Goal: Task Accomplishment & Management: Manage account settings

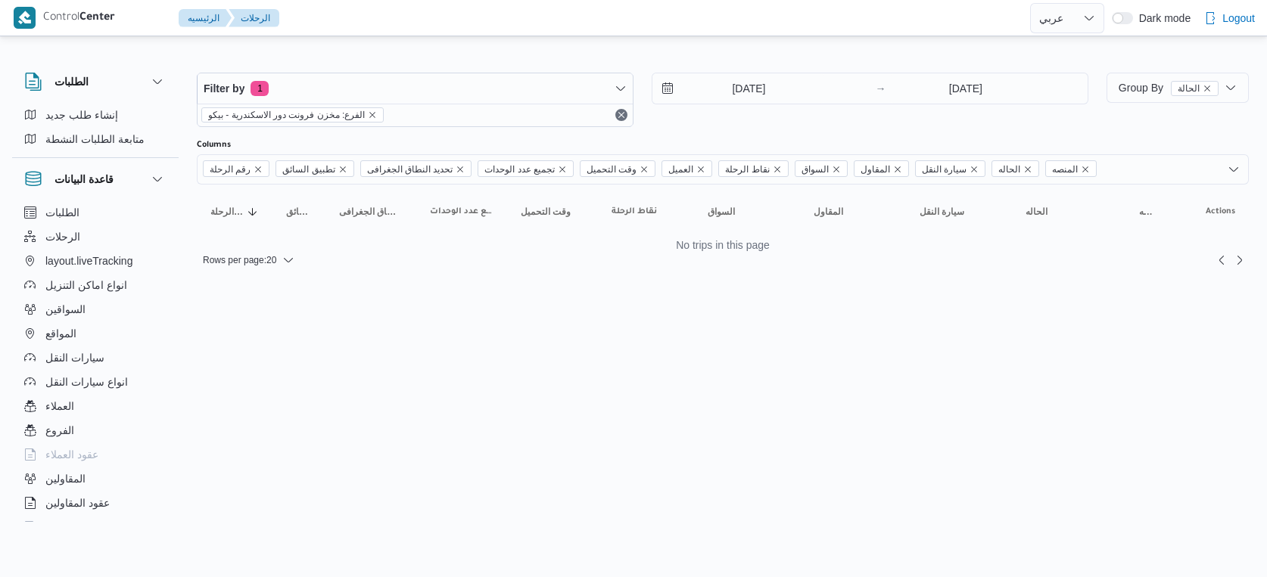
select select "ar"
click at [745, 83] on input "[DATE]" at bounding box center [738, 88] width 172 height 30
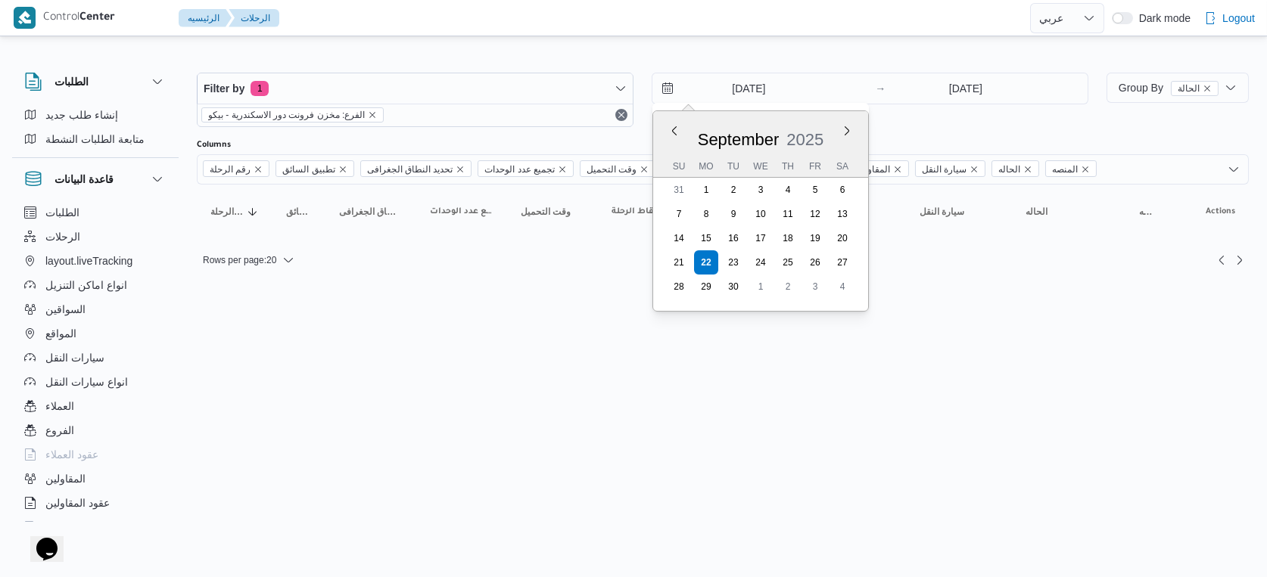
click at [543, 291] on html "Control Center الرئيسيه الرحلات English عربي Dark mode Logout الطلبات إنشاء طلب…" at bounding box center [633, 288] width 1267 height 577
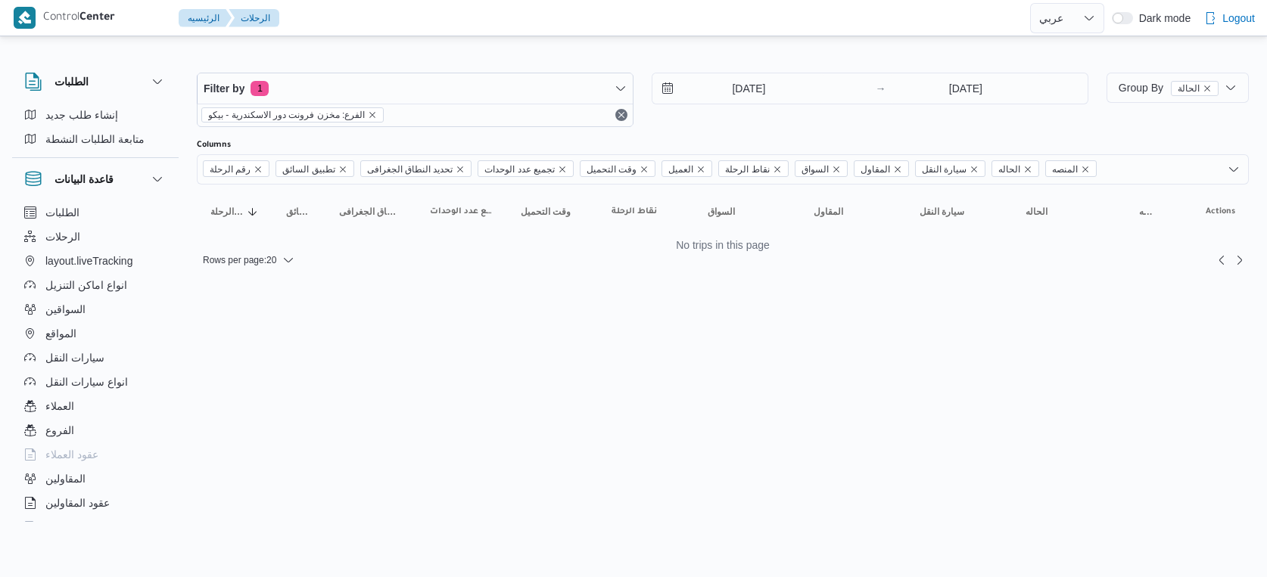
select select "ar"
click at [745, 79] on input "[DATE]" at bounding box center [738, 88] width 172 height 30
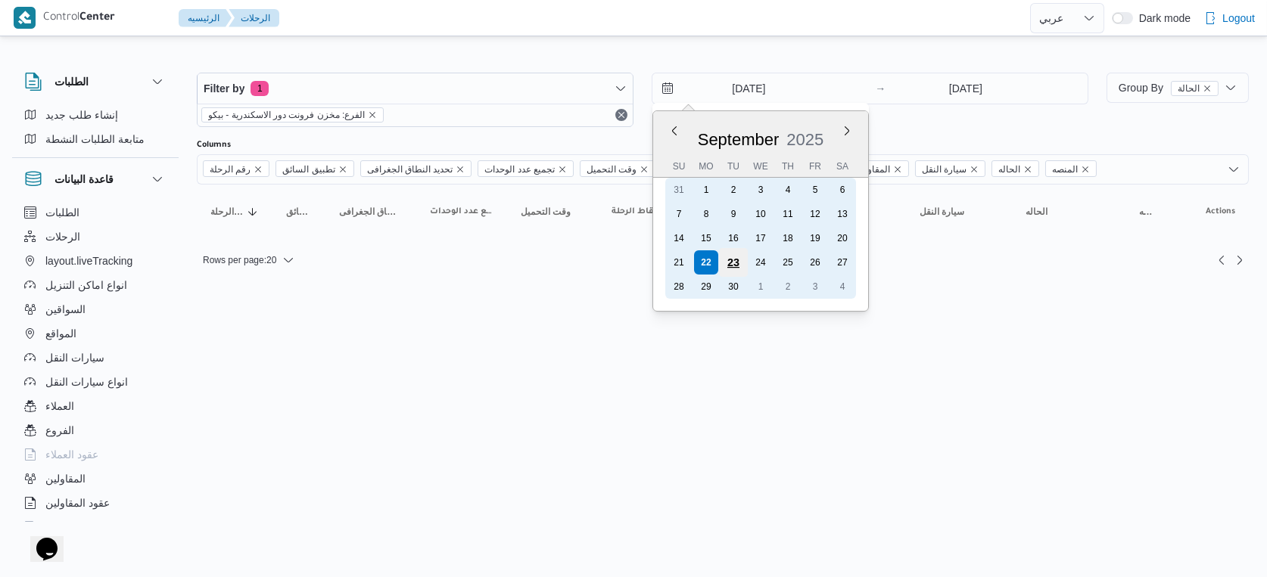
click at [733, 260] on div "23" at bounding box center [733, 262] width 29 height 29
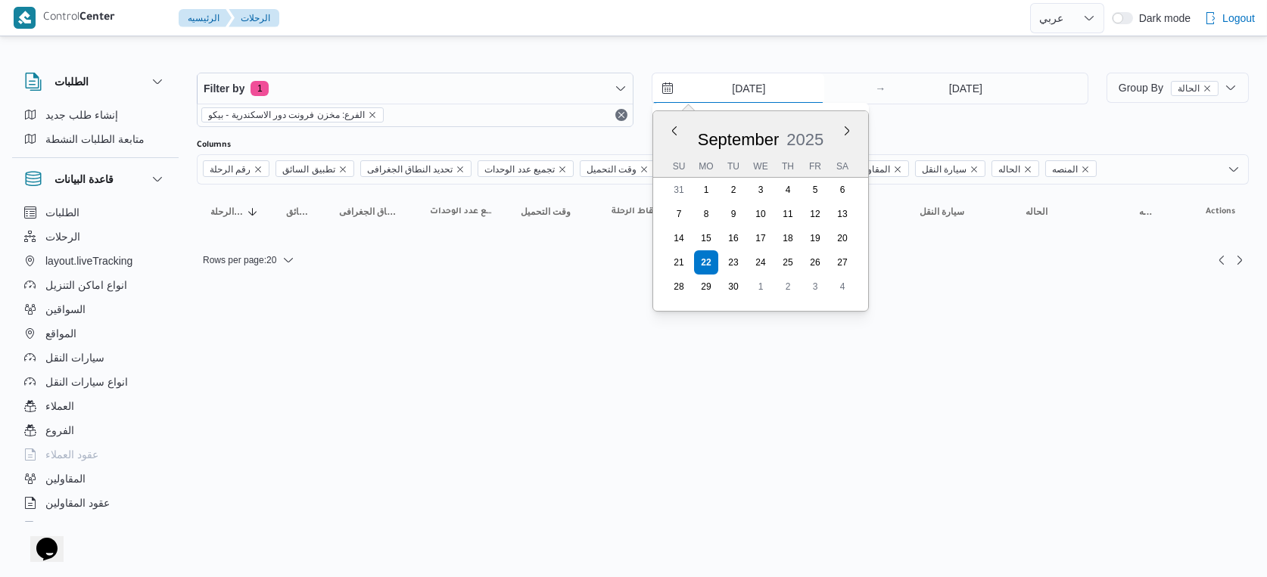
type input "23/9/2025"
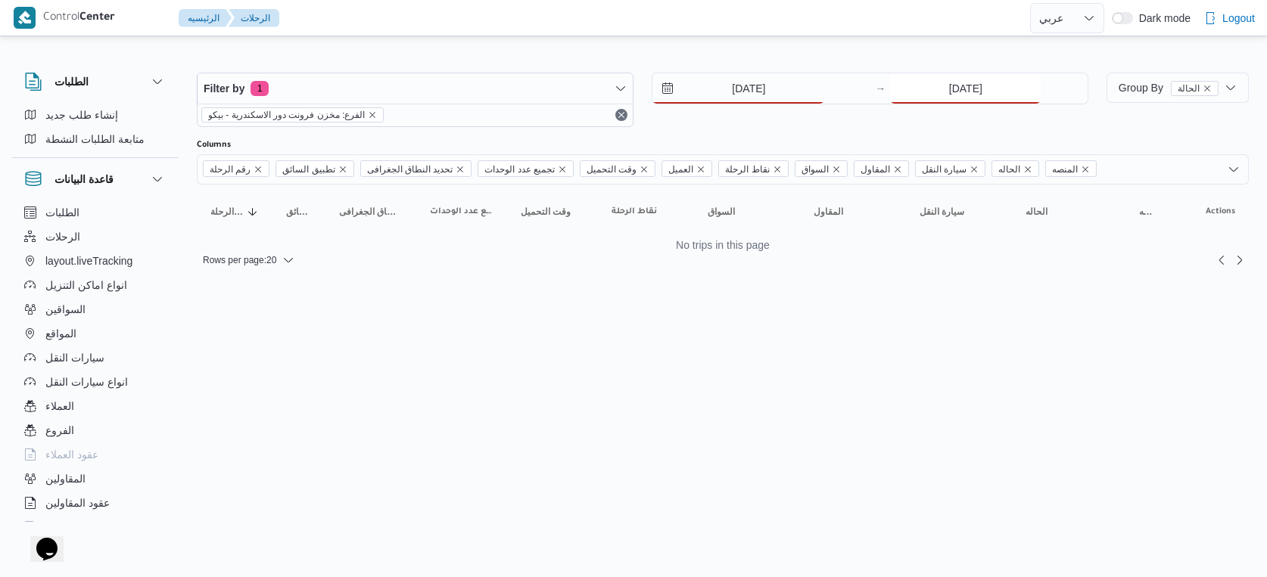
click at [937, 91] on input "[DATE]" at bounding box center [965, 88] width 151 height 30
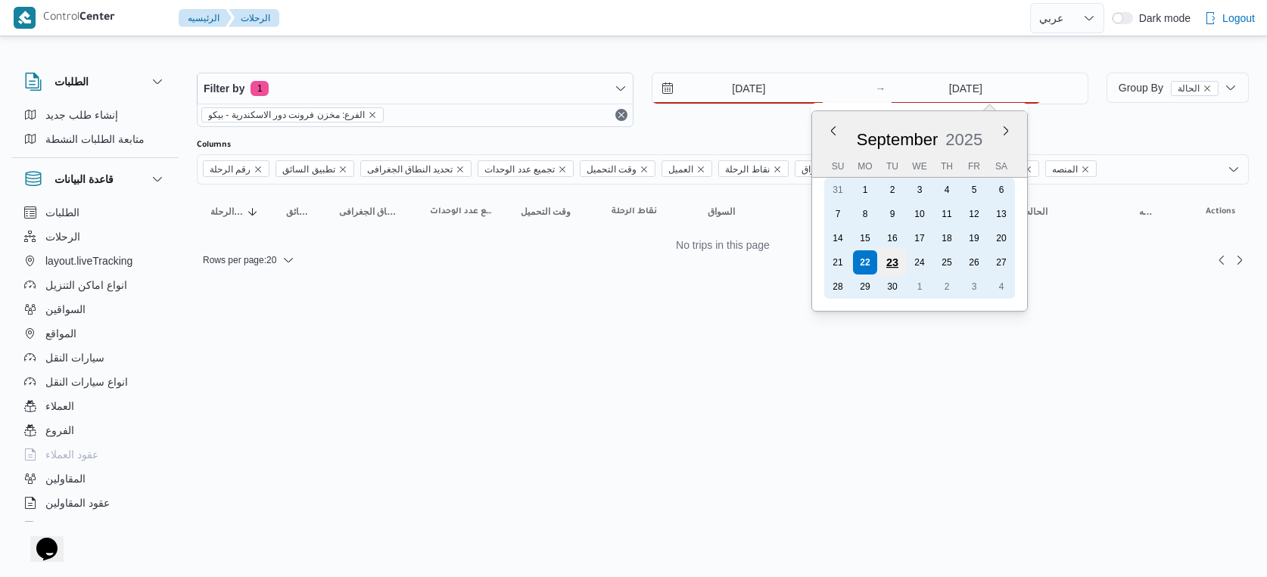
click at [895, 260] on div "23" at bounding box center [892, 262] width 29 height 29
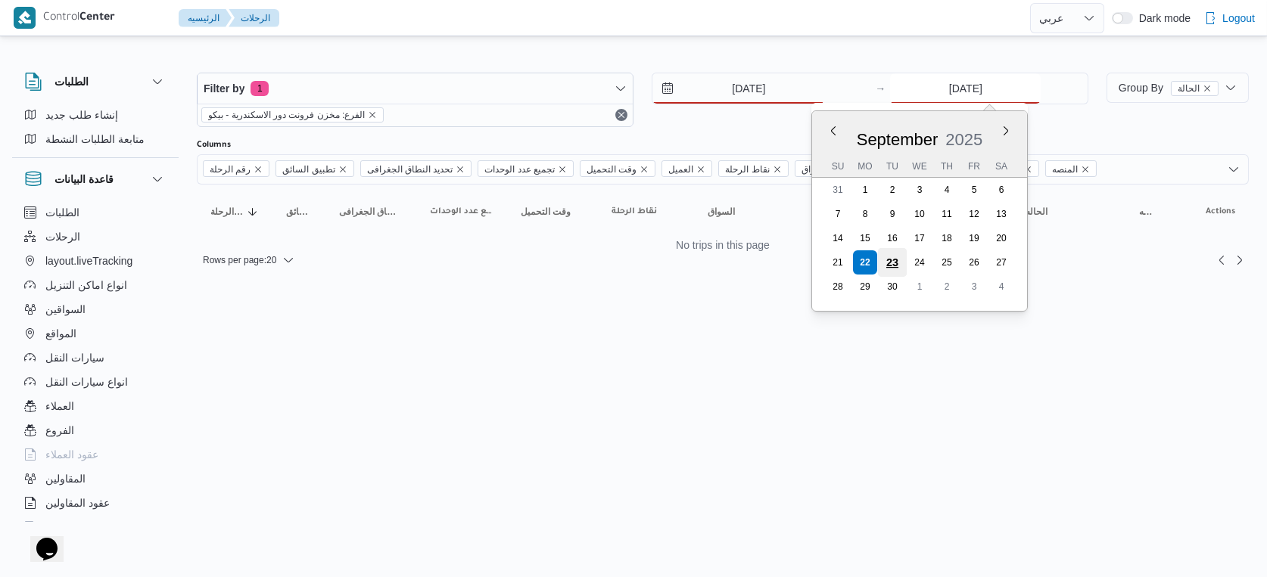
type input "23/9/2025"
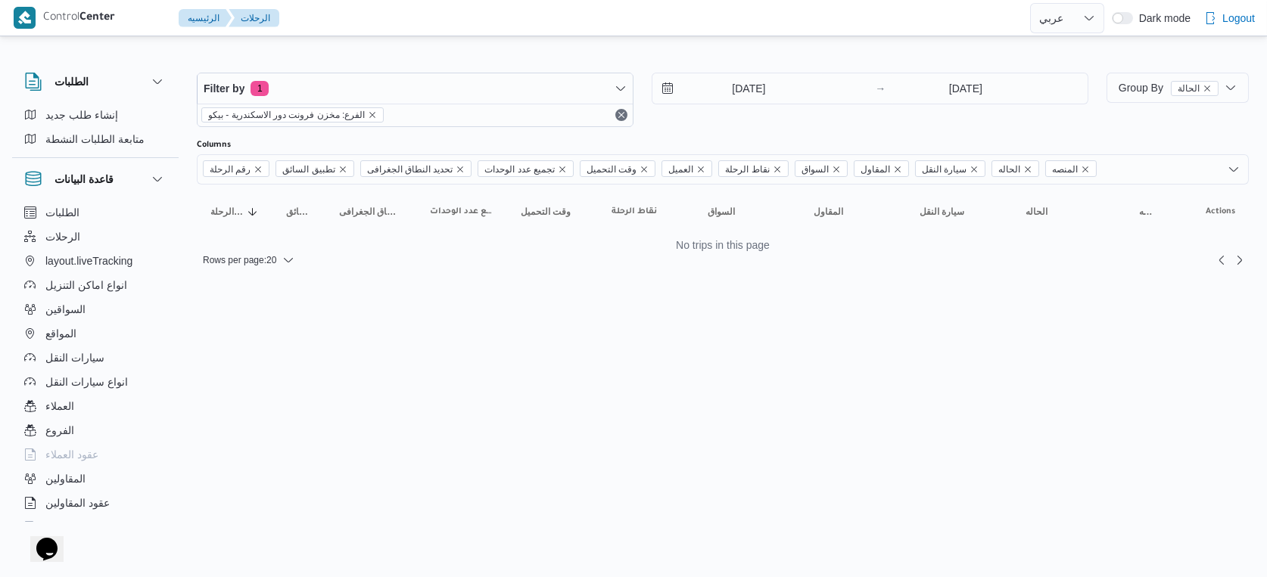
click at [821, 316] on html "Control Center الرئيسيه الرحلات English عربي Dark mode Logout الطلبات إنشاء طلب…" at bounding box center [633, 288] width 1267 height 577
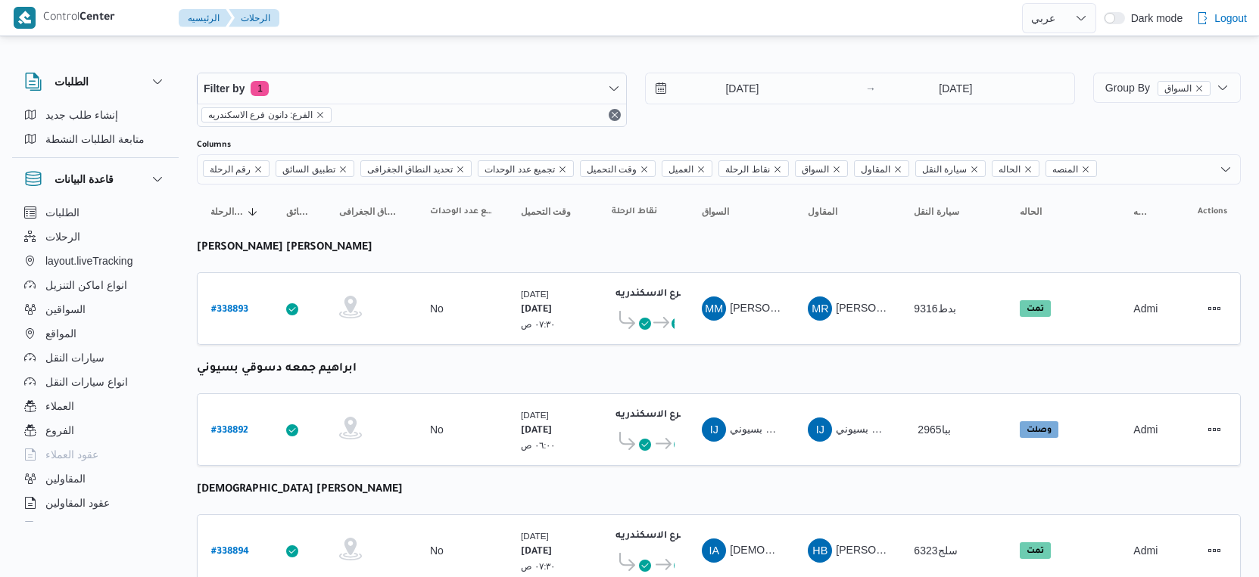
select select "ar"
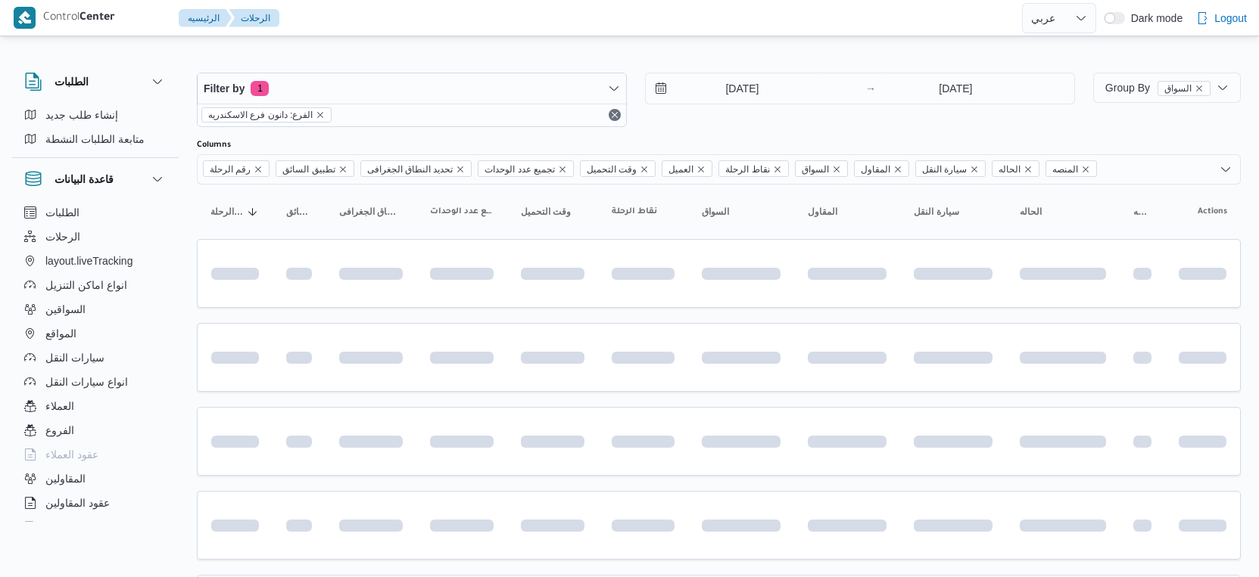
select select "ar"
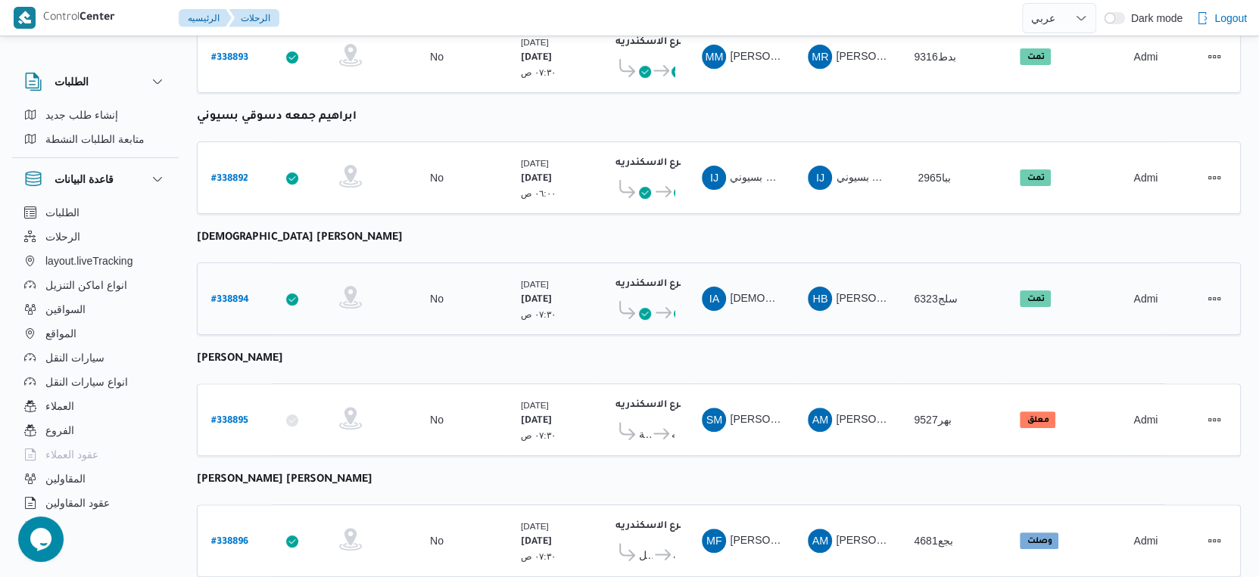
click at [229, 296] on b "# 338894" at bounding box center [230, 300] width 38 height 11
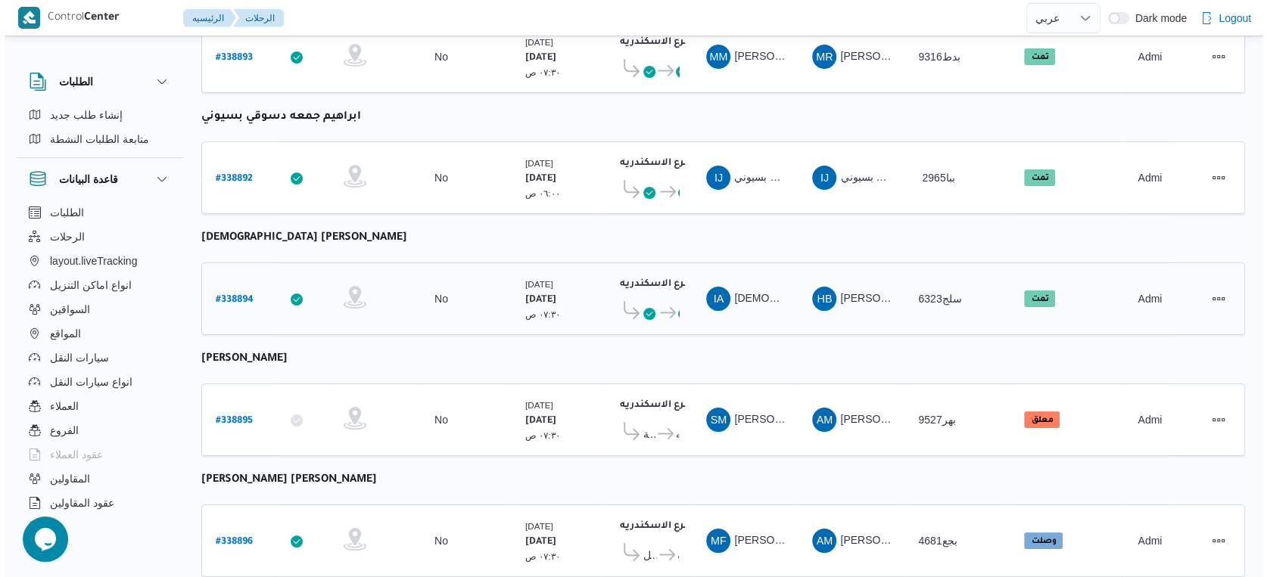
scroll to position [41, 0]
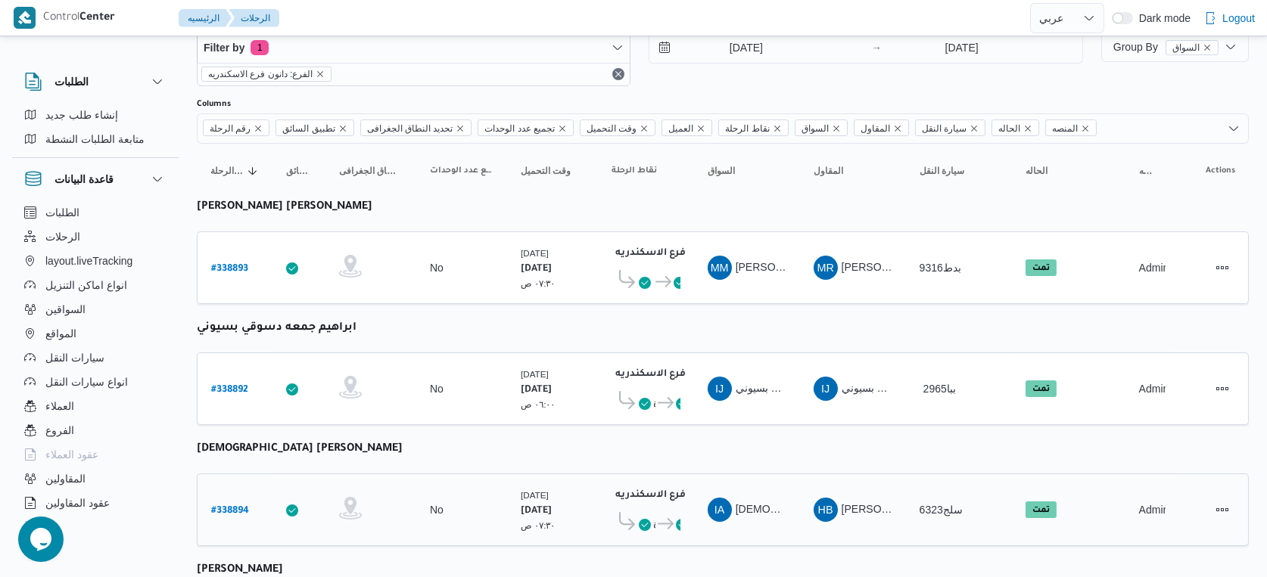
select select "ar"
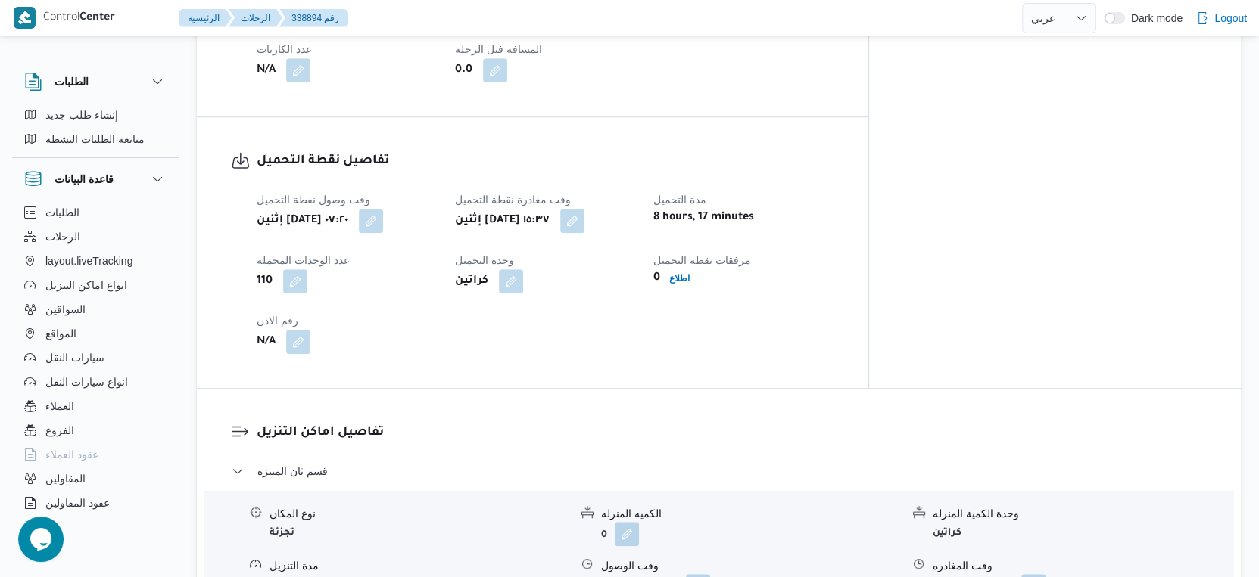
scroll to position [925, 0]
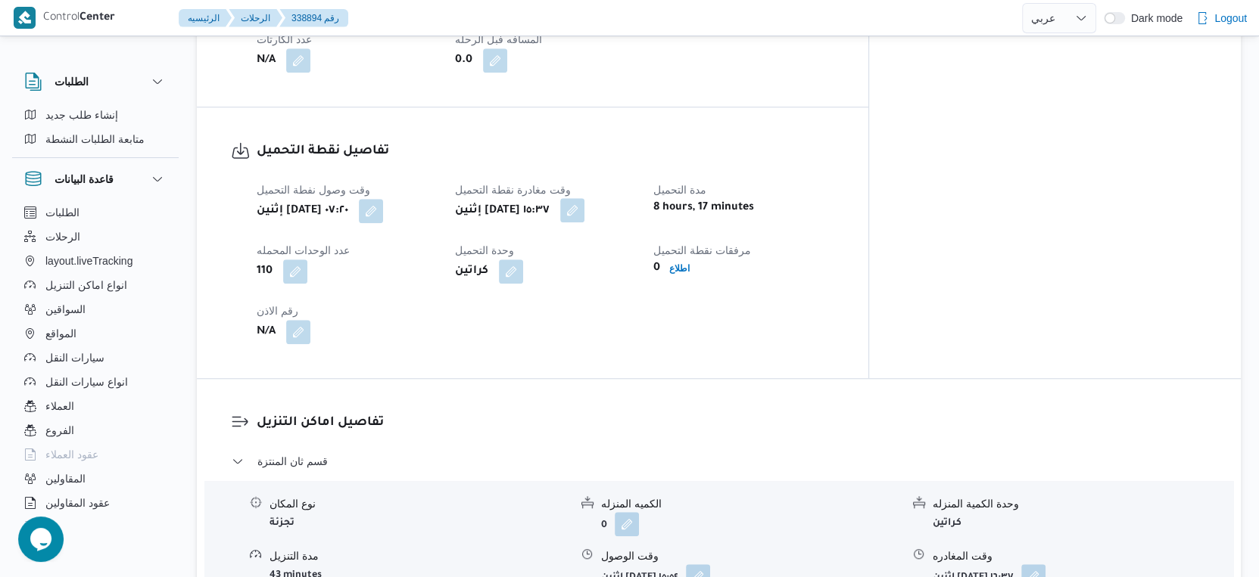
click at [584, 205] on button "button" at bounding box center [572, 210] width 24 height 24
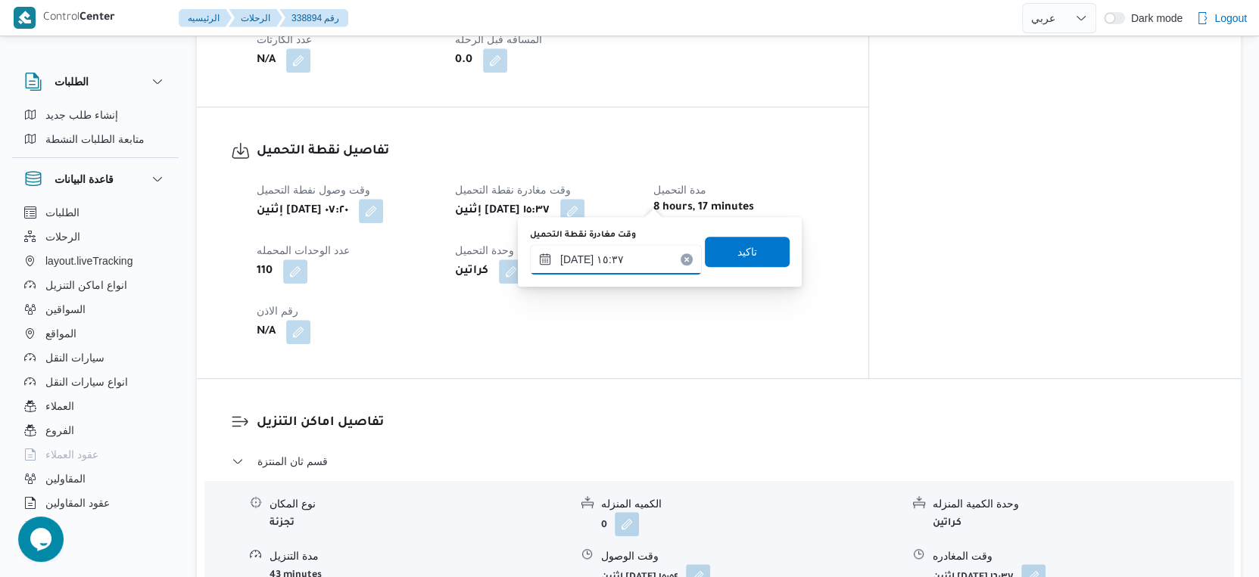
click at [625, 263] on input "٢٢/٠٩/٢٠٢٥ ١٥:٣٧" at bounding box center [616, 259] width 172 height 30
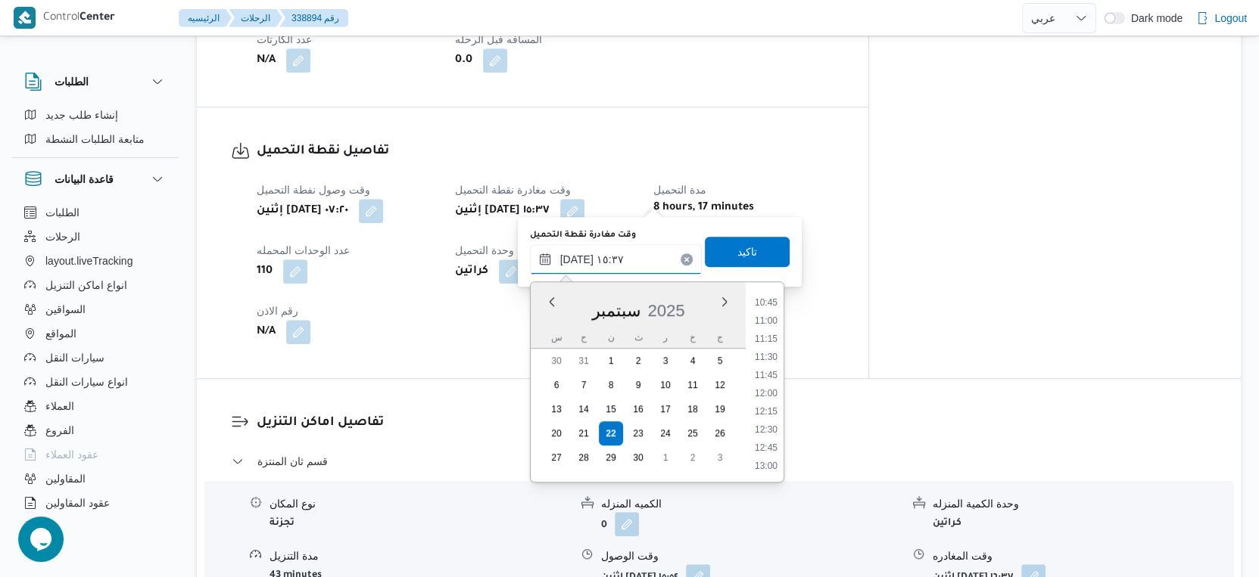
scroll to position [696, 0]
click at [764, 294] on li "09:30" at bounding box center [766, 295] width 35 height 15
type input "٢٢/٠٩/٢٠٢٥ ٠٩:٣٠"
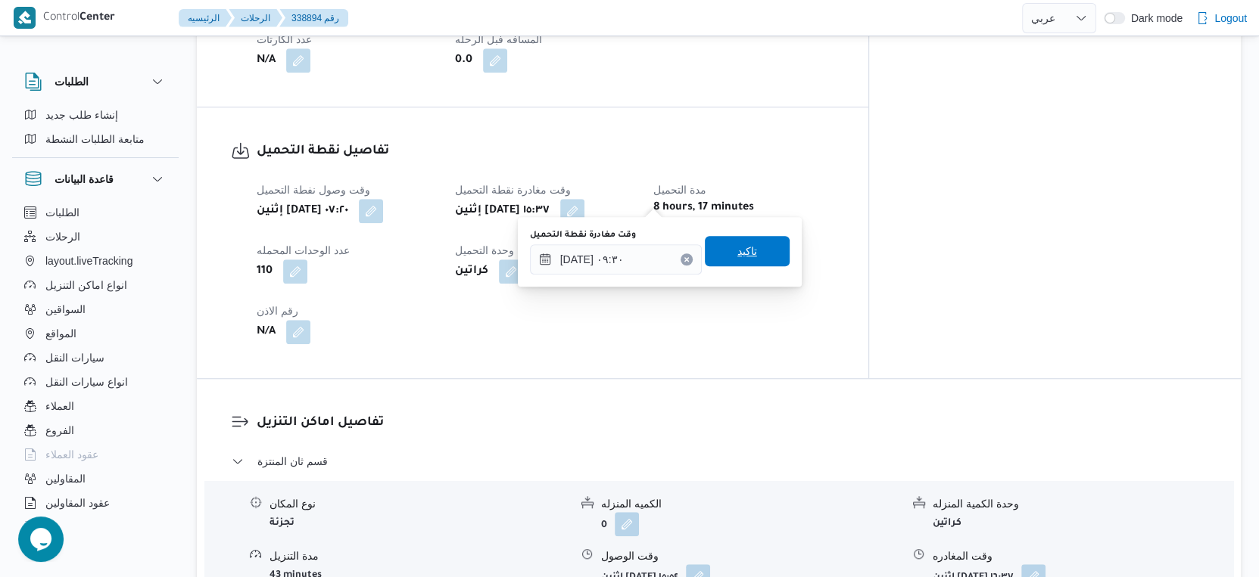
click at [737, 246] on span "تاكيد" at bounding box center [747, 251] width 20 height 18
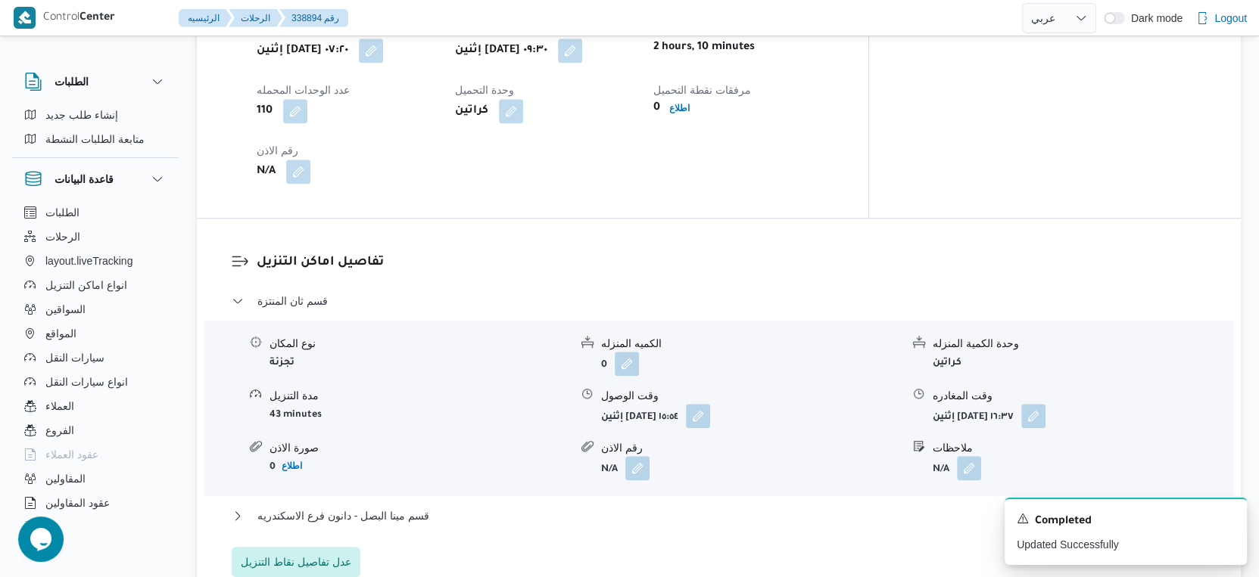
scroll to position [1093, 0]
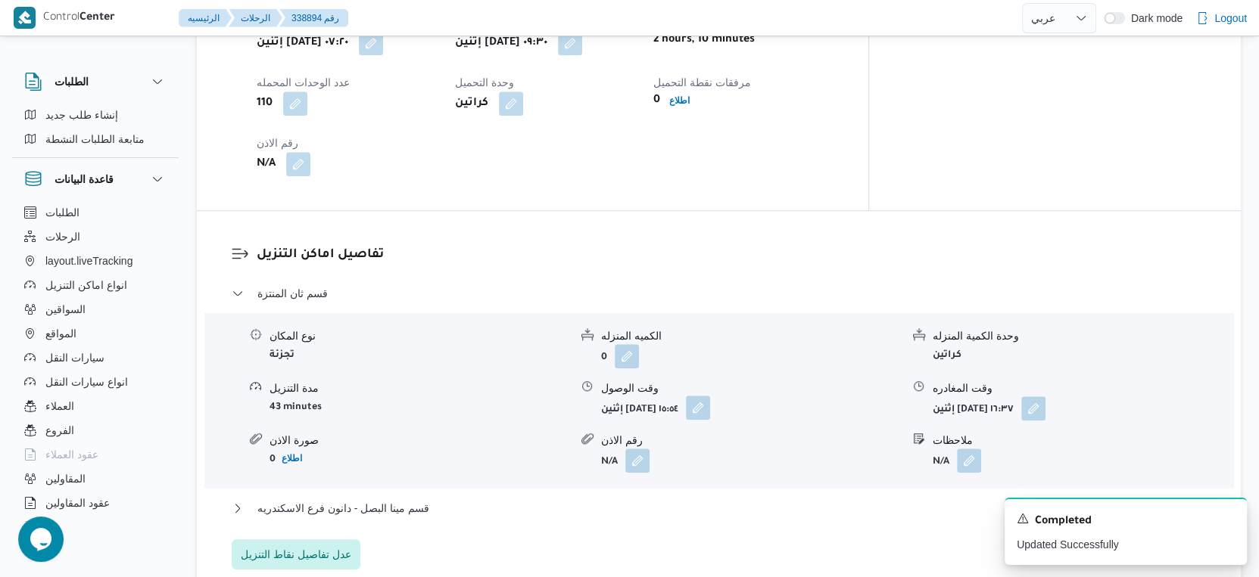
click at [710, 396] on button "button" at bounding box center [698, 408] width 24 height 24
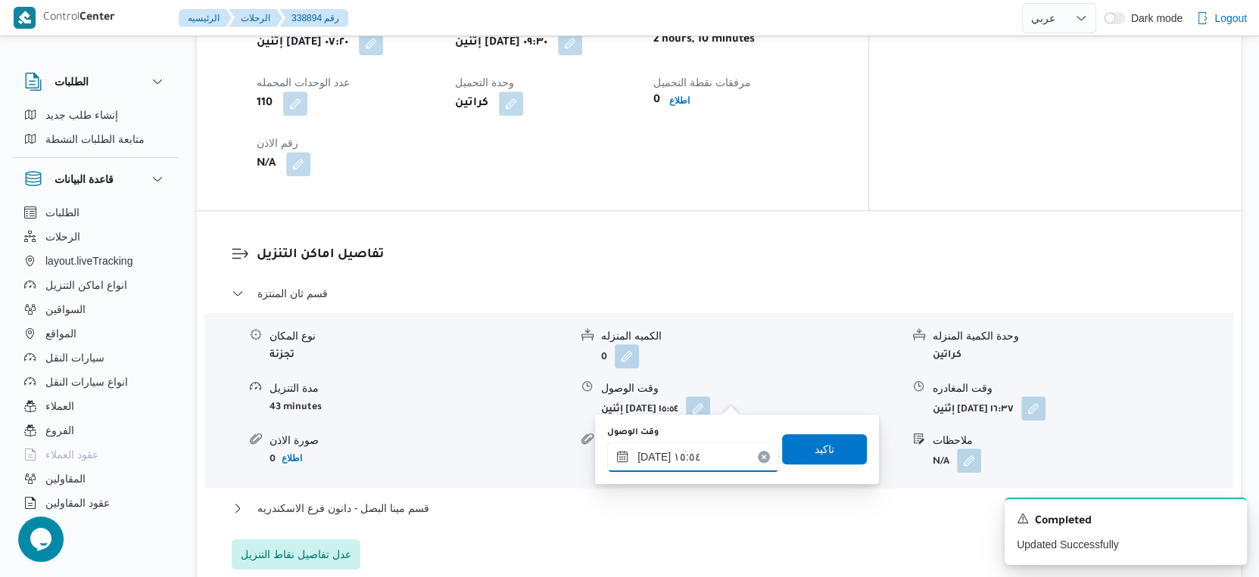
click at [716, 459] on input "٢٢/٠٩/٢٠٢٥ ١٥:٥٤" at bounding box center [693, 457] width 172 height 30
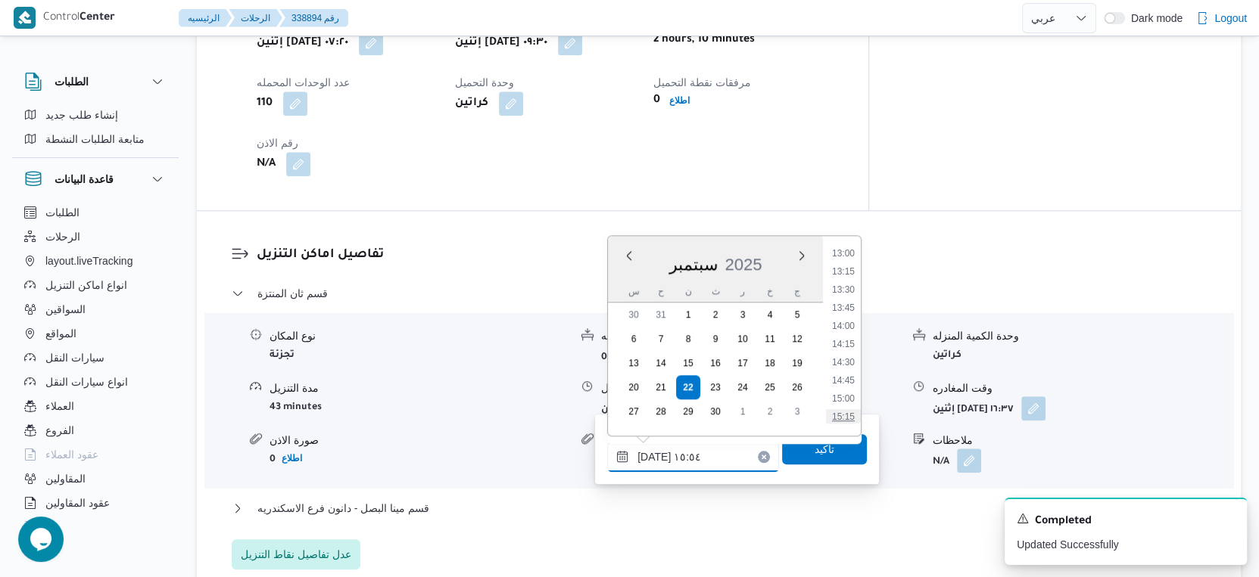
scroll to position [714, 0]
click at [848, 266] on li "10:00" at bounding box center [843, 267] width 35 height 15
type input "٢٢/٠٩/٢٠٢٥ ١٠:٠٠"
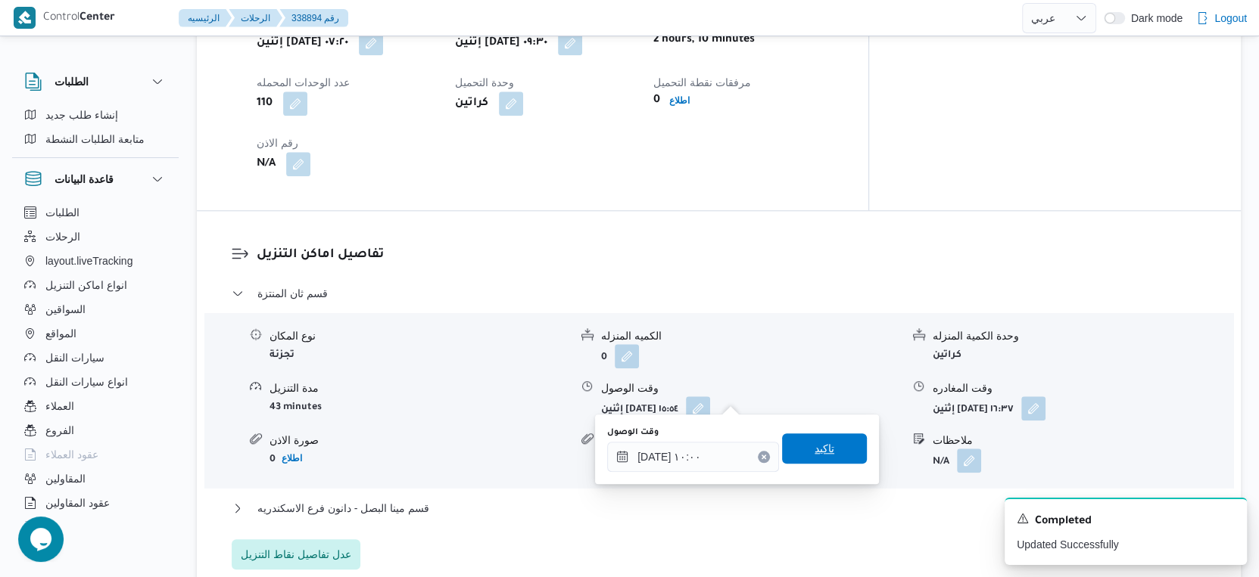
click at [833, 435] on span "تاكيد" at bounding box center [824, 449] width 85 height 30
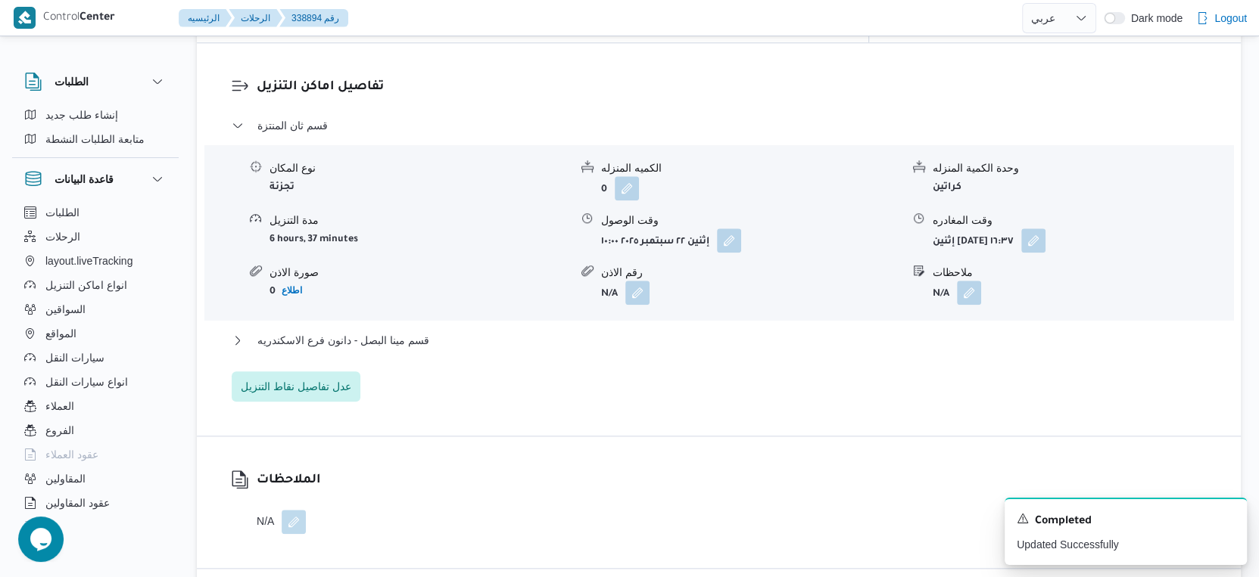
scroll to position [1262, 0]
click at [476, 336] on button "قسم مينا البصل - دانون فرع الاسكندريه" at bounding box center [719, 340] width 975 height 18
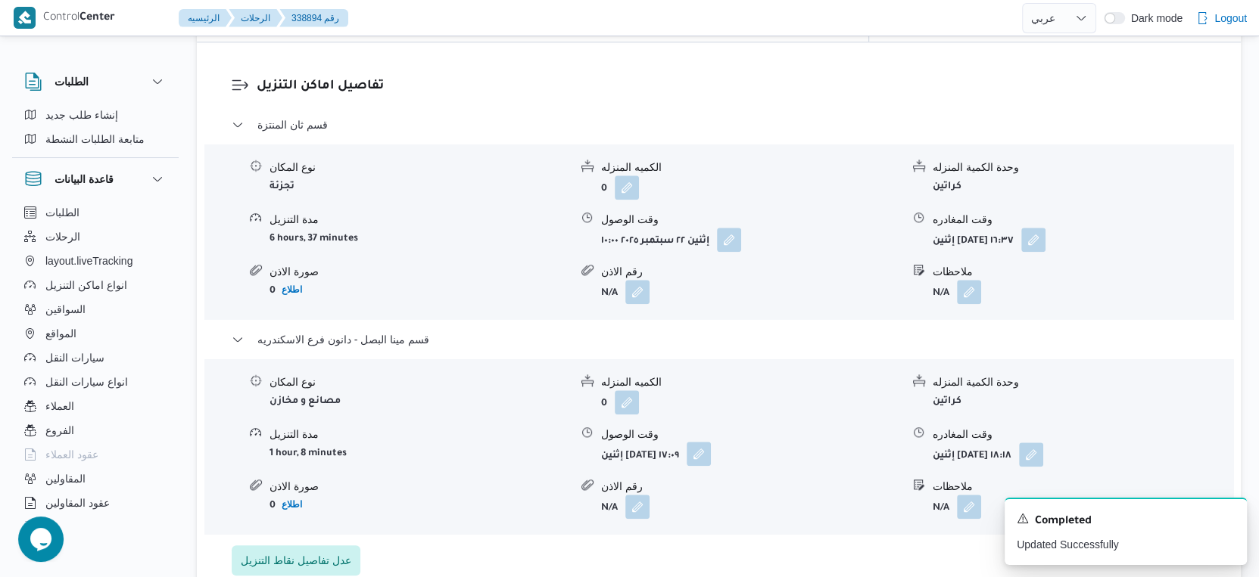
click at [711, 442] on button "button" at bounding box center [698, 454] width 24 height 24
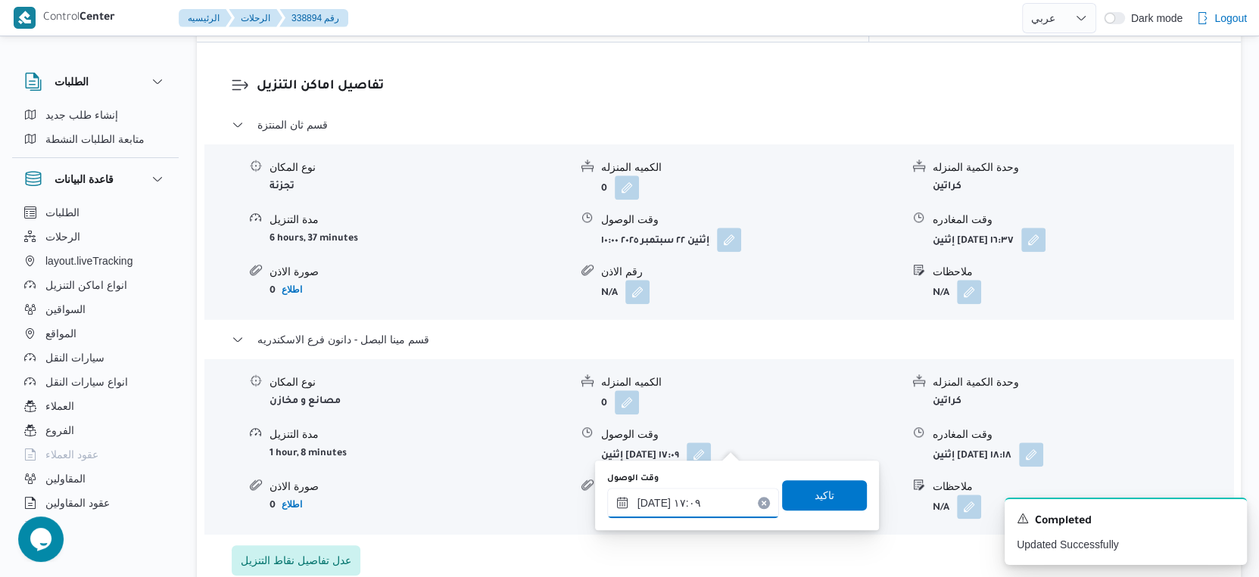
click at [687, 490] on input "٢٢/٠٩/٢٠٢٥ ١٧:٠٩" at bounding box center [693, 503] width 172 height 30
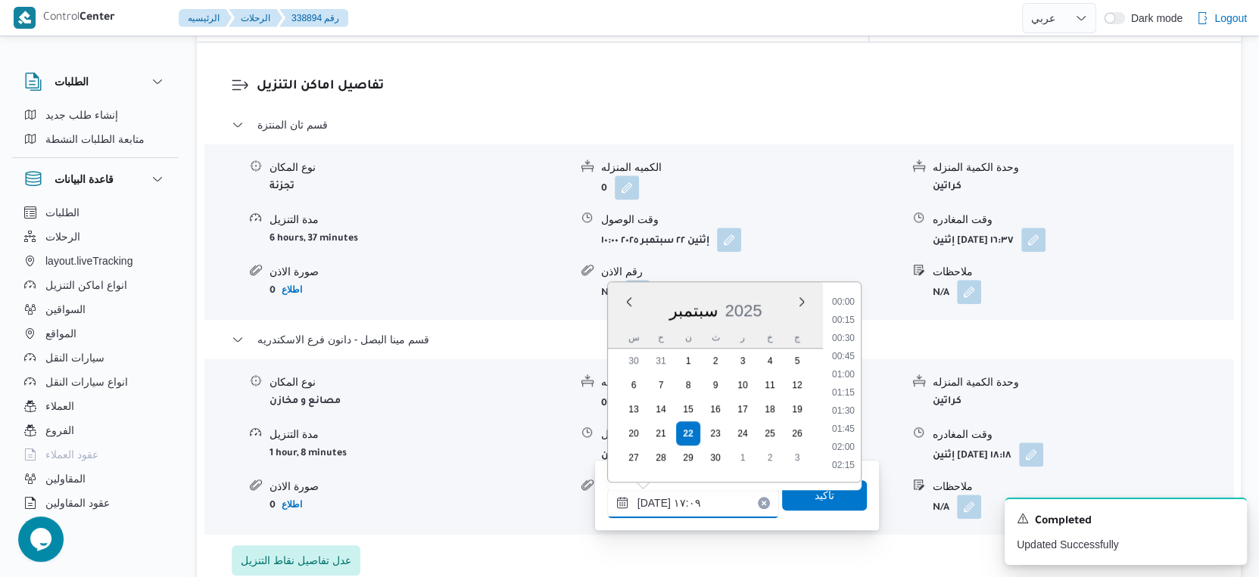
scroll to position [1142, 0]
click at [841, 317] on li "16:00" at bounding box center [843, 322] width 35 height 15
click at [851, 415] on li "16:15" at bounding box center [843, 413] width 35 height 15
type input "٢٢/٠٩/٢٠٢٥ ١٦:١٥"
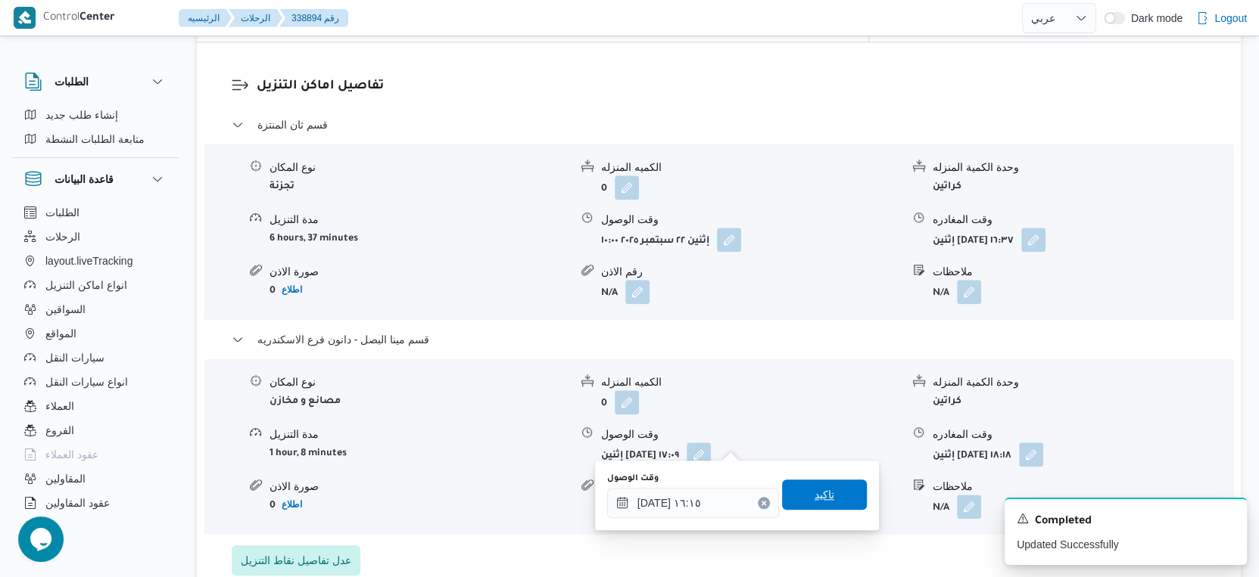
click at [806, 506] on span "تاكيد" at bounding box center [824, 495] width 85 height 30
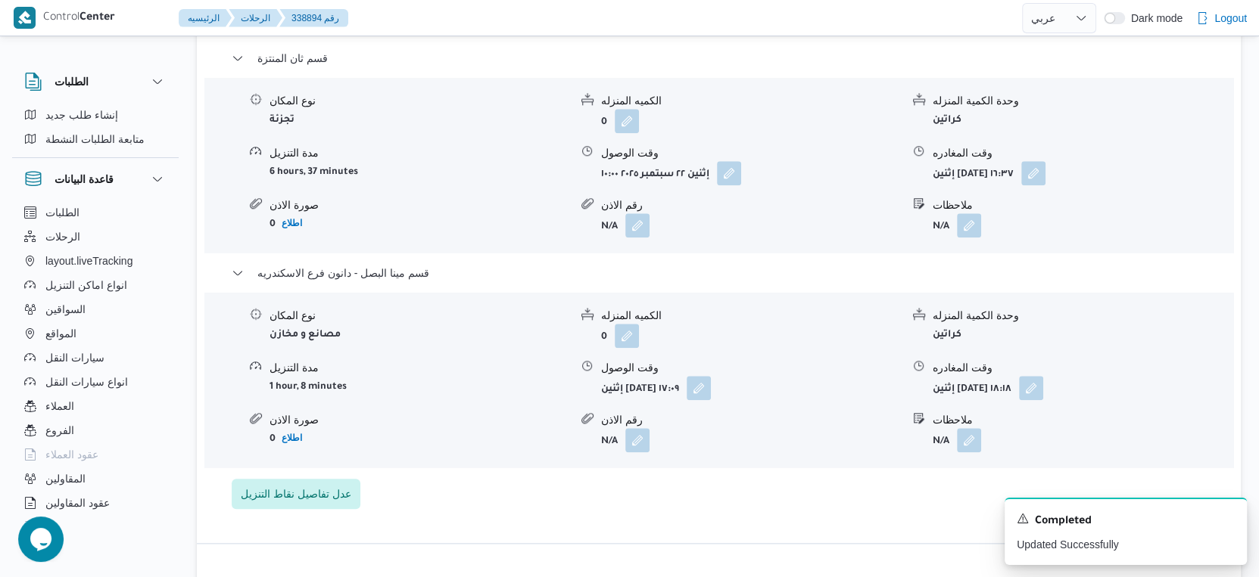
scroll to position [1345, 0]
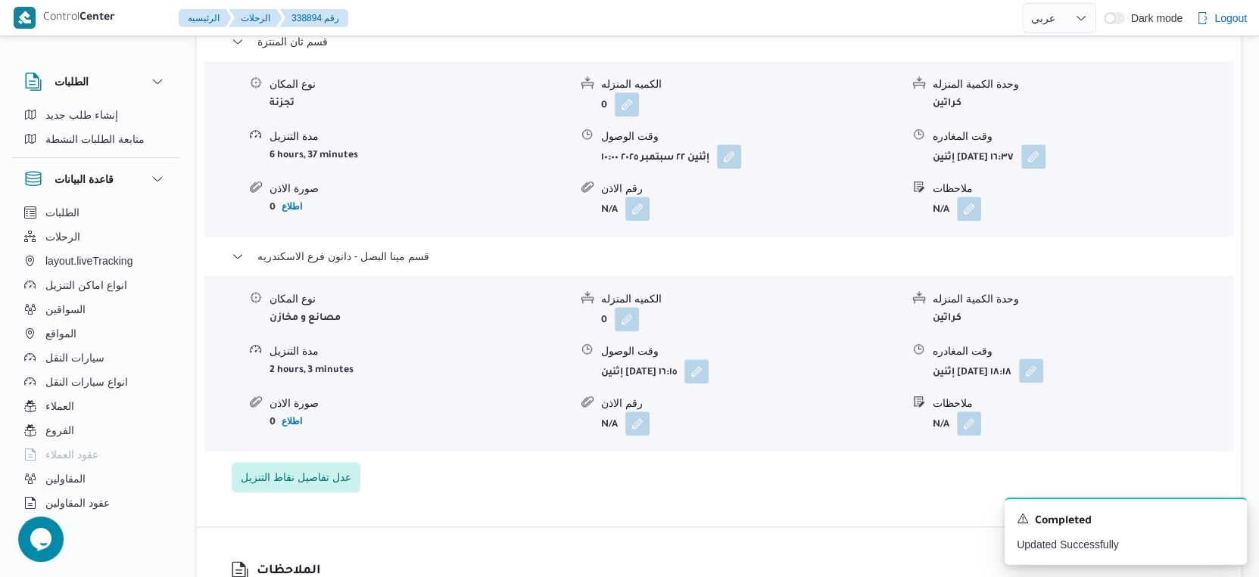
click at [1043, 359] on button "button" at bounding box center [1031, 371] width 24 height 24
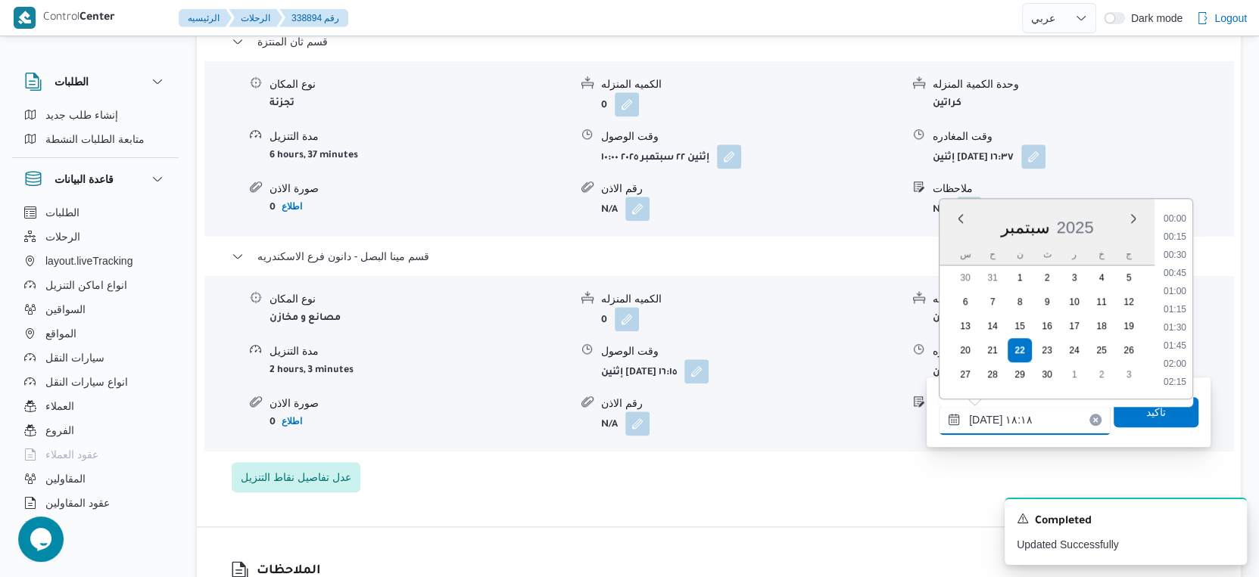
click at [1026, 424] on input "٢٢/٠٩/٢٠٢٥ ١٨:١٨" at bounding box center [1024, 420] width 172 height 30
click at [1177, 352] on li "16:30" at bounding box center [1174, 354] width 35 height 15
type input "٢٢/٠٩/٢٠٢٥ ١٦:٣٠"
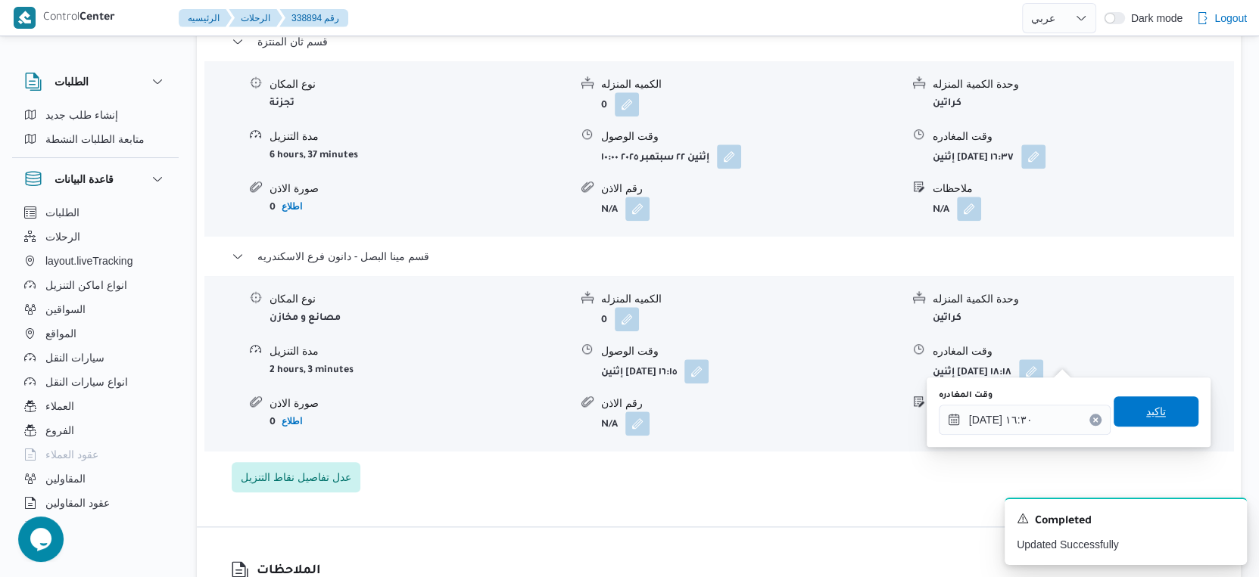
click at [1159, 409] on span "تاكيد" at bounding box center [1155, 412] width 85 height 30
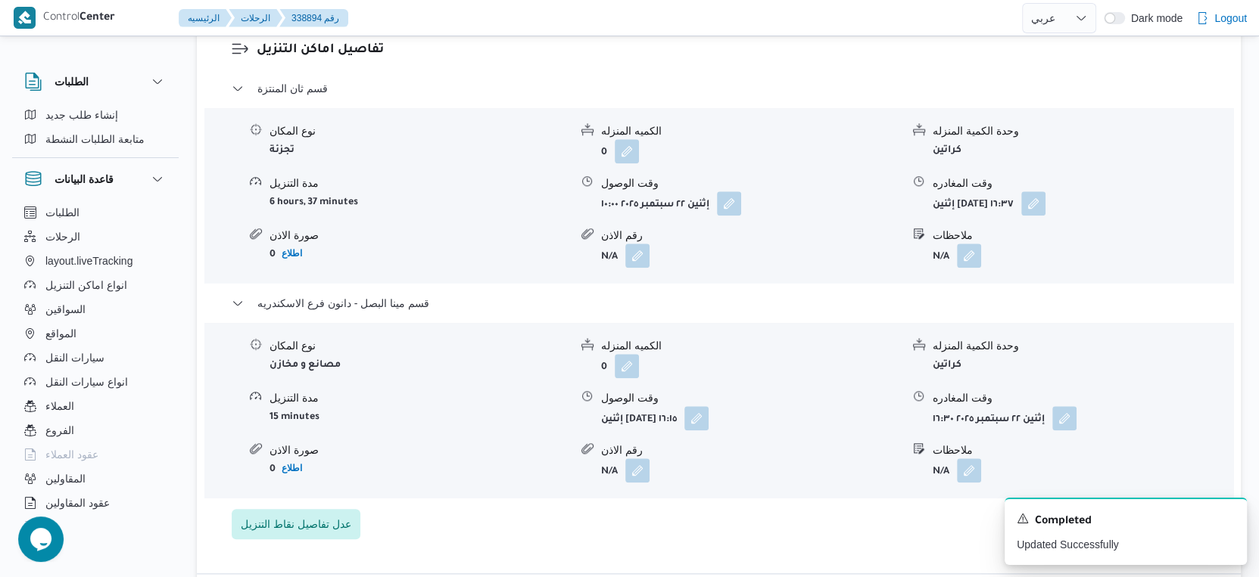
scroll to position [1262, 0]
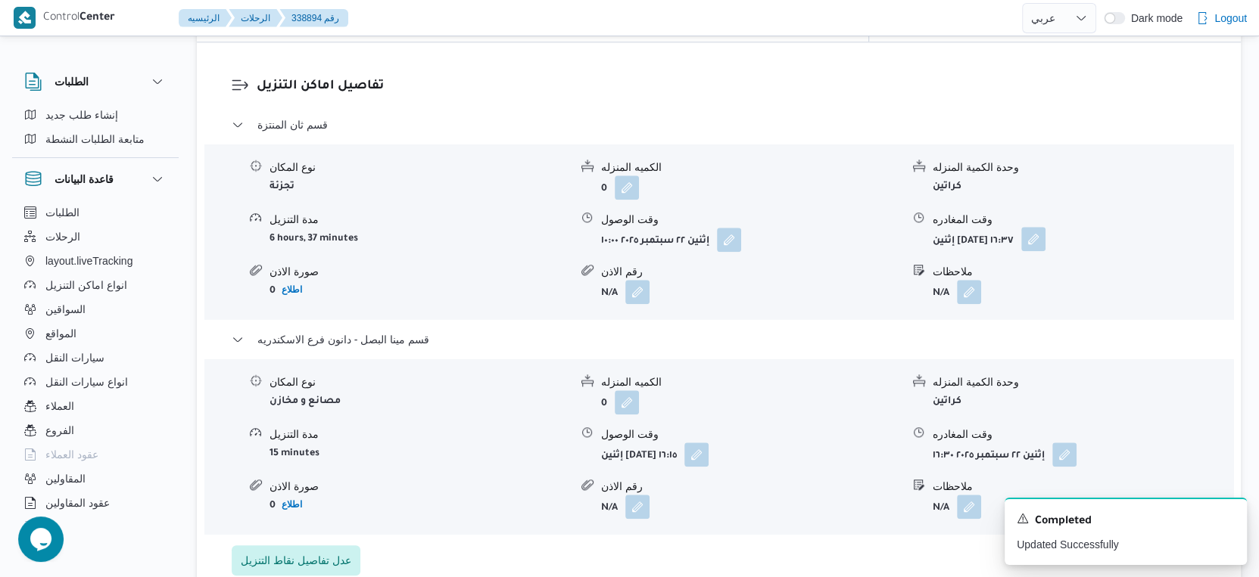
click at [1045, 227] on button "button" at bounding box center [1033, 239] width 24 height 24
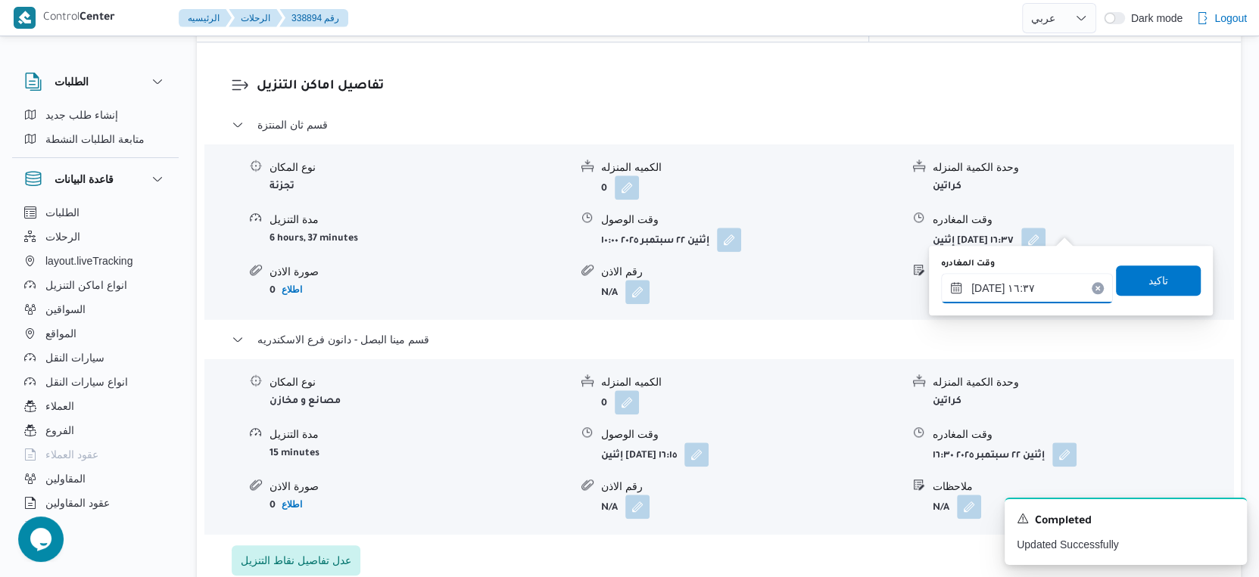
click at [1041, 282] on input "٢٢/٠٩/٢٠٢٥ ١٦:٣٧" at bounding box center [1027, 288] width 172 height 30
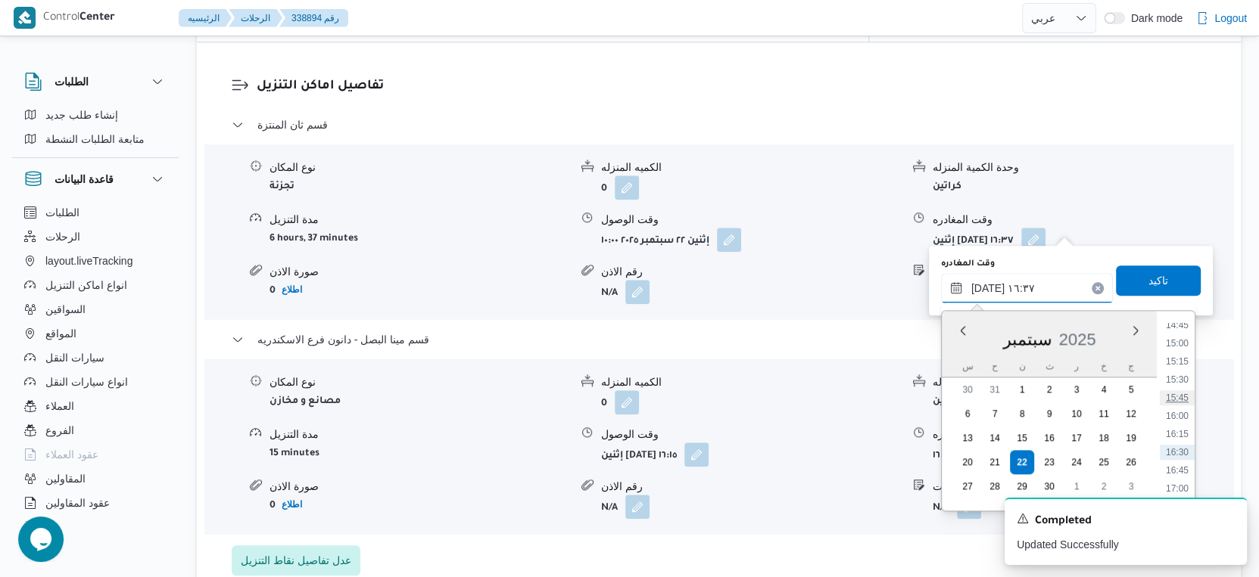
scroll to position [1105, 0]
click at [1185, 350] on li "15:30" at bounding box center [1176, 351] width 35 height 15
type input "٢٢/٠٩/٢٠٢٥ ١٥:٣٠"
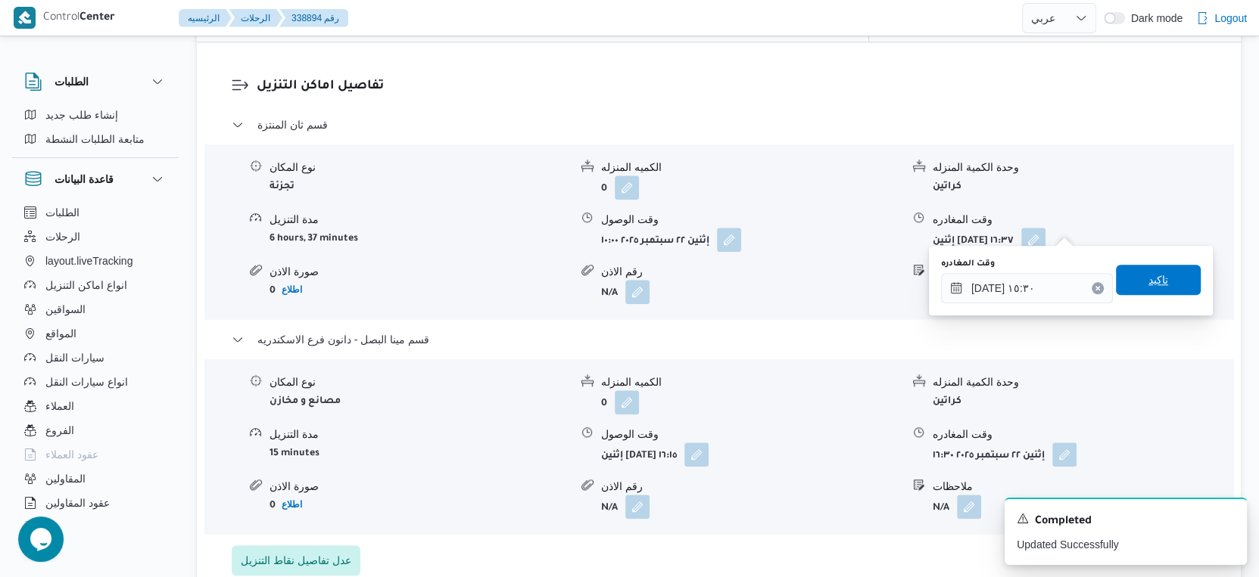
click at [1150, 279] on span "تاكيد" at bounding box center [1158, 280] width 20 height 18
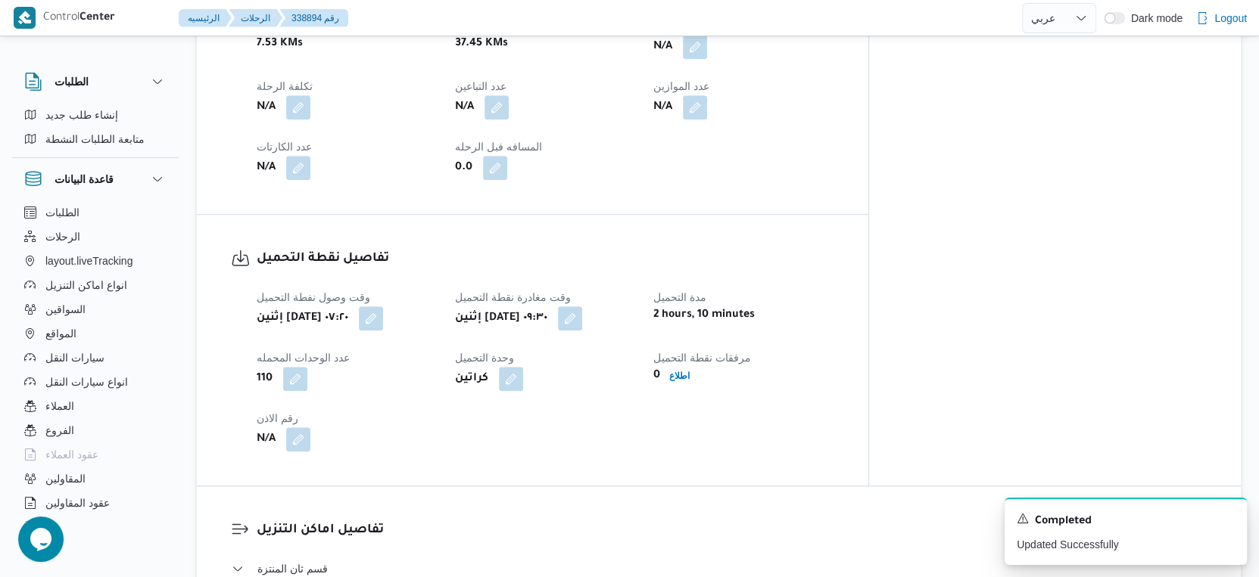
scroll to position [672, 0]
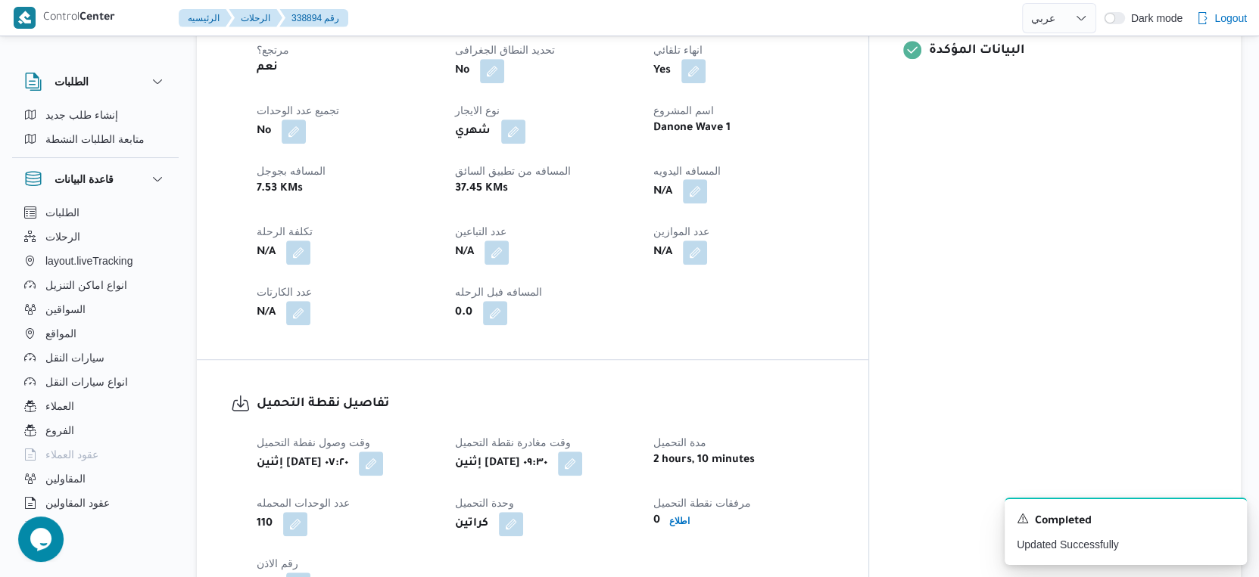
click at [707, 179] on button "button" at bounding box center [695, 191] width 24 height 24
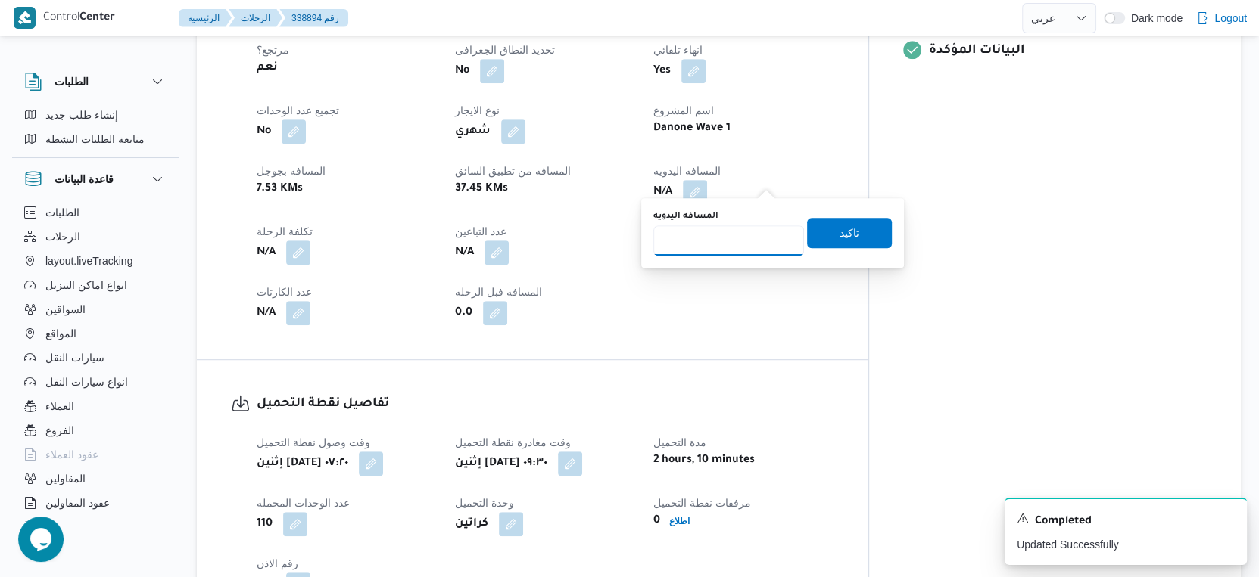
click at [724, 244] on input "المسافه اليدويه" at bounding box center [728, 241] width 151 height 30
type input "89"
click at [853, 230] on span "تاكيد" at bounding box center [849, 232] width 85 height 30
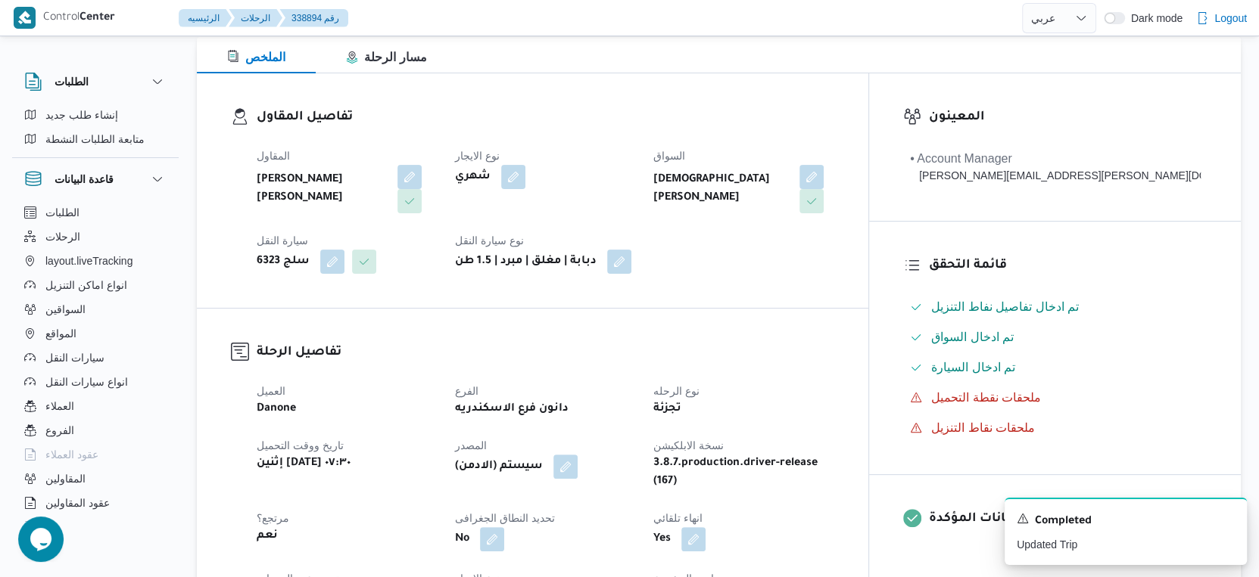
scroll to position [504, 0]
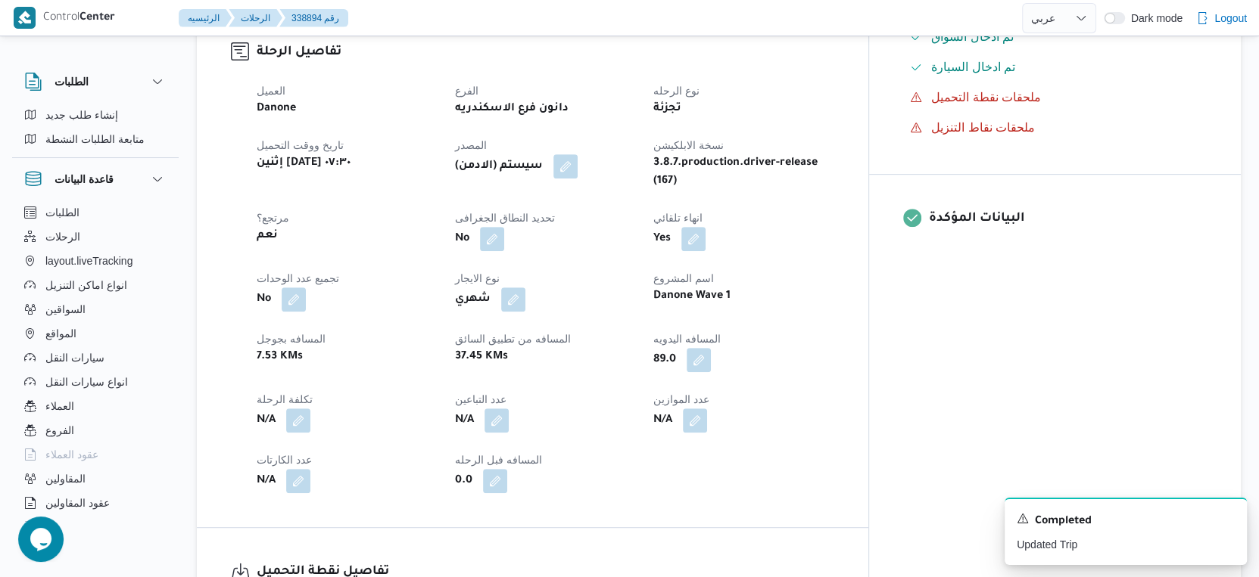
select select "ar"
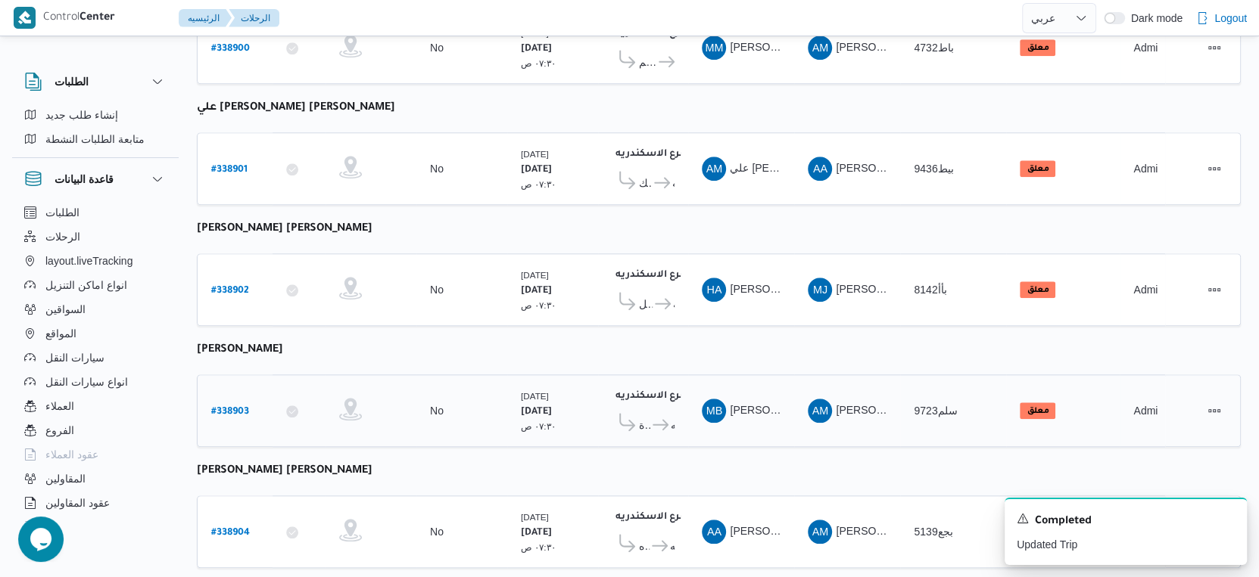
scroll to position [1235, 0]
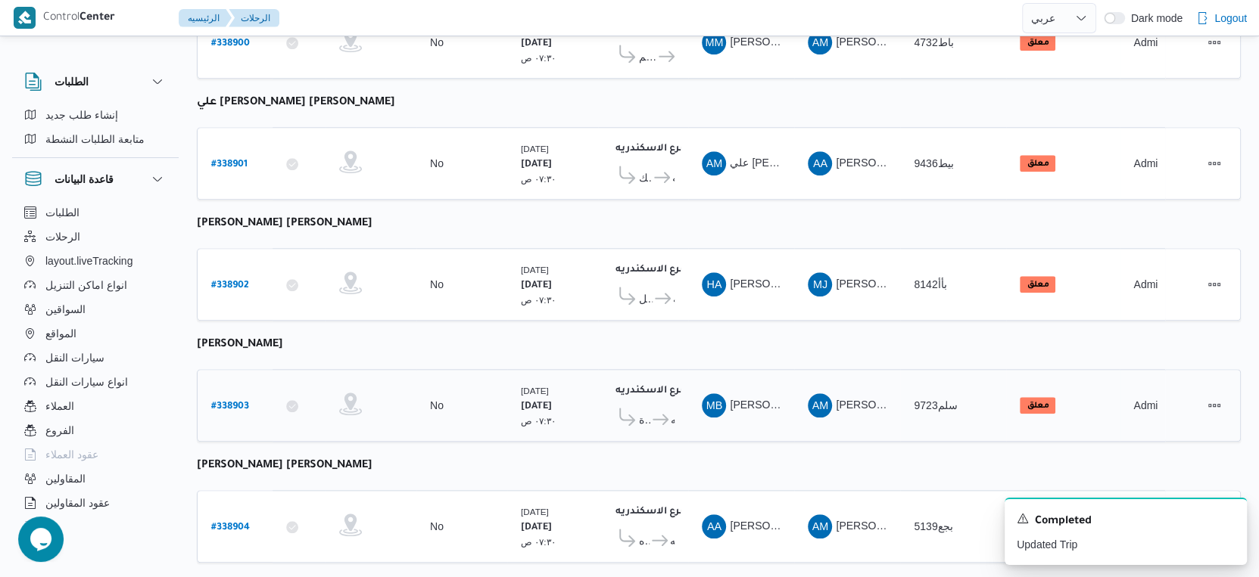
click at [226, 402] on b "# 338903" at bounding box center [230, 407] width 38 height 11
select select "ar"
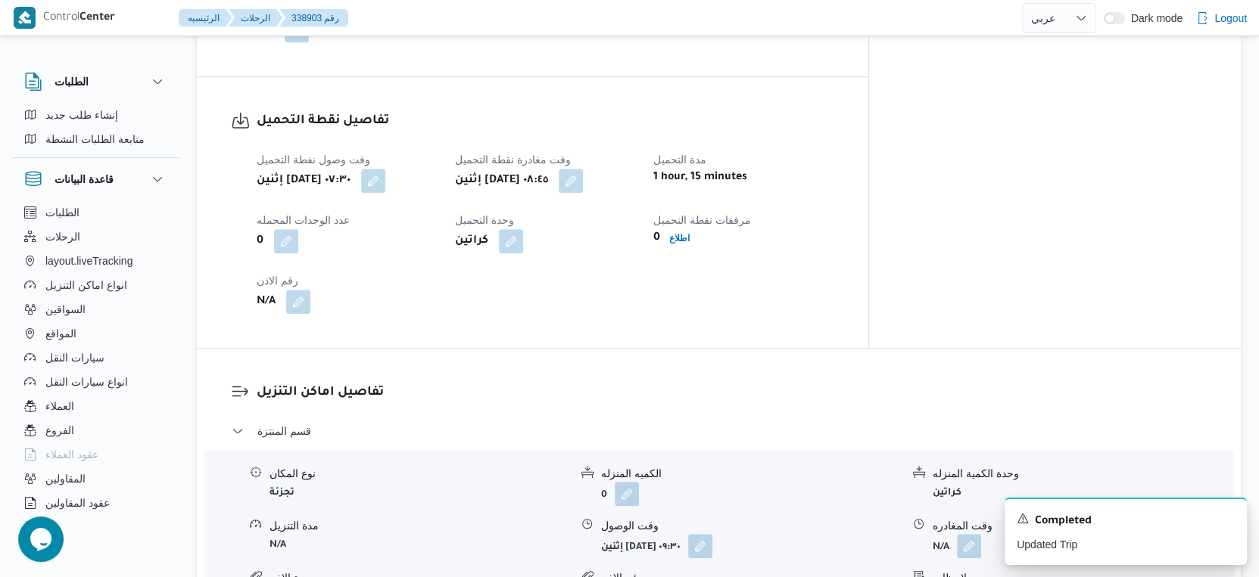
scroll to position [1009, 0]
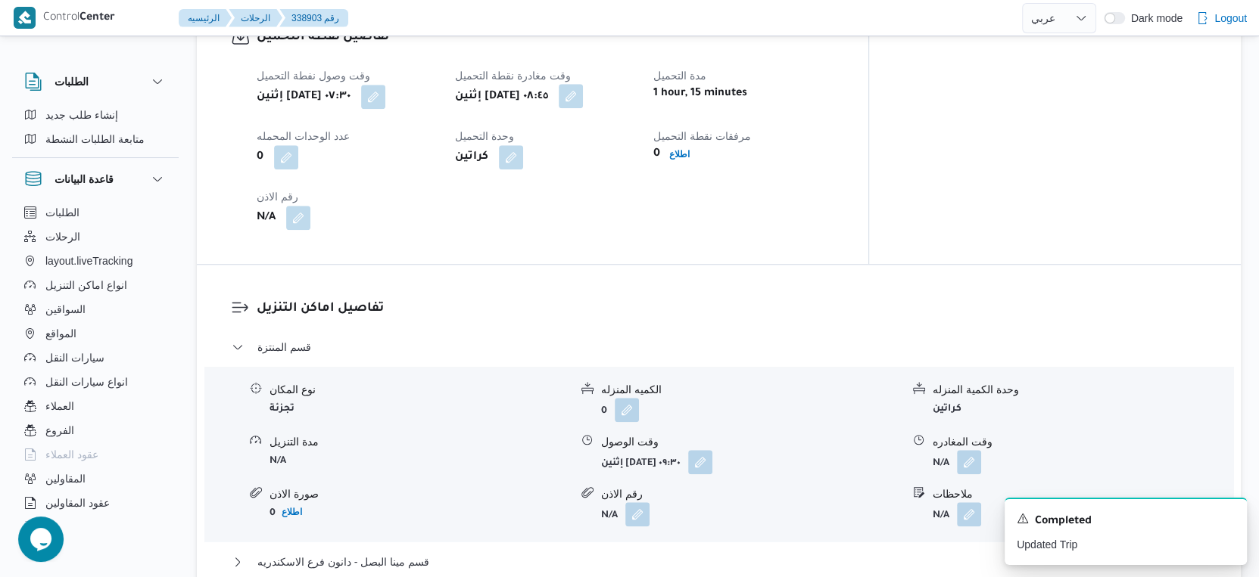
click at [583, 108] on button "button" at bounding box center [571, 96] width 24 height 24
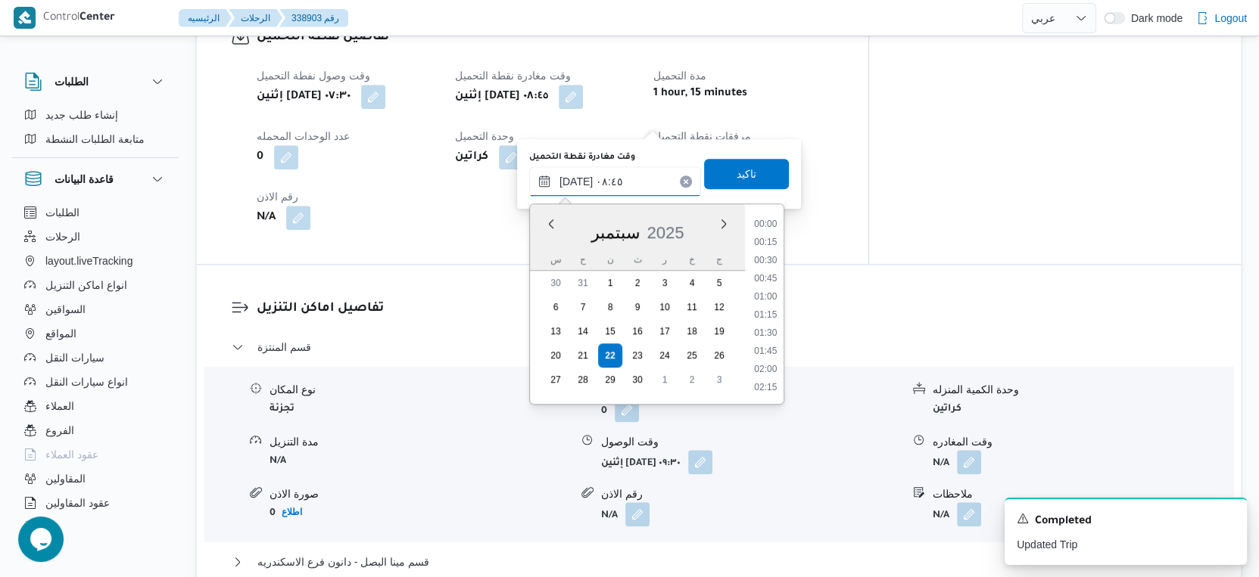
click at [628, 176] on input "٢٢/٠٩/٢٠٢٥ ٠٨:٤٥" at bounding box center [615, 182] width 172 height 30
click at [769, 372] on li "09:30" at bounding box center [765, 370] width 35 height 15
type input "٢٢/٠٩/٢٠٢٥ ٠٩:٣٠"
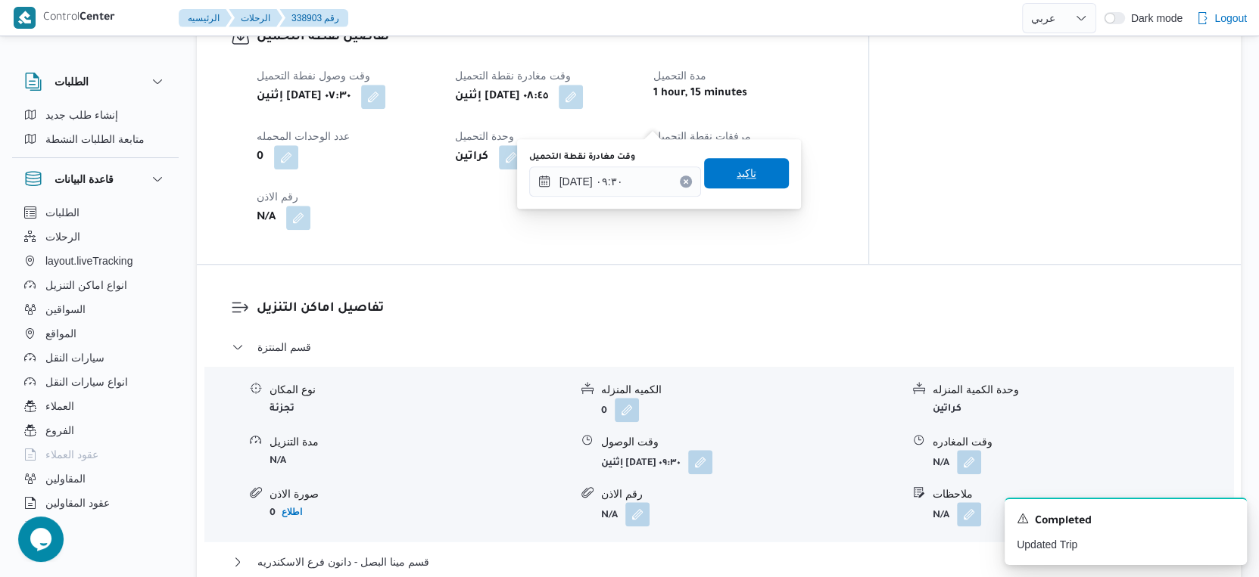
click at [747, 179] on span "تاكيد" at bounding box center [746, 173] width 85 height 30
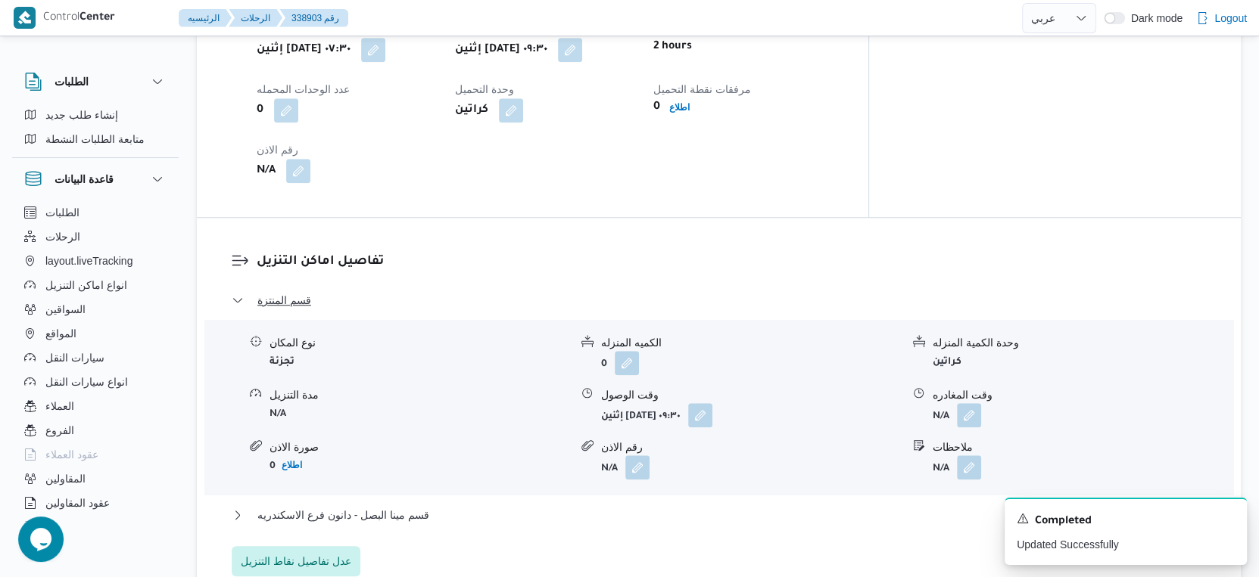
scroll to position [1093, 0]
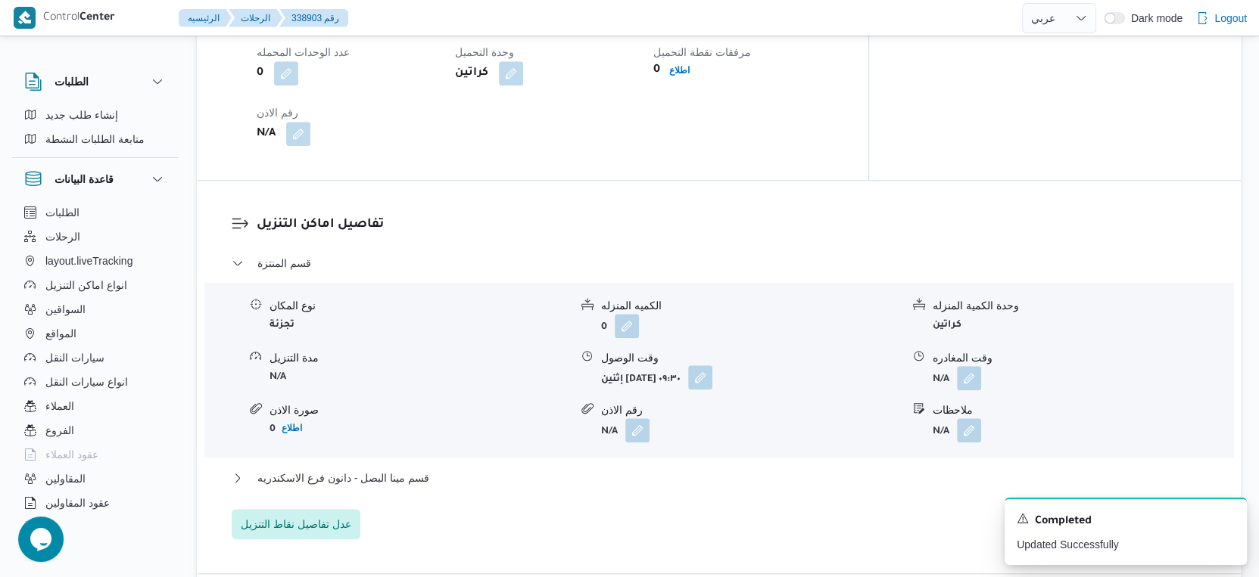
click at [712, 390] on button "button" at bounding box center [700, 378] width 24 height 24
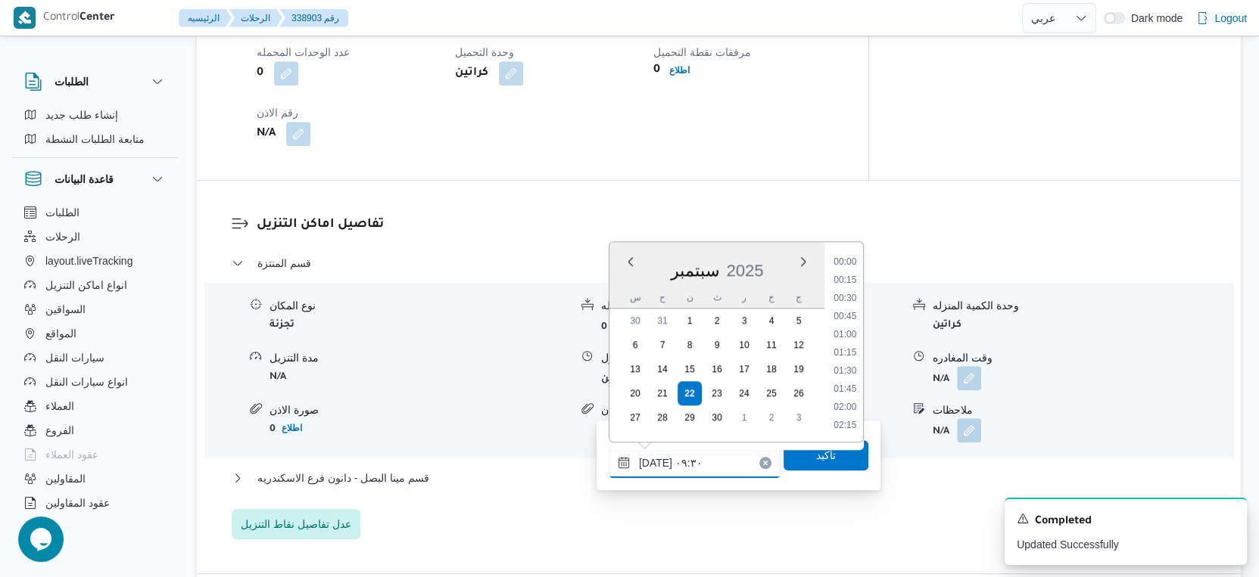
click at [704, 467] on input "٢٢/٠٩/٢٠٢٥ ٠٩:٣٠" at bounding box center [695, 463] width 172 height 30
click at [849, 389] on li "10:00" at bounding box center [844, 390] width 35 height 15
type input "٢٢/٠٩/٢٠٢٥ ١٠:٠٠"
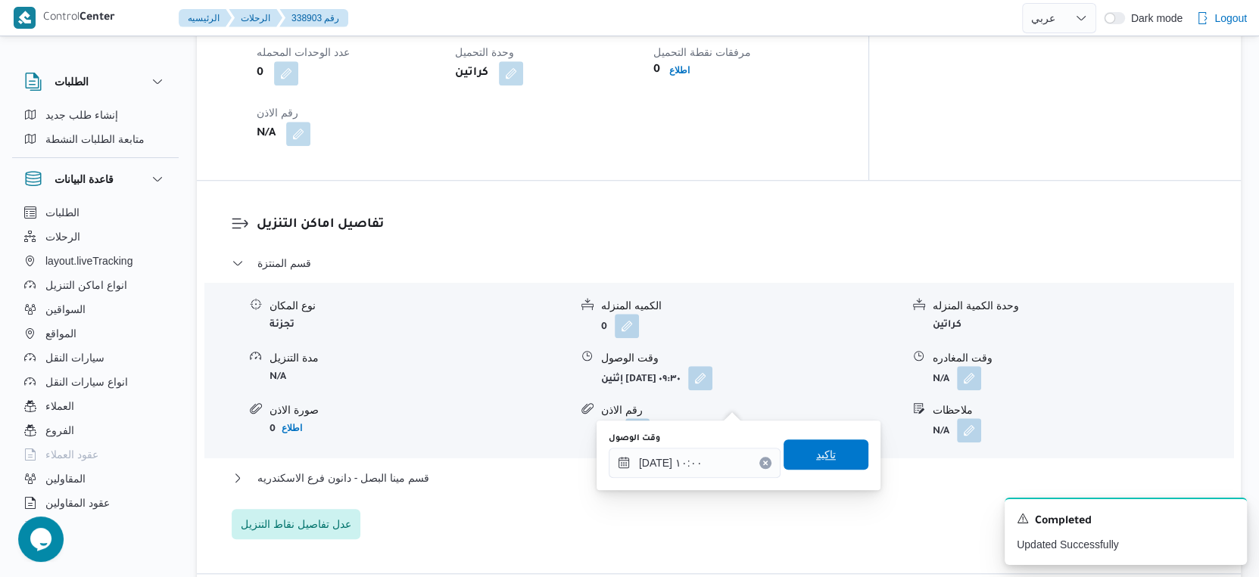
click at [831, 456] on span "تاكيد" at bounding box center [825, 455] width 85 height 30
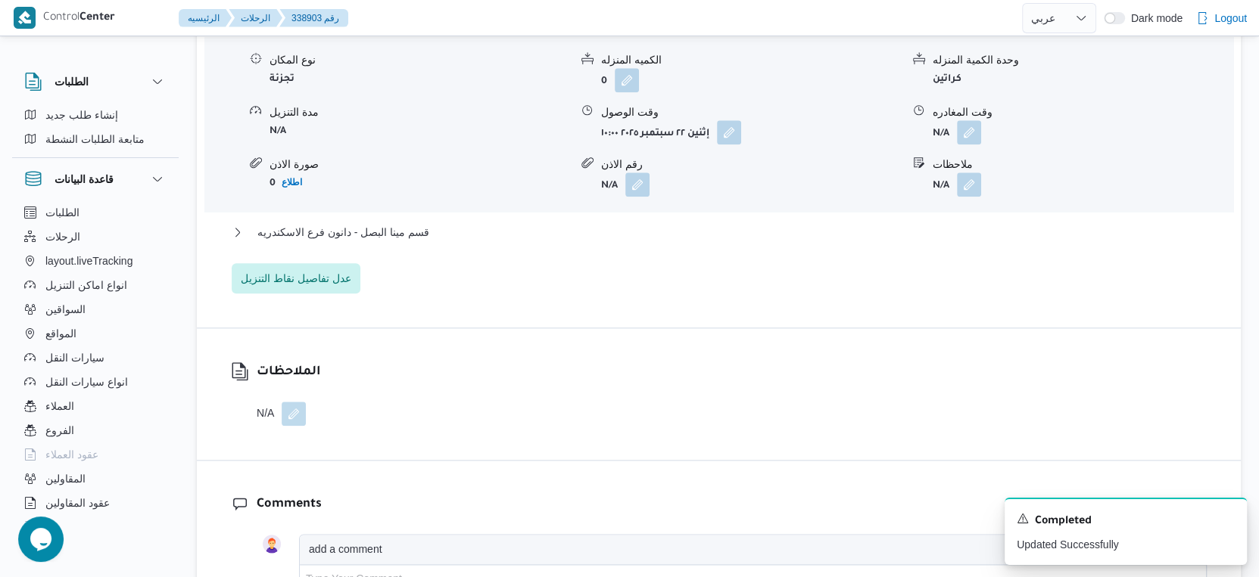
scroll to position [1345, 0]
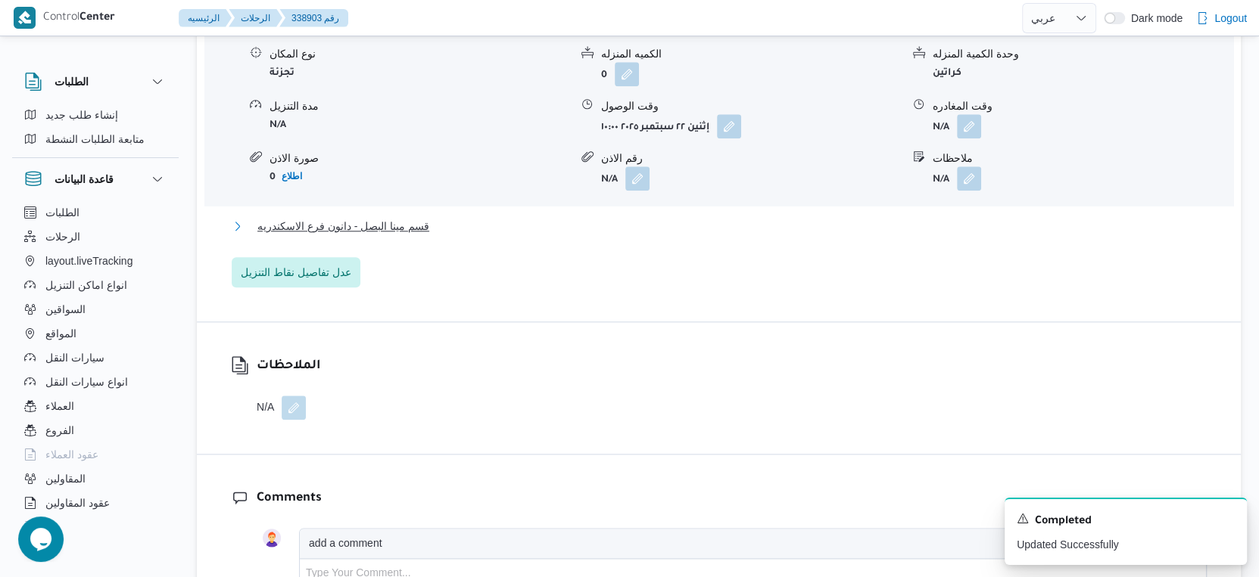
click at [391, 235] on span "قسم مينا البصل - دانون فرع الاسكندريه" at bounding box center [343, 226] width 172 height 18
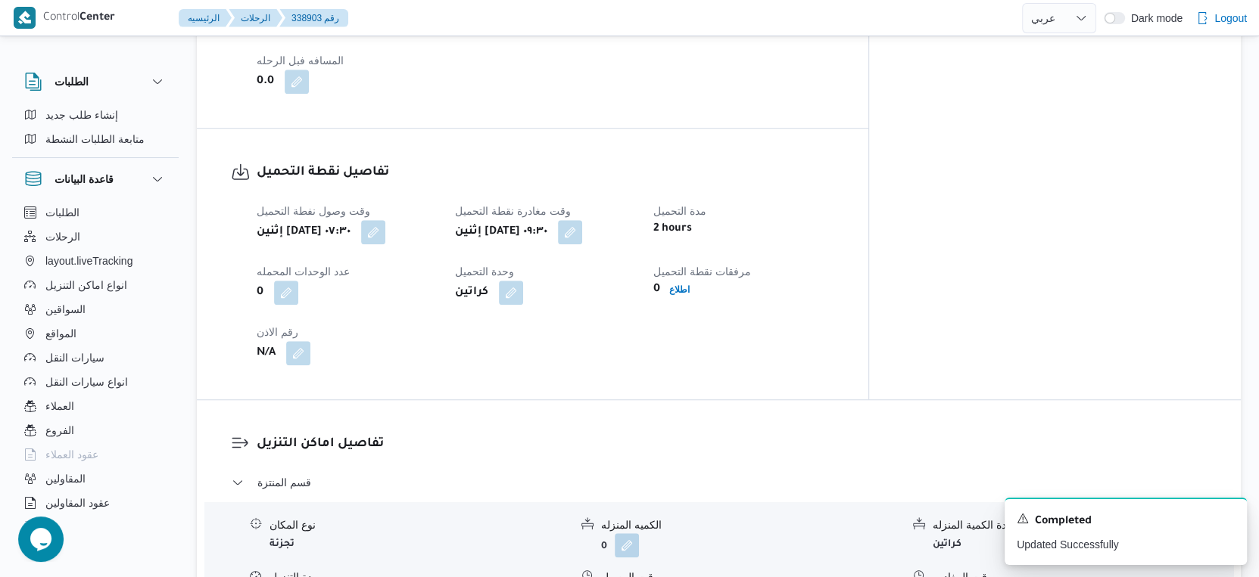
scroll to position [589, 0]
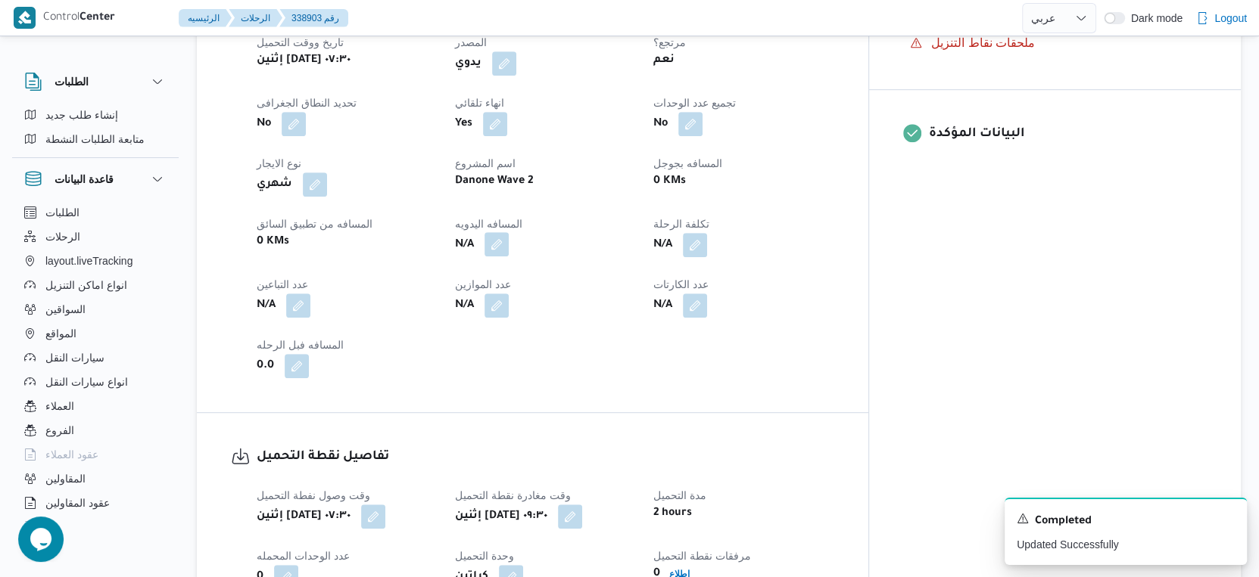
click at [509, 257] on button "button" at bounding box center [496, 244] width 24 height 24
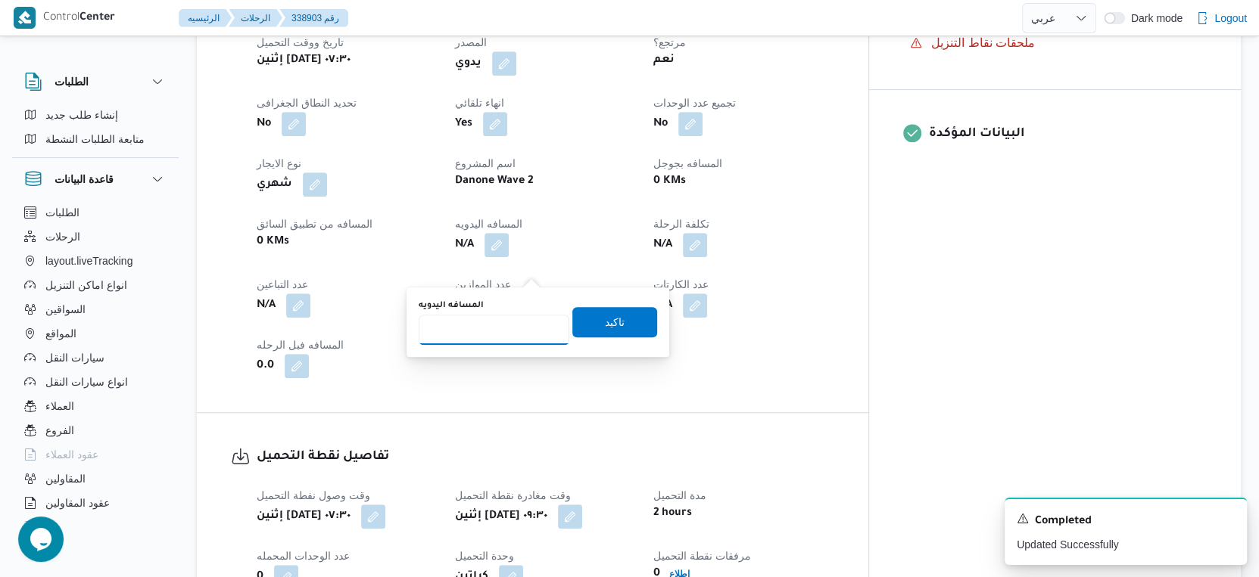
click at [488, 341] on input "المسافه اليدويه" at bounding box center [494, 330] width 151 height 30
type input "49"
click at [605, 325] on span "تاكيد" at bounding box center [615, 322] width 20 height 18
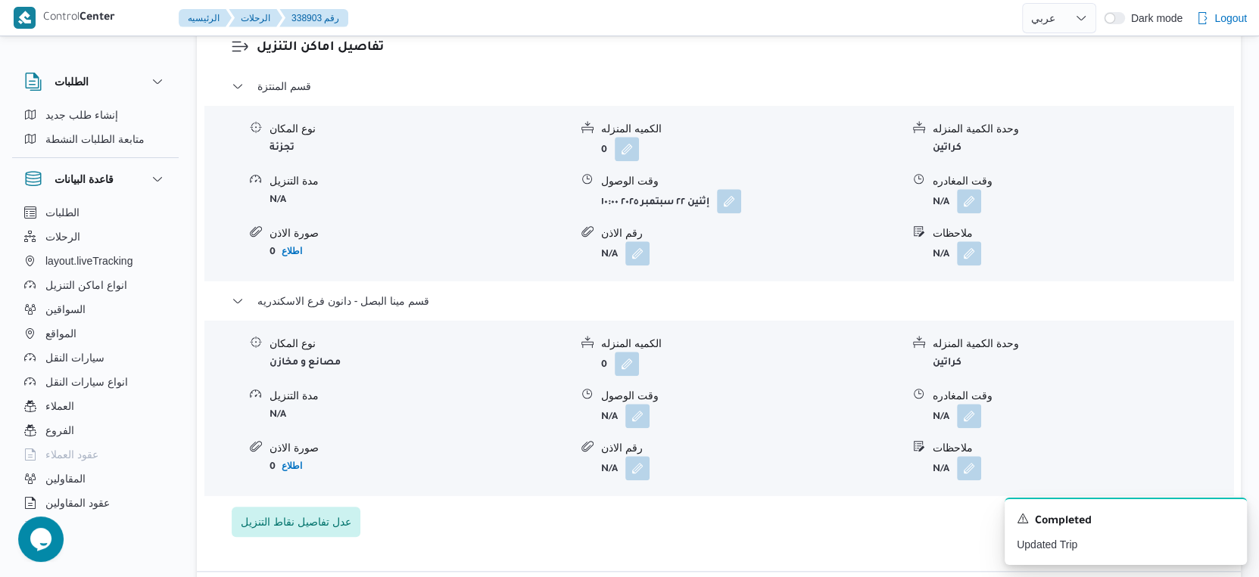
scroll to position [1345, 0]
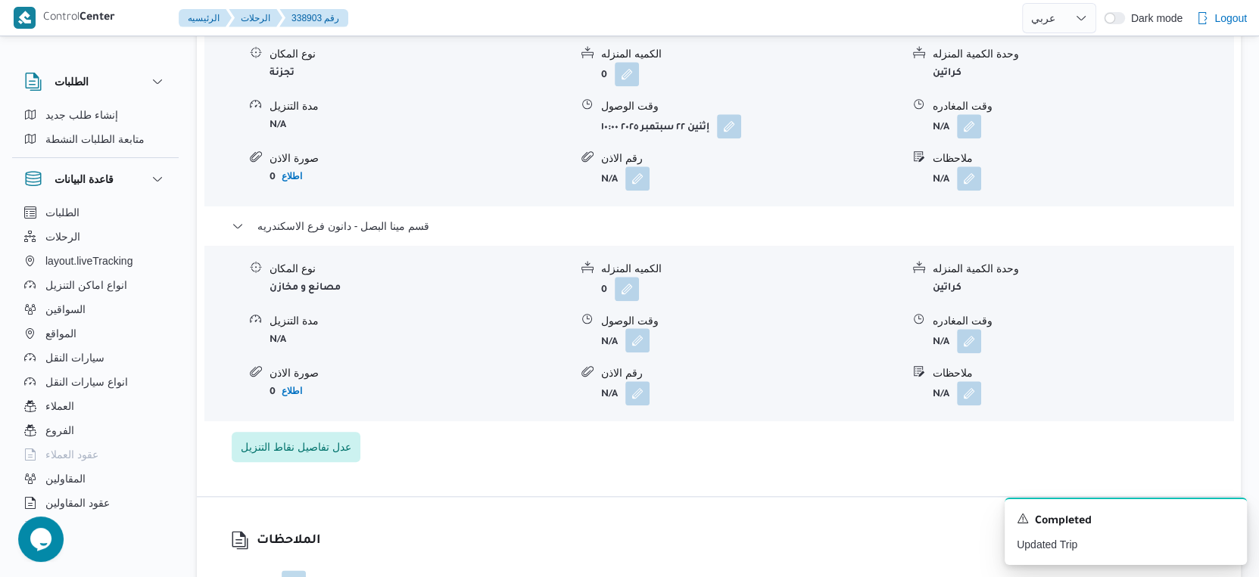
click at [630, 353] on button "button" at bounding box center [637, 340] width 24 height 24
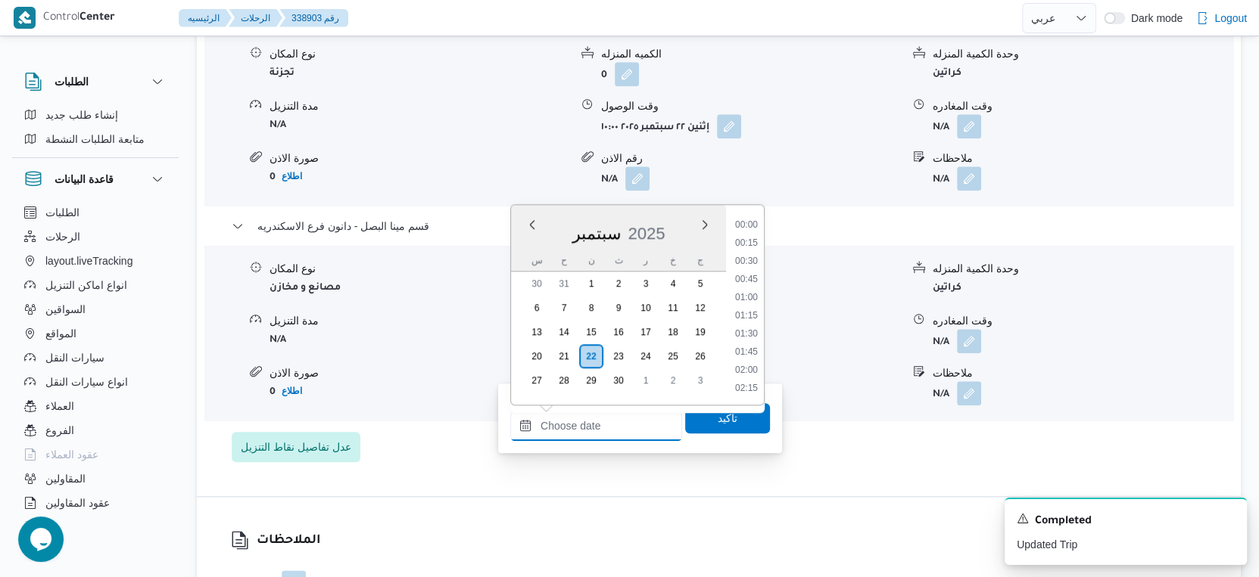
click at [615, 420] on input "وقت الوصول" at bounding box center [596, 426] width 172 height 30
drag, startPoint x: 754, startPoint y: 302, endPoint x: 752, endPoint y: 329, distance: 27.3
click at [754, 304] on li "18:30" at bounding box center [746, 311] width 35 height 15
type input "٢٢/٠٩/٢٠٢٥ ١٨:٣٠"
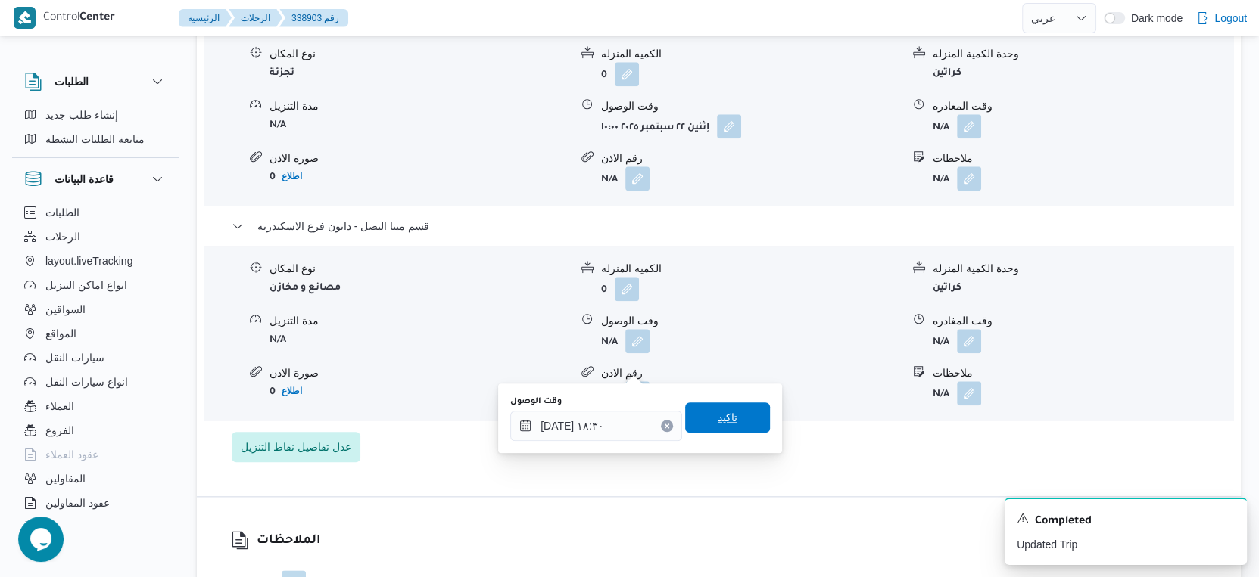
click at [739, 411] on span "تاكيد" at bounding box center [727, 418] width 85 height 30
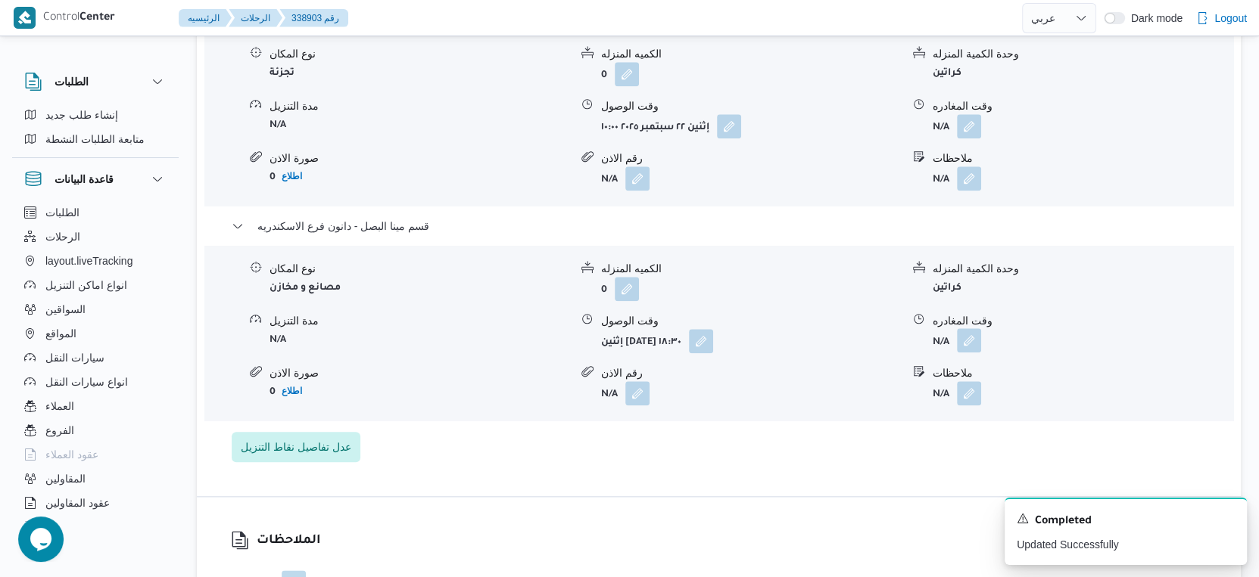
click at [963, 353] on button "button" at bounding box center [969, 340] width 24 height 24
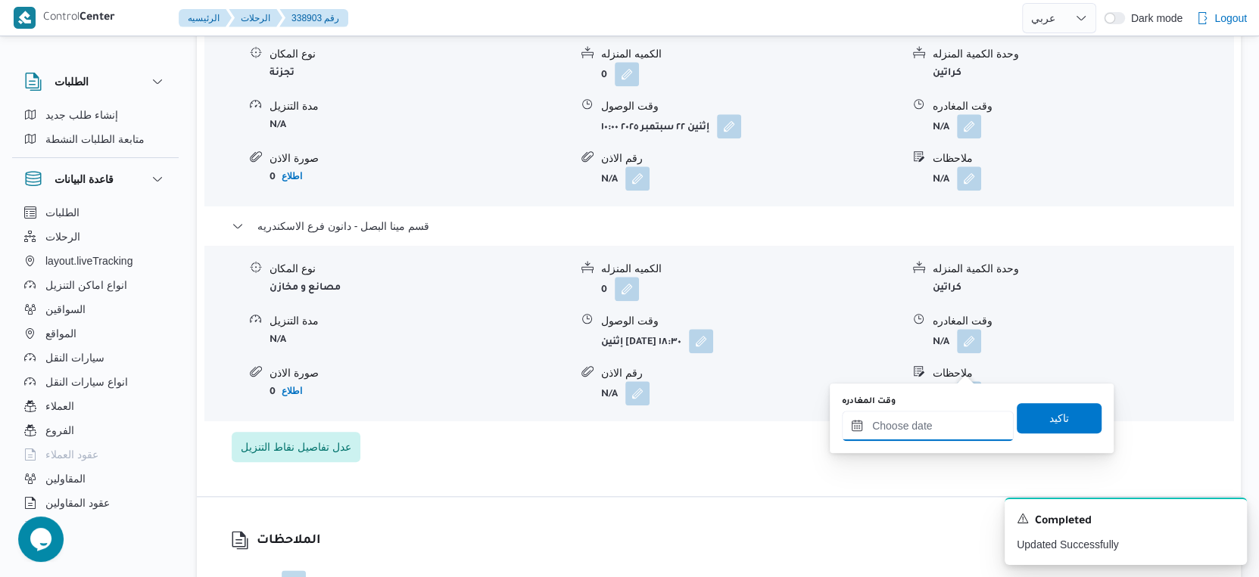
drag, startPoint x: 960, startPoint y: 375, endPoint x: 964, endPoint y: 414, distance: 39.5
click at [949, 425] on input "وقت المغادره" at bounding box center [928, 426] width 172 height 30
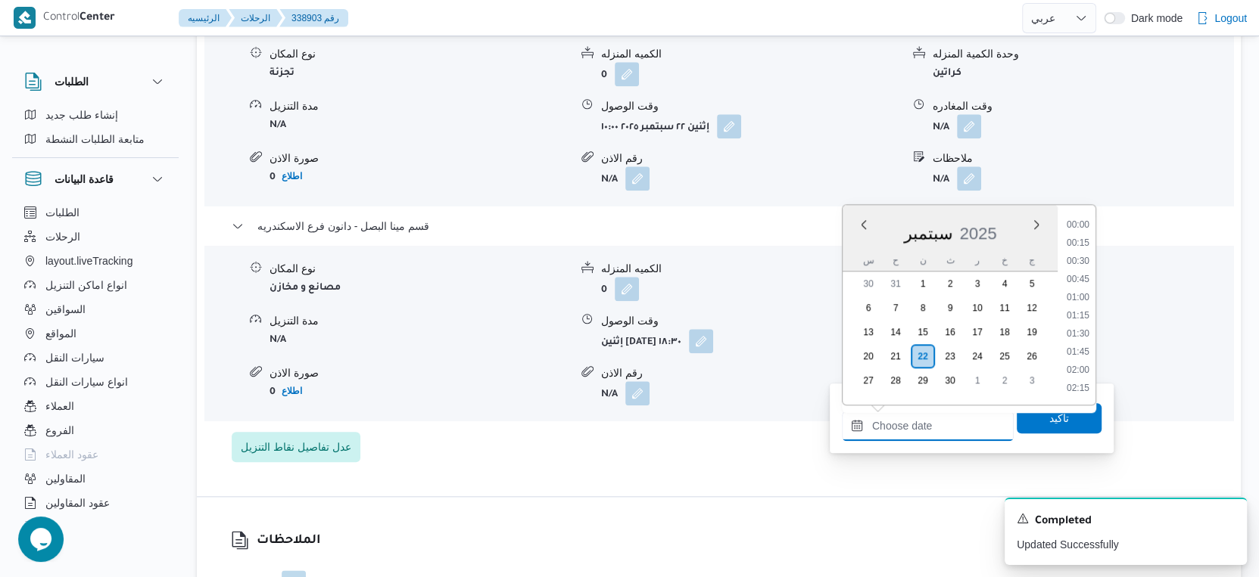
scroll to position [1341, 0]
click at [1085, 281] on li "19:15" at bounding box center [1077, 282] width 35 height 15
type input "٢٢/٠٩/٢٠٢٥ ١٩:١٥"
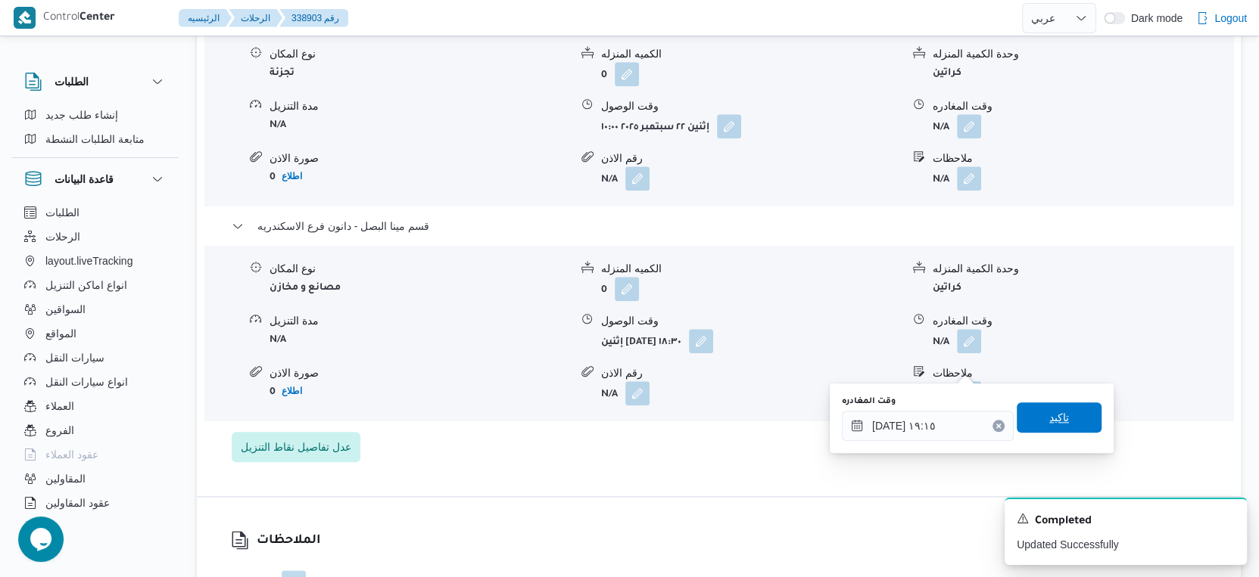
click at [1065, 417] on span "تاكيد" at bounding box center [1058, 418] width 85 height 30
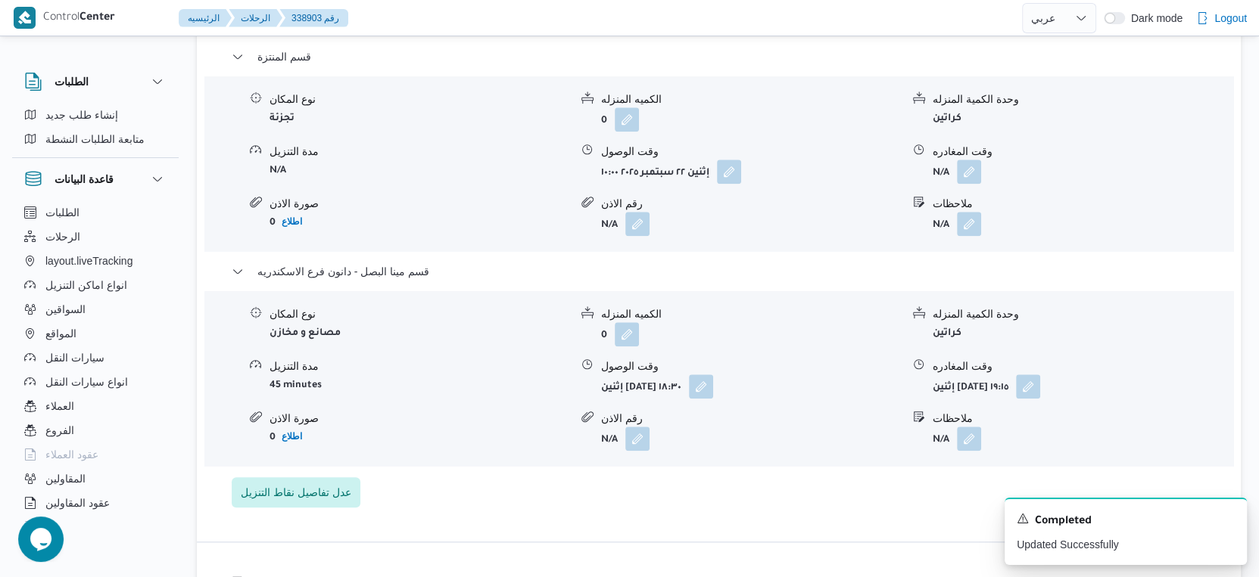
scroll to position [1262, 0]
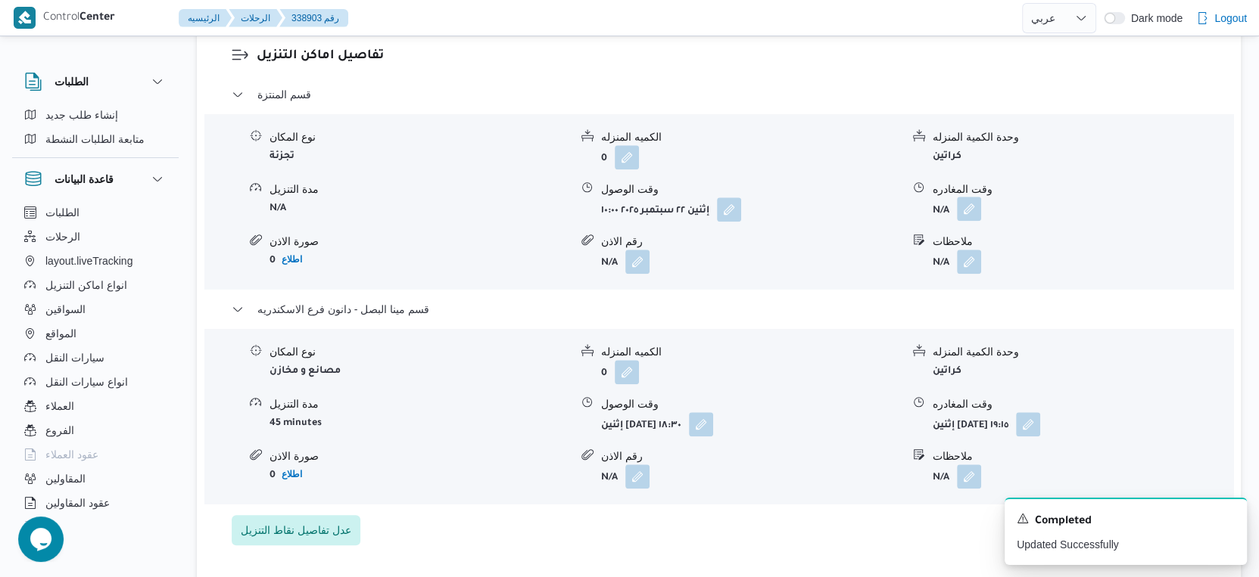
click at [972, 221] on button "button" at bounding box center [969, 209] width 24 height 24
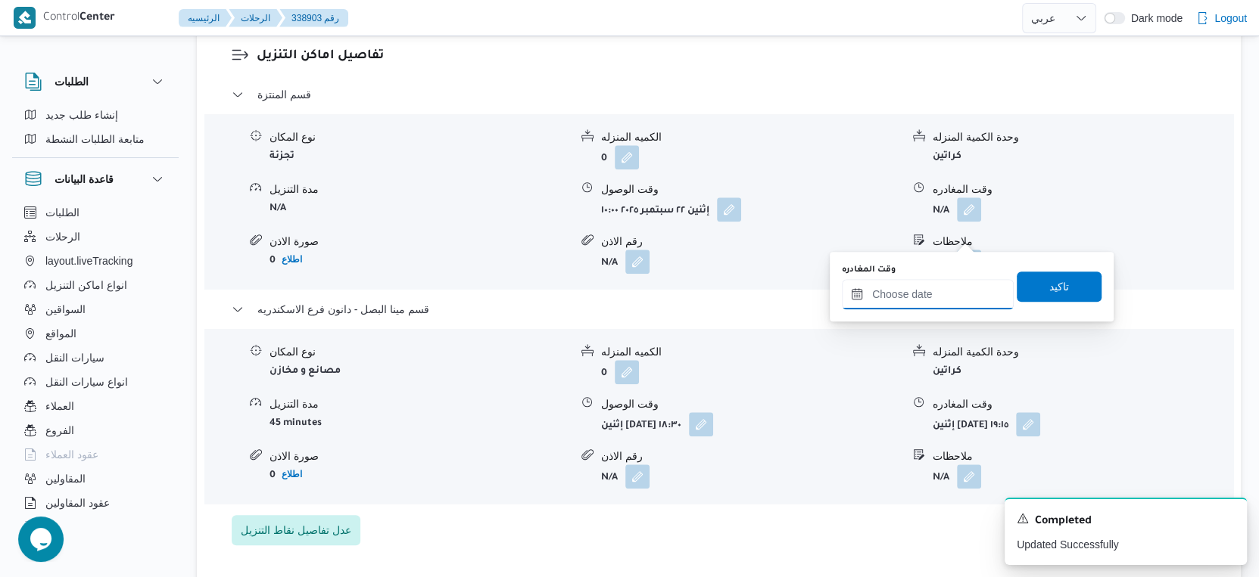
click at [935, 292] on input "وقت المغادره" at bounding box center [928, 294] width 172 height 30
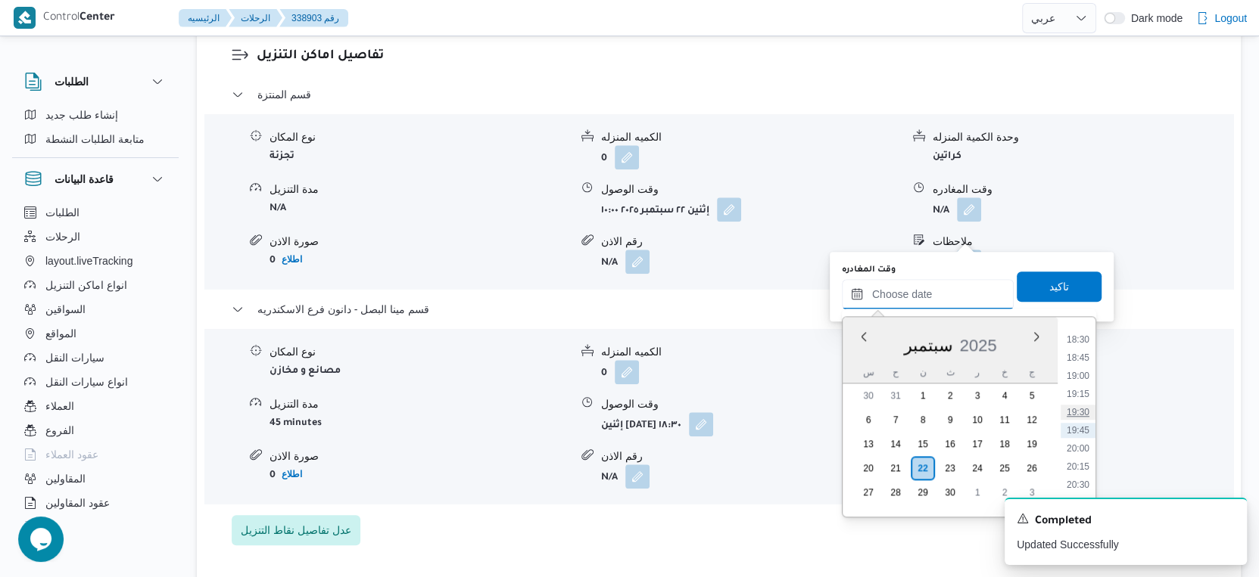
scroll to position [1257, 0]
drag, startPoint x: 1077, startPoint y: 378, endPoint x: 1077, endPoint y: 360, distance: 18.2
click at [1077, 380] on li "18:00" at bounding box center [1077, 387] width 35 height 15
type input "٢٢/٠٩/٢٠٢٥ ١٨:٠٠"
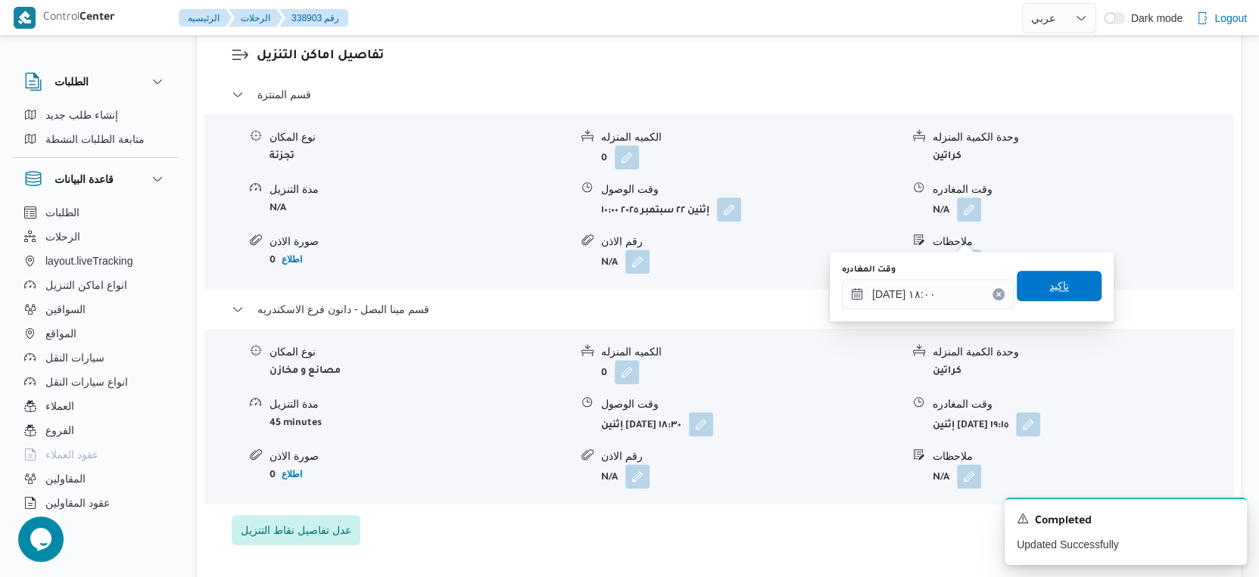
click at [1057, 276] on span "تاكيد" at bounding box center [1058, 286] width 85 height 30
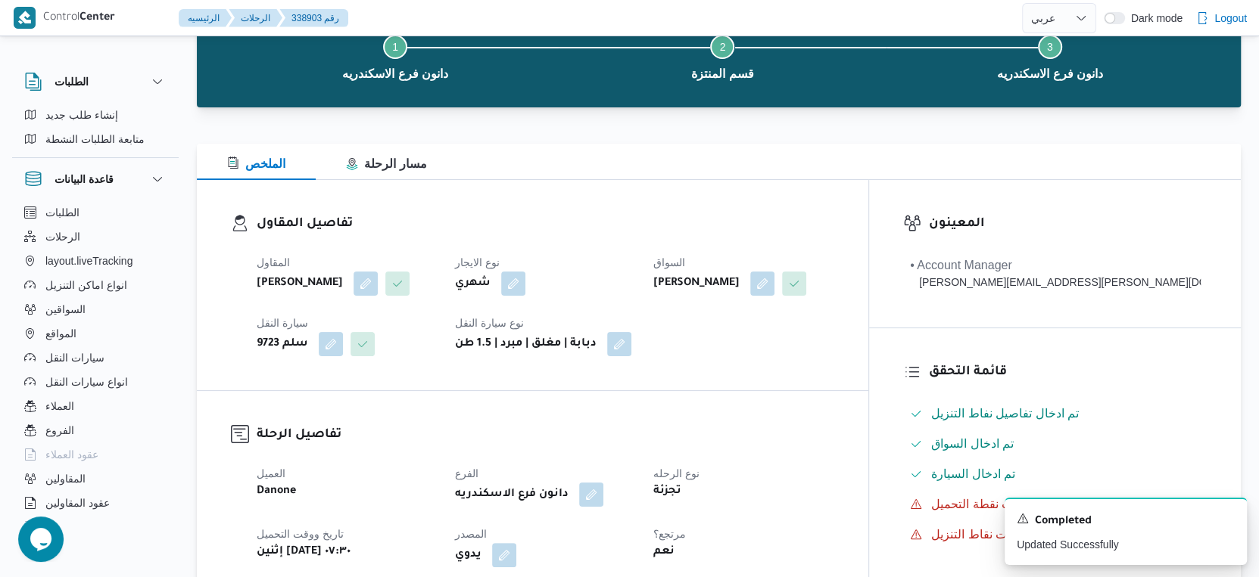
scroll to position [0, 0]
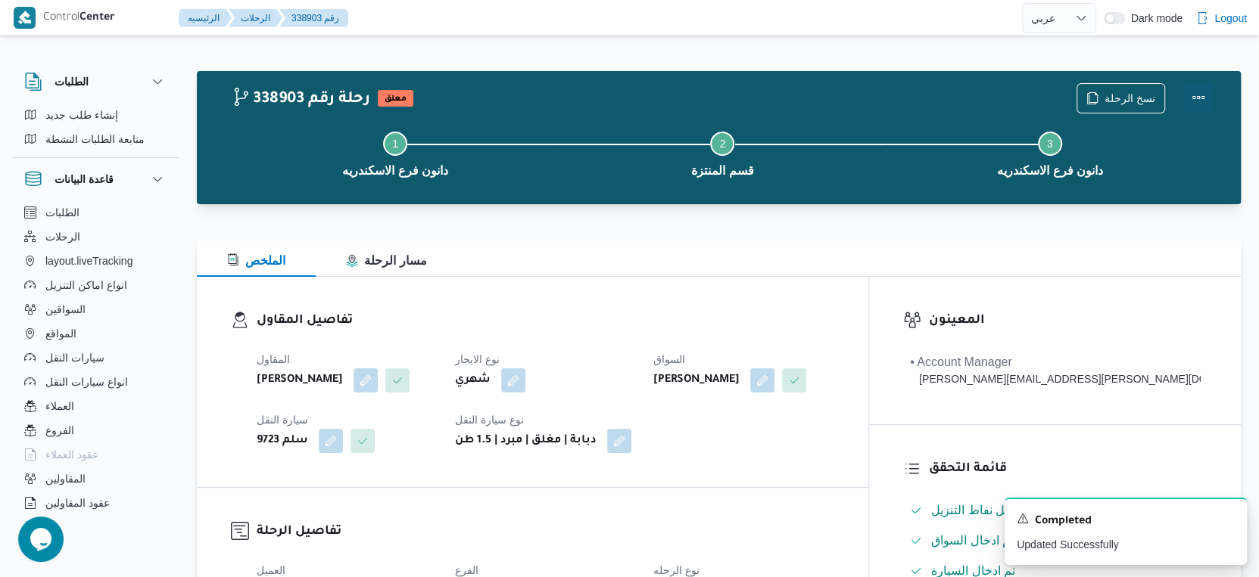
click at [1203, 91] on button "Actions" at bounding box center [1198, 97] width 30 height 30
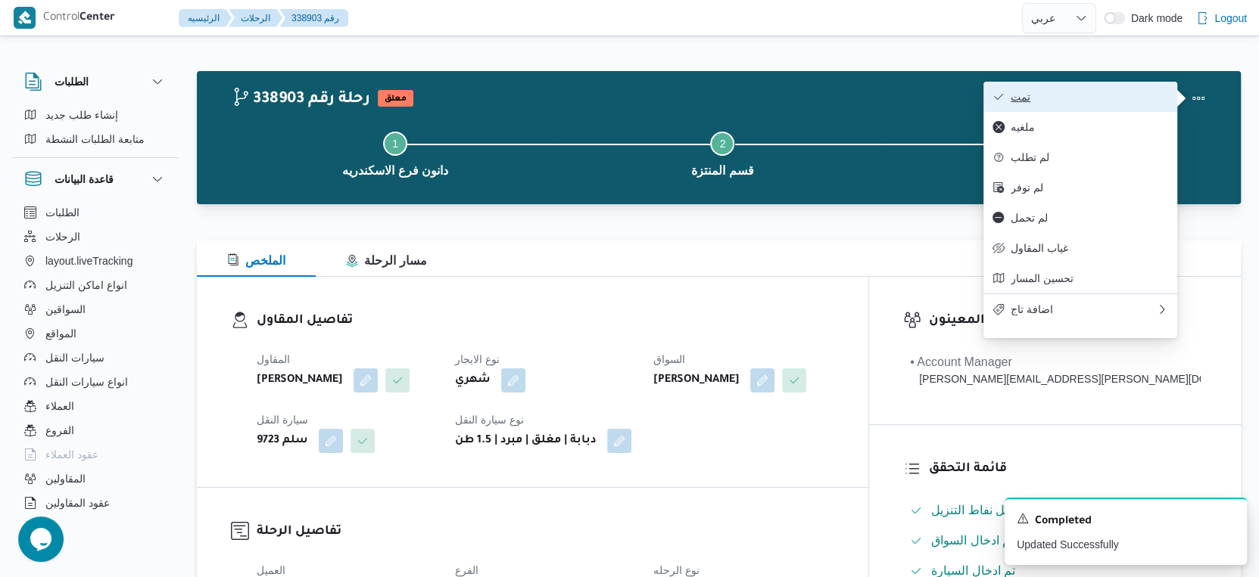
click at [1141, 91] on span "تمت" at bounding box center [1088, 97] width 157 height 12
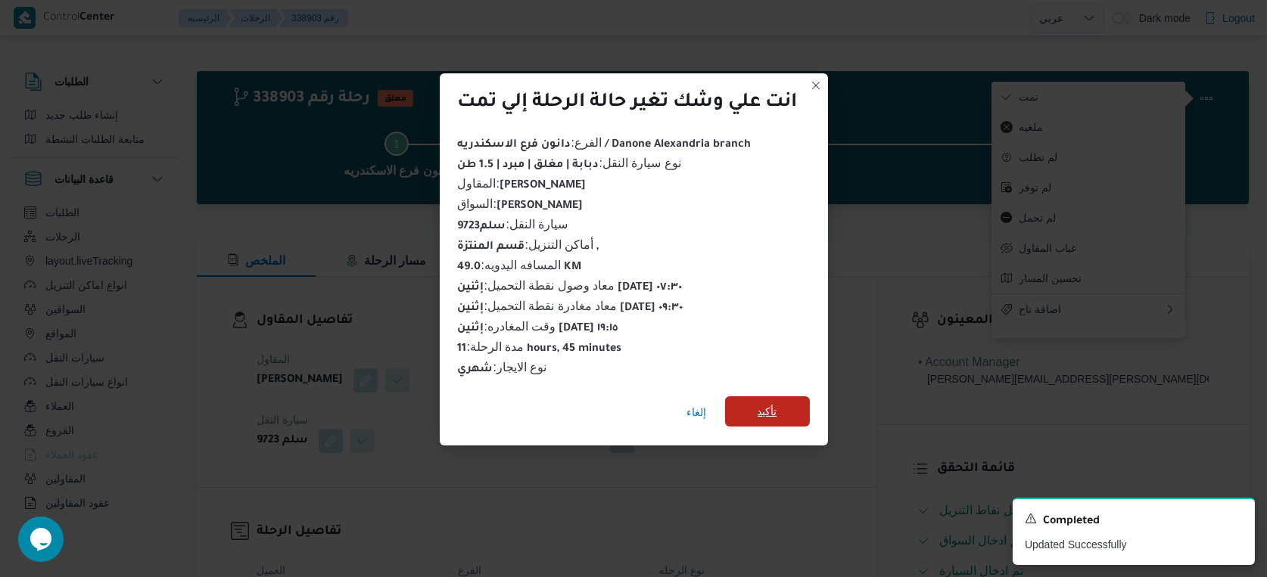
click at [773, 415] on span "تأكيد" at bounding box center [768, 412] width 20 height 18
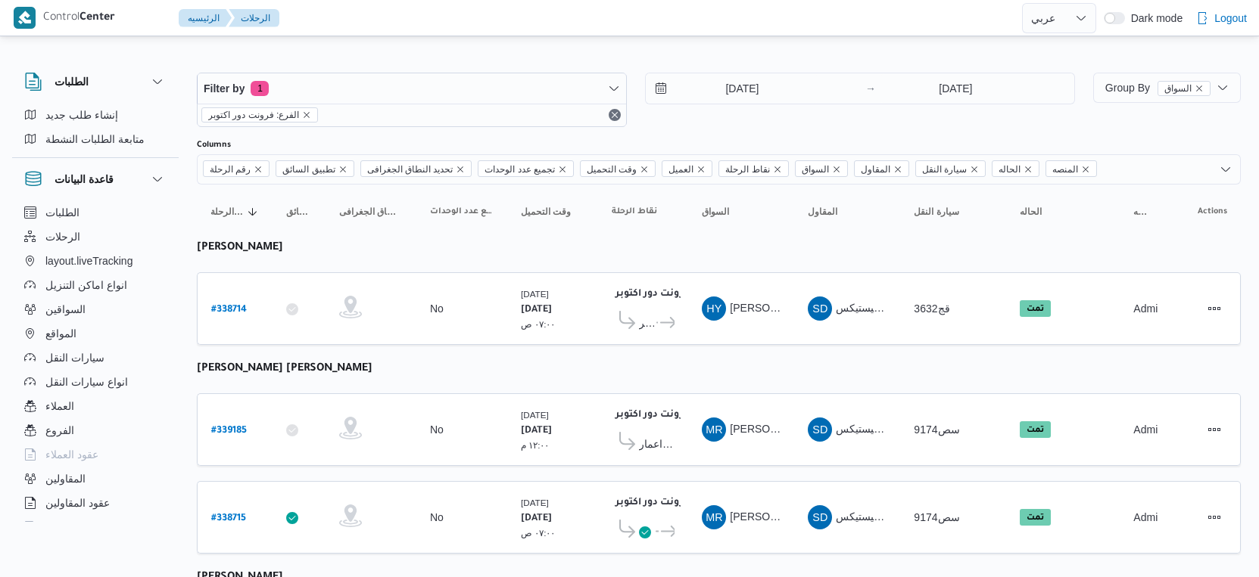
select select "ar"
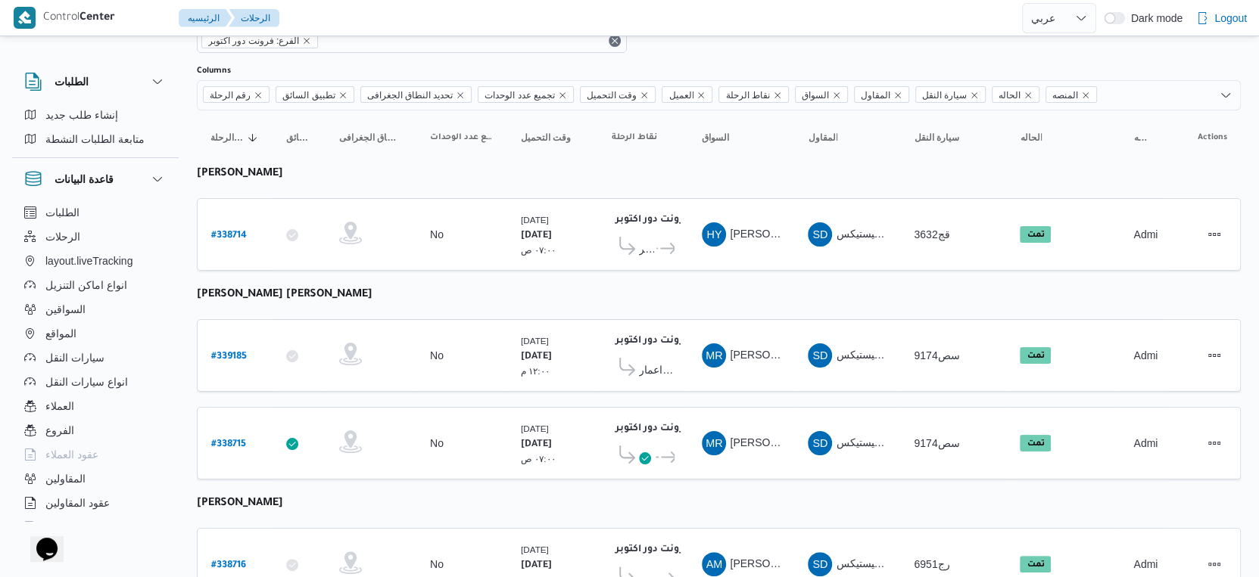
scroll to position [138, 0]
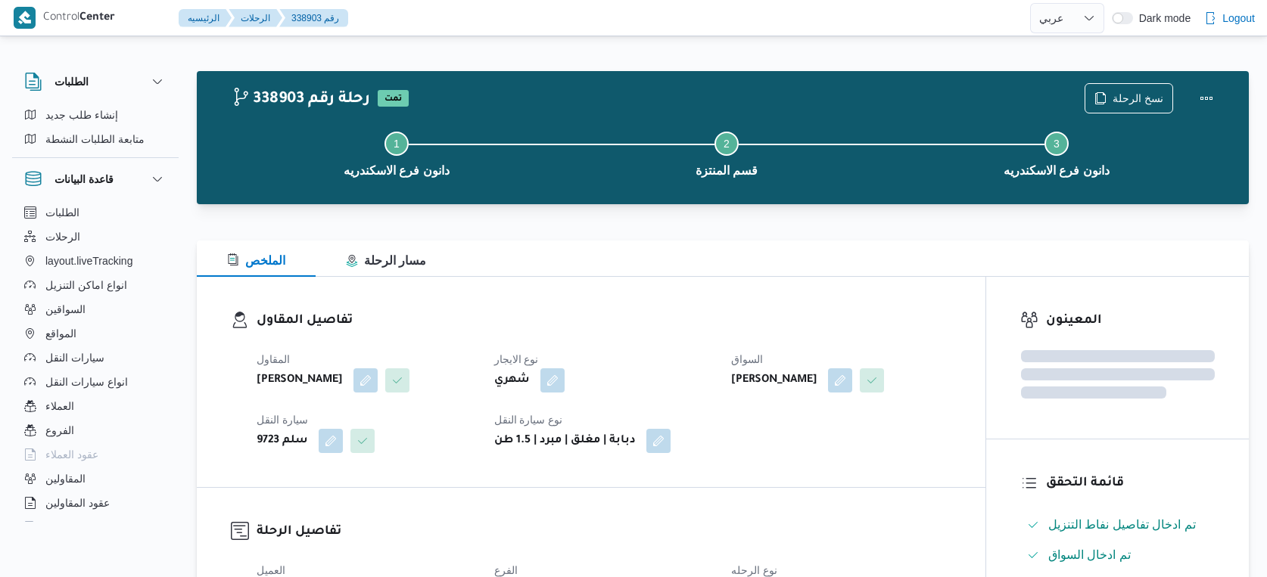
select select "ar"
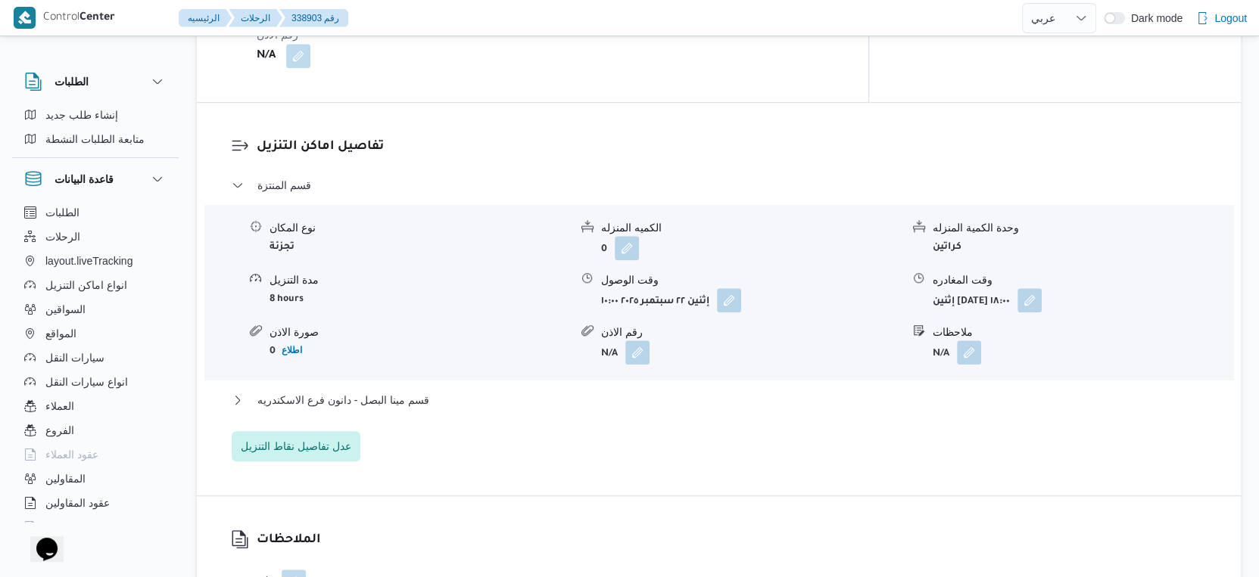
scroll to position [1177, 0]
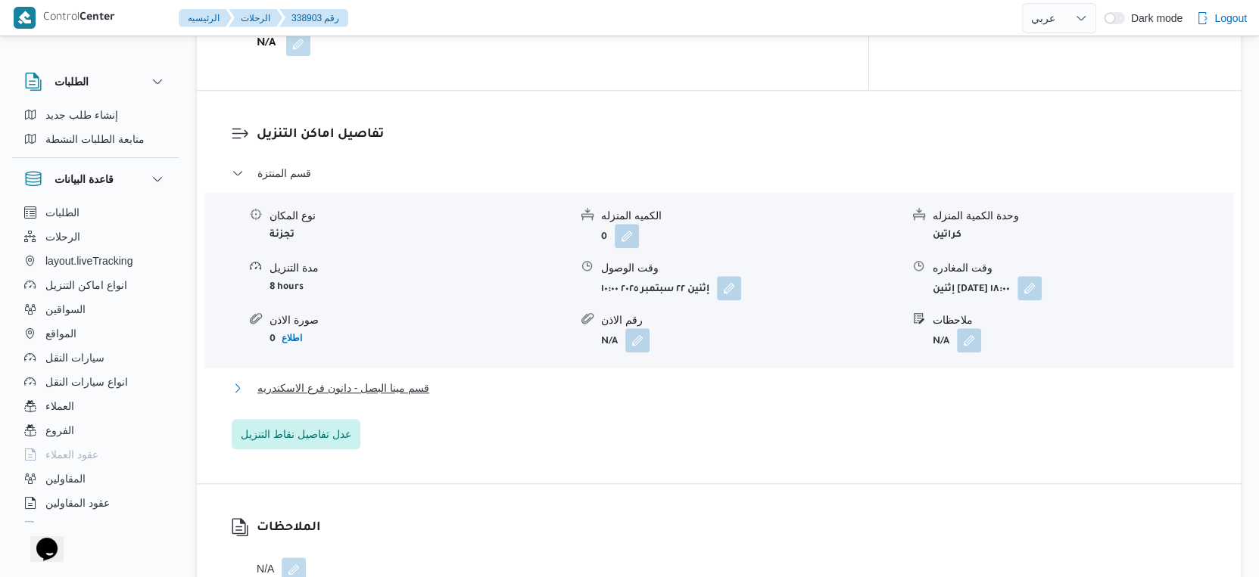
click at [462, 397] on button "قسم مينا البصل - دانون فرع الاسكندريه" at bounding box center [719, 388] width 975 height 18
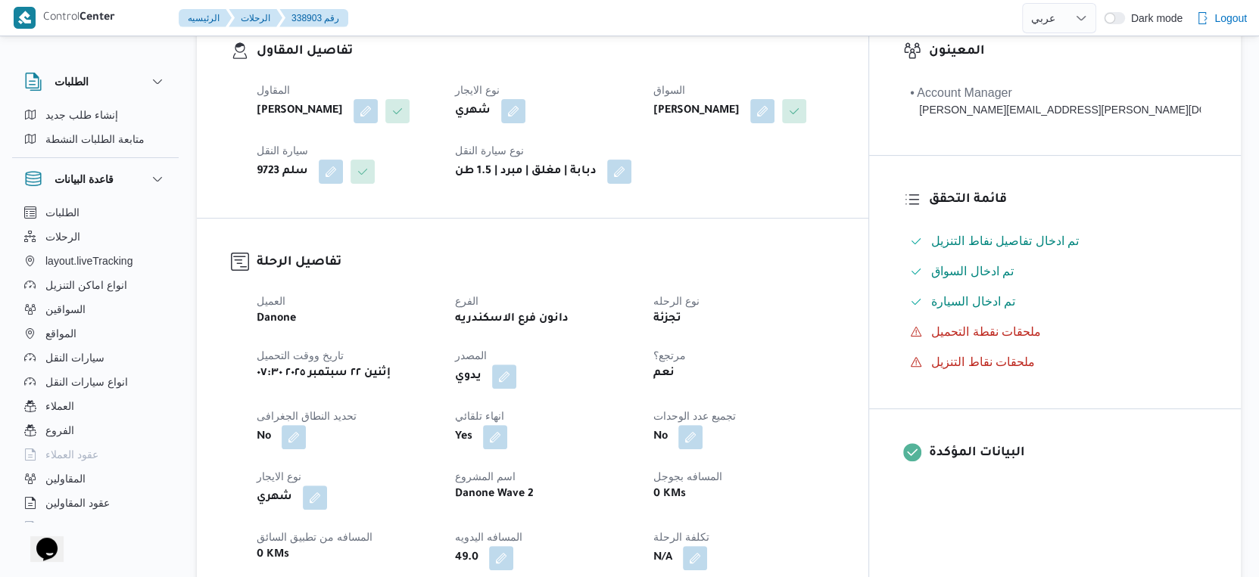
scroll to position [589, 0]
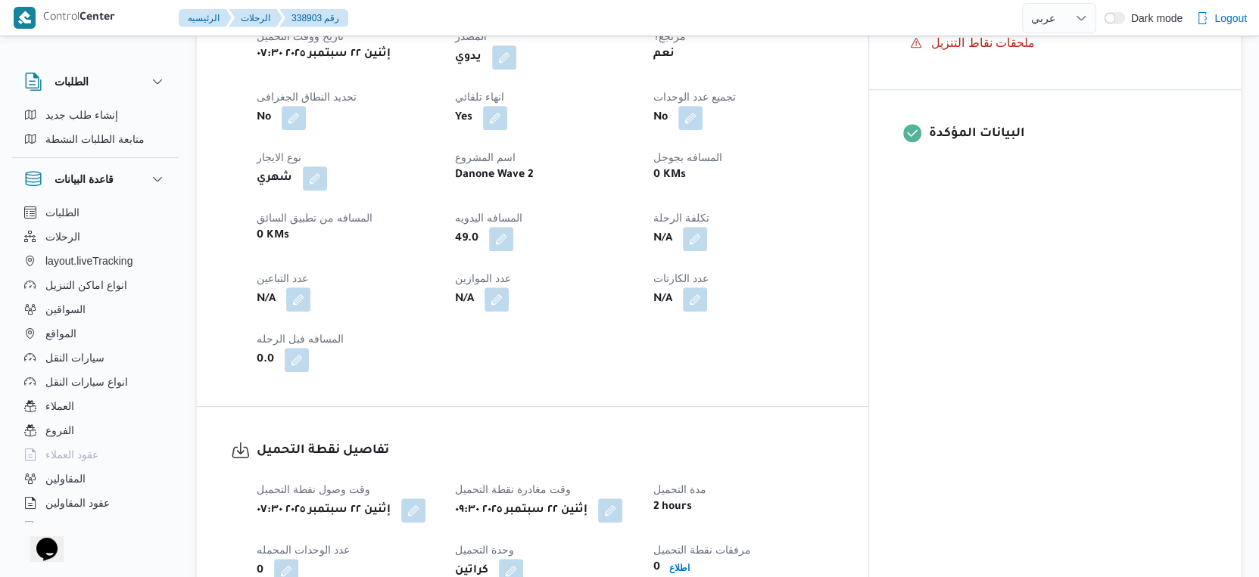
select select "ar"
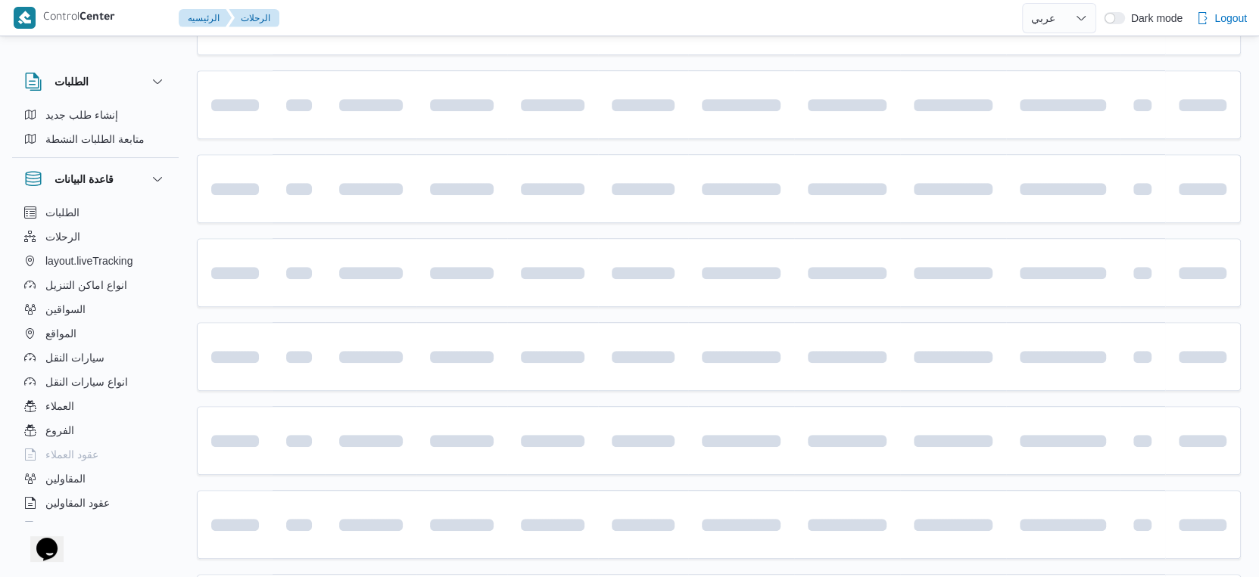
scroll to position [1235, 0]
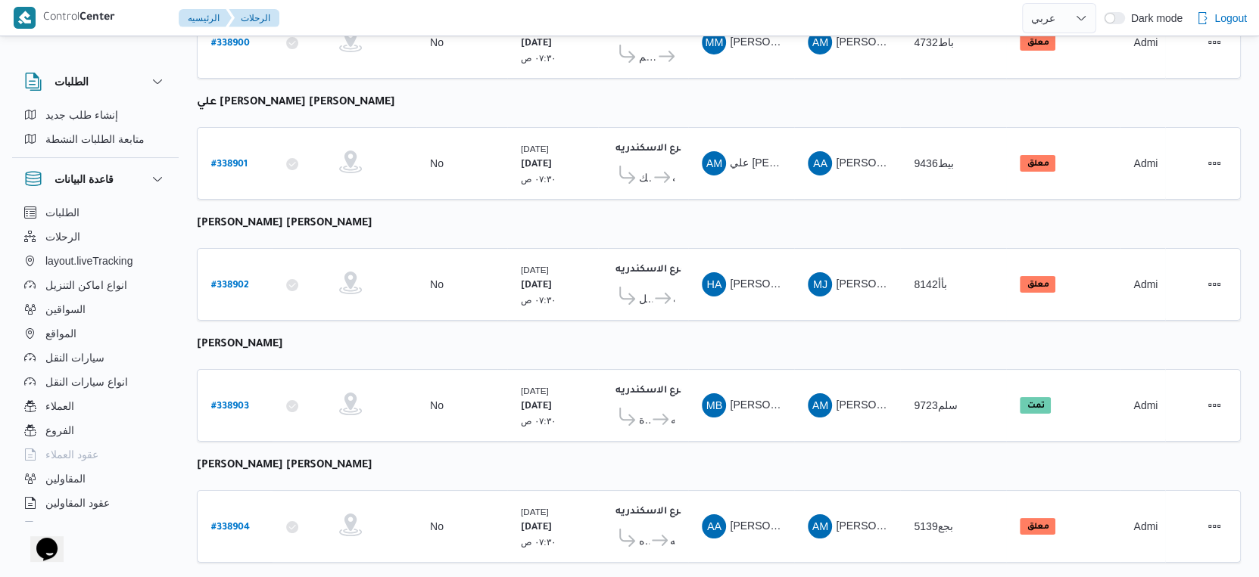
select select "ar"
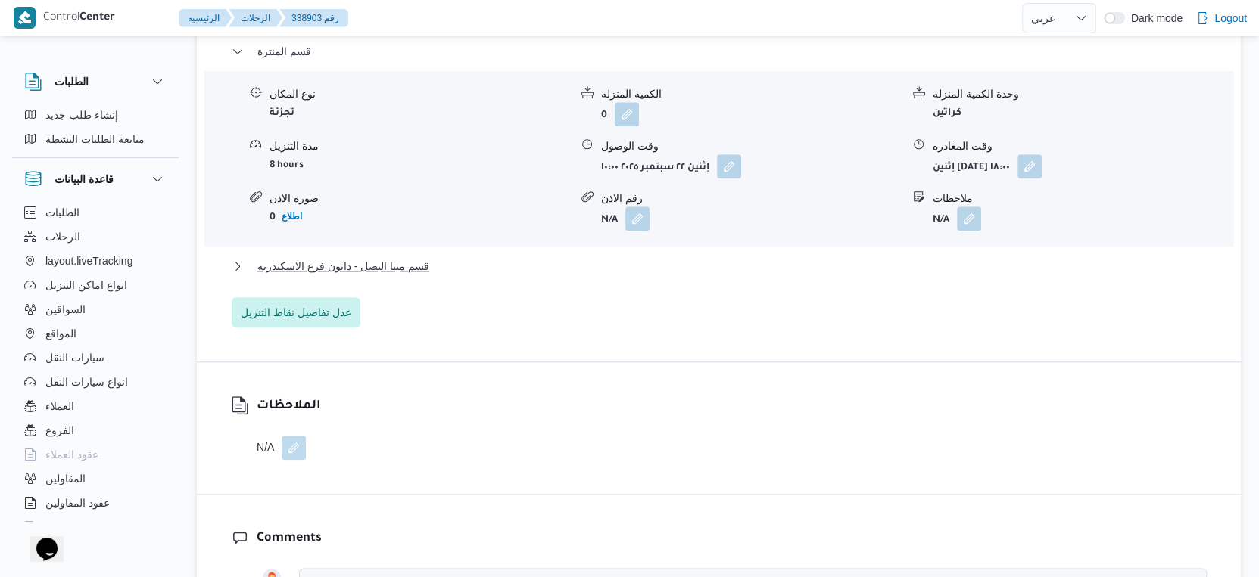
scroll to position [1235, 0]
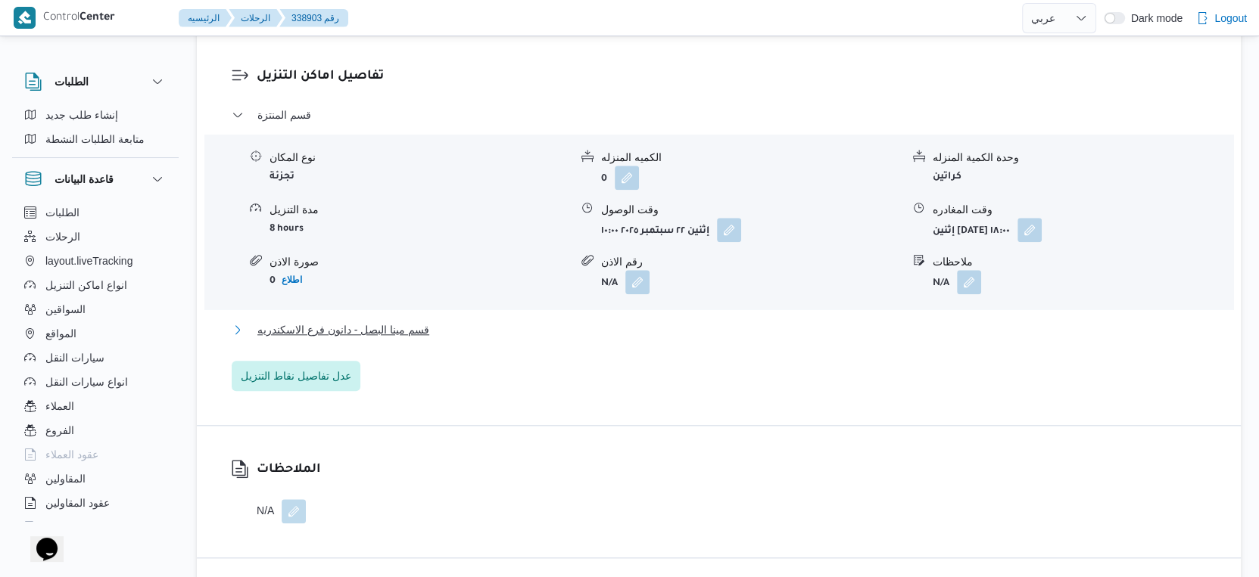
click at [426, 339] on span "قسم مينا البصل - دانون فرع الاسكندريه" at bounding box center [343, 330] width 172 height 18
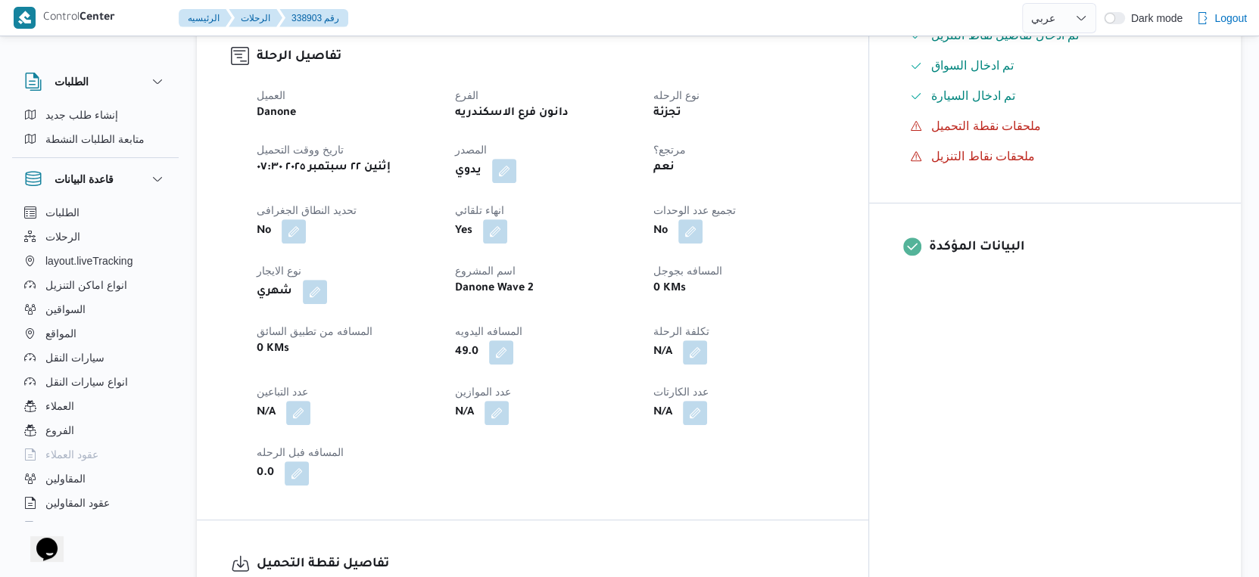
scroll to position [504, 0]
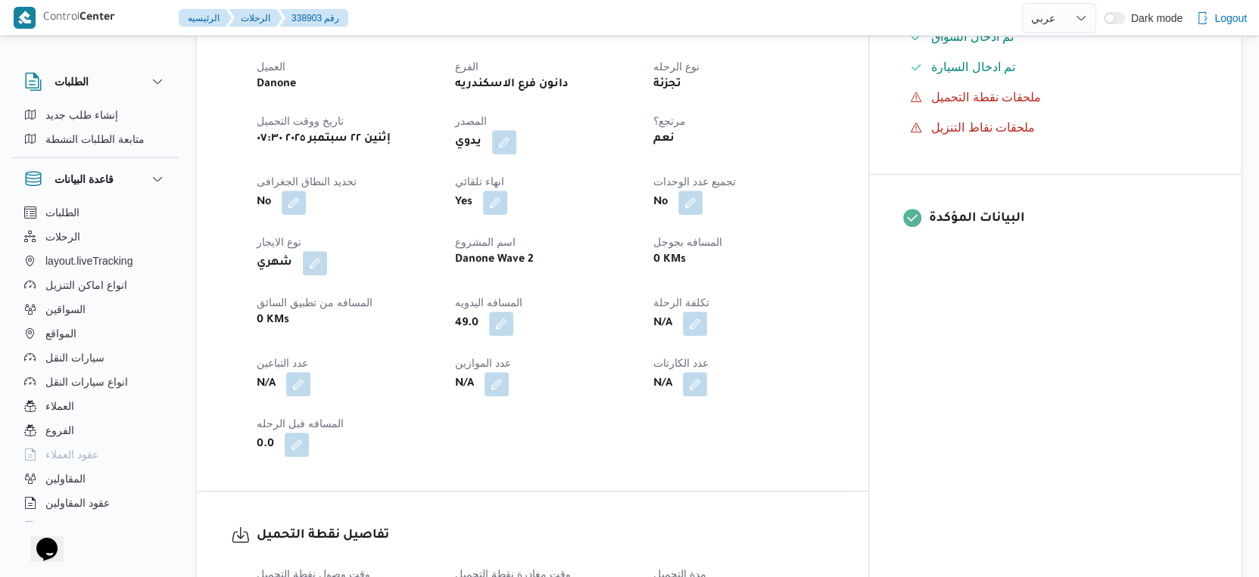
select select "ar"
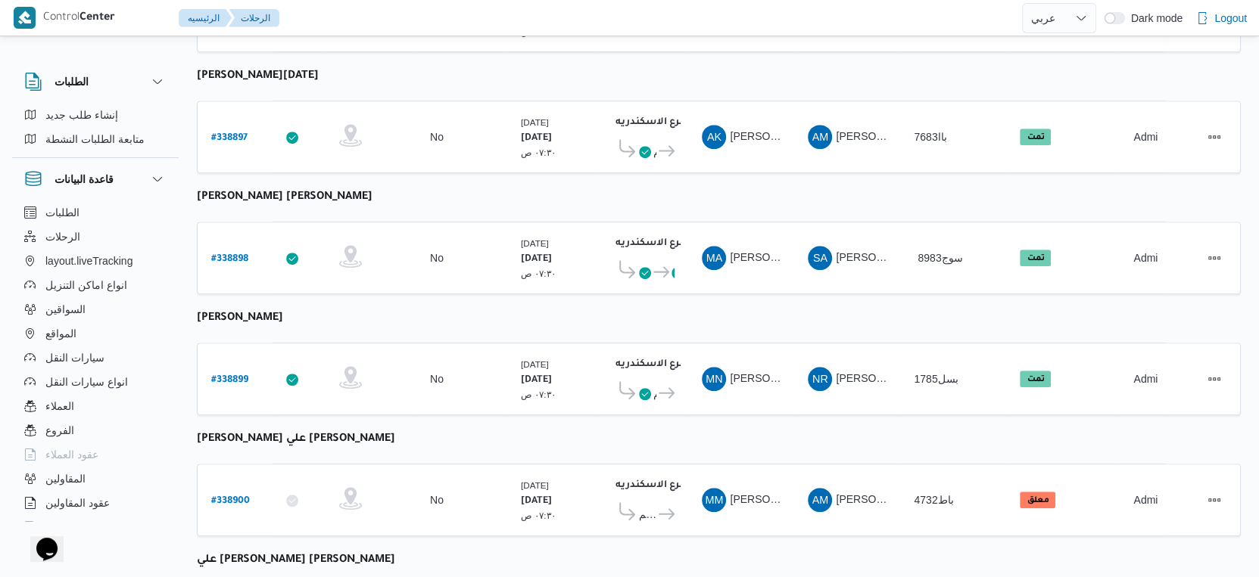
scroll to position [1019, 0]
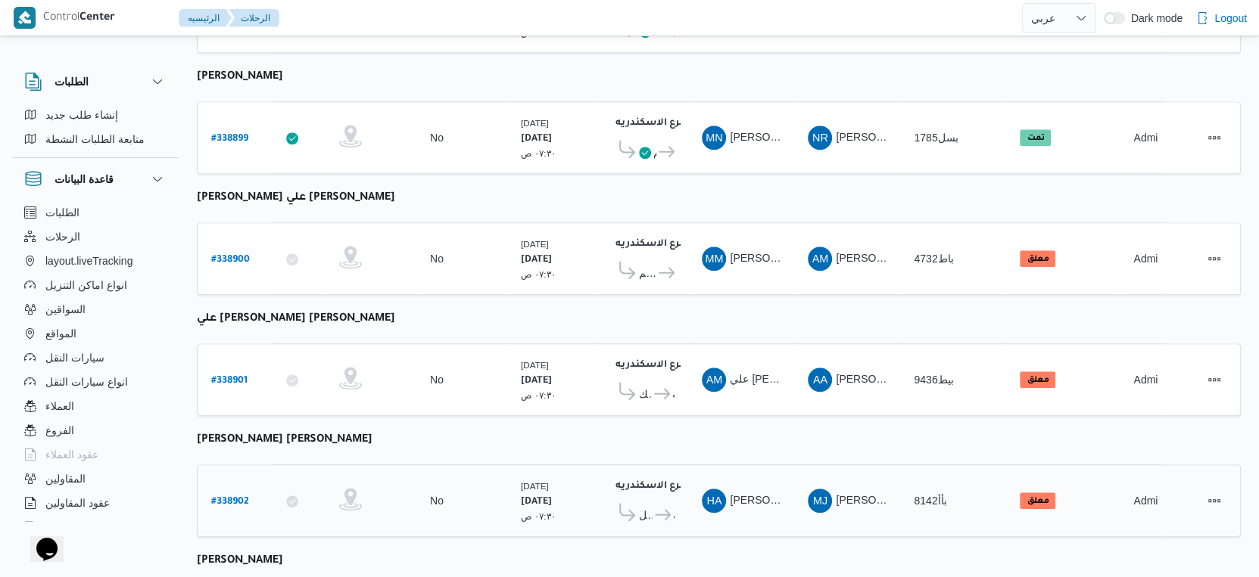
click at [219, 497] on b "# 338902" at bounding box center [230, 502] width 38 height 11
select select "ar"
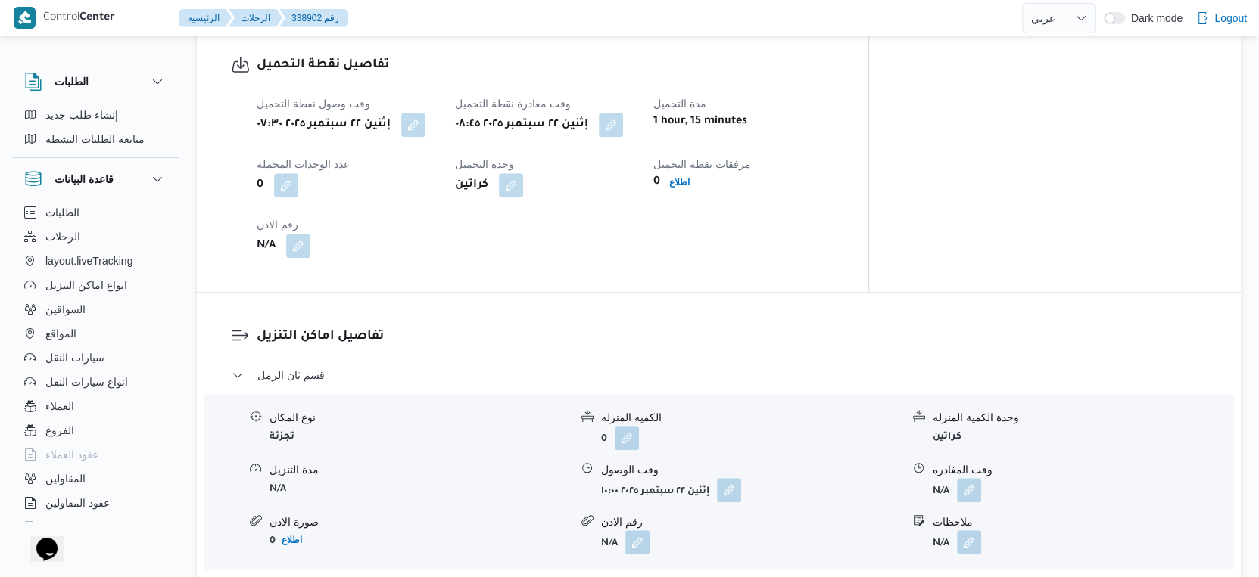
scroll to position [1019, 0]
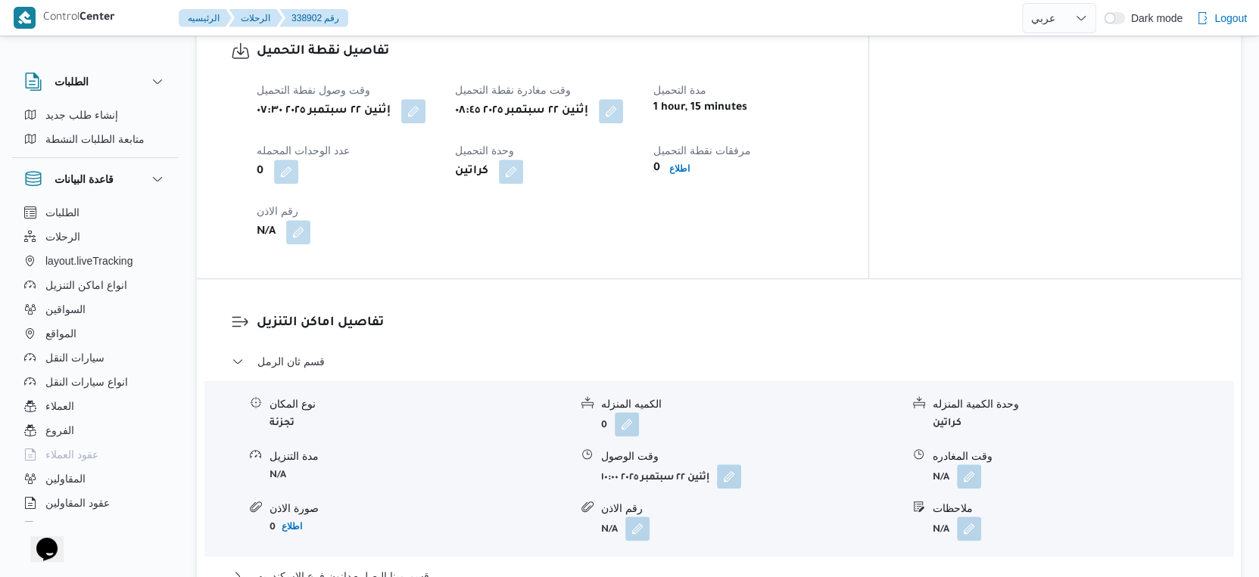
drag, startPoint x: 661, startPoint y: 107, endPoint x: 641, endPoint y: 142, distance: 39.7
click at [623, 114] on button "button" at bounding box center [611, 111] width 24 height 24
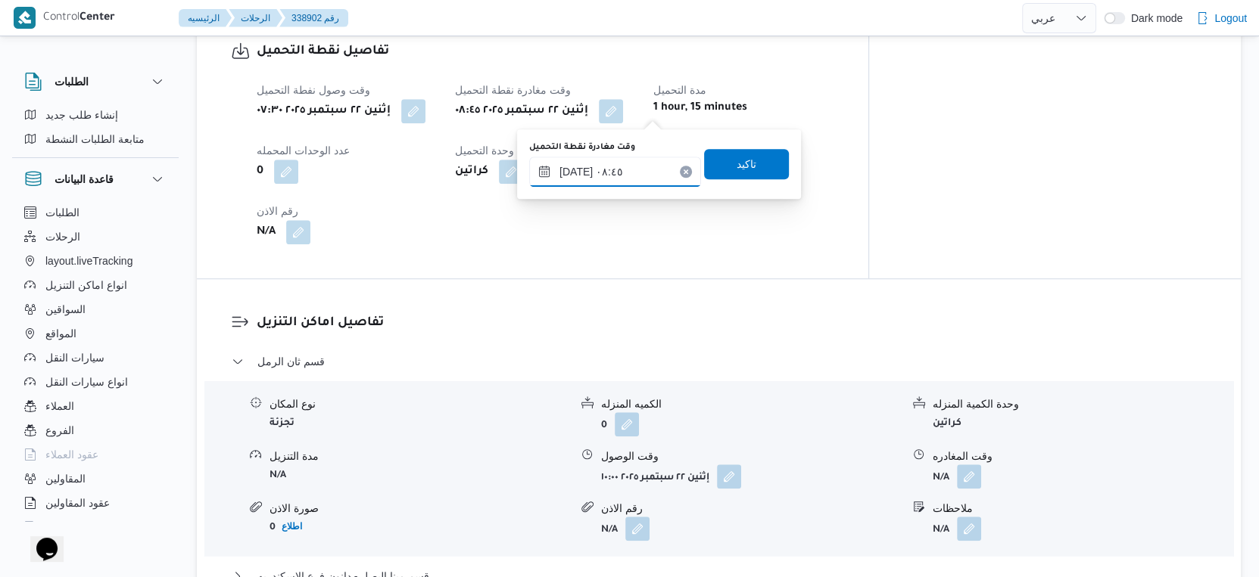
click at [626, 159] on input "[DATE] ٠٨:٤٥" at bounding box center [615, 172] width 172 height 30
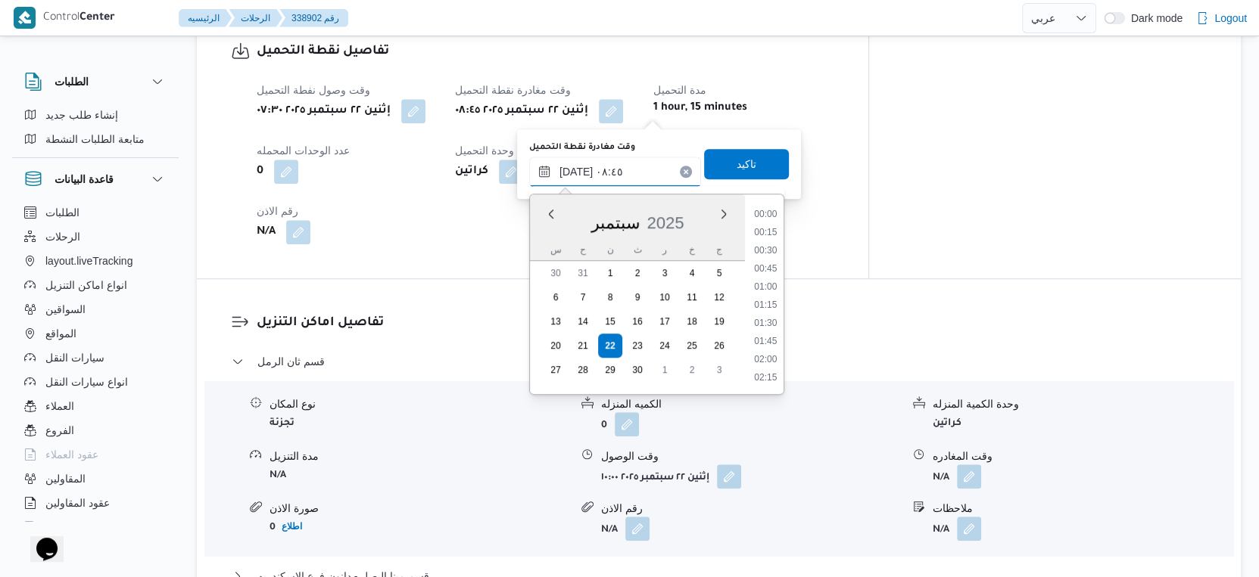
scroll to position [543, 0]
click at [770, 362] on li "09:30" at bounding box center [765, 360] width 35 height 15
type input "[DATE] ٠٩:٣٠"
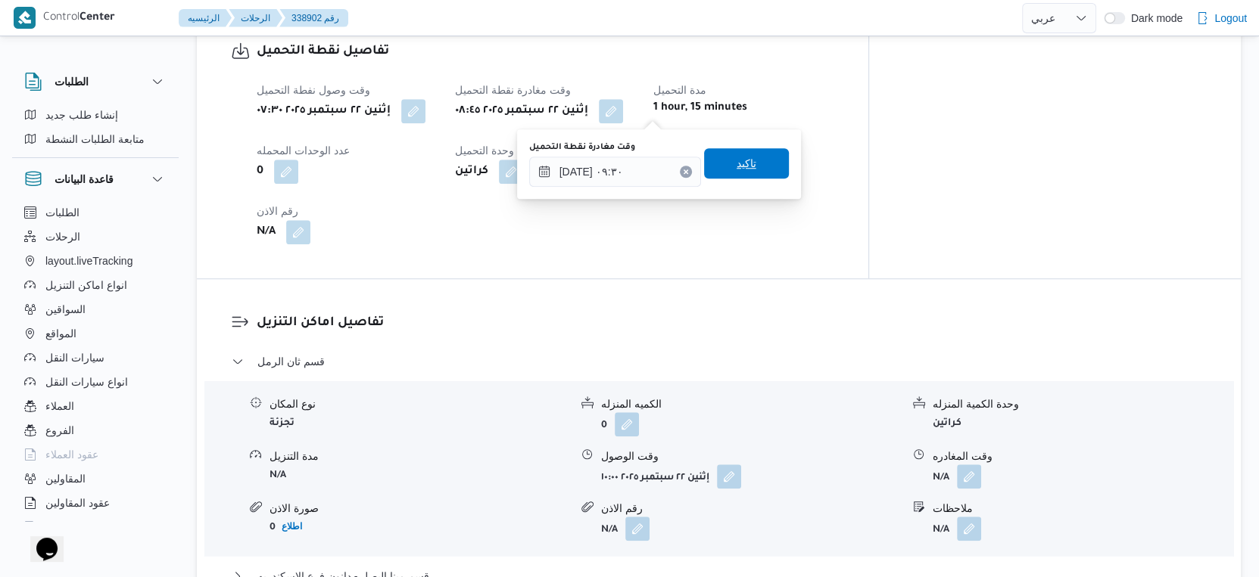
click at [749, 162] on span "تاكيد" at bounding box center [746, 163] width 85 height 30
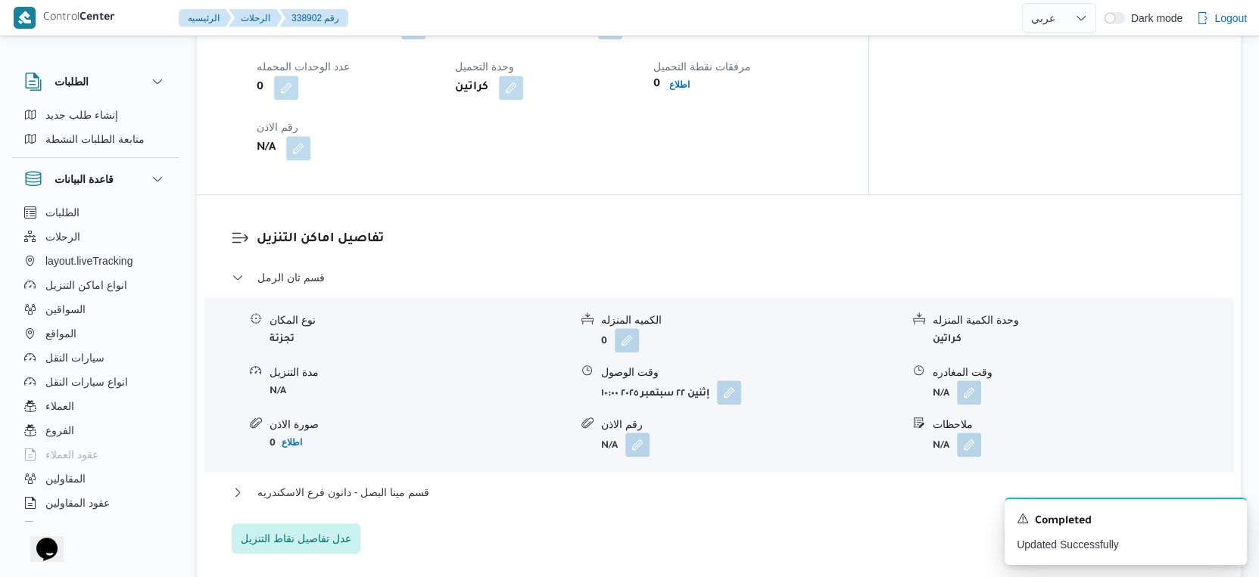
scroll to position [1187, 0]
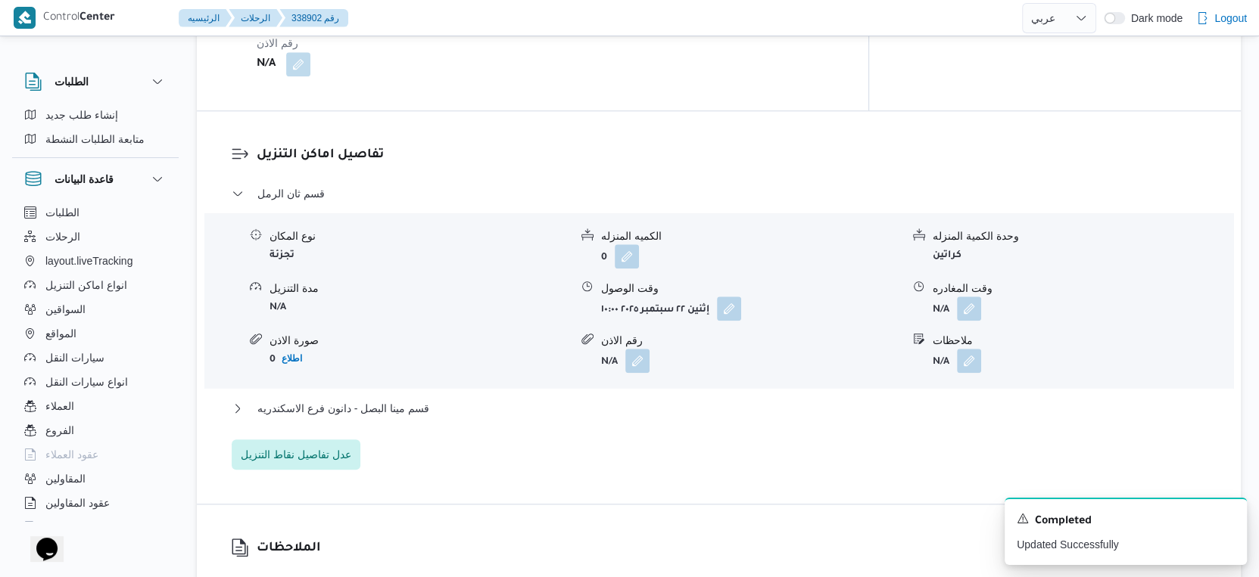
click at [402, 417] on div "قسم مينا البصل - دانون فرع الاسكندريه" at bounding box center [719, 414] width 975 height 29
click at [461, 406] on button "قسم مينا البصل - دانون فرع الاسكندريه" at bounding box center [719, 409] width 975 height 18
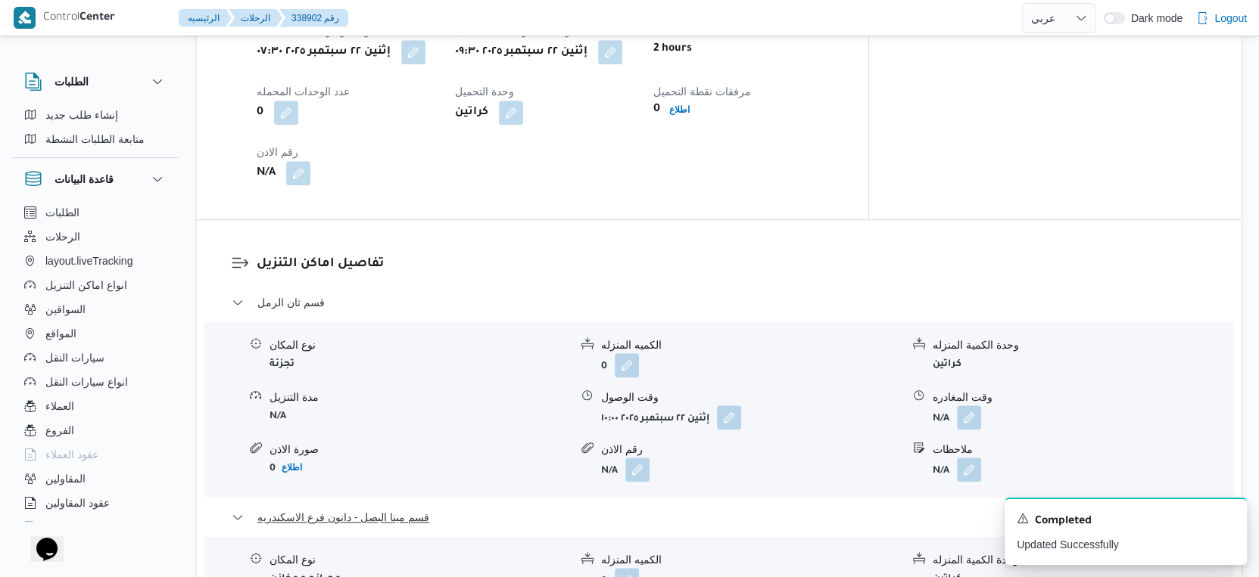
scroll to position [851, 0]
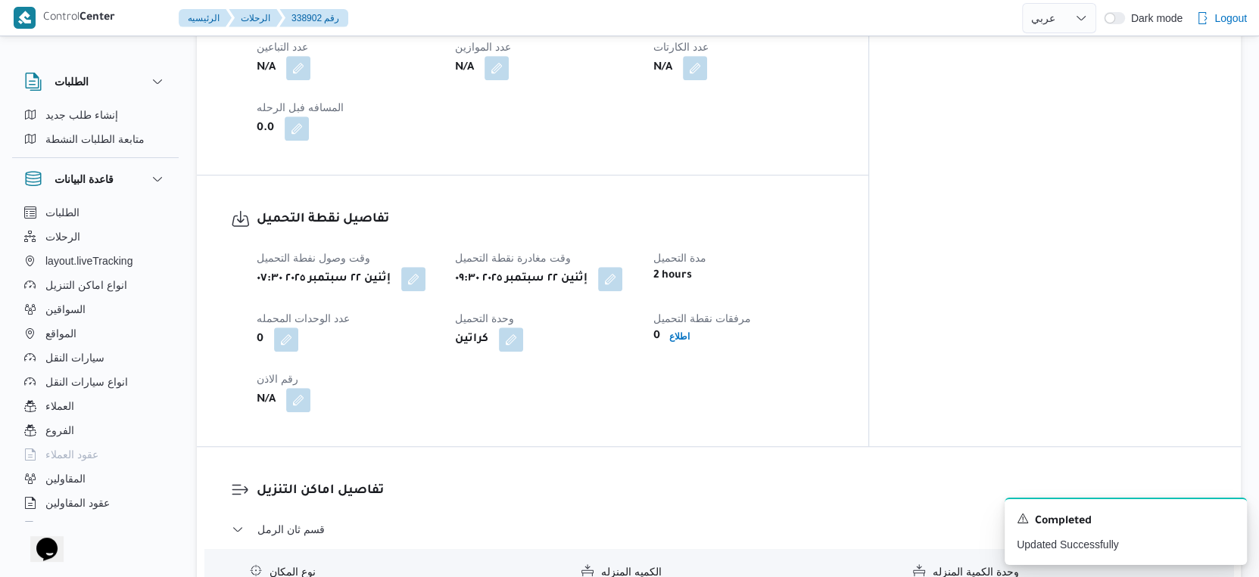
click at [621, 410] on div "وقت وصول نفطة التحميل إثنين ٢٢ سبتمبر ٢٠٢٥ ٠٧:٣٠ وقت مغادرة نقطة التحميل إثنين …" at bounding box center [545, 331] width 596 height 182
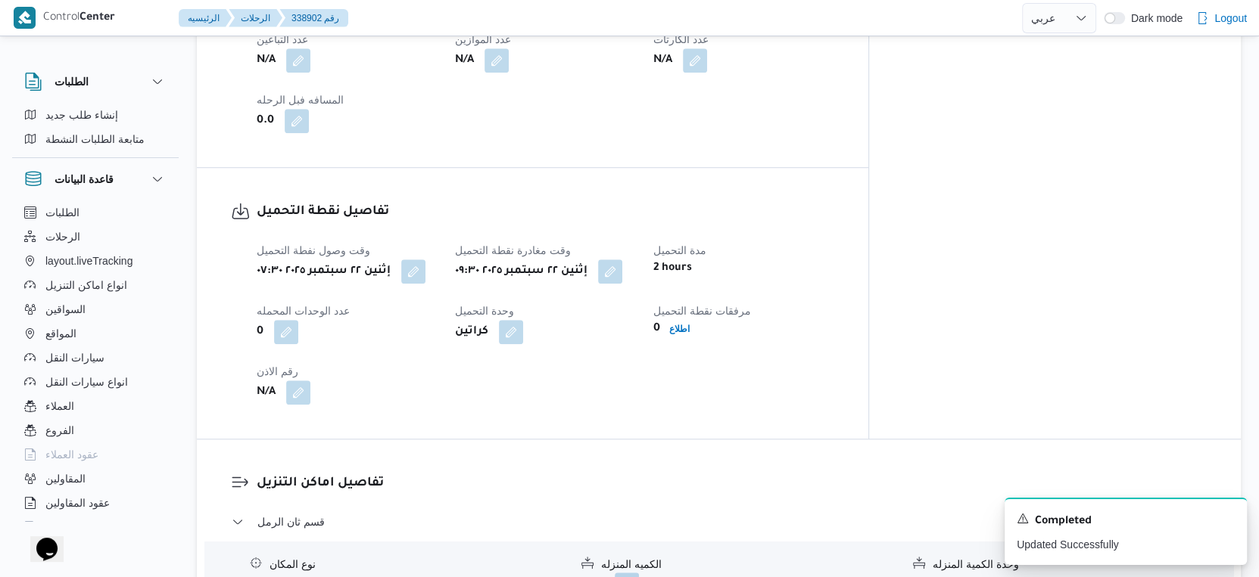
scroll to position [682, 0]
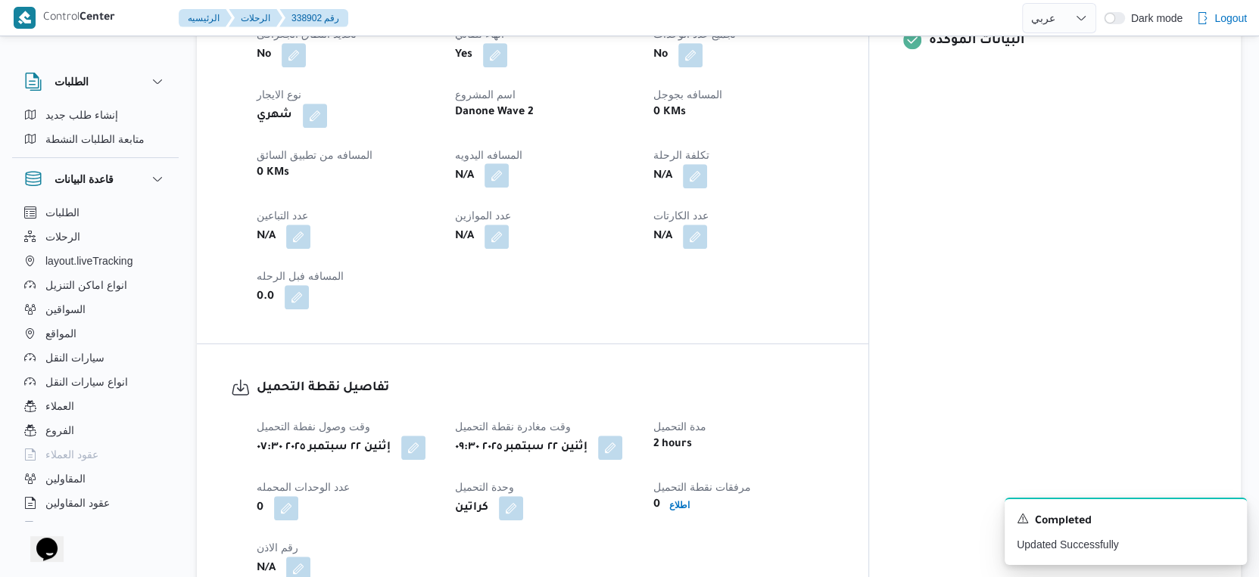
click at [509, 176] on button "button" at bounding box center [496, 175] width 24 height 24
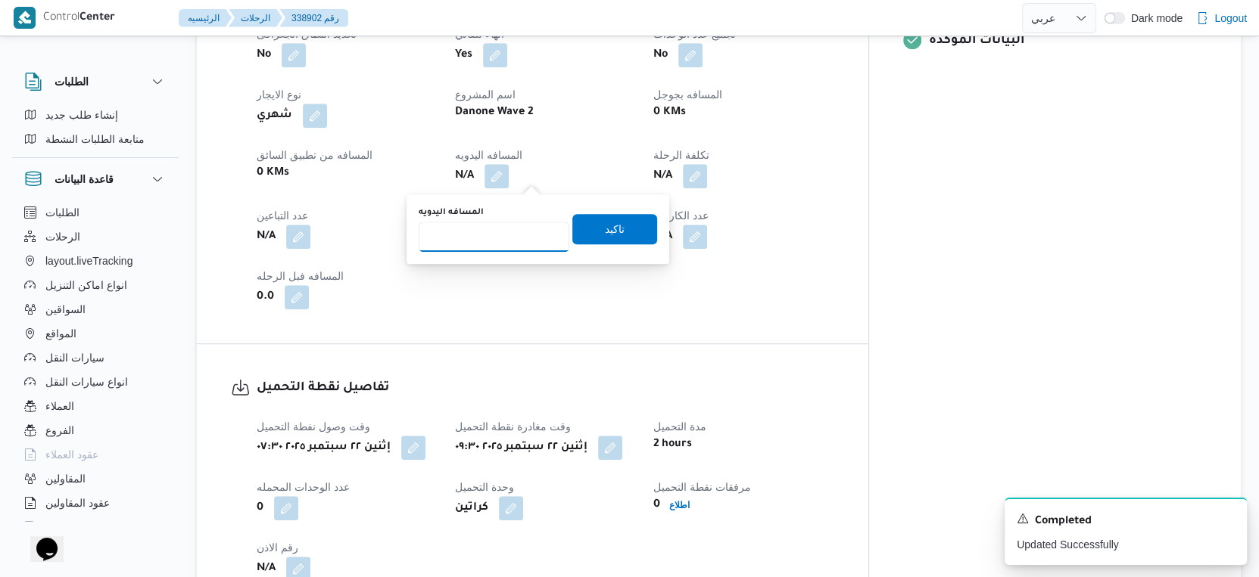
click at [488, 229] on input "المسافه اليدويه" at bounding box center [494, 237] width 151 height 30
type input "55"
click at [629, 226] on span "تاكيد" at bounding box center [614, 228] width 85 height 30
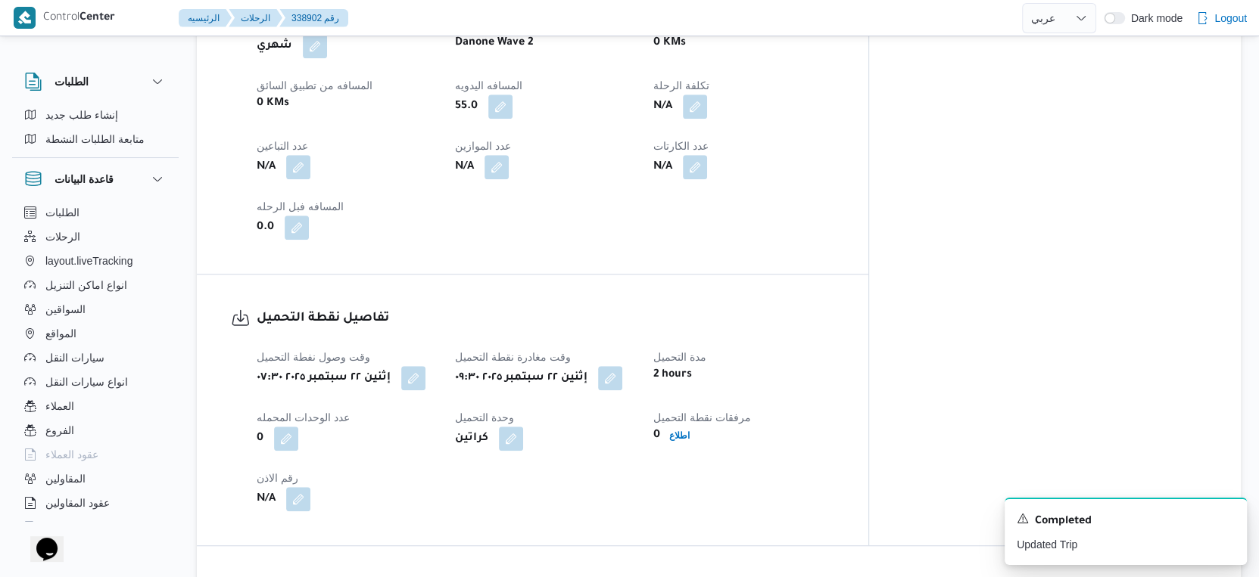
scroll to position [851, 0]
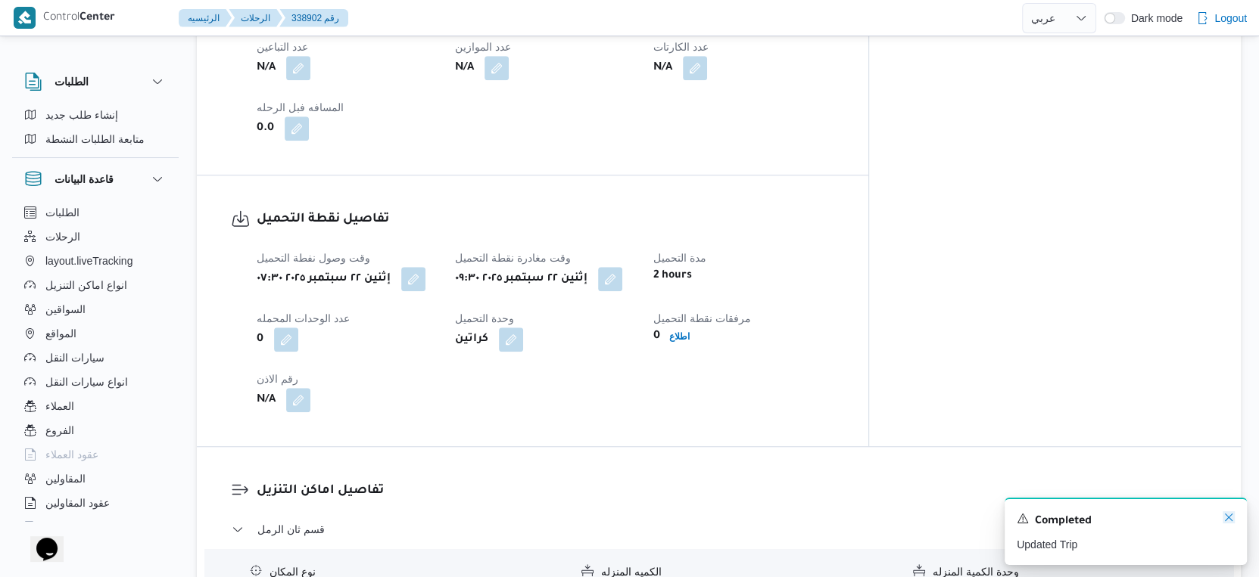
click at [1229, 521] on icon "Dismiss toast" at bounding box center [1228, 518] width 12 height 12
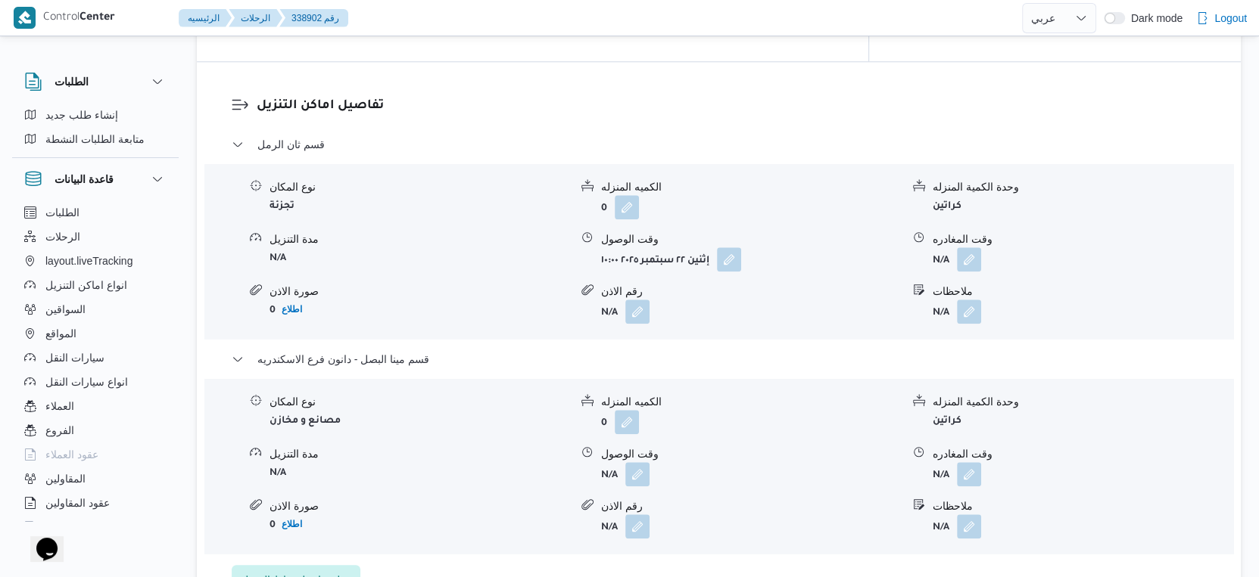
scroll to position [1262, 0]
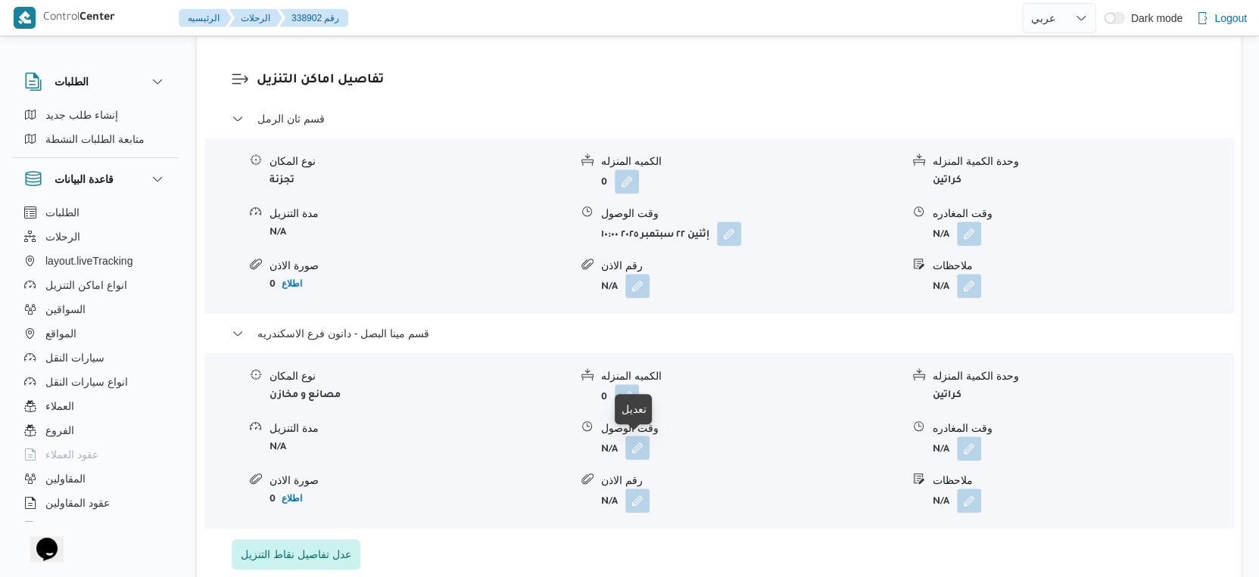
click at [626, 449] on button "button" at bounding box center [637, 448] width 24 height 24
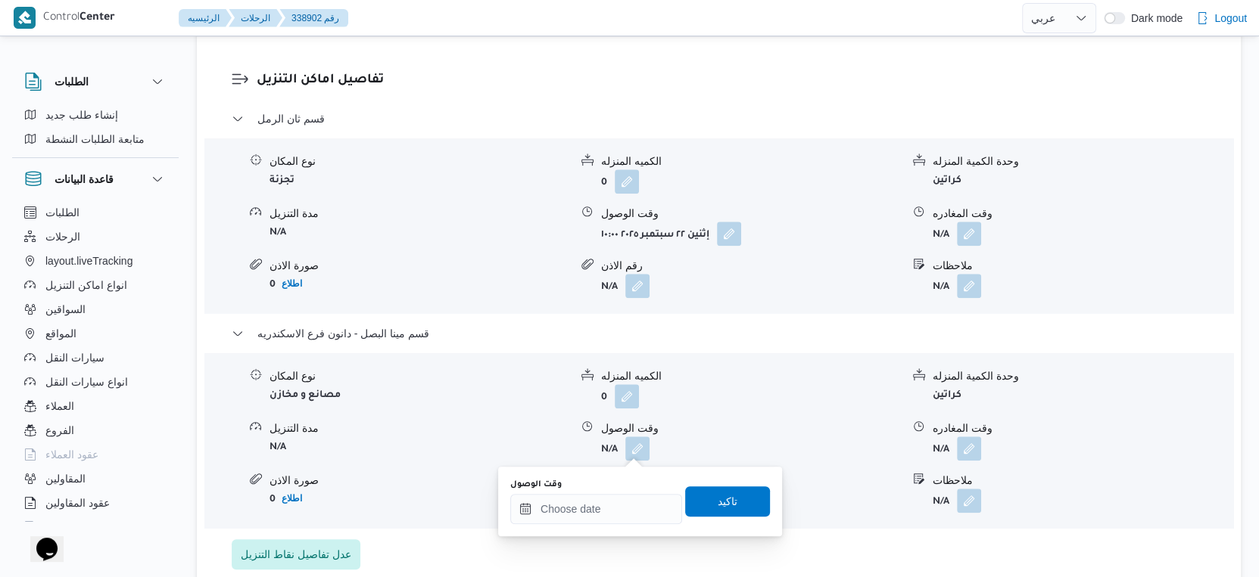
drag, startPoint x: 610, startPoint y: 487, endPoint x: 611, endPoint y: 521, distance: 34.1
click at [610, 496] on div "وقت الوصول" at bounding box center [596, 501] width 172 height 45
drag, startPoint x: 611, startPoint y: 521, endPoint x: 617, endPoint y: 513, distance: 9.7
click at [611, 521] on input "وقت الوصول" at bounding box center [596, 509] width 172 height 30
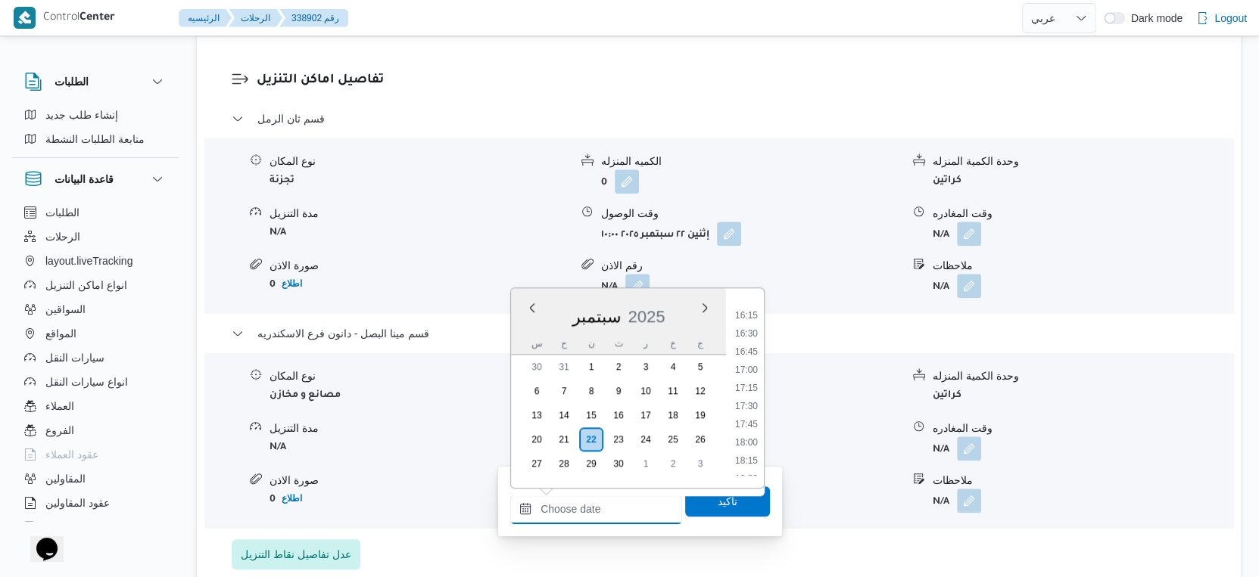
scroll to position [1257, 0]
click at [749, 452] on li "19:15" at bounding box center [746, 449] width 35 height 15
type input "[DATE] ١٩:١٥"
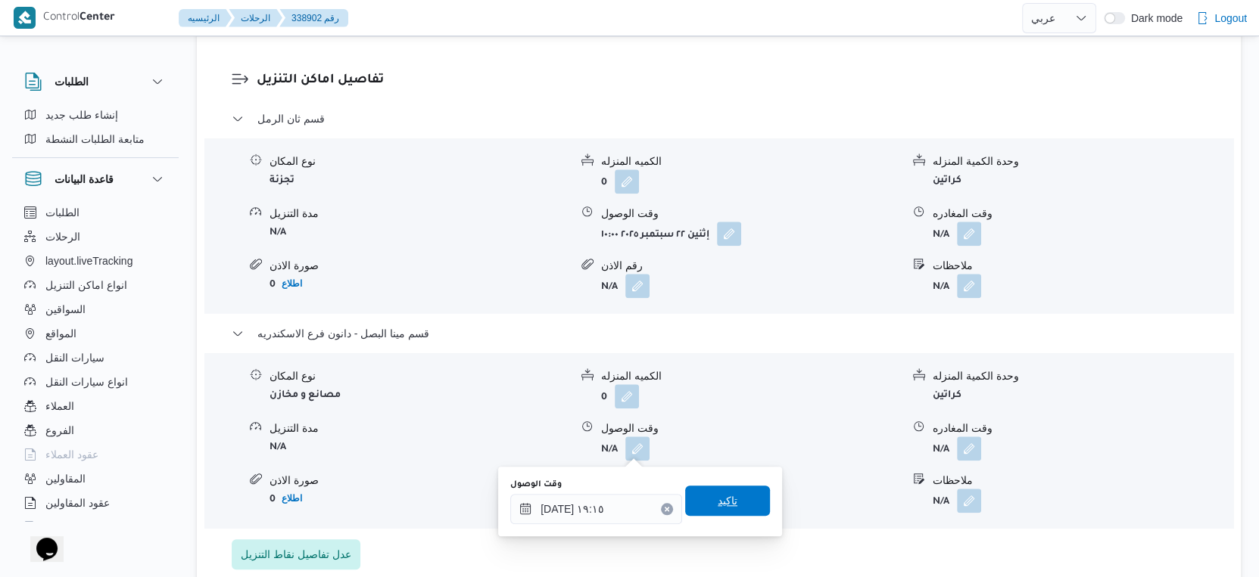
click at [732, 496] on span "تاكيد" at bounding box center [727, 501] width 85 height 30
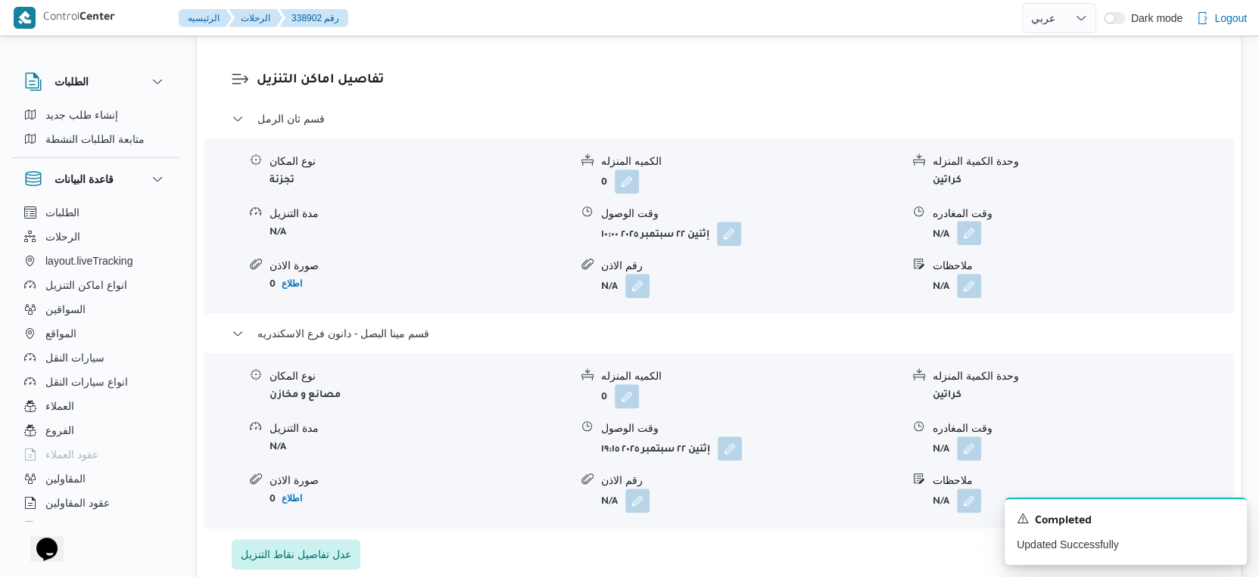
click at [970, 231] on button "button" at bounding box center [969, 233] width 24 height 24
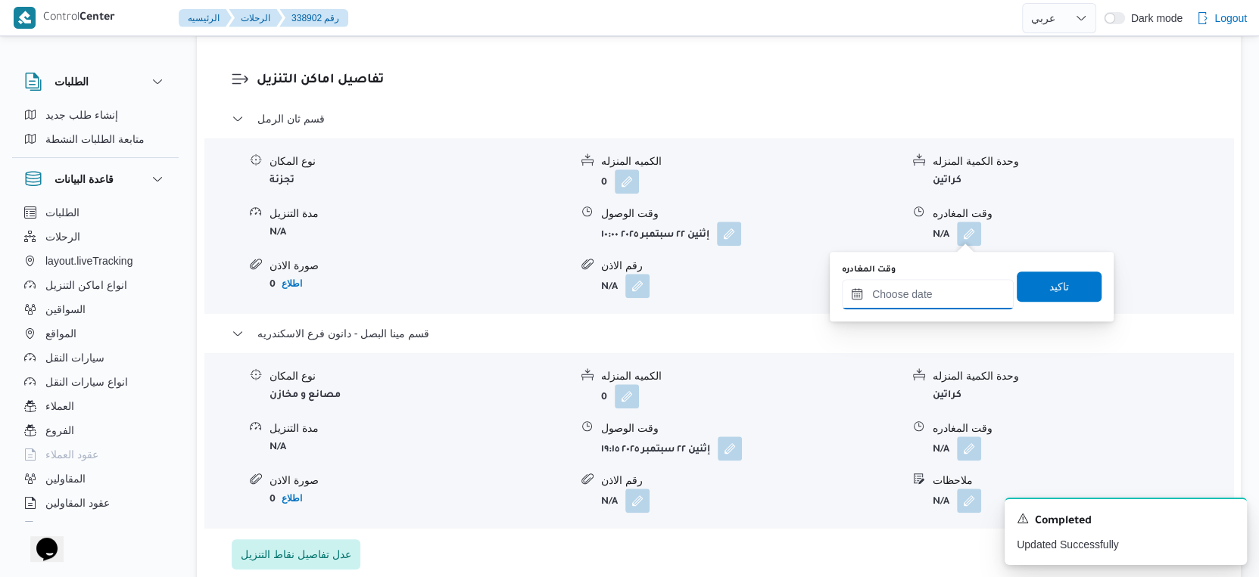
click at [948, 288] on input "وقت المغادره" at bounding box center [928, 294] width 172 height 30
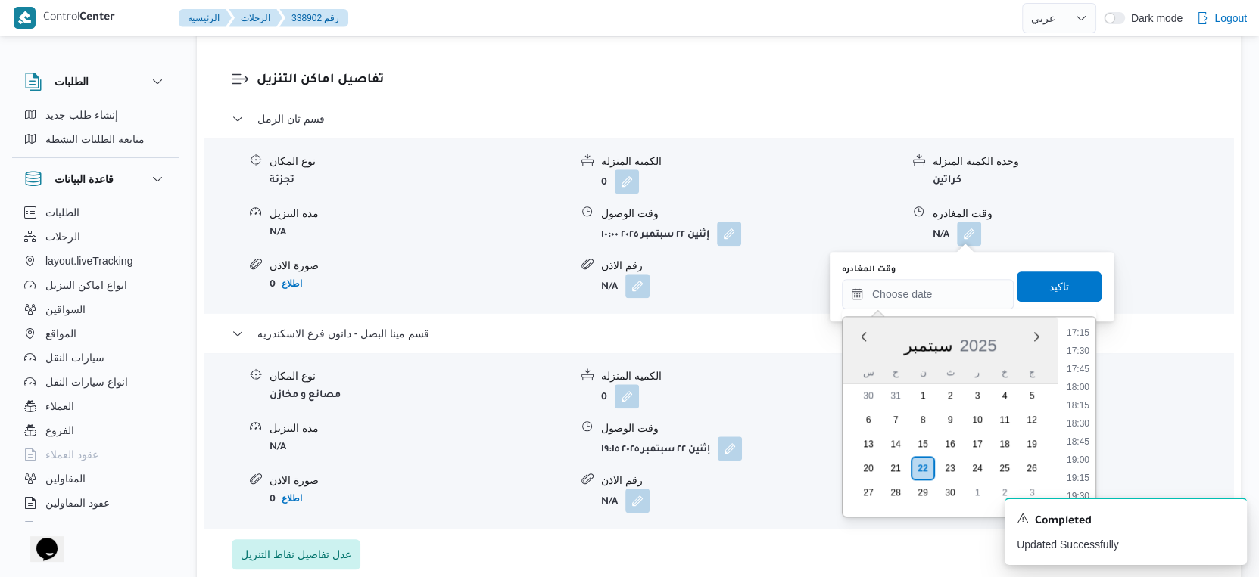
drag, startPoint x: 1082, startPoint y: 444, endPoint x: 1068, endPoint y: 385, distance: 60.8
click at [1082, 444] on li "18:45" at bounding box center [1077, 441] width 35 height 15
type input "٢٢/٠٩/٢٠٢٥ ١٨:٤٥"
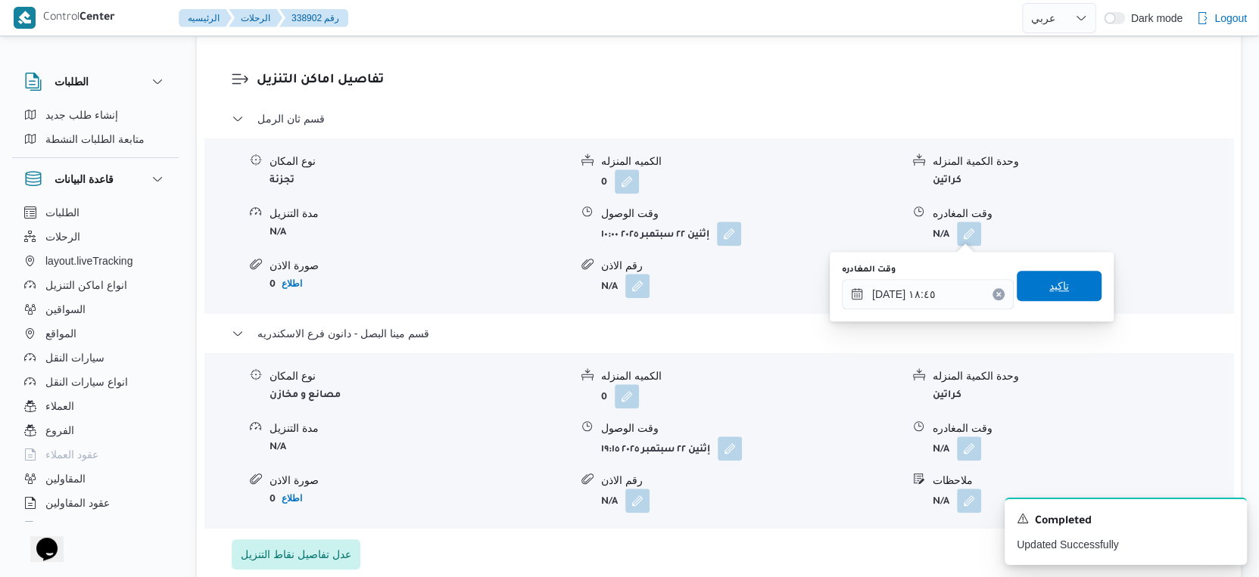
click at [1057, 294] on span "تاكيد" at bounding box center [1058, 286] width 85 height 30
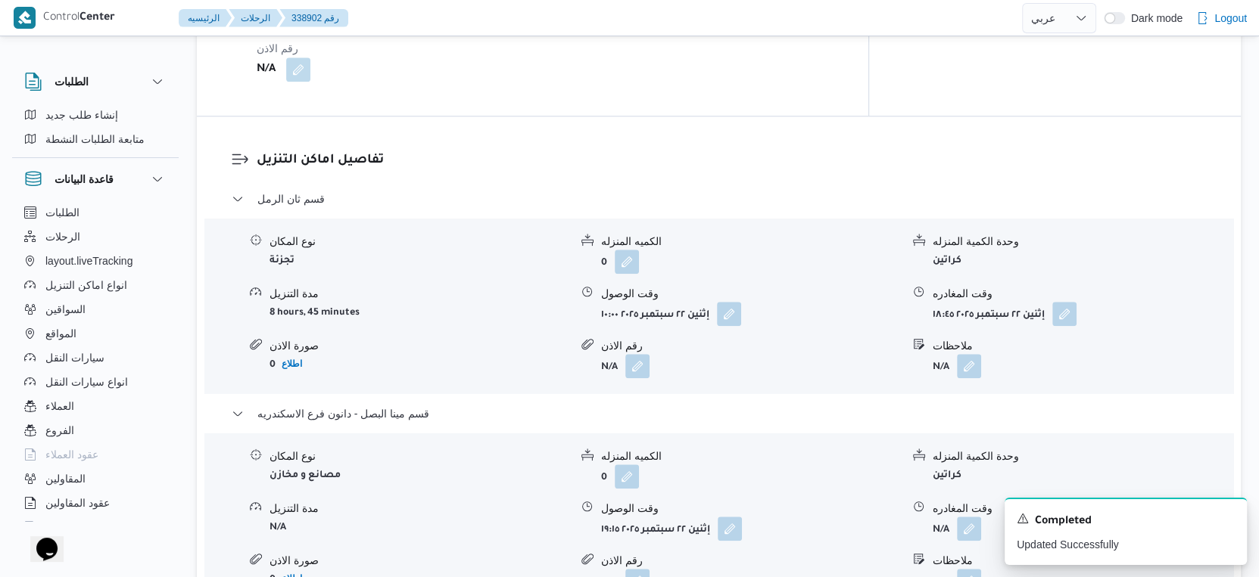
scroll to position [1345, 0]
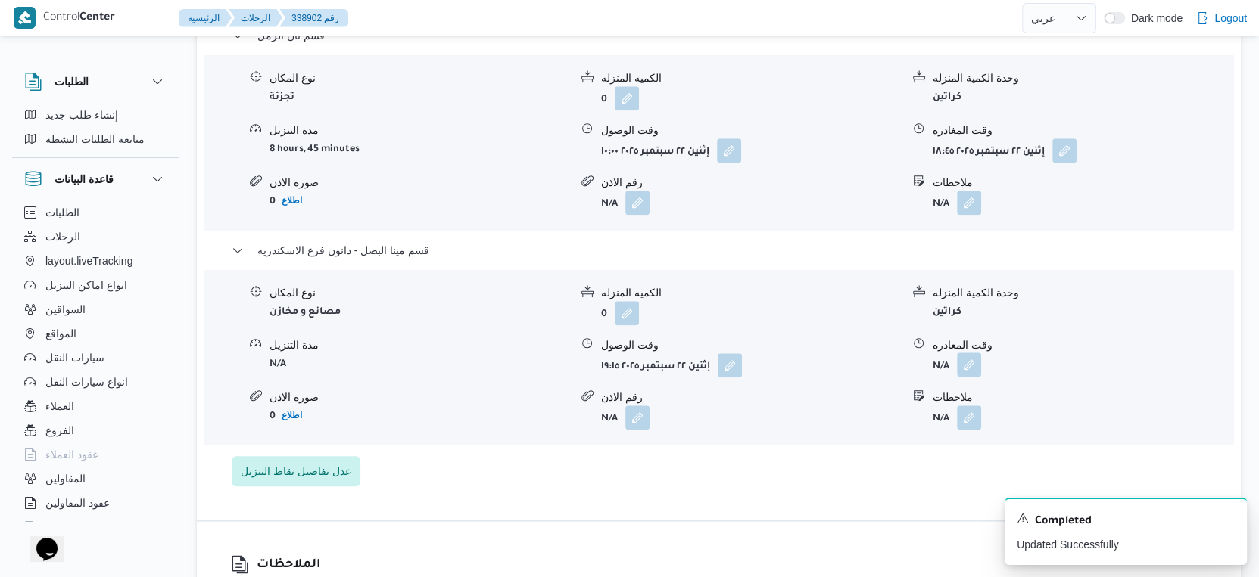
click at [976, 356] on button "button" at bounding box center [969, 365] width 24 height 24
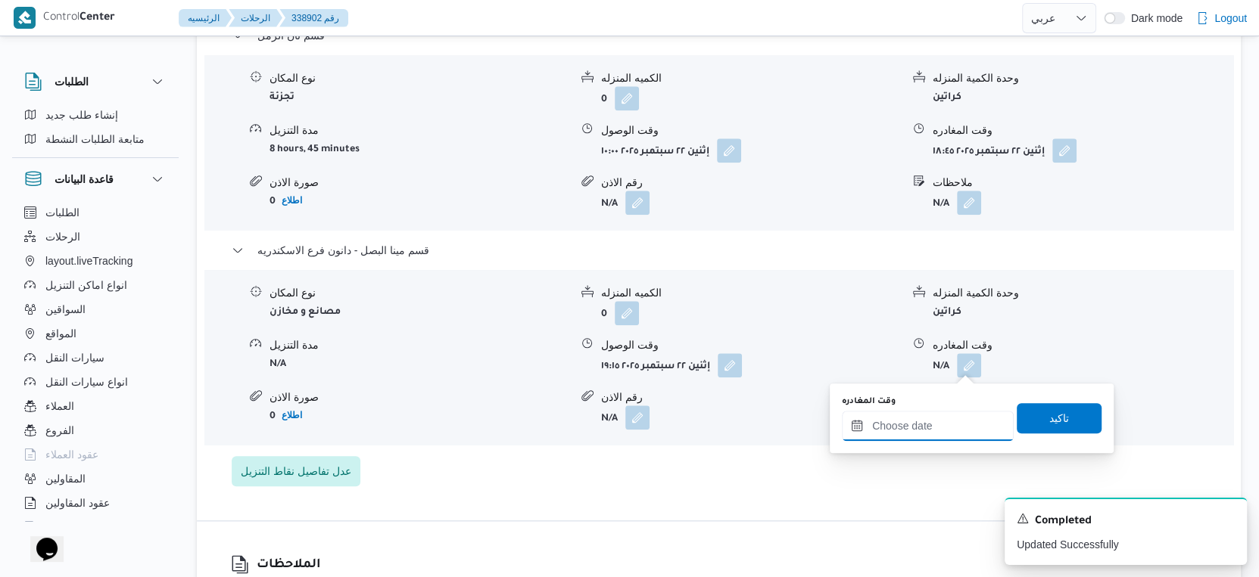
click at [941, 420] on input "وقت المغادره" at bounding box center [928, 426] width 172 height 30
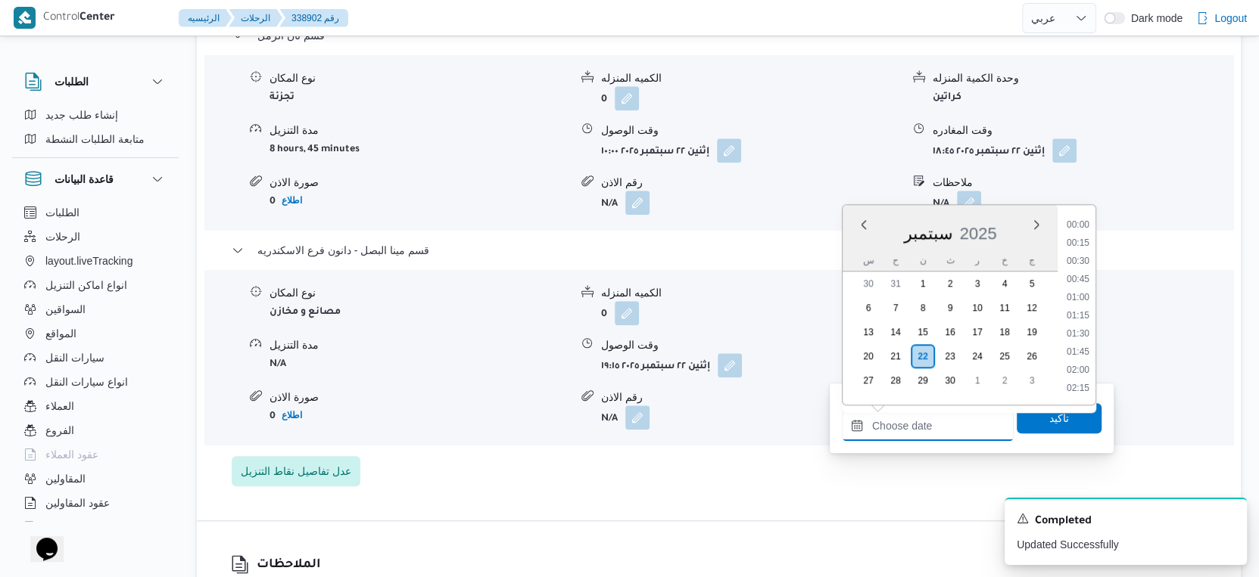
scroll to position [1341, 0]
click at [1079, 295] on li "19:30" at bounding box center [1077, 300] width 35 height 15
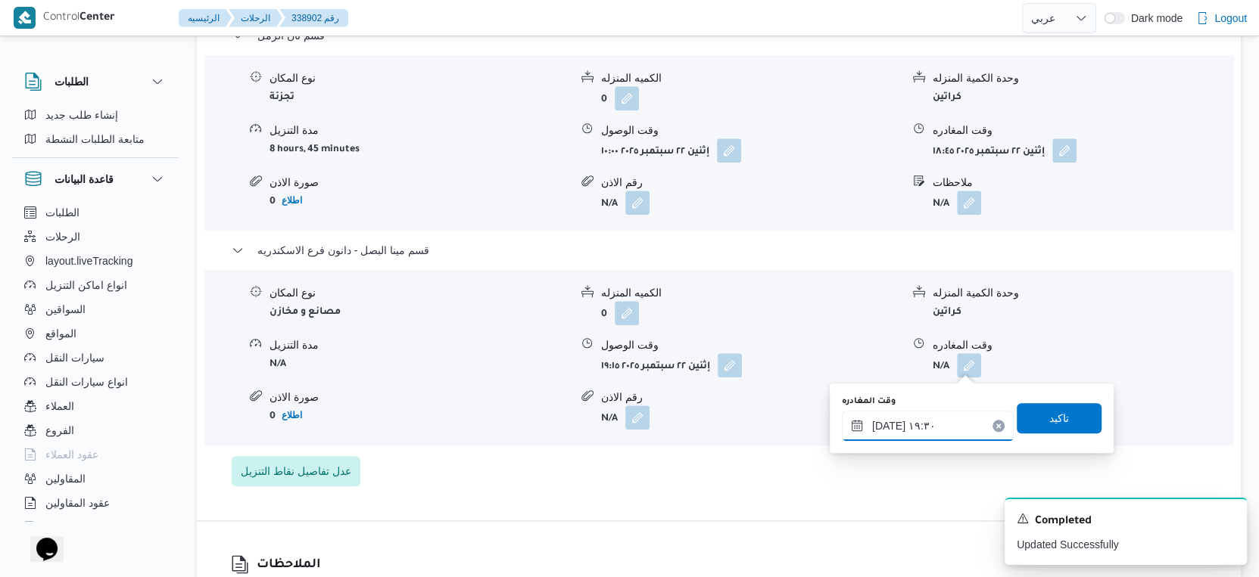
click at [884, 424] on input "٢٢/٠٩/٢٠٢٥ ١٩:٣٠" at bounding box center [928, 426] width 172 height 30
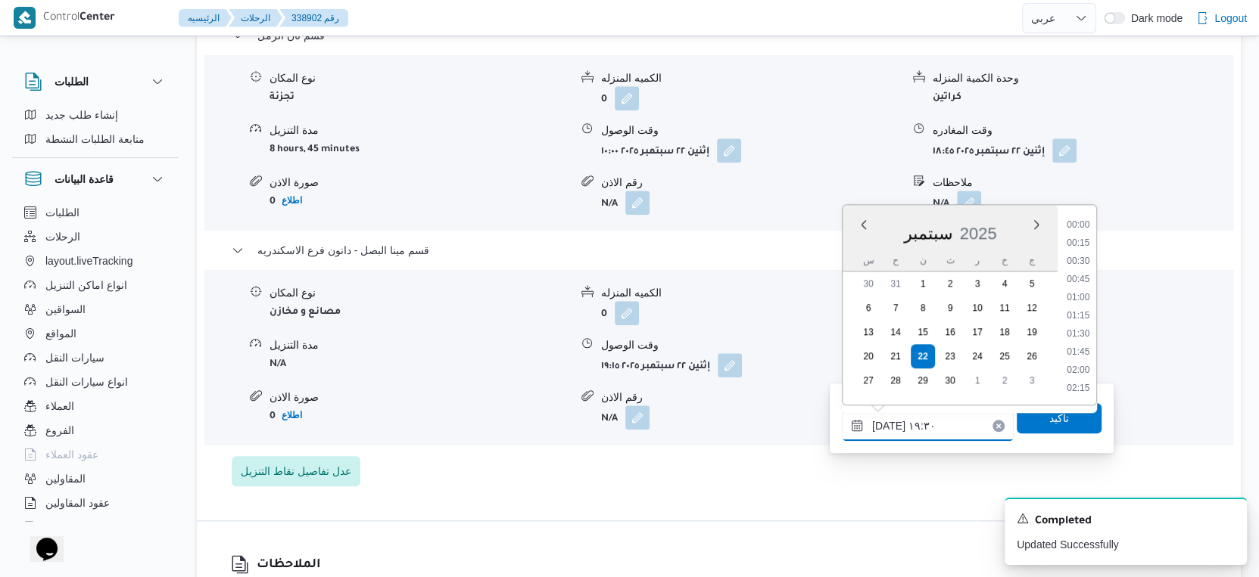
click at [884, 424] on input "٢٢/٠٩/٢٠٢٥ ١٩:٣٠" at bounding box center [928, 426] width 172 height 30
type input "٢٢/٠٩/٢٠٢٥ ١٩:٤٠"
click at [1049, 414] on span "تاكيد" at bounding box center [1059, 418] width 20 height 18
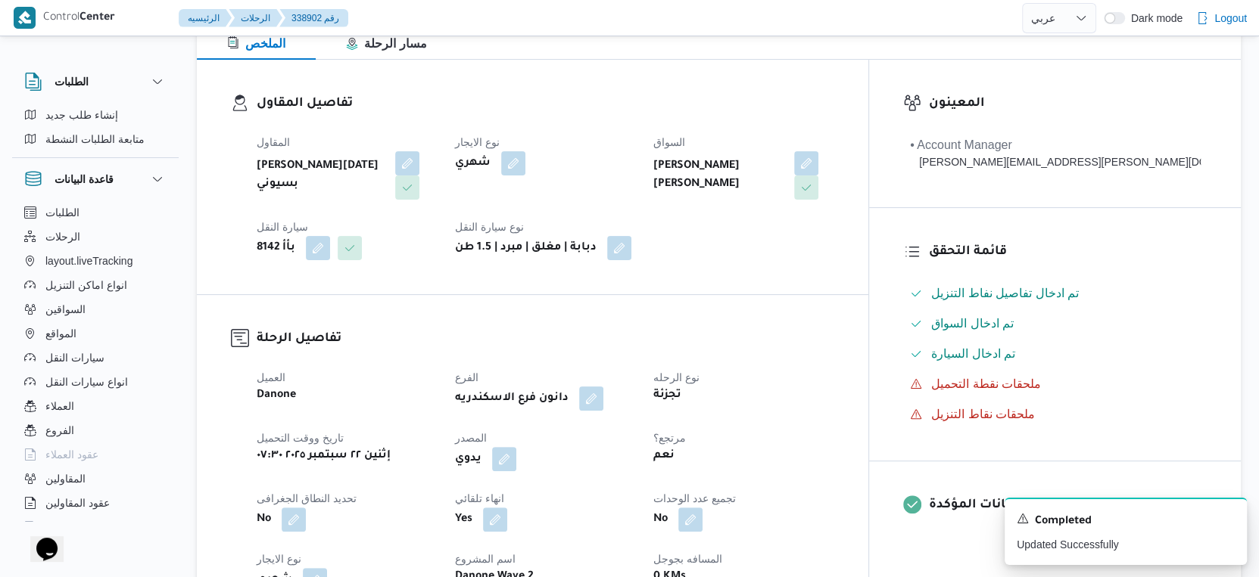
scroll to position [0, 0]
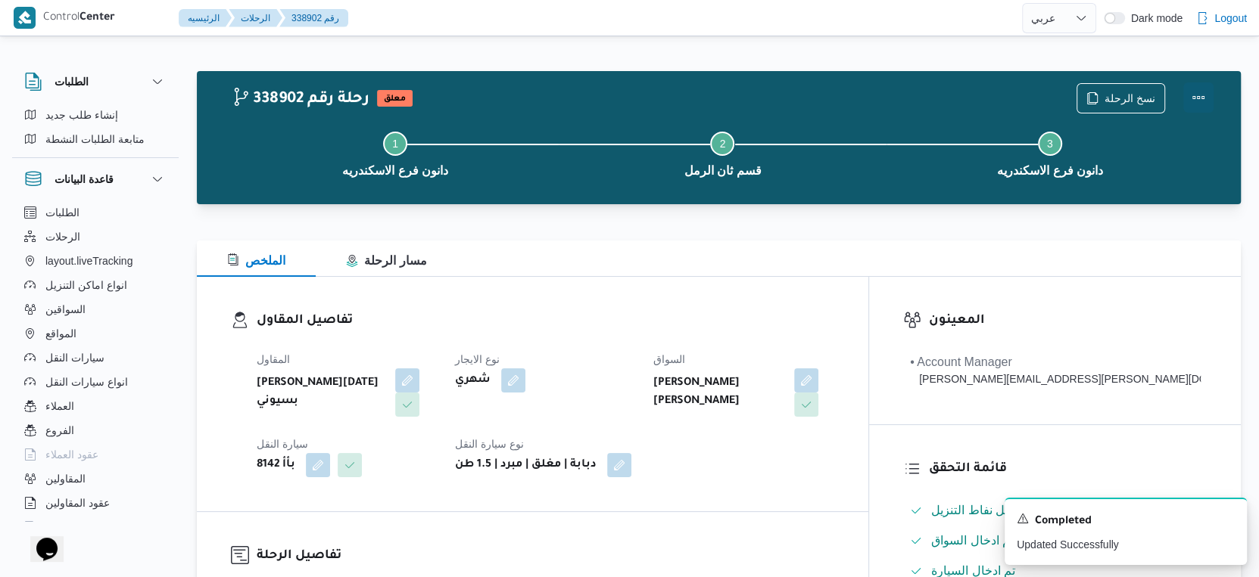
click at [1200, 100] on button "Actions" at bounding box center [1198, 97] width 30 height 30
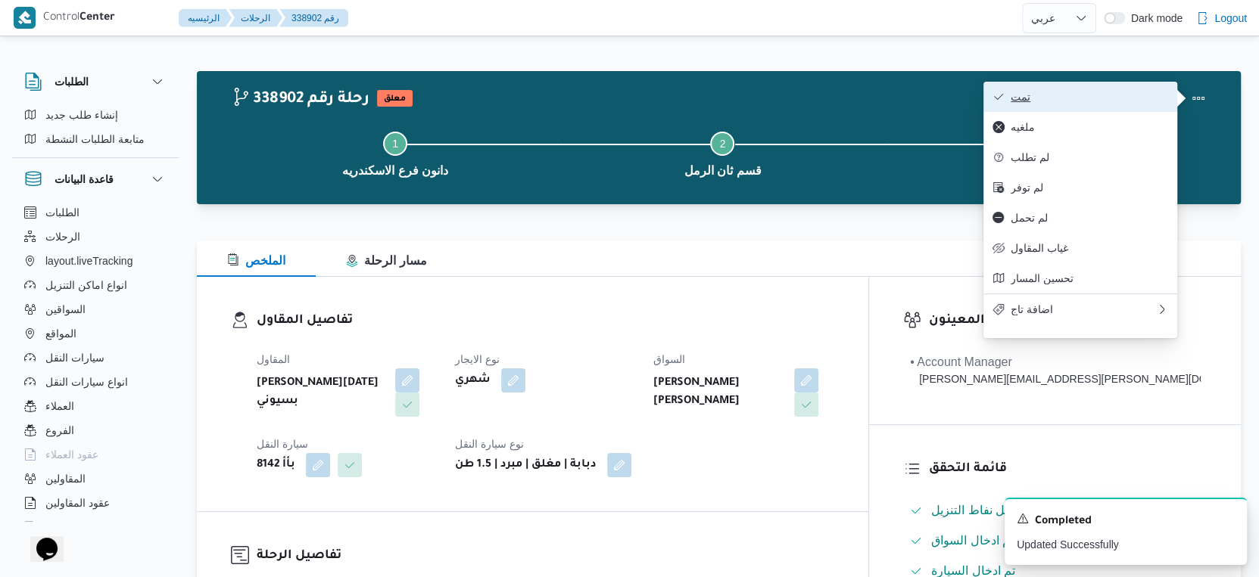
click at [1088, 89] on button "تمت" at bounding box center [1080, 97] width 194 height 30
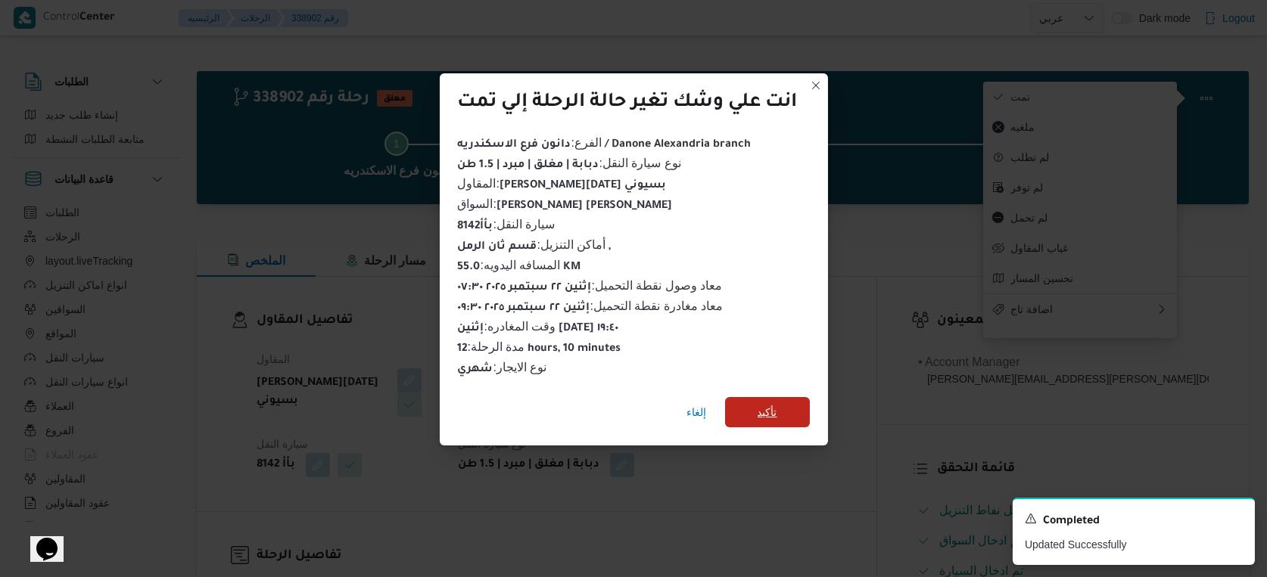
click at [764, 397] on span "تأكيد" at bounding box center [767, 412] width 85 height 30
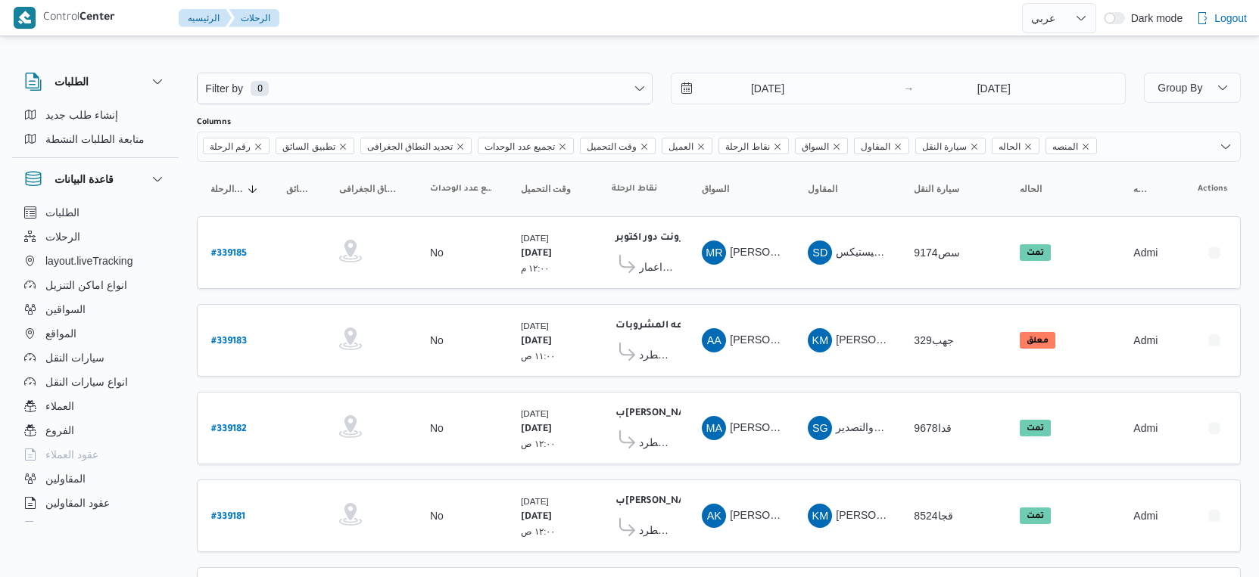
select select "ar"
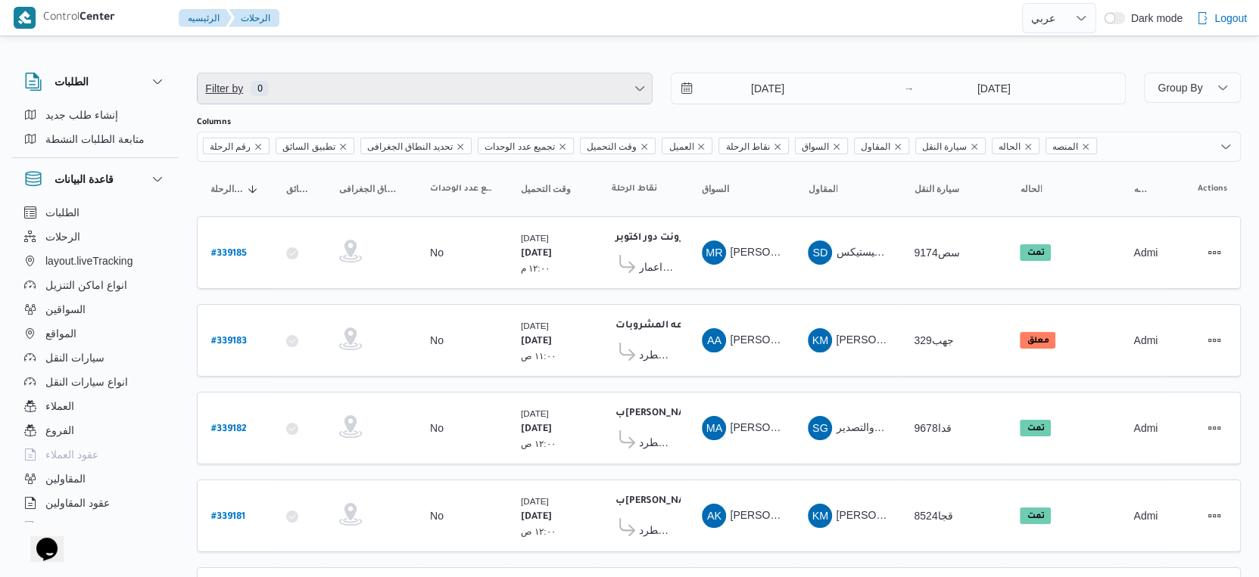
click at [324, 94] on span "Filter by 0" at bounding box center [425, 88] width 454 height 30
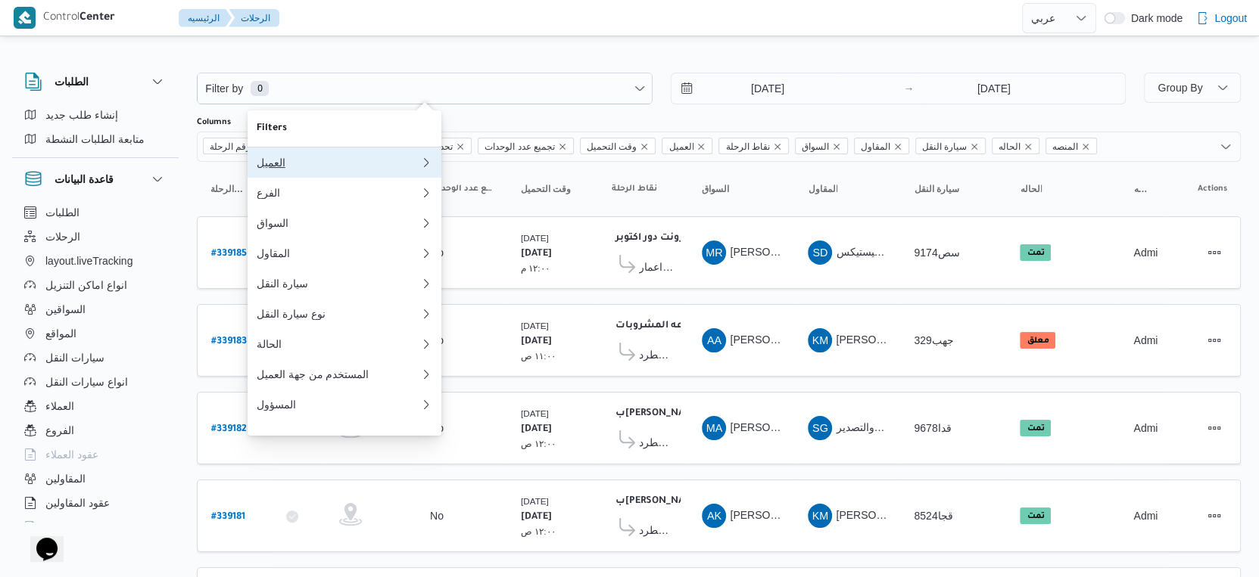
click at [321, 167] on div "العميل" at bounding box center [338, 163] width 163 height 12
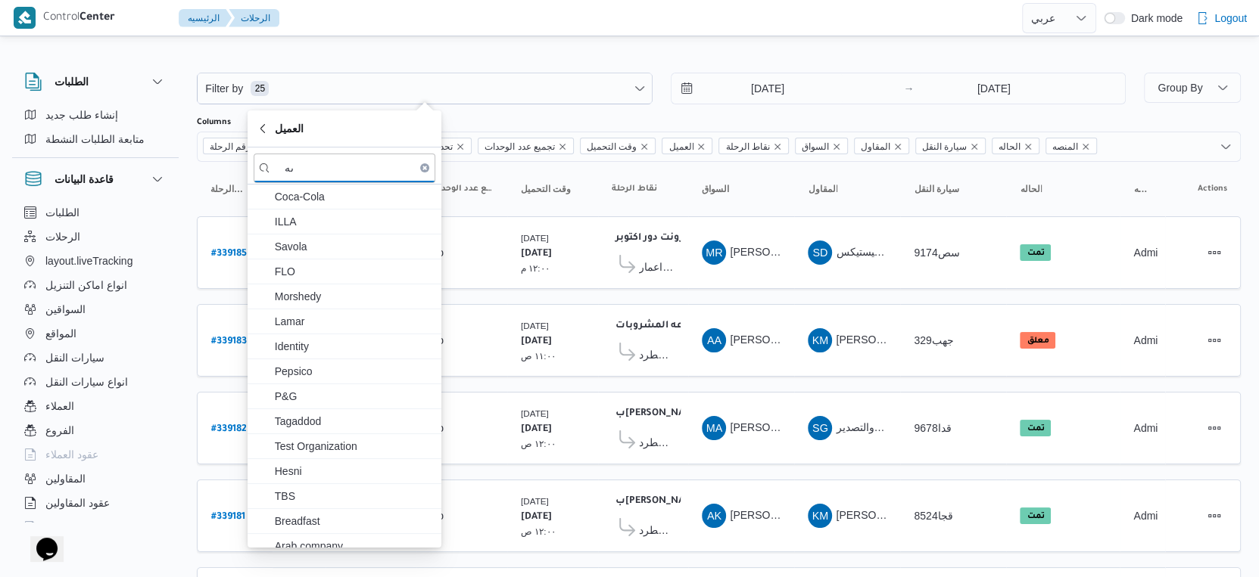
type input "ى"
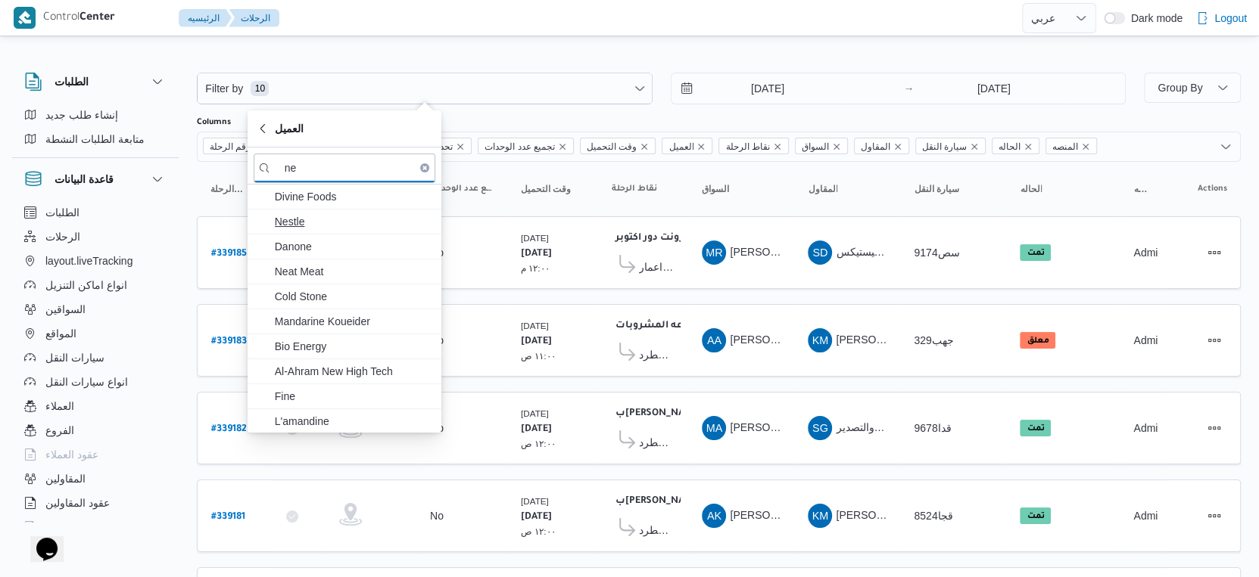
type input "ne"
click at [327, 227] on span "Nestle" at bounding box center [353, 222] width 157 height 18
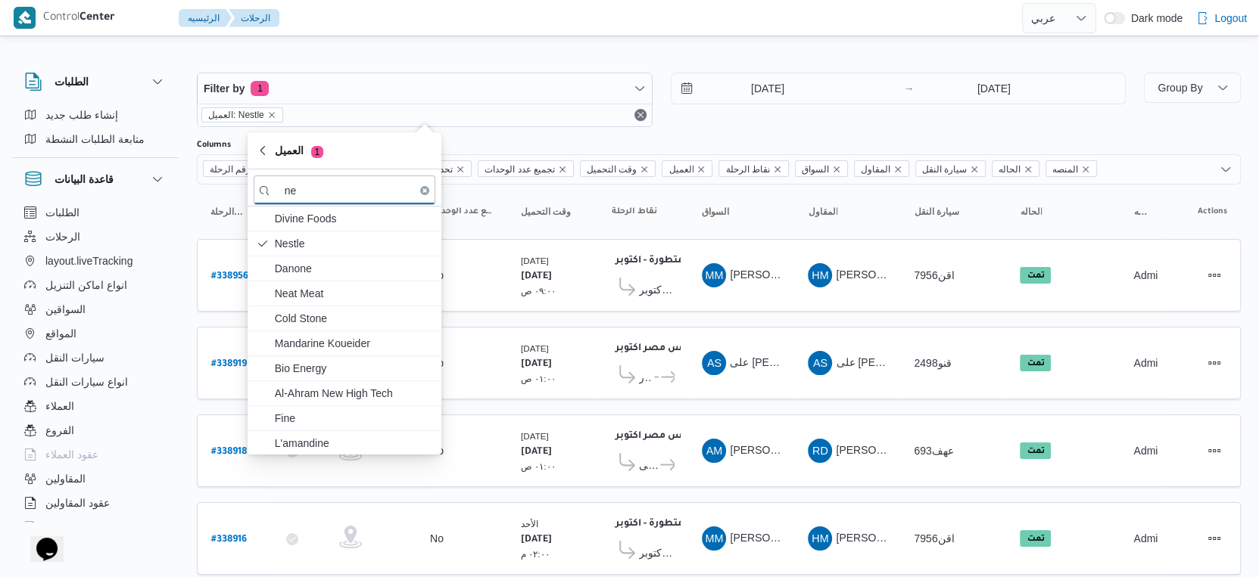
click at [766, 91] on input "15/9/2025" at bounding box center [757, 88] width 172 height 30
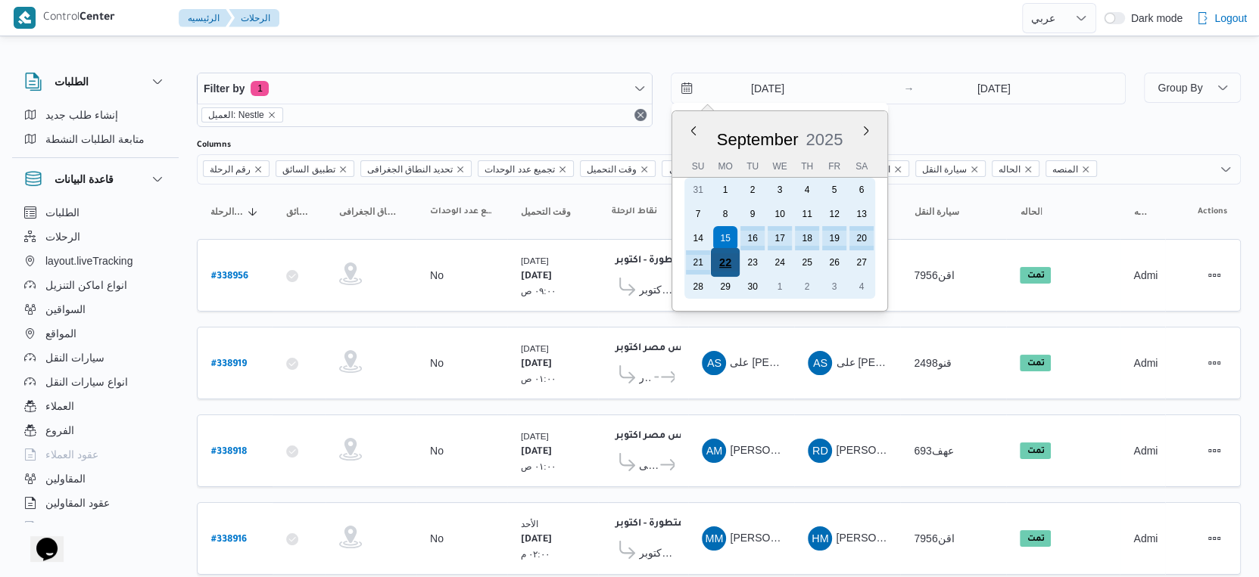
click at [733, 257] on div "22" at bounding box center [724, 262] width 29 height 29
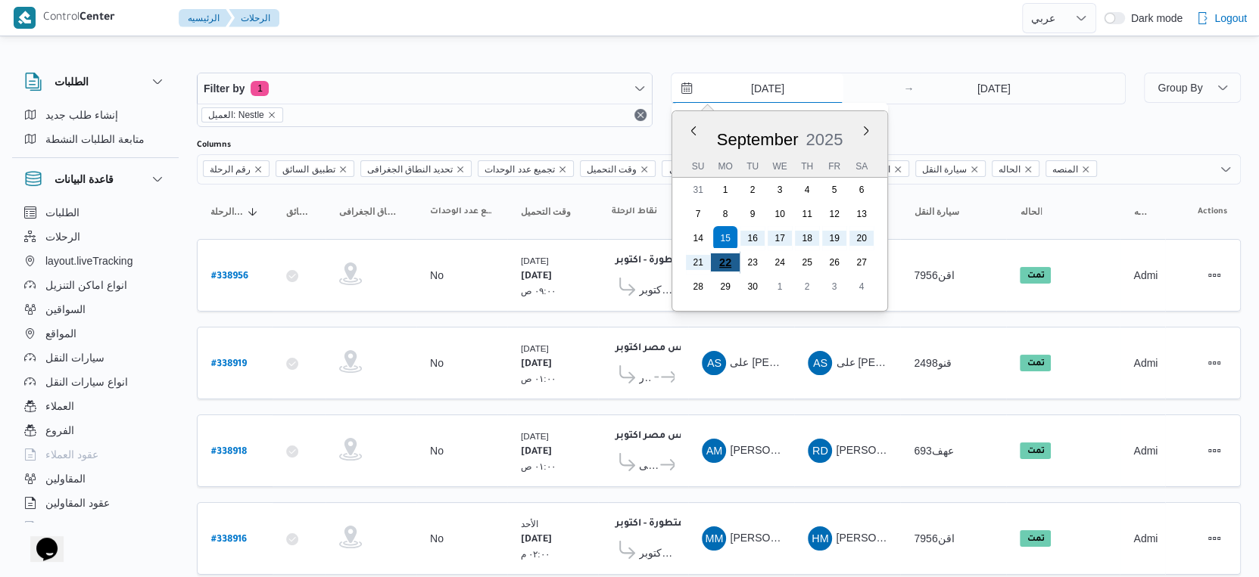
type input "[DATE]"
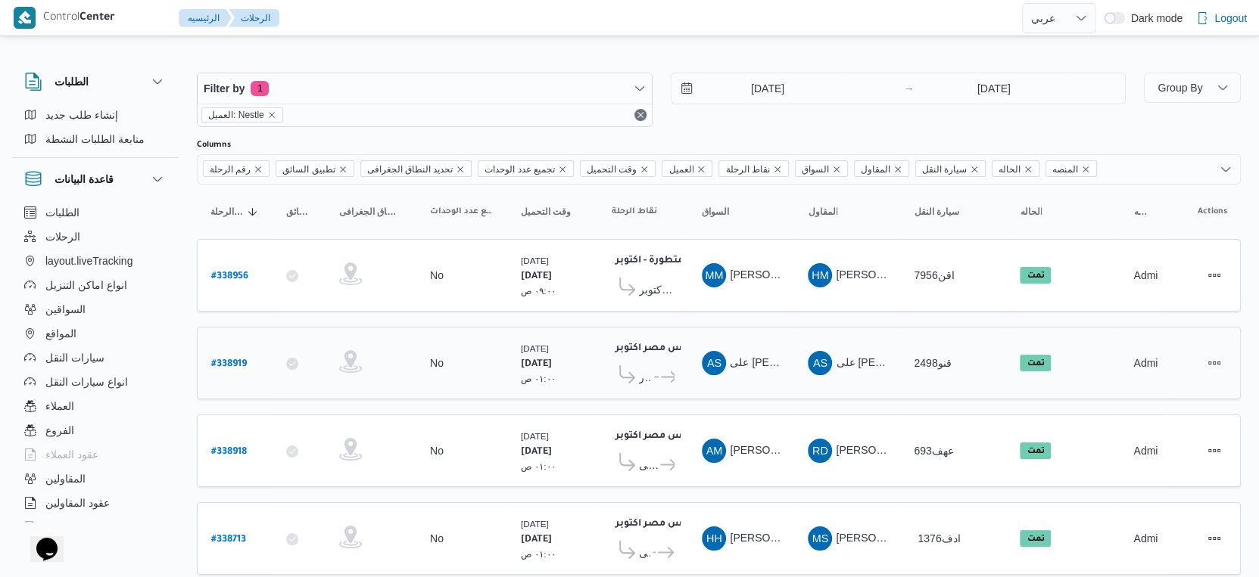
click at [799, 357] on td "المقاول AS على سليمان محمد سليمان مسلم" at bounding box center [847, 363] width 106 height 73
click at [1183, 87] on span "Group By" at bounding box center [1179, 88] width 45 height 12
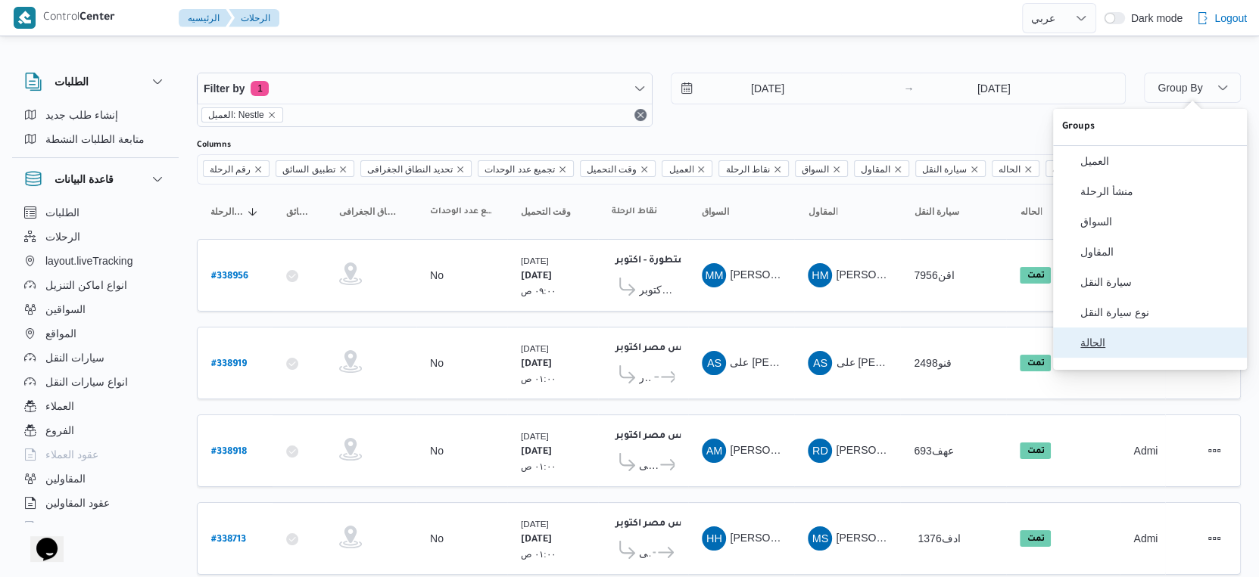
click at [1121, 349] on span "الحالة" at bounding box center [1158, 343] width 157 height 12
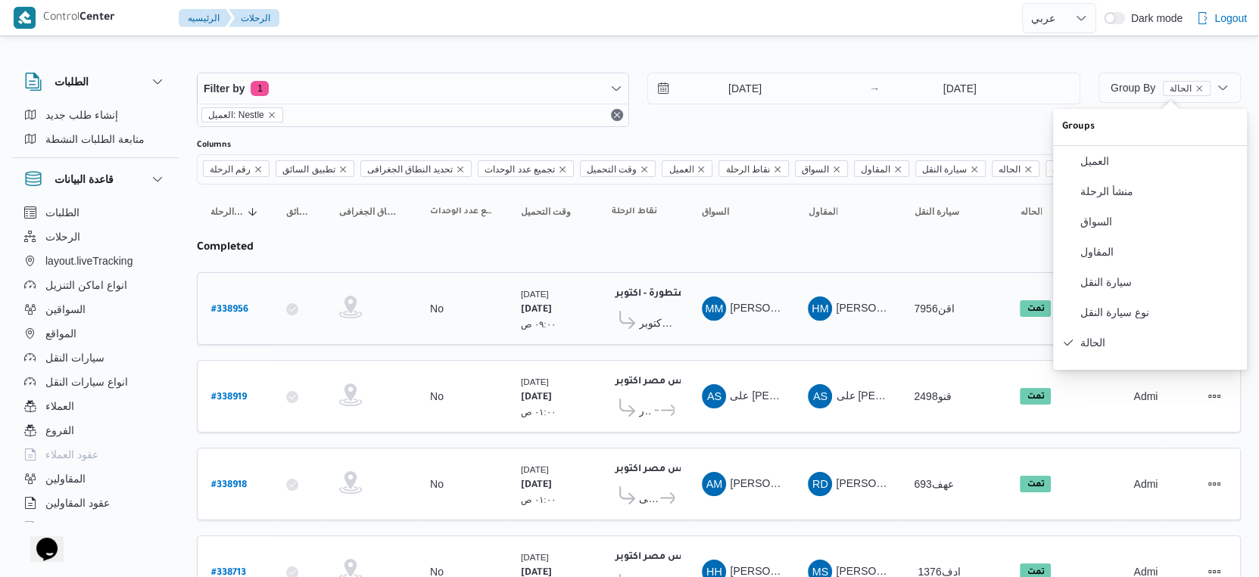
click at [773, 340] on td "السواق MM محمد مروان دياب" at bounding box center [741, 308] width 106 height 73
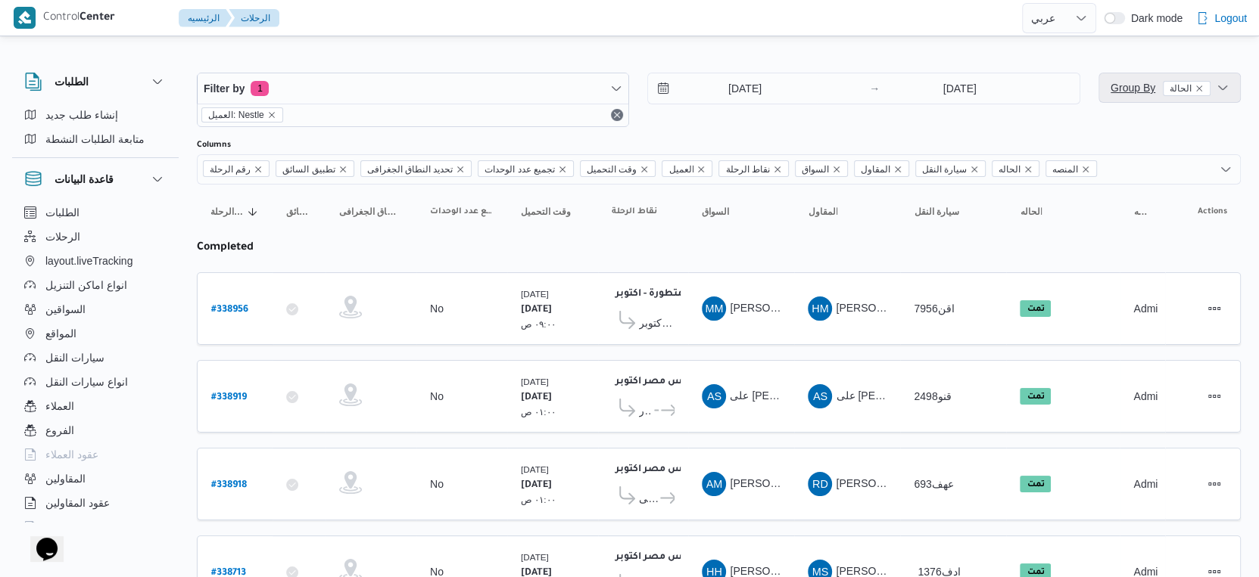
click at [1128, 98] on span "Group By الحالة" at bounding box center [1169, 88] width 130 height 30
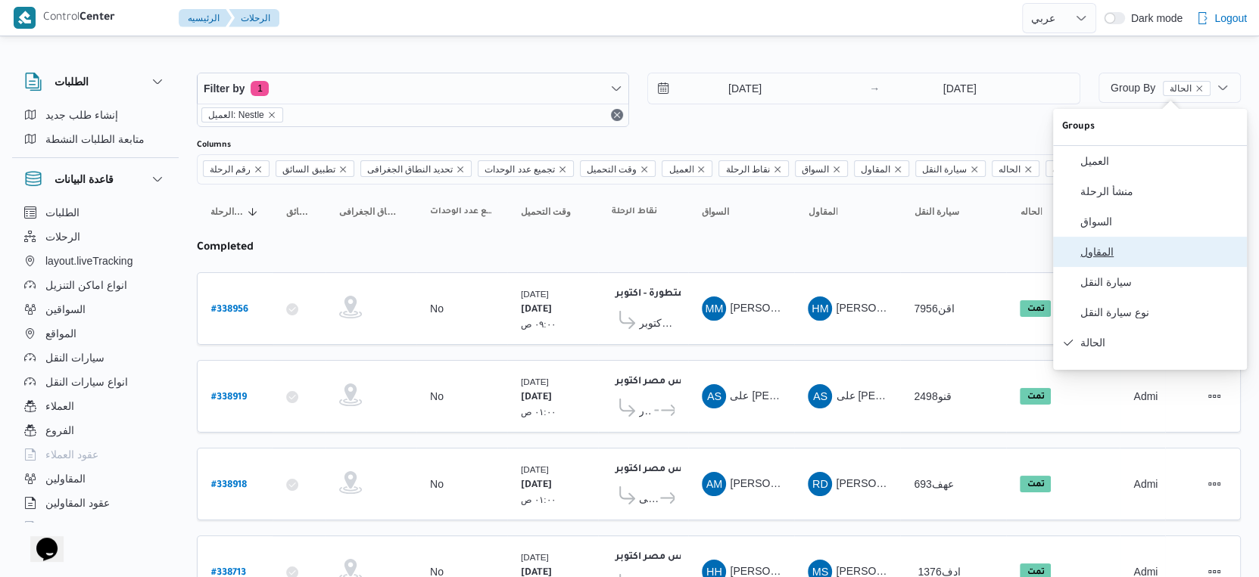
click at [1112, 266] on button "المقاول" at bounding box center [1150, 252] width 194 height 30
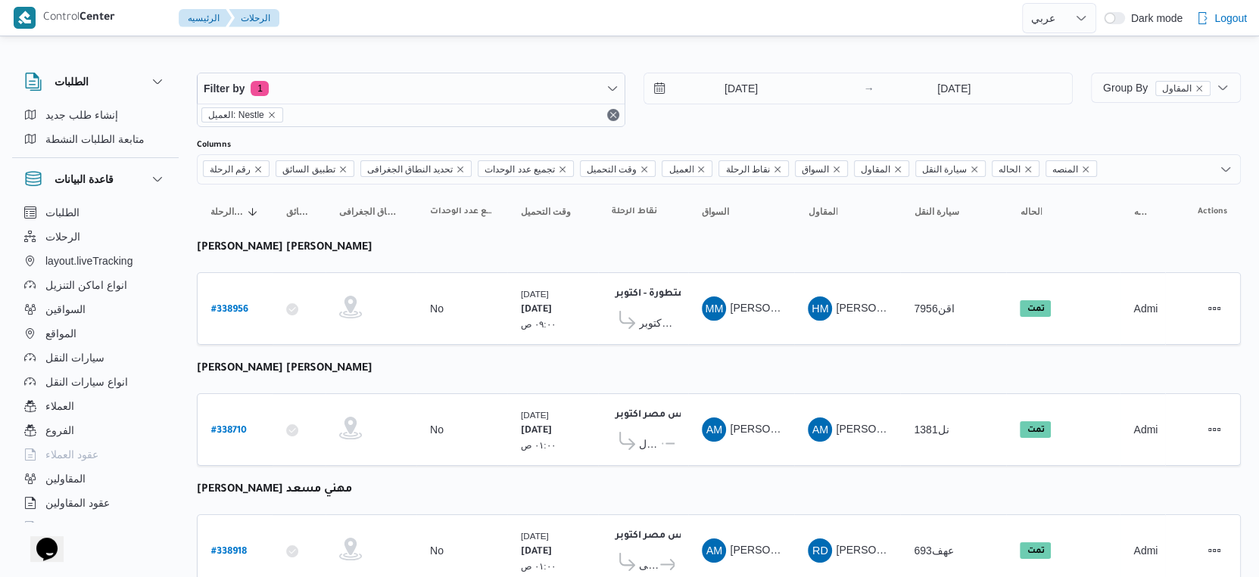
click at [662, 322] on span "اجيليتى لوجيستيكس مصر اكتوبر" at bounding box center [657, 323] width 36 height 18
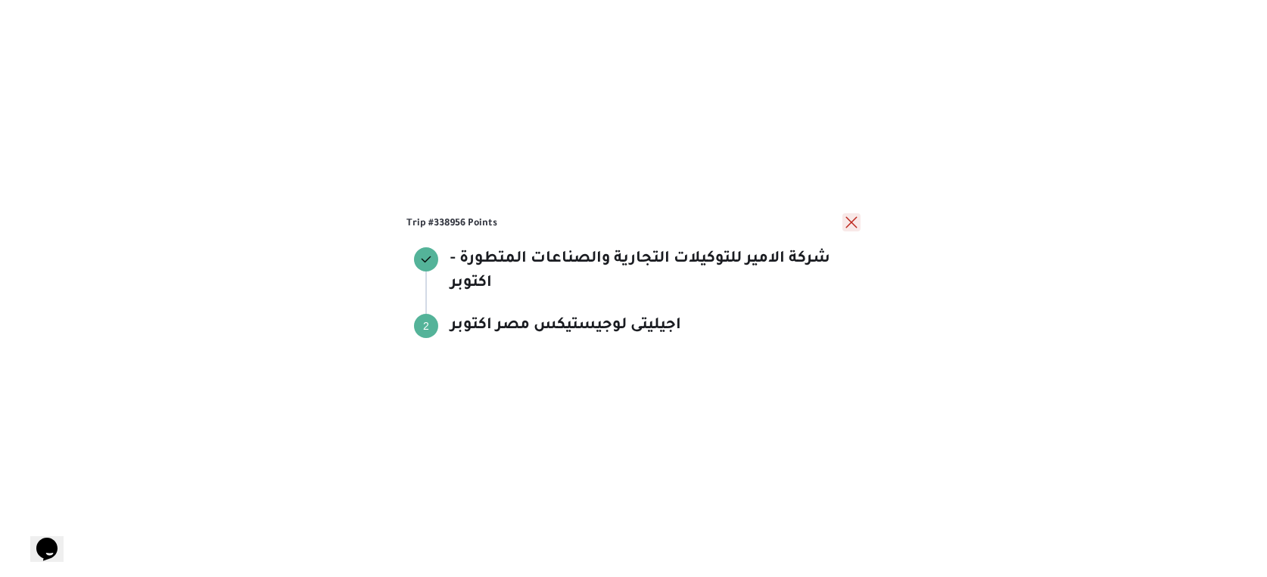
click at [851, 224] on button "close" at bounding box center [851, 222] width 18 height 18
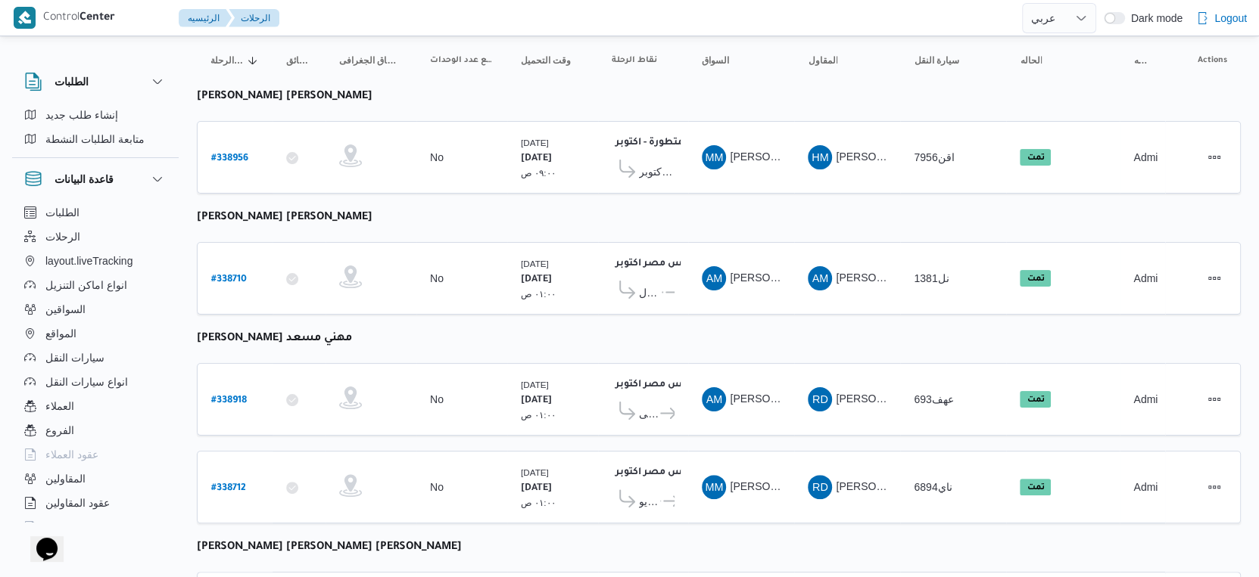
scroll to position [168, 0]
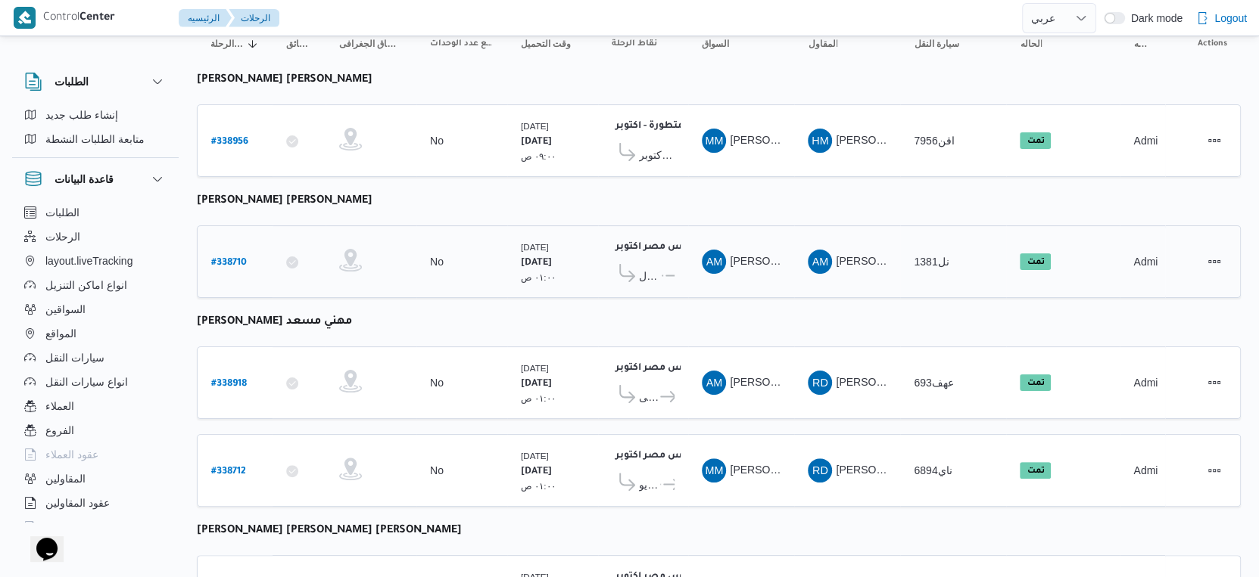
click at [235, 258] on b "# 338710" at bounding box center [229, 263] width 36 height 11
select select "ar"
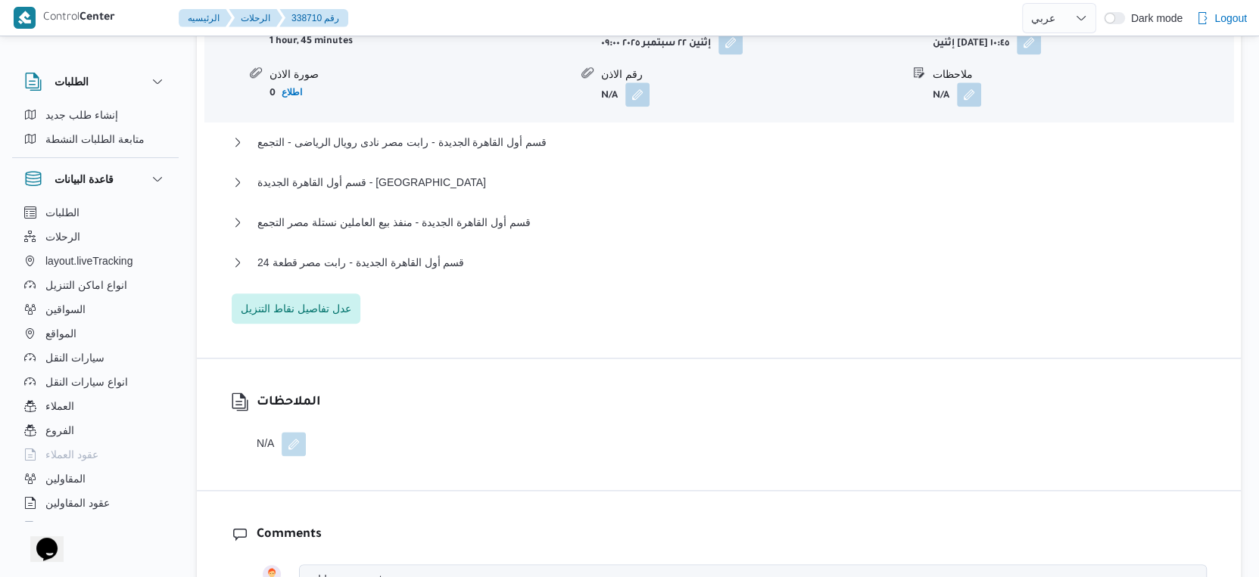
scroll to position [1514, 0]
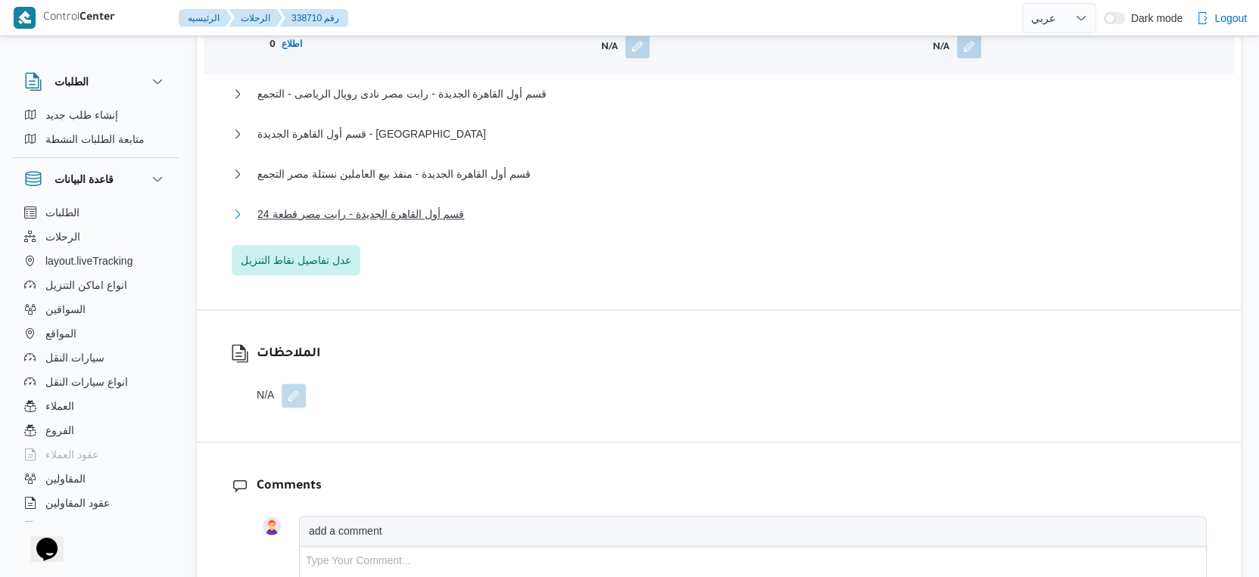
click at [428, 219] on span "قسم أول القاهرة الجديدة - رابت مصر قطعة 24" at bounding box center [360, 214] width 207 height 18
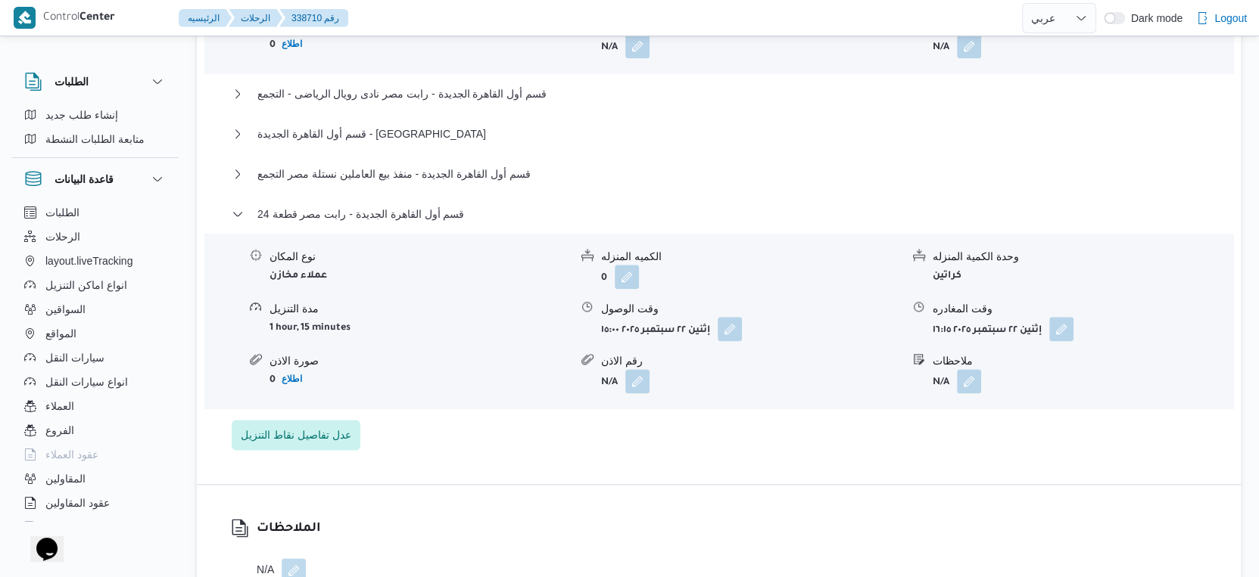
select select "ar"
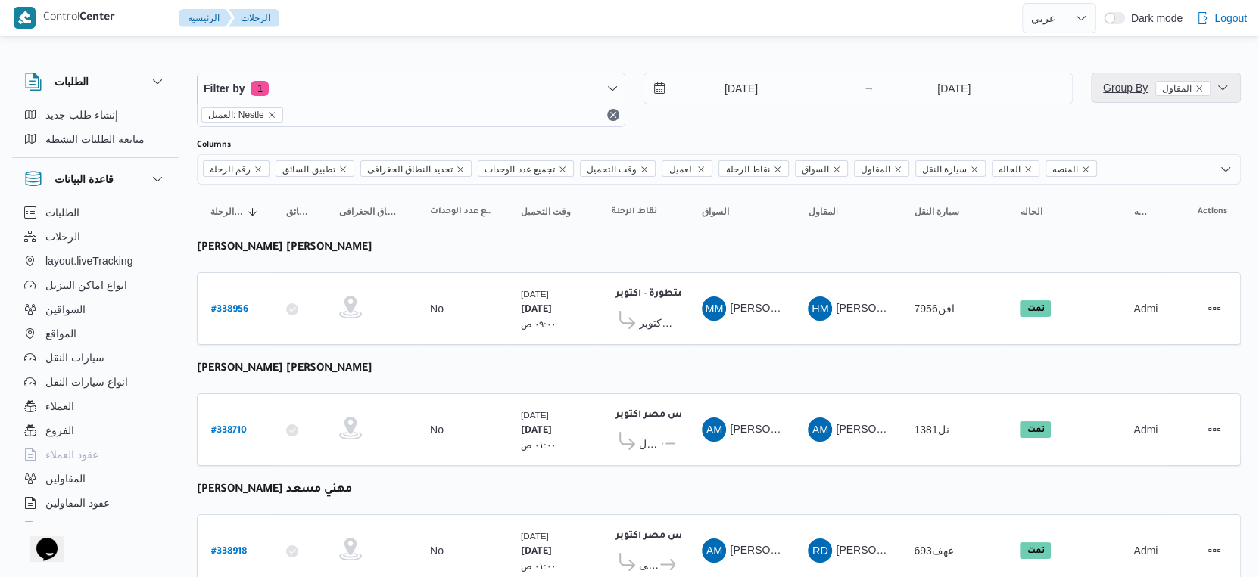
click at [1122, 92] on span "Group By المقاول" at bounding box center [1156, 88] width 107 height 12
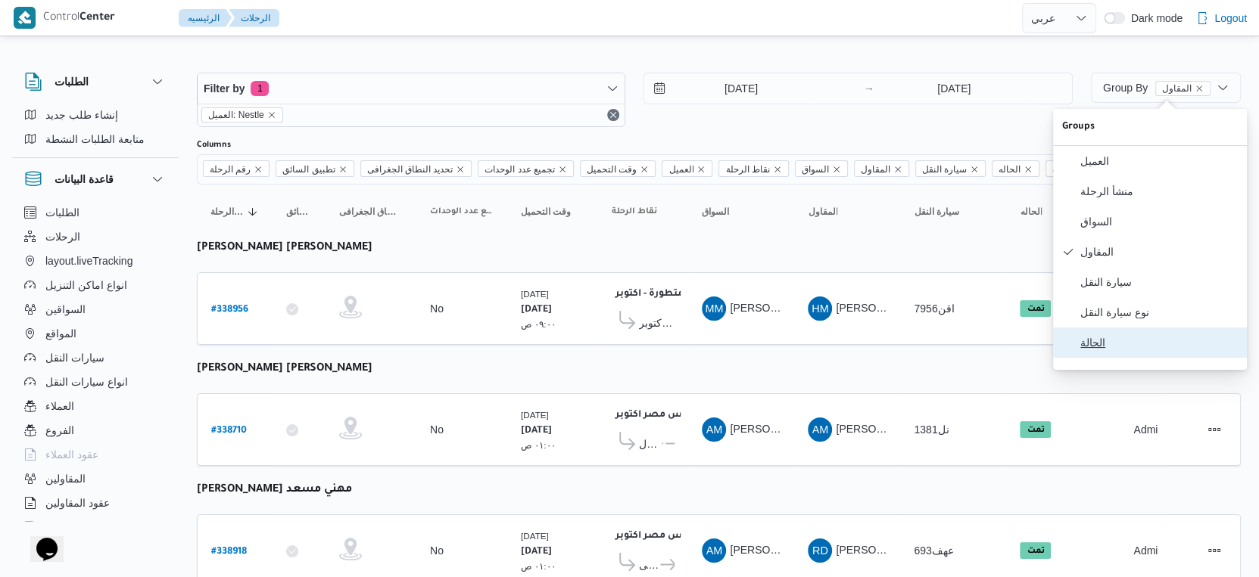
click at [1113, 349] on span "الحالة" at bounding box center [1158, 343] width 157 height 12
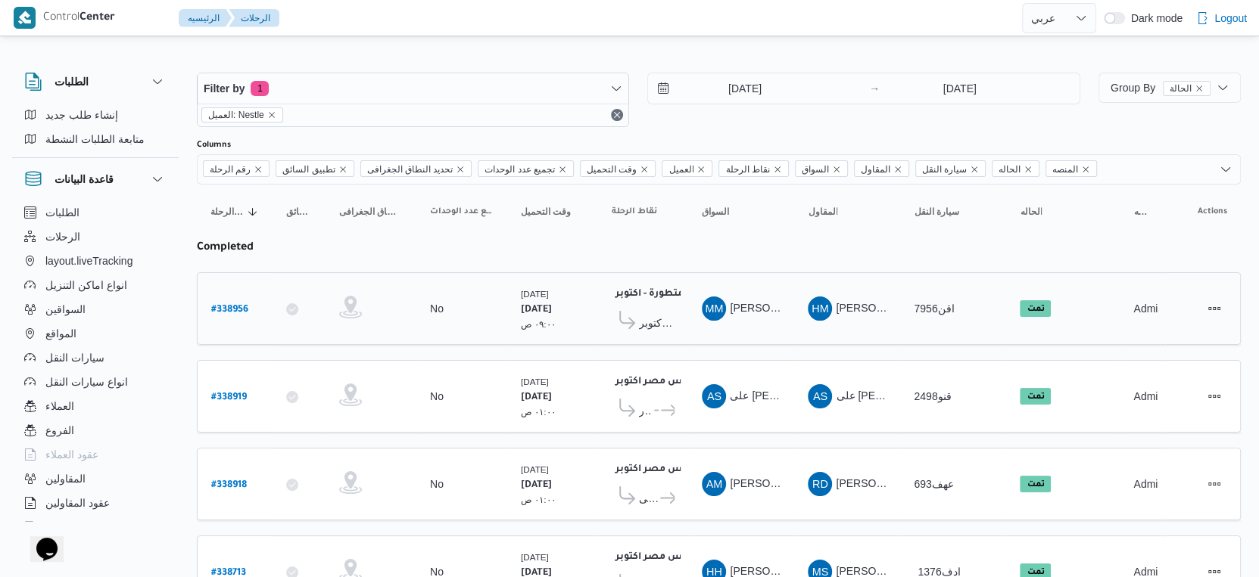
click at [881, 340] on td "المقاول HM هانى مجدى رئيس احمد" at bounding box center [847, 308] width 106 height 73
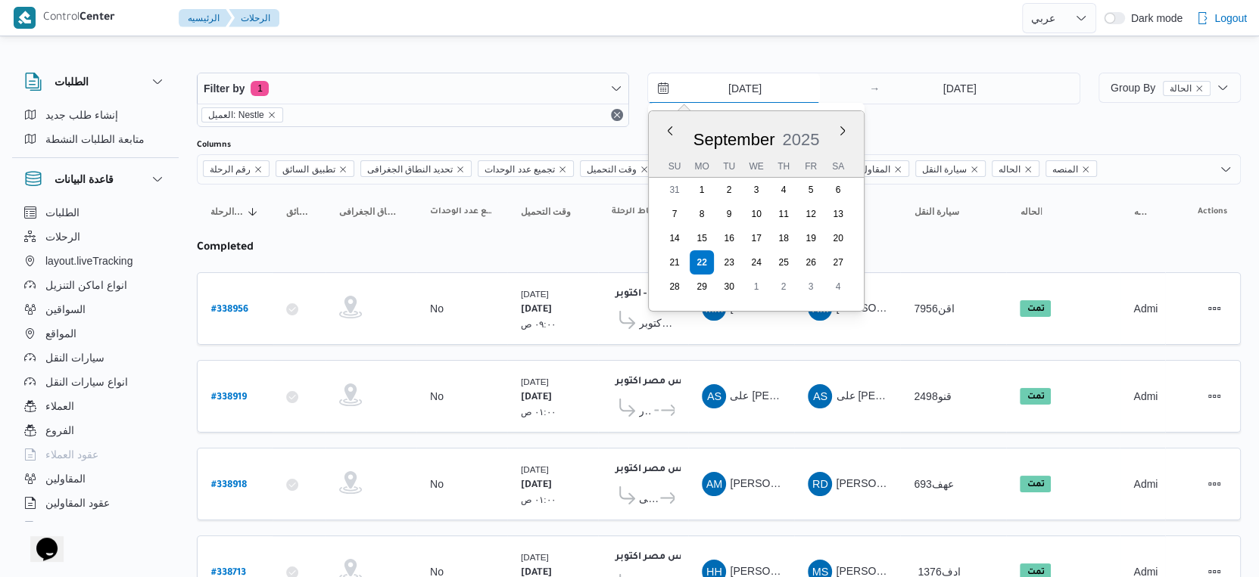
click at [758, 76] on input "[DATE]" at bounding box center [734, 88] width 172 height 30
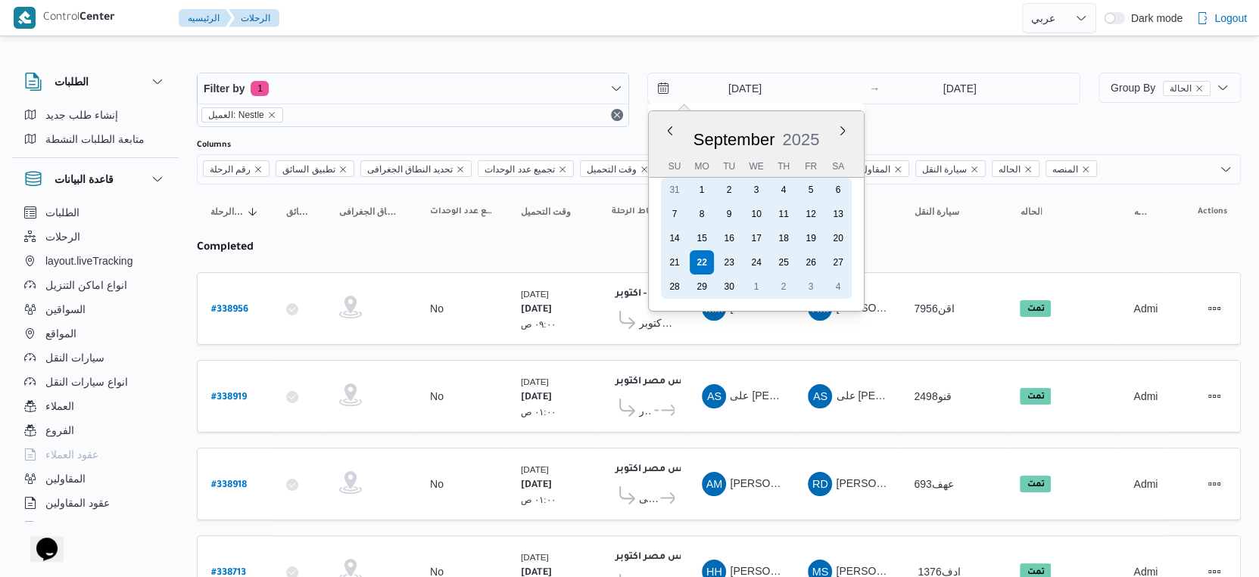
drag, startPoint x: 723, startPoint y: 259, endPoint x: 919, endPoint y: 113, distance: 244.5
click at [727, 254] on div "23" at bounding box center [729, 263] width 24 height 24
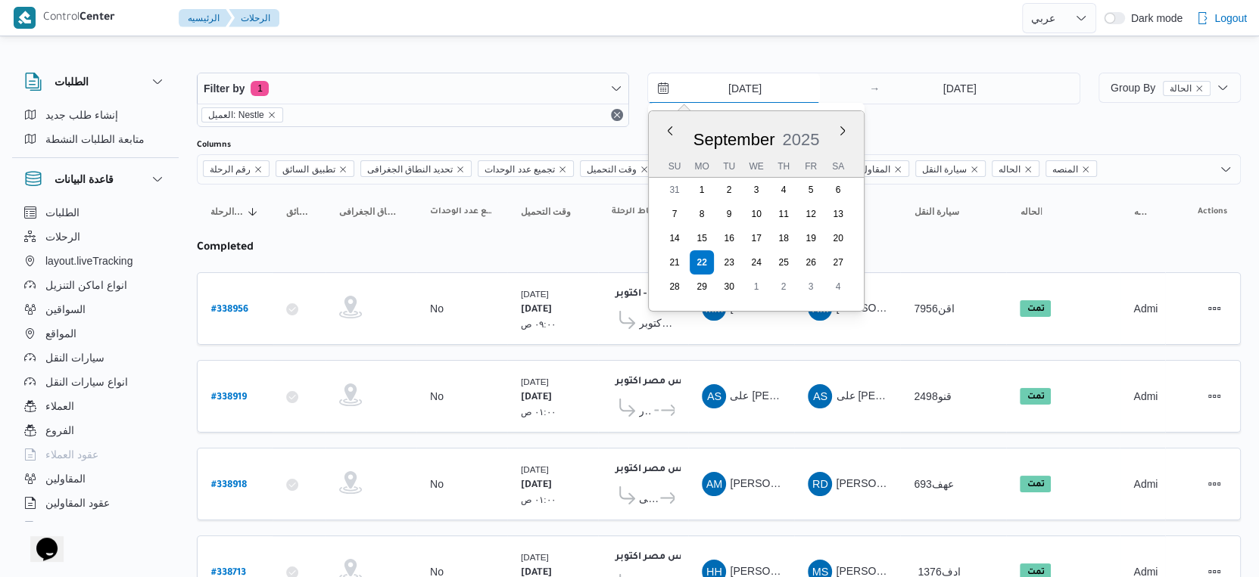
type input "[DATE]"
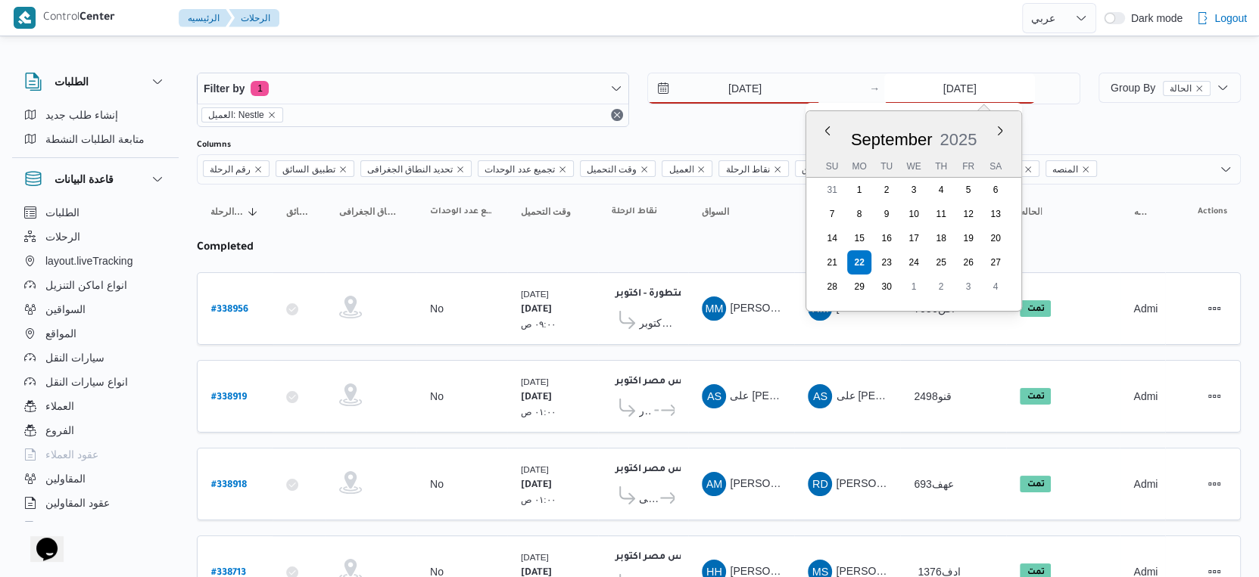
click at [951, 91] on input "[DATE]" at bounding box center [959, 88] width 151 height 30
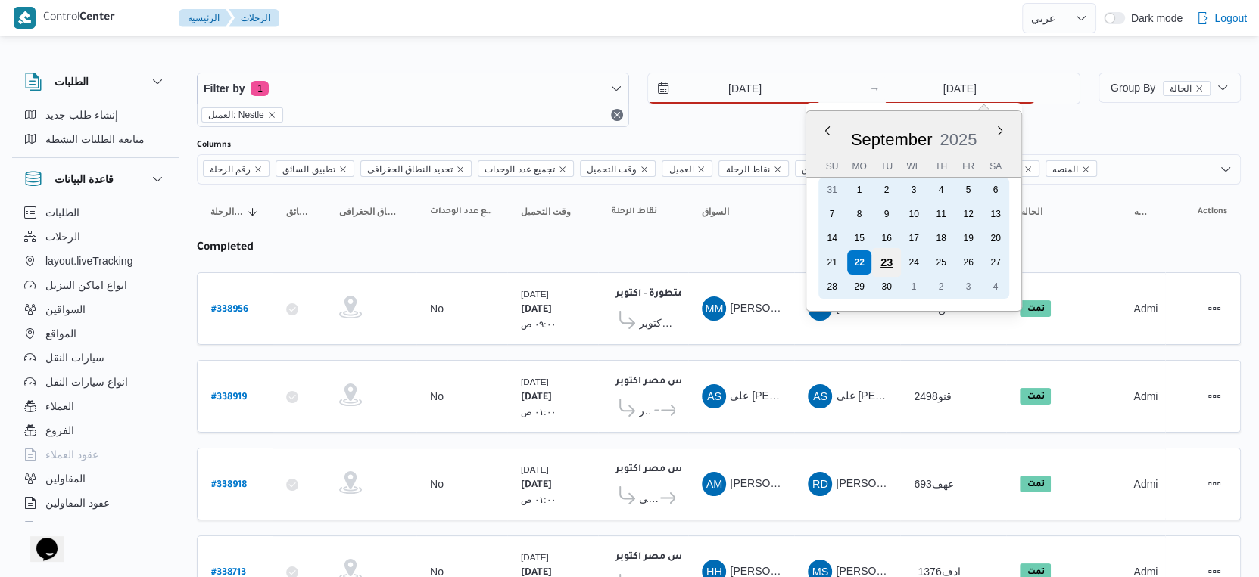
click at [887, 261] on div "23" at bounding box center [886, 262] width 29 height 29
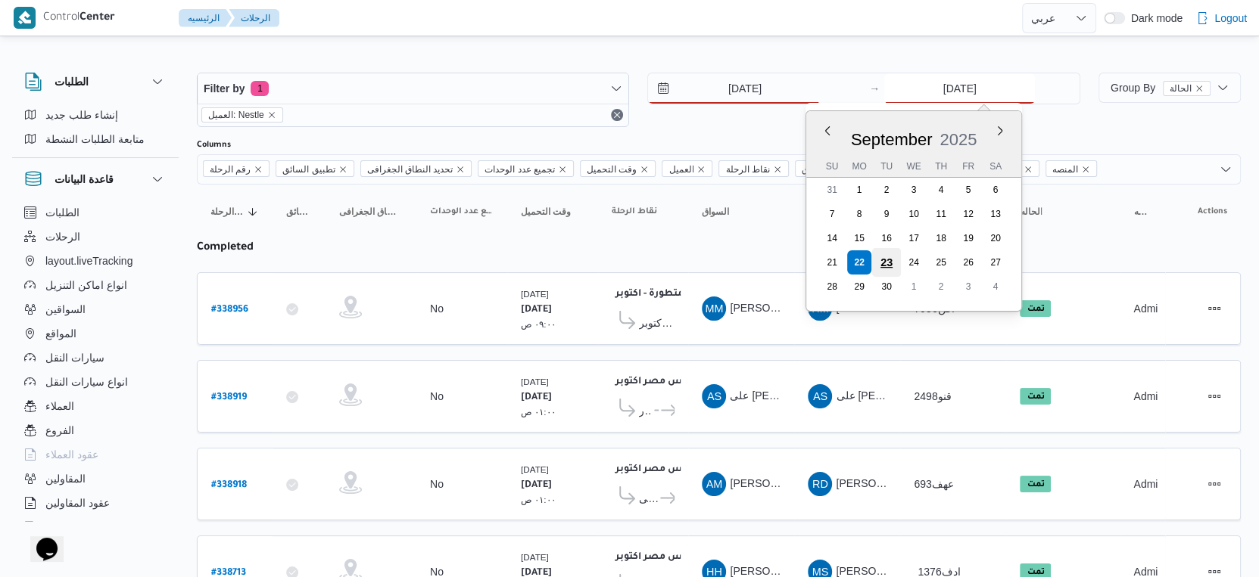
type input "[DATE]"
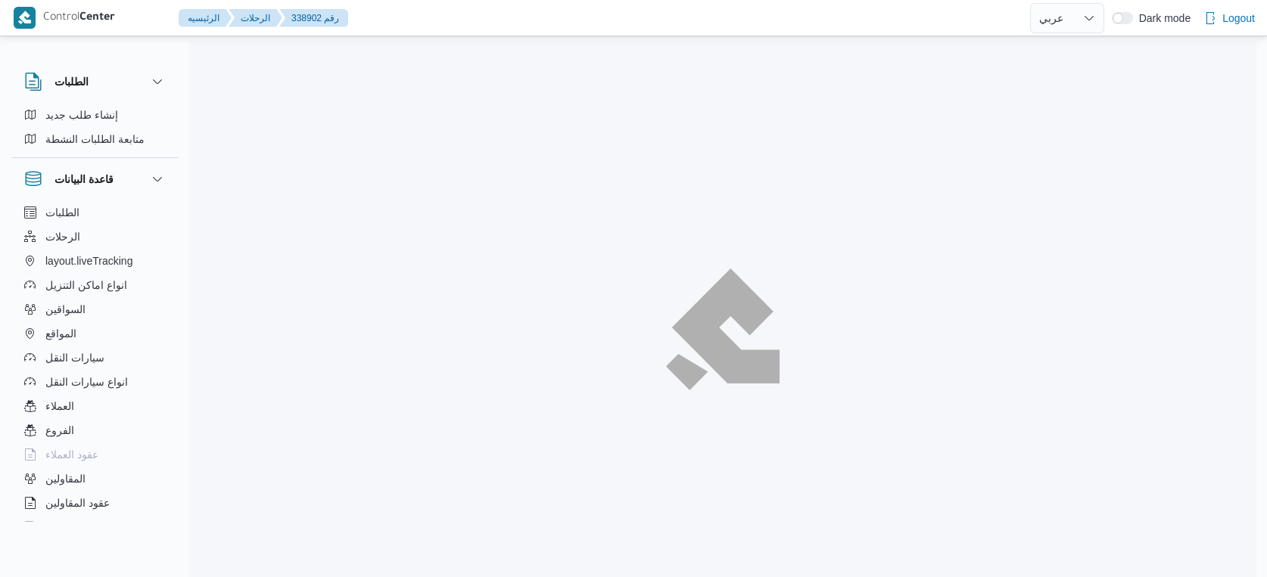
select select "ar"
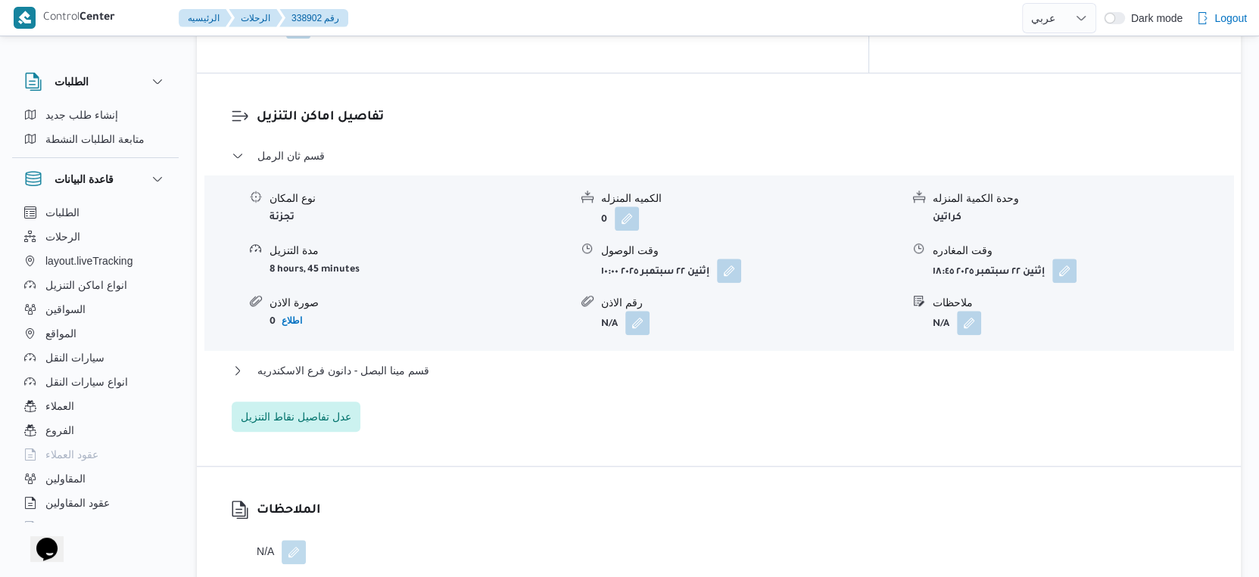
scroll to position [1262, 0]
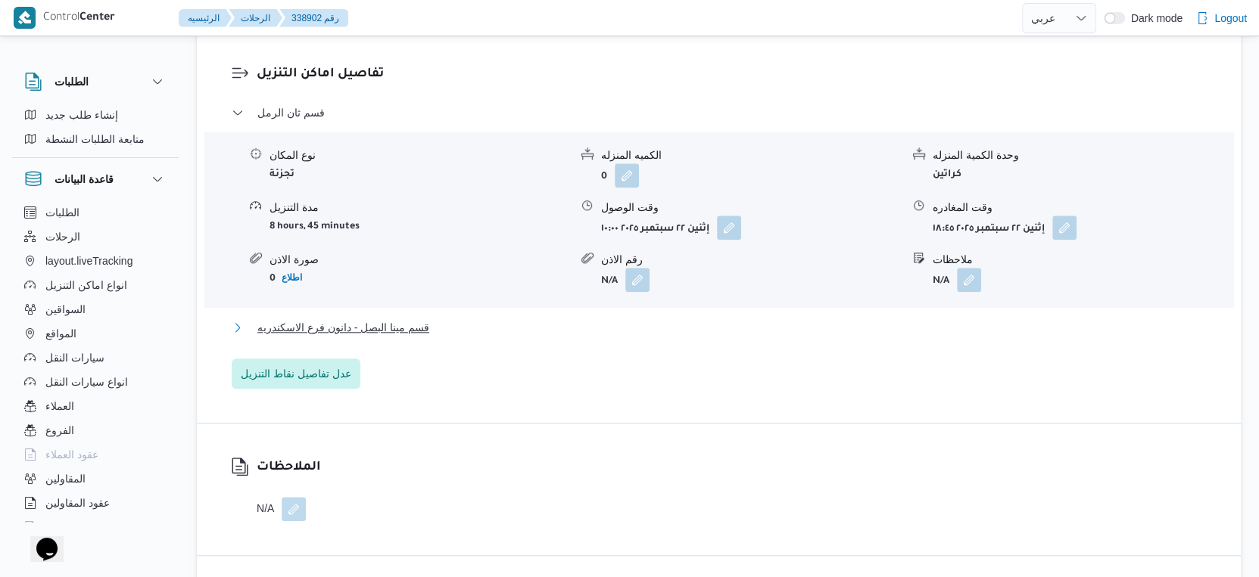
click at [431, 328] on button "قسم مينا البصل - دانون فرع الاسكندريه" at bounding box center [719, 328] width 975 height 18
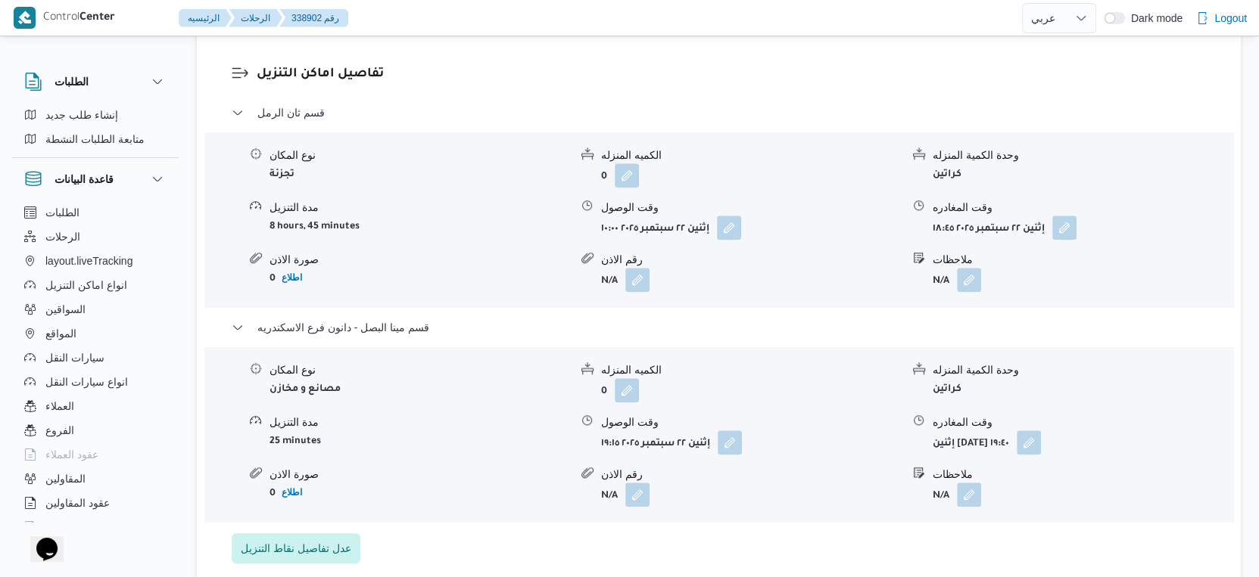
select select "ar"
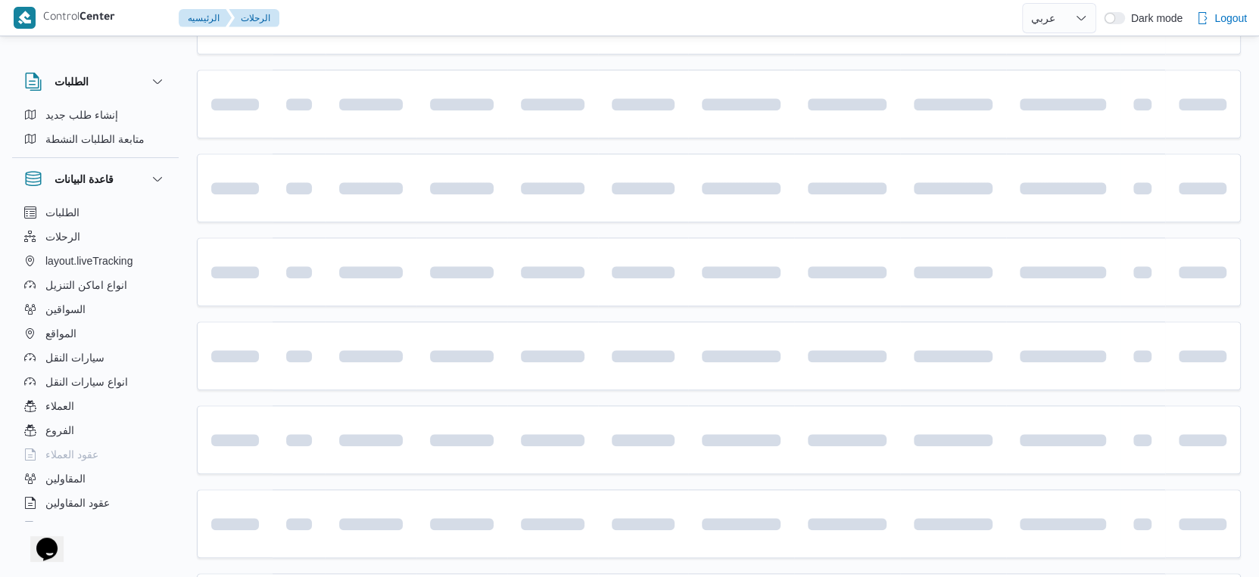
scroll to position [1019, 0]
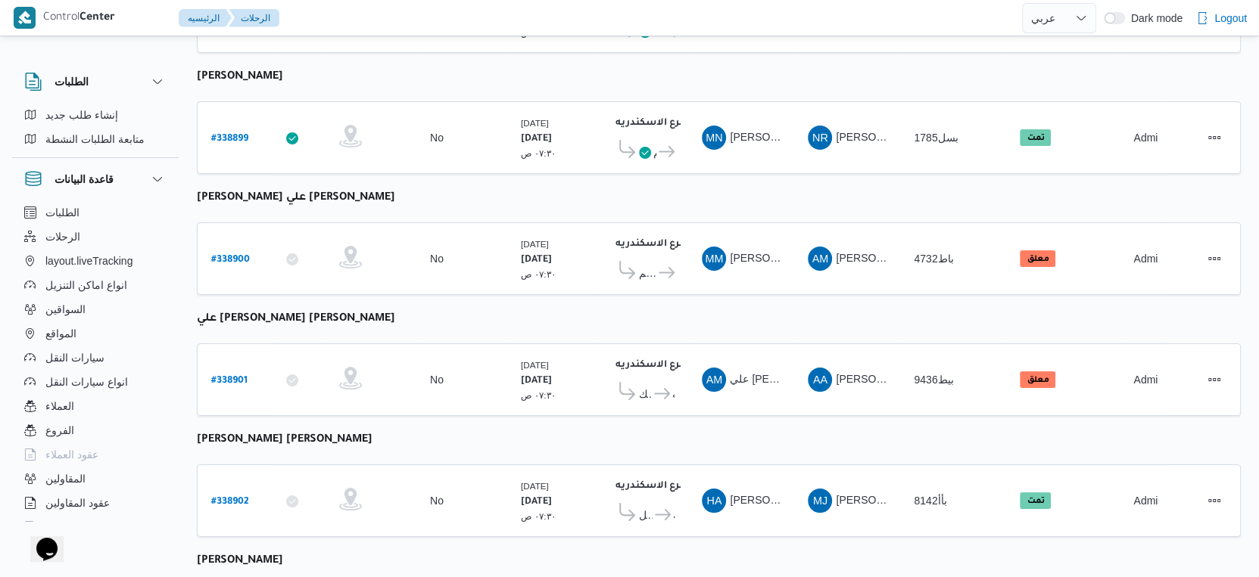
select select "ar"
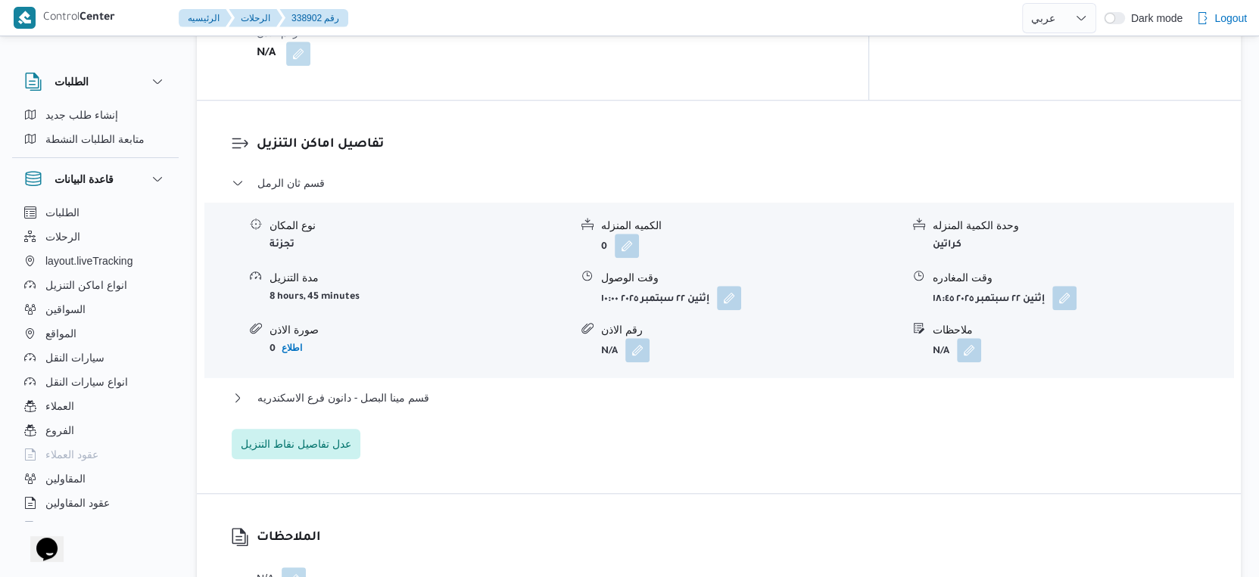
scroll to position [1262, 0]
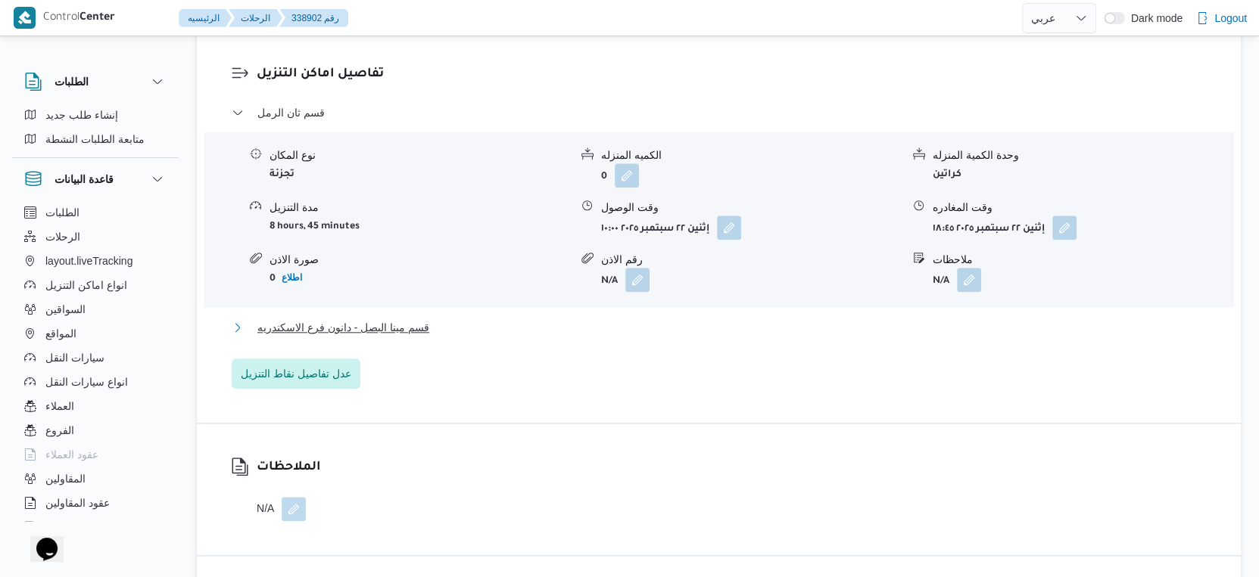
click at [383, 329] on span "قسم مينا البصل - دانون فرع الاسكندريه" at bounding box center [343, 328] width 172 height 18
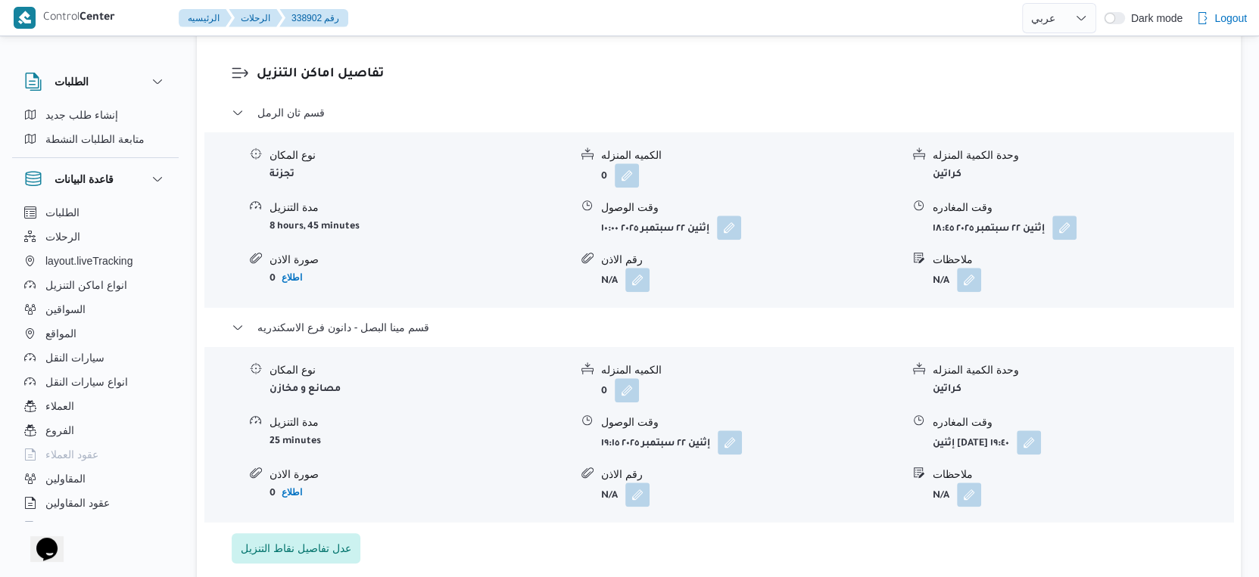
scroll to position [777, 0]
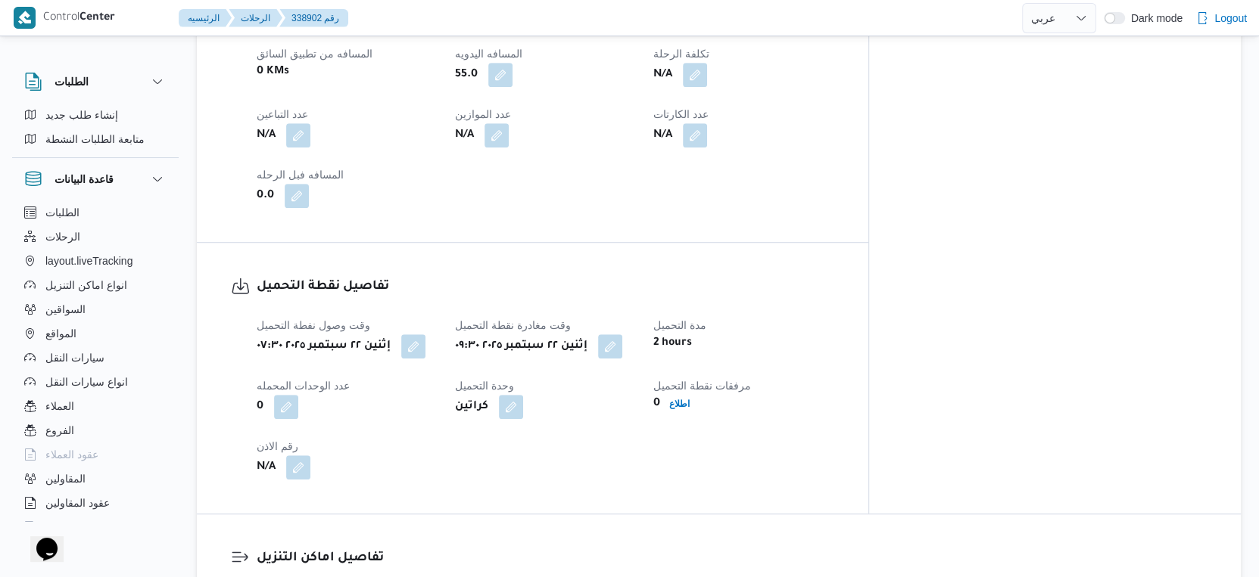
select select "ar"
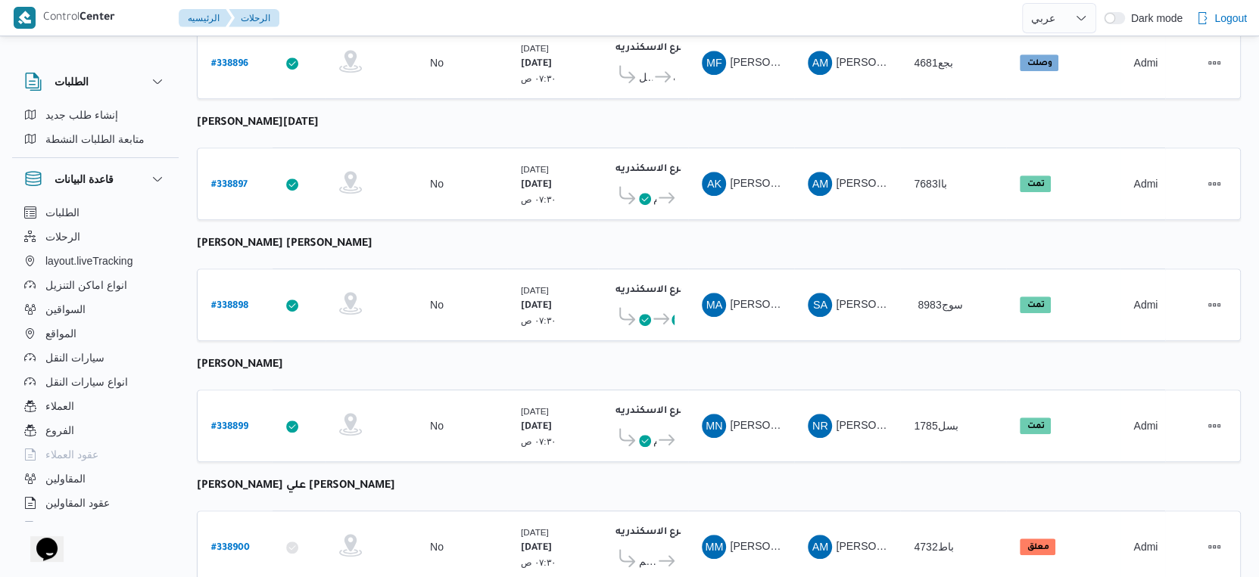
scroll to position [646, 0]
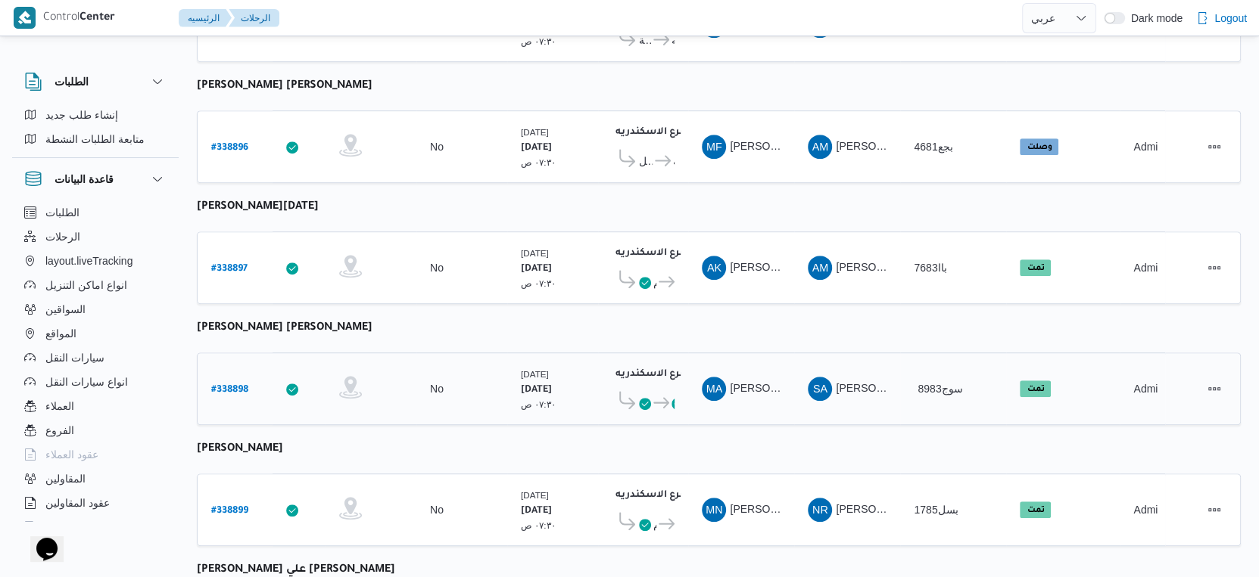
click at [235, 385] on b "# 338898" at bounding box center [229, 390] width 37 height 11
select select "ar"
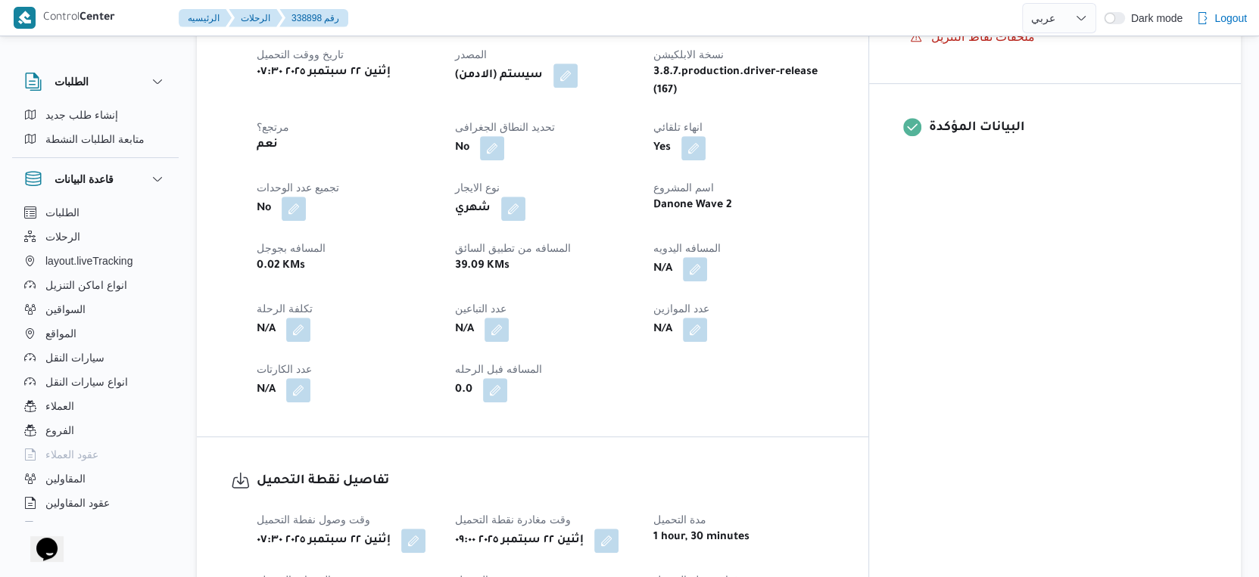
scroll to position [589, 0]
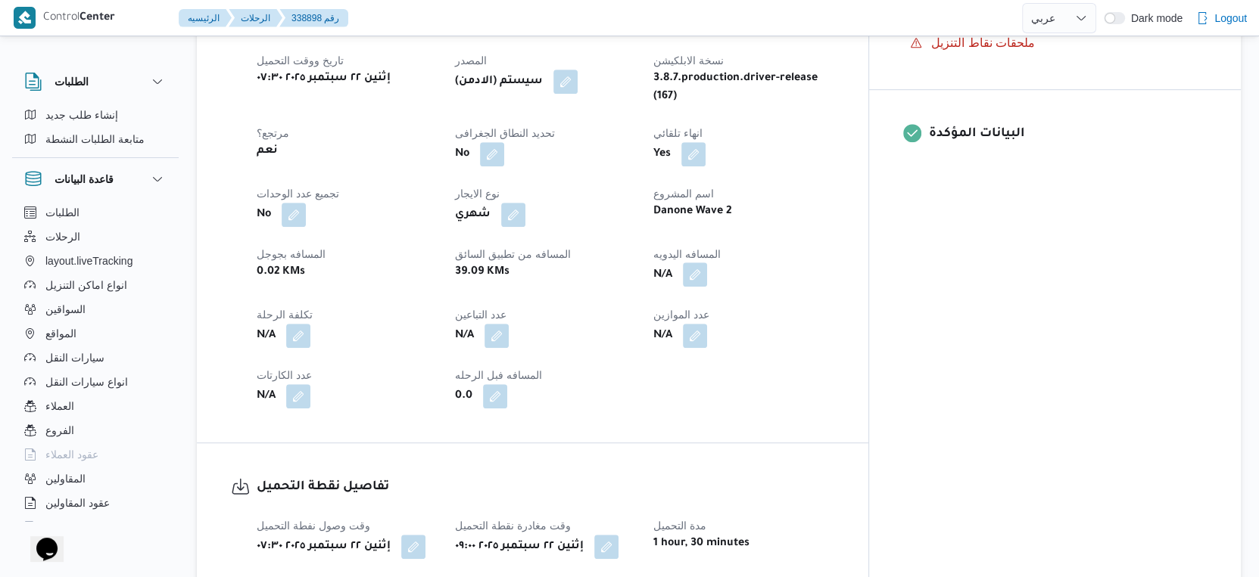
click at [707, 263] on button "button" at bounding box center [695, 275] width 24 height 24
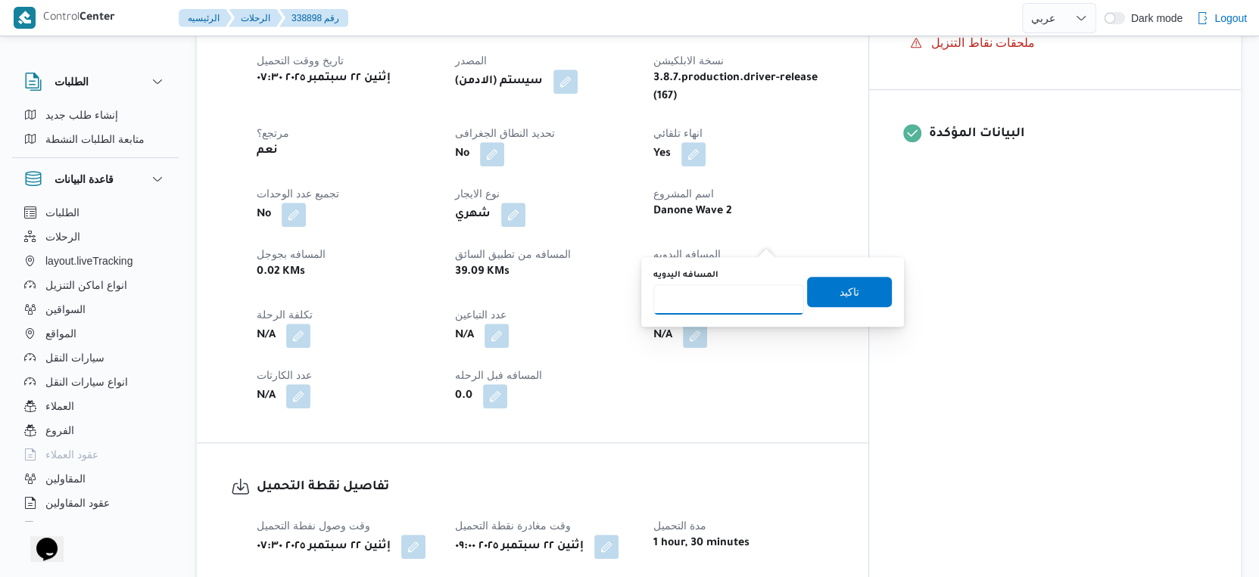
click at [717, 291] on input "المسافه اليدويه" at bounding box center [728, 300] width 151 height 30
type input "42"
click at [839, 285] on span "تاكيد" at bounding box center [849, 291] width 20 height 18
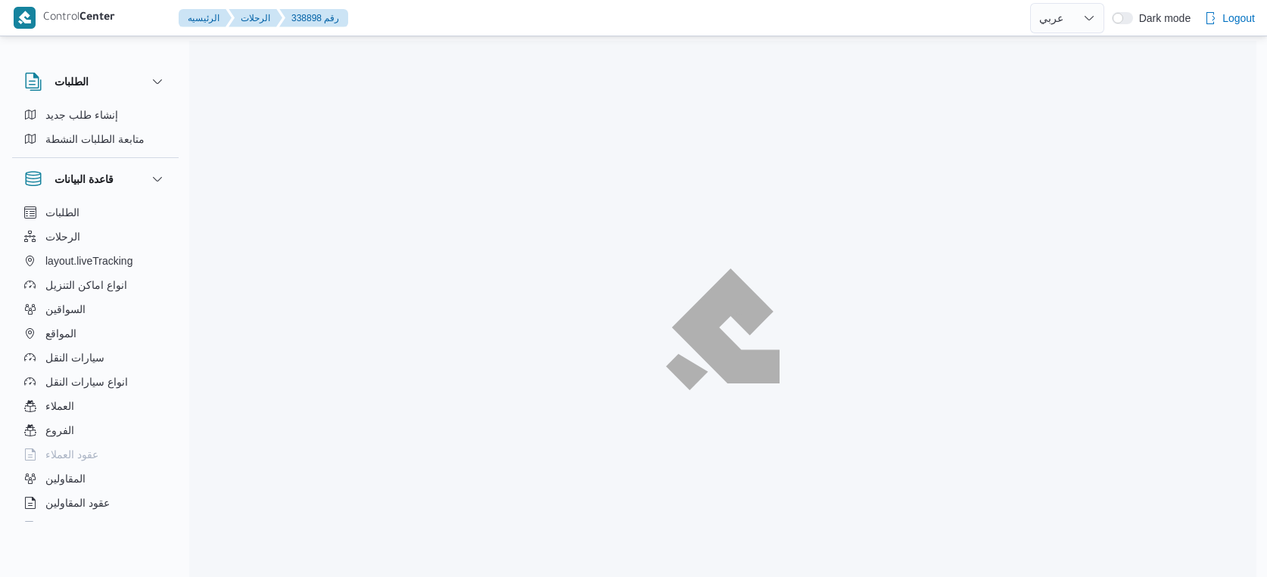
select select "ar"
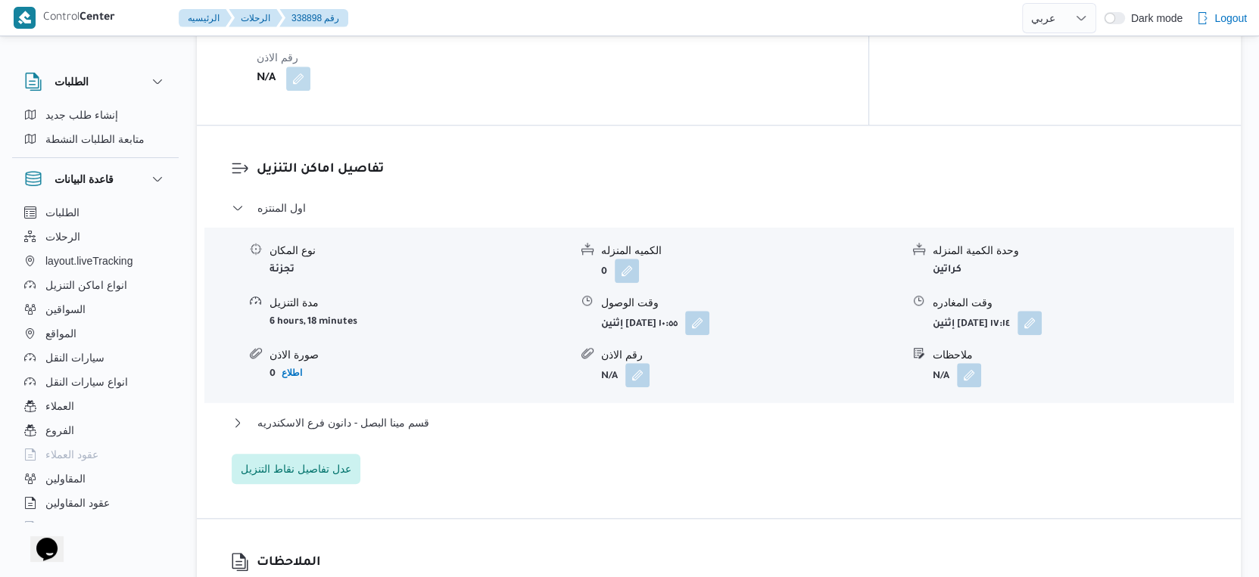
scroll to position [1218, 0]
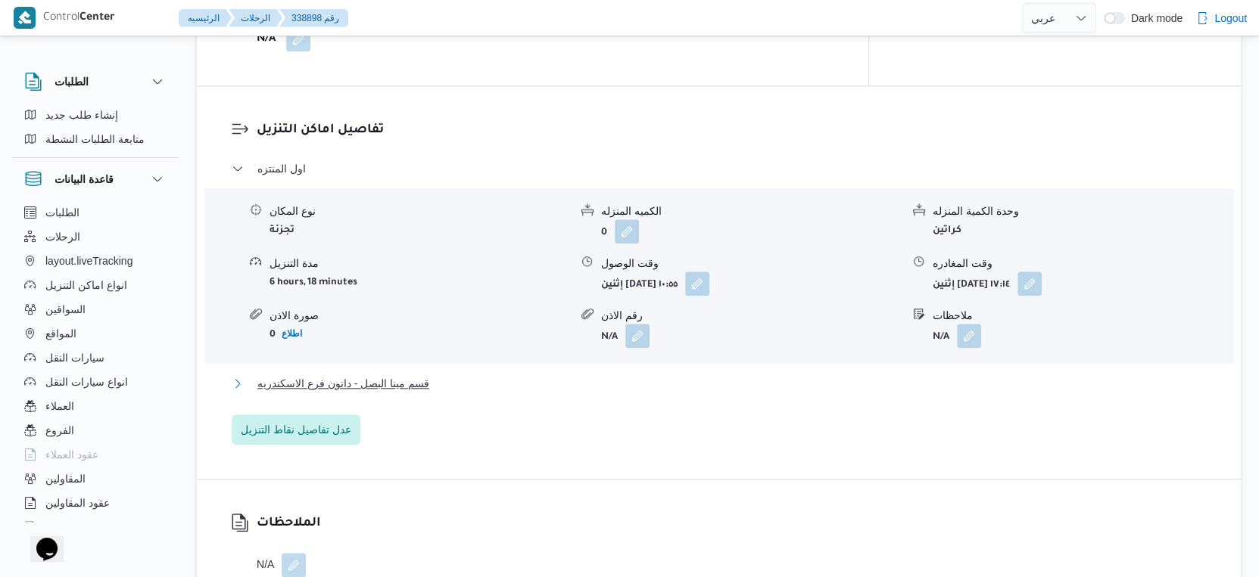
click at [379, 375] on span "قسم مينا البصل - دانون فرع الاسكندريه" at bounding box center [343, 384] width 172 height 18
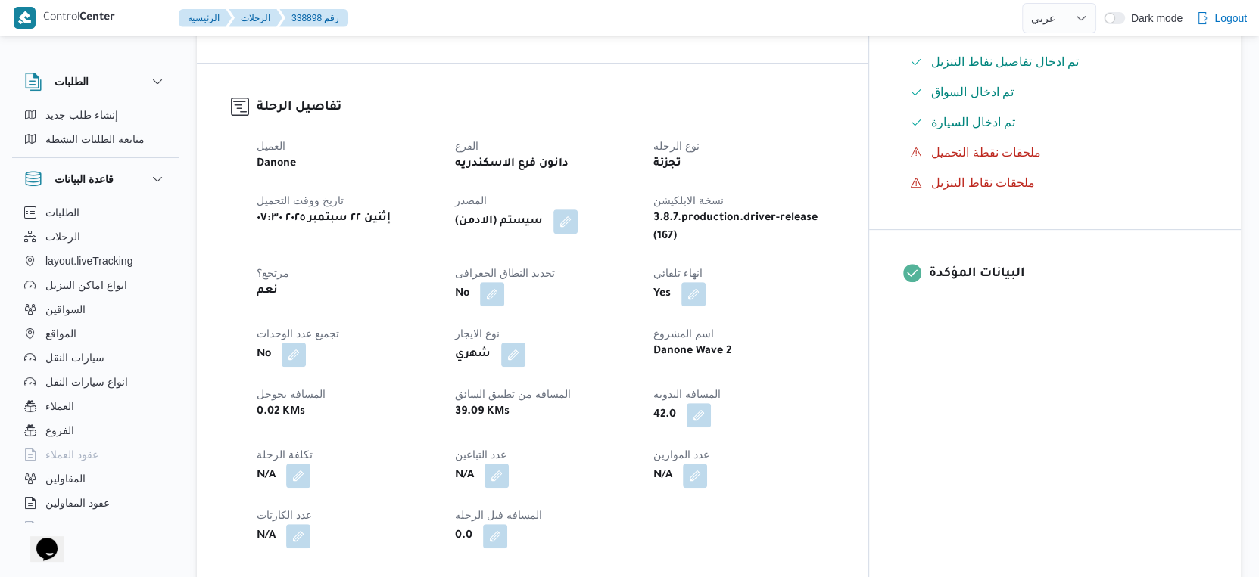
scroll to position [420, 0]
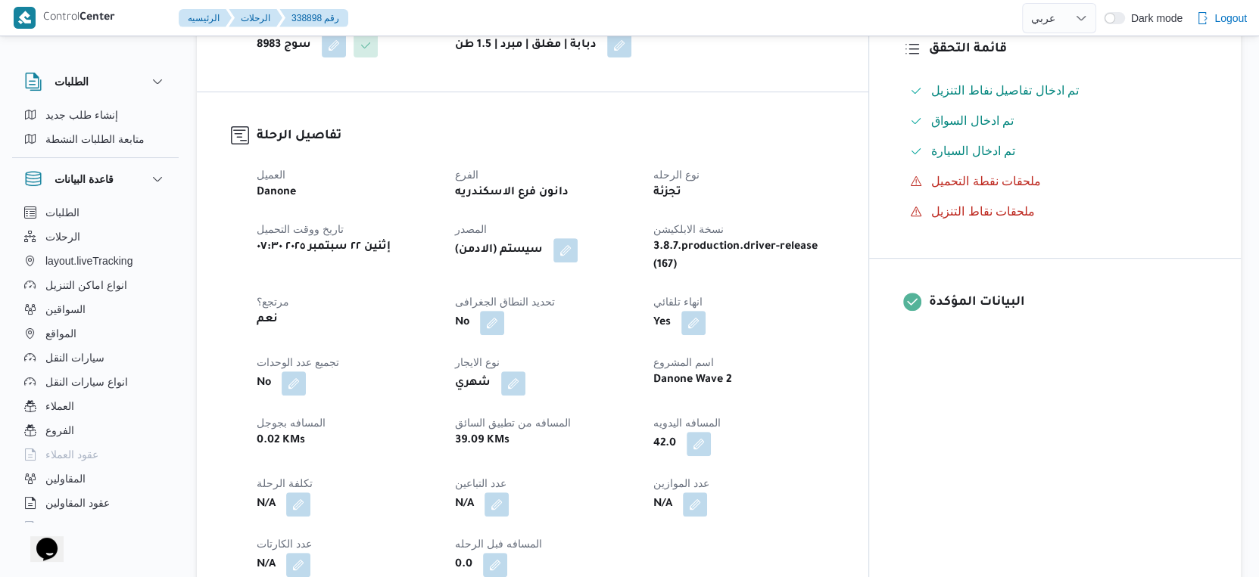
select select "ar"
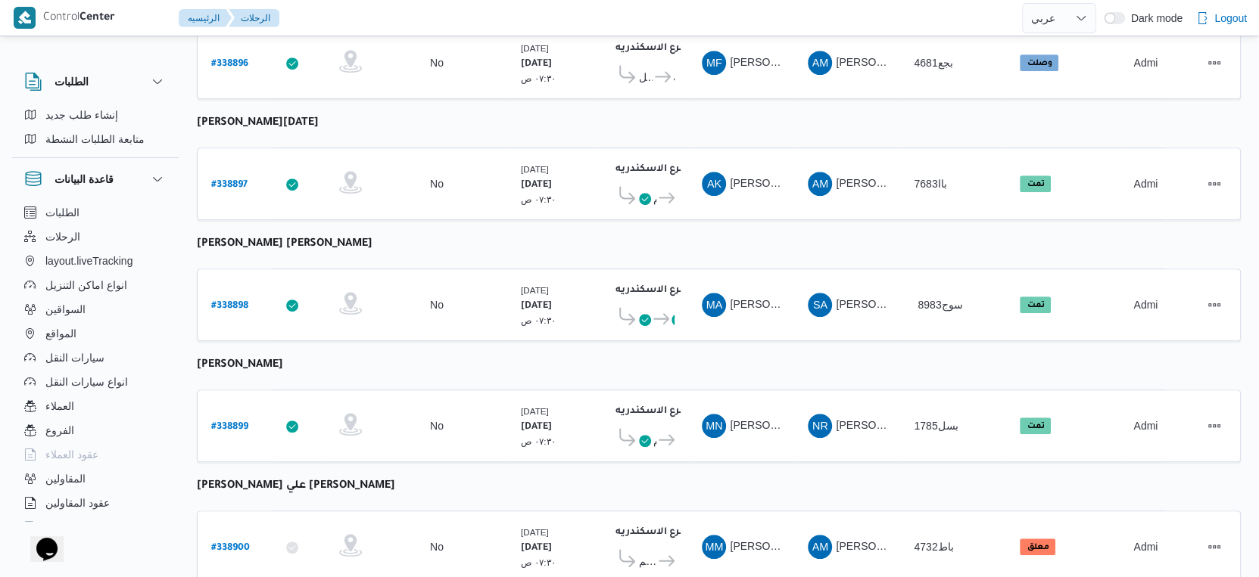
scroll to position [562, 0]
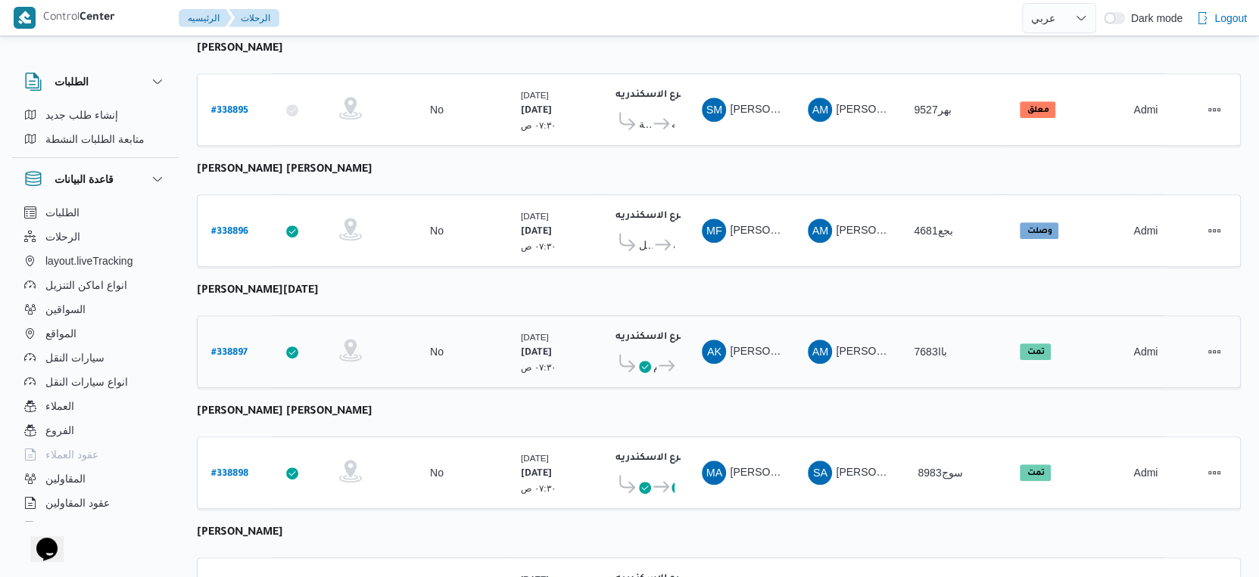
click at [235, 348] on b "# 338897" at bounding box center [229, 353] width 36 height 11
select select "ar"
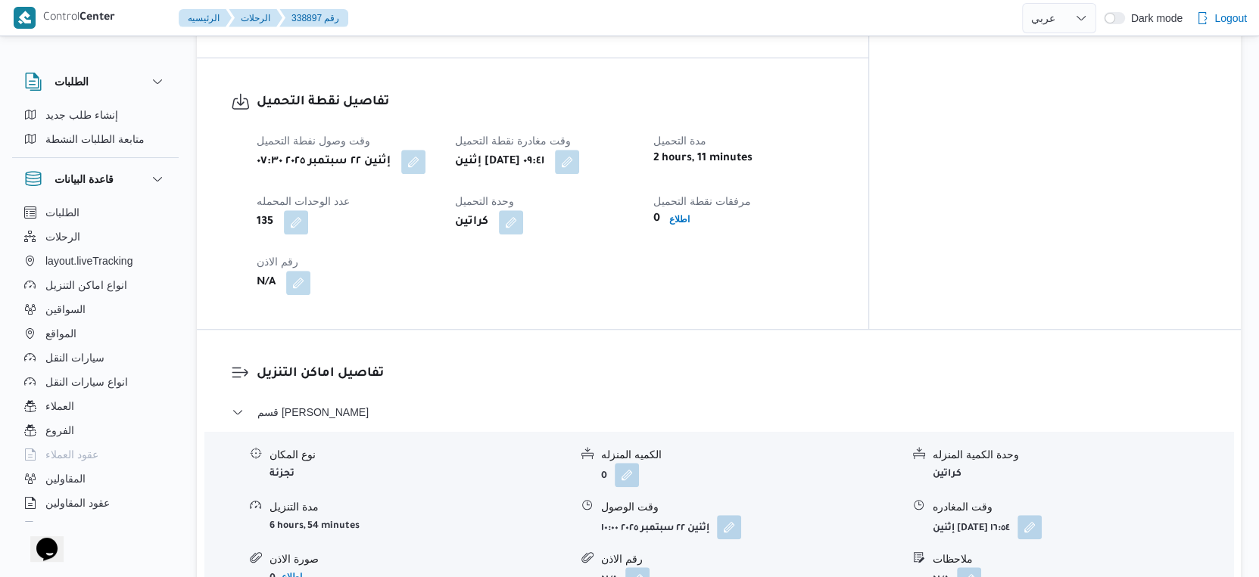
scroll to position [1009, 0]
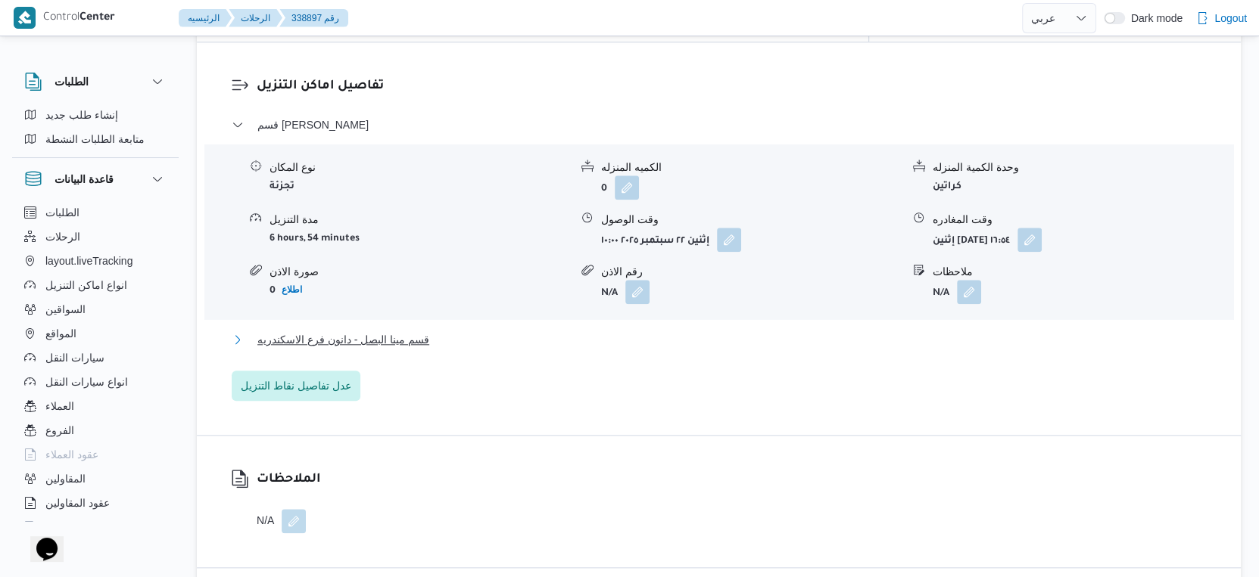
click at [451, 331] on button "قسم مينا البصل - دانون فرع الاسكندريه" at bounding box center [719, 340] width 975 height 18
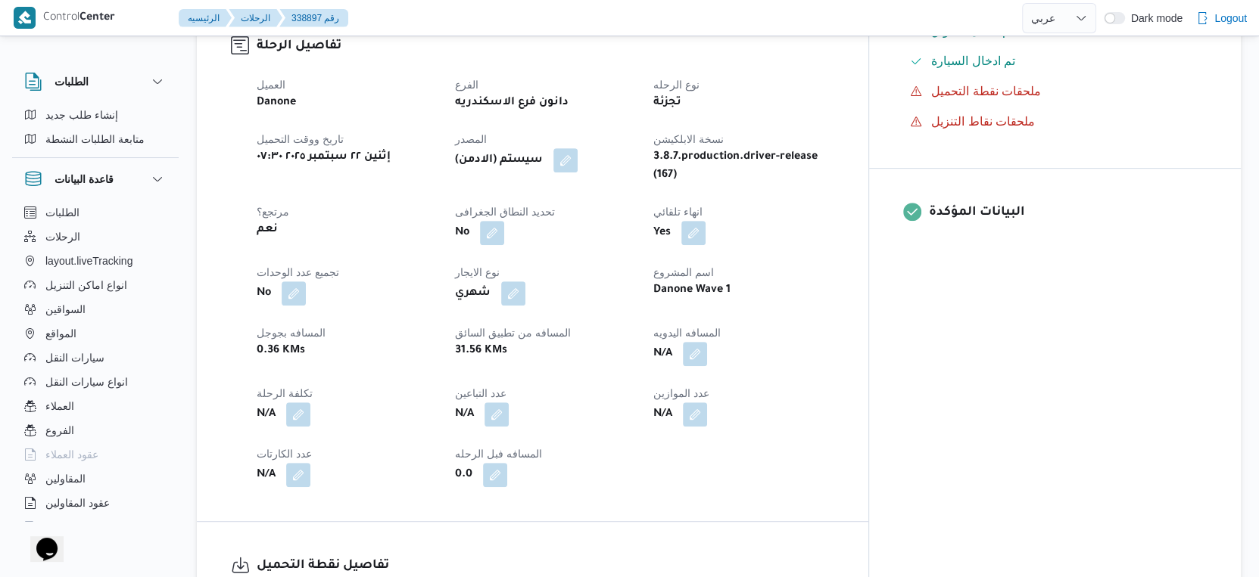
scroll to position [504, 0]
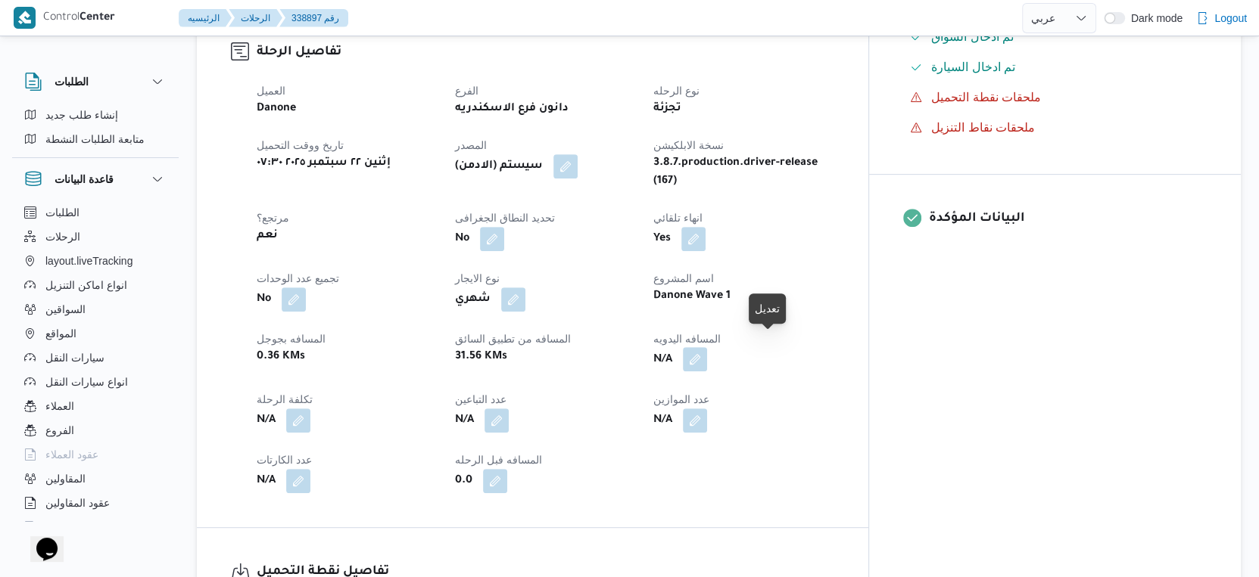
click at [707, 347] on button "button" at bounding box center [695, 359] width 24 height 24
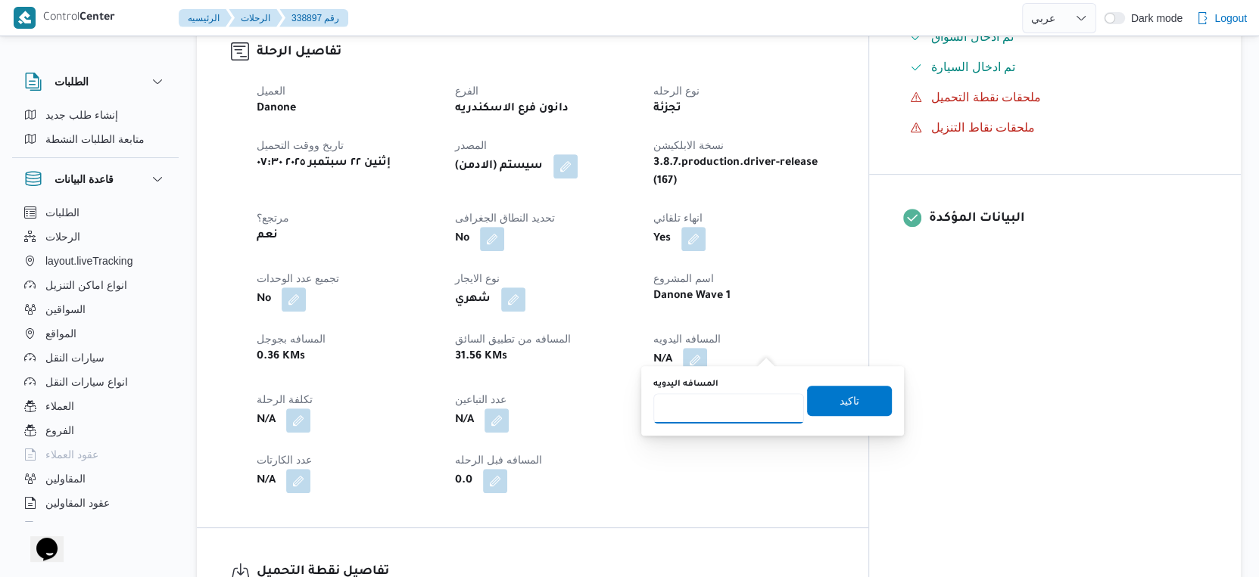
click at [723, 403] on input "المسافه اليدويه" at bounding box center [728, 409] width 151 height 30
type input "33"
click at [863, 404] on span "تاكيد" at bounding box center [849, 400] width 85 height 30
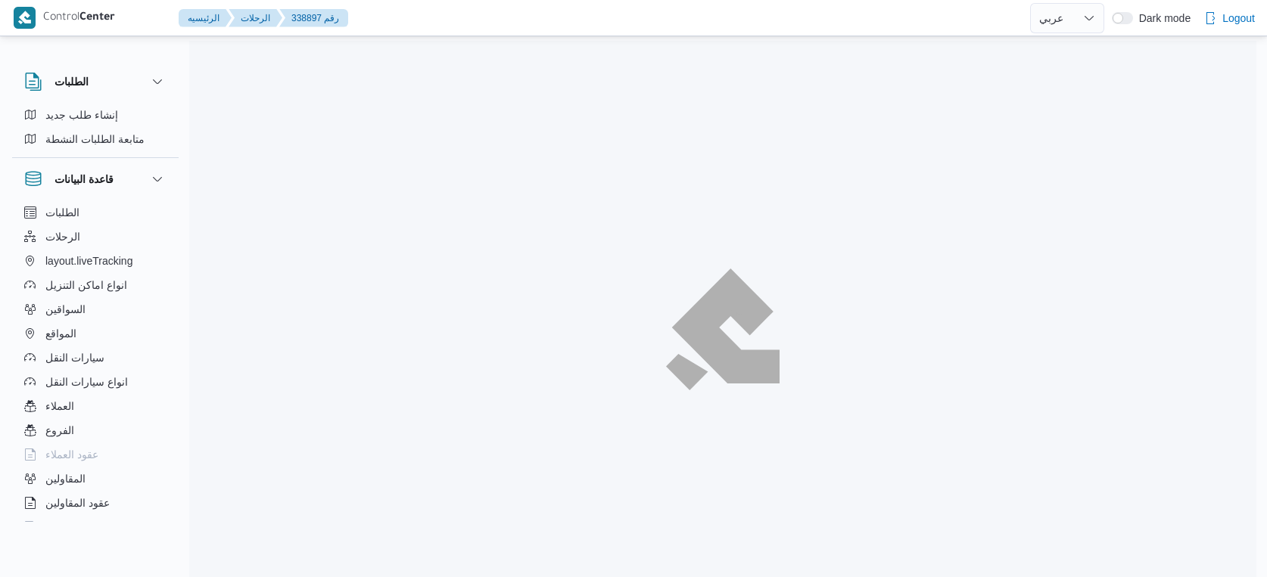
select select "ar"
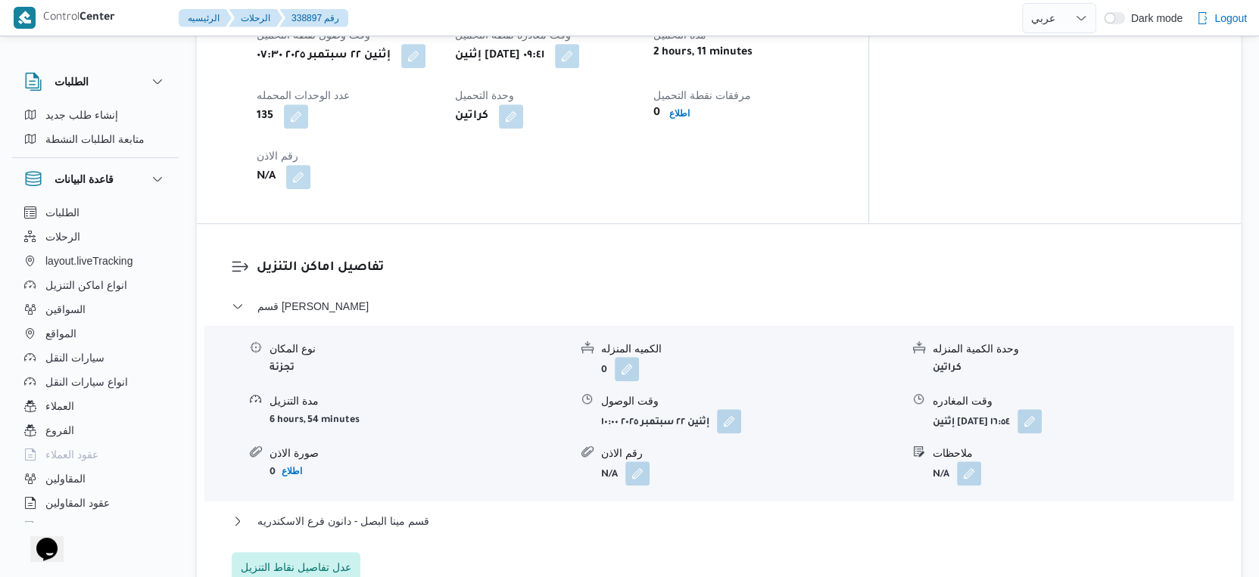
scroll to position [1177, 0]
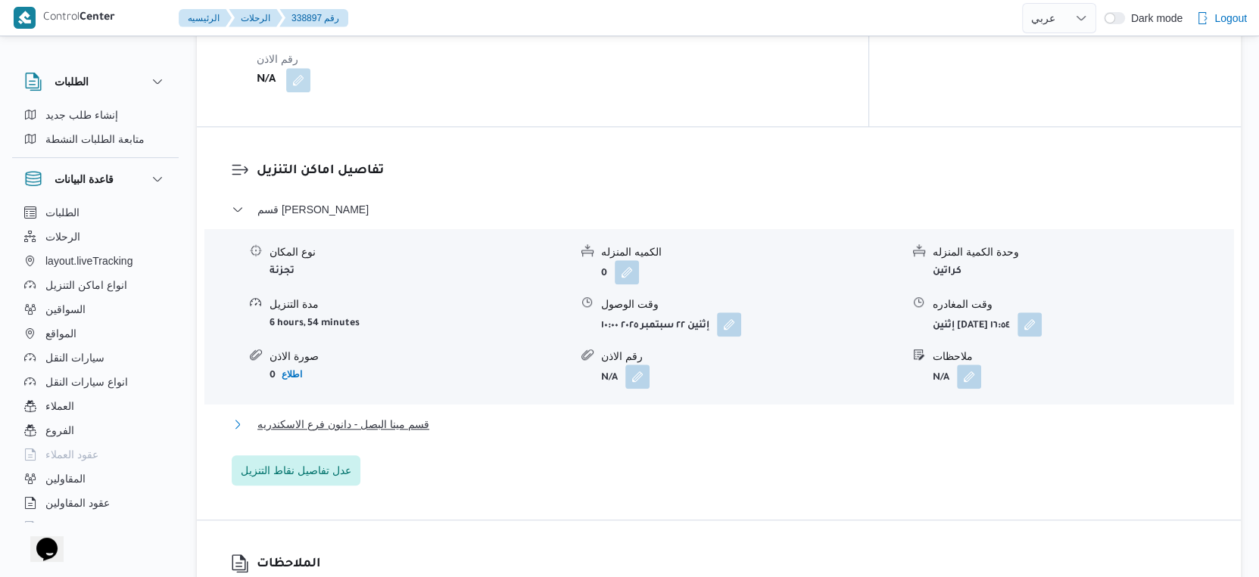
click at [393, 416] on span "قسم مينا البصل - دانون فرع الاسكندريه" at bounding box center [343, 425] width 172 height 18
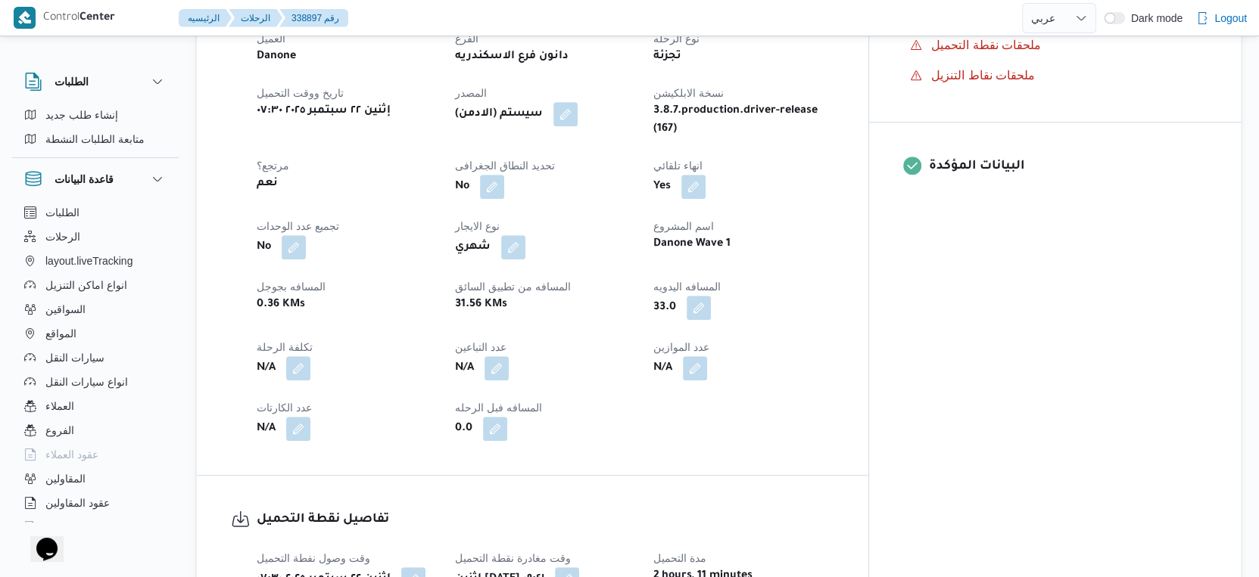
scroll to position [420, 0]
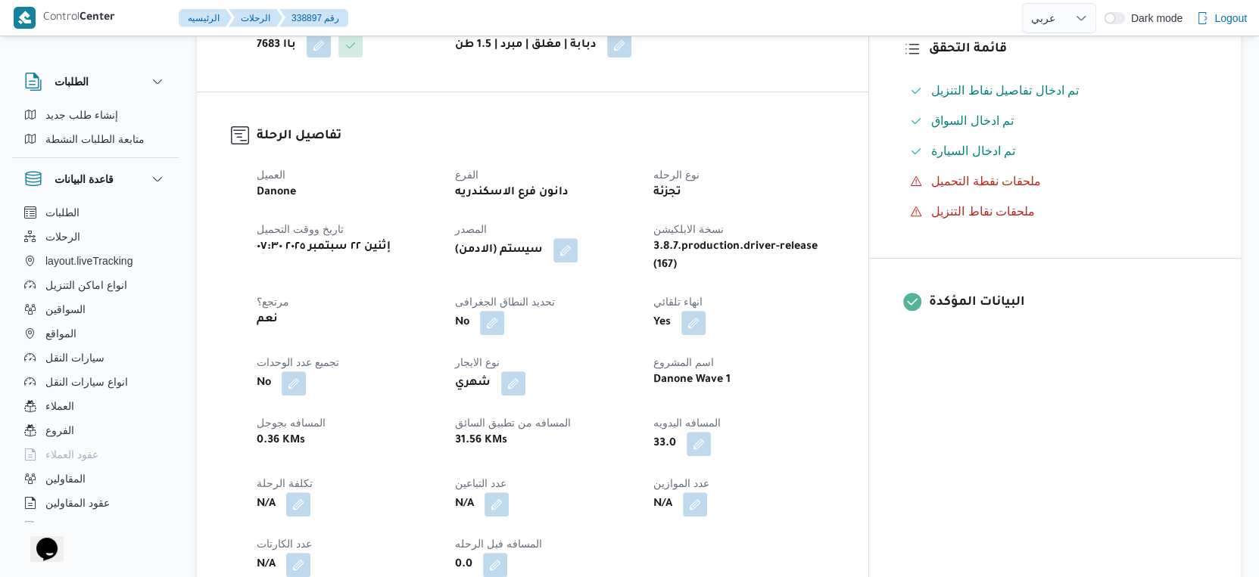
select select "ar"
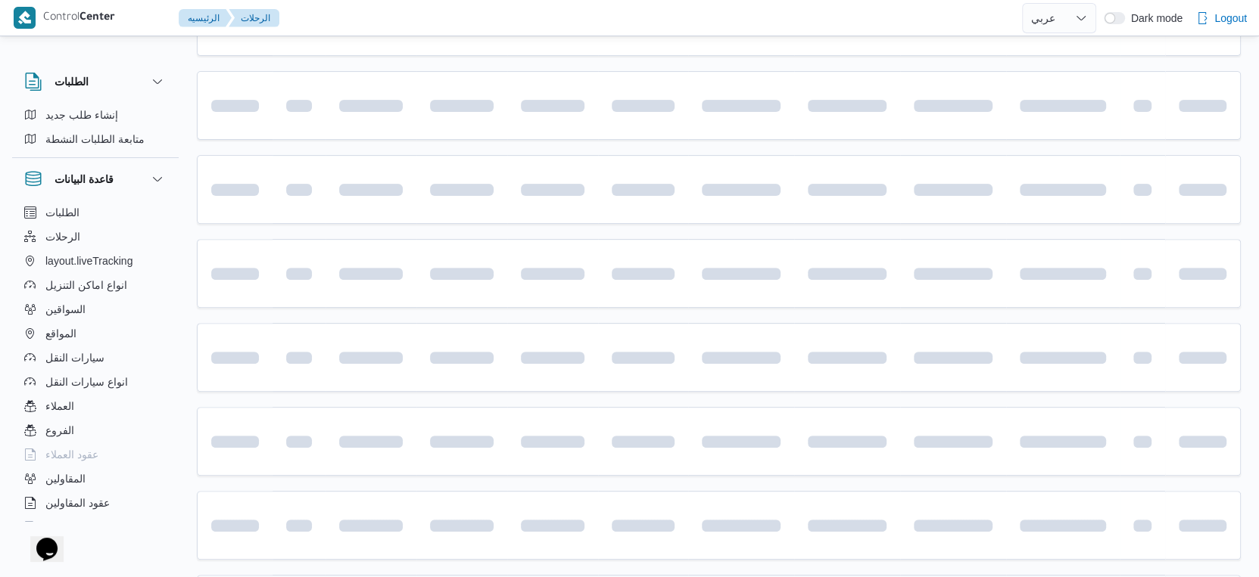
scroll to position [562, 0]
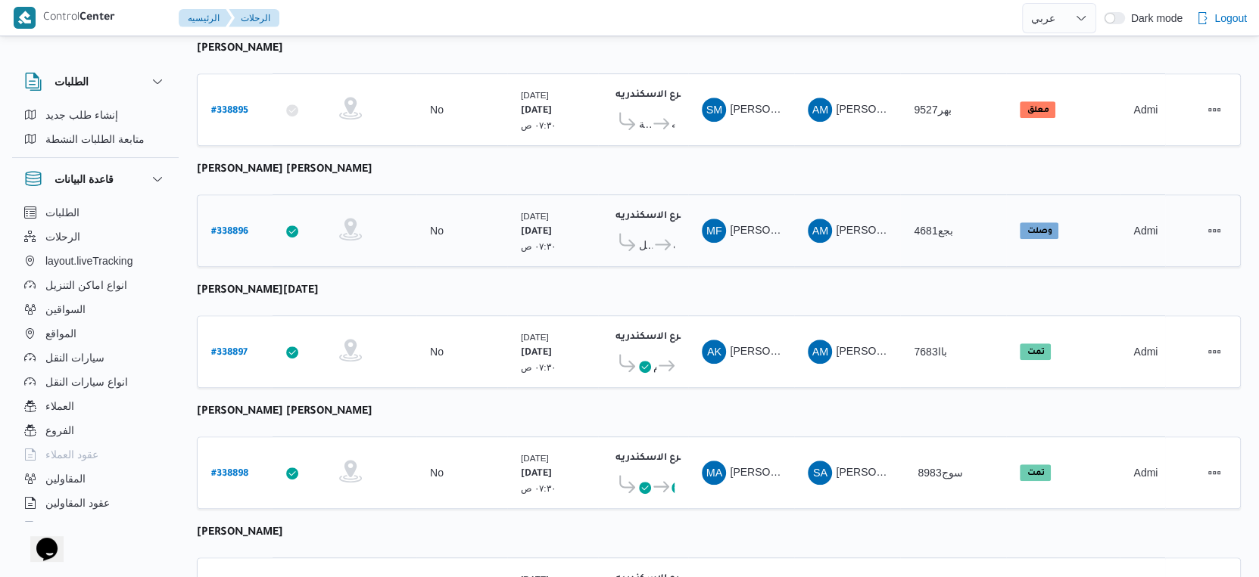
click at [235, 227] on b "# 338896" at bounding box center [229, 232] width 37 height 11
select select "ar"
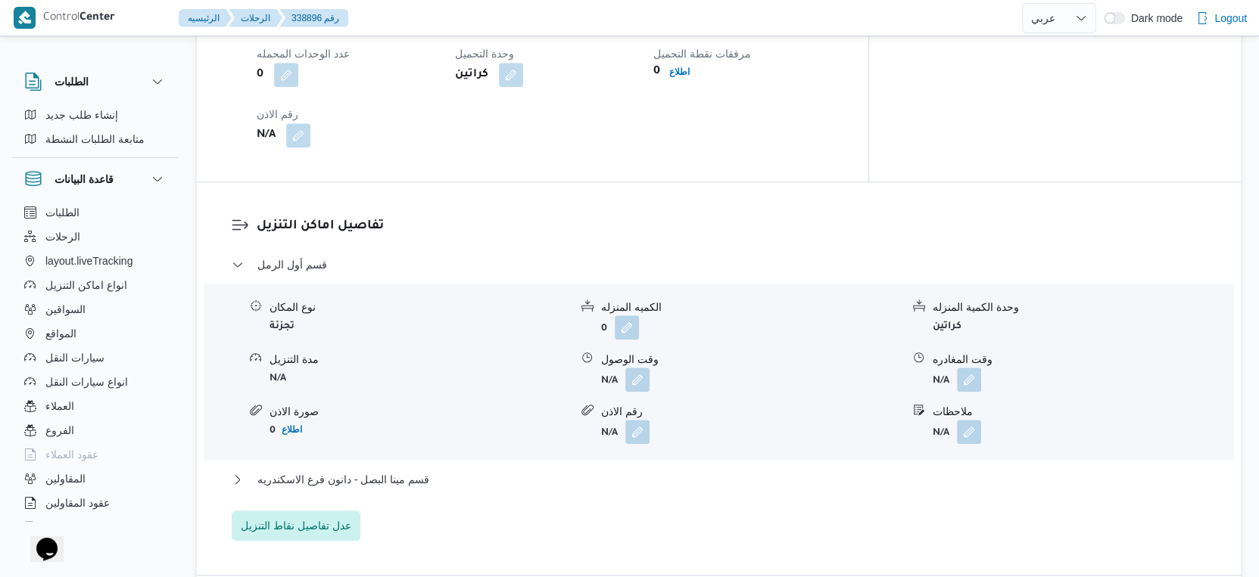
scroll to position [1177, 0]
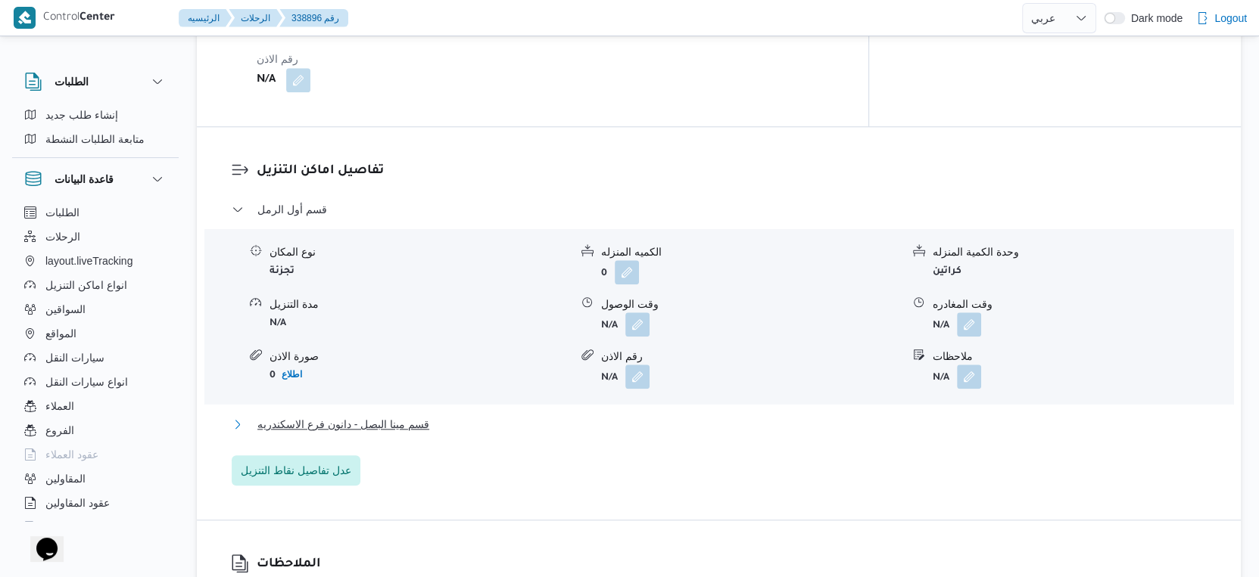
click at [425, 416] on span "قسم مينا البصل - دانون فرع الاسكندريه" at bounding box center [343, 425] width 172 height 18
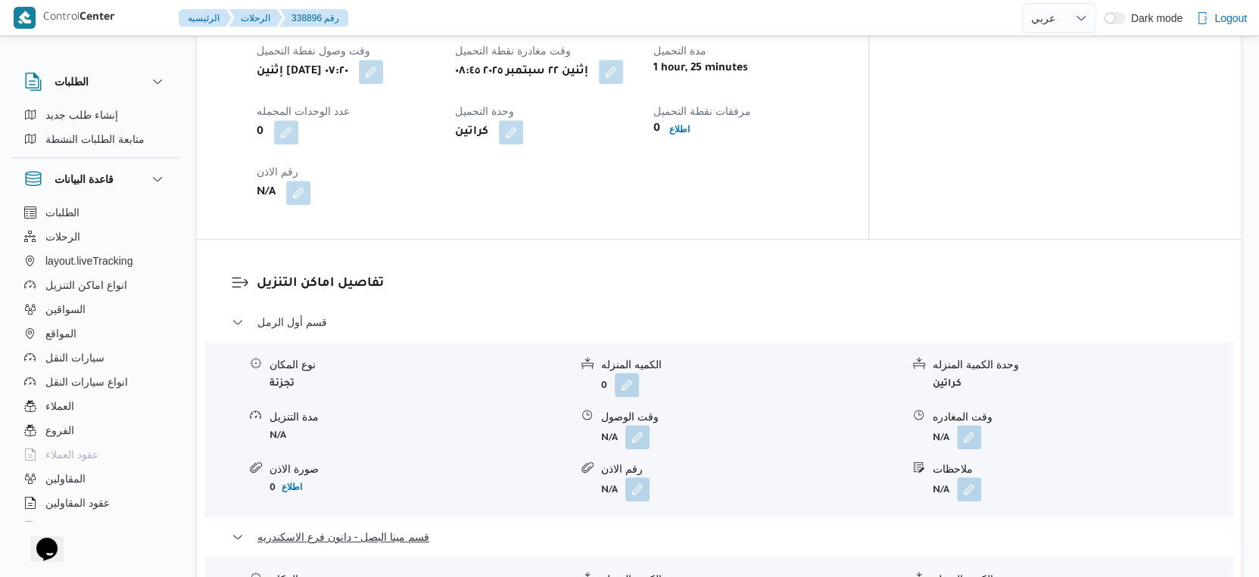
scroll to position [925, 0]
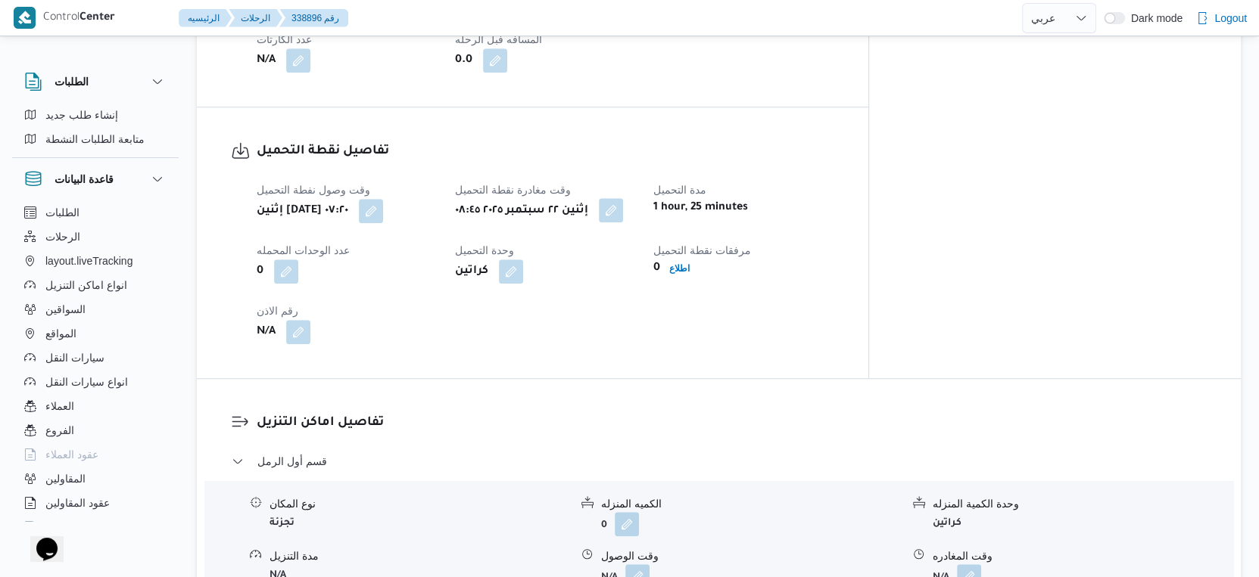
click at [623, 198] on button "button" at bounding box center [611, 210] width 24 height 24
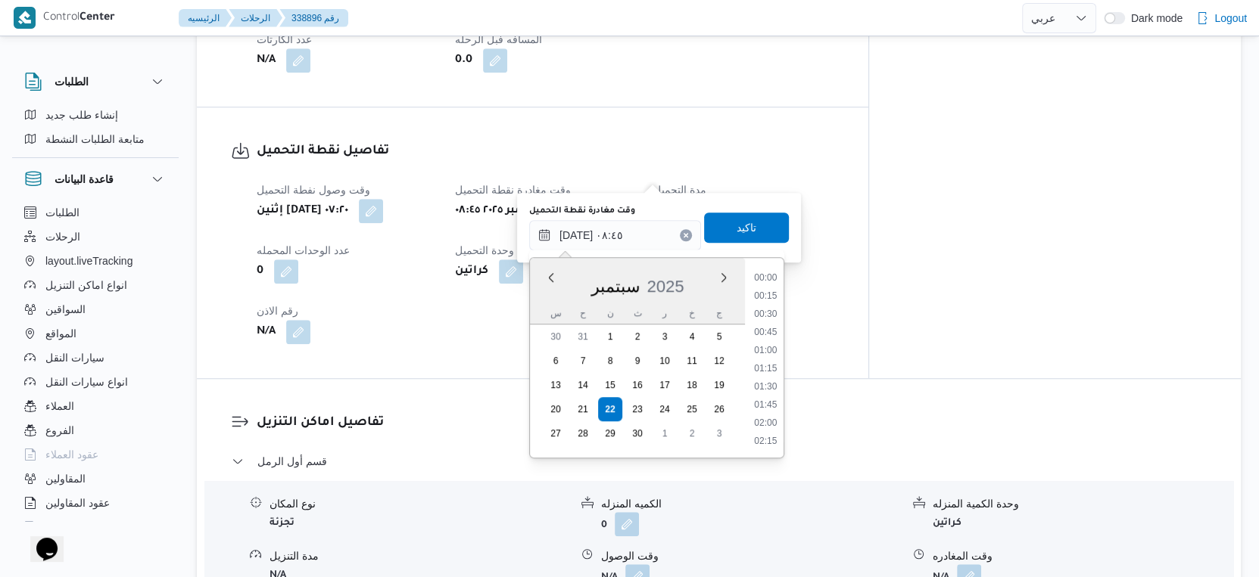
click at [621, 223] on input "٢٢/٠٩/٢٠٢٥ ٠٨:٤٥" at bounding box center [615, 235] width 172 height 30
click at [767, 423] on li "09:30" at bounding box center [765, 424] width 35 height 15
type input "[DATE] ٠٩:٣٠"
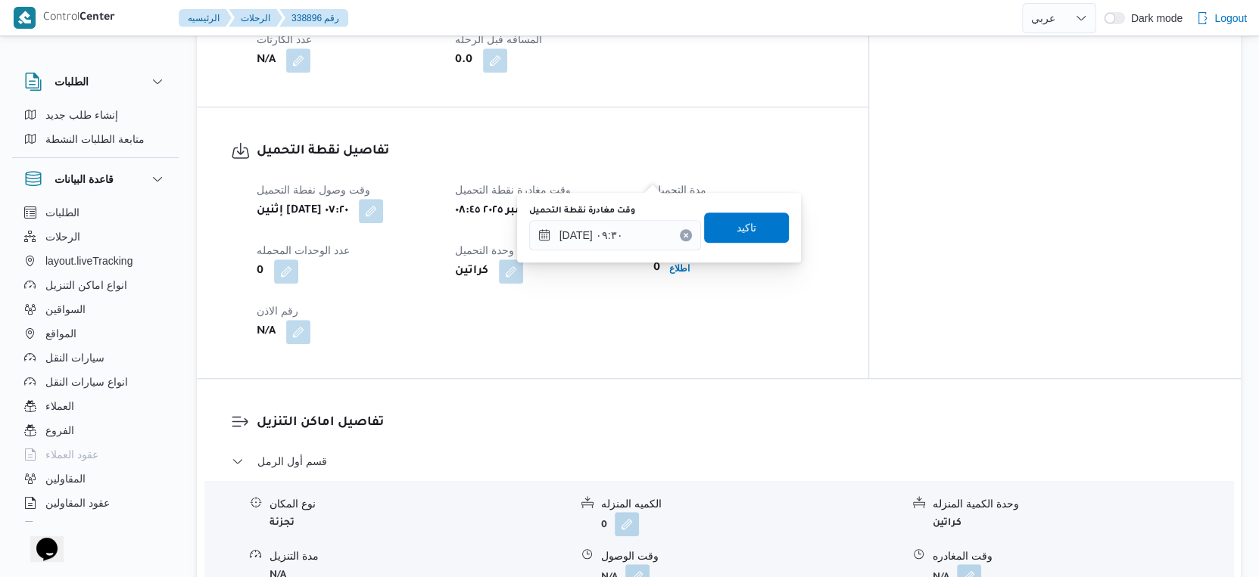
click at [741, 244] on div "وقت مغادرة نقطة التحميل ٢٢/٠٩/٢٠٢٥ ٠٩:٣٠ تاكيد" at bounding box center [659, 228] width 263 height 48
click at [749, 229] on span "تاكيد" at bounding box center [746, 227] width 85 height 30
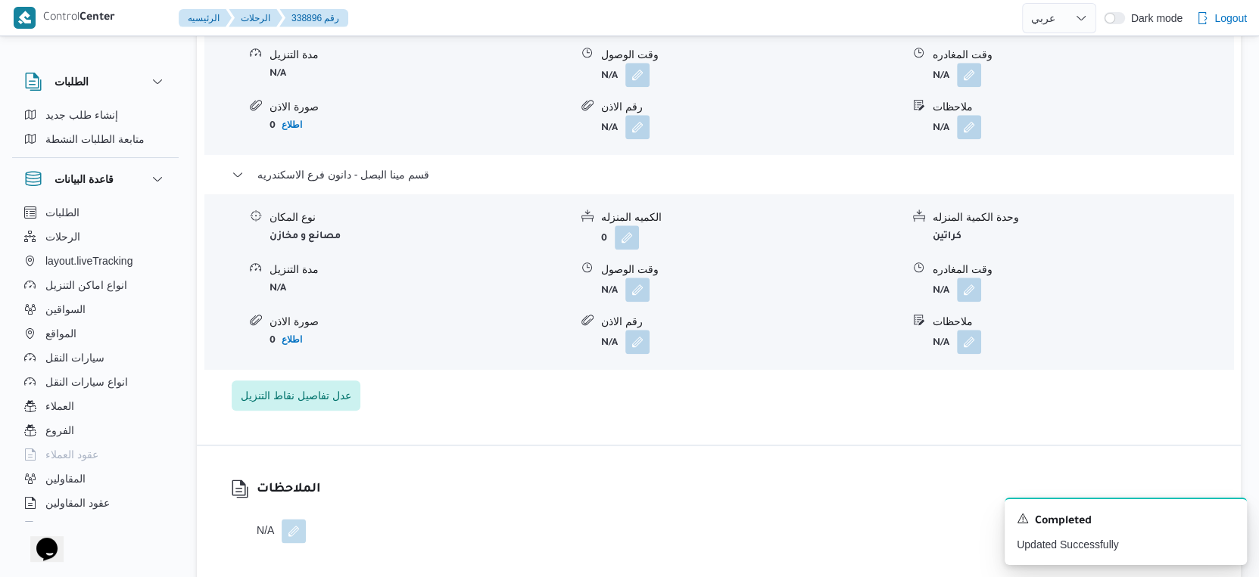
scroll to position [1430, 0]
click at [636, 274] on button "button" at bounding box center [637, 286] width 24 height 24
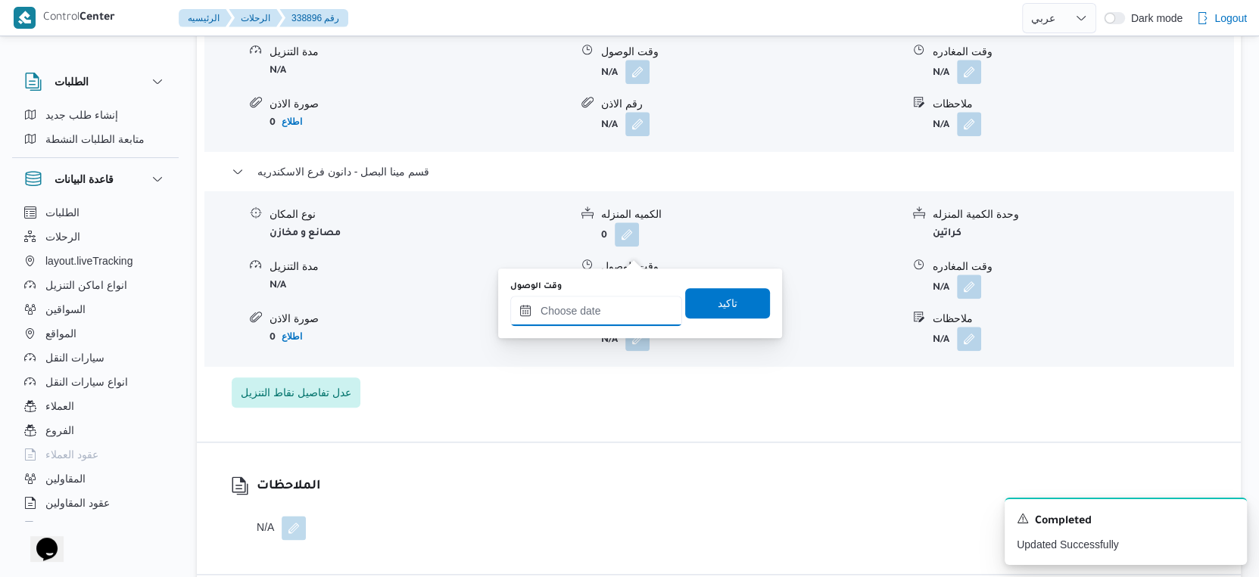
drag, startPoint x: 630, startPoint y: 261, endPoint x: 637, endPoint y: 319, distance: 57.8
click at [610, 307] on input "وقت الوصول" at bounding box center [596, 311] width 172 height 30
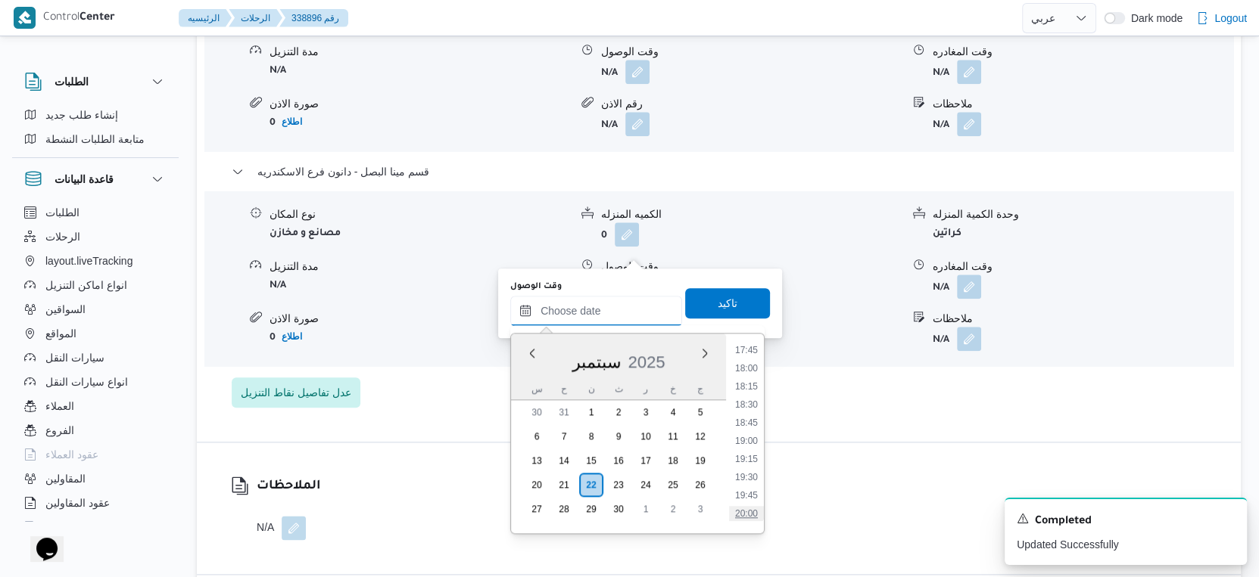
scroll to position [1191, 0]
drag, startPoint x: 750, startPoint y: 395, endPoint x: 742, endPoint y: 353, distance: 43.1
click at [750, 395] on li "17:00" at bounding box center [746, 398] width 35 height 15
type input "٢٢/٠٩/٢٠٢٥ ١٧:٠٠"
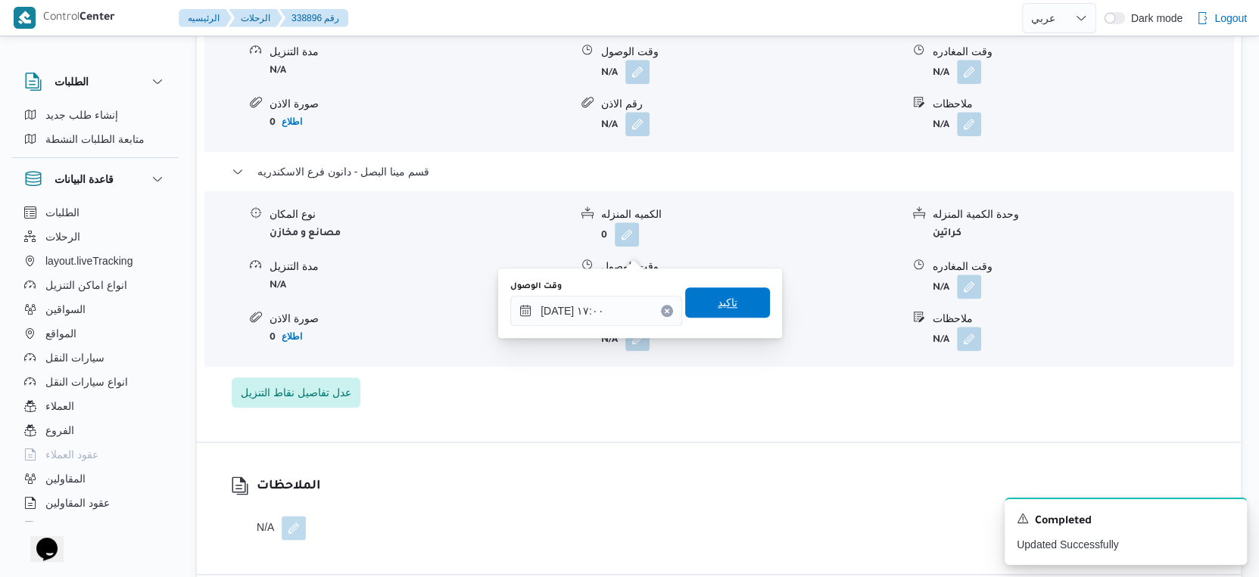
click at [736, 300] on span "تاكيد" at bounding box center [727, 303] width 85 height 30
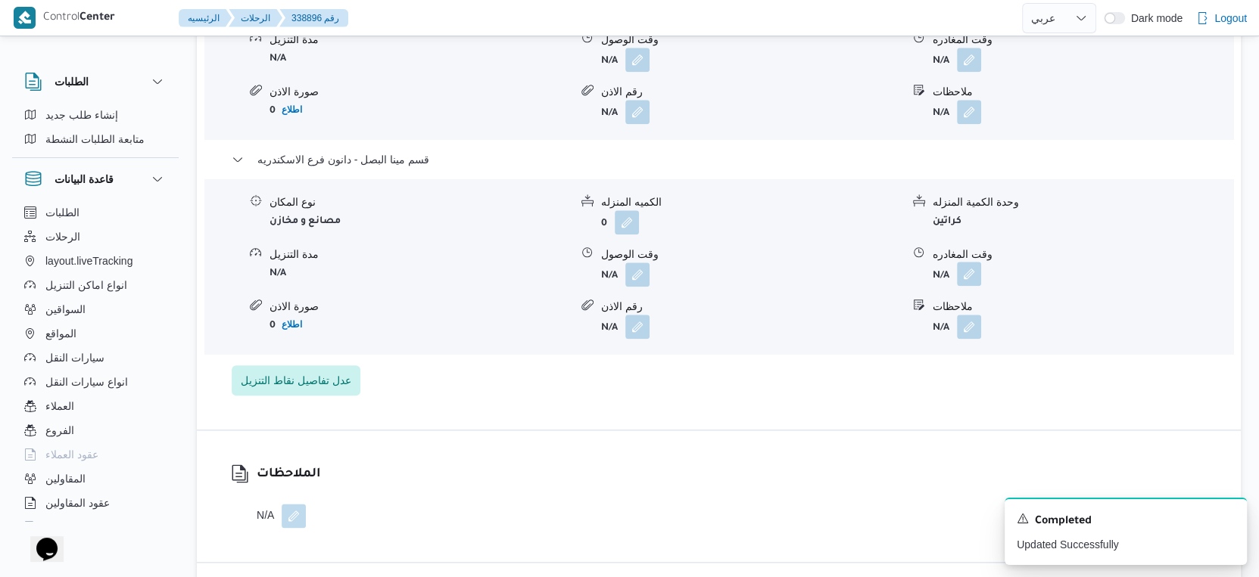
click at [972, 262] on button "button" at bounding box center [969, 274] width 24 height 24
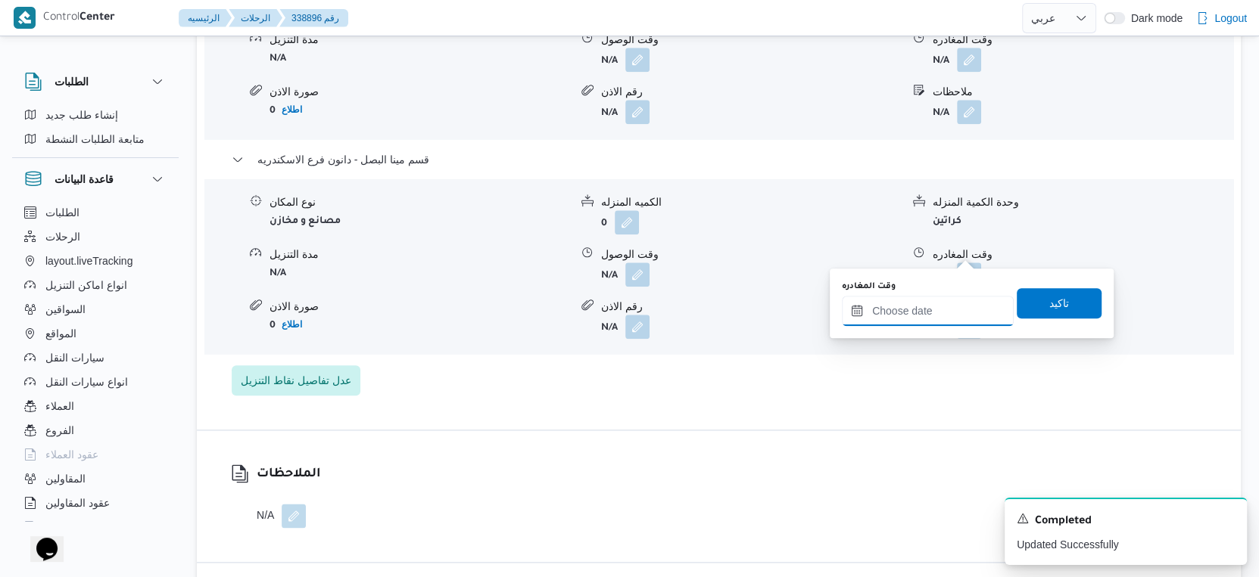
click at [953, 297] on input "وقت المغادره" at bounding box center [928, 311] width 172 height 30
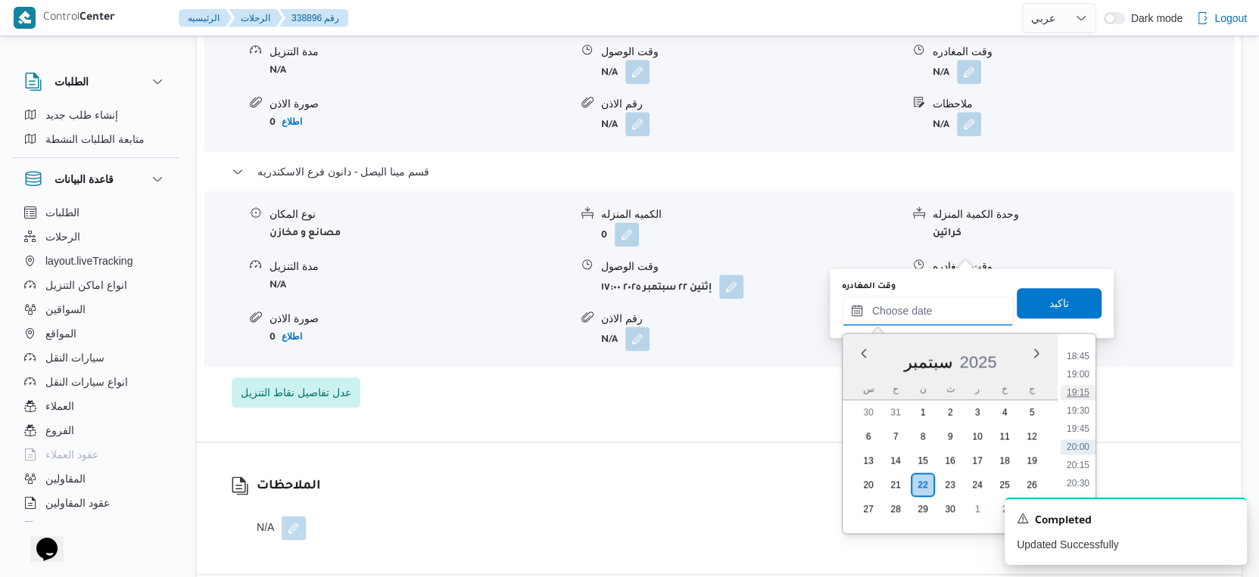
scroll to position [1275, 0]
click at [1079, 346] on li "17:30" at bounding box center [1077, 349] width 35 height 15
type input "٢٢/٠٩/٢٠٢٥ ١٧:٣٠"
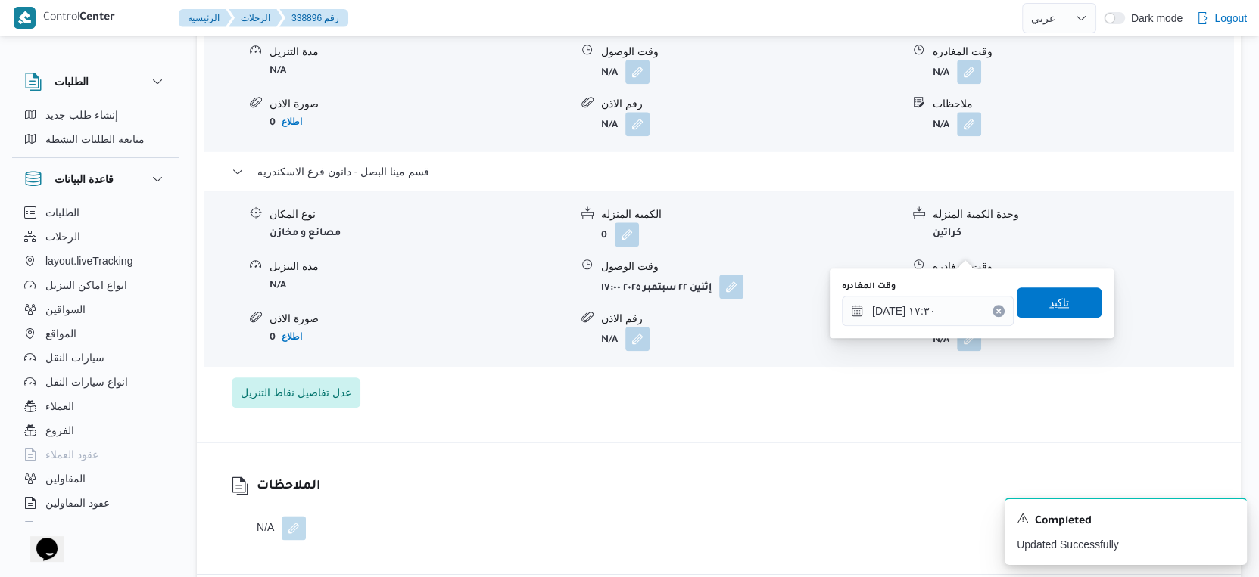
click at [1066, 306] on span "تاكيد" at bounding box center [1058, 303] width 85 height 30
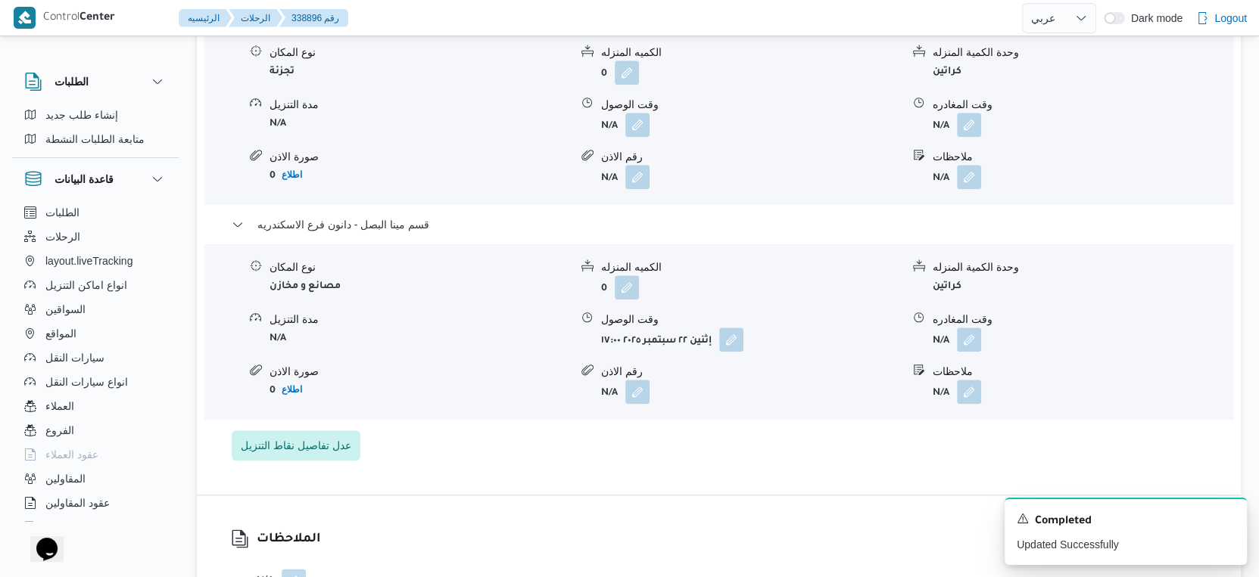
scroll to position [1262, 0]
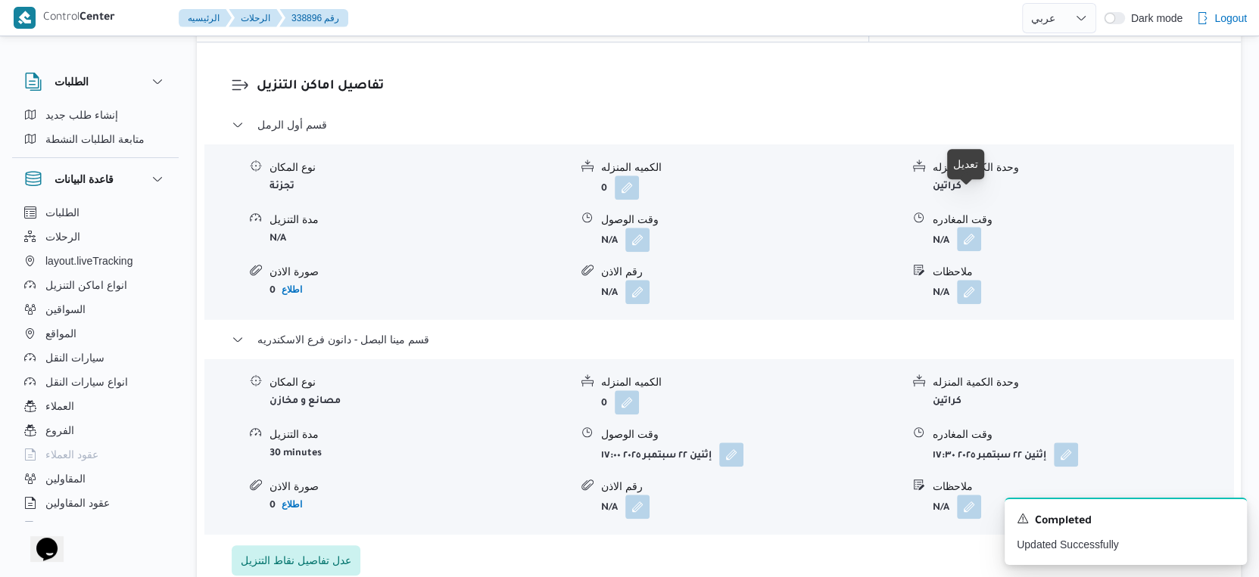
click at [975, 227] on button "button" at bounding box center [969, 239] width 24 height 24
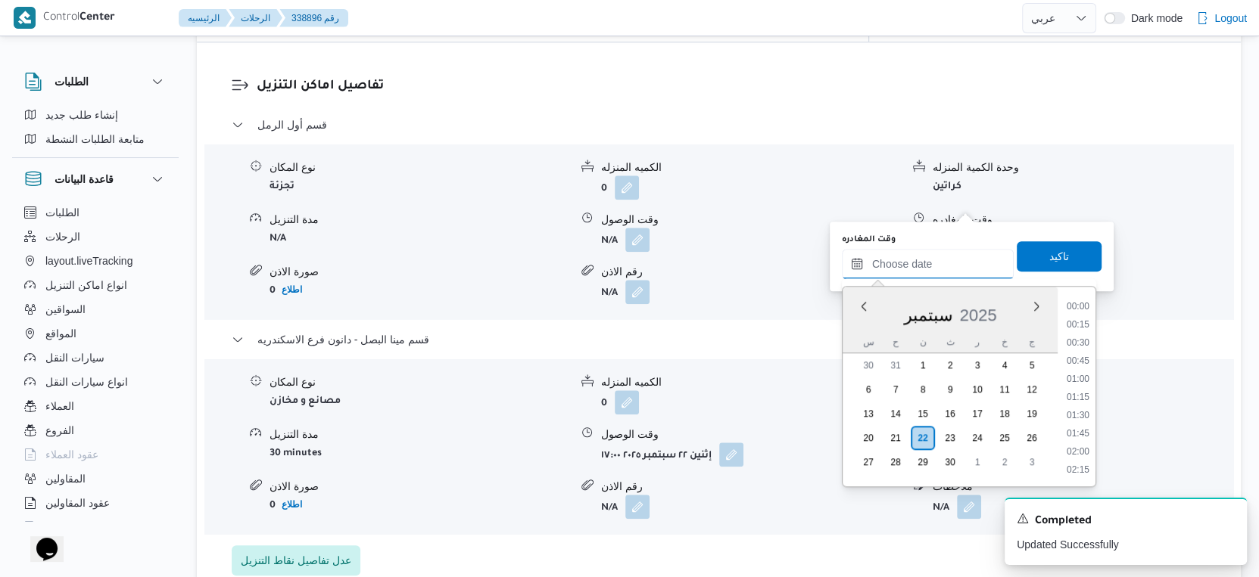
click at [933, 253] on input "وقت المغادره" at bounding box center [928, 264] width 172 height 30
drag, startPoint x: 1082, startPoint y: 316, endPoint x: 1059, endPoint y: 273, distance: 48.4
click at [1082, 316] on li "16:30" at bounding box center [1077, 314] width 35 height 15
type input "٢٢/٠٩/٢٠٢٥ ١٦:٣٠"
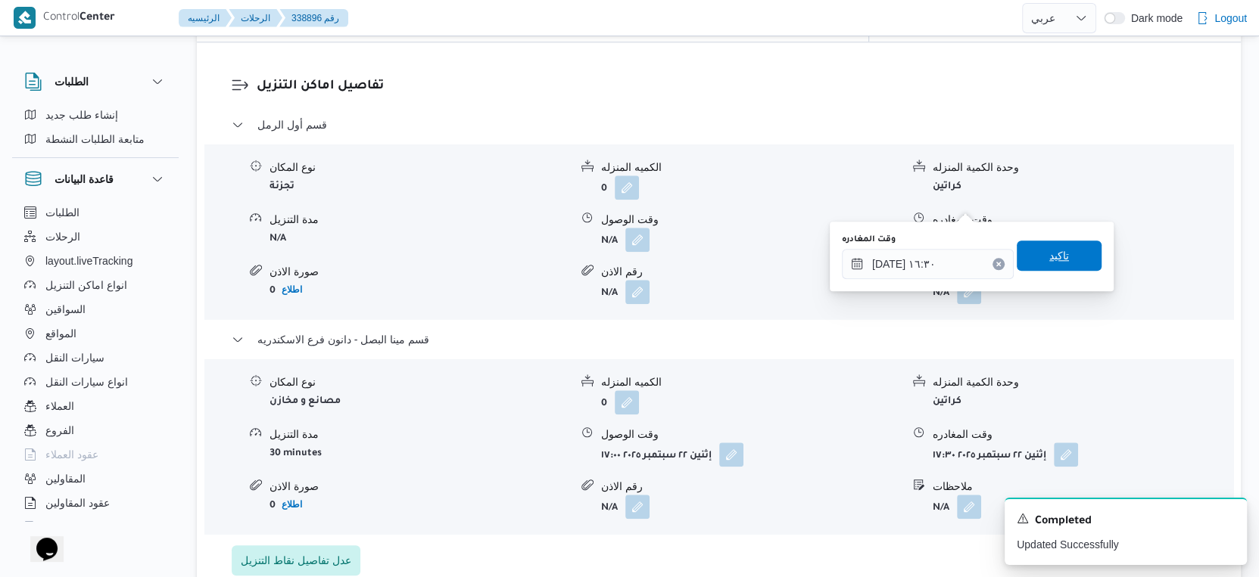
click at [1051, 255] on span "تاكيد" at bounding box center [1059, 256] width 20 height 18
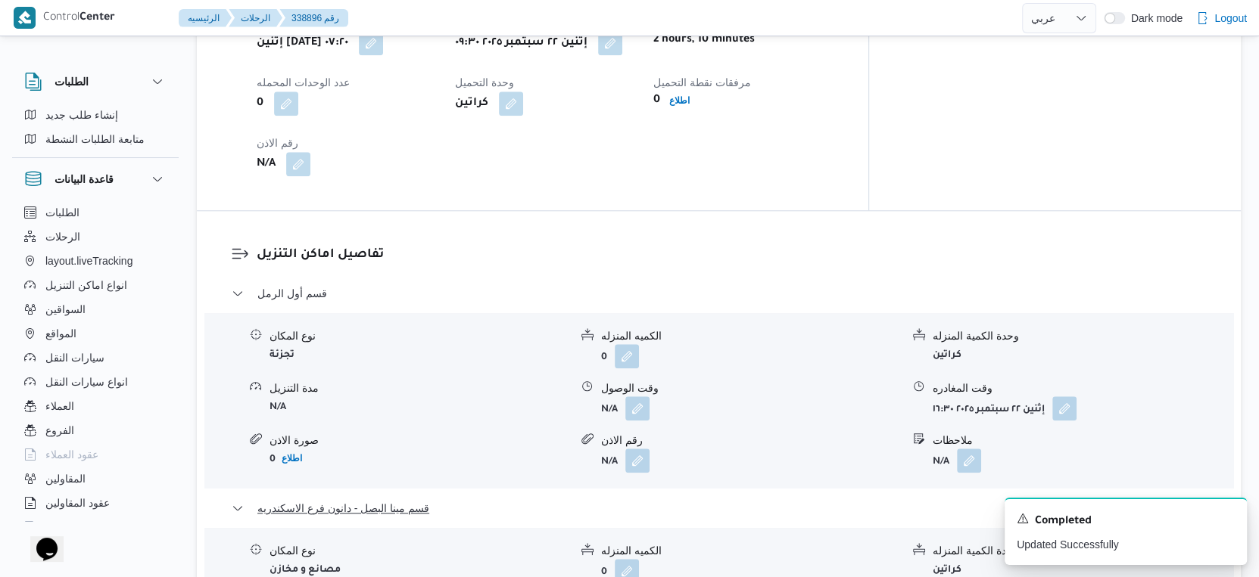
scroll to position [1009, 0]
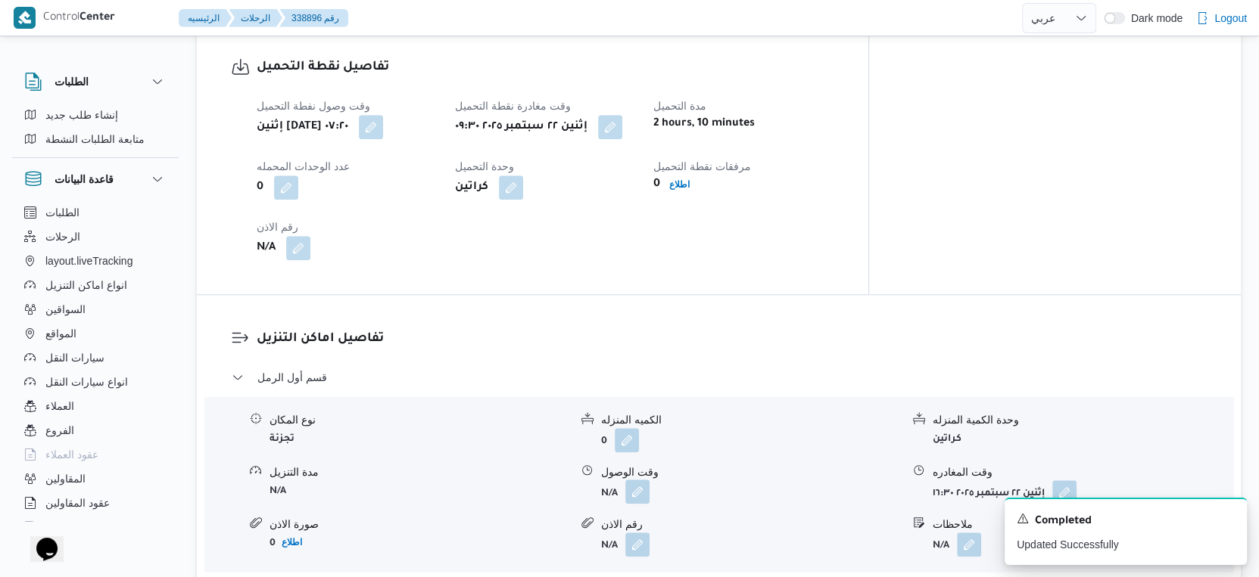
click at [634, 480] on button "button" at bounding box center [637, 492] width 24 height 24
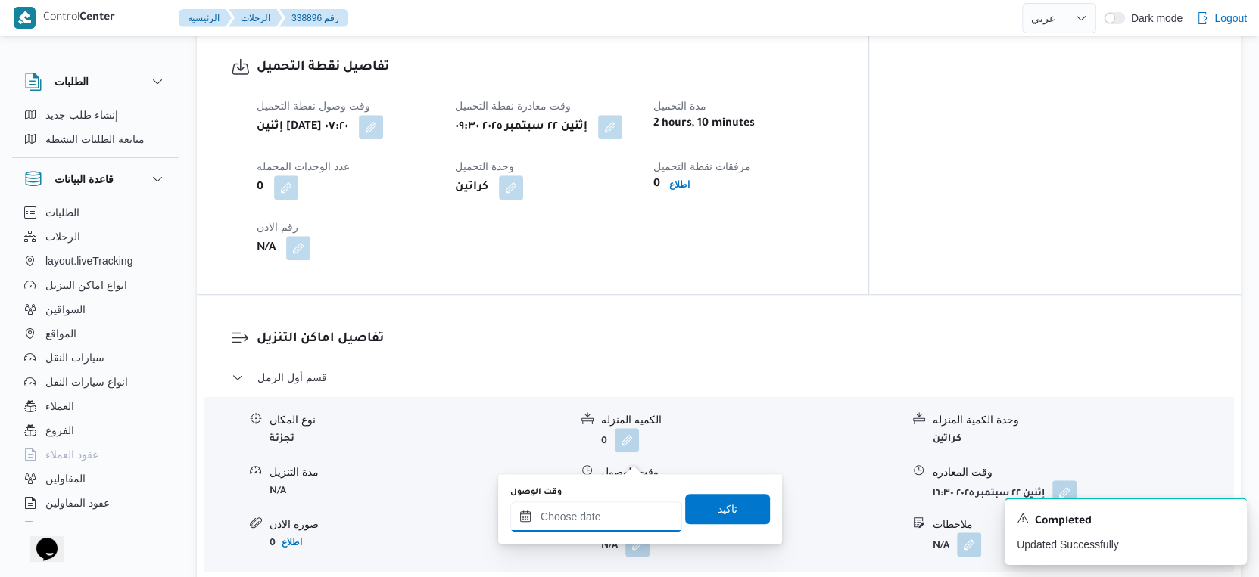
drag, startPoint x: 590, startPoint y: 516, endPoint x: 646, endPoint y: 505, distance: 56.4
click at [596, 516] on input "وقت الوصول" at bounding box center [596, 517] width 172 height 30
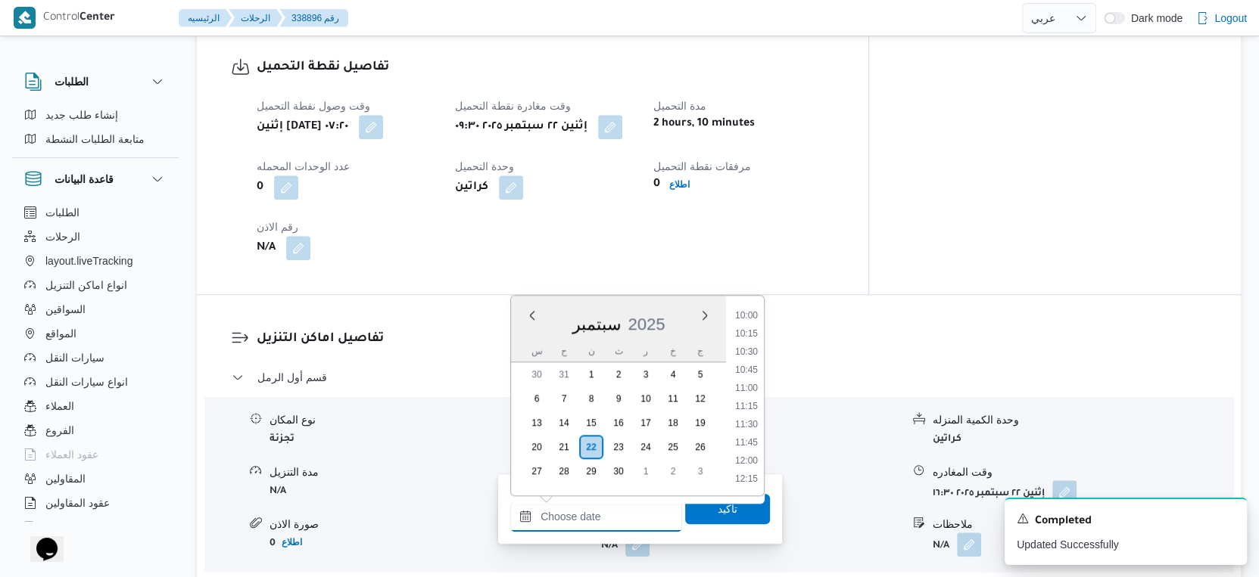
scroll to position [686, 0]
drag, startPoint x: 758, startPoint y: 357, endPoint x: 740, endPoint y: 405, distance: 51.0
click at [758, 357] on li "10:00" at bounding box center [746, 355] width 35 height 15
type input "٢٢/٠٩/٢٠٢٥ ١٠:٠٠"
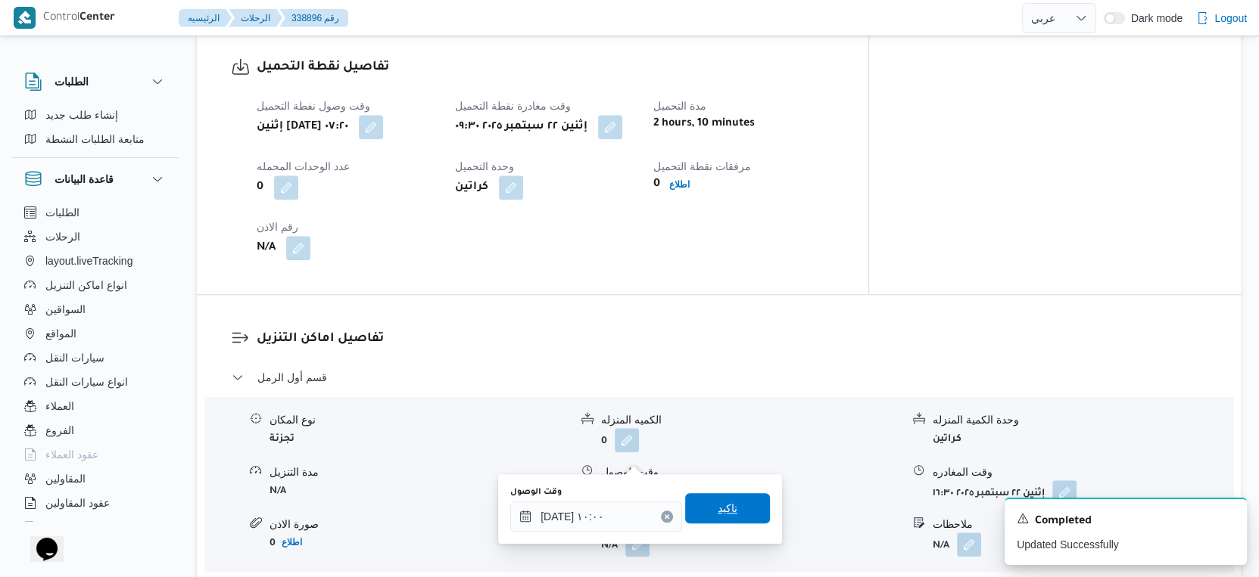
click at [727, 506] on span "تاكيد" at bounding box center [727, 508] width 85 height 30
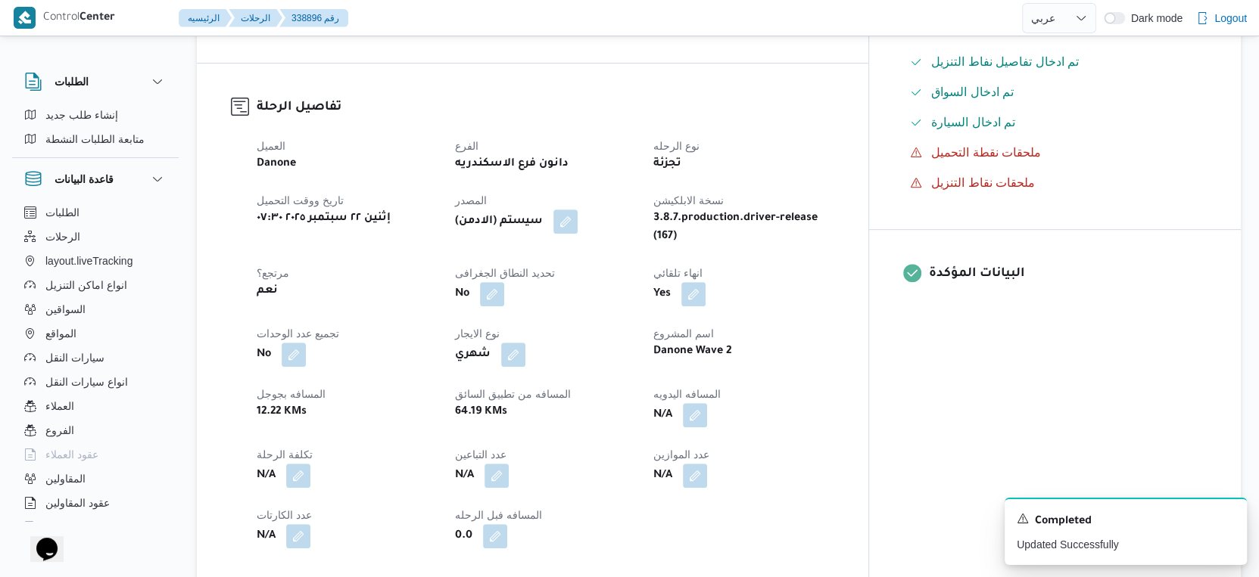
scroll to position [420, 0]
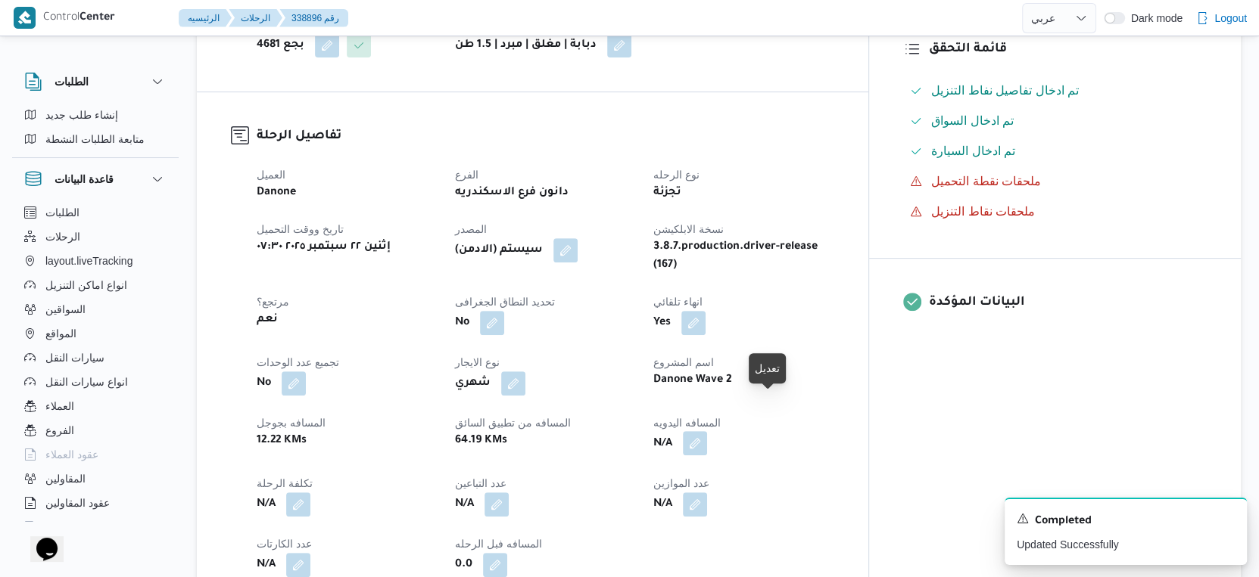
click at [707, 431] on button "button" at bounding box center [695, 443] width 24 height 24
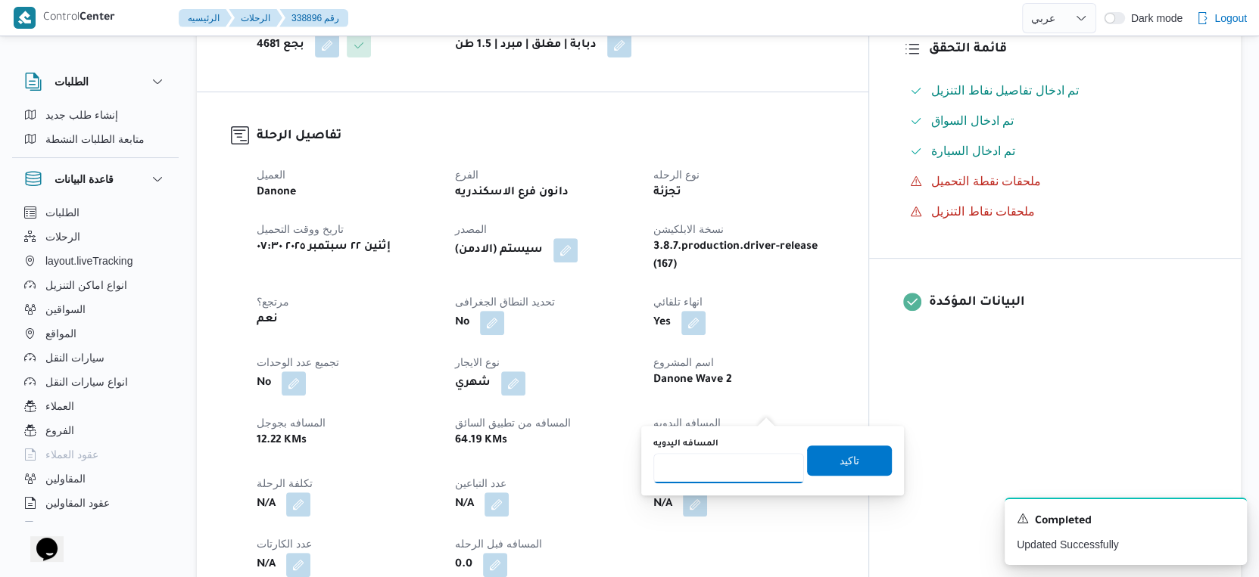
click at [720, 459] on input "المسافه اليدويه" at bounding box center [728, 468] width 151 height 30
type input "29"
click at [851, 459] on span "تاكيد" at bounding box center [849, 460] width 85 height 30
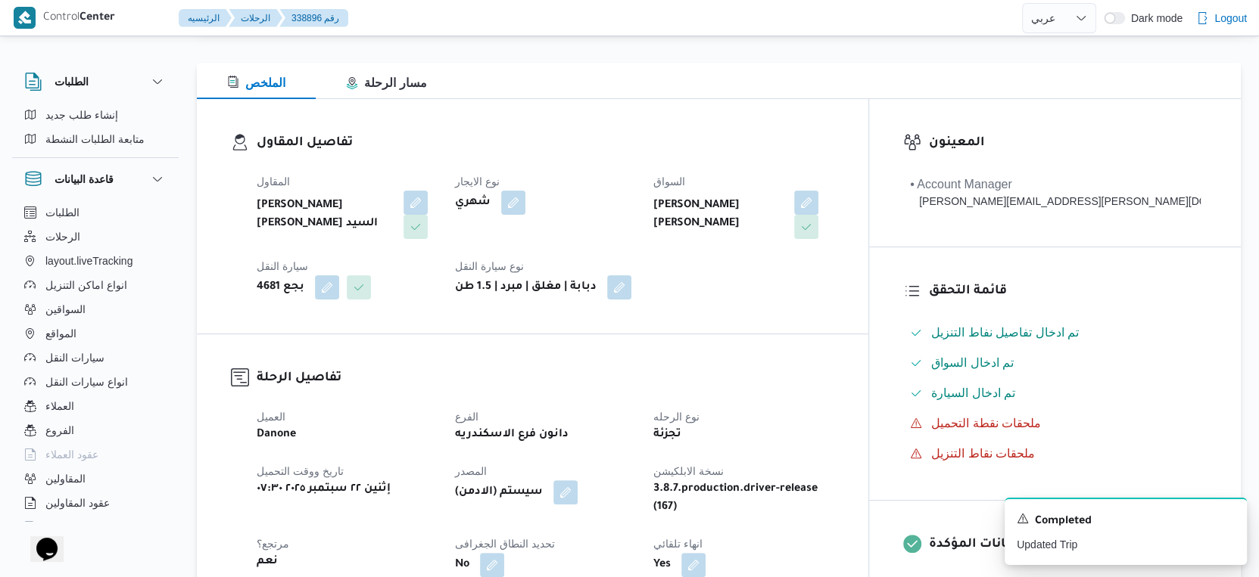
scroll to position [0, 0]
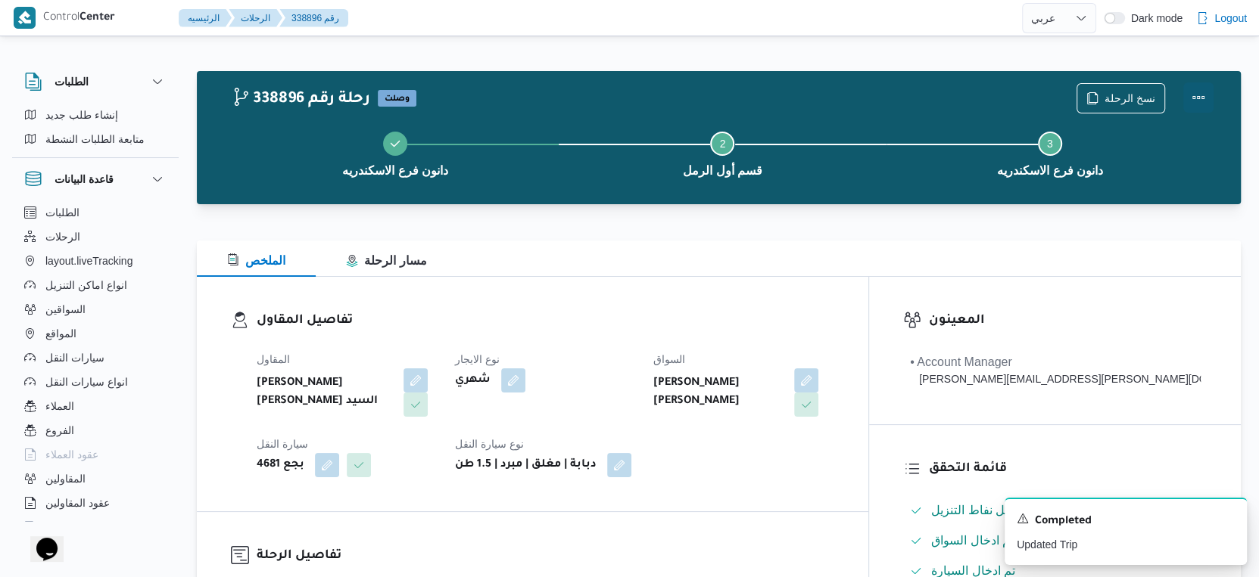
click at [1197, 93] on button "Actions" at bounding box center [1198, 97] width 30 height 30
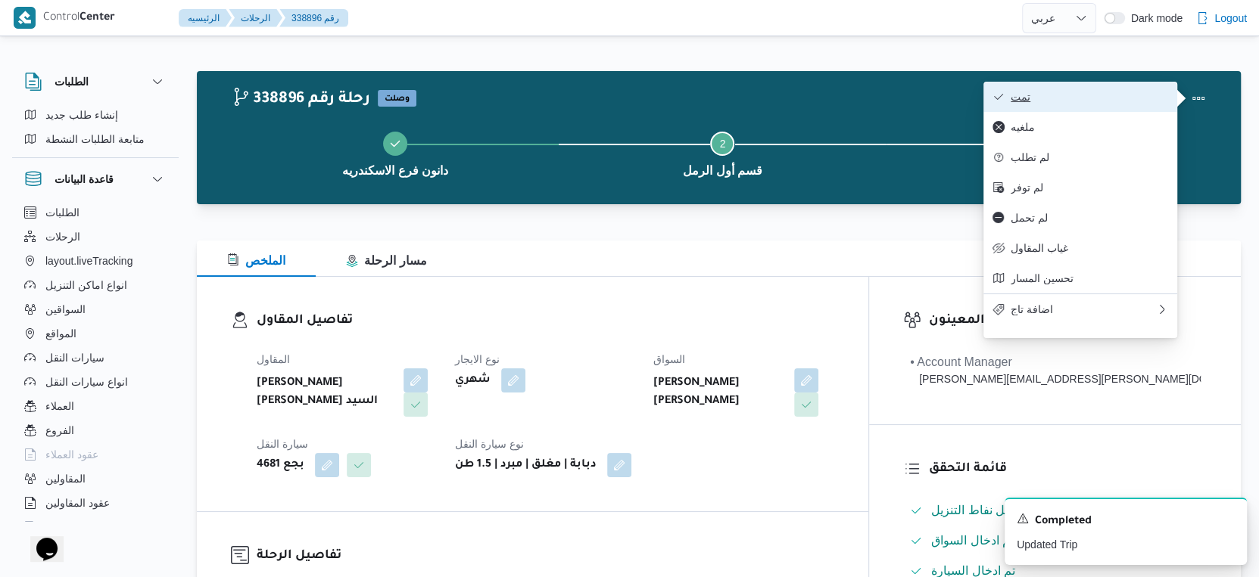
click at [1128, 95] on span "تمت" at bounding box center [1088, 97] width 157 height 12
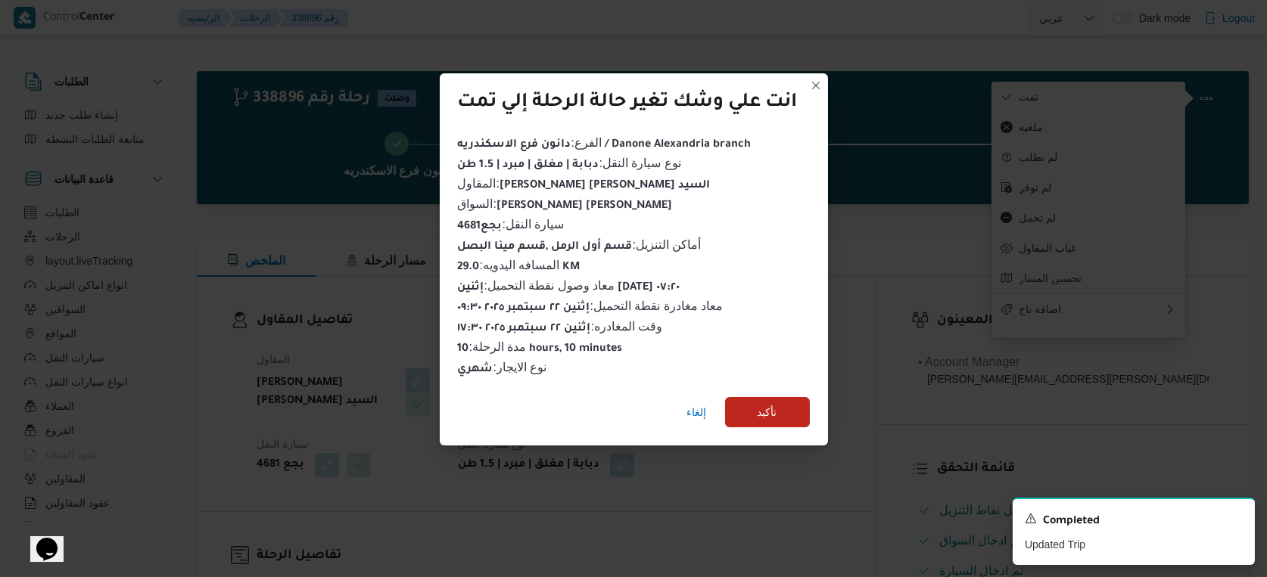
click at [792, 390] on div "إلغاء تأكيد" at bounding box center [634, 415] width 388 height 61
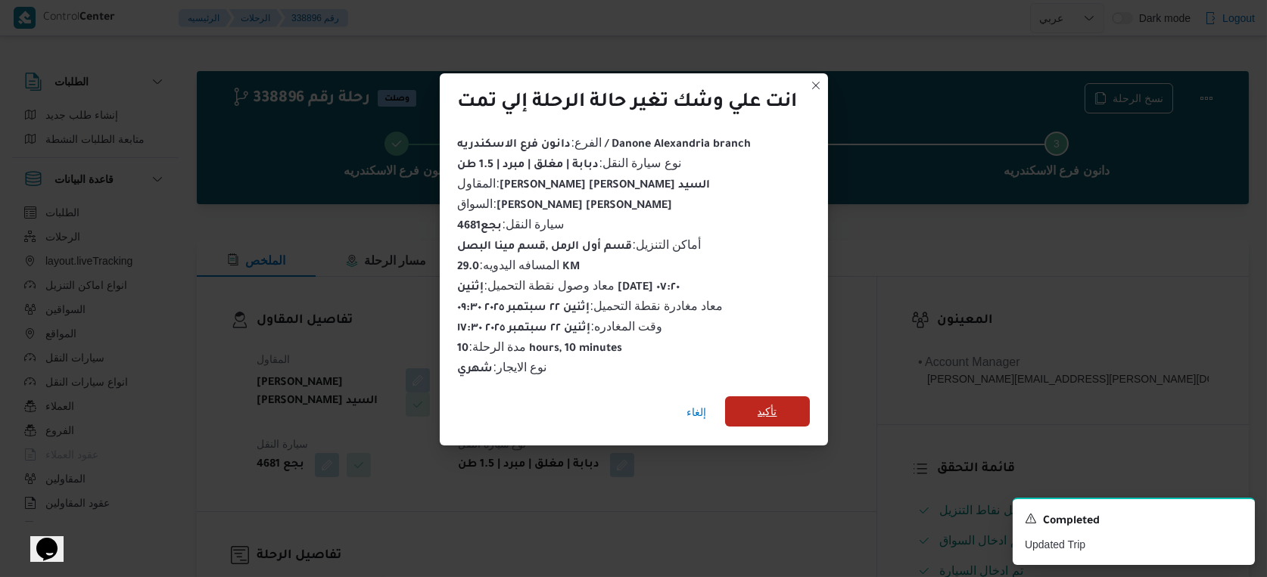
click at [792, 397] on span "تأكيد" at bounding box center [767, 412] width 85 height 30
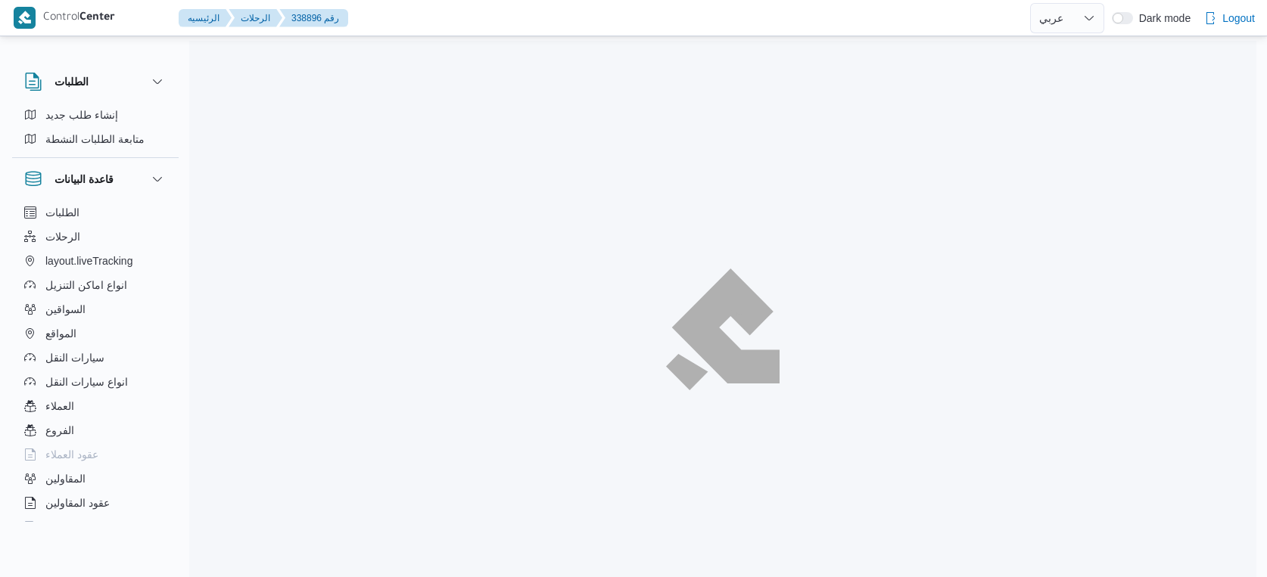
select select "ar"
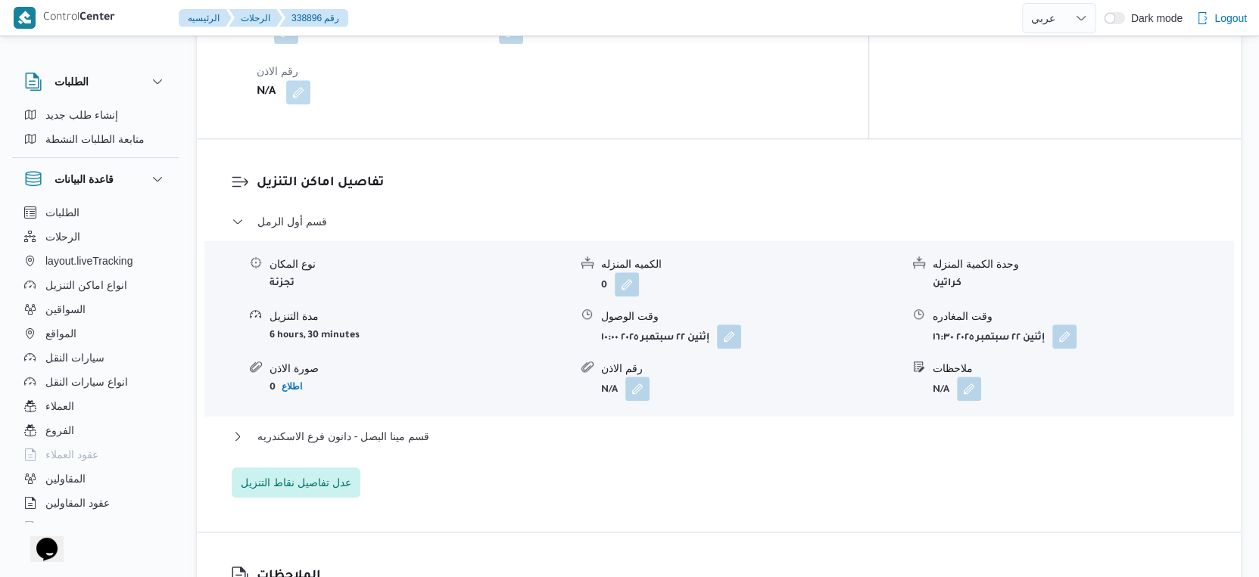
scroll to position [1177, 0]
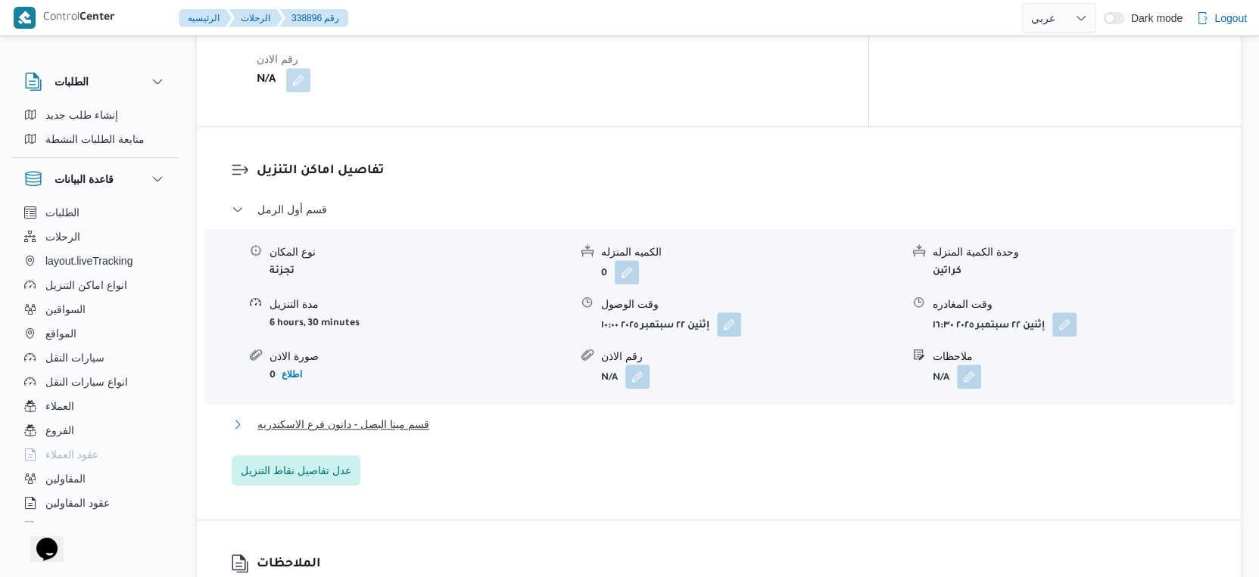
click at [415, 416] on span "قسم مينا البصل - دانون فرع الاسكندريه" at bounding box center [343, 425] width 172 height 18
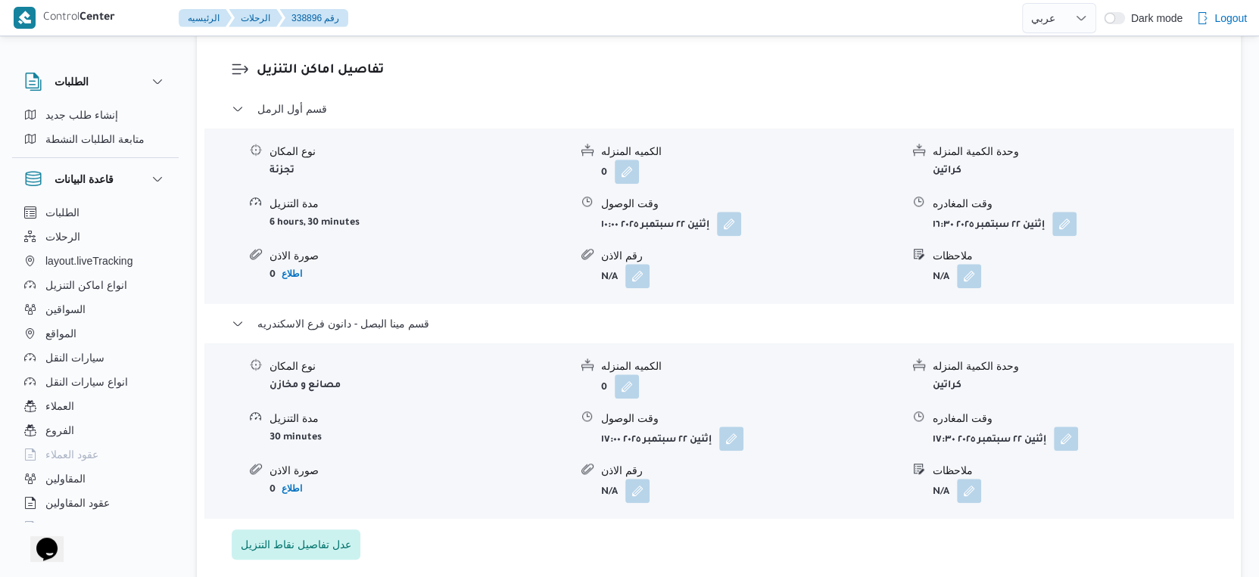
scroll to position [1093, 0]
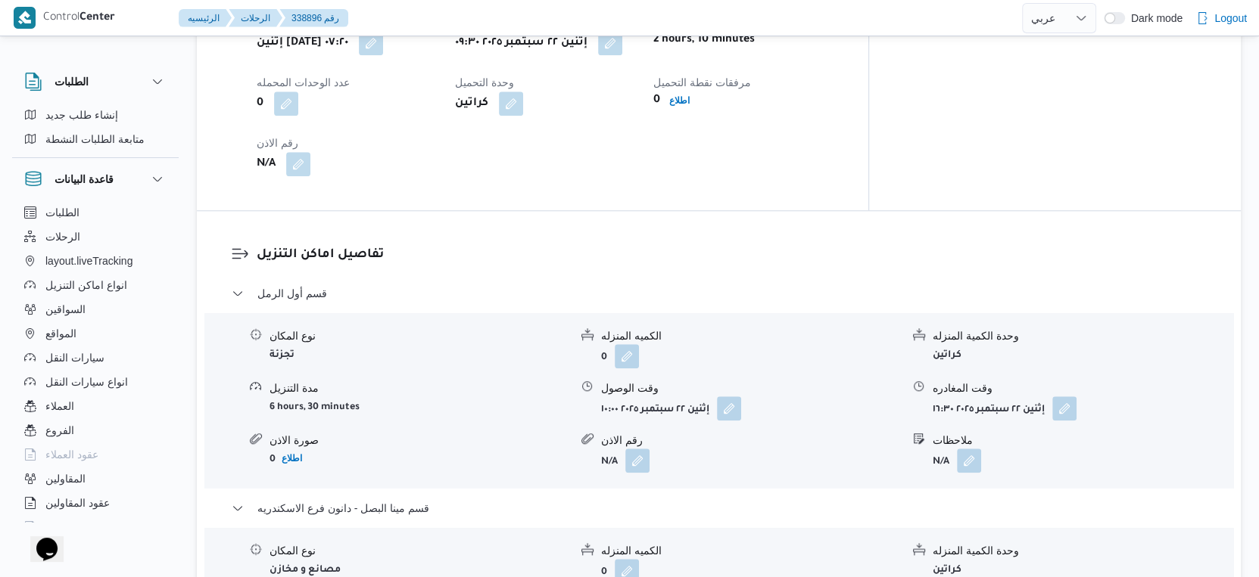
select select "ar"
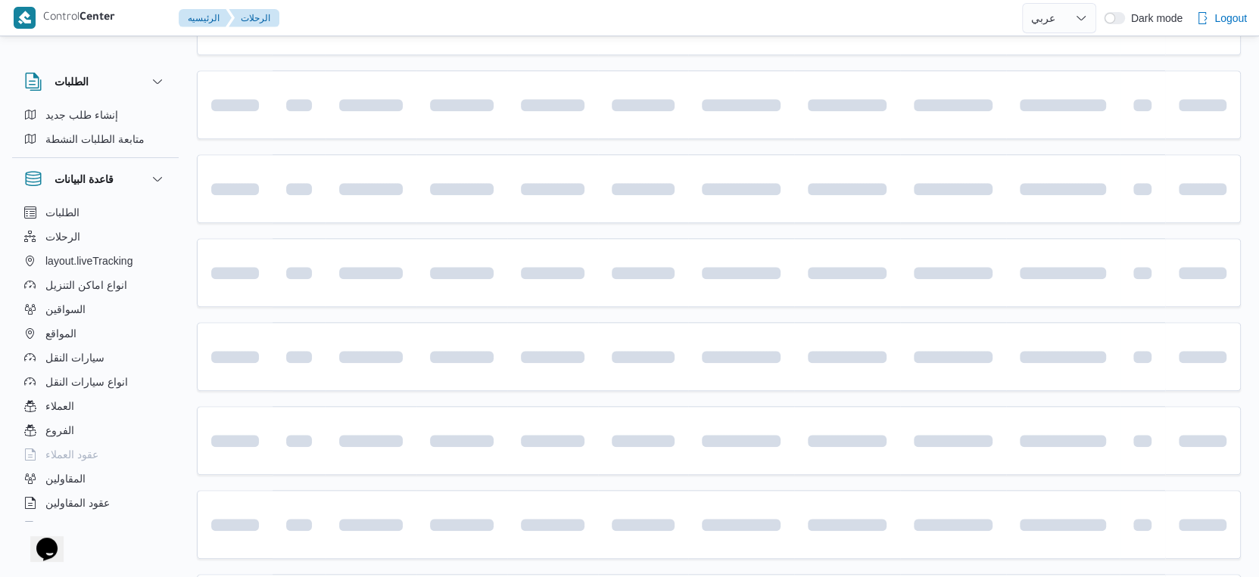
scroll to position [562, 0]
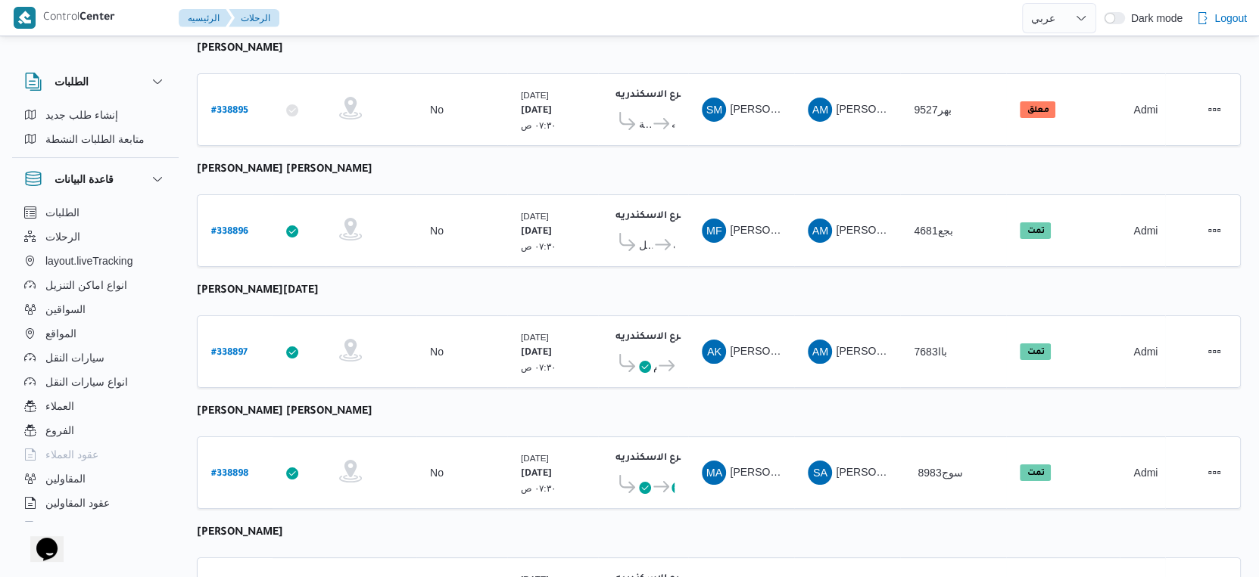
select select "ar"
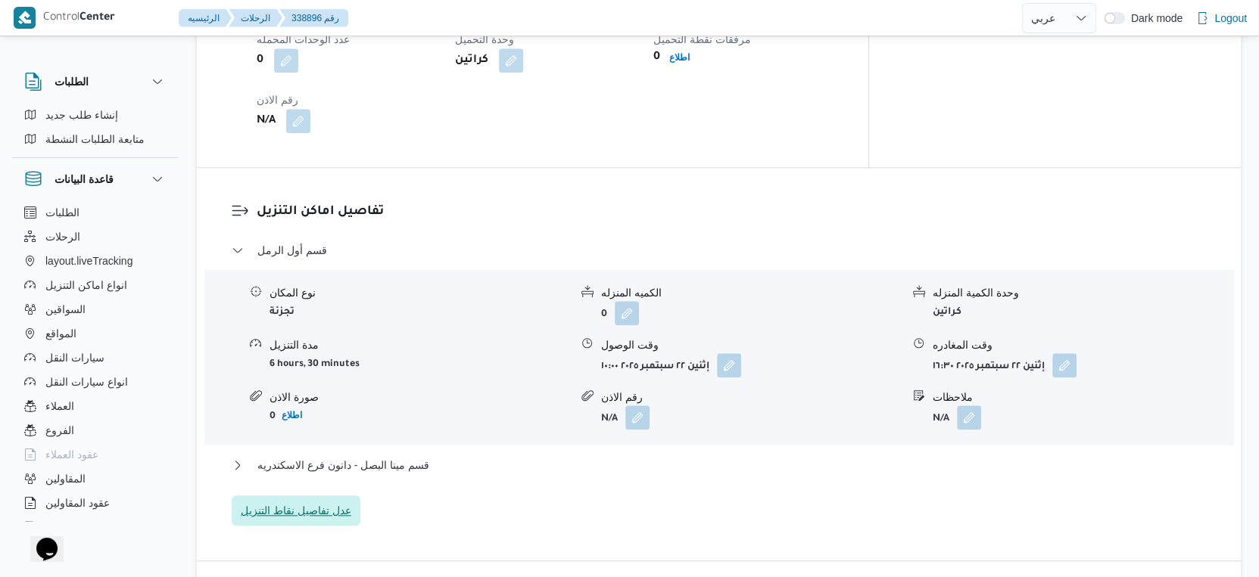
scroll to position [1150, 0]
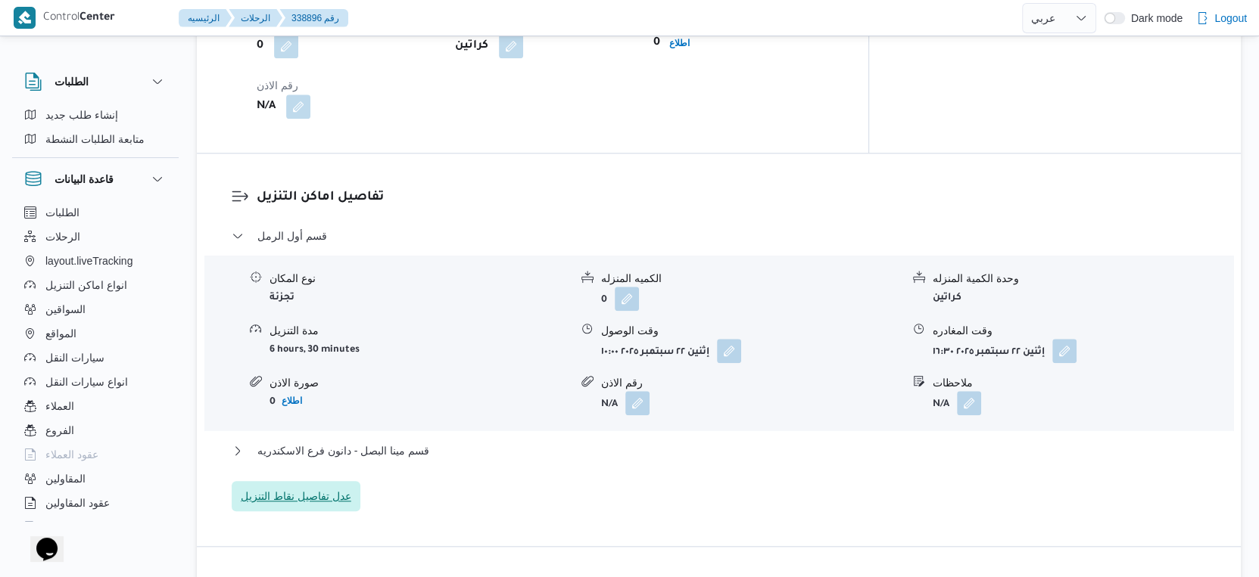
click at [314, 487] on span "عدل تفاصيل نقاط التنزيل" at bounding box center [296, 496] width 110 height 18
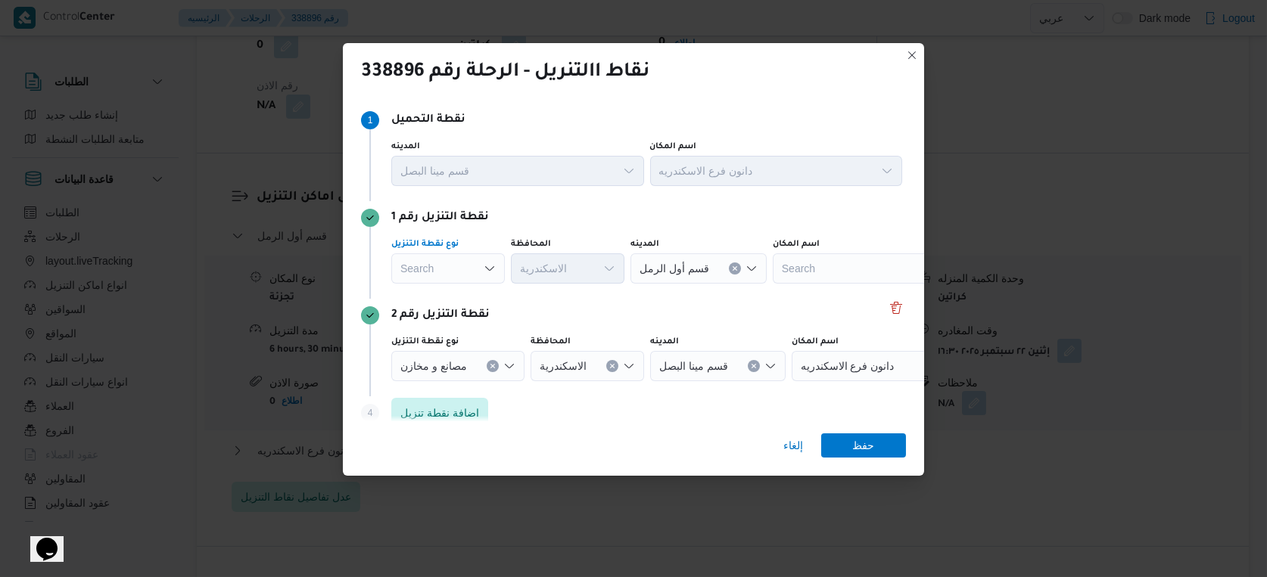
click at [458, 260] on div "Search" at bounding box center [448, 269] width 114 height 30
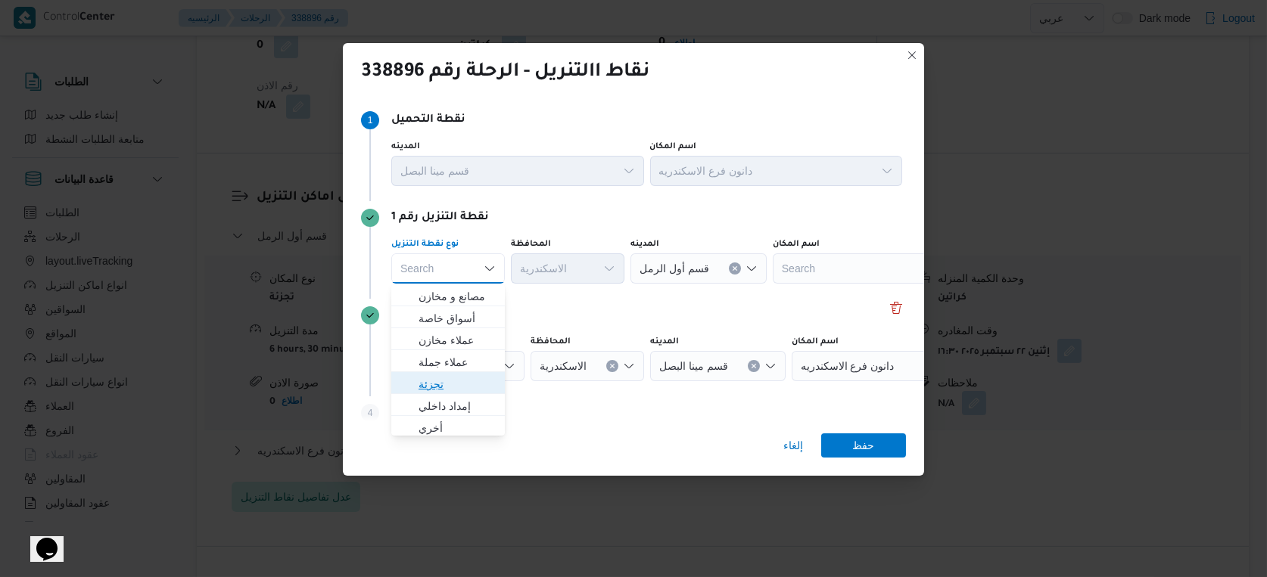
drag, startPoint x: 443, startPoint y: 383, endPoint x: 598, endPoint y: 273, distance: 190.0
click at [444, 383] on span "تجزئة" at bounding box center [457, 384] width 77 height 18
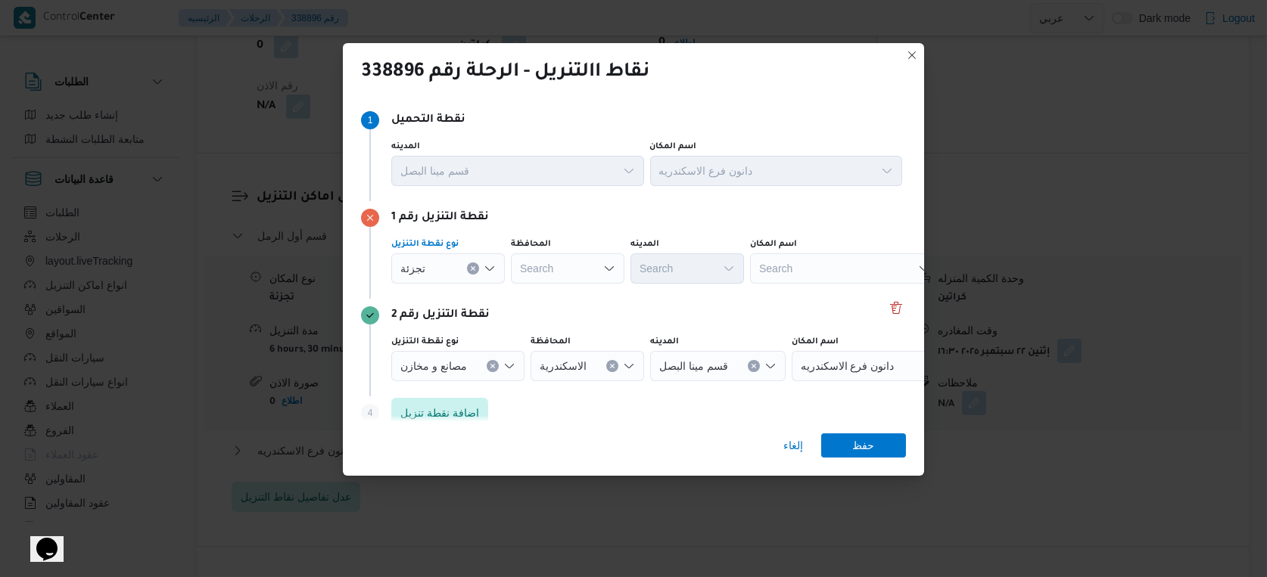
click at [602, 262] on div "Search" at bounding box center [568, 269] width 114 height 30
click at [570, 270] on div "الاسكند الاسكند Combo box. Selected. الاسكند. Selected. Combo box input. Search…" at bounding box center [568, 269] width 114 height 30
click at [570, 270] on div "الاسكندر الاسكندر Combo box. Selected. الاسكندر. Selected. Combo box input. Sea…" at bounding box center [568, 269] width 114 height 30
click at [437, 260] on div "تجزئة" at bounding box center [448, 269] width 114 height 30
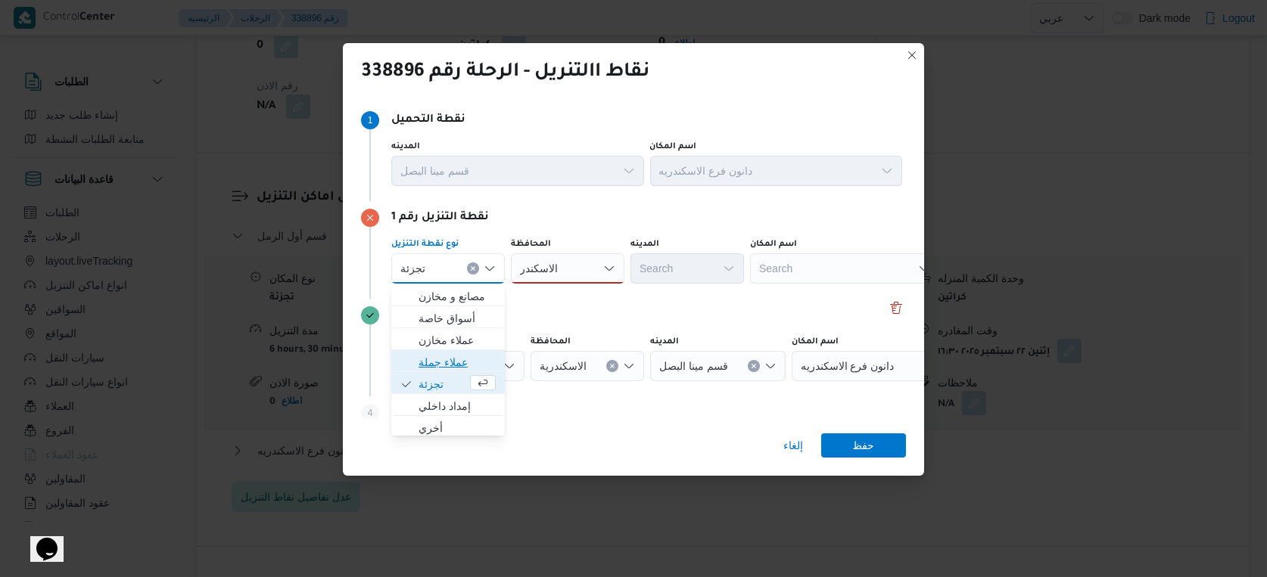
click at [438, 363] on span "عملاء جملة" at bounding box center [457, 362] width 77 height 18
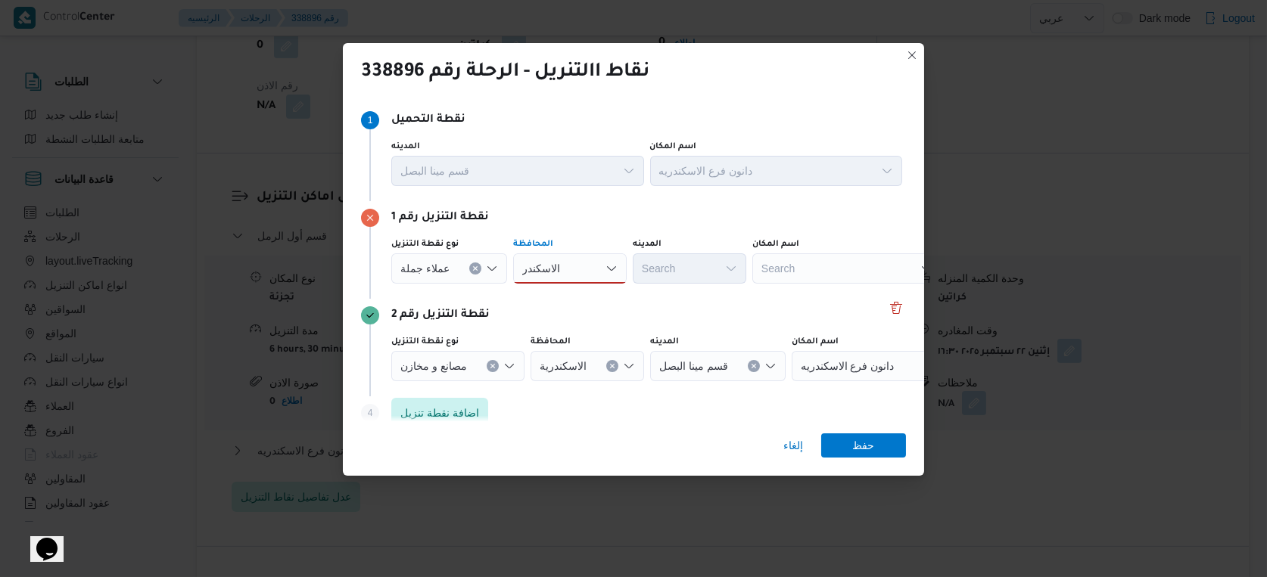
click at [581, 279] on div "الاسكندر الاسكندر" at bounding box center [570, 269] width 114 height 30
type input "الاسكندر"
click at [562, 293] on span "الدقهلية" at bounding box center [576, 297] width 77 height 18
click at [593, 266] on icon "Clear input" at bounding box center [595, 269] width 6 height 6
click at [568, 385] on span "الاسكندرية" at bounding box center [576, 384] width 77 height 18
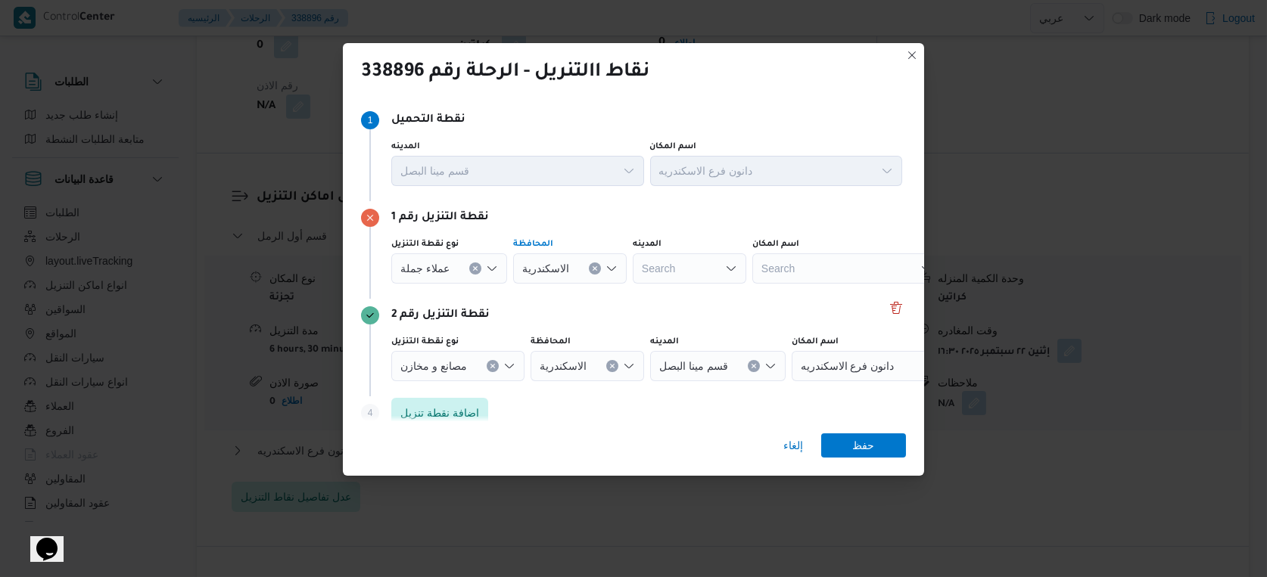
click at [445, 257] on div "عملاء جملة" at bounding box center [449, 269] width 116 height 30
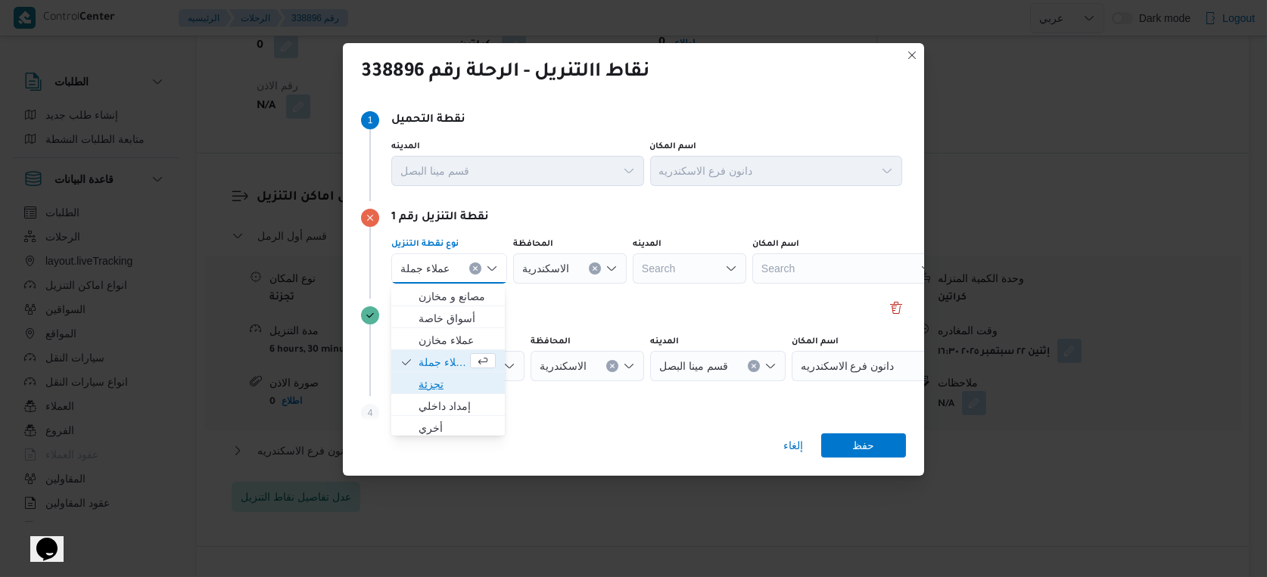
click at [443, 382] on span "تجزئة" at bounding box center [457, 384] width 77 height 18
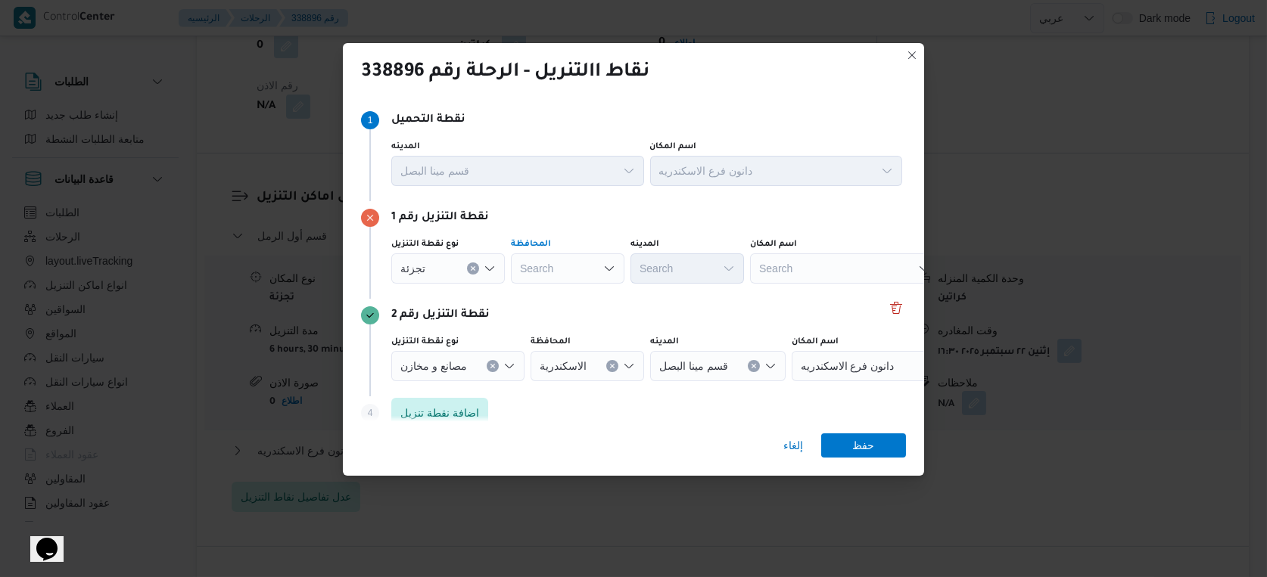
click at [554, 263] on div "Search" at bounding box center [568, 269] width 114 height 30
click at [569, 383] on span "الاسكندرية" at bounding box center [576, 384] width 77 height 18
click at [689, 267] on div "Search" at bounding box center [687, 269] width 114 height 30
type input "عطا"
click at [695, 296] on span "قسم ال عطا رين" at bounding box center [696, 297] width 77 height 18
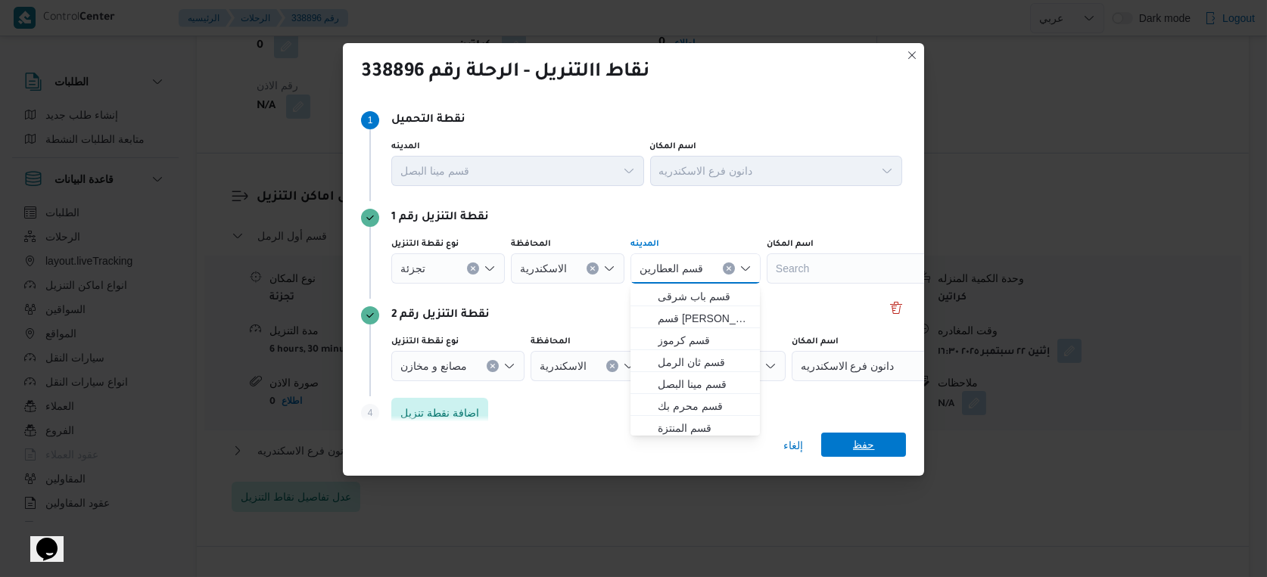
click at [860, 443] on span "حفظ" at bounding box center [864, 445] width 22 height 24
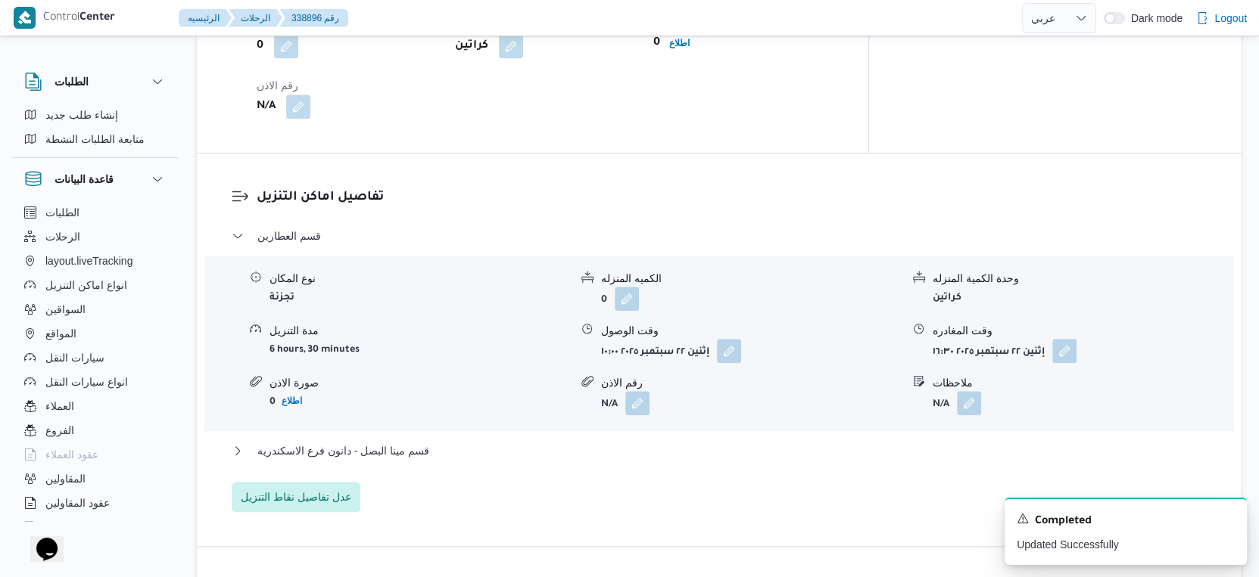
click at [436, 403] on div "قسم العطارين نوع المكان تجزئة الكميه المنزله 0 وحدة الكمية المنزله كراتين مدة ا…" at bounding box center [719, 369] width 975 height 285
click at [442, 442] on button "قسم مينا البصل - دانون فرع الاسكندريه" at bounding box center [719, 451] width 975 height 18
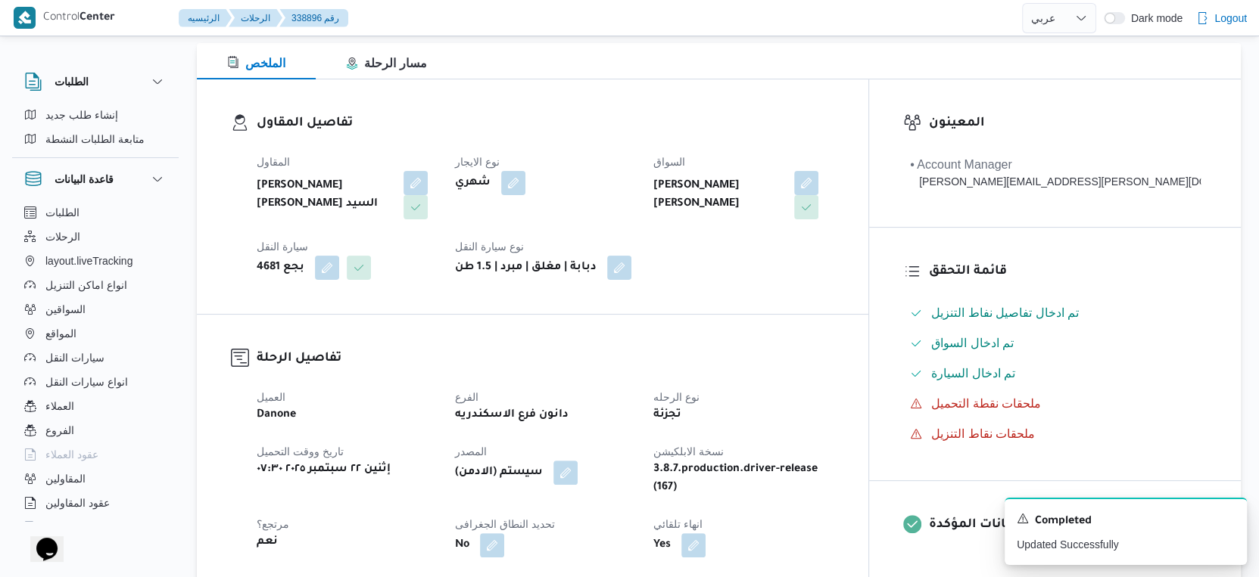
scroll to position [504, 0]
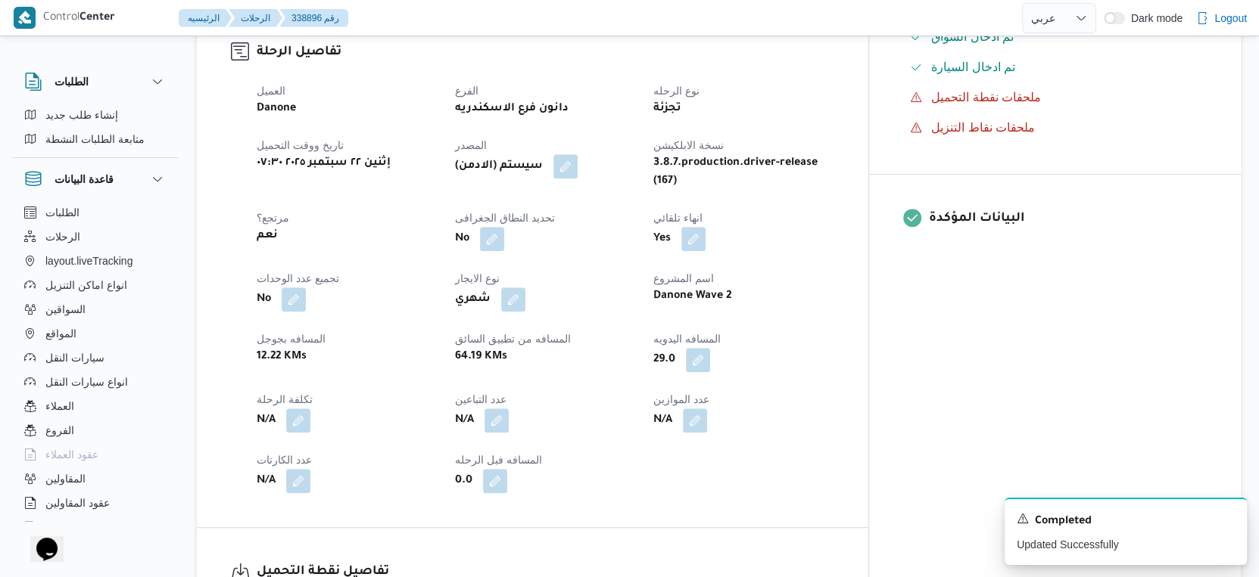
select select "ar"
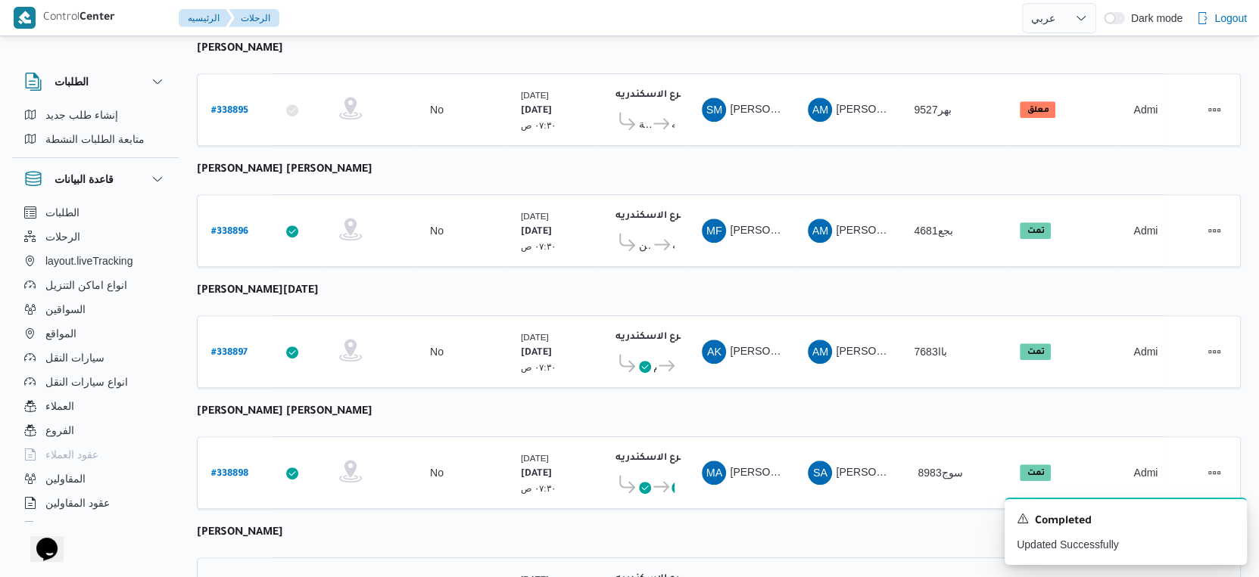
scroll to position [736, 0]
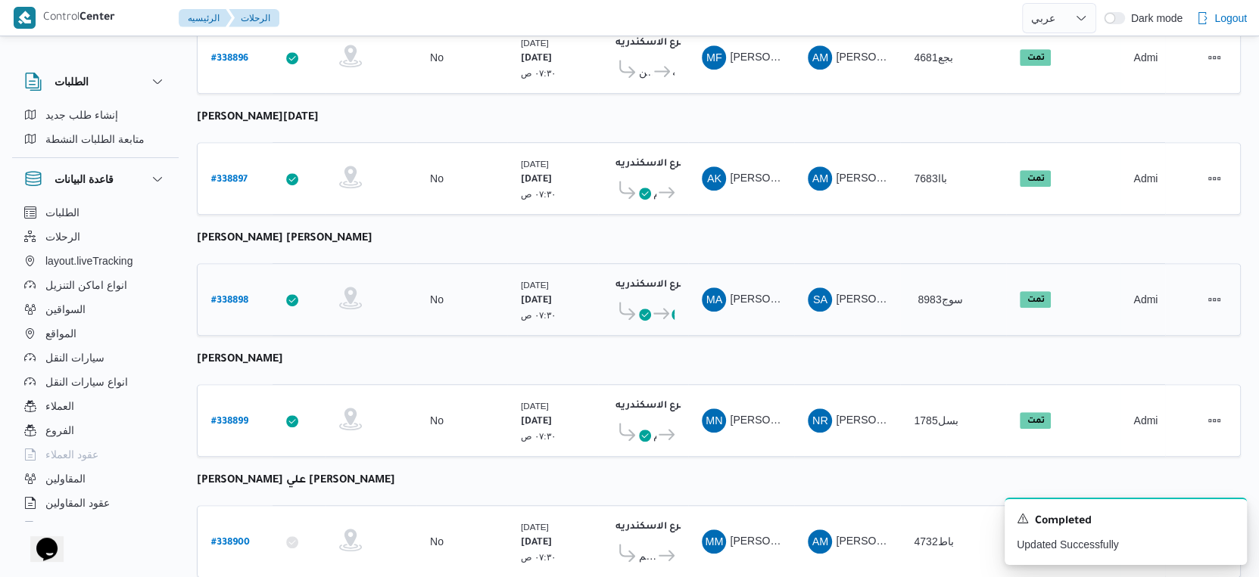
click at [657, 308] on icon at bounding box center [661, 313] width 16 height 11
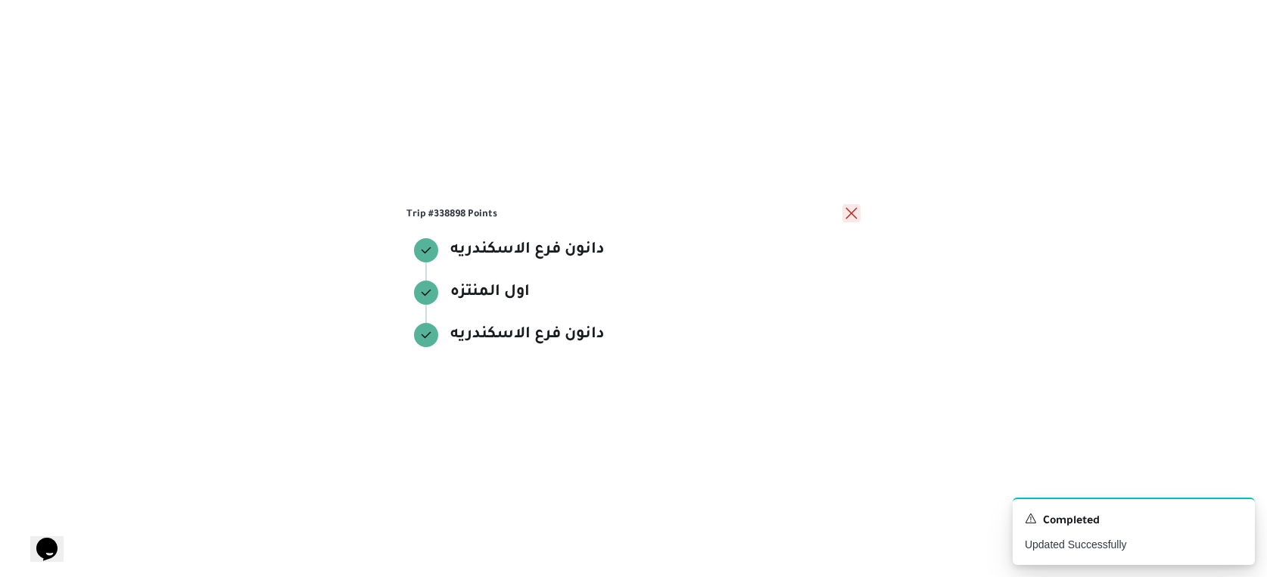
click at [847, 210] on button "close" at bounding box center [851, 213] width 18 height 18
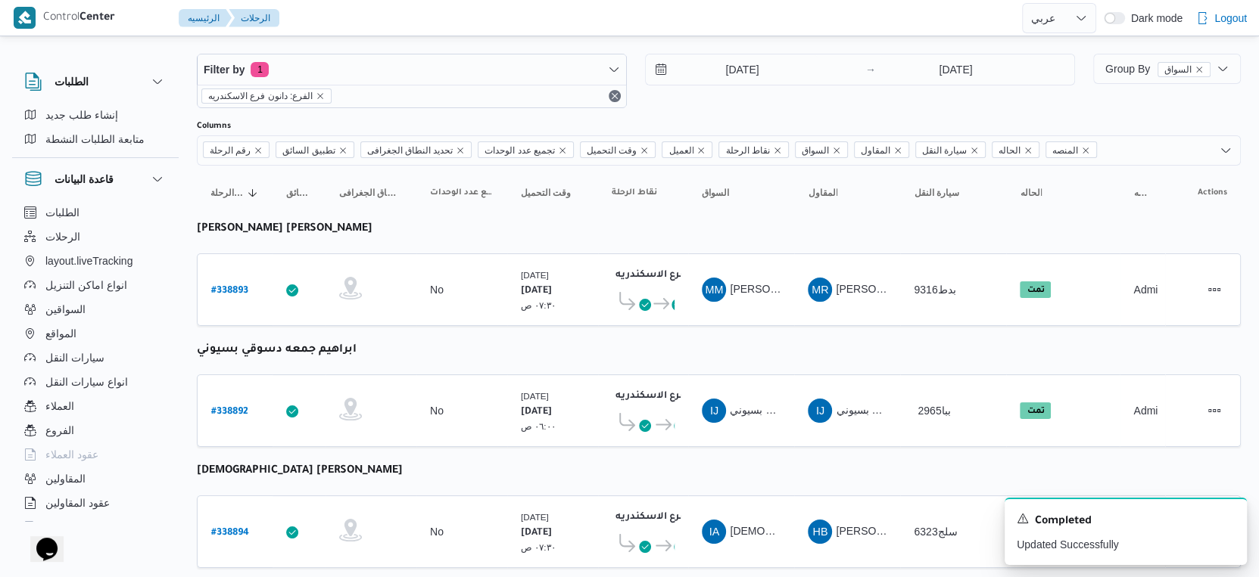
scroll to position [0, 0]
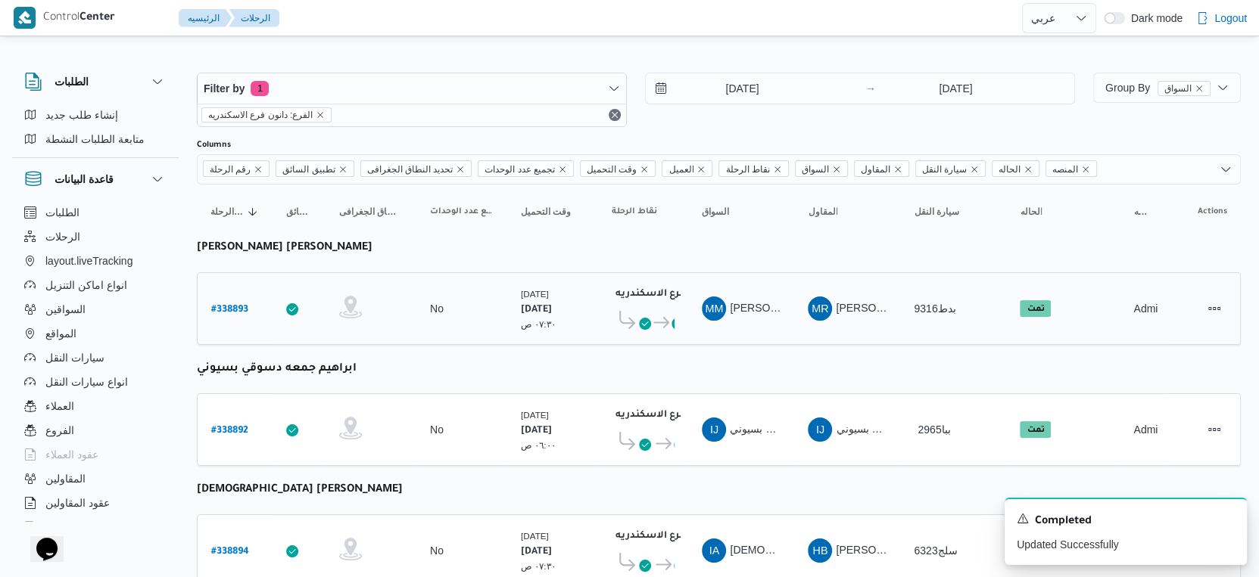
click at [664, 317] on icon at bounding box center [661, 322] width 16 height 11
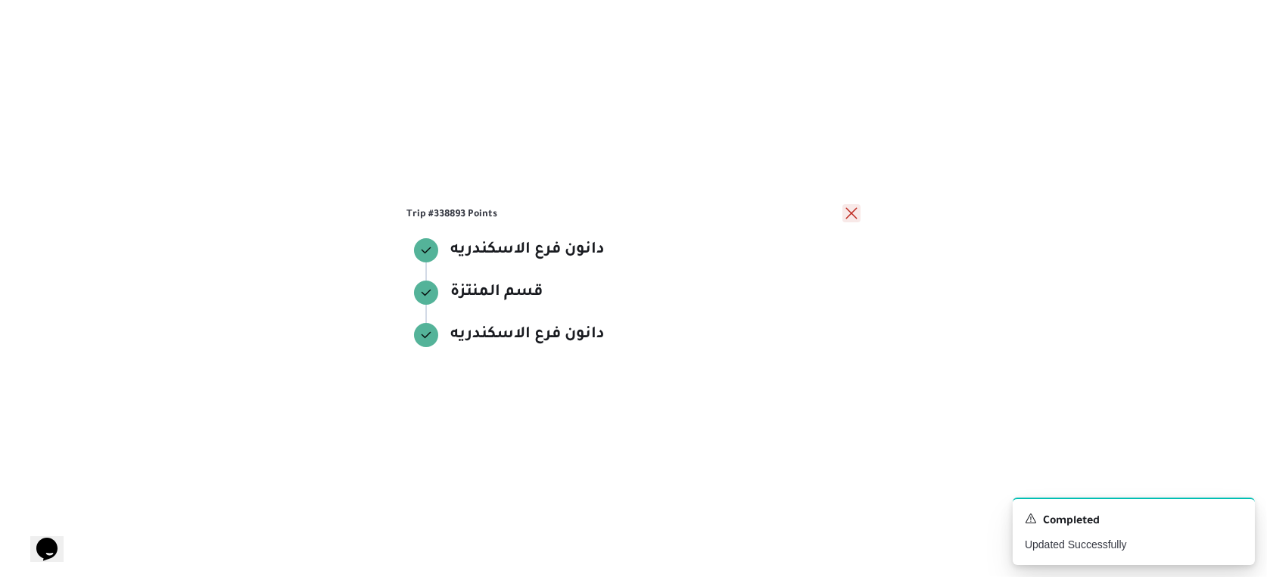
click at [851, 213] on button "close" at bounding box center [851, 213] width 18 height 18
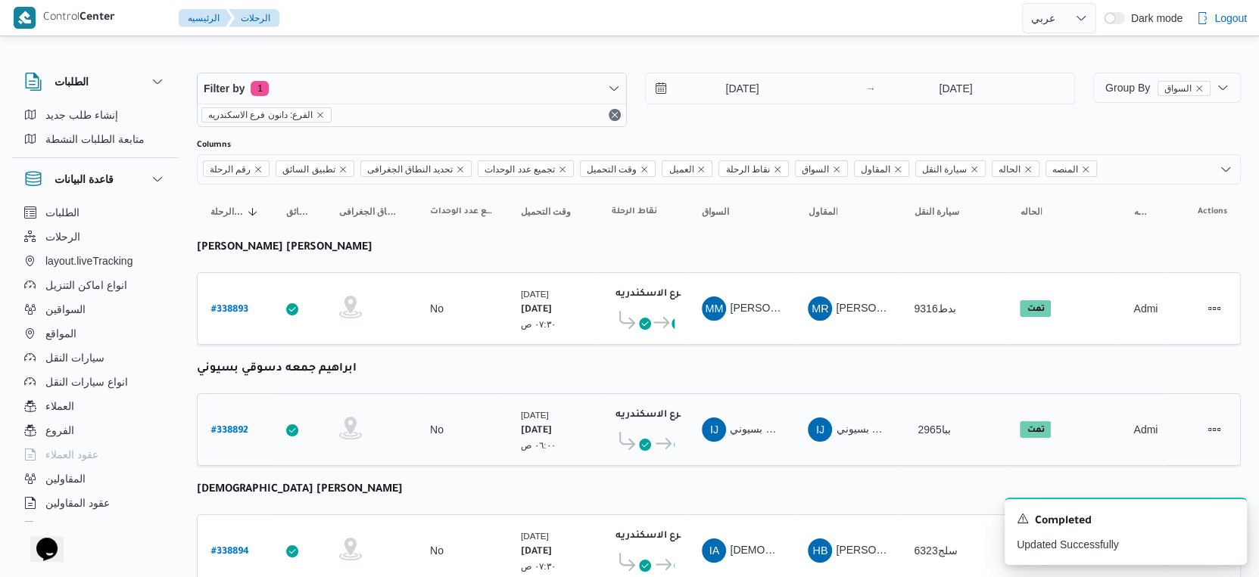
click at [656, 435] on span "دانون فرع الاسكندريه" at bounding box center [664, 444] width 22 height 18
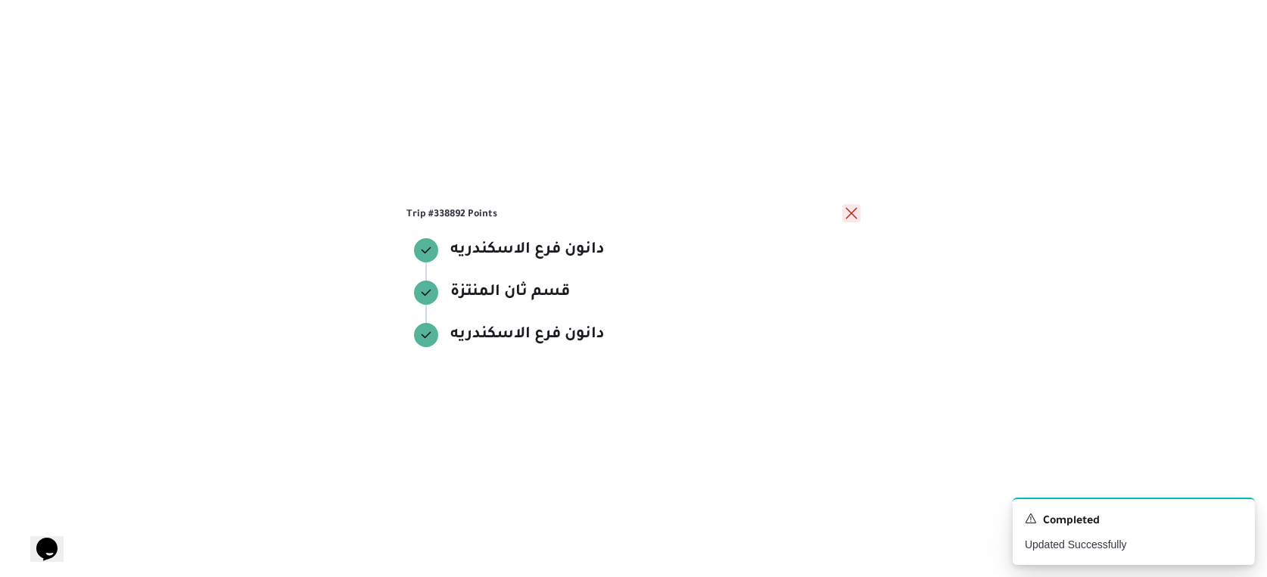
click at [849, 213] on button "close" at bounding box center [851, 213] width 18 height 18
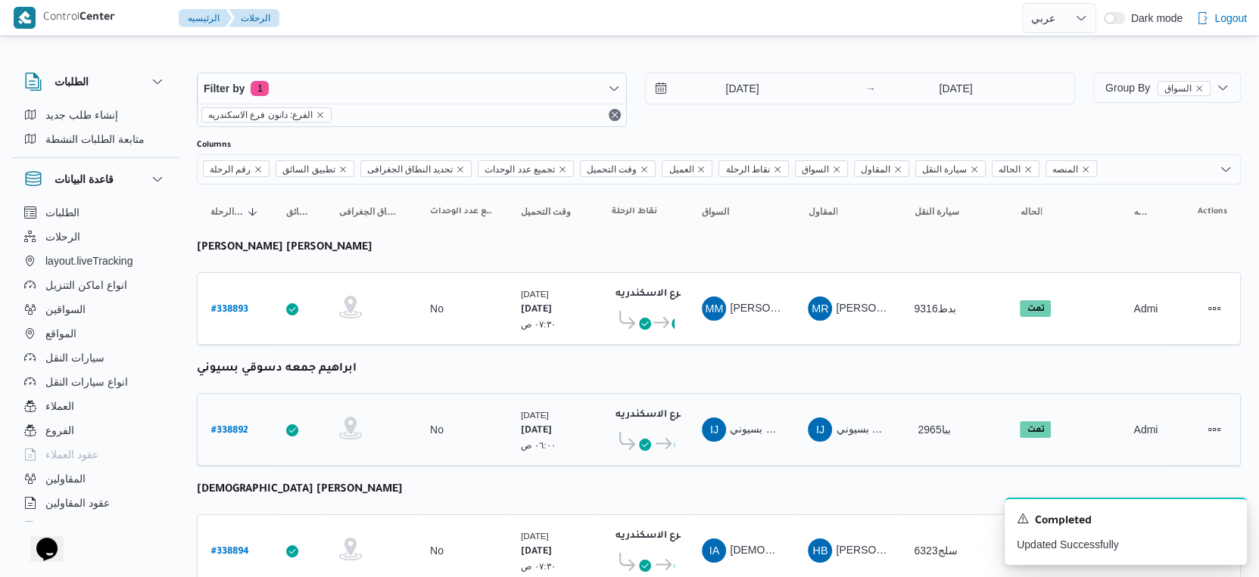
scroll to position [168, 0]
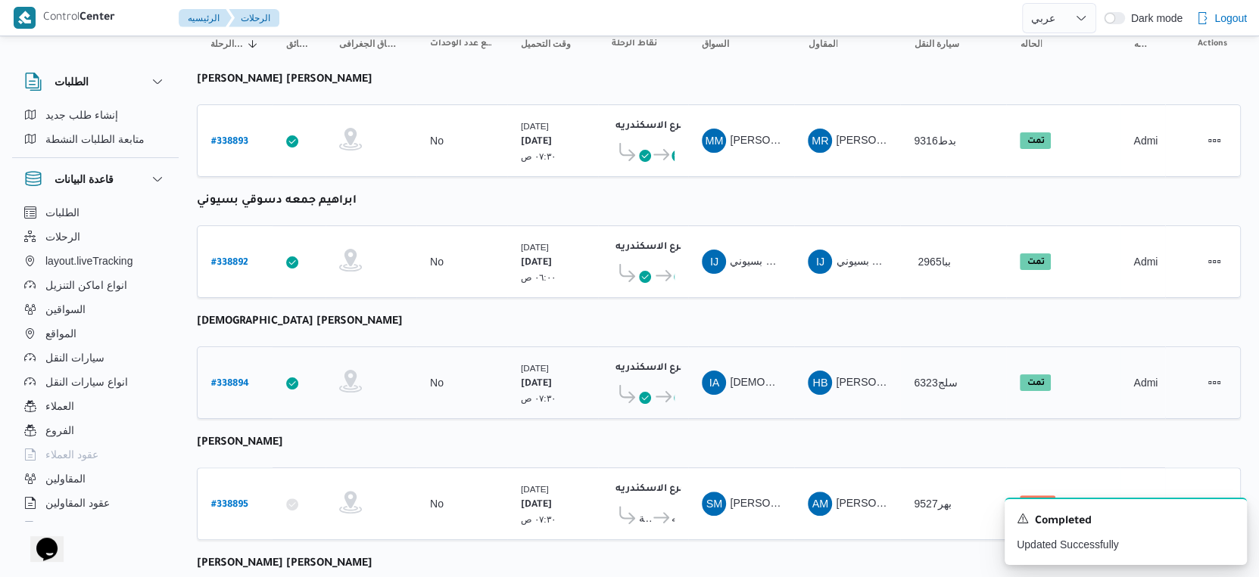
drag, startPoint x: 649, startPoint y: 372, endPoint x: 649, endPoint y: 384, distance: 11.4
click at [649, 378] on div "قسم ثان المنتزة دانون فرع الاسكندريه" at bounding box center [643, 393] width 63 height 31
click at [649, 392] on icon at bounding box center [645, 398] width 12 height 12
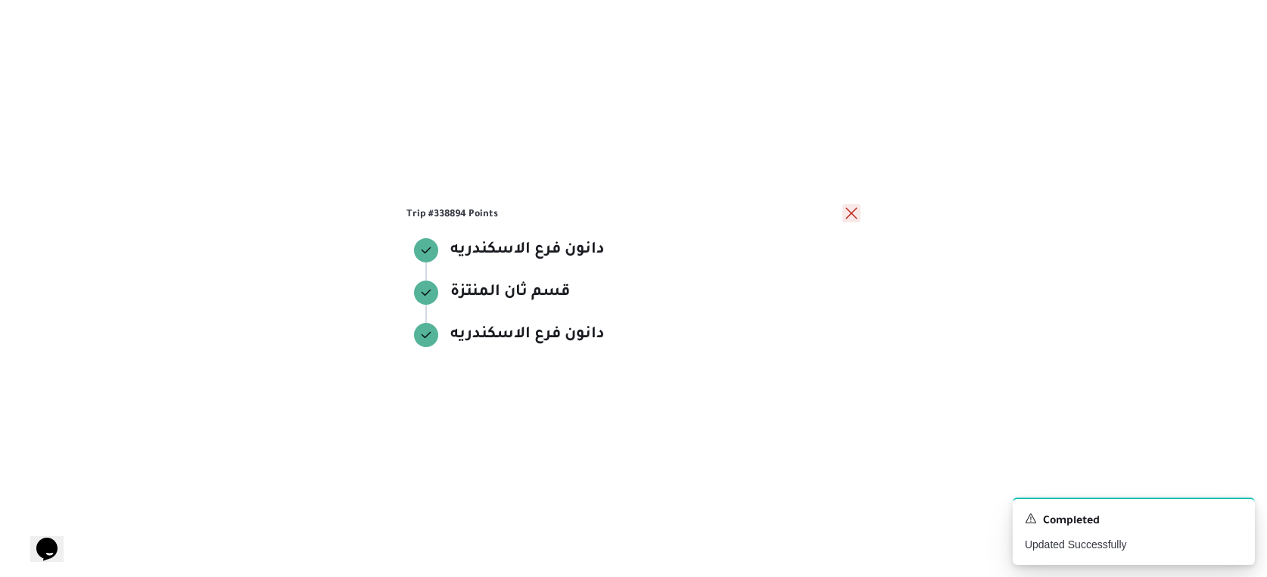
click at [852, 213] on button "close" at bounding box center [851, 213] width 18 height 18
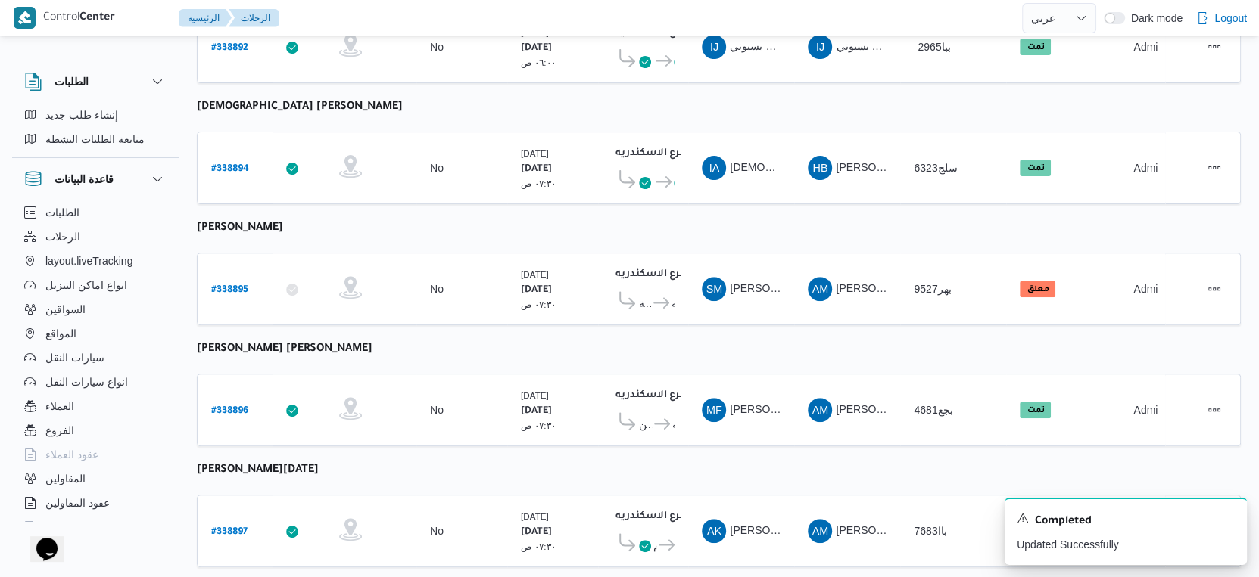
scroll to position [420, 0]
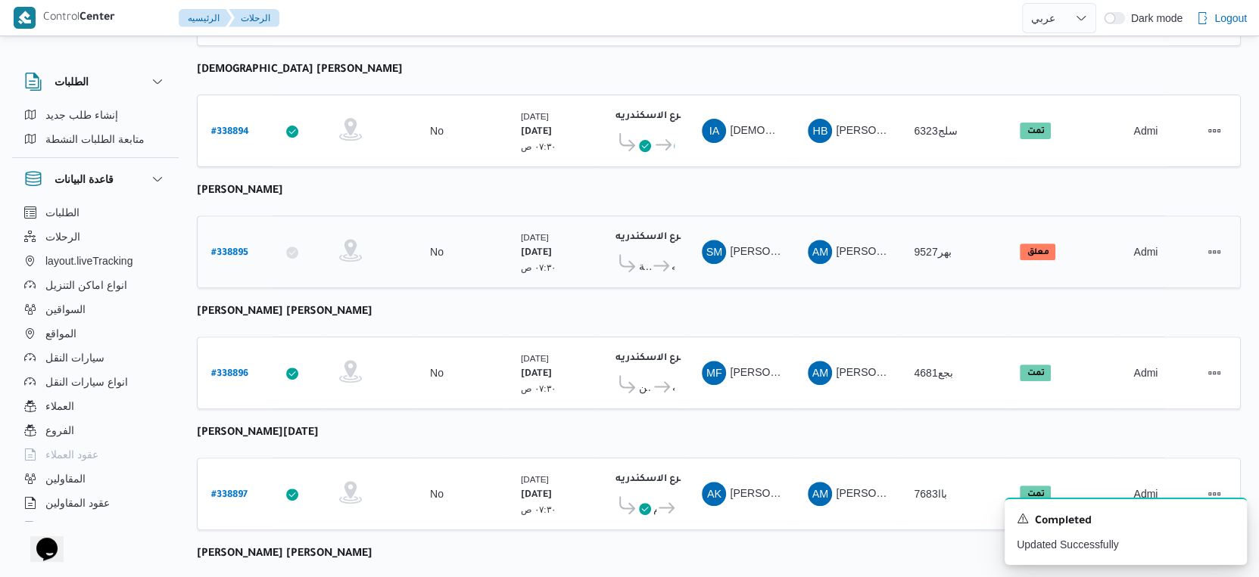
click at [664, 260] on icon at bounding box center [661, 265] width 16 height 11
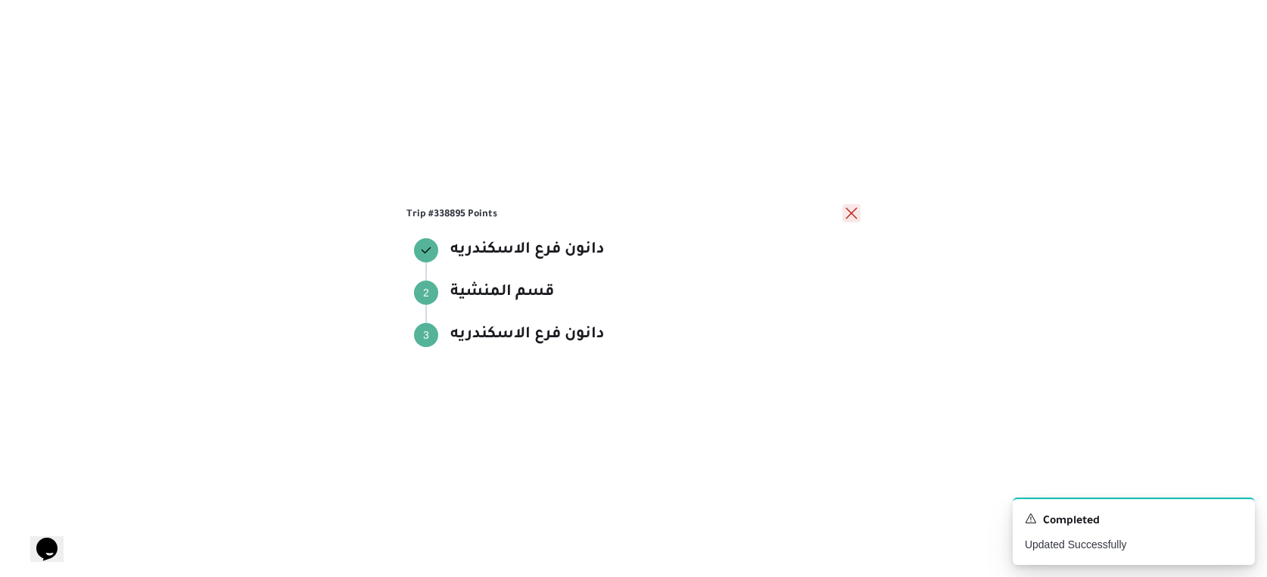
click at [846, 213] on button "close" at bounding box center [851, 213] width 18 height 18
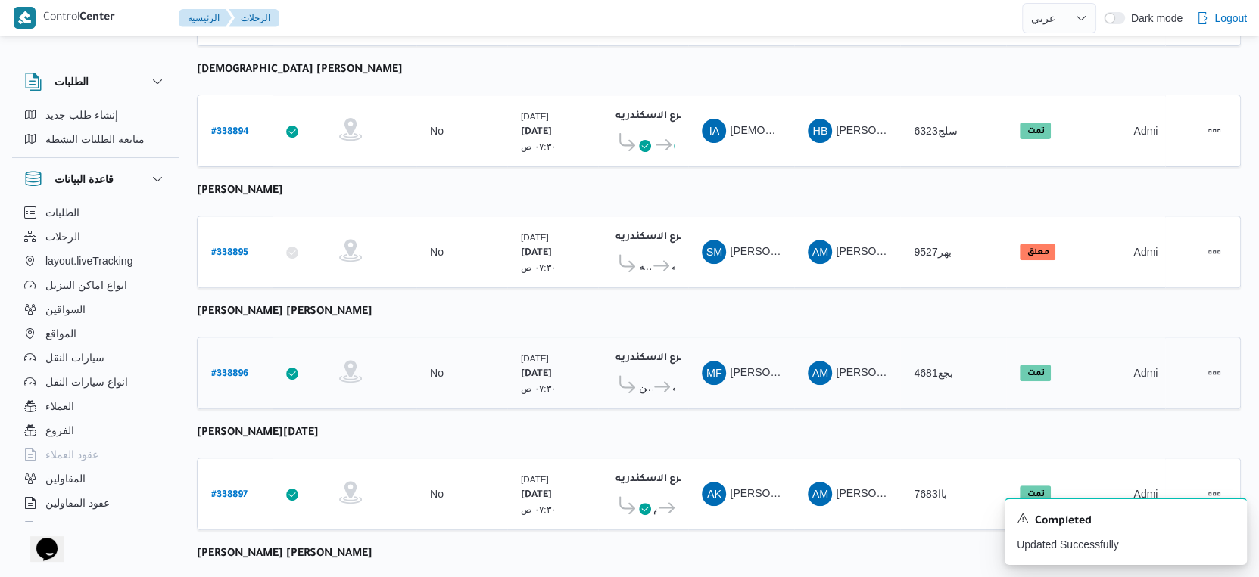
click at [656, 381] on icon at bounding box center [662, 386] width 16 height 11
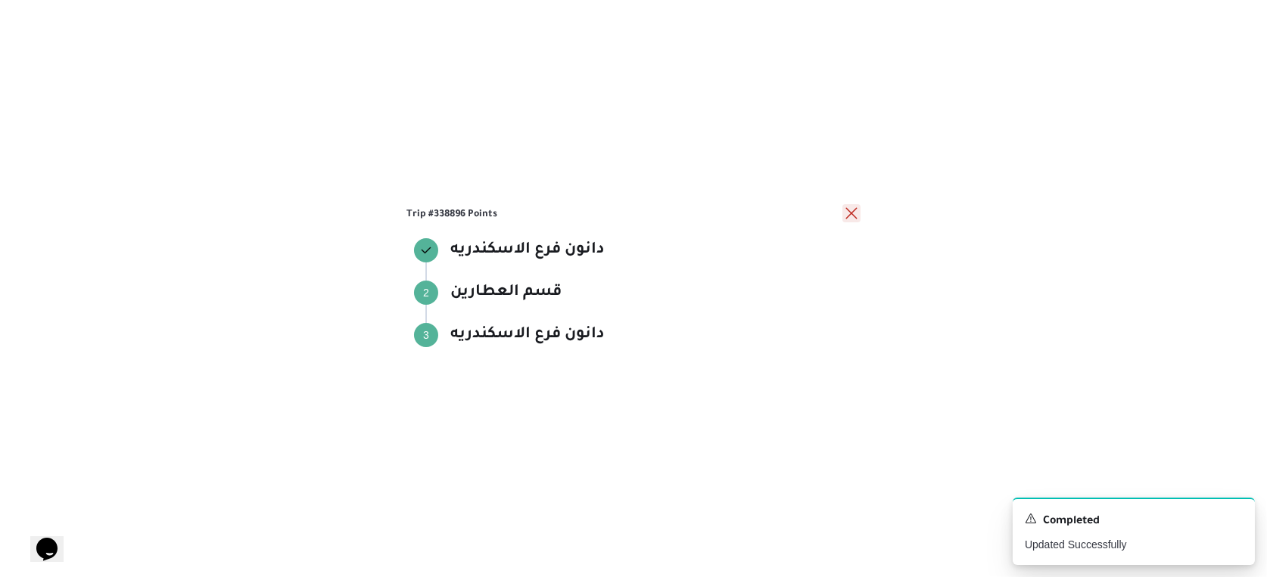
click at [858, 213] on button "close" at bounding box center [851, 213] width 18 height 18
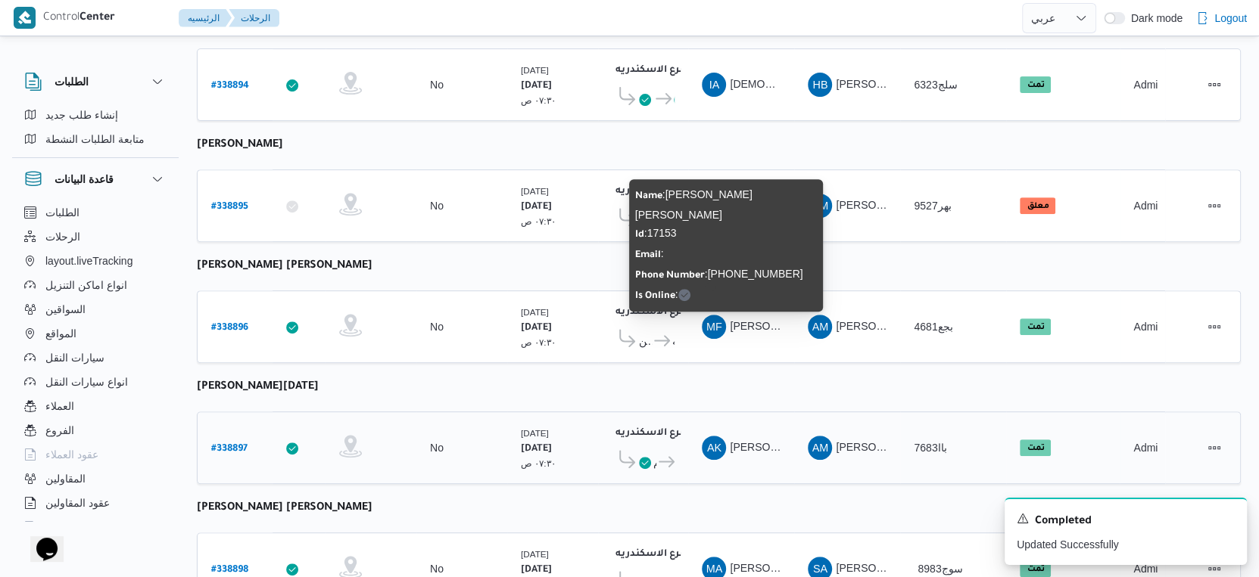
scroll to position [589, 0]
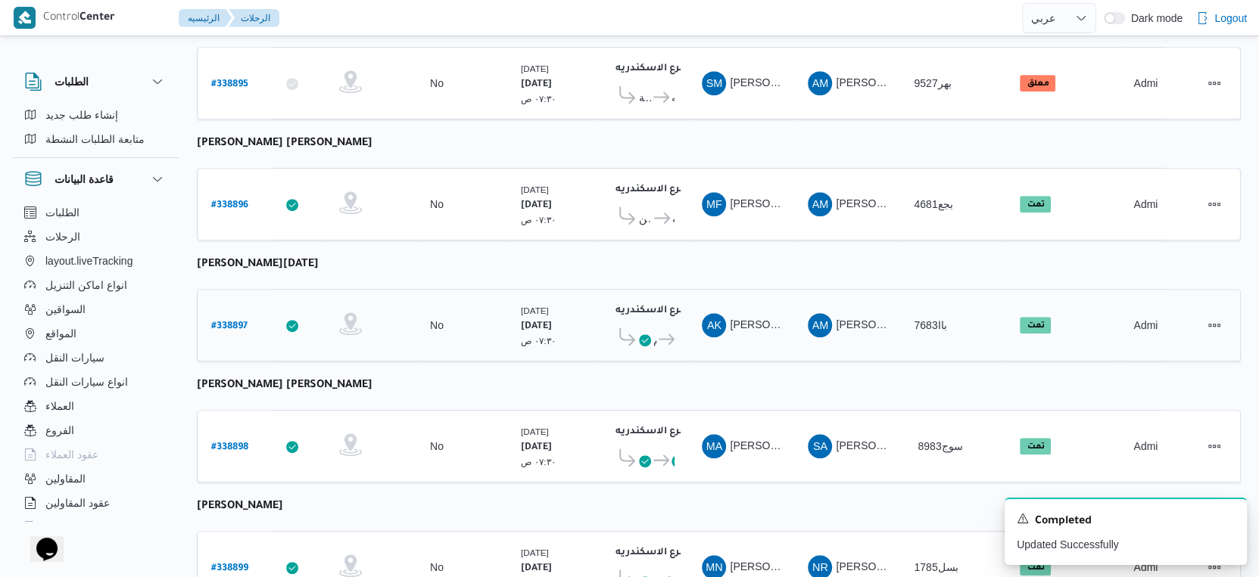
click at [677, 324] on div "دانون فرع الاسكندريه ٠٧:٤٨ م قسم سيدى [PERSON_NAME] فرع الاسكندريه" at bounding box center [642, 326] width 75 height 64
click at [668, 334] on icon at bounding box center [666, 339] width 16 height 11
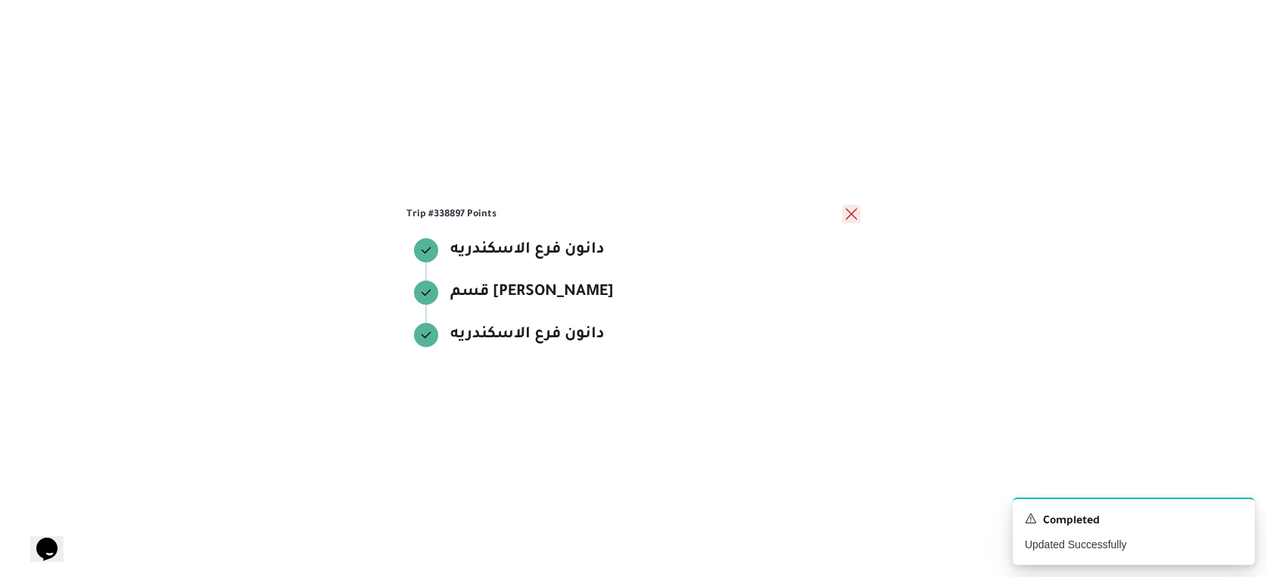
click at [852, 212] on button "close" at bounding box center [851, 214] width 18 height 18
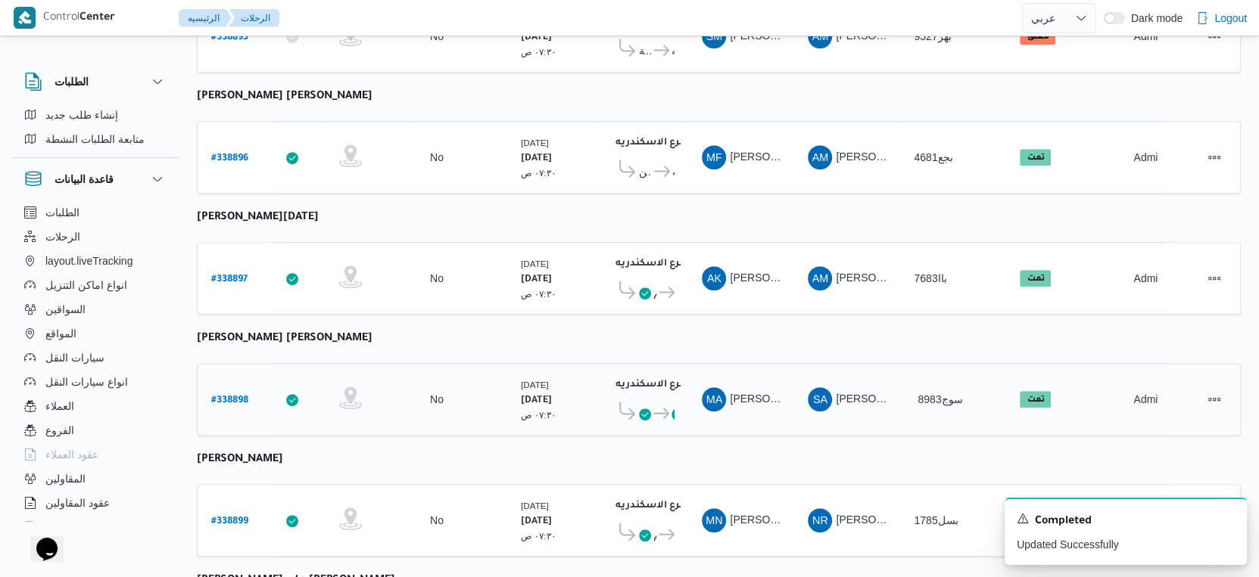
scroll to position [672, 0]
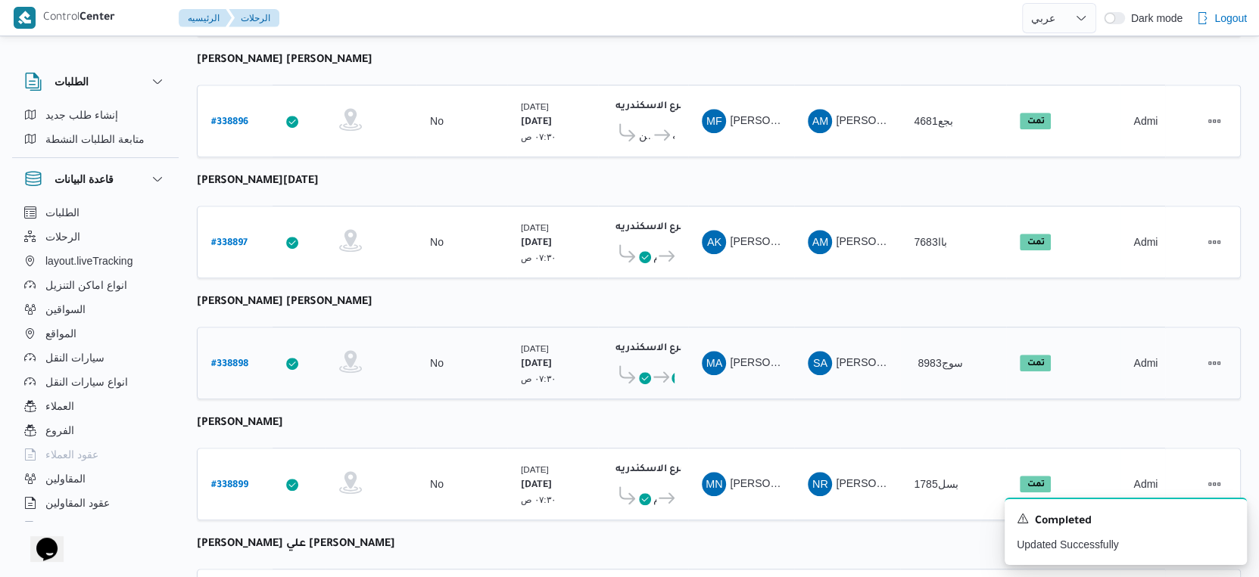
click at [671, 372] on icon at bounding box center [677, 378] width 12 height 12
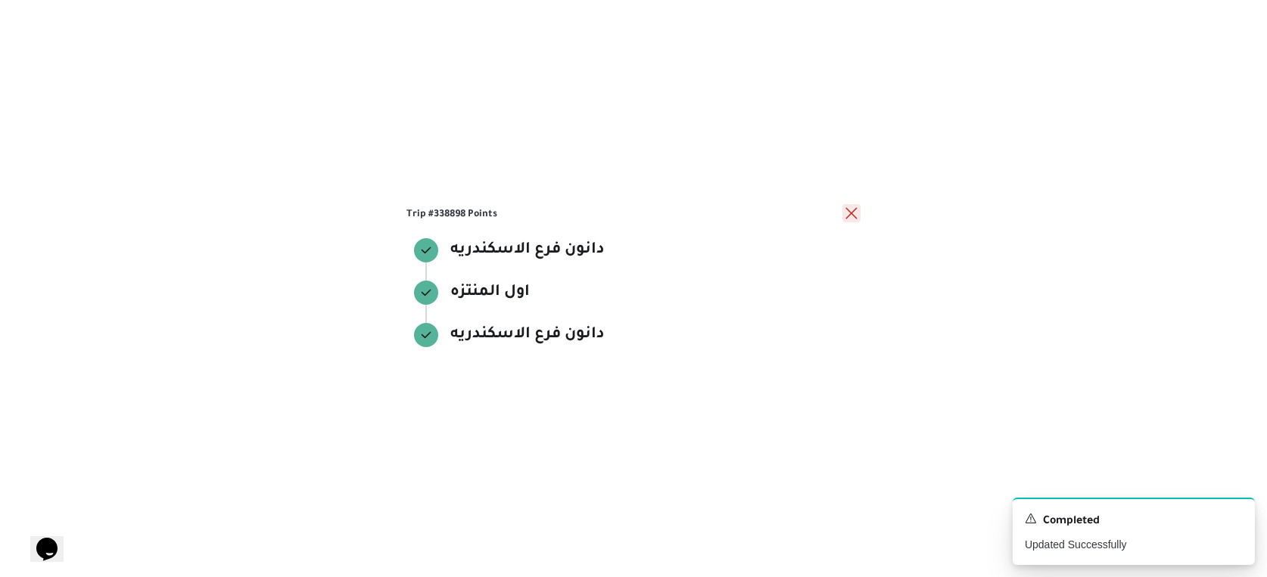
click at [846, 213] on button "close" at bounding box center [851, 213] width 18 height 18
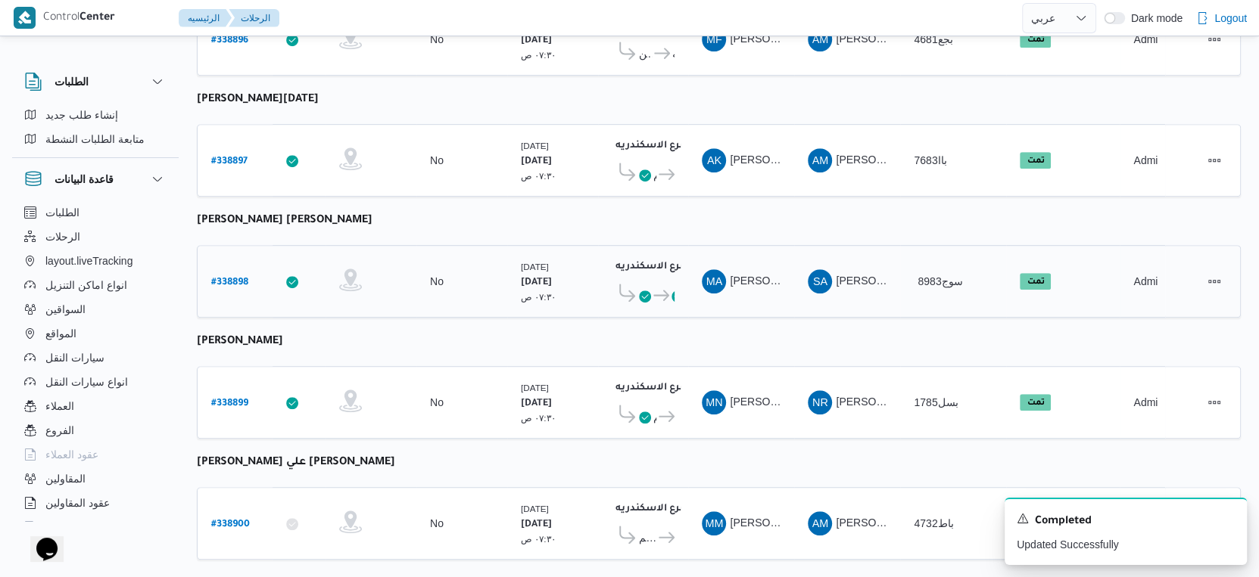
scroll to position [841, 0]
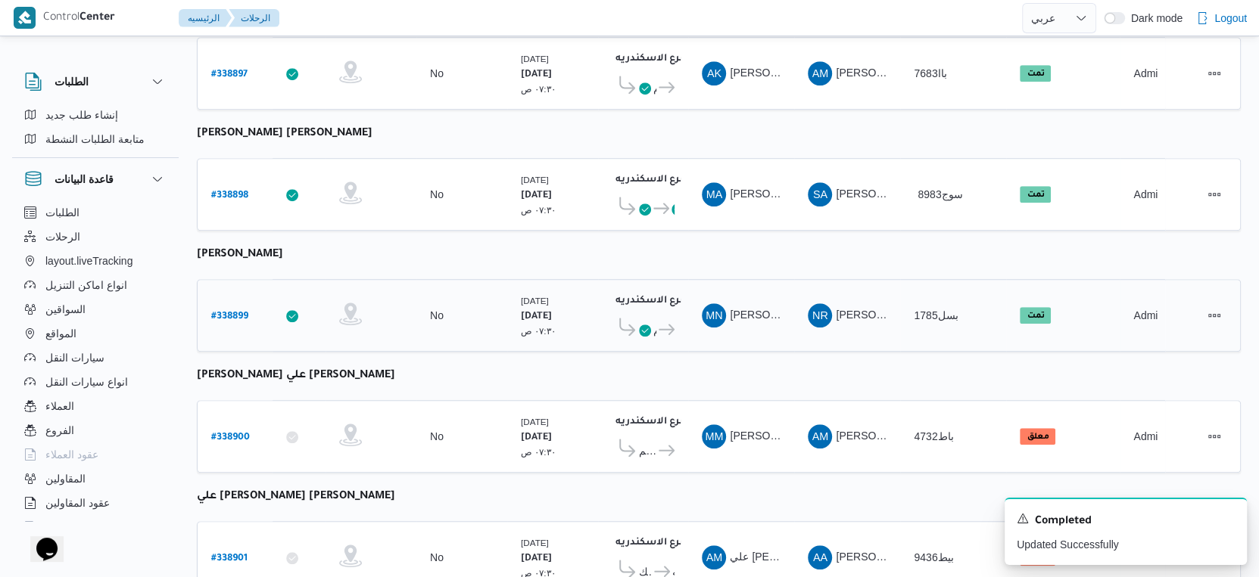
click at [664, 324] on icon at bounding box center [666, 329] width 16 height 11
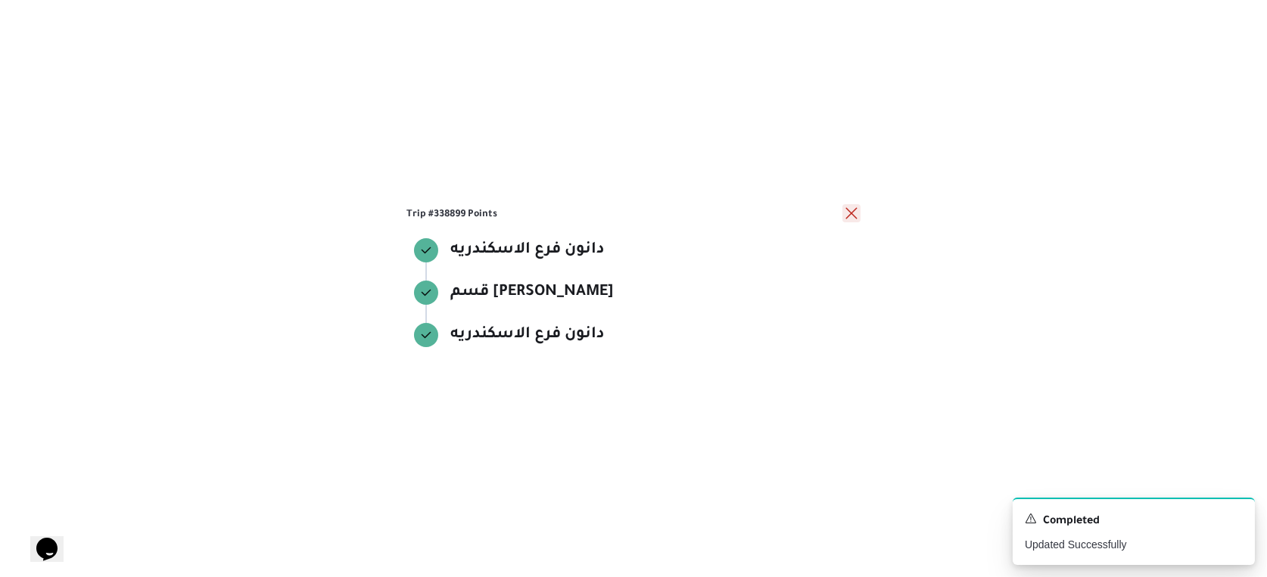
click at [850, 211] on button "close" at bounding box center [851, 213] width 18 height 18
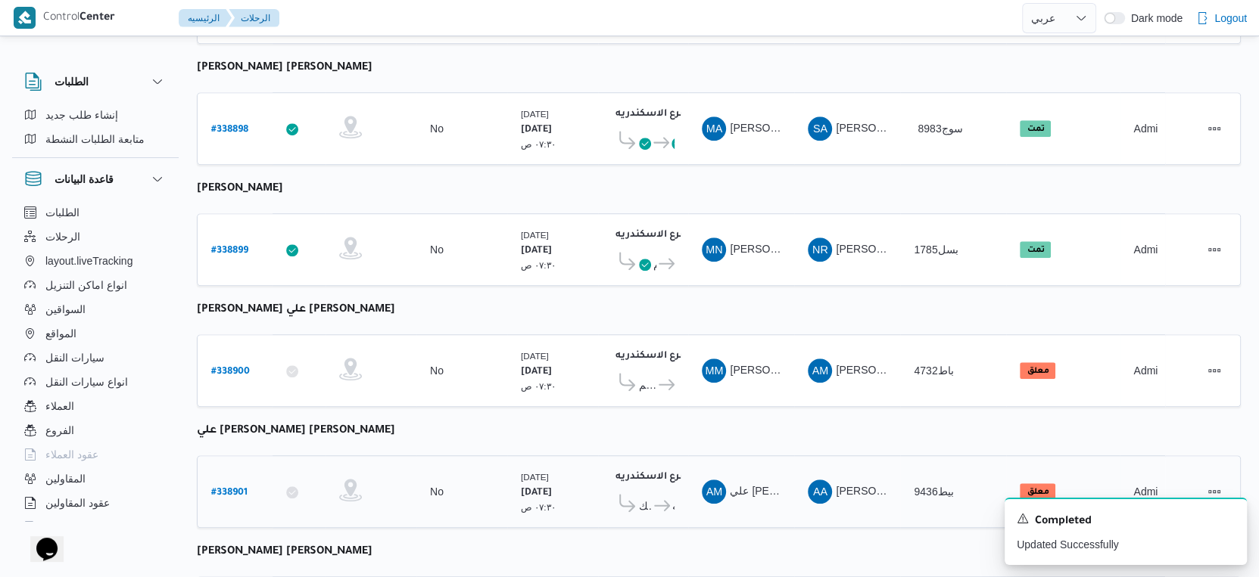
scroll to position [1009, 0]
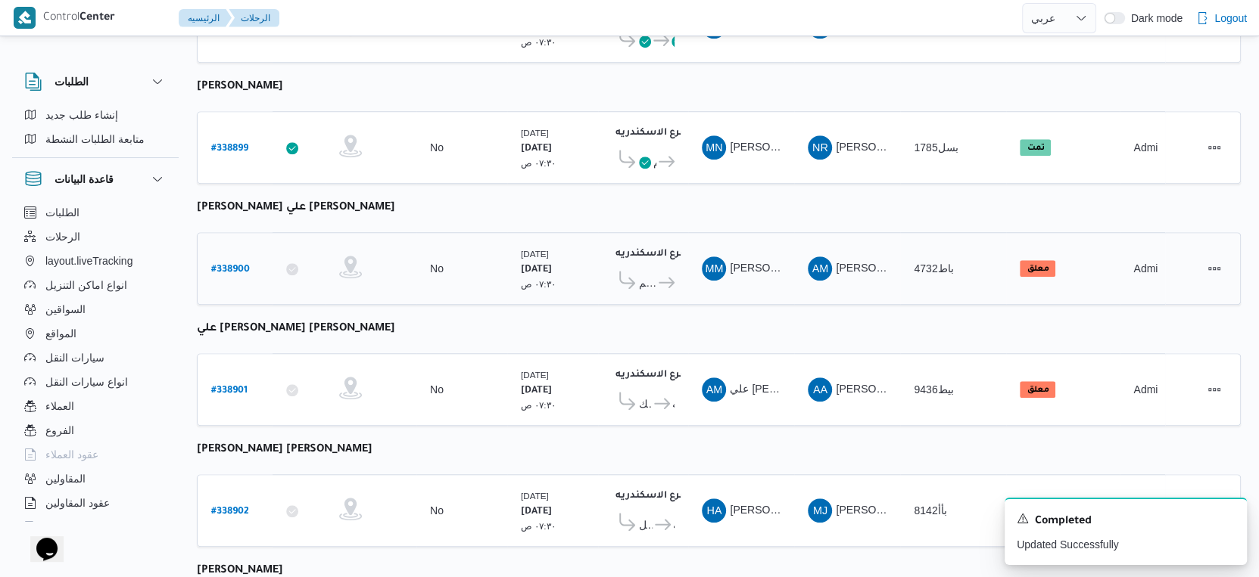
click at [662, 277] on icon at bounding box center [666, 282] width 16 height 11
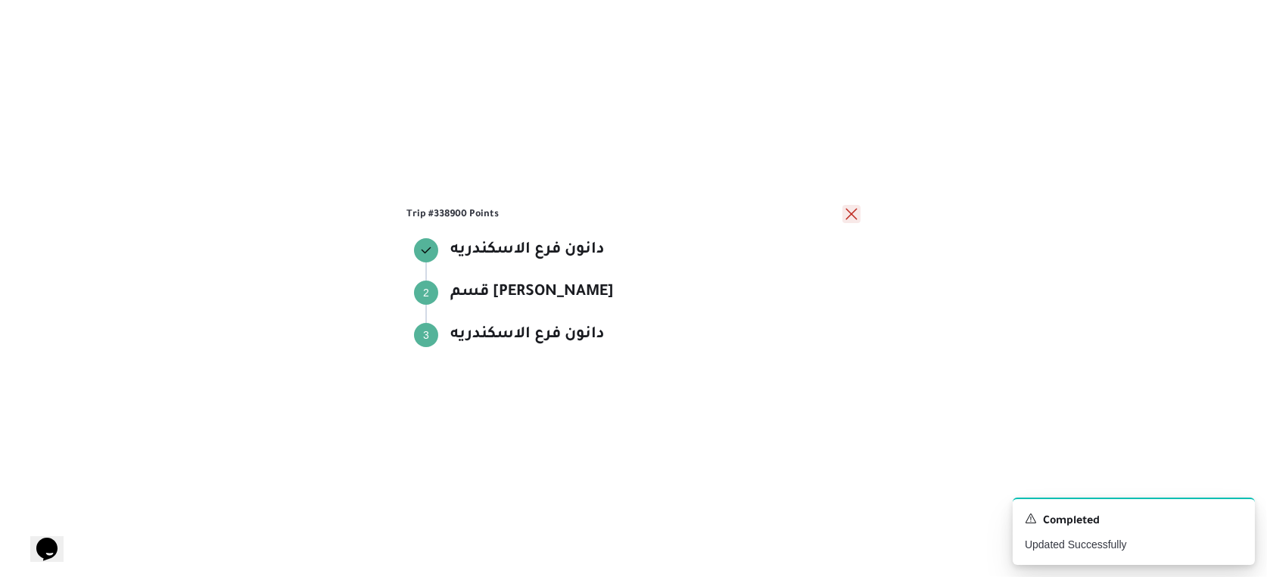
drag, startPoint x: 845, startPoint y: 213, endPoint x: 833, endPoint y: 229, distance: 21.0
click at [846, 213] on button "close" at bounding box center [851, 214] width 18 height 18
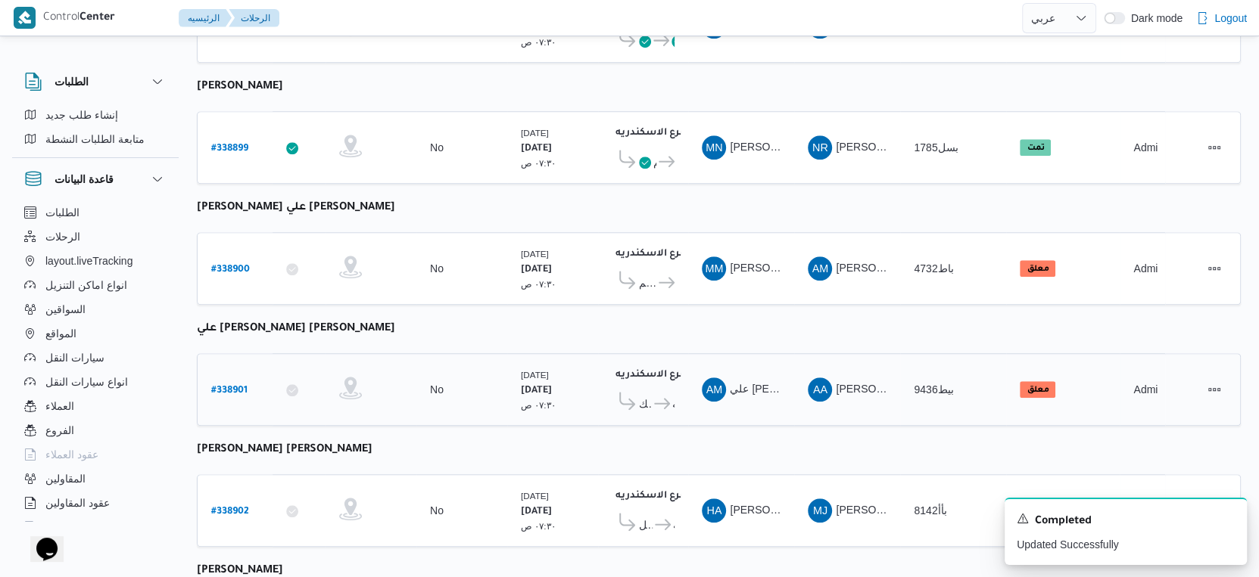
click at [669, 395] on span "دانون فرع الاسكندريه" at bounding box center [663, 404] width 23 height 18
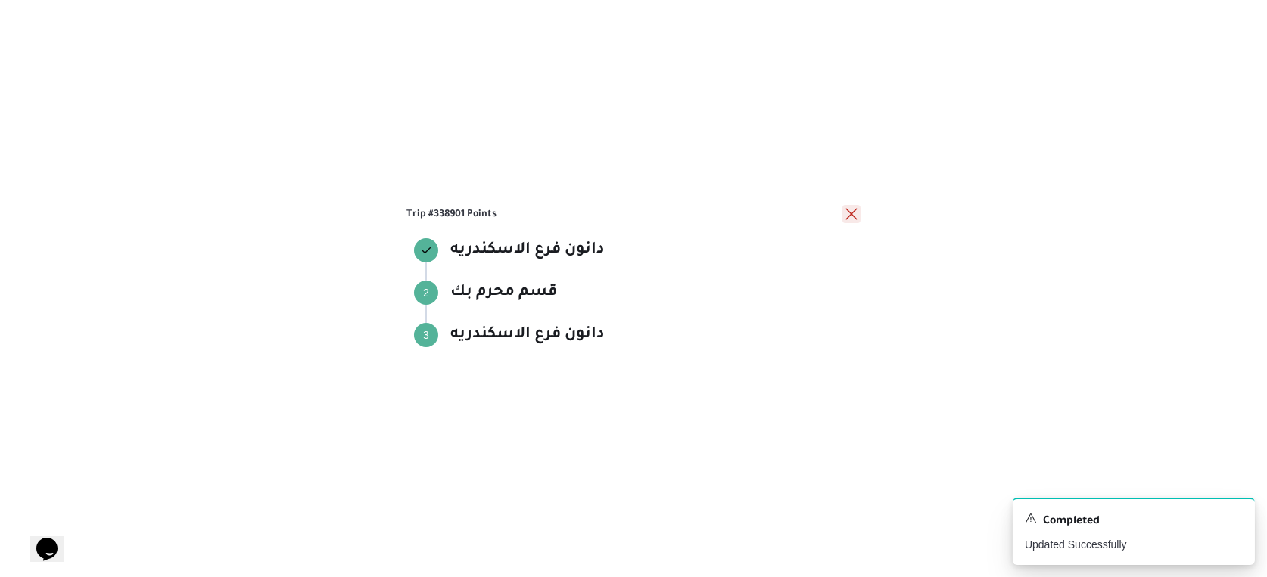
click at [855, 215] on button "close" at bounding box center [851, 214] width 18 height 18
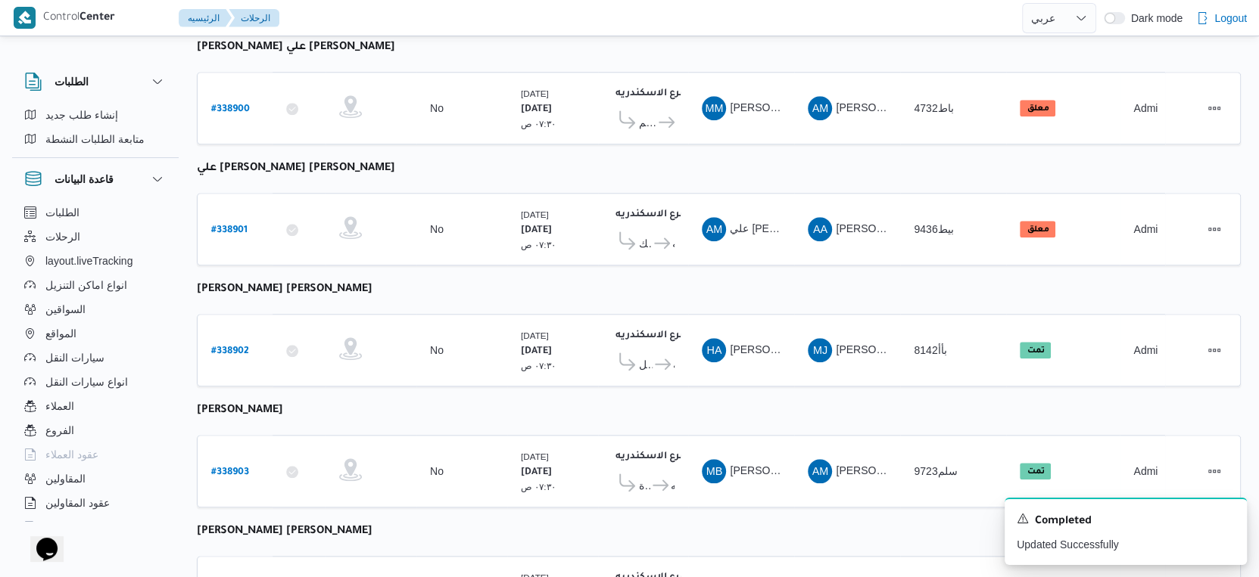
scroll to position [1177, 0]
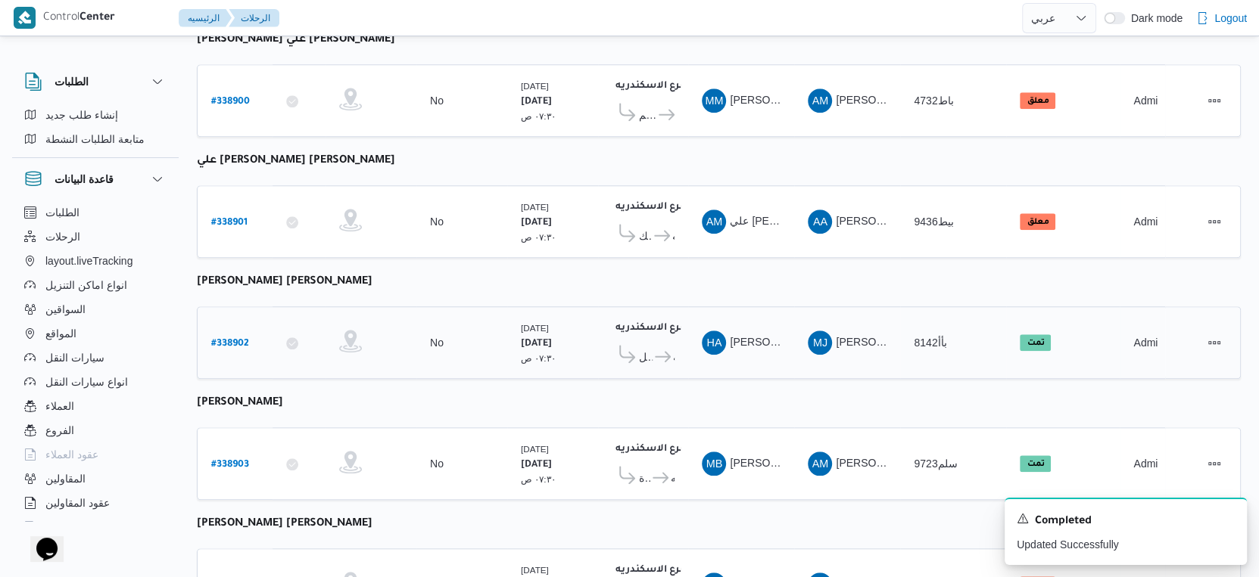
click at [667, 351] on icon at bounding box center [663, 356] width 16 height 11
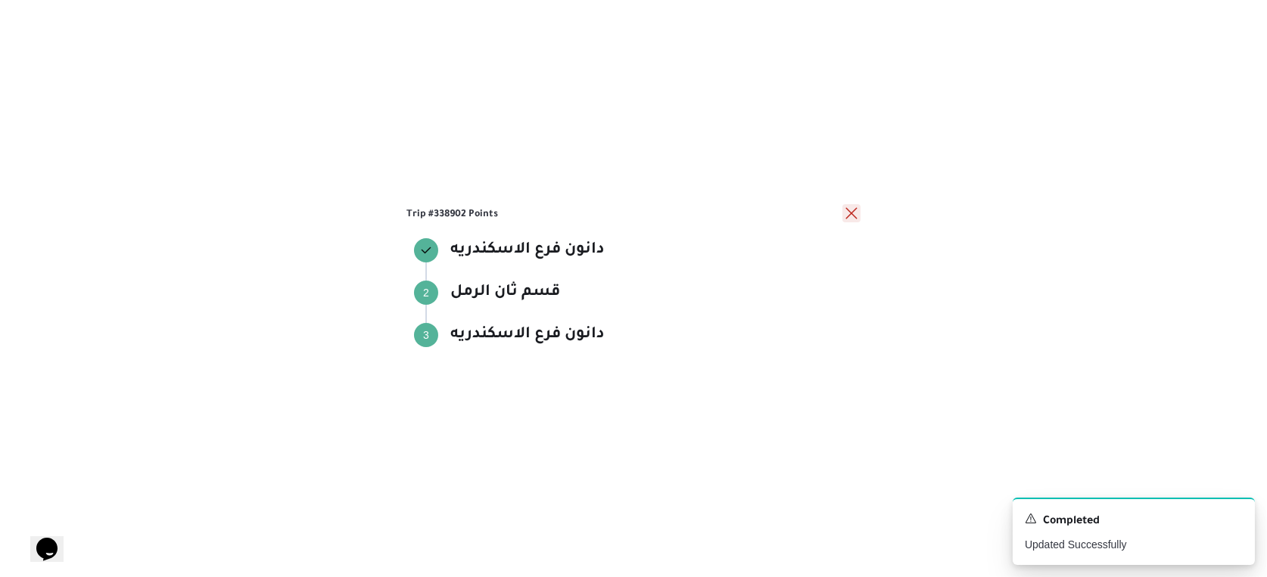
click at [851, 213] on button "close" at bounding box center [851, 213] width 18 height 18
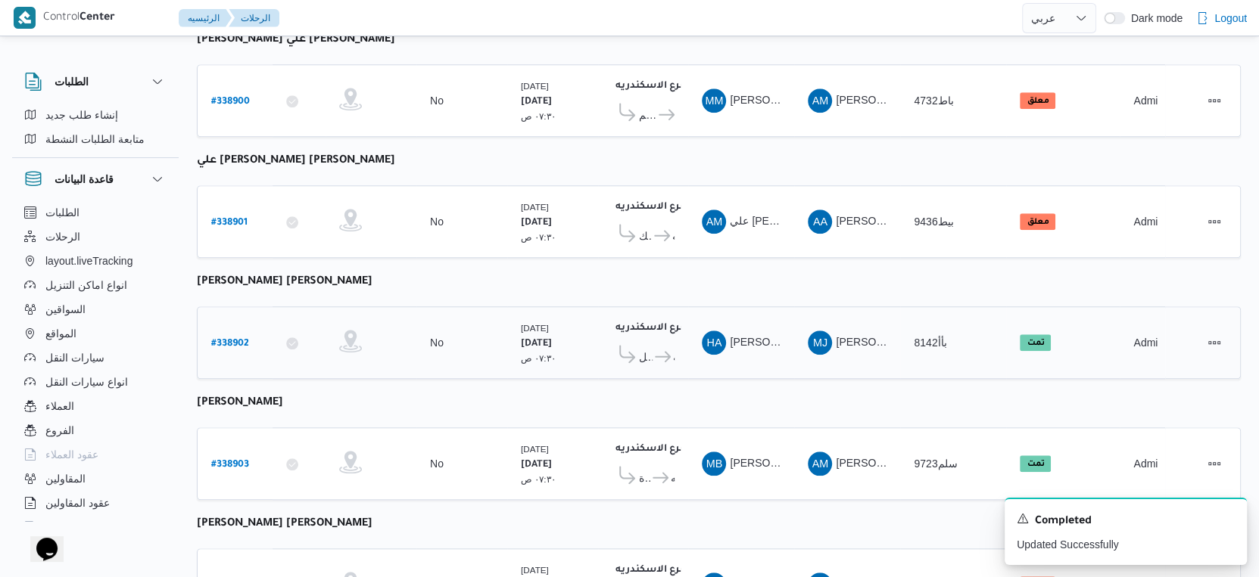
scroll to position [1235, 0]
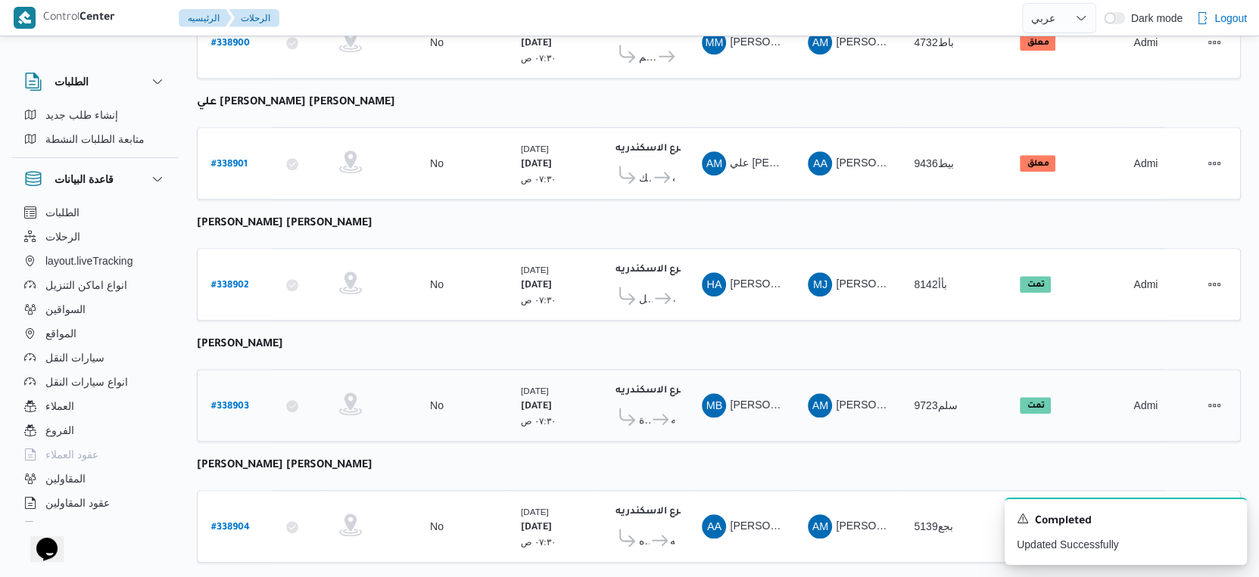
click at [650, 411] on span "دانون فرع الاسكندريه" at bounding box center [662, 420] width 24 height 18
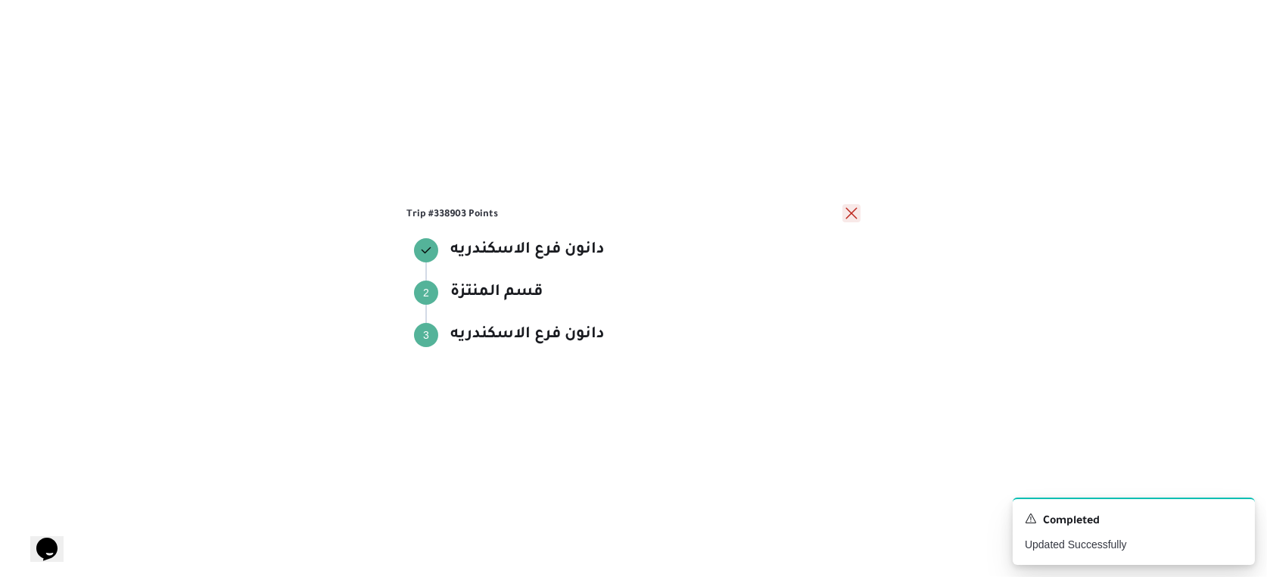
drag, startPoint x: 849, startPoint y: 207, endPoint x: 665, endPoint y: 460, distance: 312.6
click at [848, 209] on button "close" at bounding box center [851, 213] width 18 height 18
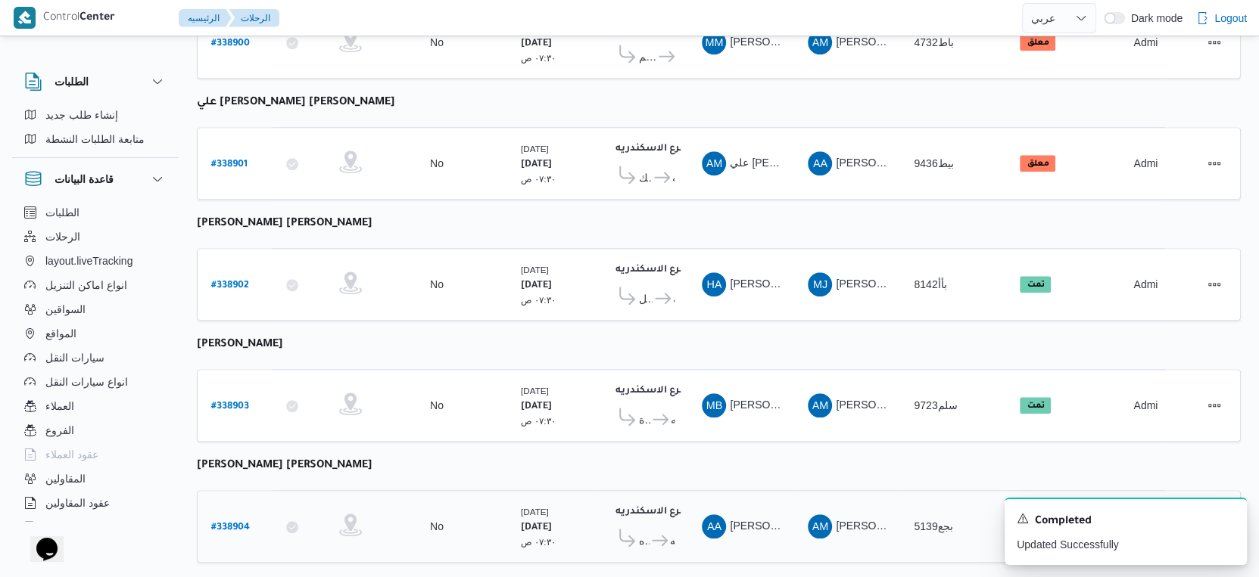
click at [640, 532] on span "اول المنتزه" at bounding box center [644, 541] width 11 height 18
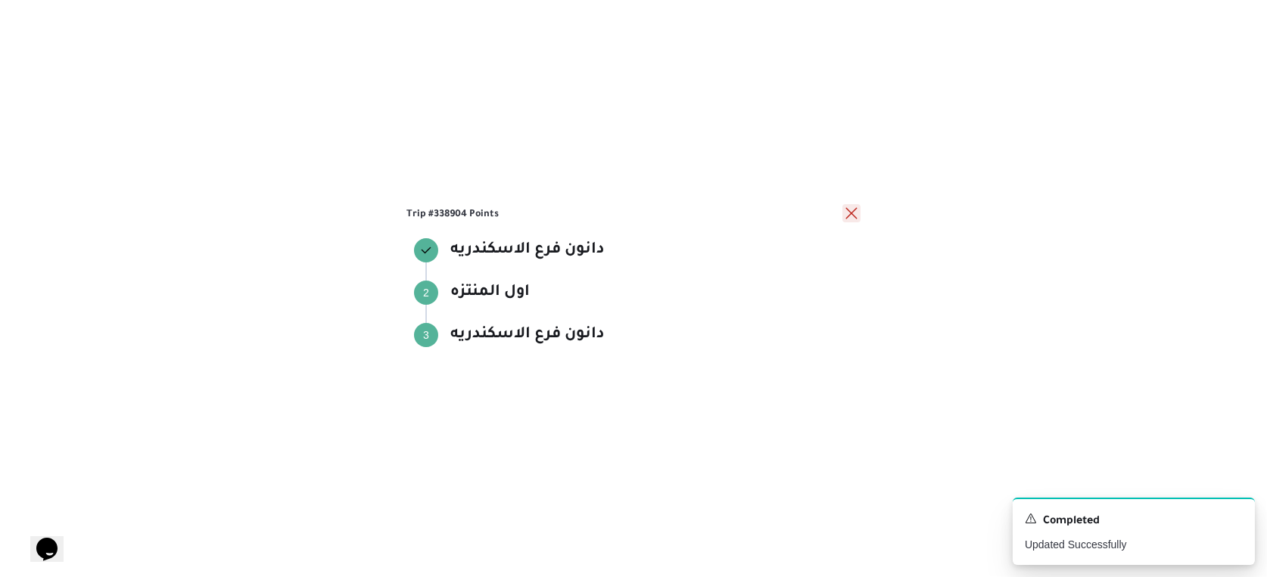
click at [851, 215] on button "close" at bounding box center [851, 213] width 18 height 18
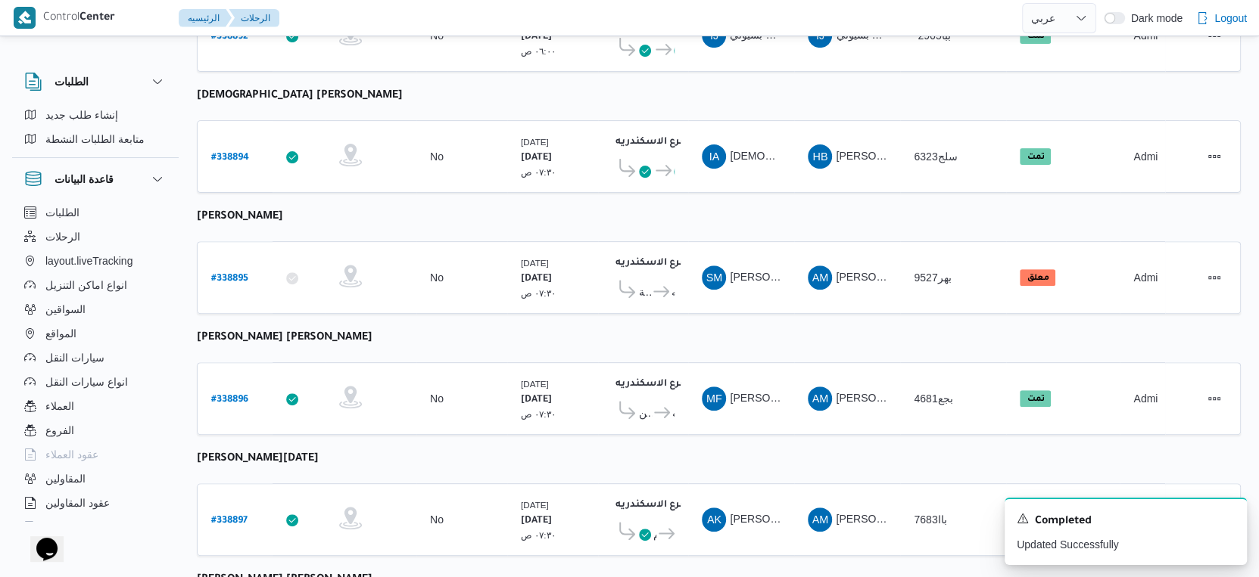
scroll to position [0, 0]
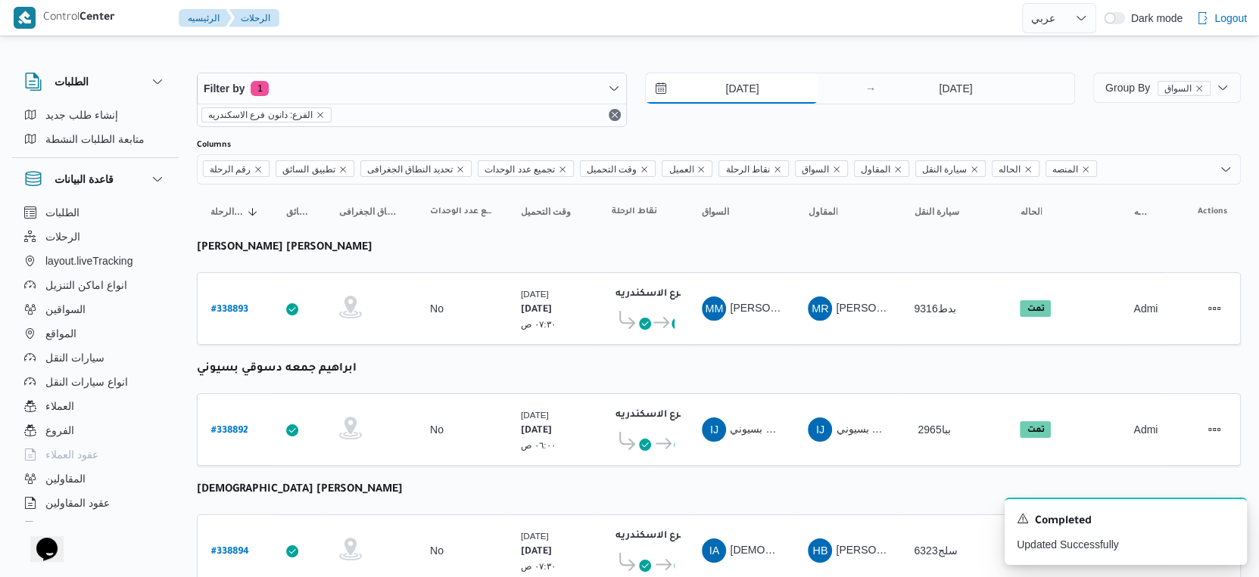
click at [759, 87] on input "[DATE]" at bounding box center [732, 88] width 172 height 30
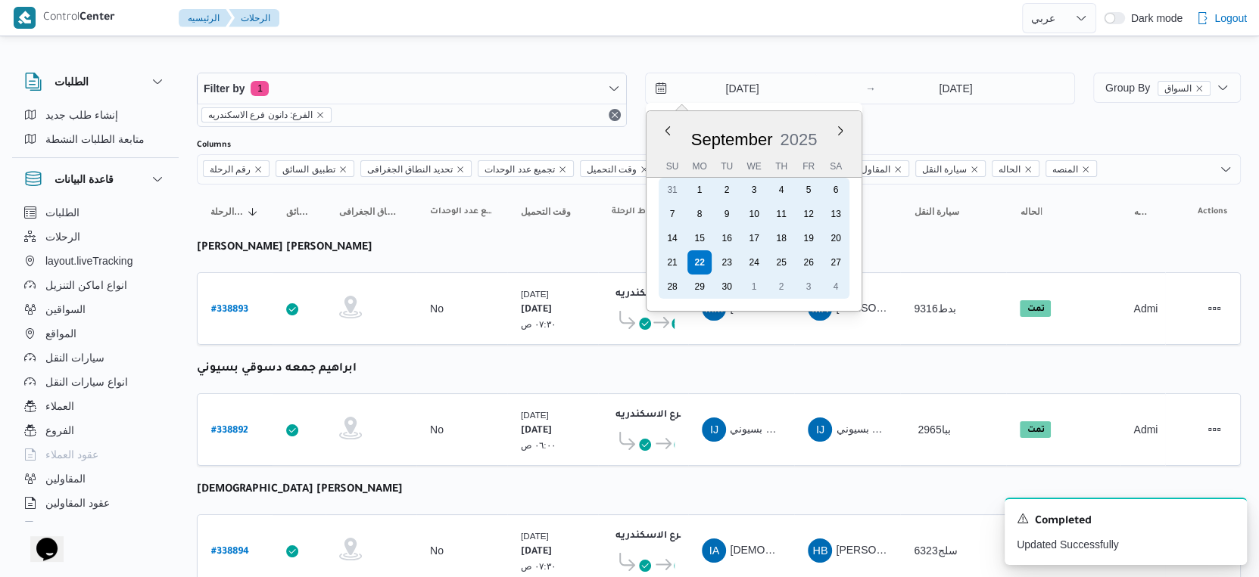
drag, startPoint x: 728, startPoint y: 261, endPoint x: 913, endPoint y: 105, distance: 241.7
click at [728, 261] on div "23" at bounding box center [726, 263] width 24 height 24
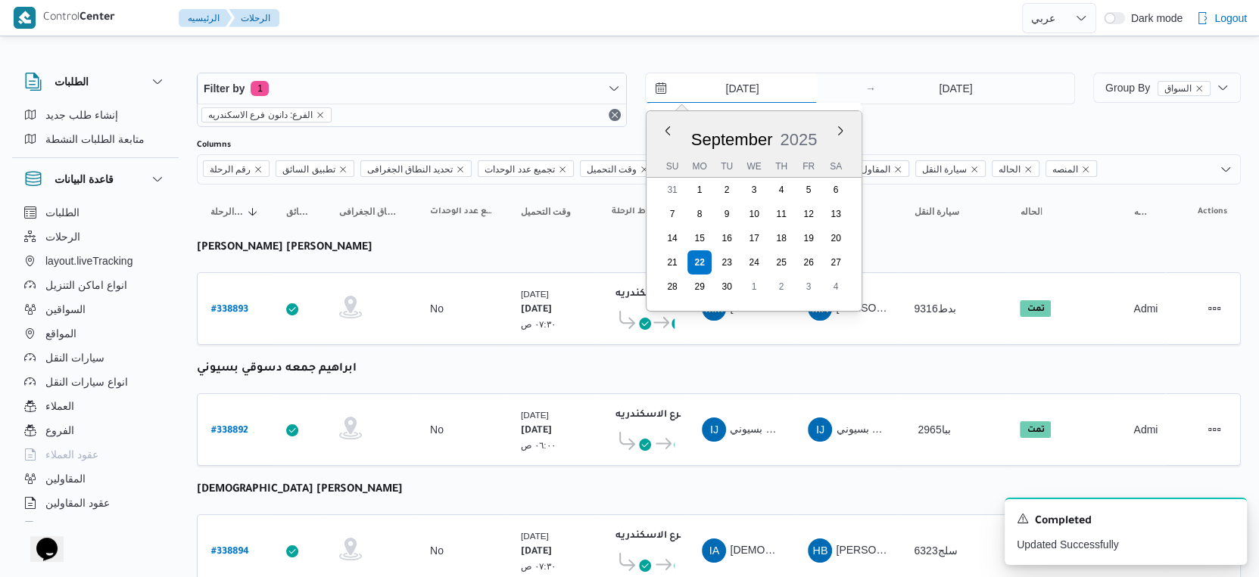
type input "[DATE]"
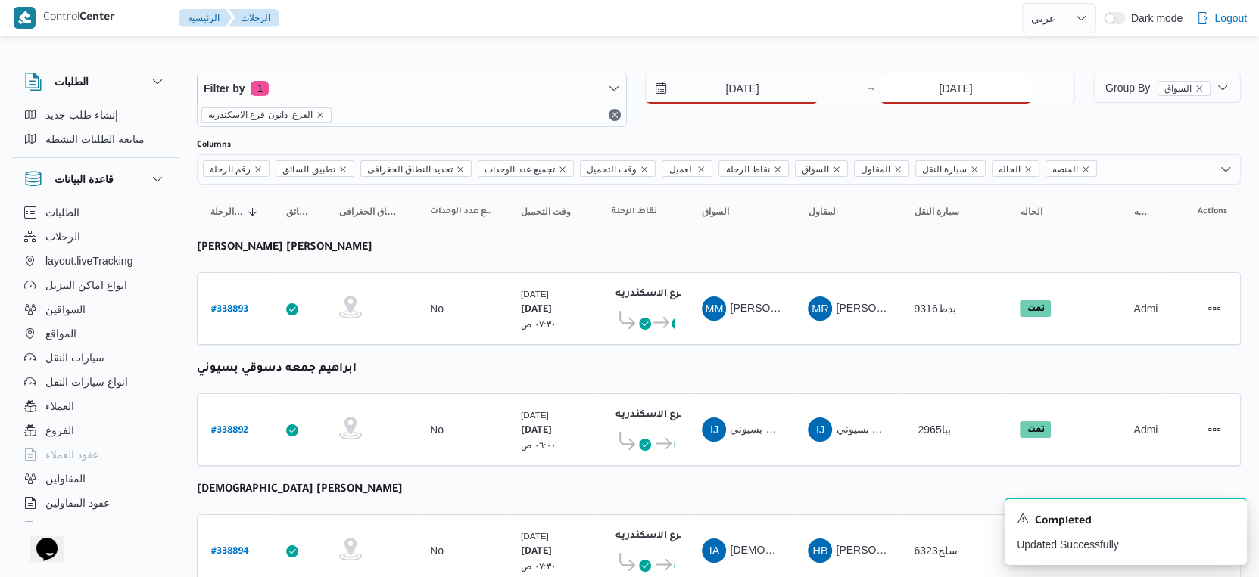
click at [929, 86] on input "[DATE]" at bounding box center [955, 88] width 151 height 30
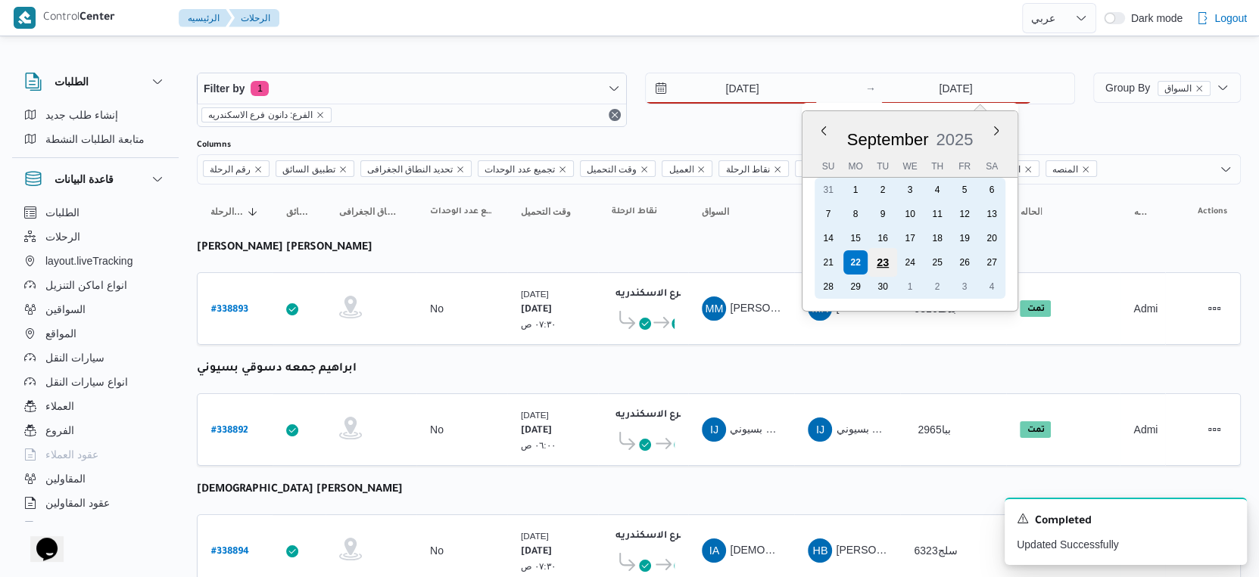
click at [885, 259] on div "23" at bounding box center [882, 262] width 29 height 29
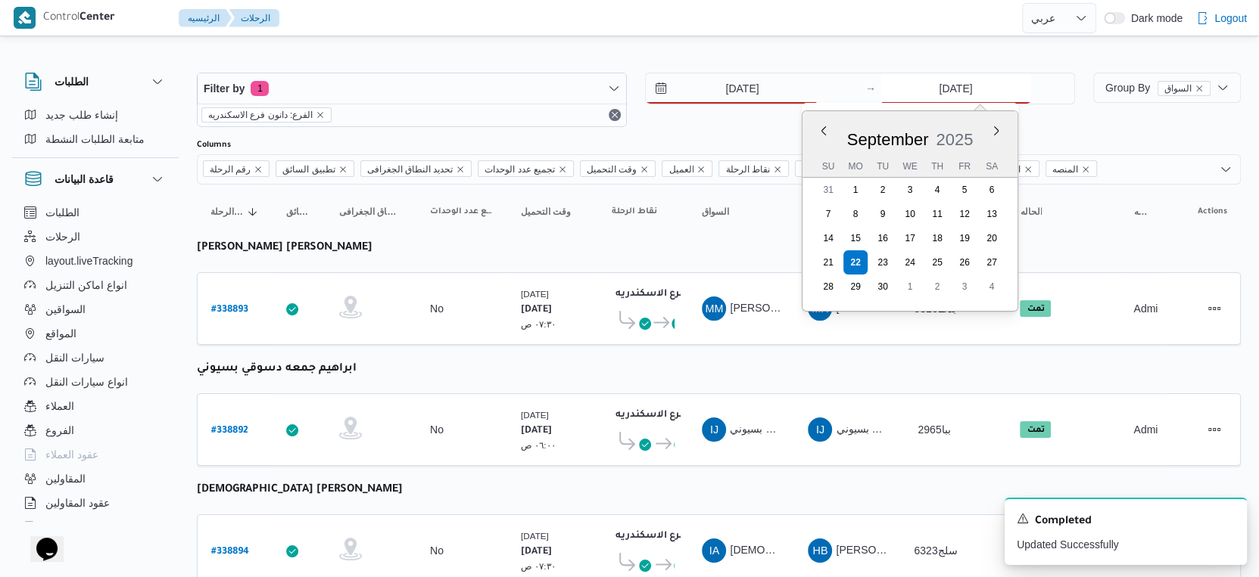
type input "[DATE]"
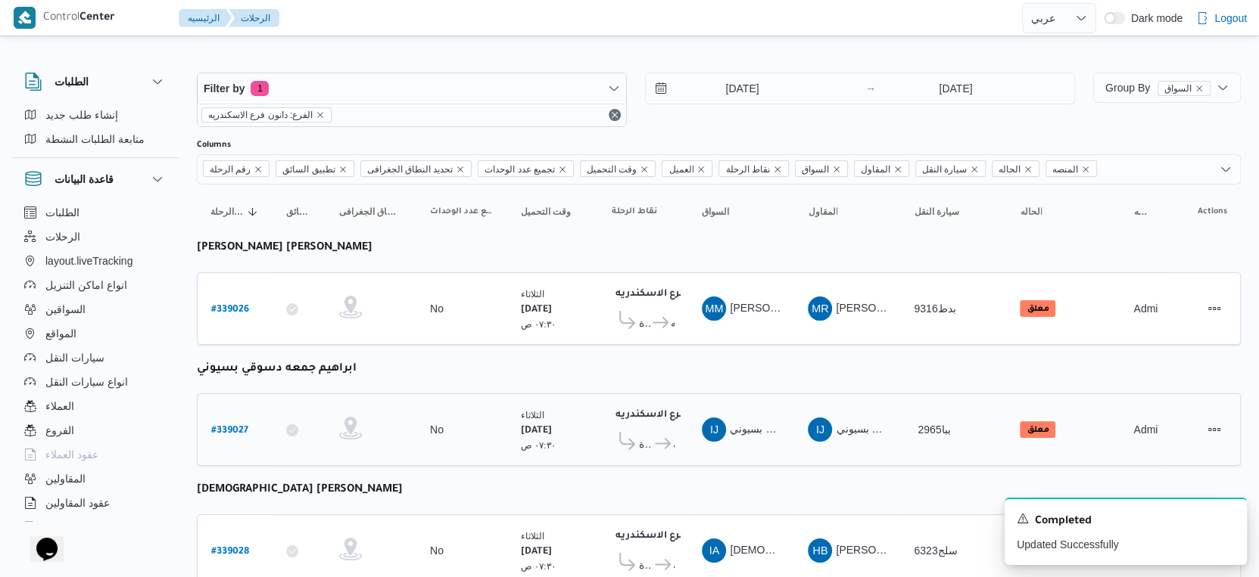
click at [472, 394] on td "تجميع عدد الوحدات No" at bounding box center [461, 430] width 91 height 73
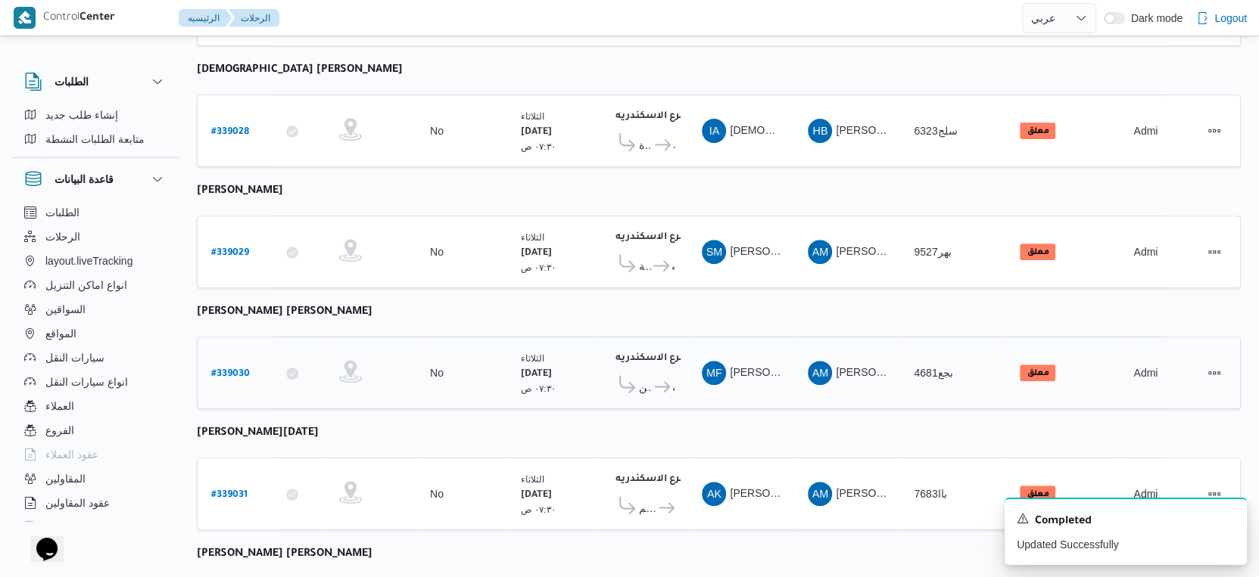
click at [235, 369] on b "# 339030" at bounding box center [230, 374] width 39 height 11
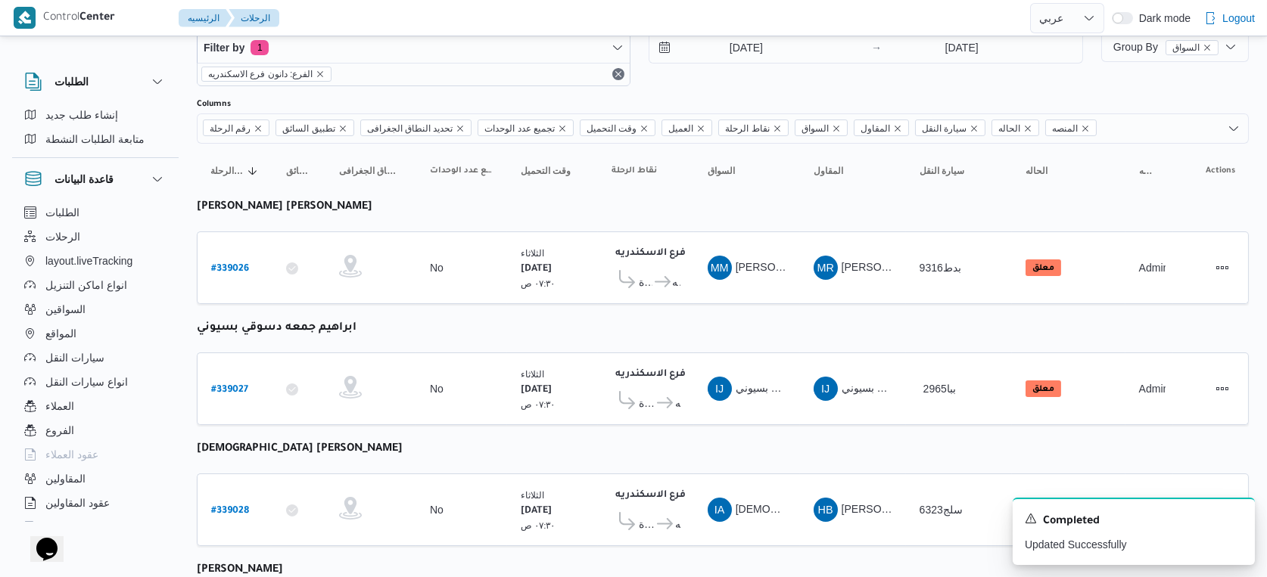
select select "ar"
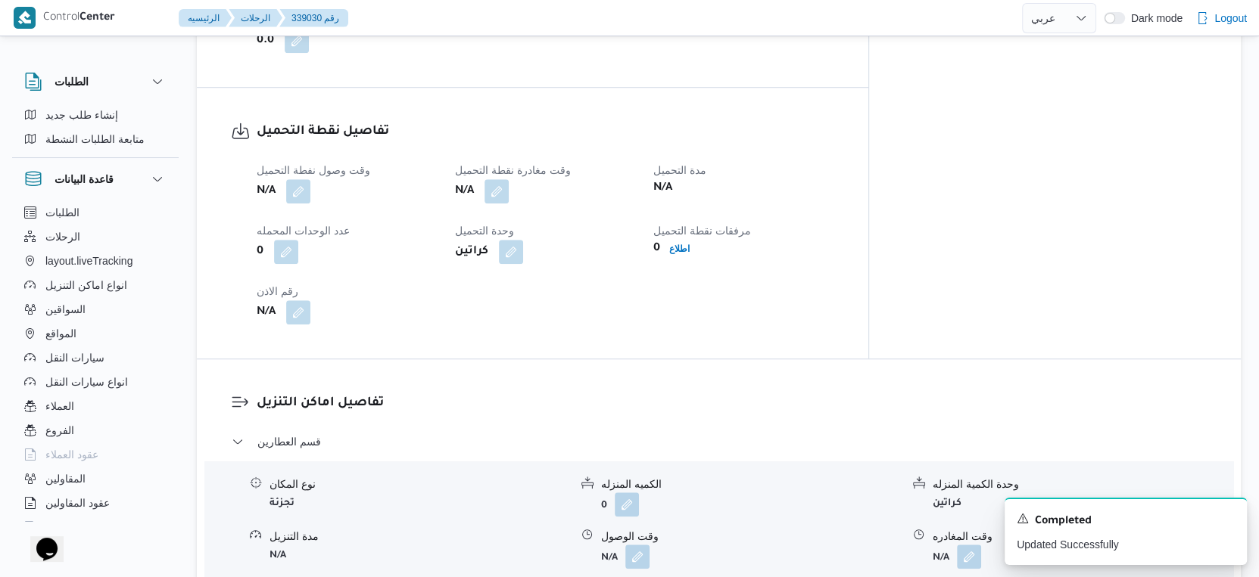
scroll to position [1177, 0]
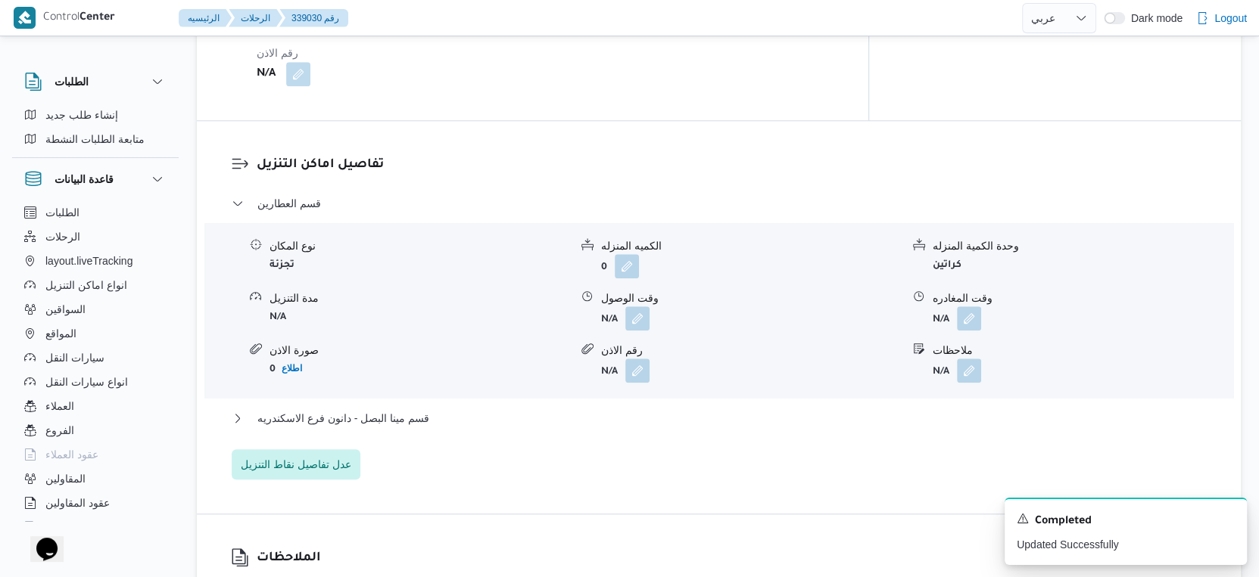
select select "ar"
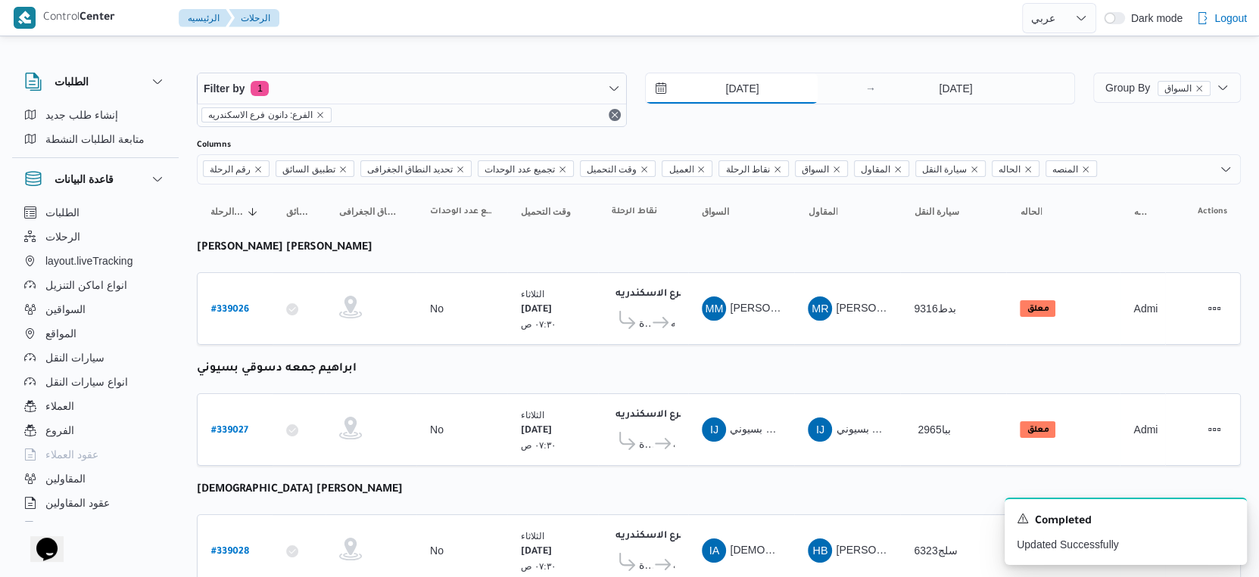
click at [786, 85] on input "[DATE]" at bounding box center [732, 88] width 172 height 30
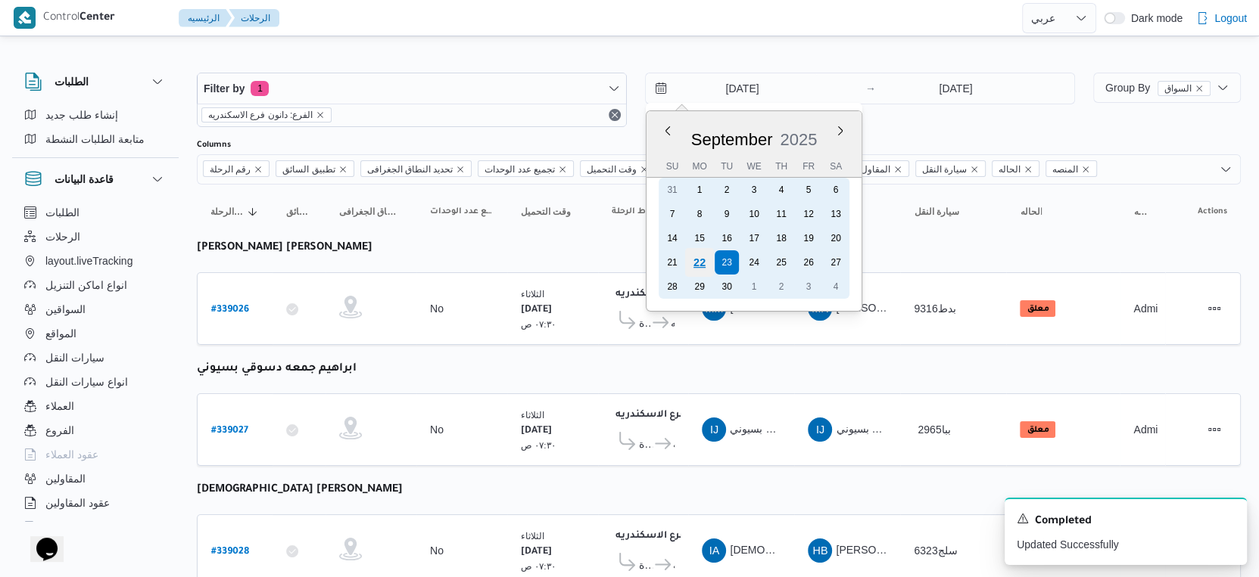
click at [704, 259] on div "22" at bounding box center [699, 262] width 29 height 29
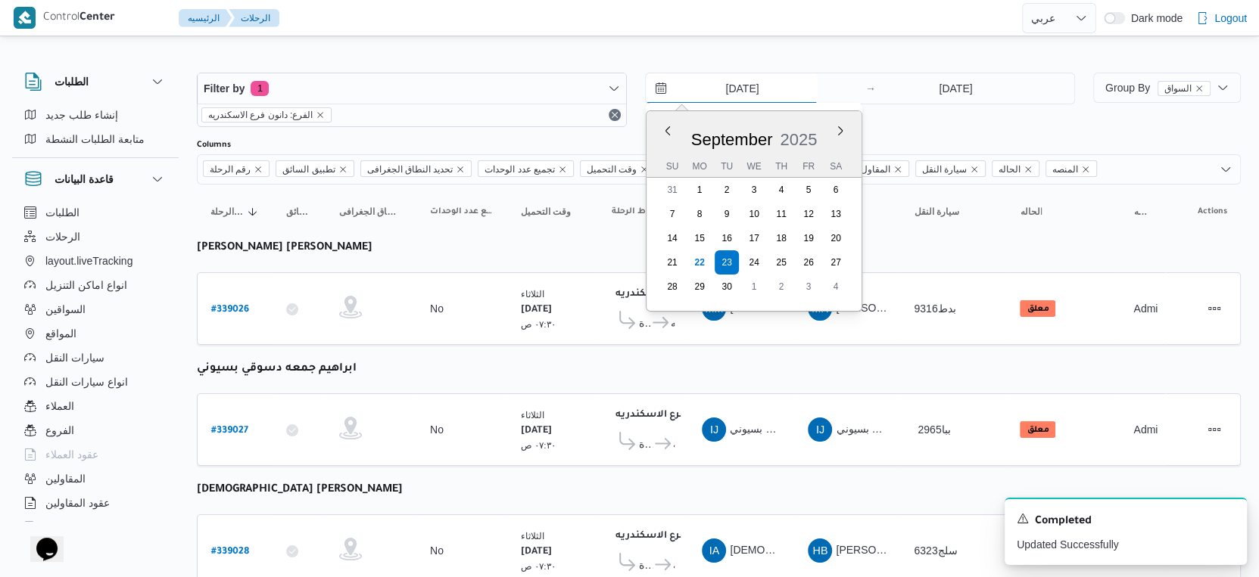
type input "[DATE]"
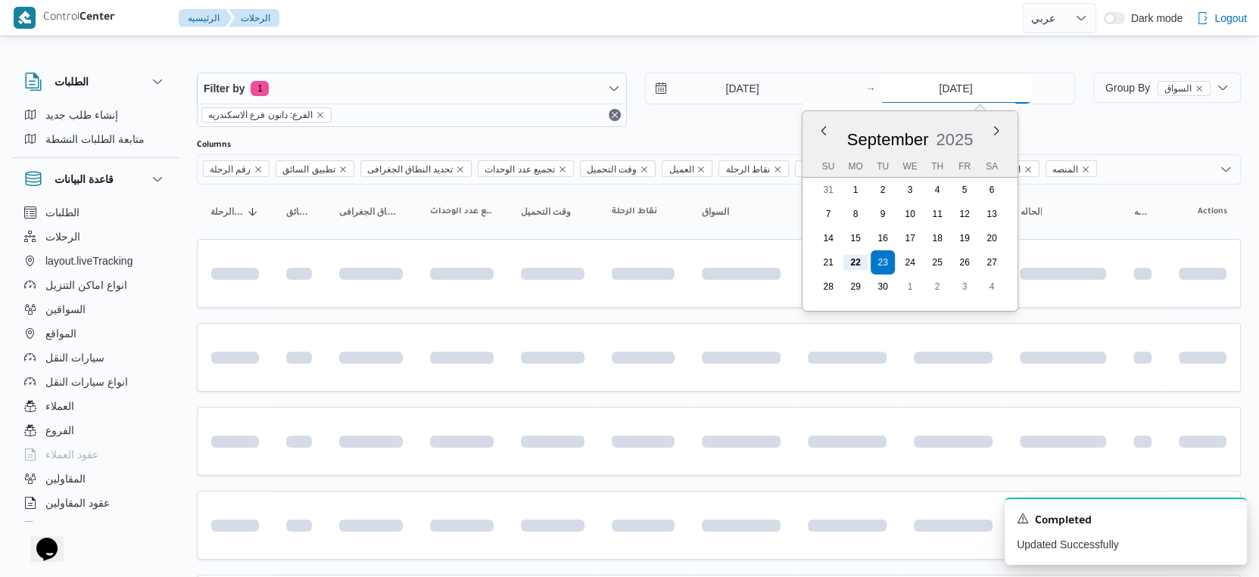
click at [972, 95] on input "[DATE]" at bounding box center [955, 88] width 151 height 30
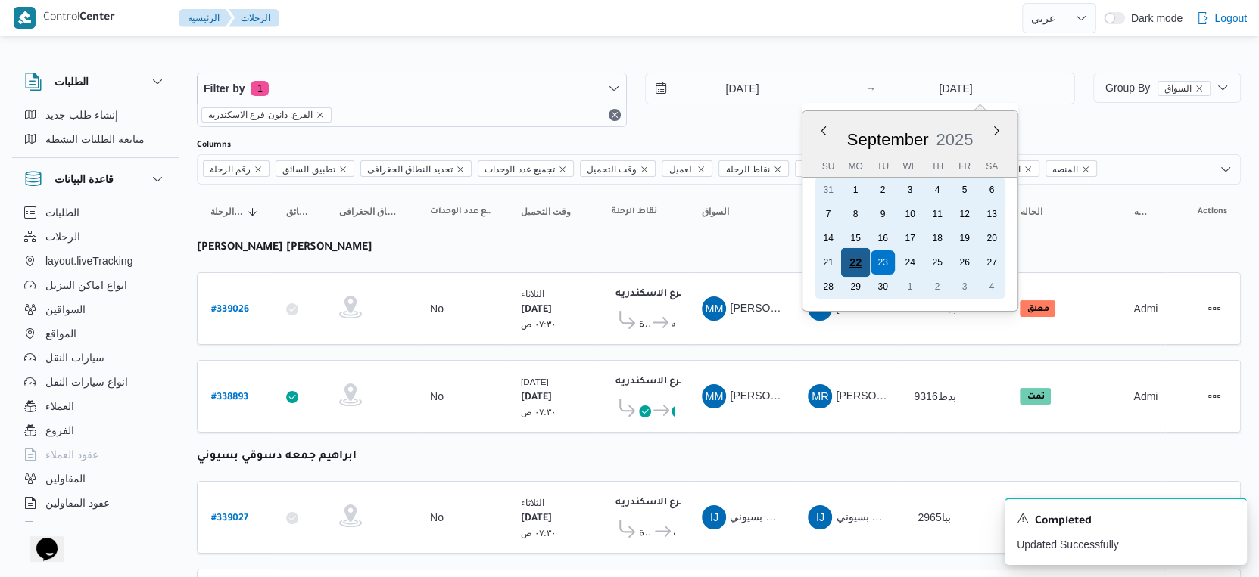
click at [854, 260] on div "22" at bounding box center [855, 262] width 29 height 29
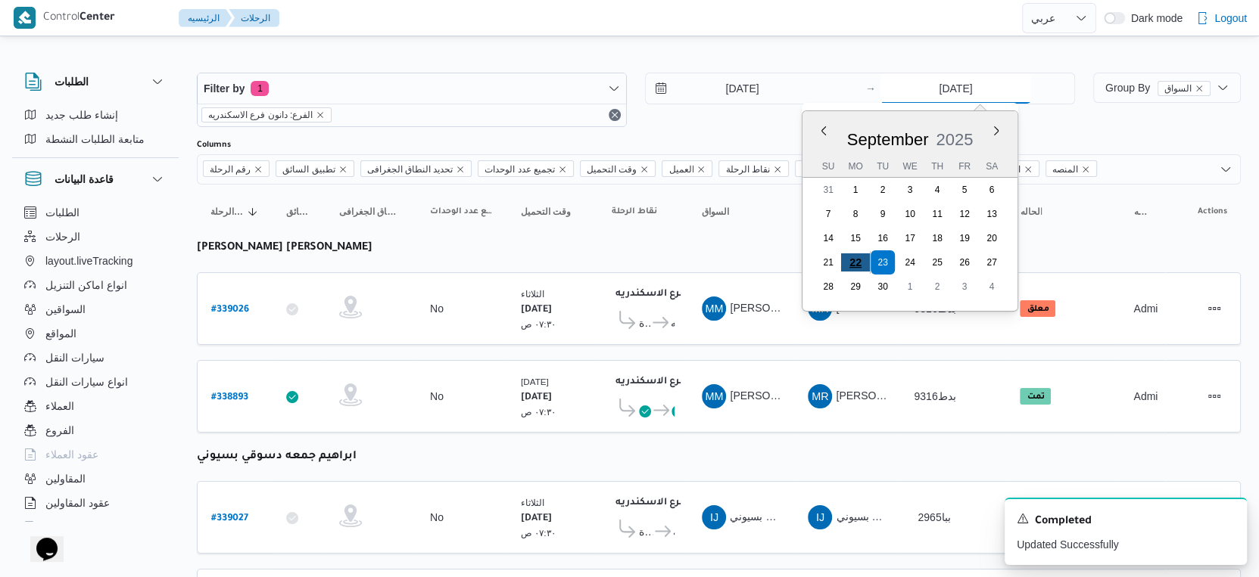
type input "[DATE]"
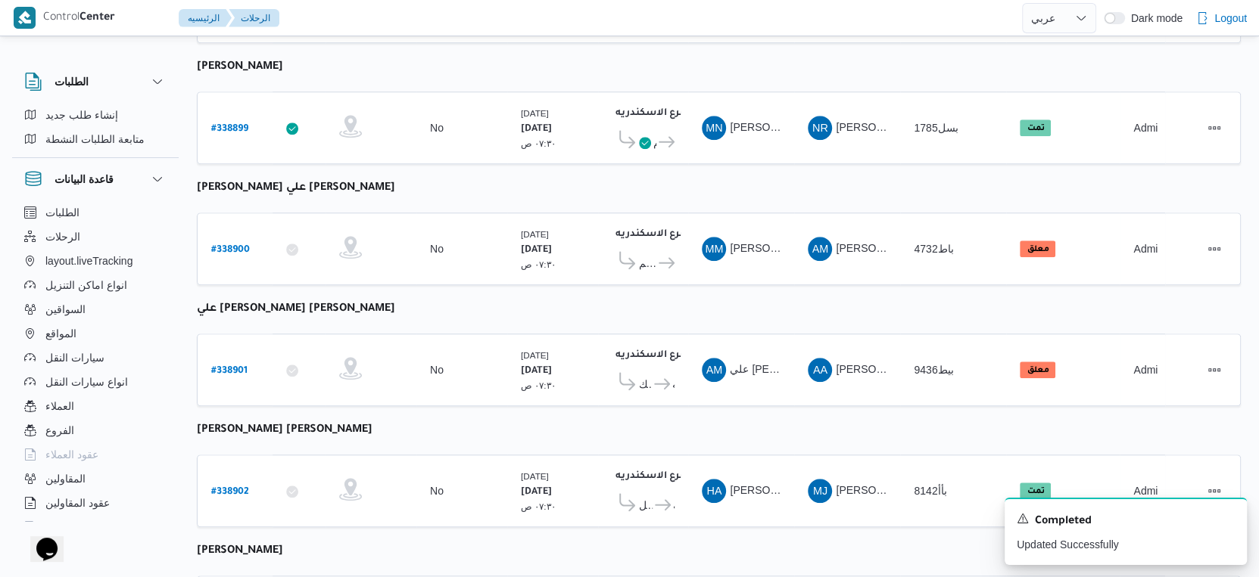
scroll to position [1177, 0]
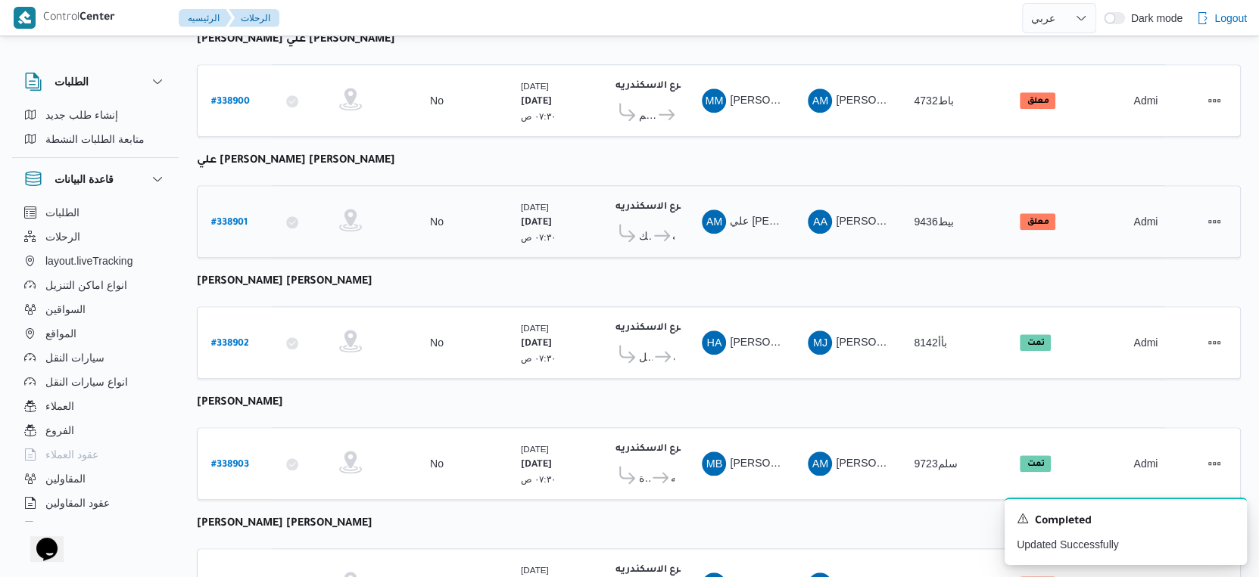
click at [230, 218] on b "# 338901" at bounding box center [229, 223] width 36 height 11
select select "ar"
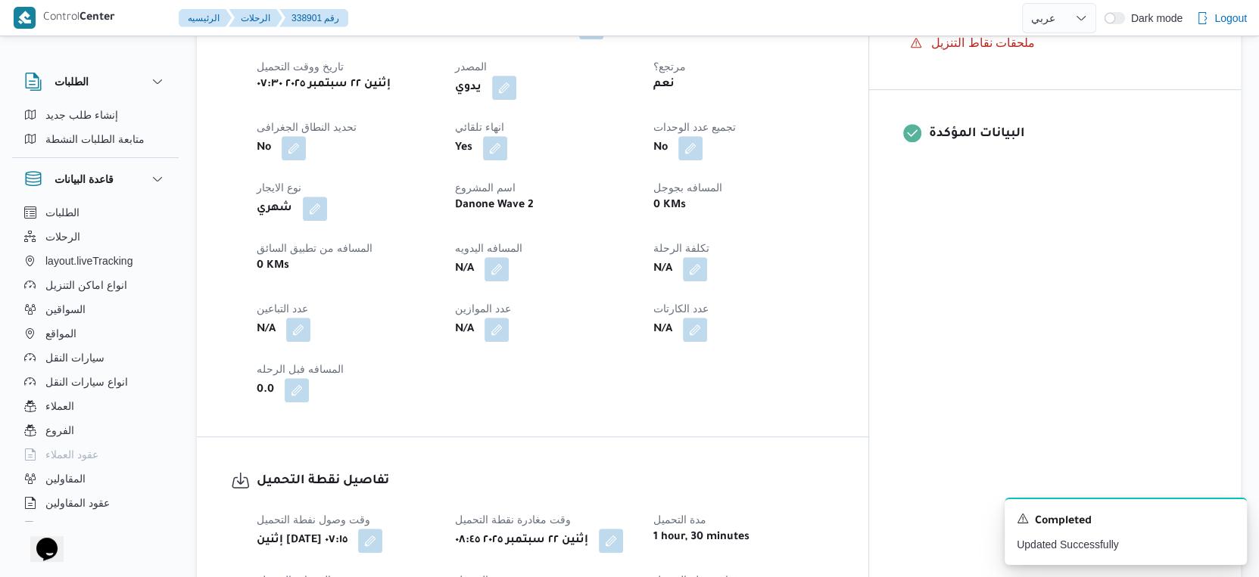
scroll to position [841, 0]
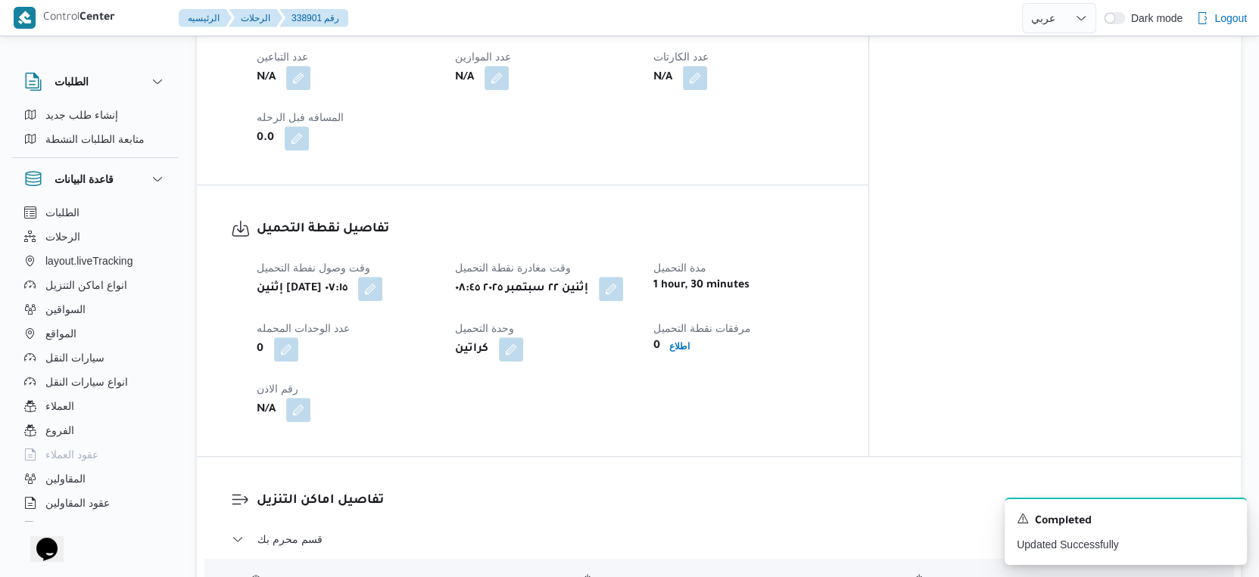
drag, startPoint x: 656, startPoint y: 294, endPoint x: 648, endPoint y: 301, distance: 11.3
click at [623, 293] on button "button" at bounding box center [611, 289] width 24 height 24
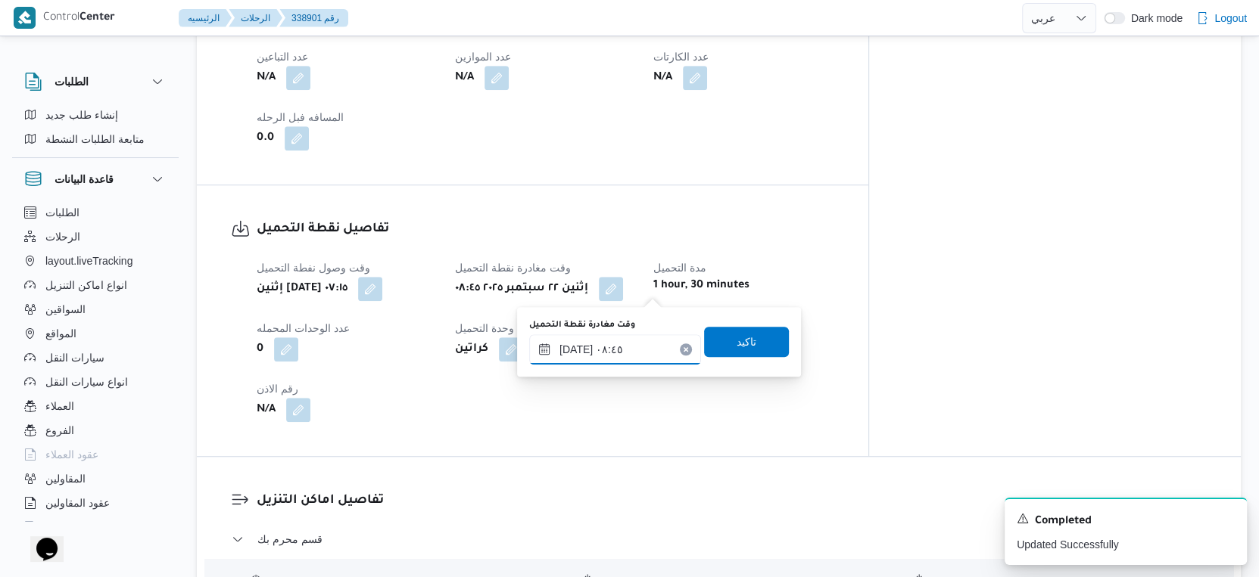
click at [624, 347] on input "[DATE] ٠٨:٤٥" at bounding box center [615, 350] width 172 height 30
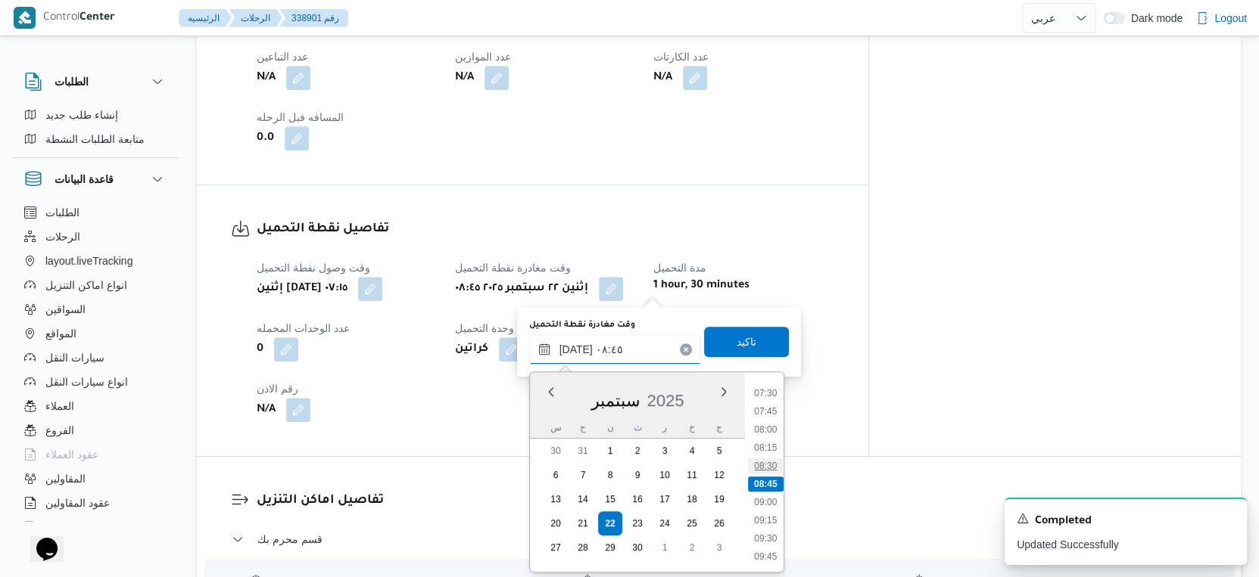
scroll to position [627, 0]
click at [767, 455] on li "09:30" at bounding box center [765, 454] width 35 height 15
type input "[DATE] ٠٩:٣٠"
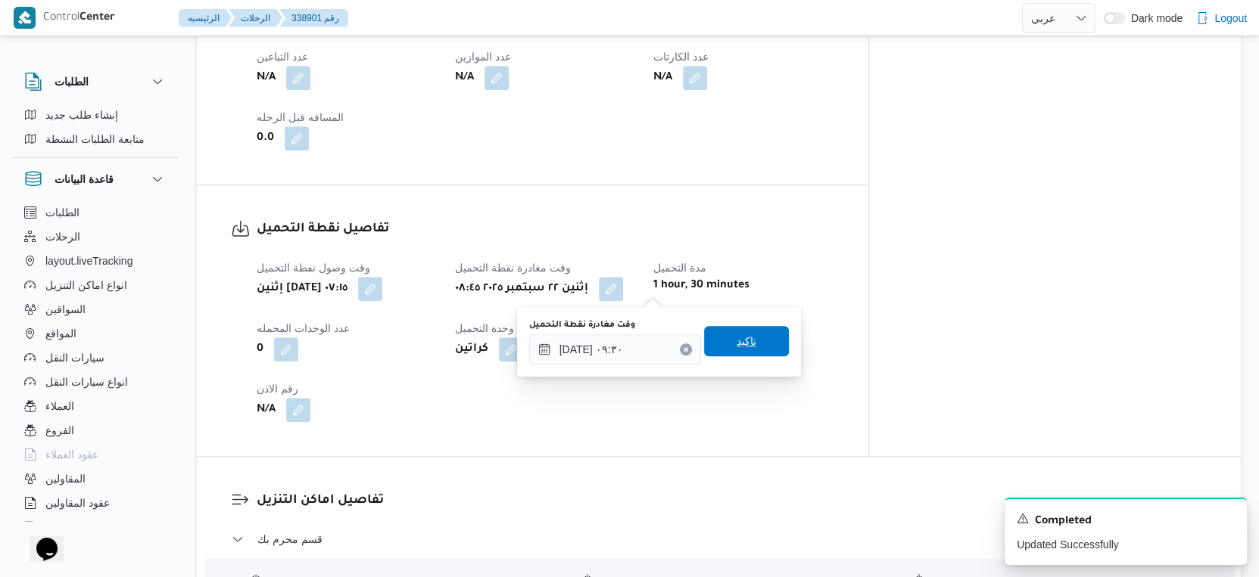
click at [754, 335] on span "تاكيد" at bounding box center [746, 341] width 85 height 30
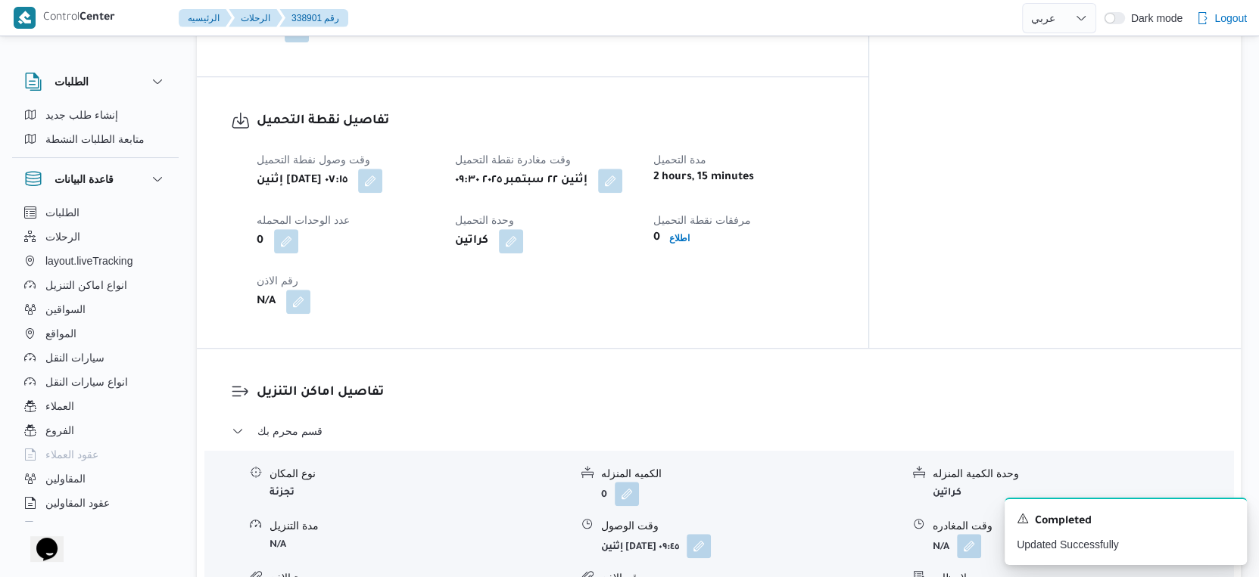
scroll to position [1093, 0]
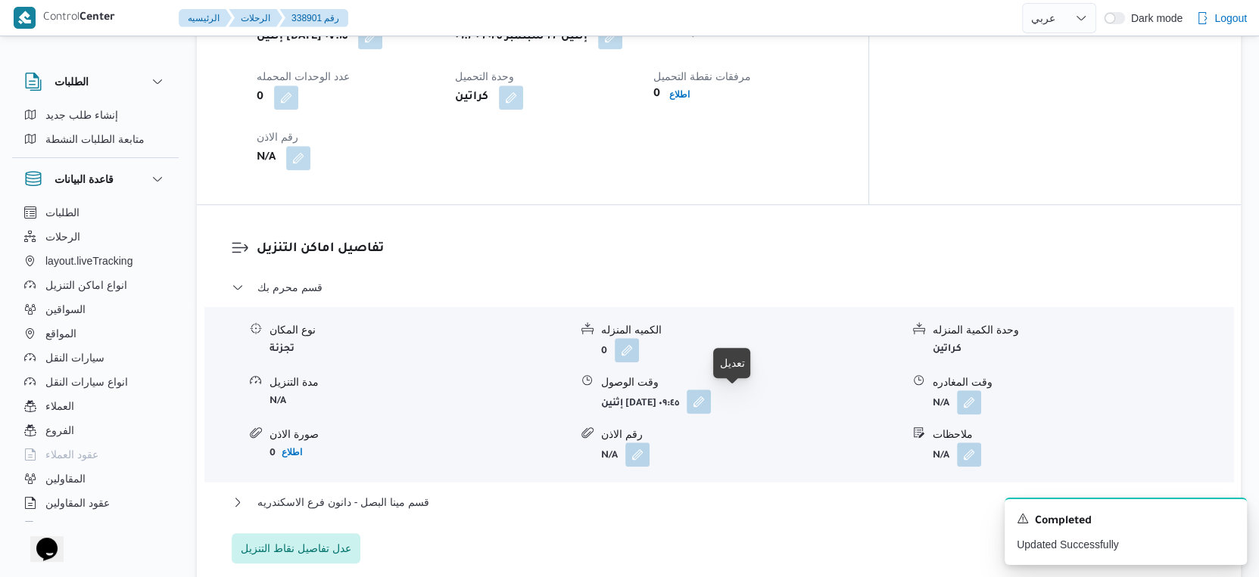
click at [711, 403] on button "button" at bounding box center [698, 402] width 24 height 24
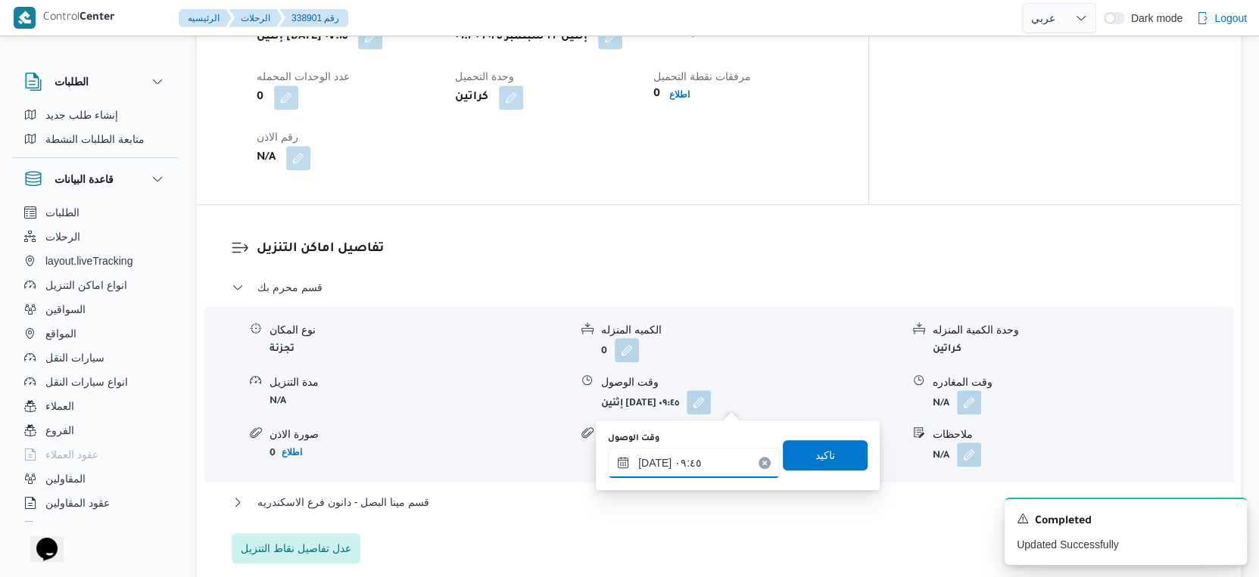
click at [716, 463] on input "[DATE] ٠٩:٤٥" at bounding box center [694, 463] width 172 height 30
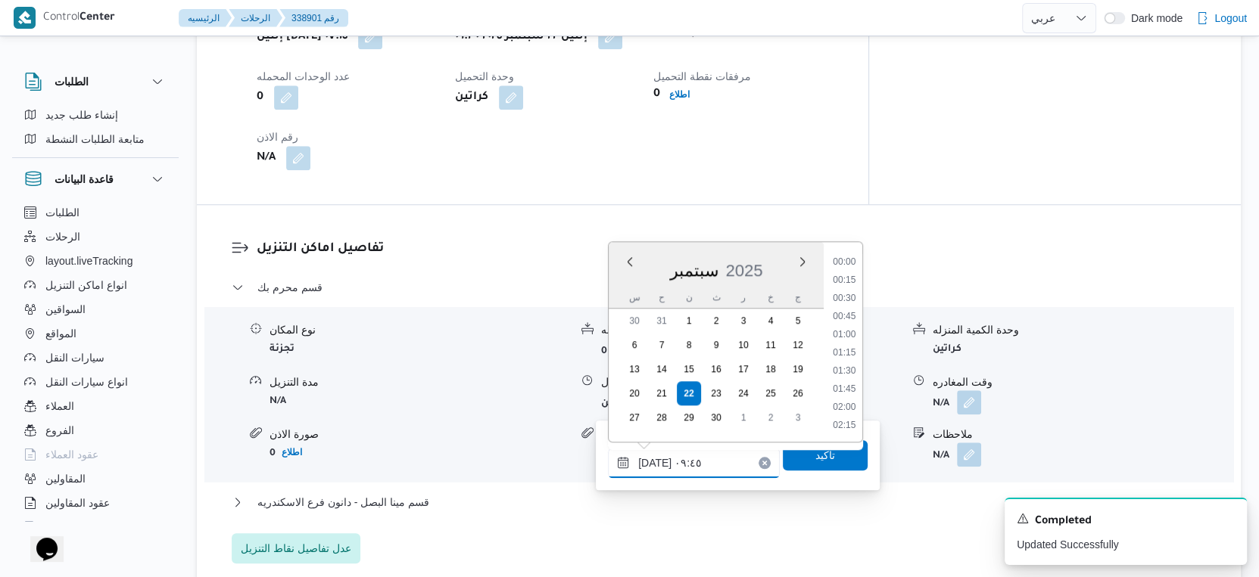
scroll to position [615, 0]
drag, startPoint x: 845, startPoint y: 369, endPoint x: 836, endPoint y: 453, distance: 84.5
click at [845, 370] on li "10:00" at bounding box center [843, 373] width 35 height 15
type input "[DATE] ١٠:٠٠"
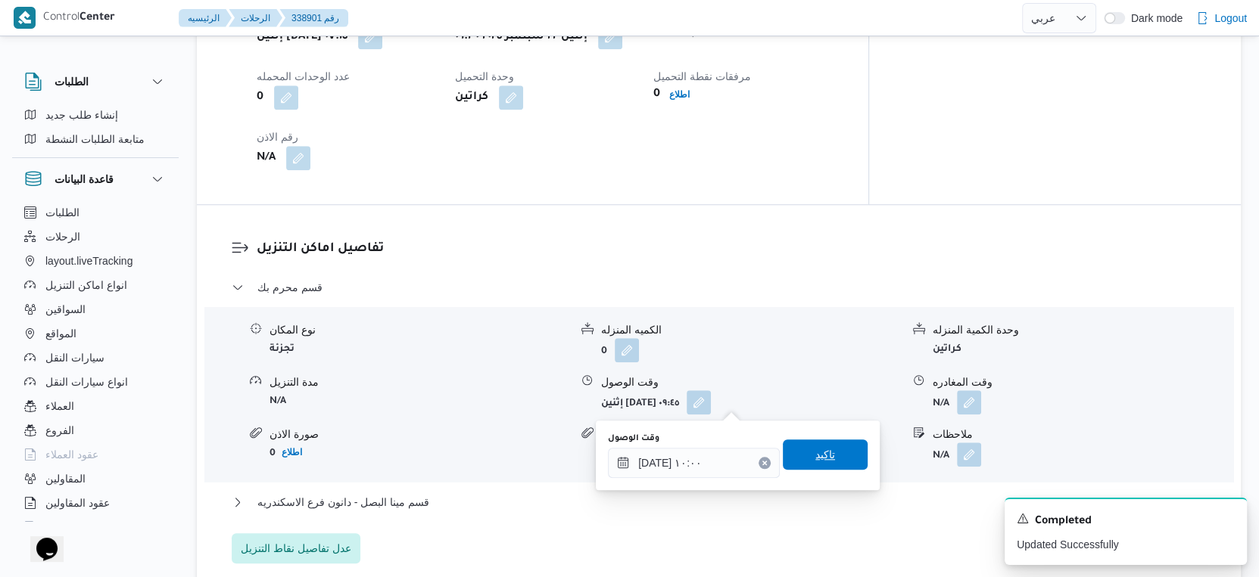
click at [833, 461] on span "تاكيد" at bounding box center [825, 455] width 85 height 30
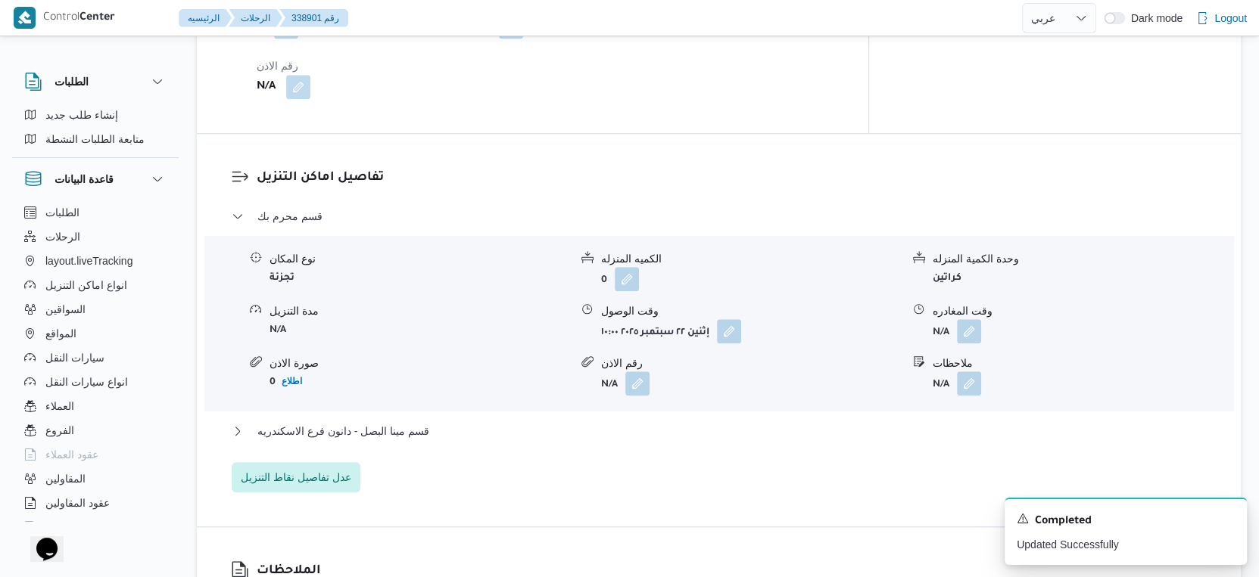
scroll to position [1262, 0]
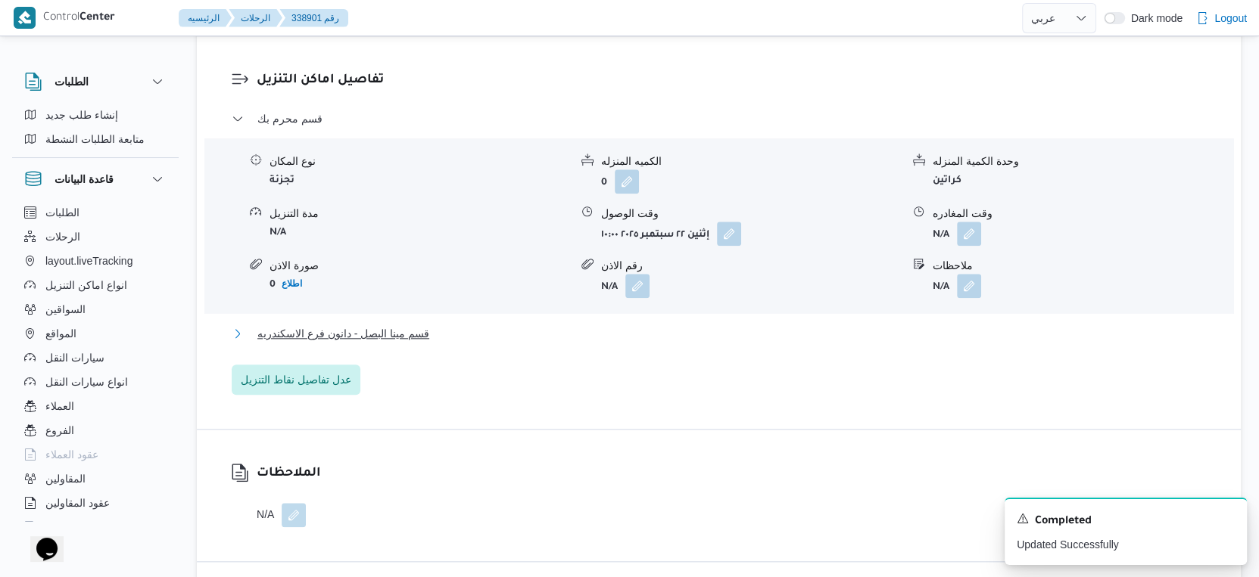
click at [389, 325] on span "قسم مينا البصل - دانون فرع الاسكندريه" at bounding box center [343, 334] width 172 height 18
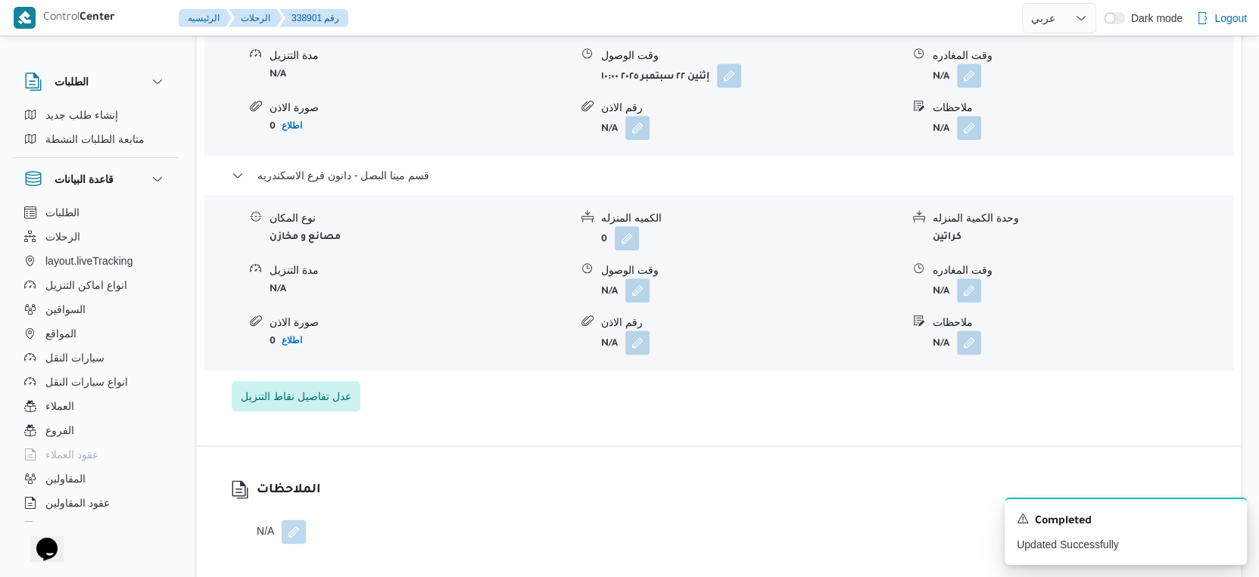
scroll to position [1430, 0]
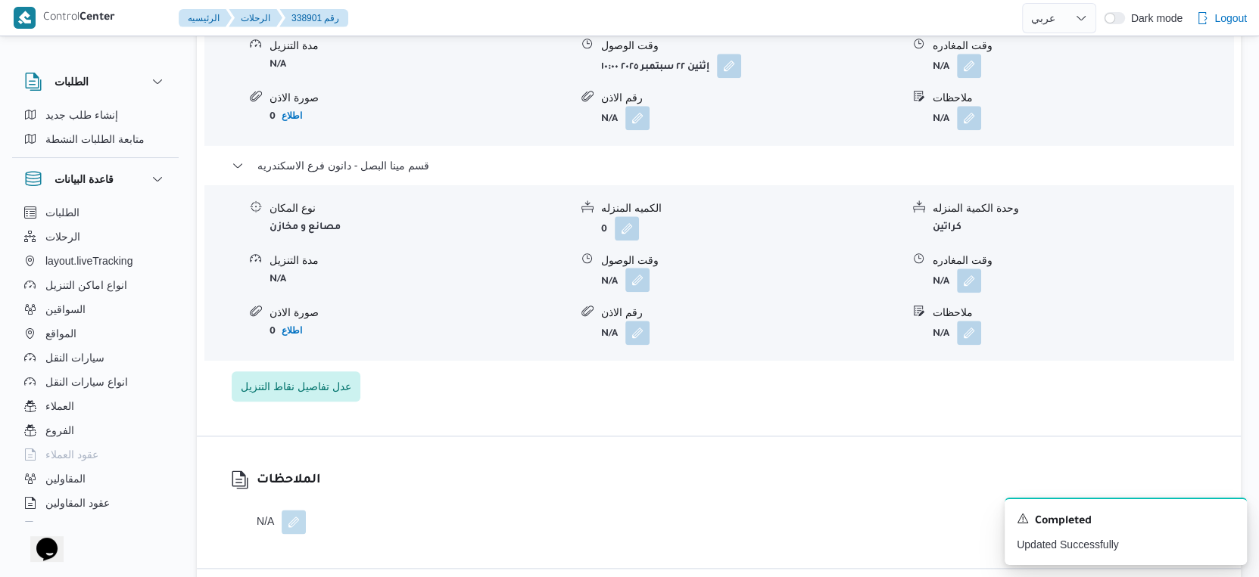
click at [643, 275] on button "button" at bounding box center [637, 280] width 24 height 24
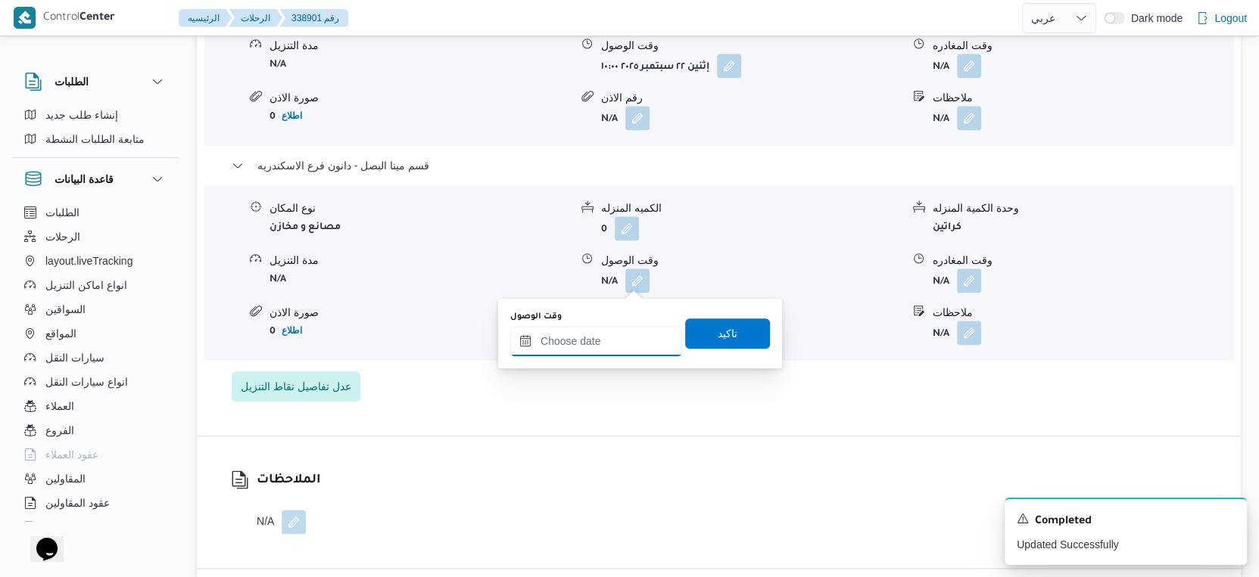
click at [618, 335] on input "وقت الوصول" at bounding box center [596, 341] width 172 height 30
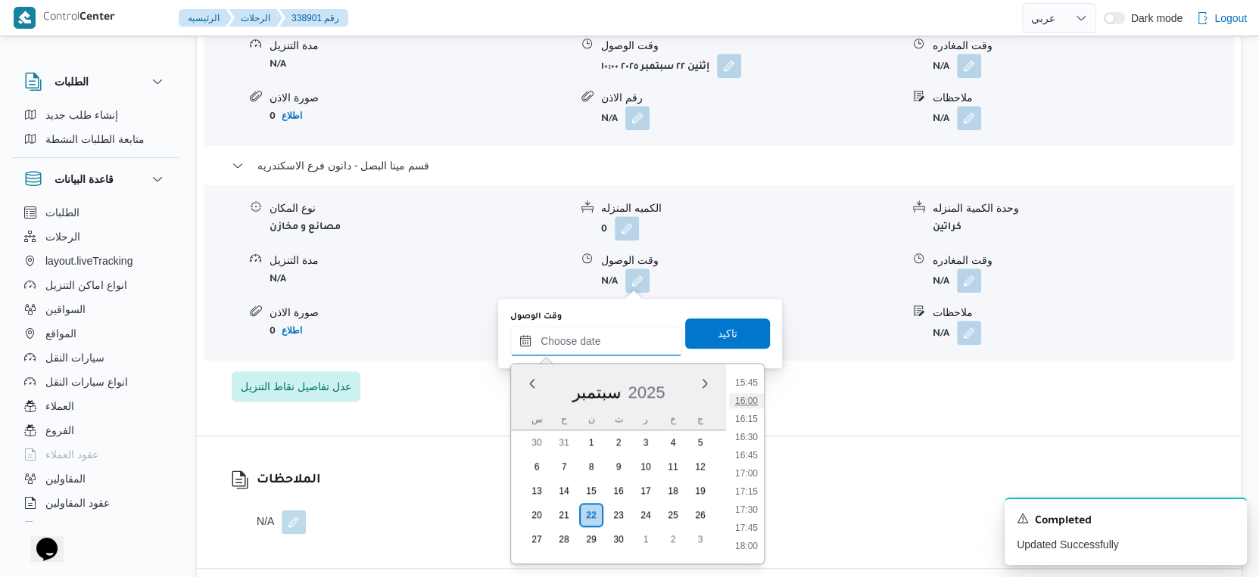
scroll to position [1107, 0]
click at [752, 457] on li "16:15" at bounding box center [746, 457] width 35 height 15
type input "[DATE] ١٦:١٥"
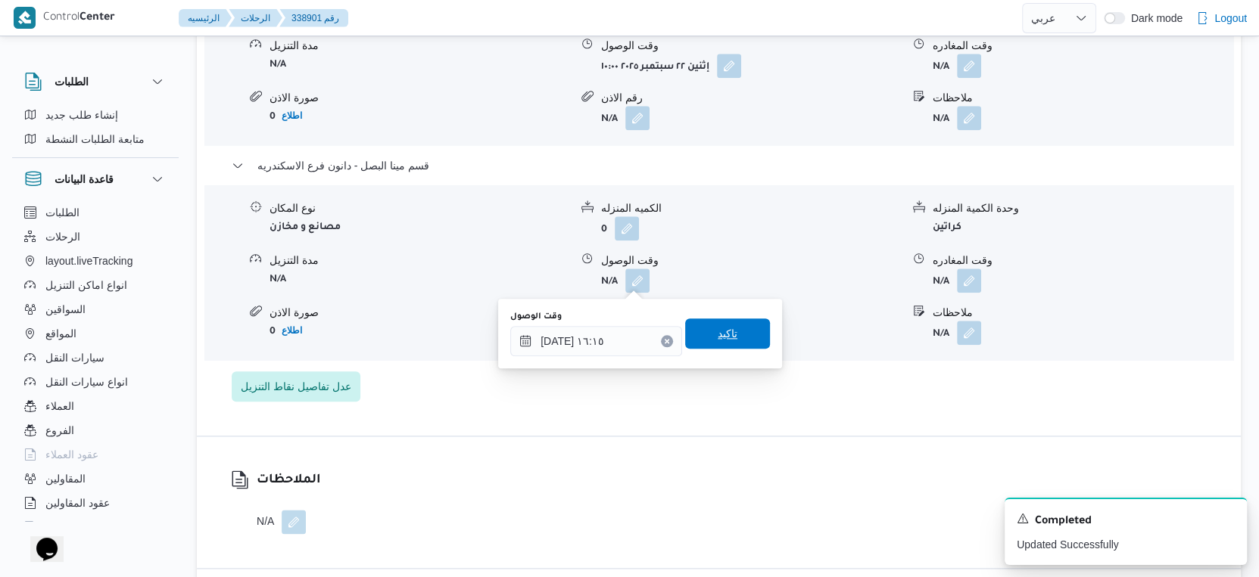
click at [752, 332] on span "تاكيد" at bounding box center [727, 334] width 85 height 30
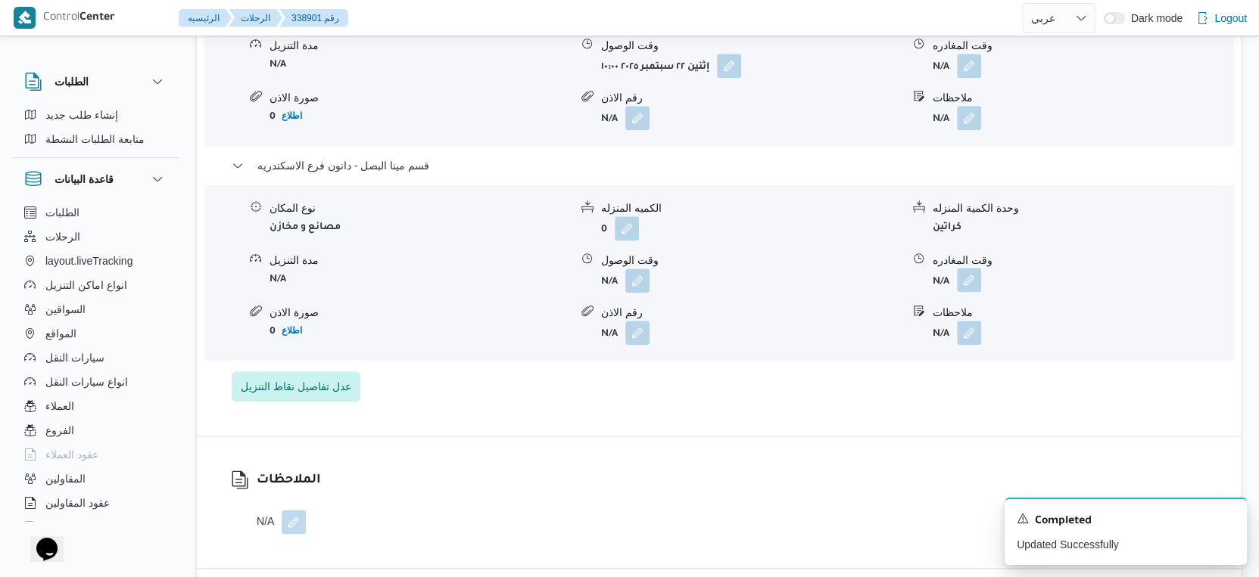
click at [977, 275] on button "button" at bounding box center [969, 280] width 24 height 24
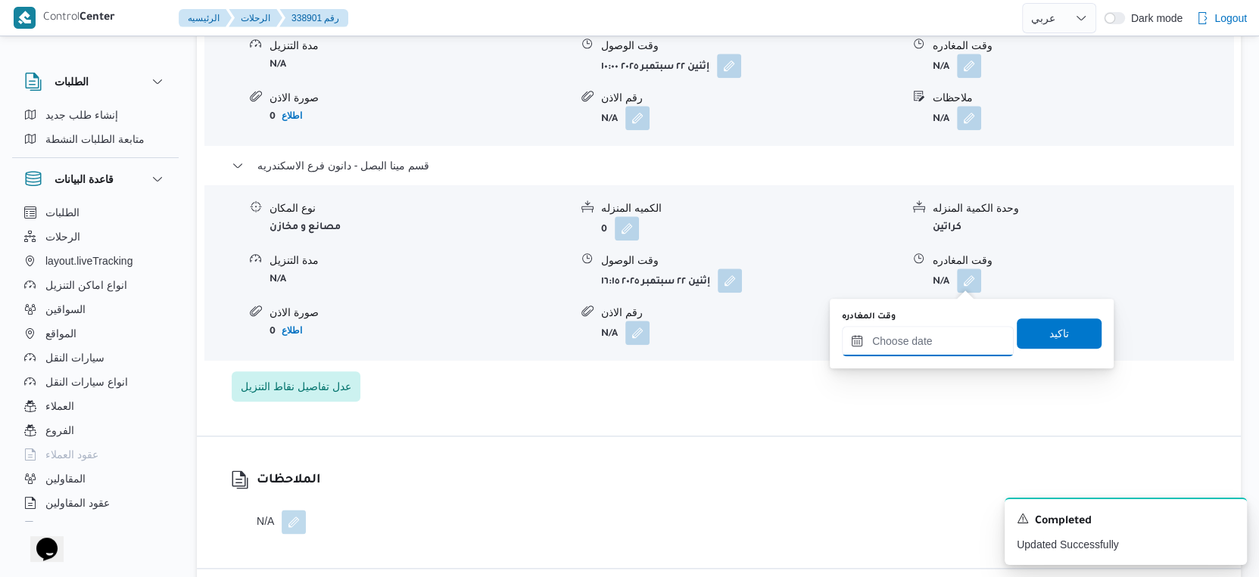
drag, startPoint x: 967, startPoint y: 294, endPoint x: 974, endPoint y: 350, distance: 57.2
click at [956, 331] on input "وقت المغادره" at bounding box center [928, 341] width 172 height 30
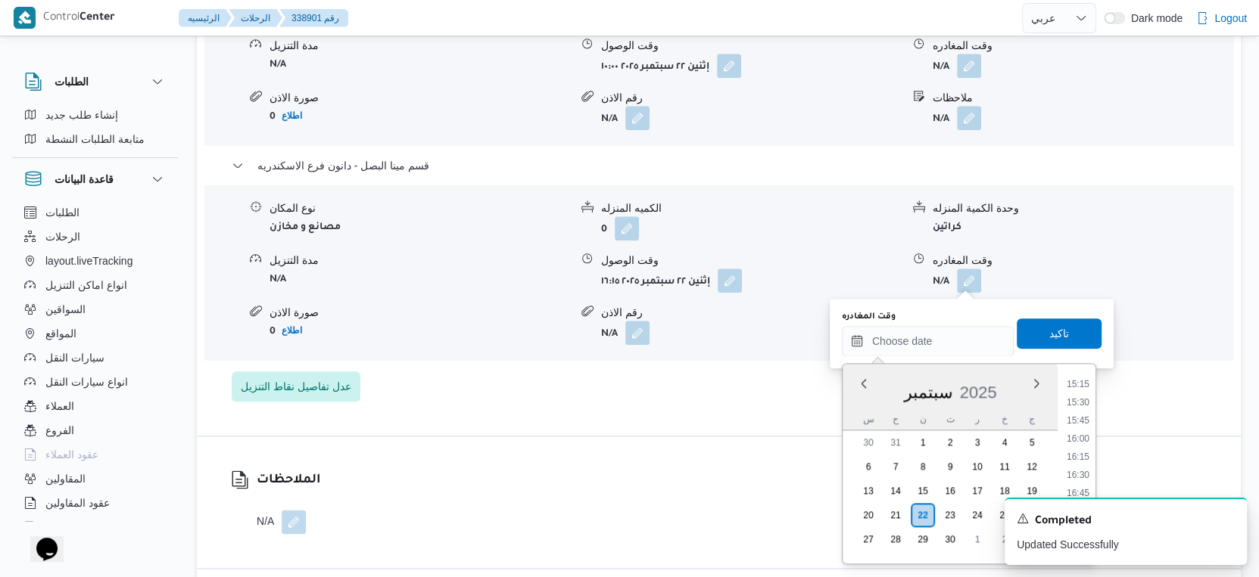
drag, startPoint x: 1079, startPoint y: 470, endPoint x: 1083, endPoint y: 427, distance: 43.3
click at [1079, 470] on li "16:30" at bounding box center [1077, 475] width 35 height 15
type input "[DATE] ١٦:٣٠"
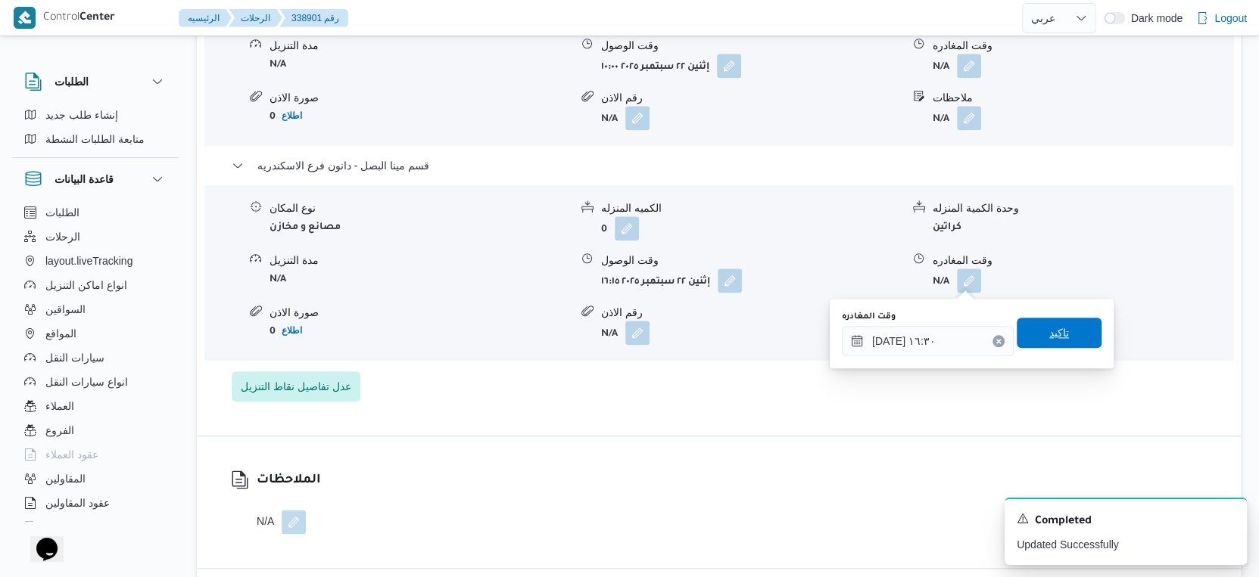
click at [1070, 335] on span "تاكيد" at bounding box center [1058, 333] width 85 height 30
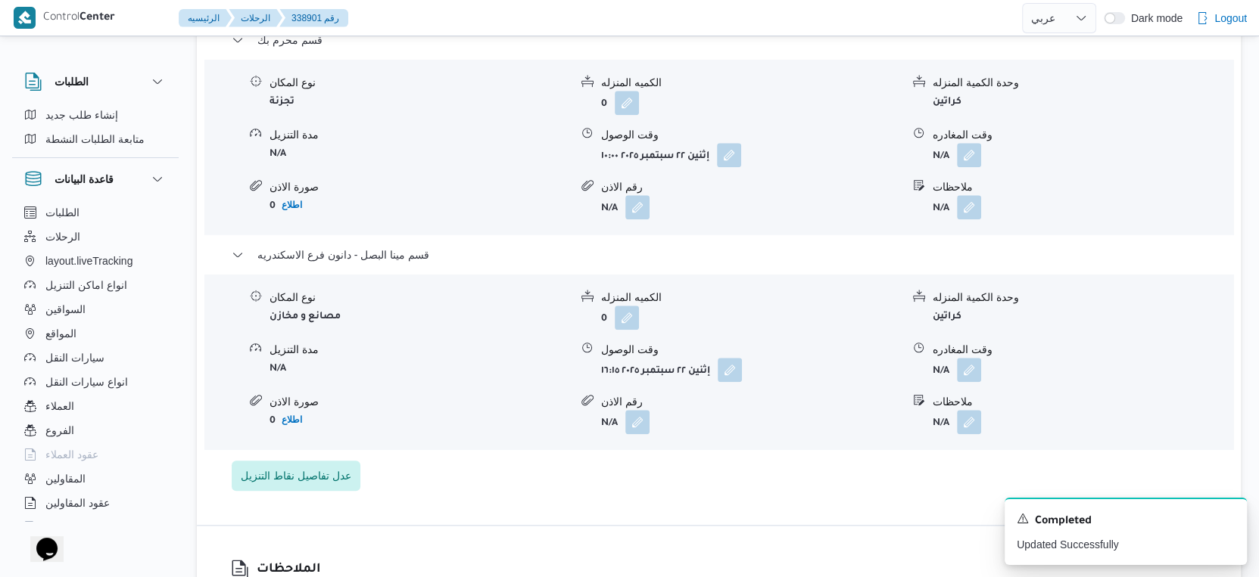
scroll to position [1262, 0]
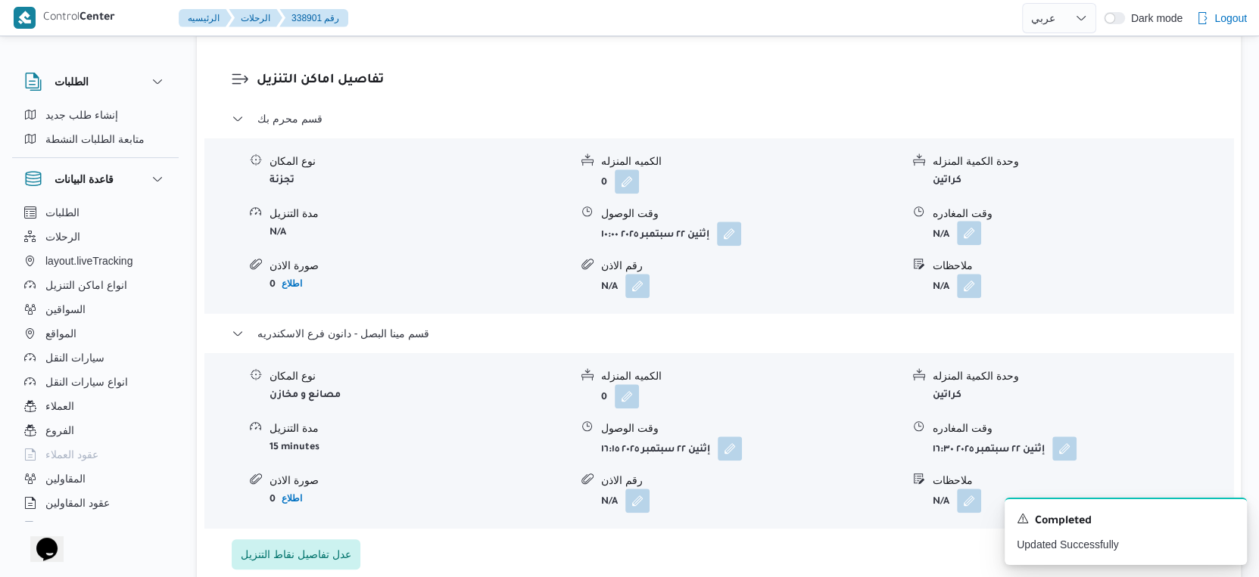
click at [975, 234] on button "button" at bounding box center [969, 233] width 24 height 24
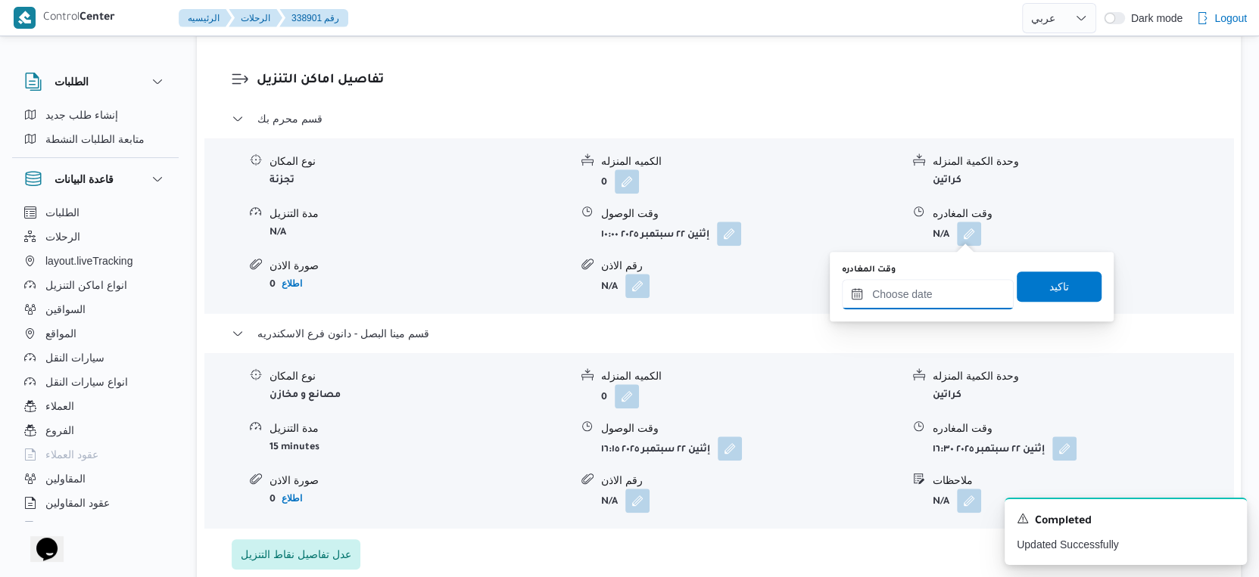
click at [933, 290] on input "وقت المغادره" at bounding box center [928, 294] width 172 height 30
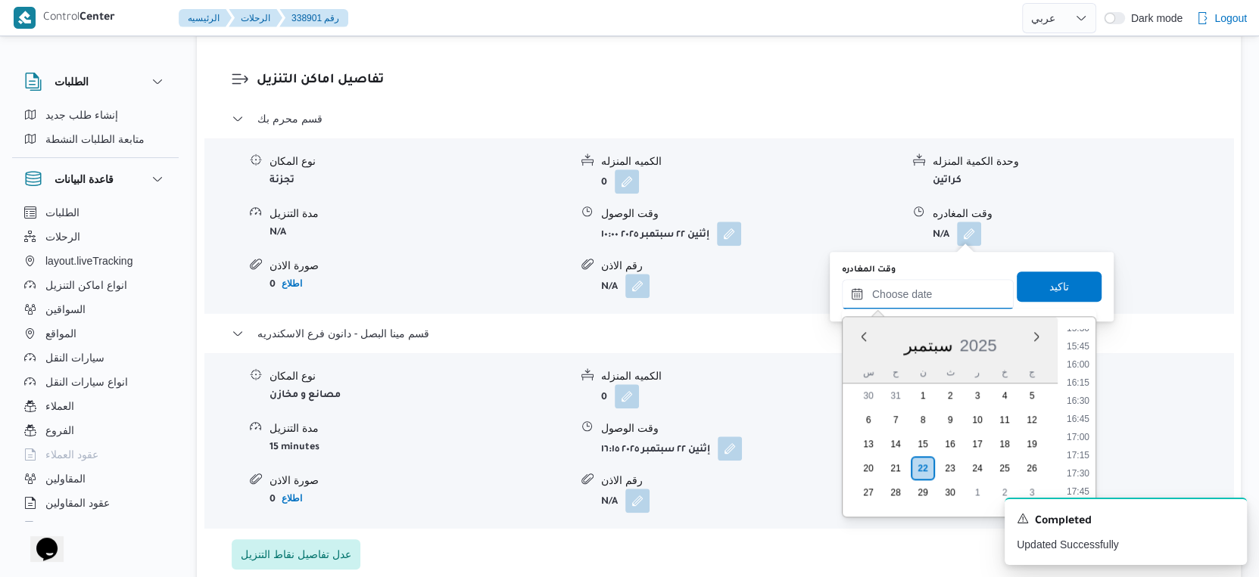
scroll to position [1107, 0]
drag, startPoint x: 1083, startPoint y: 375, endPoint x: 1082, endPoint y: 358, distance: 17.5
click at [1083, 375] on li "15:45" at bounding box center [1077, 373] width 35 height 15
type input "[DATE] ١٥:٤٥"
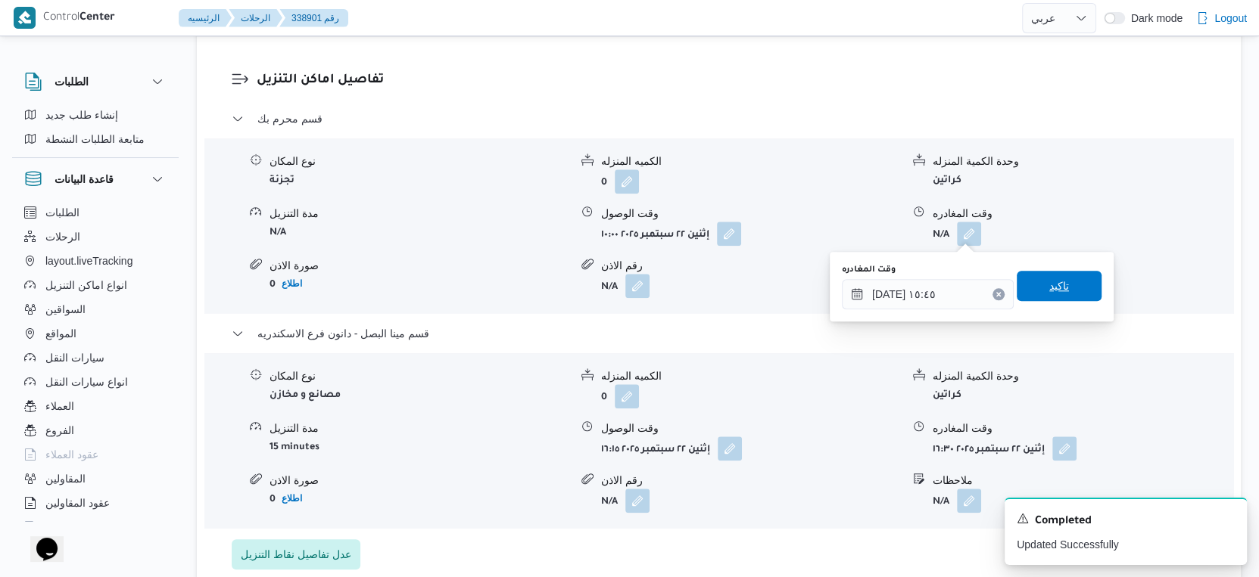
click at [1060, 281] on span "تاكيد" at bounding box center [1058, 286] width 85 height 30
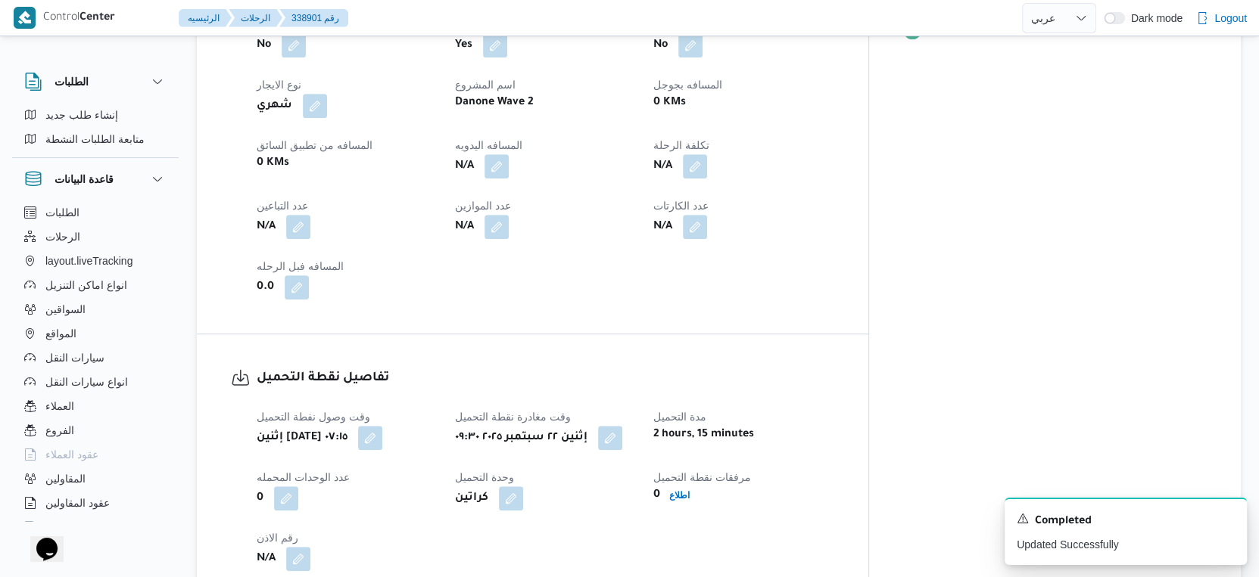
scroll to position [589, 0]
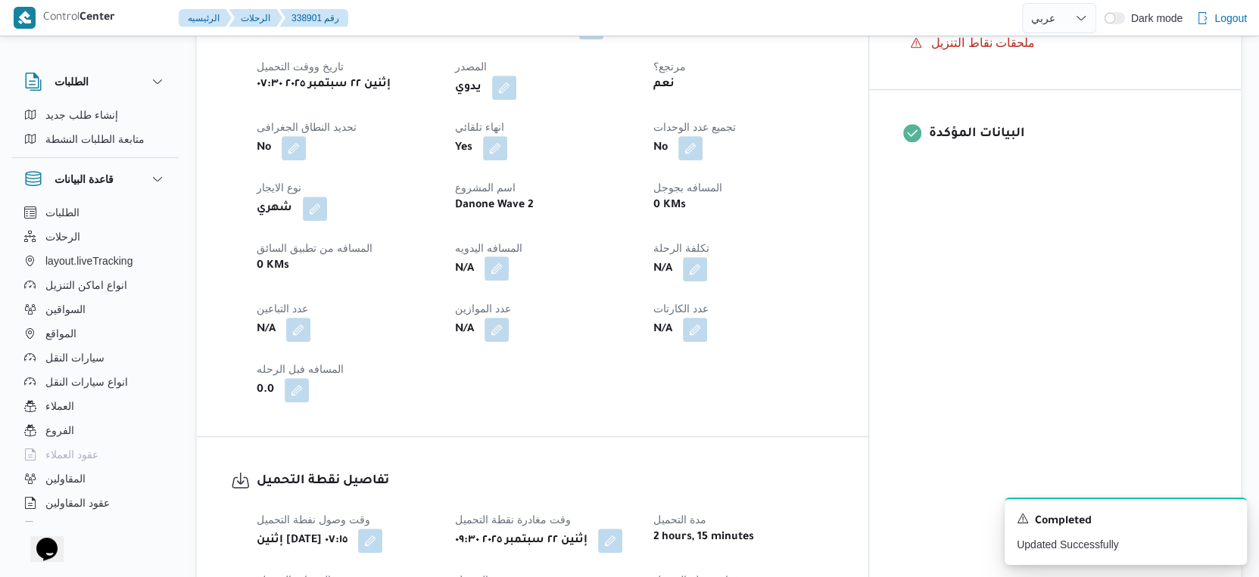
click at [509, 270] on button "button" at bounding box center [496, 269] width 24 height 24
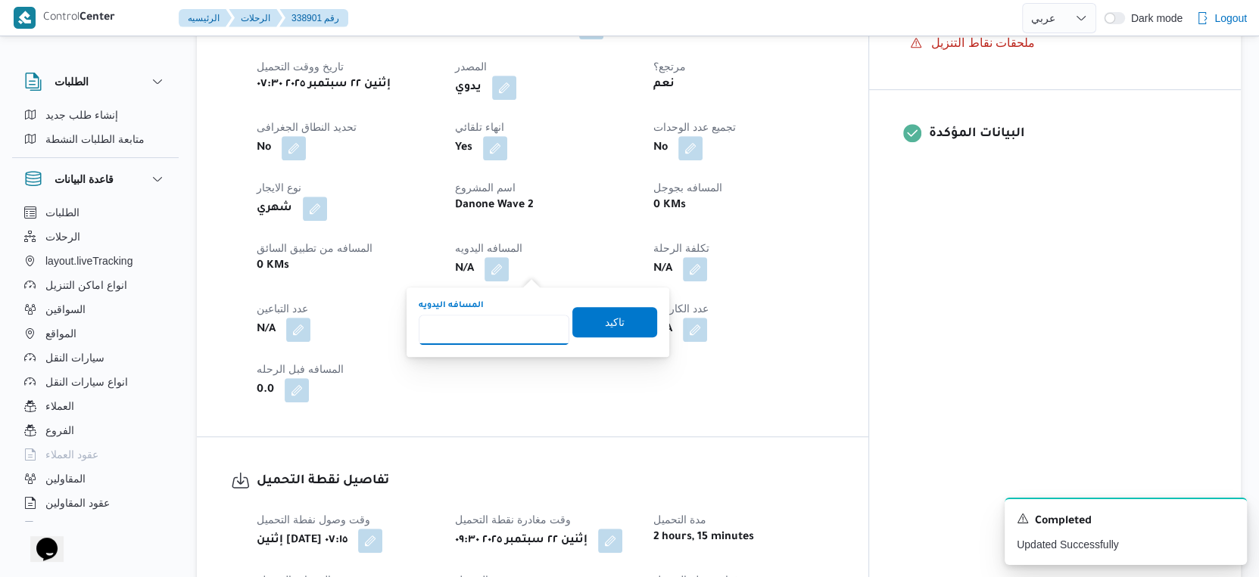
click at [482, 329] on input "المسافه اليدويه" at bounding box center [494, 330] width 151 height 30
type input "14"
click at [615, 313] on span "تاكيد" at bounding box center [614, 322] width 85 height 30
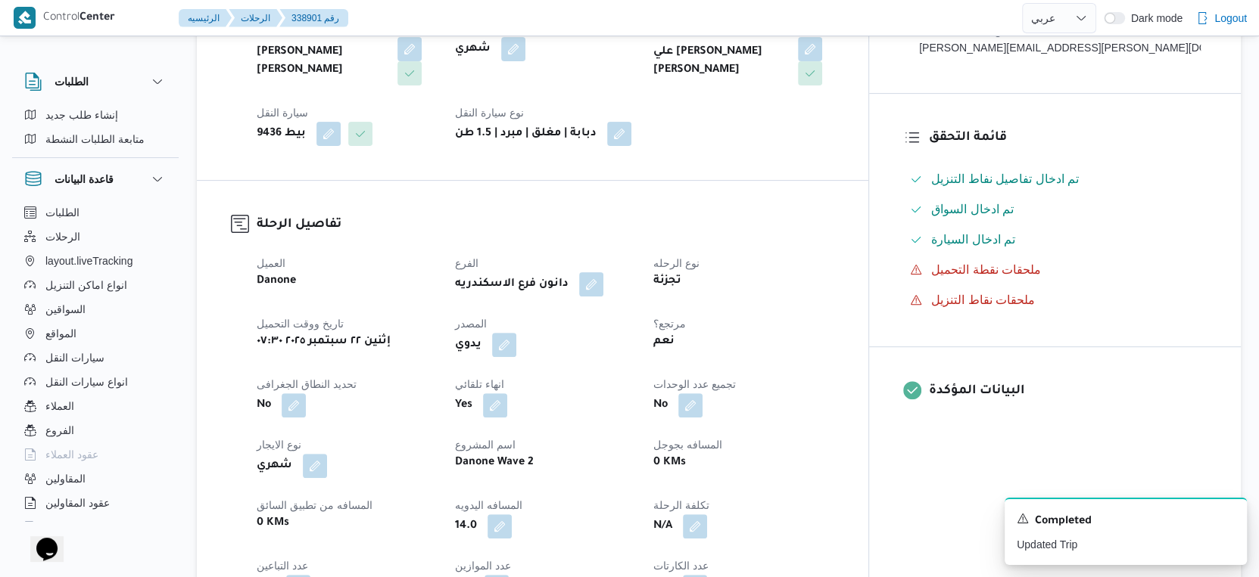
scroll to position [0, 0]
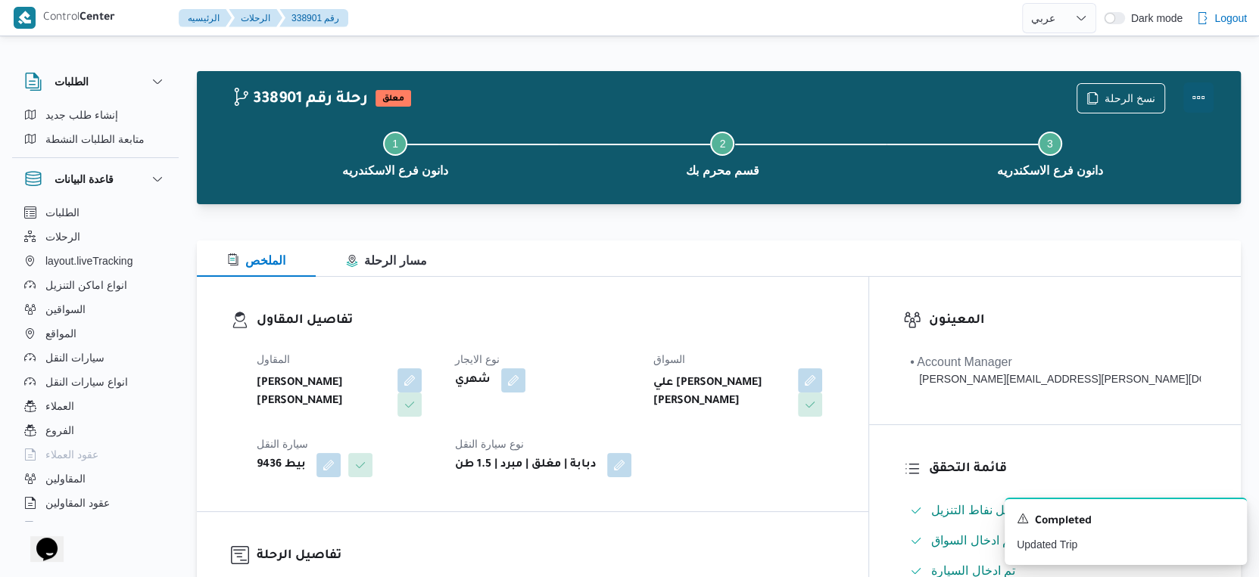
click at [1200, 93] on button "Actions" at bounding box center [1198, 97] width 30 height 30
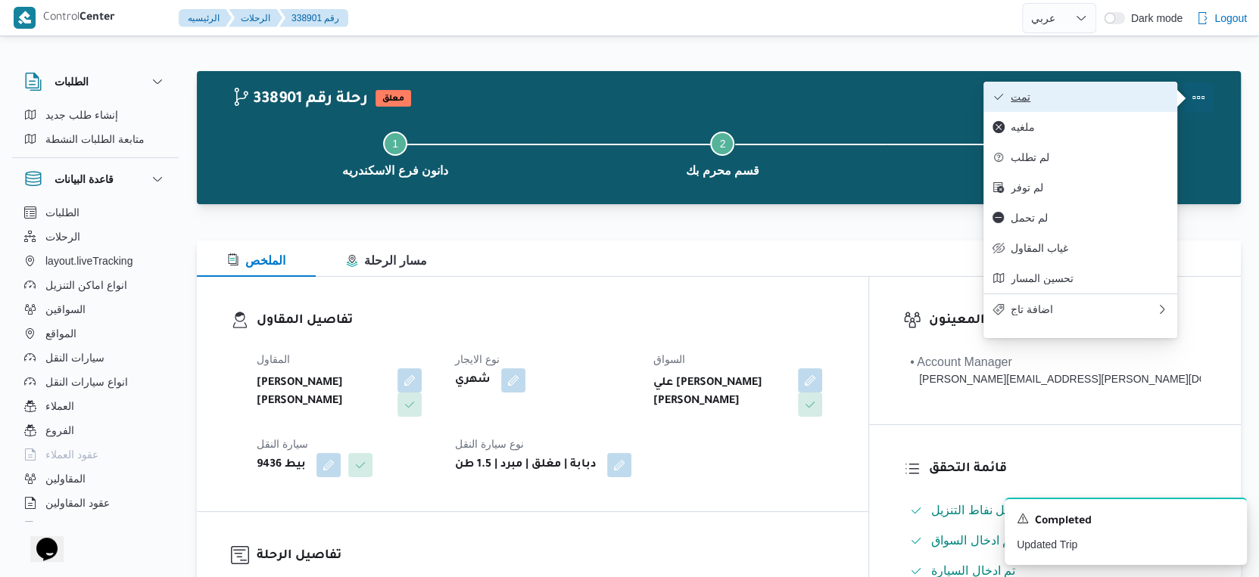
drag, startPoint x: 1182, startPoint y: 97, endPoint x: 1108, endPoint y: 101, distance: 74.3
click at [1108, 101] on span "تمت" at bounding box center [1088, 97] width 157 height 12
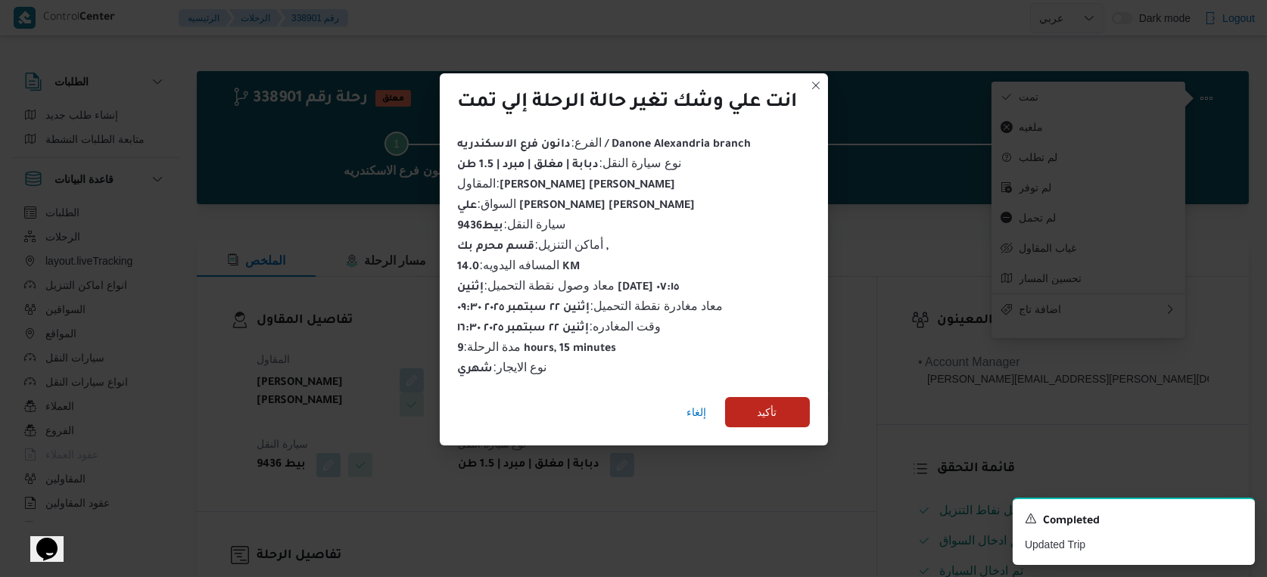
click at [813, 394] on div "إلغاء تأكيد" at bounding box center [634, 415] width 388 height 61
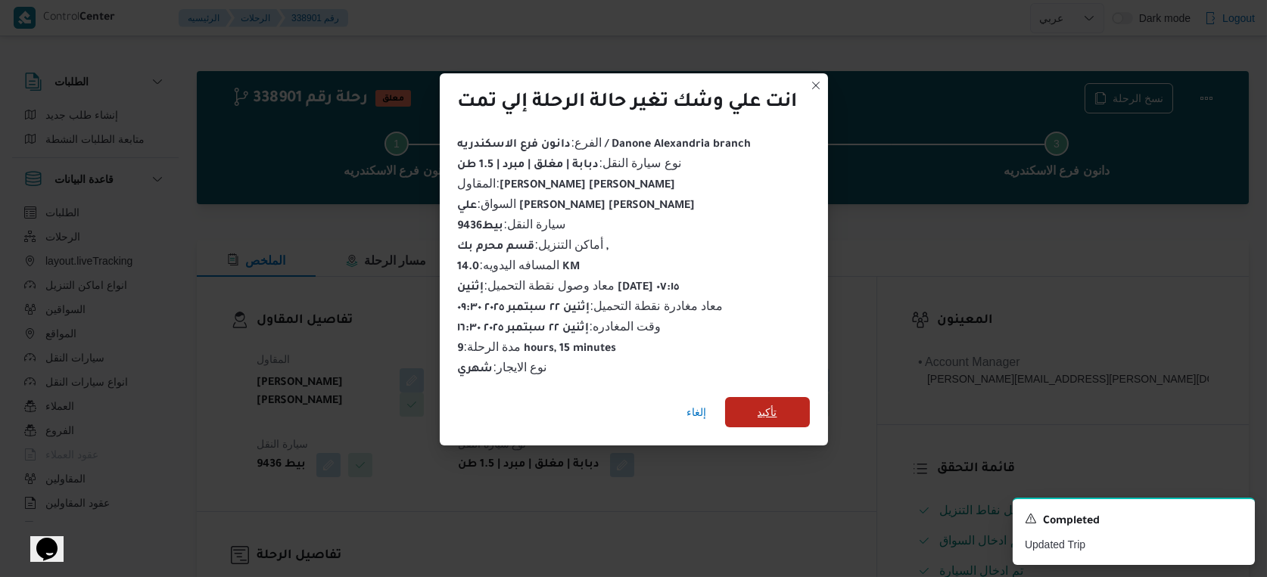
click at [764, 412] on span "تأكيد" at bounding box center [768, 412] width 20 height 18
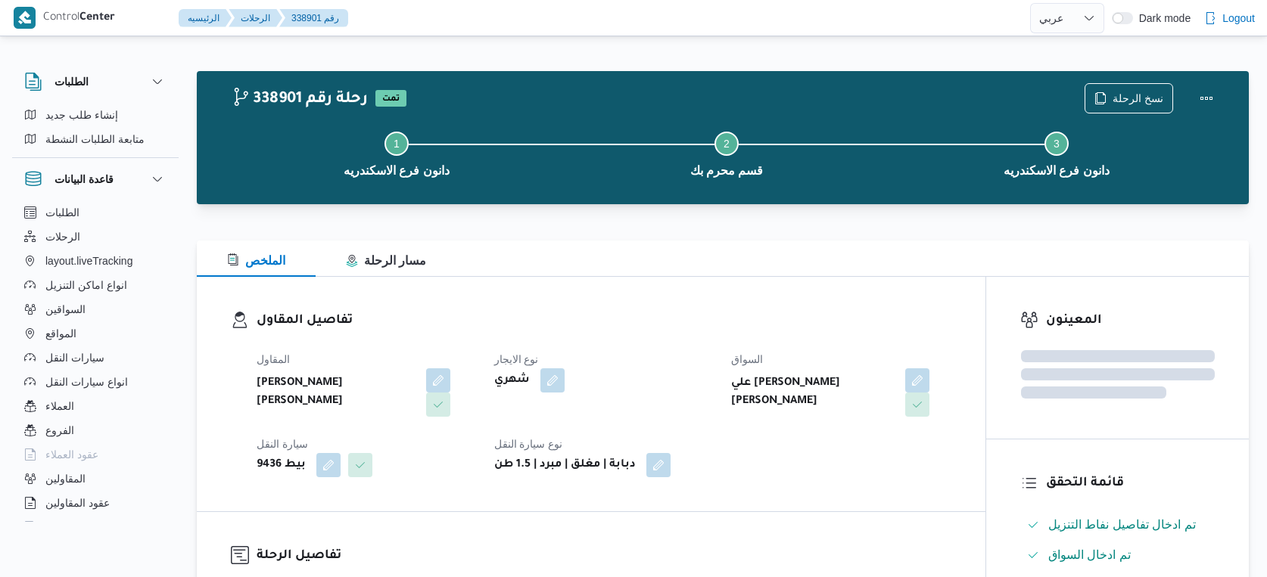
select select "ar"
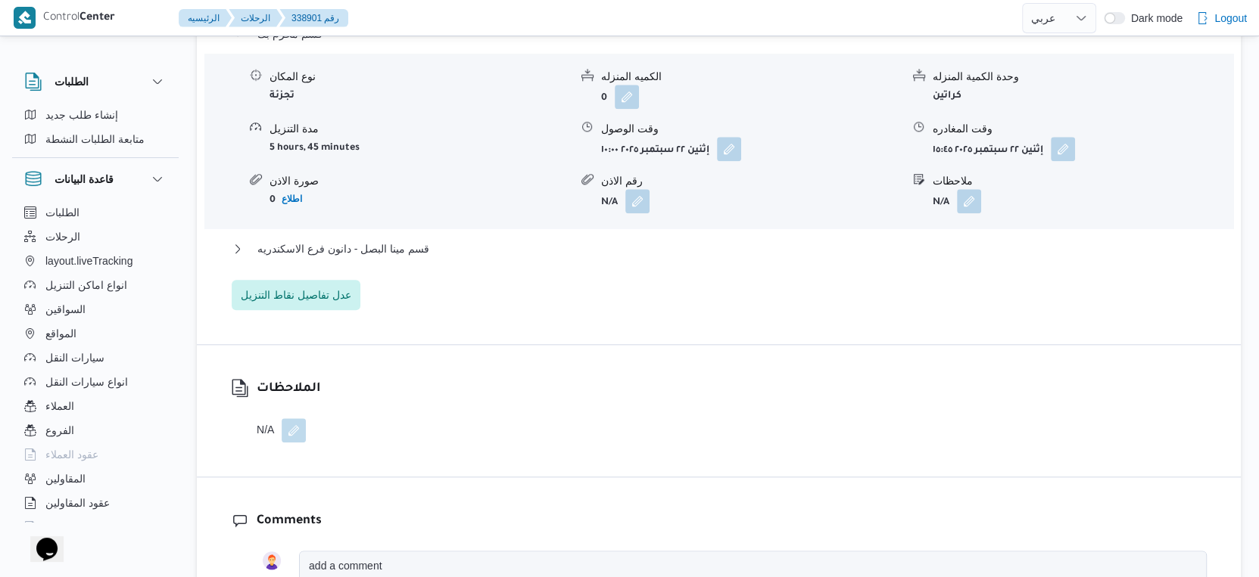
scroll to position [1345, 0]
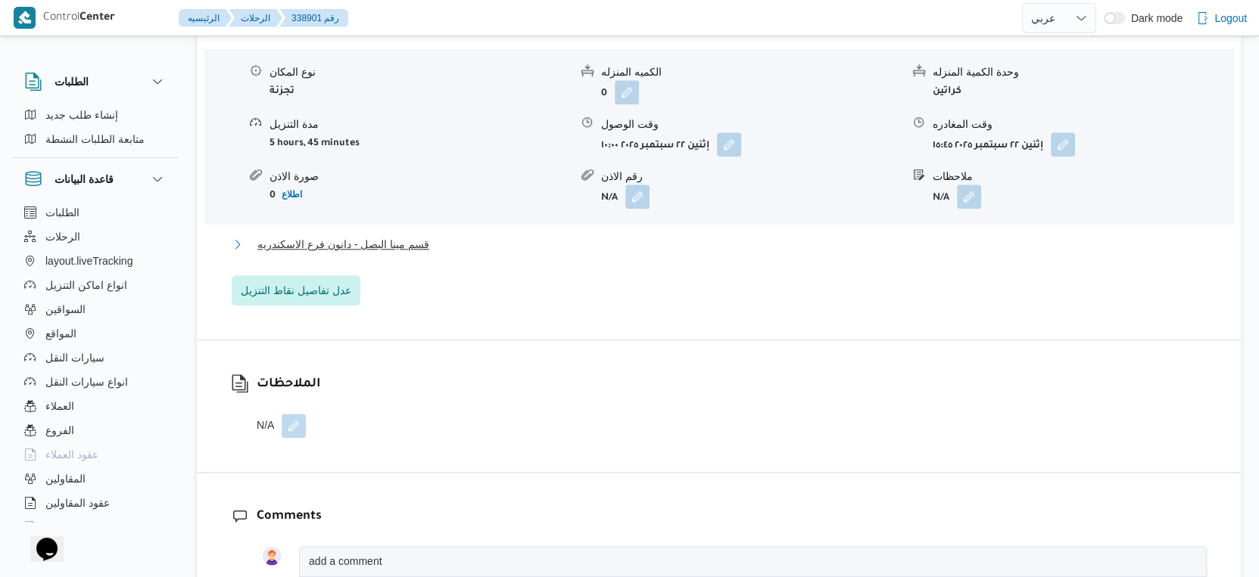
click at [417, 244] on span "قسم مينا البصل - دانون فرع الاسكندريه" at bounding box center [343, 244] width 172 height 18
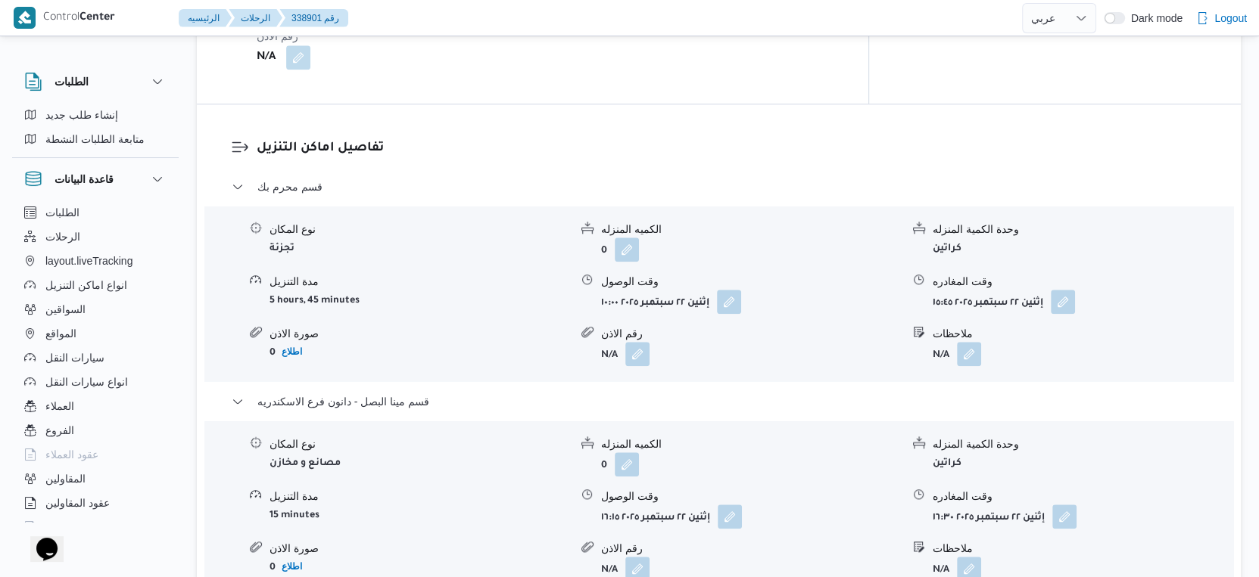
scroll to position [1009, 0]
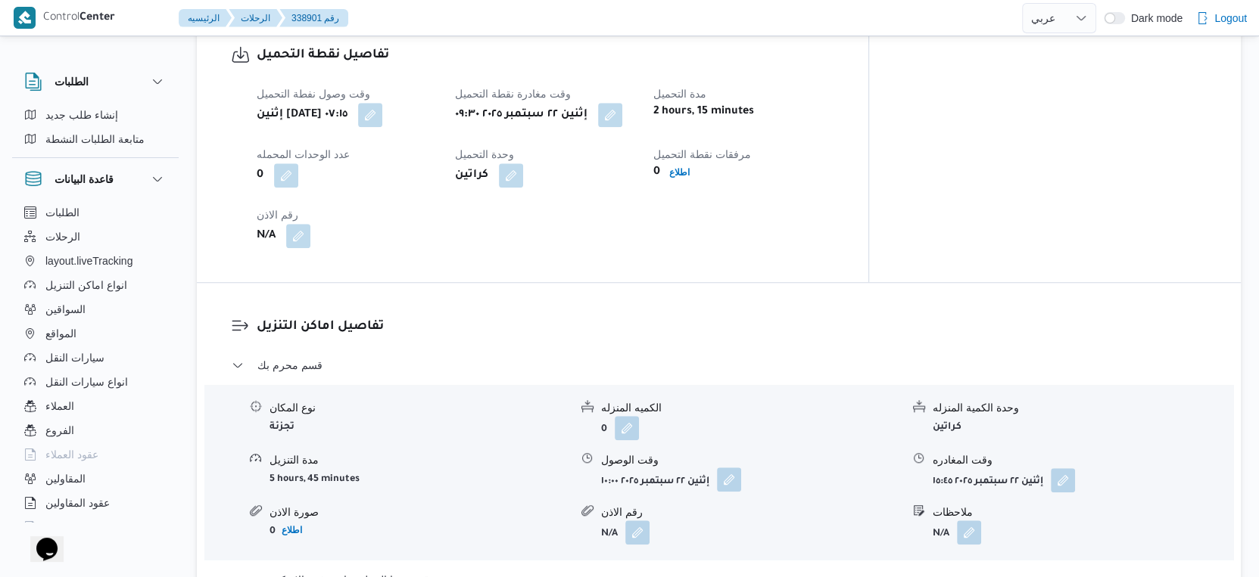
click at [728, 479] on button "button" at bounding box center [729, 480] width 24 height 24
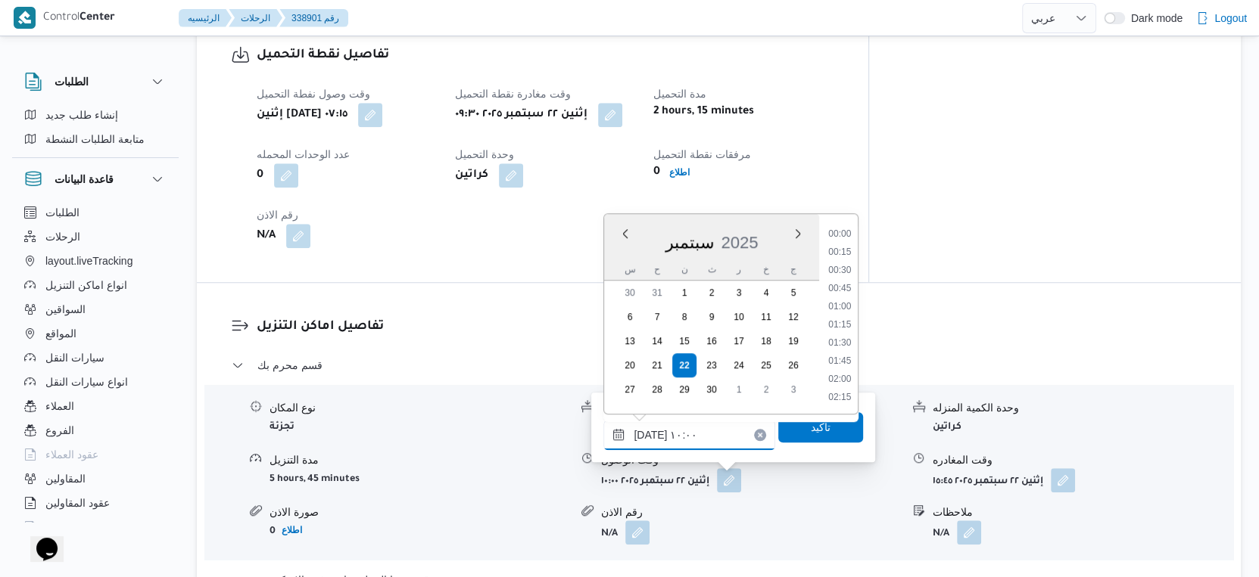
click at [699, 436] on input "[DATE] ١٠:٠٠" at bounding box center [689, 435] width 172 height 30
click at [846, 303] on li "09:45" at bounding box center [840, 307] width 35 height 15
type input "[DATE] ٠٩:٤٥"
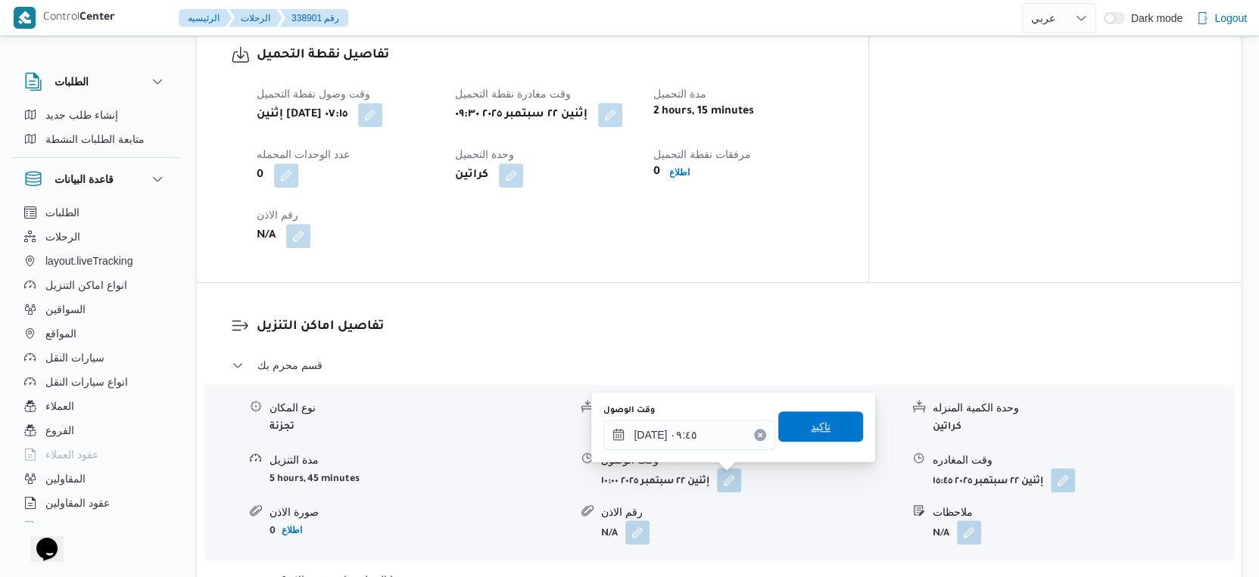
click at [813, 428] on span "تاكيد" at bounding box center [821, 427] width 20 height 18
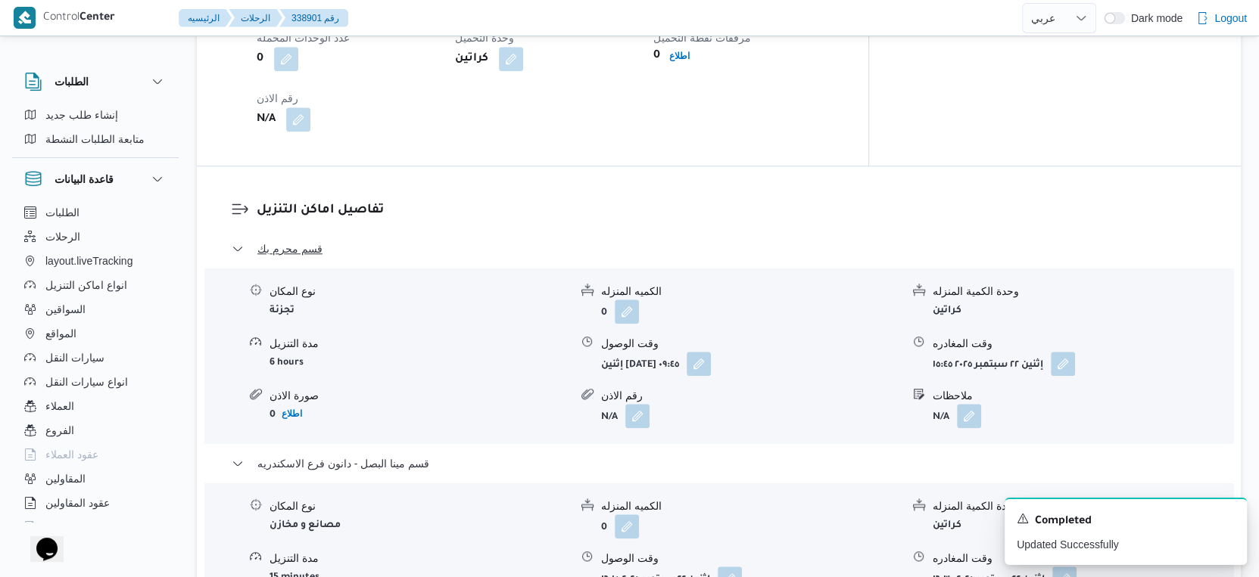
scroll to position [1262, 0]
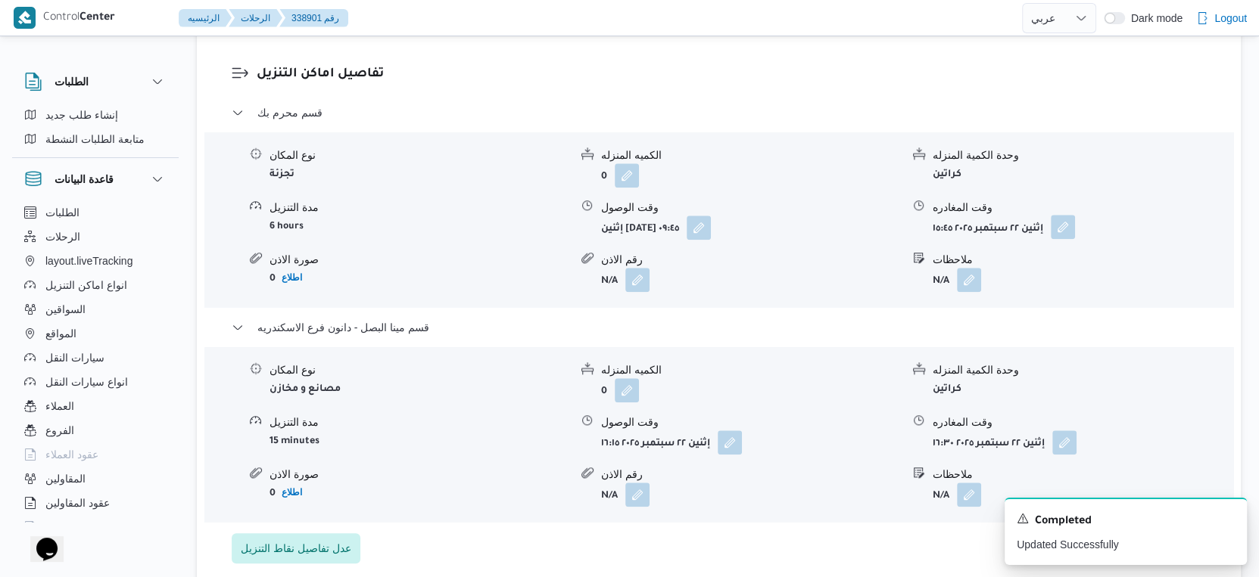
click at [1062, 225] on button "button" at bounding box center [1063, 227] width 24 height 24
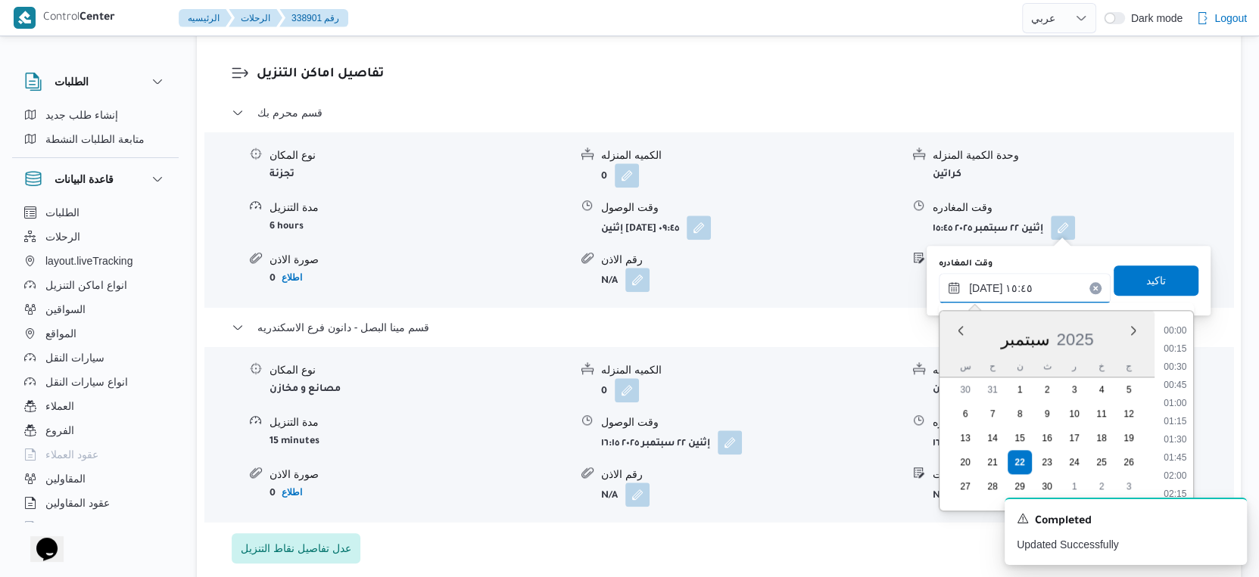
click at [1035, 290] on input "[DATE] ١٥:٤٥" at bounding box center [1024, 288] width 172 height 30
click at [1185, 442] on li "16:00" at bounding box center [1174, 441] width 35 height 15
type input "[DATE] ١٦:٠٠"
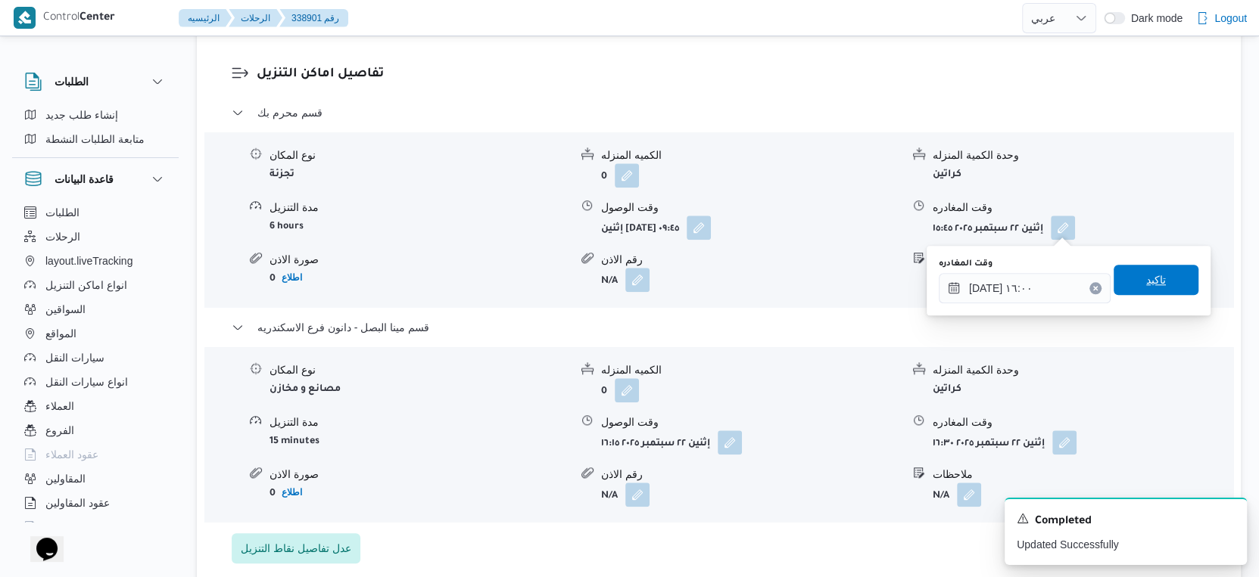
click at [1156, 266] on span "تاكيد" at bounding box center [1155, 280] width 85 height 30
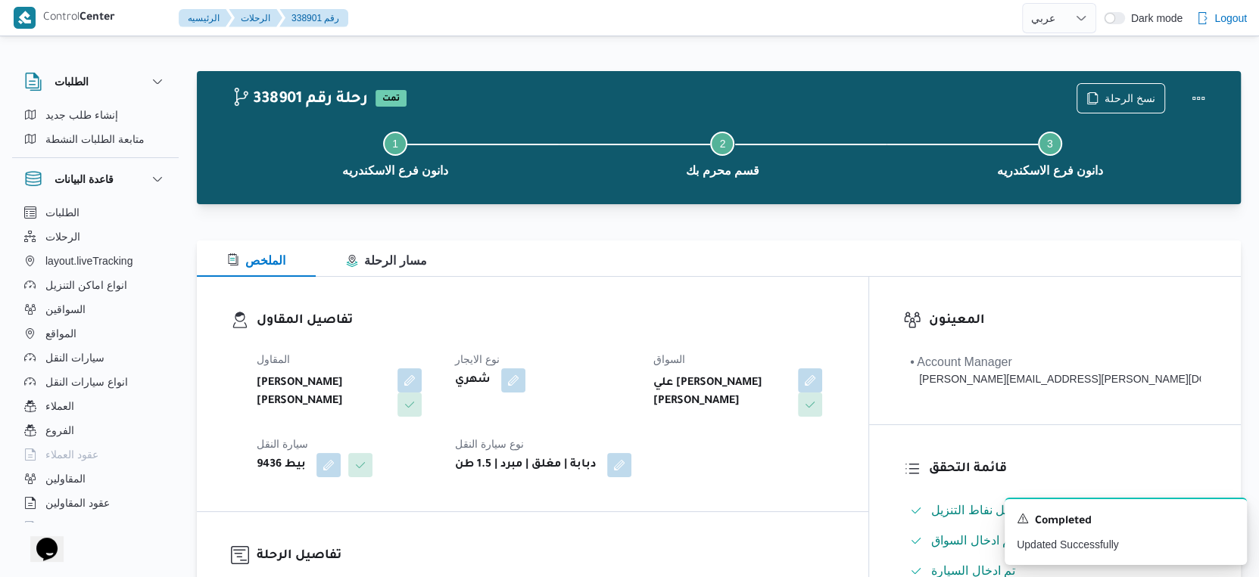
scroll to position [504, 0]
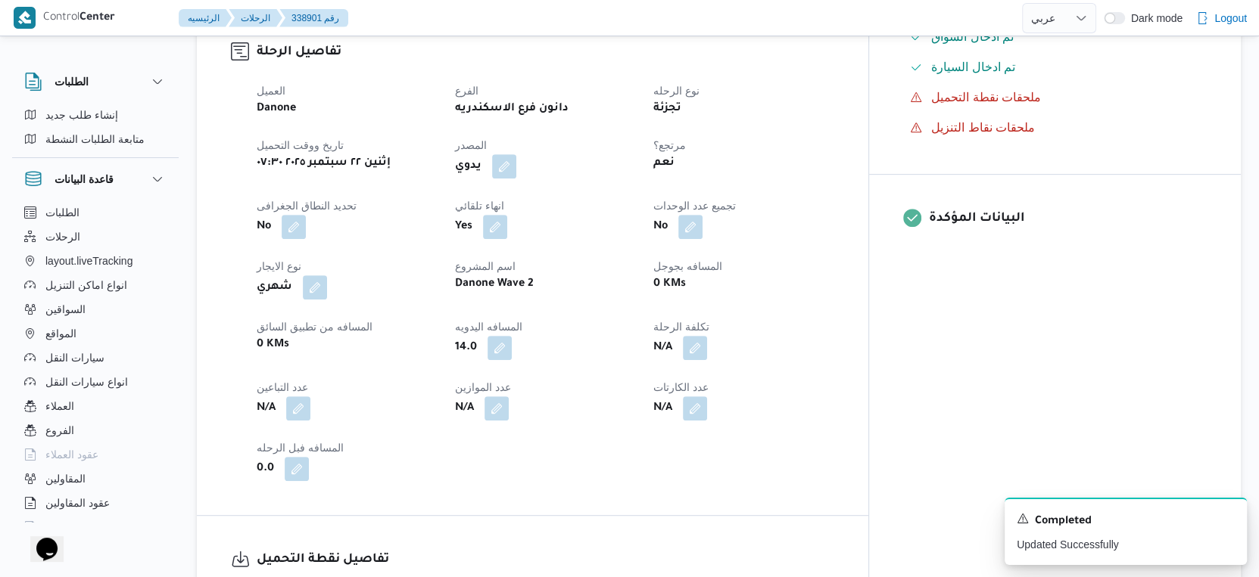
select select "ar"
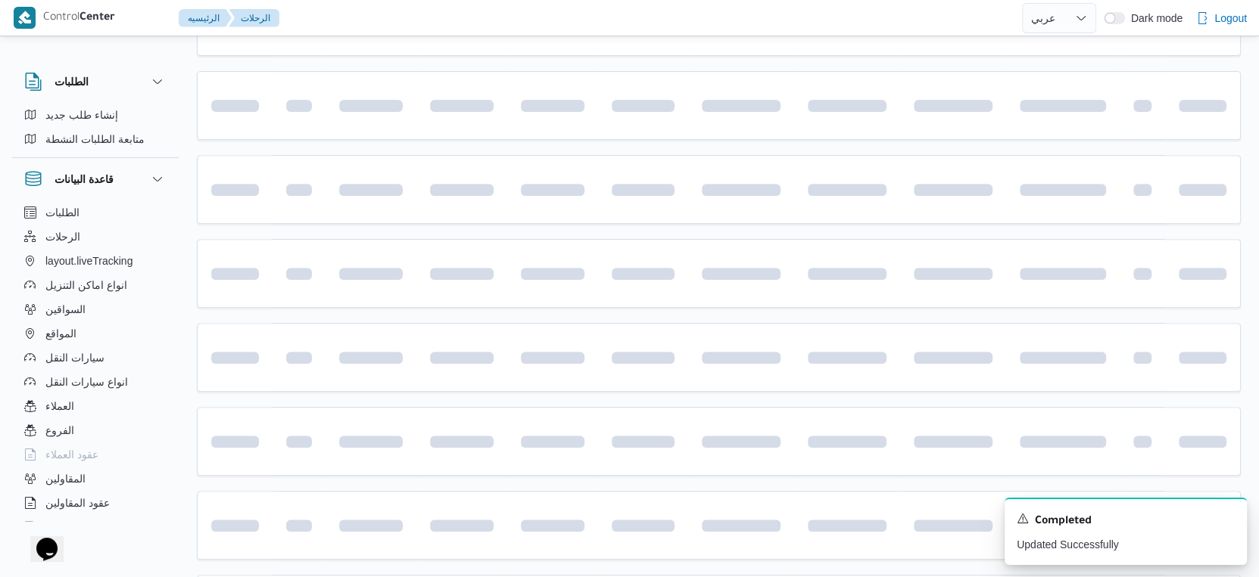
scroll to position [1177, 0]
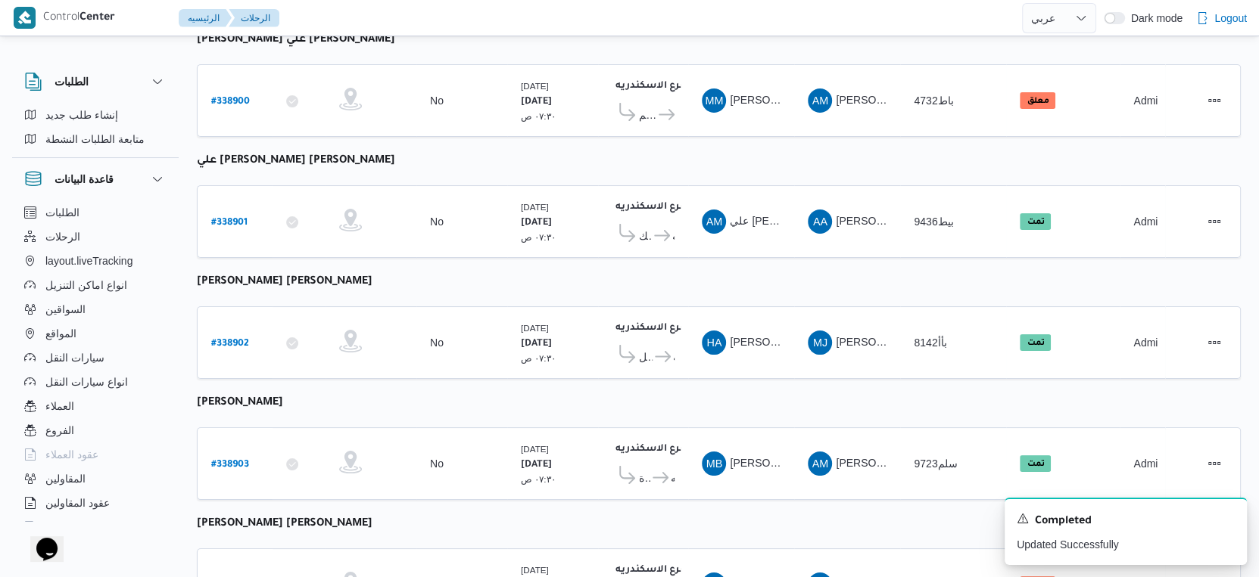
select select "ar"
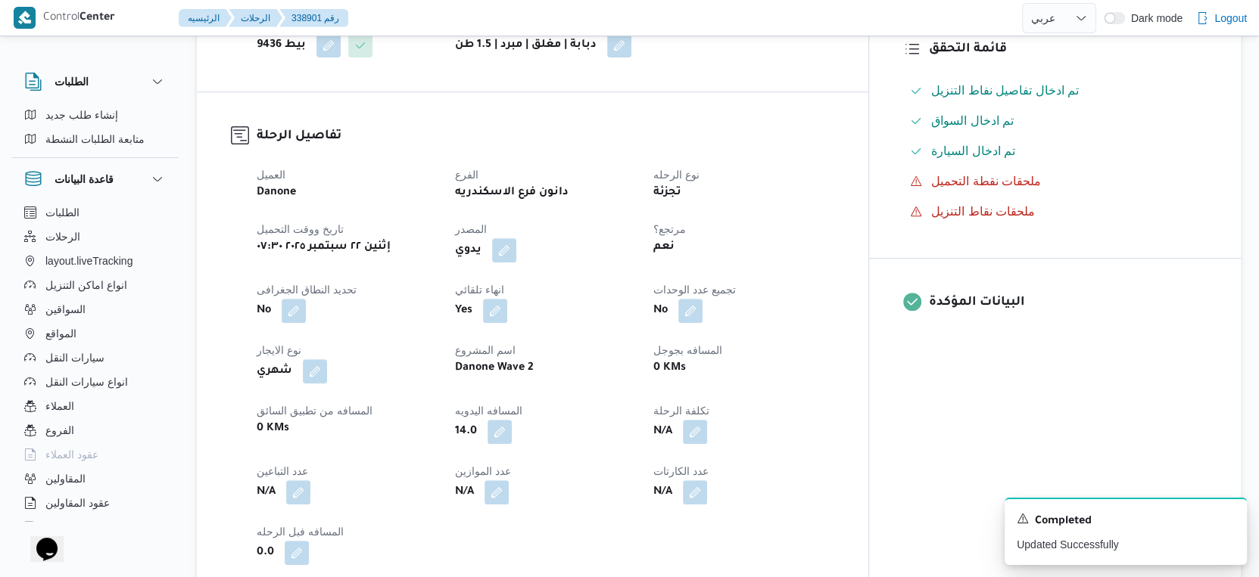
scroll to position [420, 0]
select select "ar"
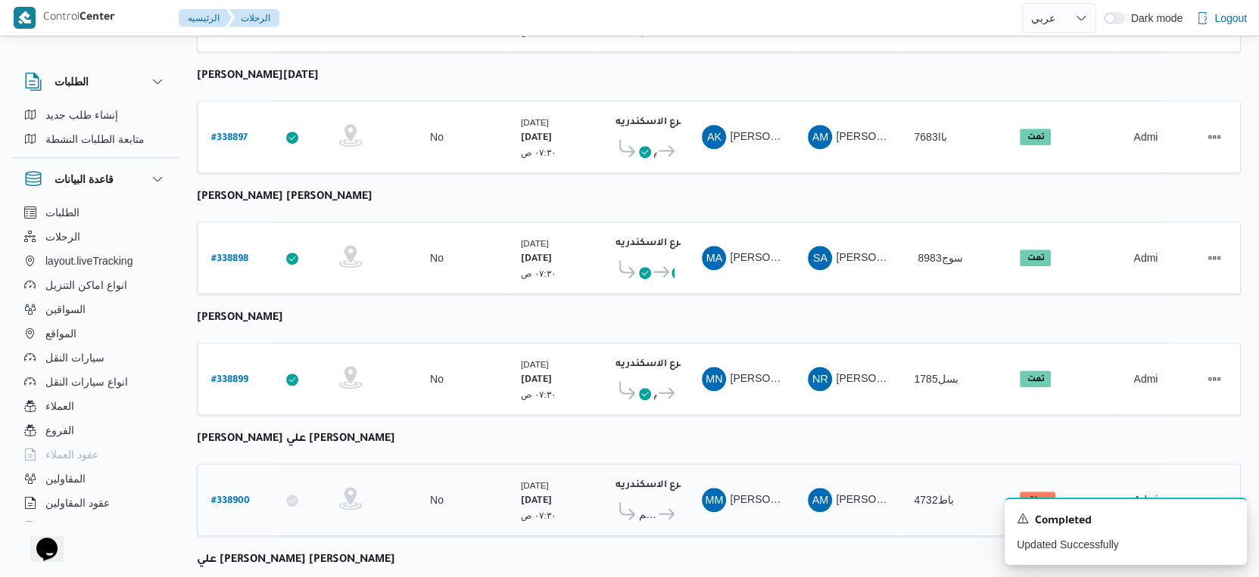
scroll to position [1019, 0]
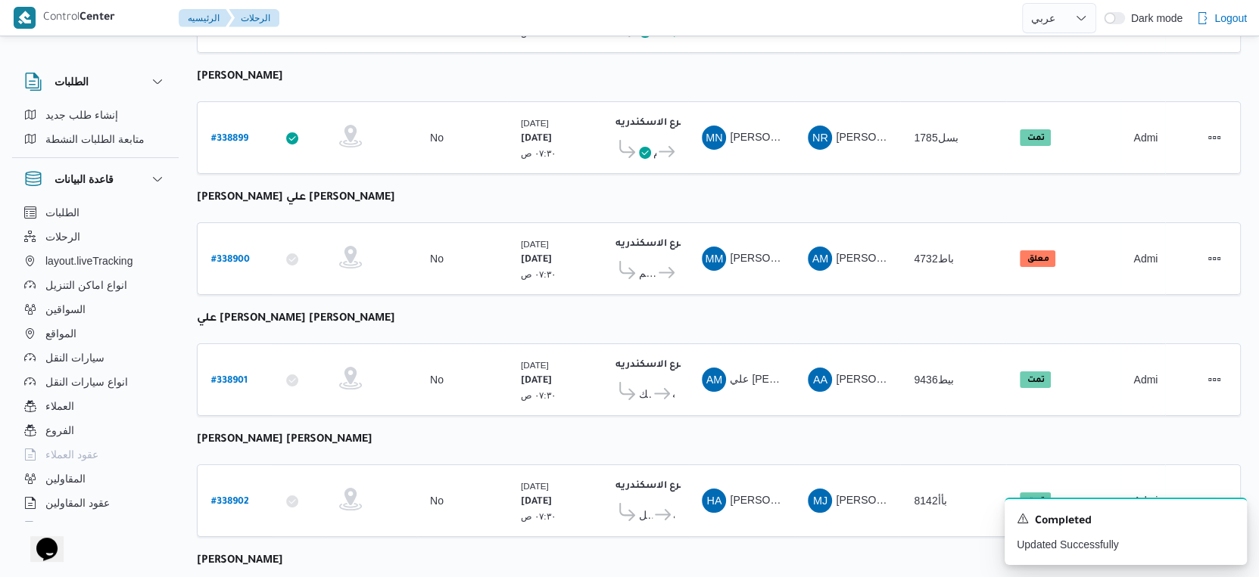
select select "ar"
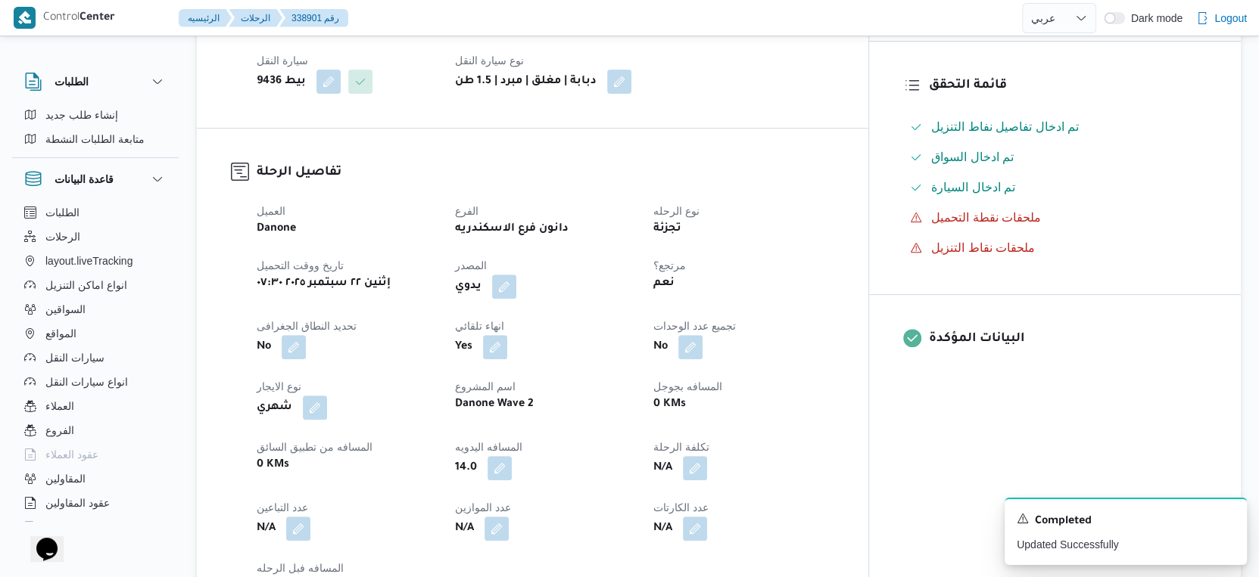
scroll to position [346, 0]
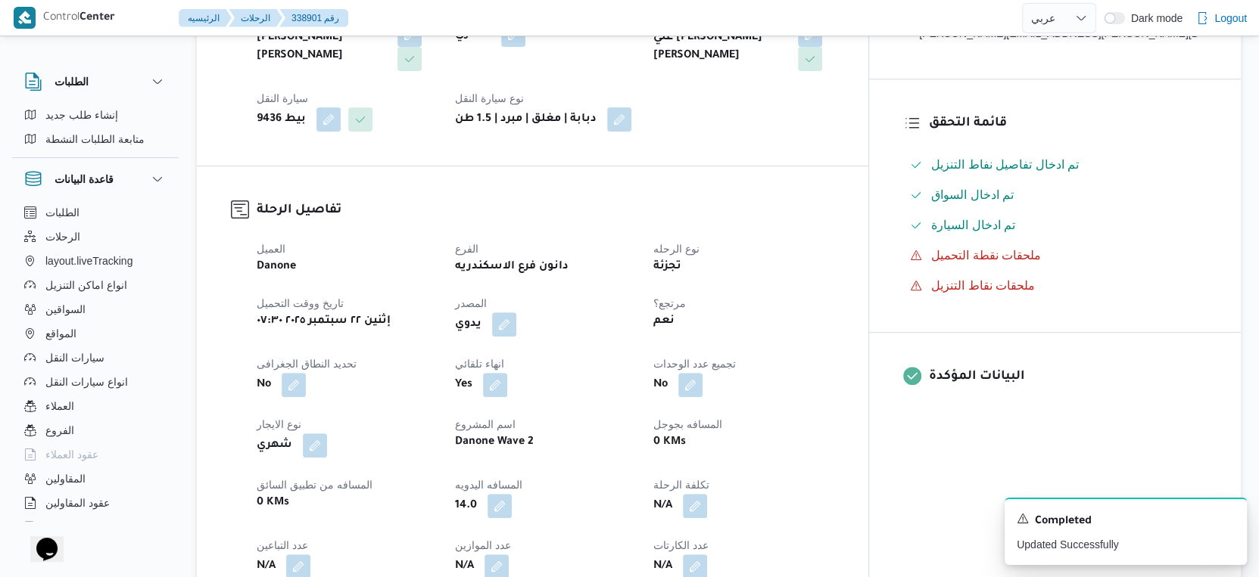
select select "ar"
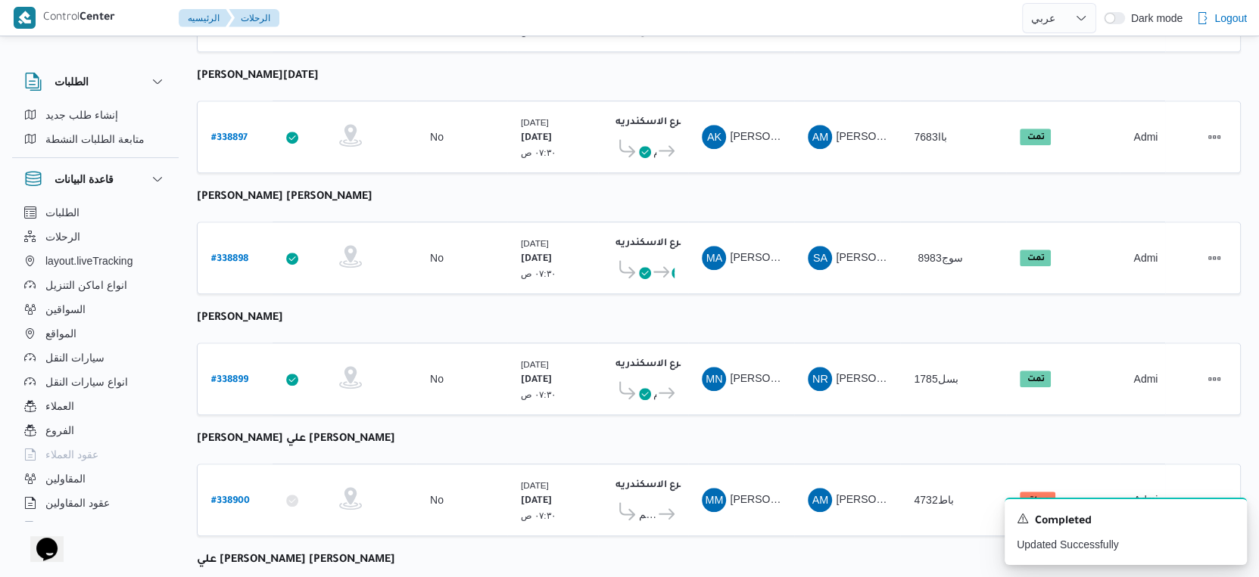
scroll to position [1019, 0]
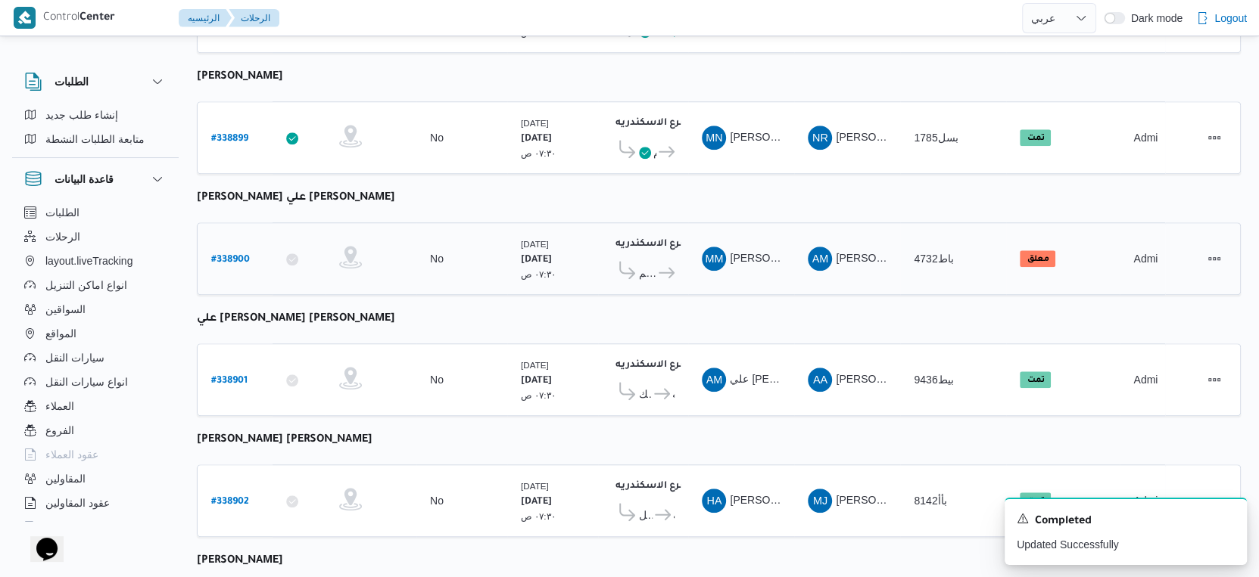
click at [230, 255] on b "# 338900" at bounding box center [230, 260] width 39 height 11
select select "ar"
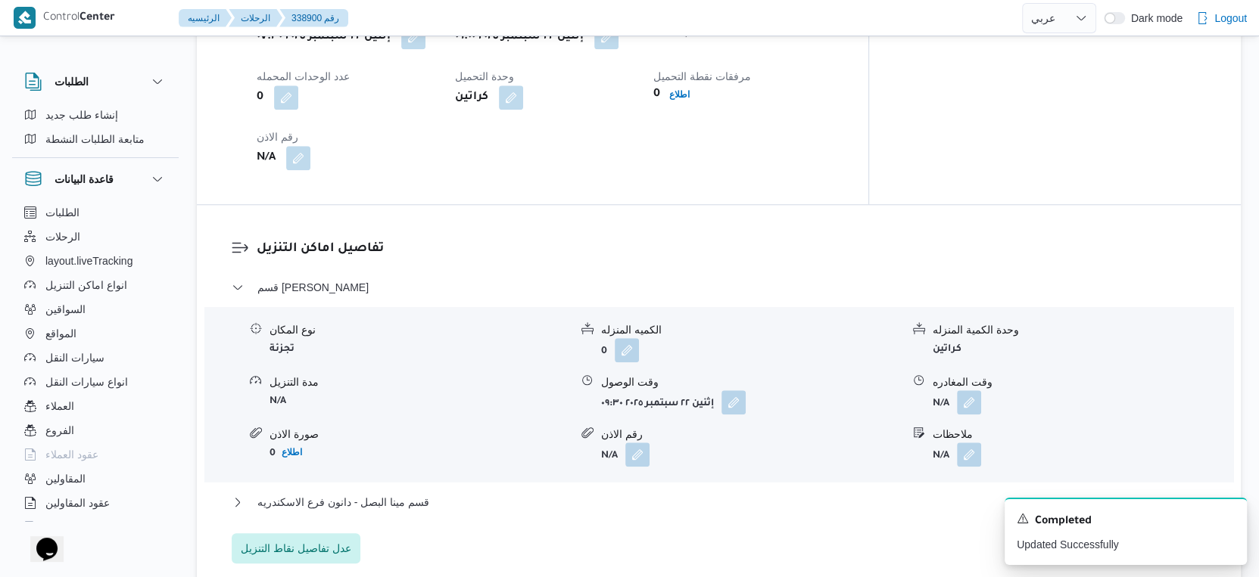
scroll to position [1177, 0]
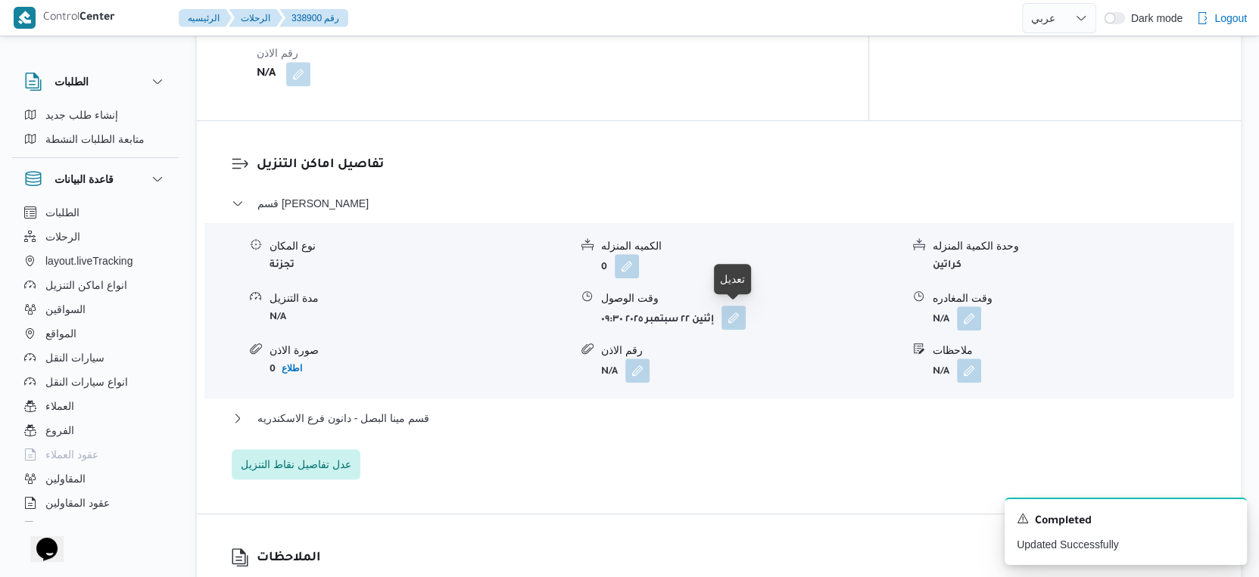
click at [736, 321] on button "button" at bounding box center [733, 318] width 24 height 24
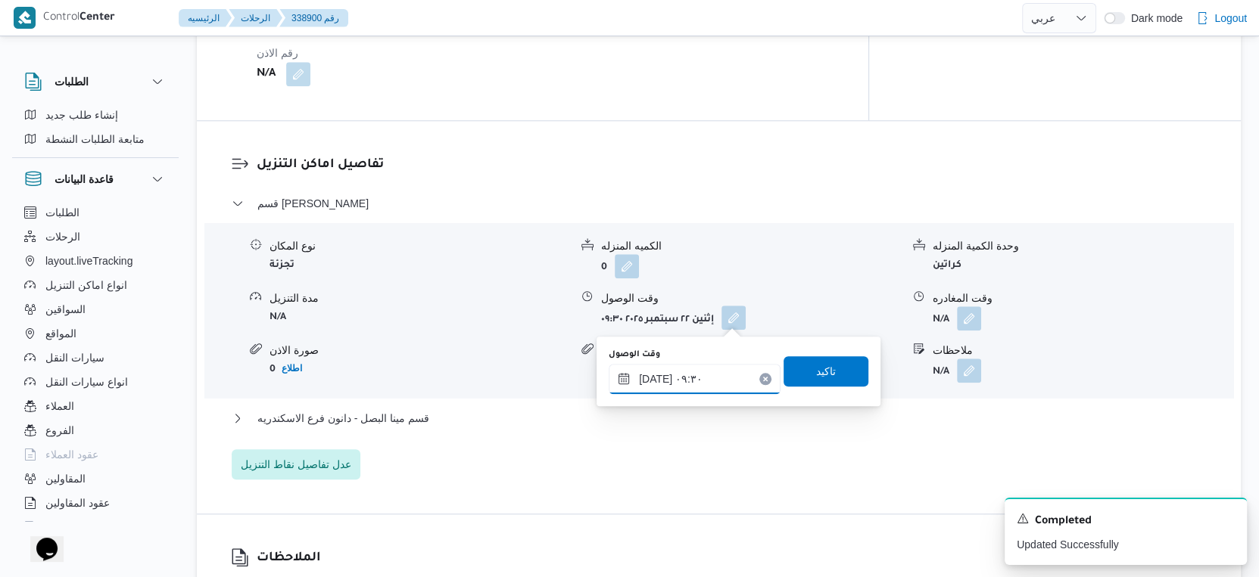
click at [708, 368] on input "[DATE] ٠٩:٣٠" at bounding box center [695, 379] width 172 height 30
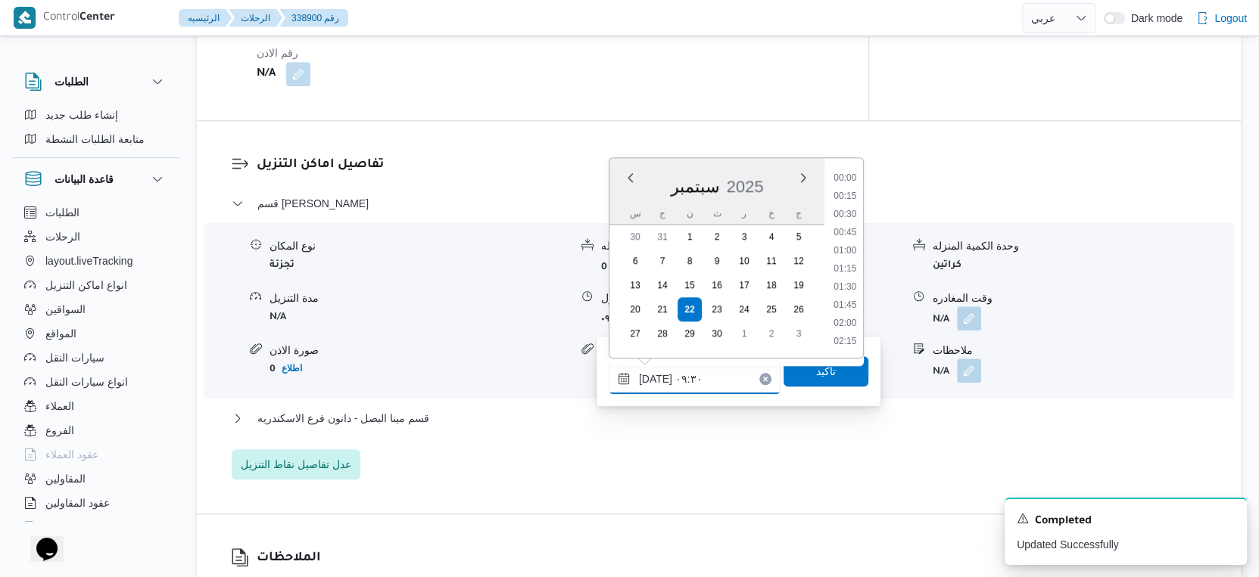
scroll to position [598, 0]
click at [848, 307] on li "10:00" at bounding box center [844, 306] width 35 height 15
type input "[DATE] ١٠:٠٠"
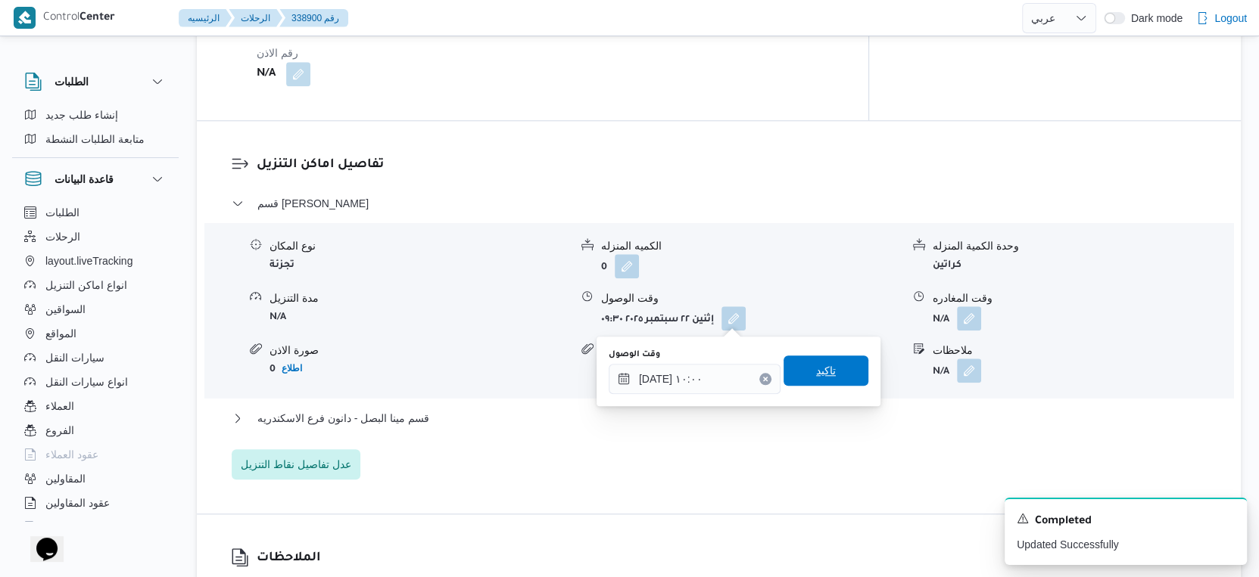
click at [839, 377] on span "تاكيد" at bounding box center [825, 371] width 85 height 30
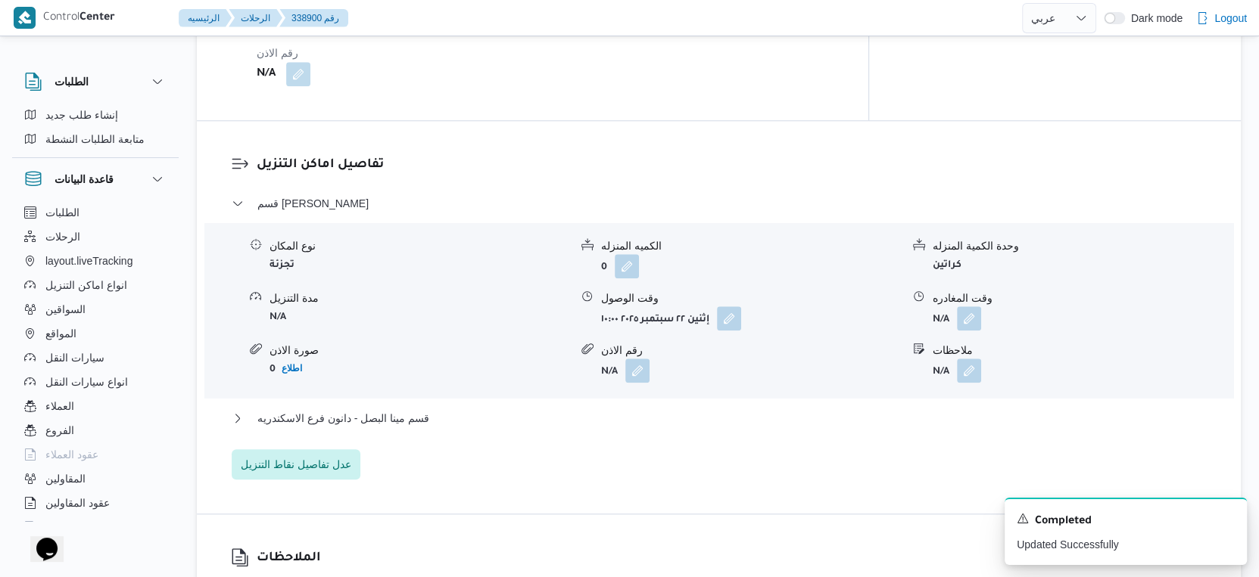
scroll to position [1009, 0]
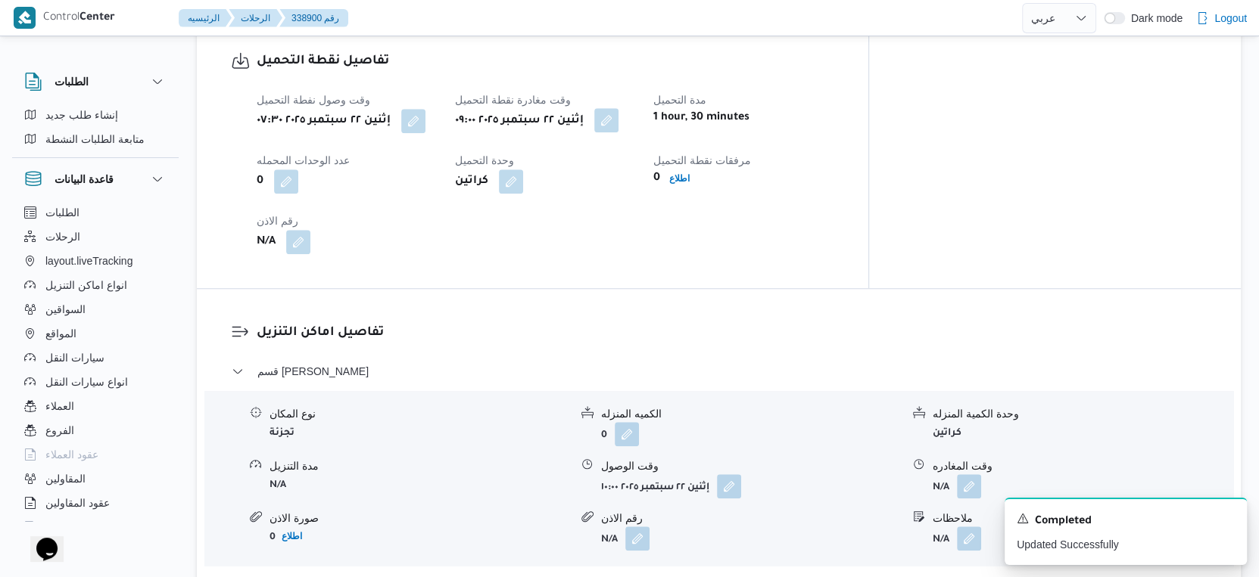
click at [618, 119] on button "button" at bounding box center [606, 120] width 24 height 24
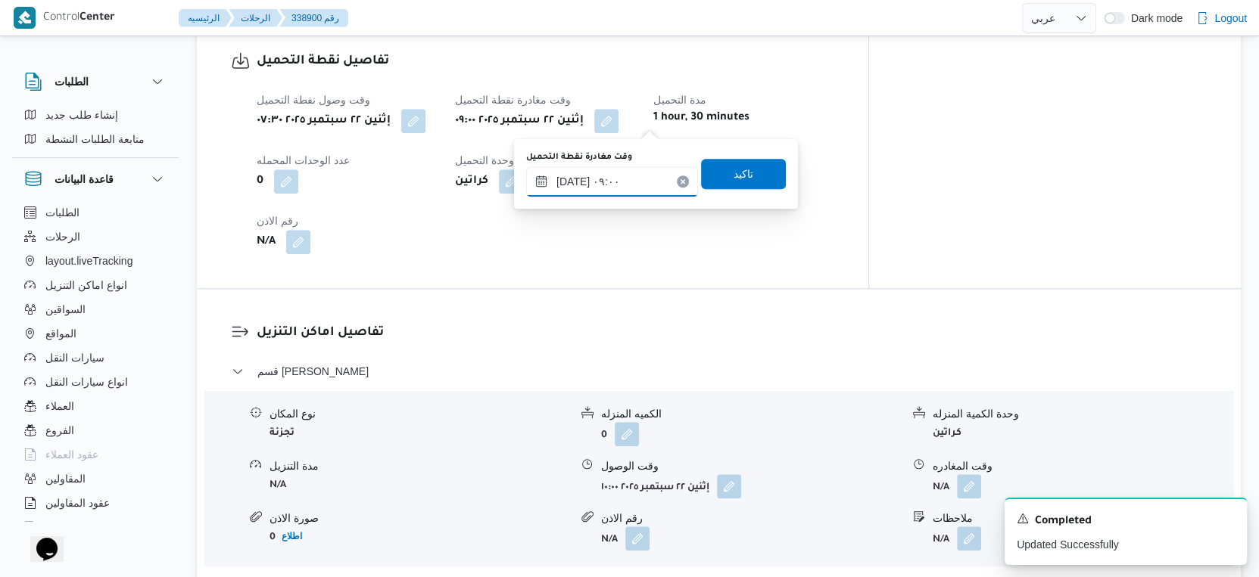
click at [630, 183] on input "[DATE] ٠٩:٠٠" at bounding box center [612, 182] width 172 height 30
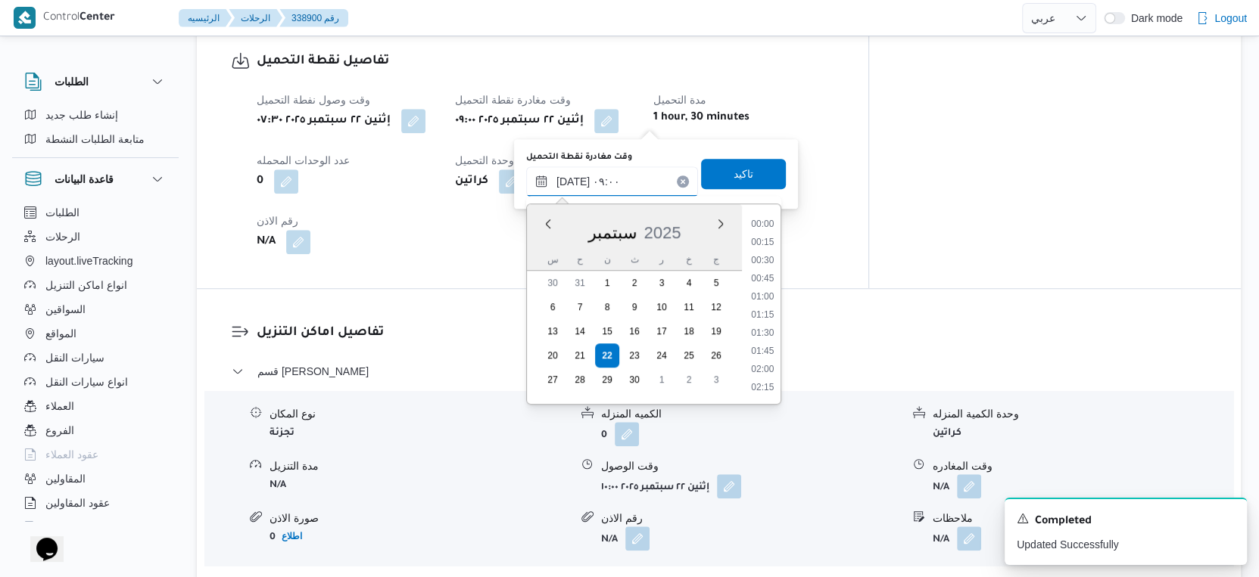
scroll to position [561, 0]
click at [761, 352] on li "09:30" at bounding box center [762, 353] width 35 height 15
type input "[DATE] ٠٩:٣٠"
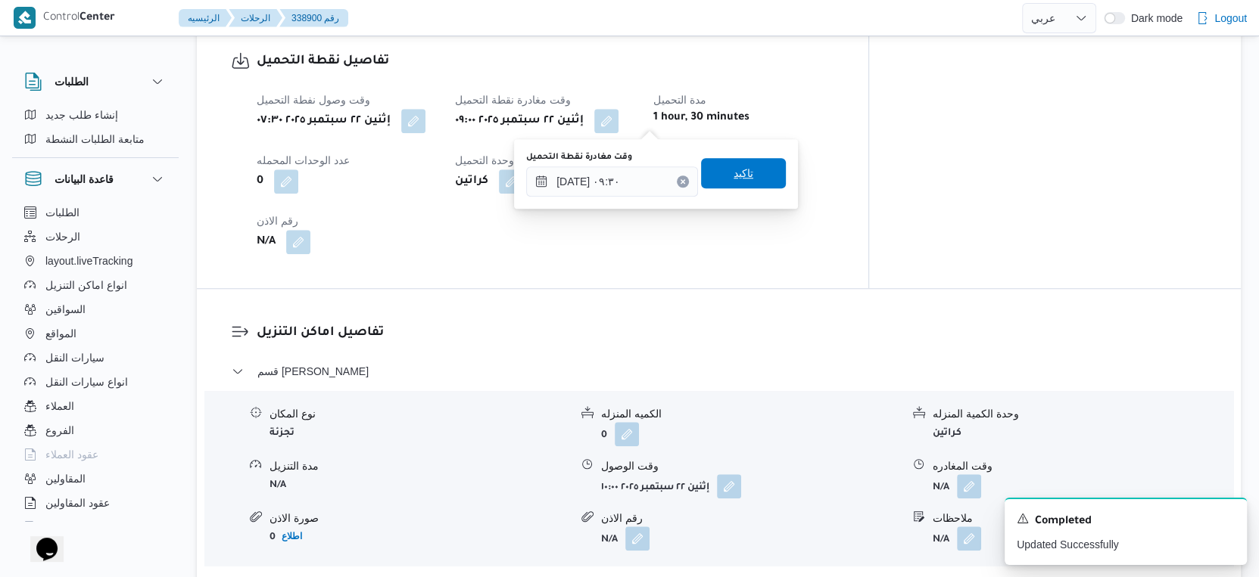
click at [747, 172] on span "تاكيد" at bounding box center [743, 173] width 85 height 30
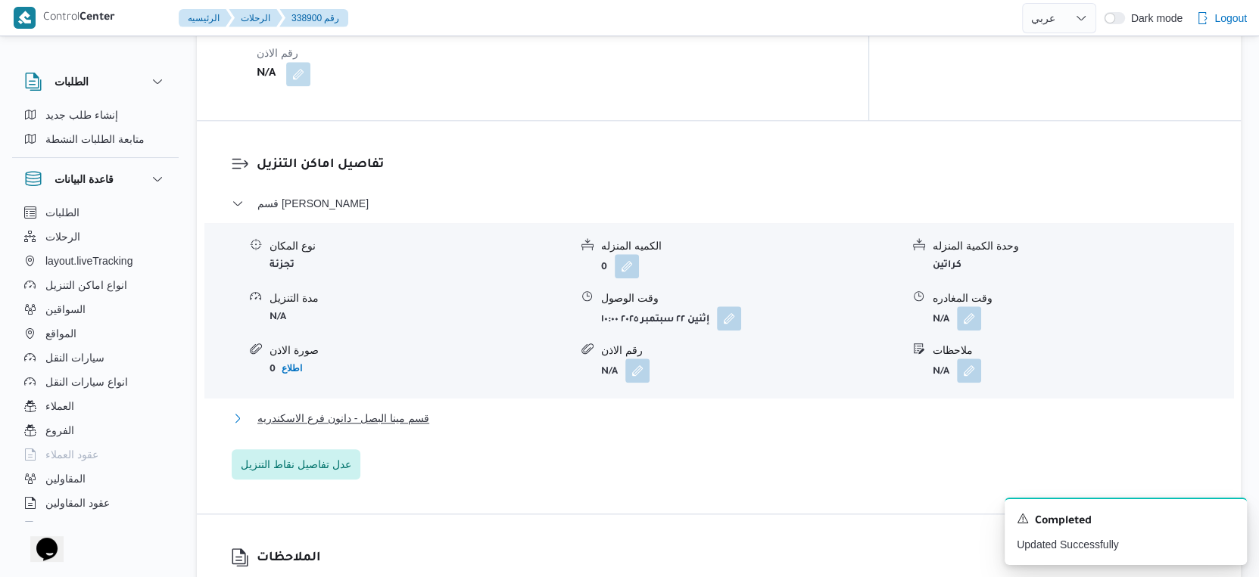
click at [416, 419] on span "قسم مينا البصل - دانون فرع الاسكندريه" at bounding box center [343, 418] width 172 height 18
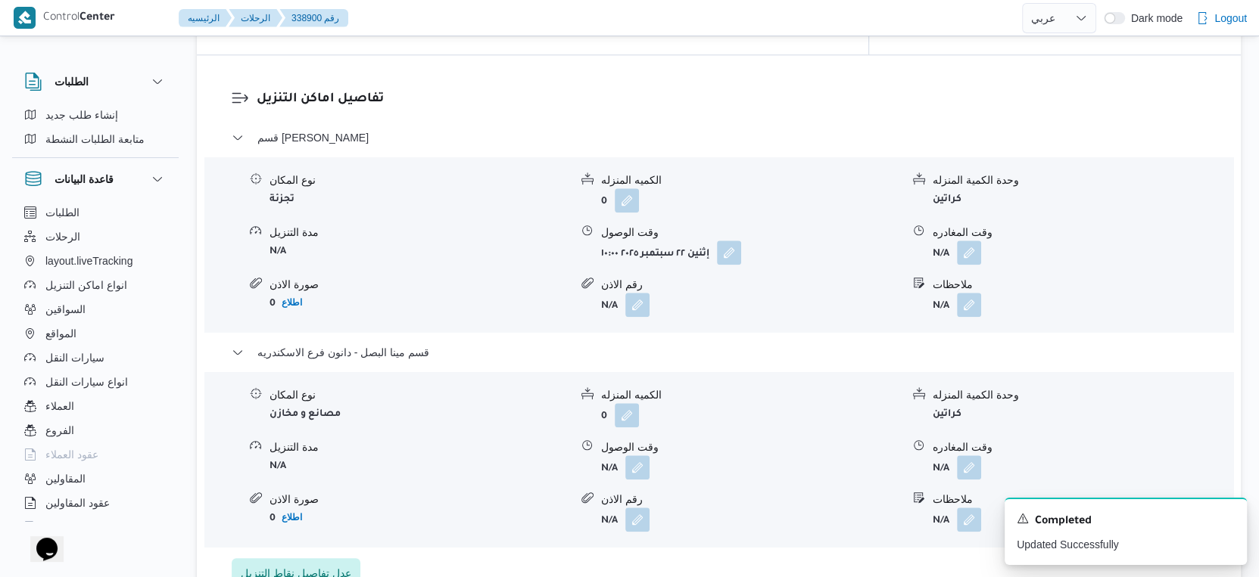
scroll to position [1262, 0]
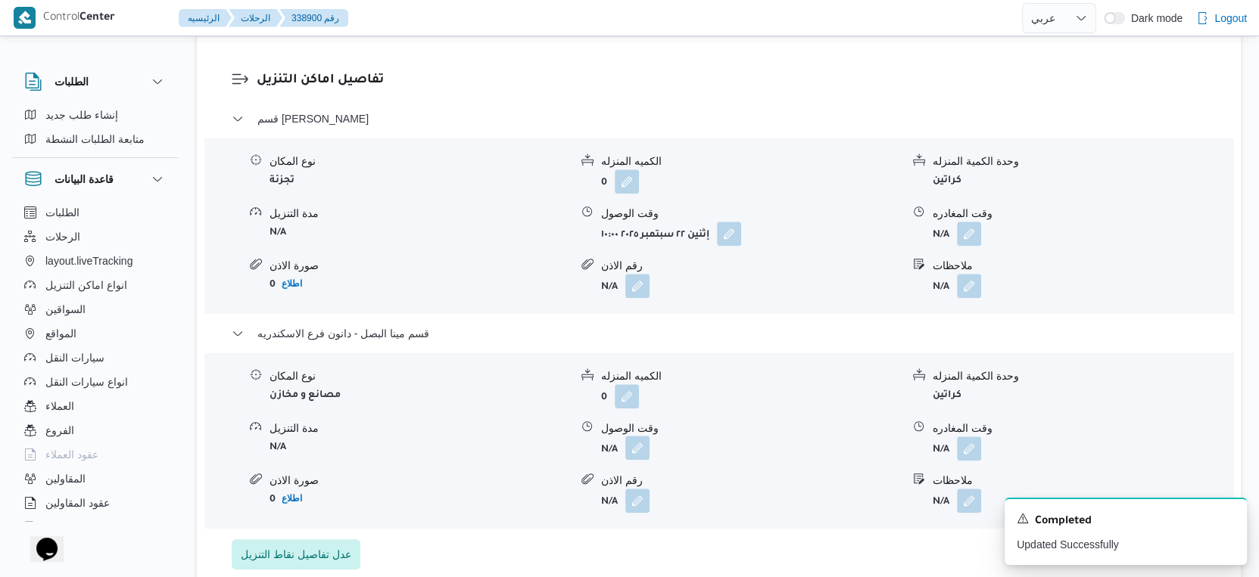
click at [639, 450] on button "button" at bounding box center [637, 448] width 24 height 24
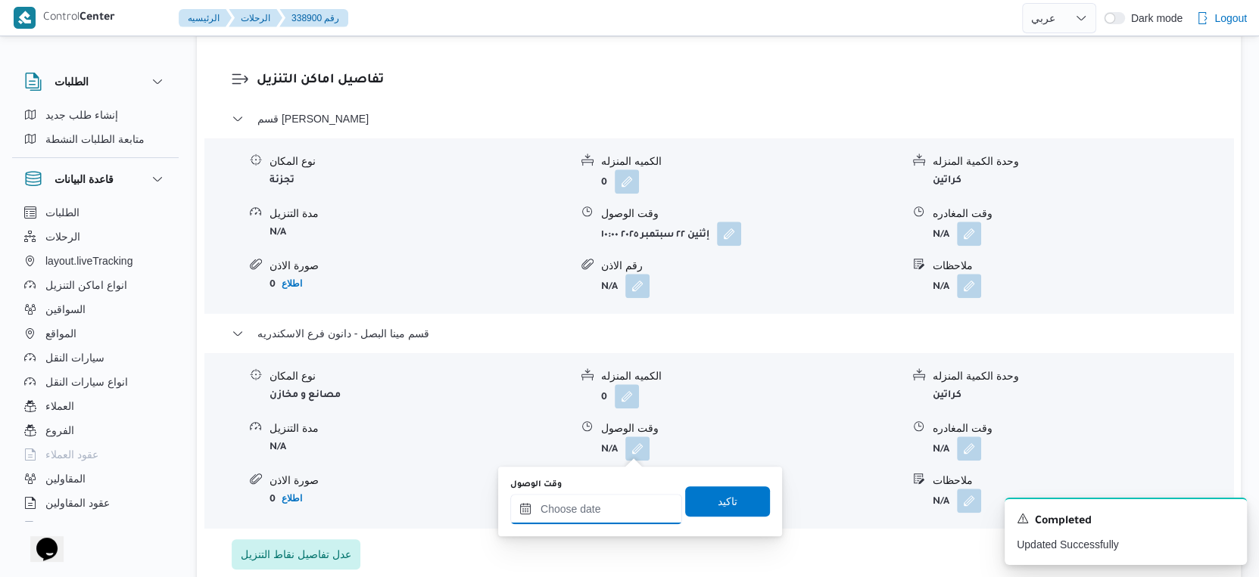
drag, startPoint x: 617, startPoint y: 506, endPoint x: 630, endPoint y: 498, distance: 16.0
click at [617, 506] on input "وقت الوصول" at bounding box center [596, 509] width 172 height 30
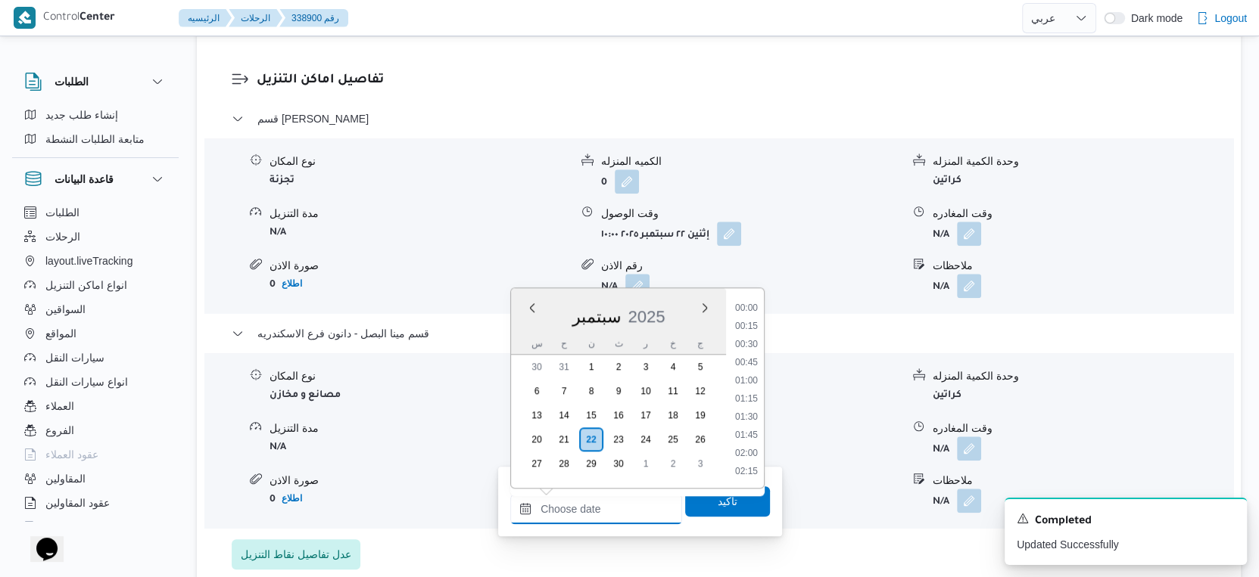
scroll to position [1359, 0]
click at [749, 345] on li "19:15" at bounding box center [746, 347] width 35 height 15
type input "[DATE] ١٩:١٥"
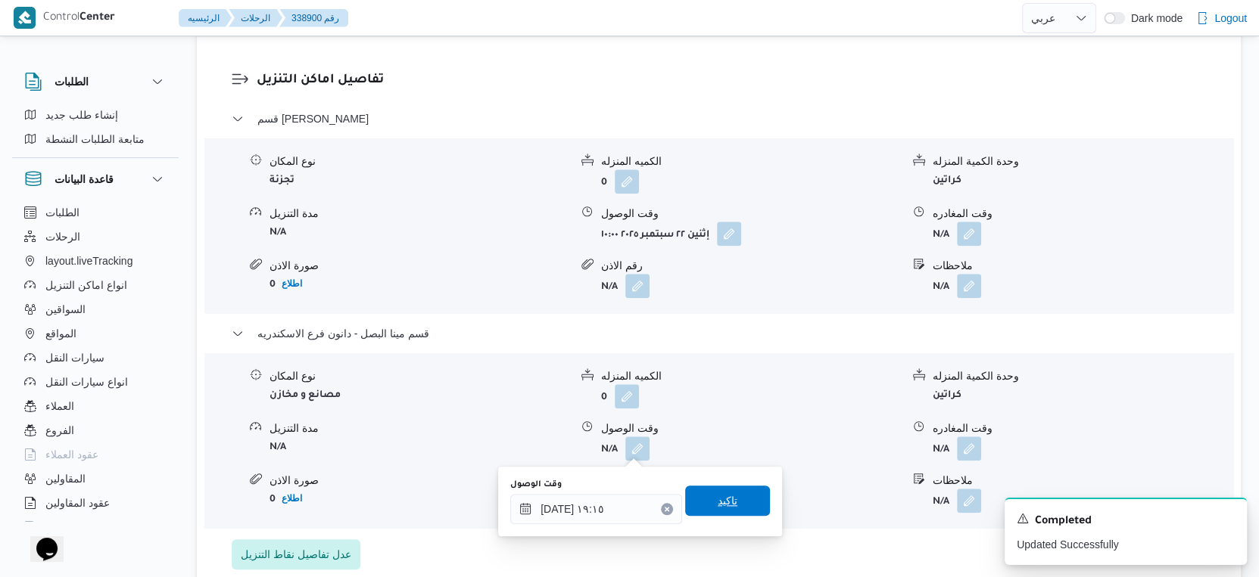
click at [745, 493] on span "تاكيد" at bounding box center [727, 501] width 85 height 30
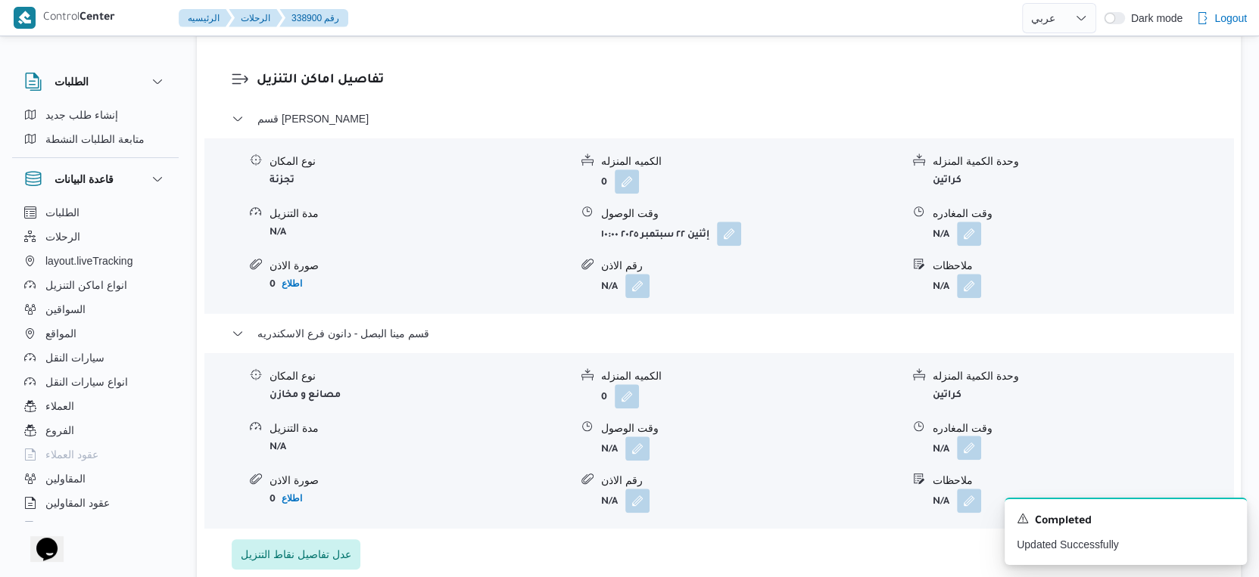
click at [970, 447] on button "button" at bounding box center [969, 448] width 24 height 24
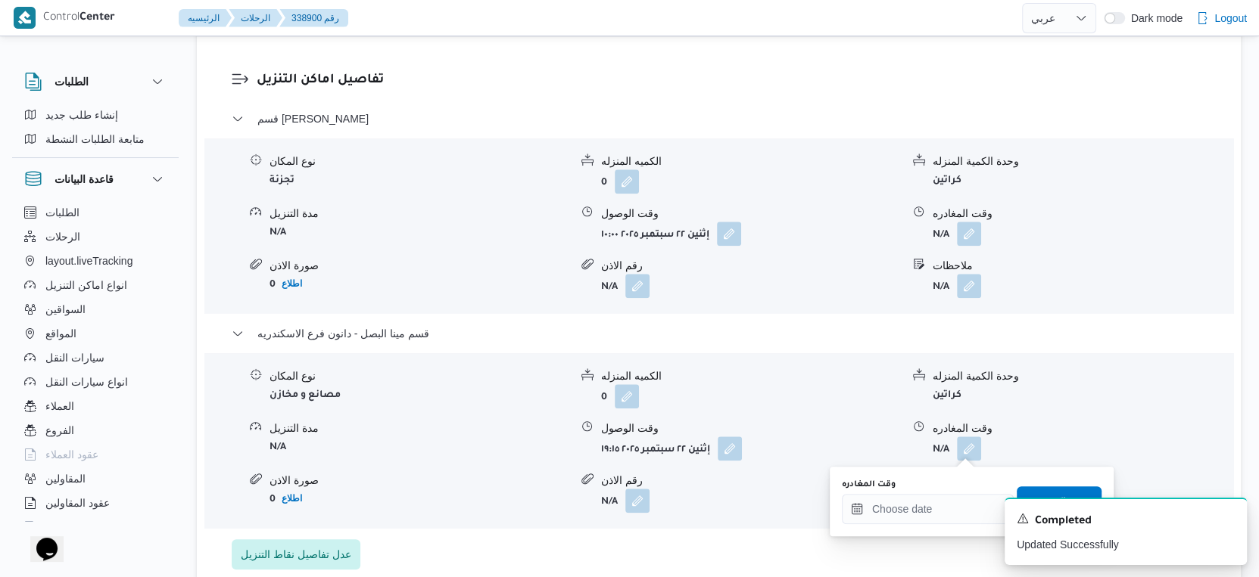
click at [958, 504] on div "A new notification appears Completed Updated Successfully" at bounding box center [1107, 532] width 303 height 92
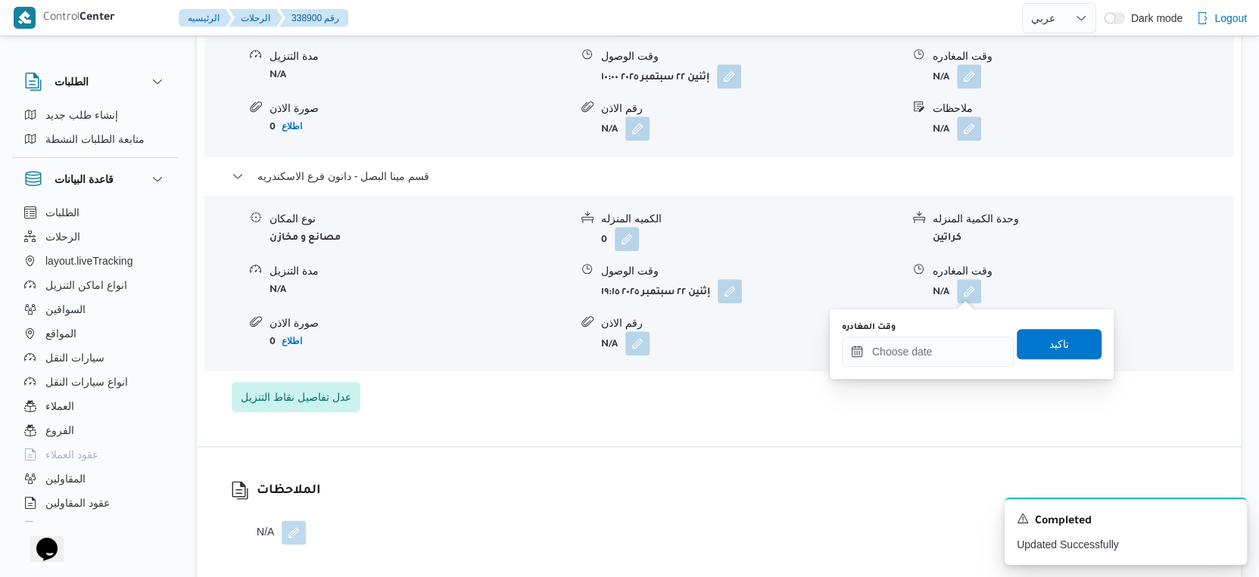
scroll to position [1430, 0]
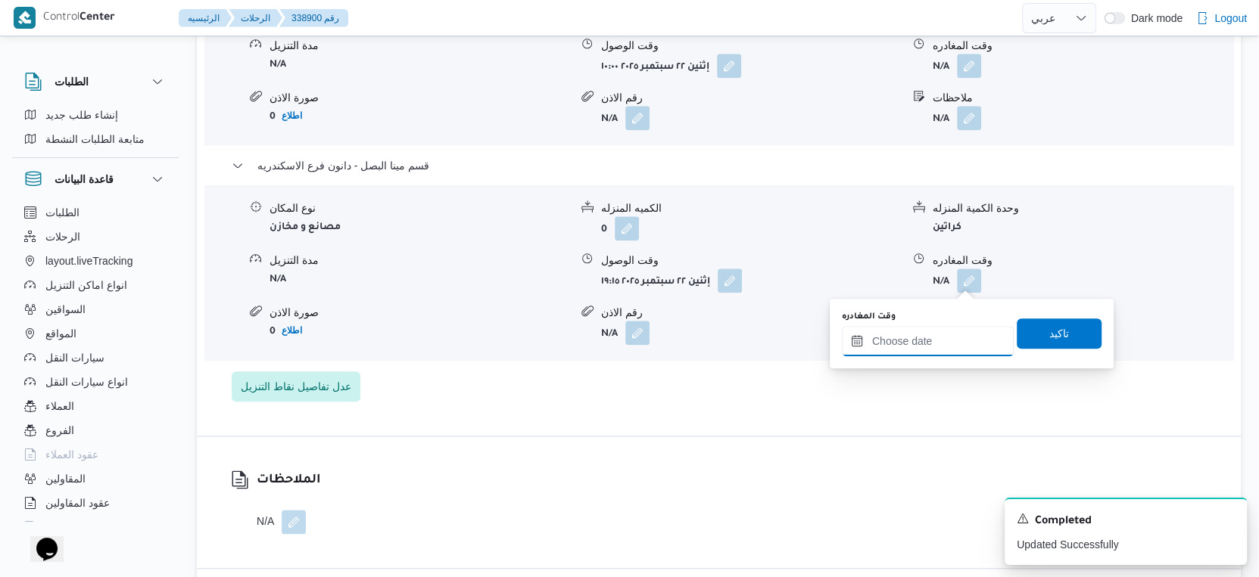
click at [928, 343] on input "وقت المغادره" at bounding box center [928, 341] width 172 height 30
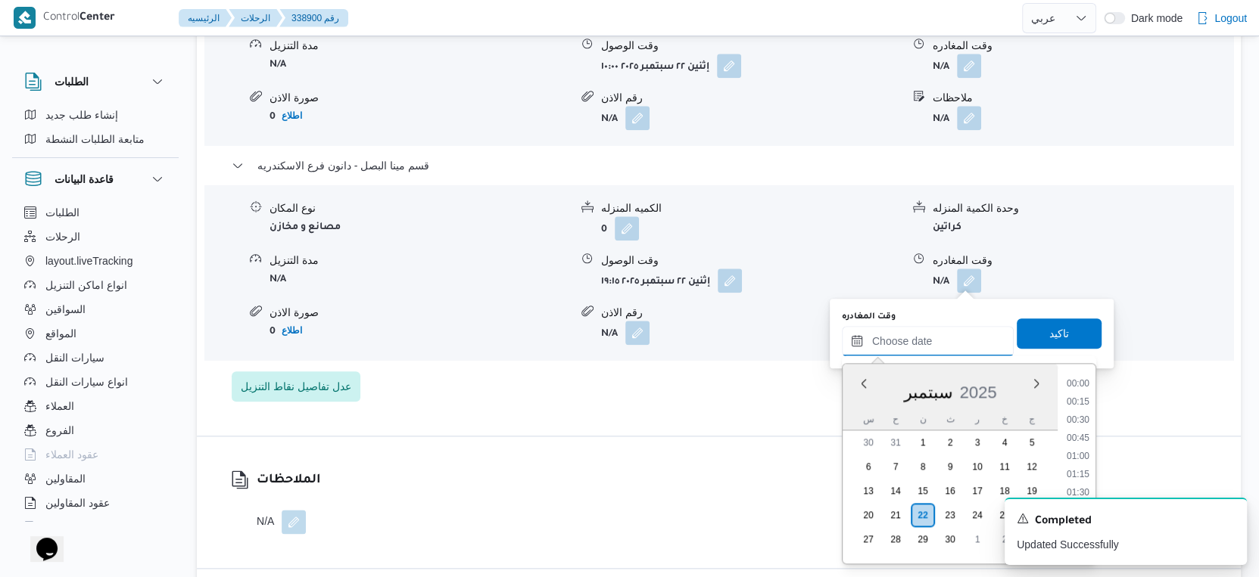
scroll to position [1359, 0]
click at [1082, 434] on li "19:30" at bounding box center [1077, 441] width 35 height 15
type input "[DATE] ١٩:٣٠"
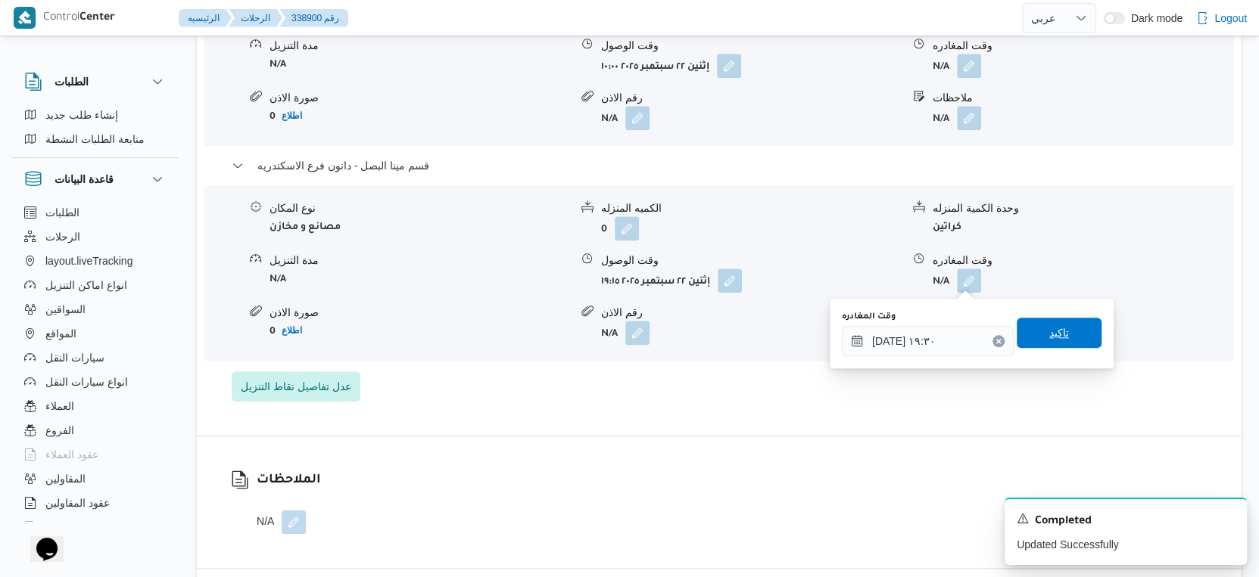
click at [1063, 328] on span "تاكيد" at bounding box center [1058, 333] width 85 height 30
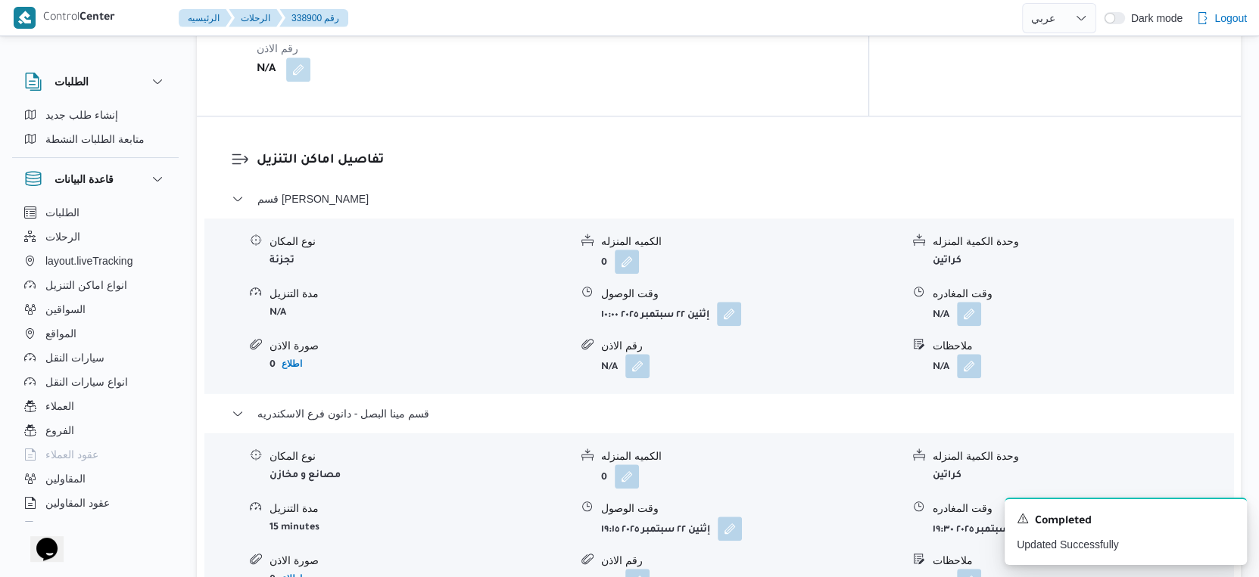
scroll to position [1262, 0]
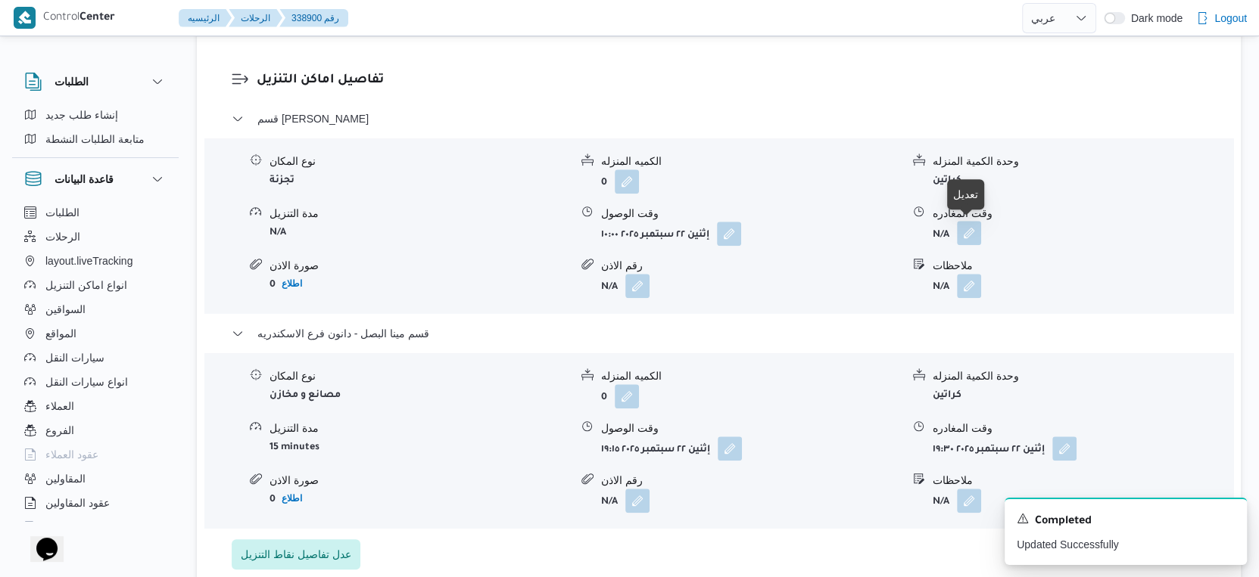
click at [968, 232] on button "button" at bounding box center [969, 233] width 24 height 24
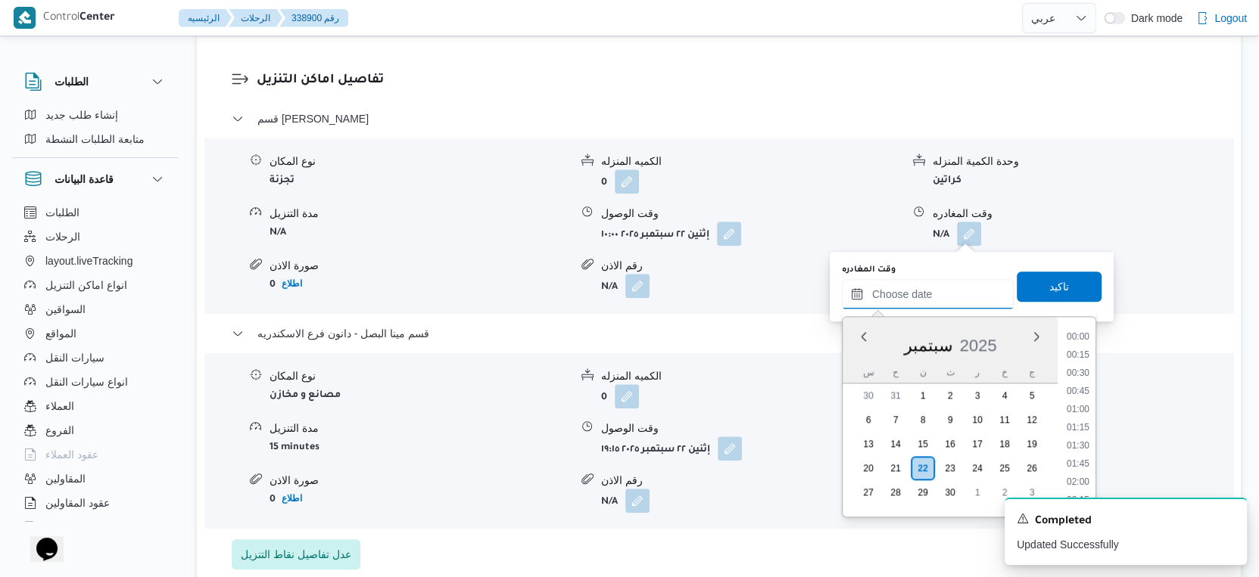
click at [933, 285] on input "وقت المغادره" at bounding box center [928, 294] width 172 height 30
click at [1082, 339] on li "18:45" at bounding box center [1077, 339] width 35 height 15
type input "[DATE] ١٨:٤٥"
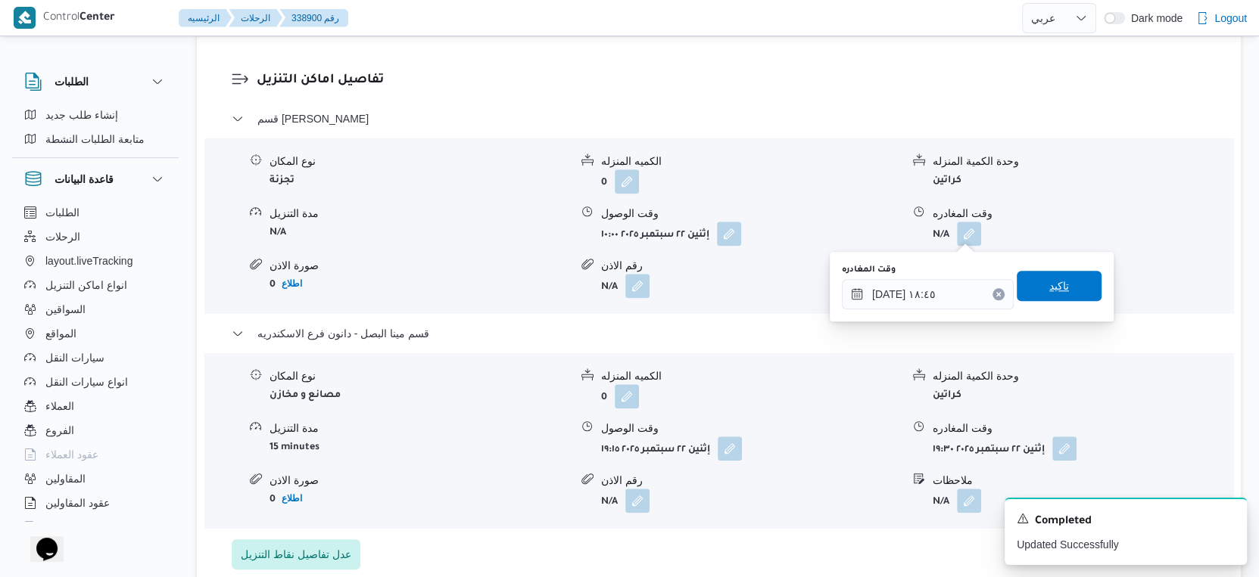
click at [1060, 285] on span "تاكيد" at bounding box center [1058, 286] width 85 height 30
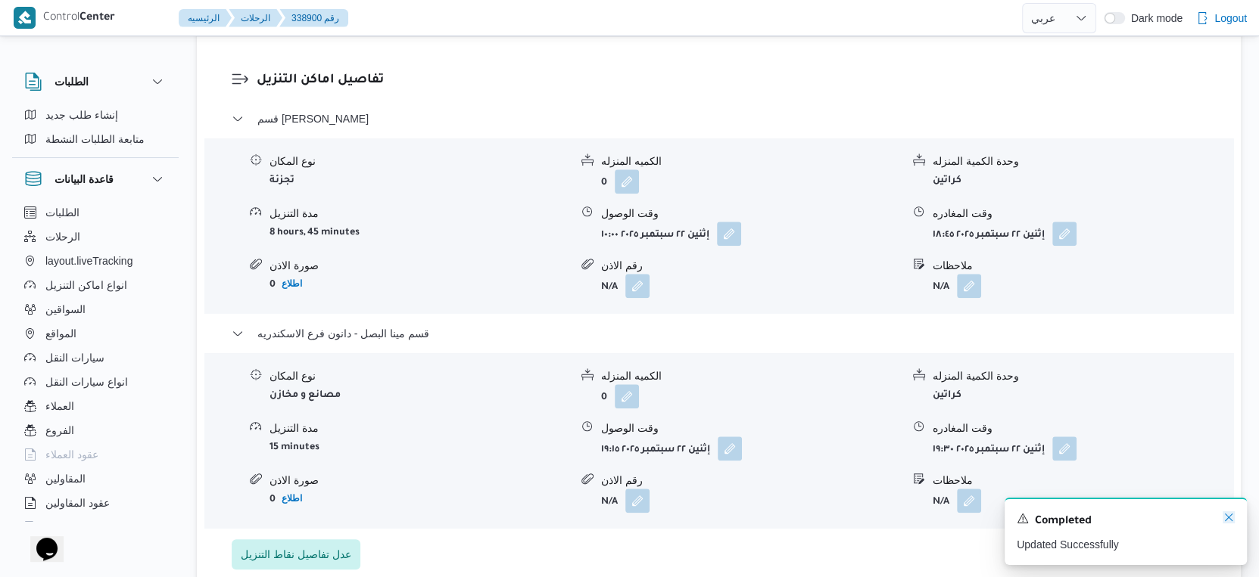
click at [1225, 516] on icon "Dismiss toast" at bounding box center [1228, 518] width 12 height 12
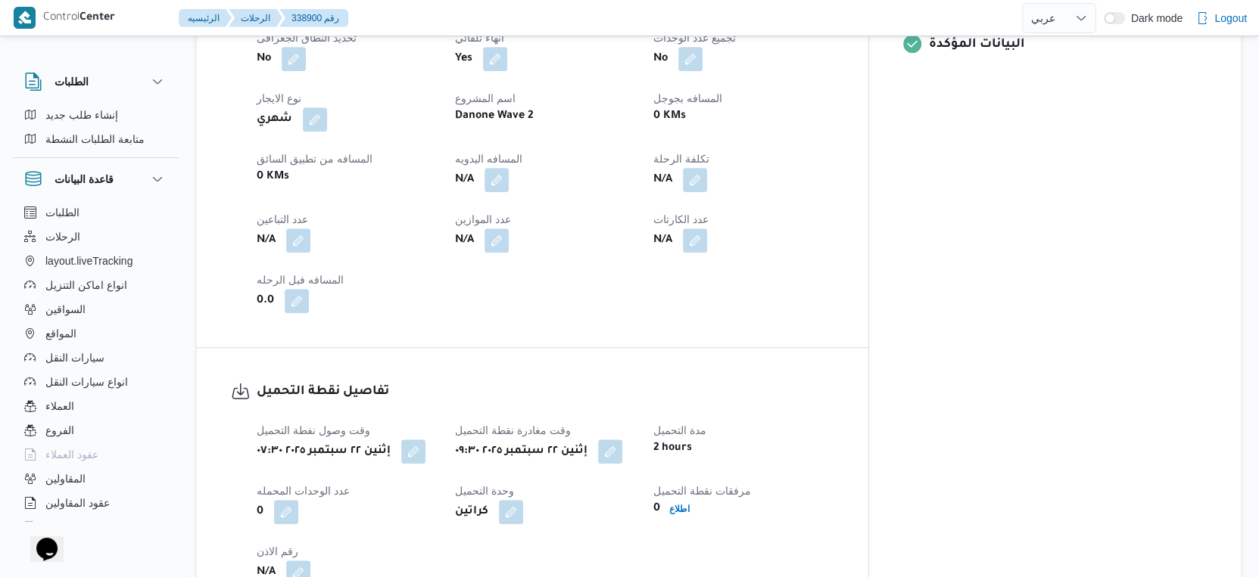
scroll to position [672, 0]
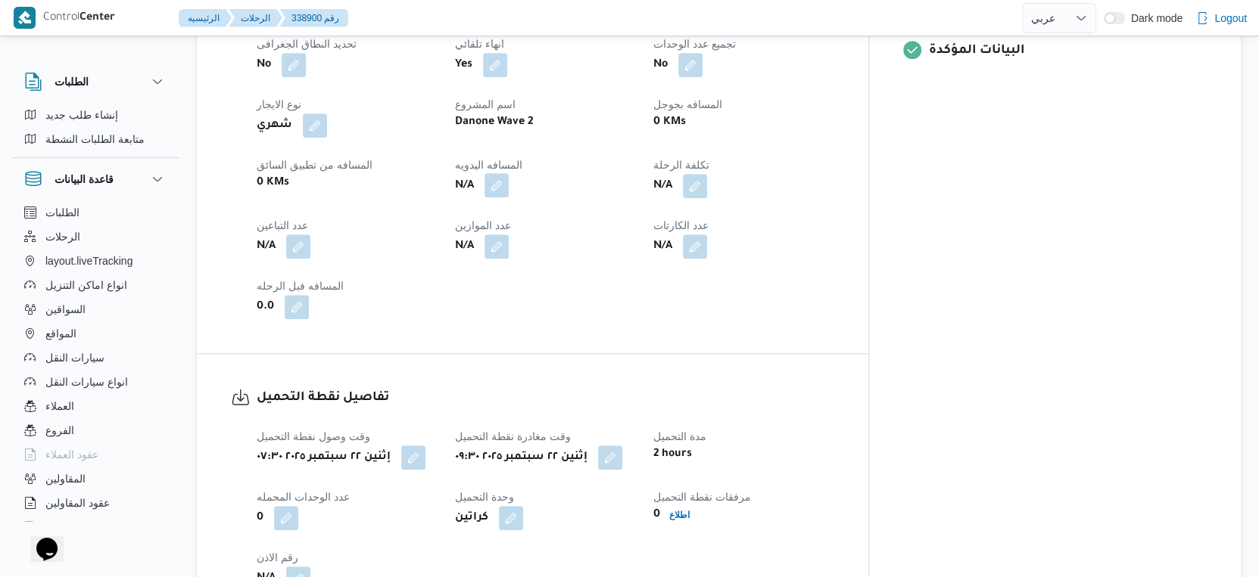
click at [509, 179] on button "button" at bounding box center [496, 185] width 24 height 24
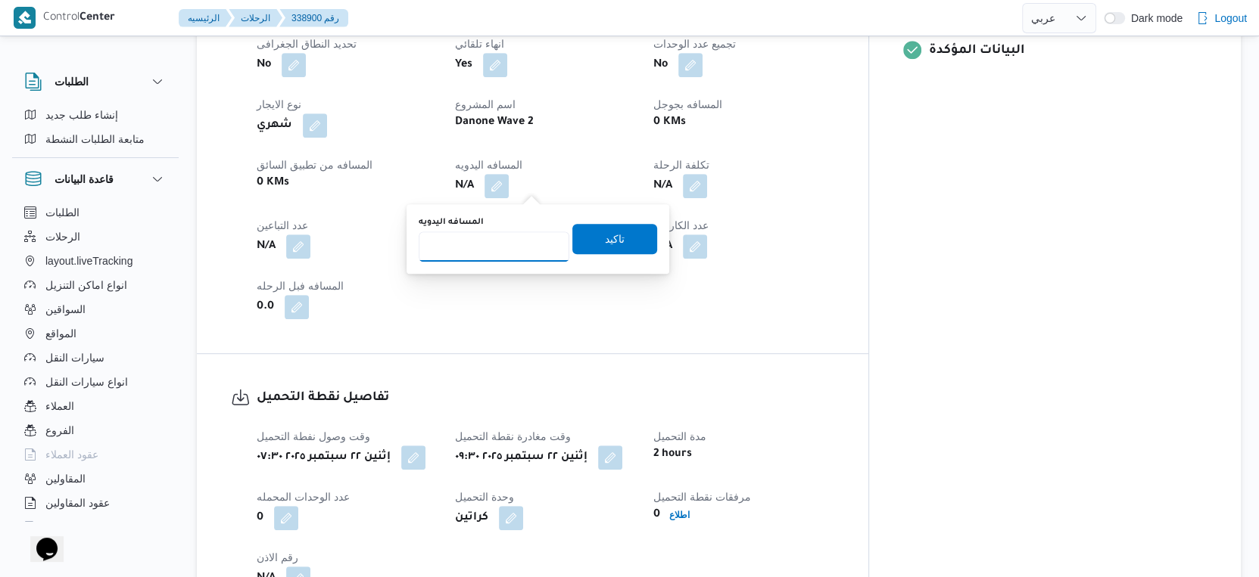
click at [482, 243] on input "المسافه اليدويه" at bounding box center [494, 247] width 151 height 30
type input "39"
click at [610, 233] on span "تاكيد" at bounding box center [615, 238] width 20 height 18
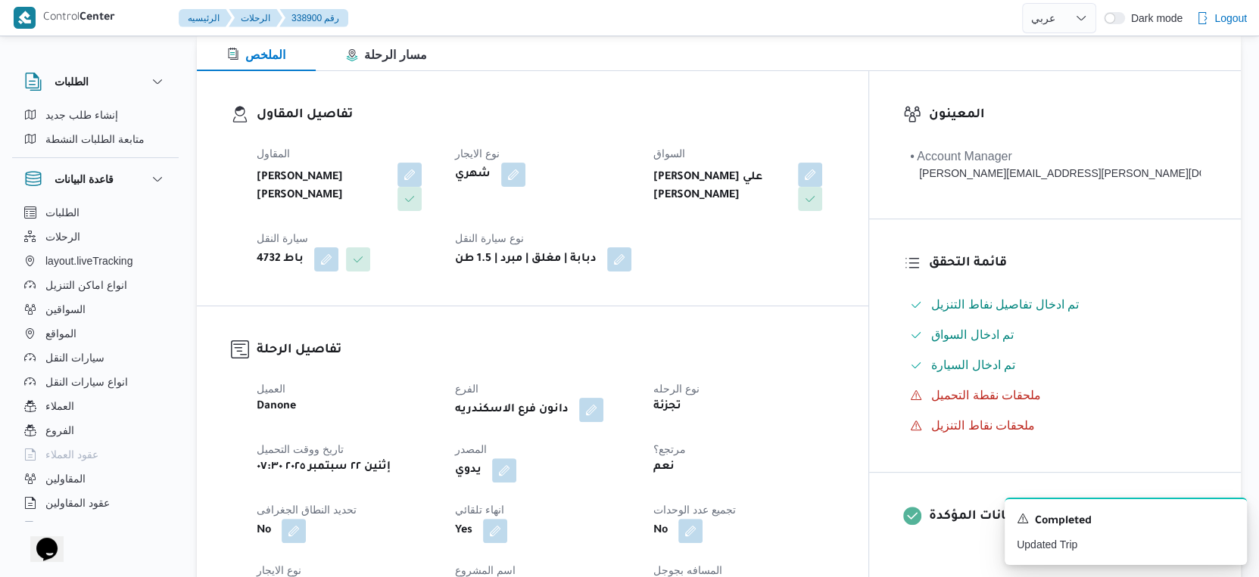
scroll to position [0, 0]
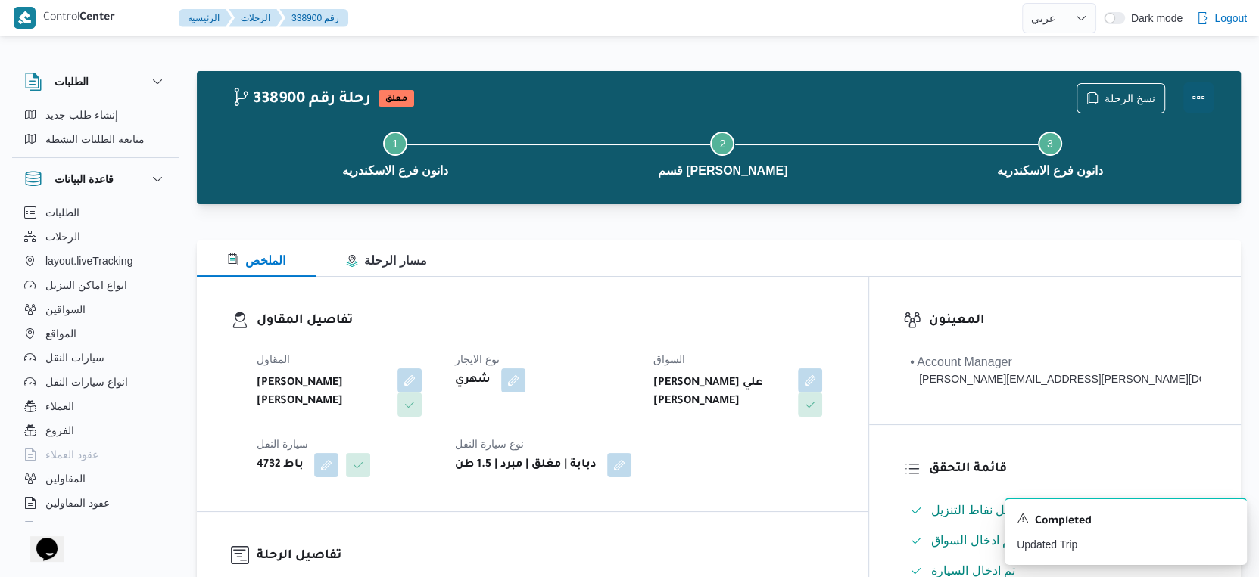
click at [1198, 95] on button "Actions" at bounding box center [1198, 97] width 30 height 30
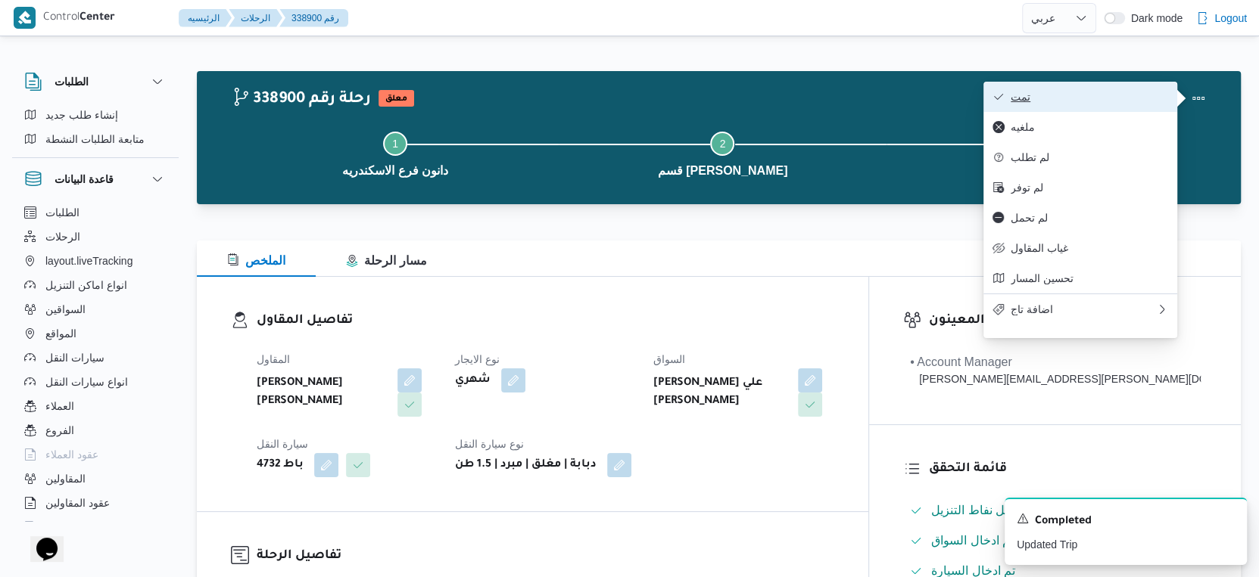
click at [1082, 93] on span "تمت" at bounding box center [1088, 97] width 157 height 12
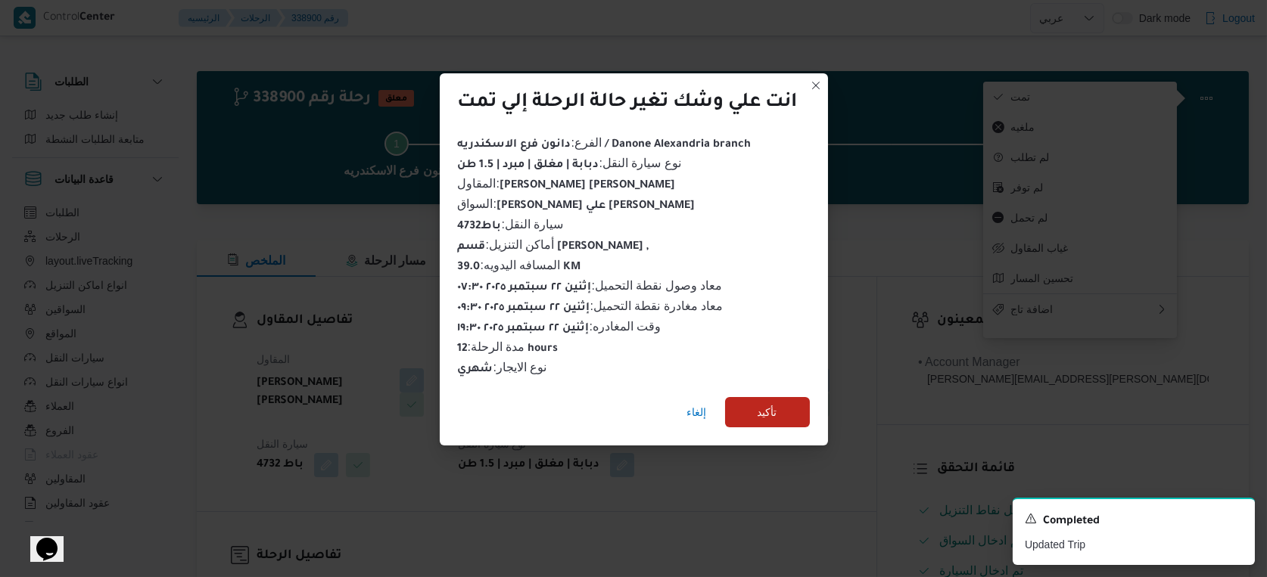
click at [777, 424] on div "إلغاء تأكيد" at bounding box center [634, 415] width 388 height 61
click at [783, 409] on span "تأكيد" at bounding box center [767, 412] width 85 height 30
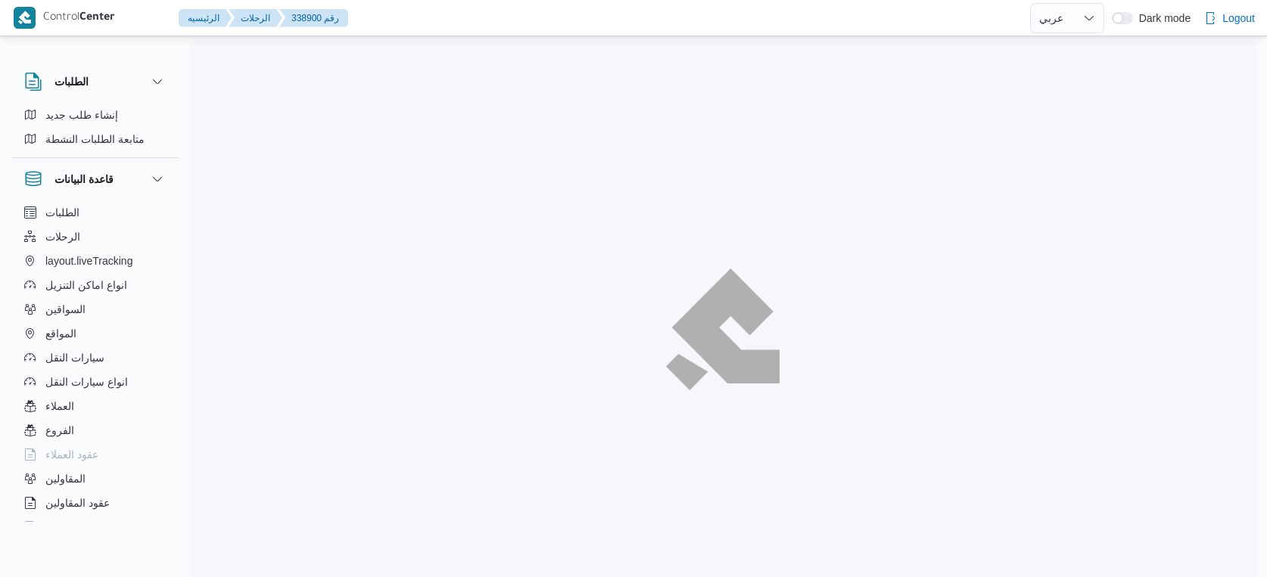
select select "ar"
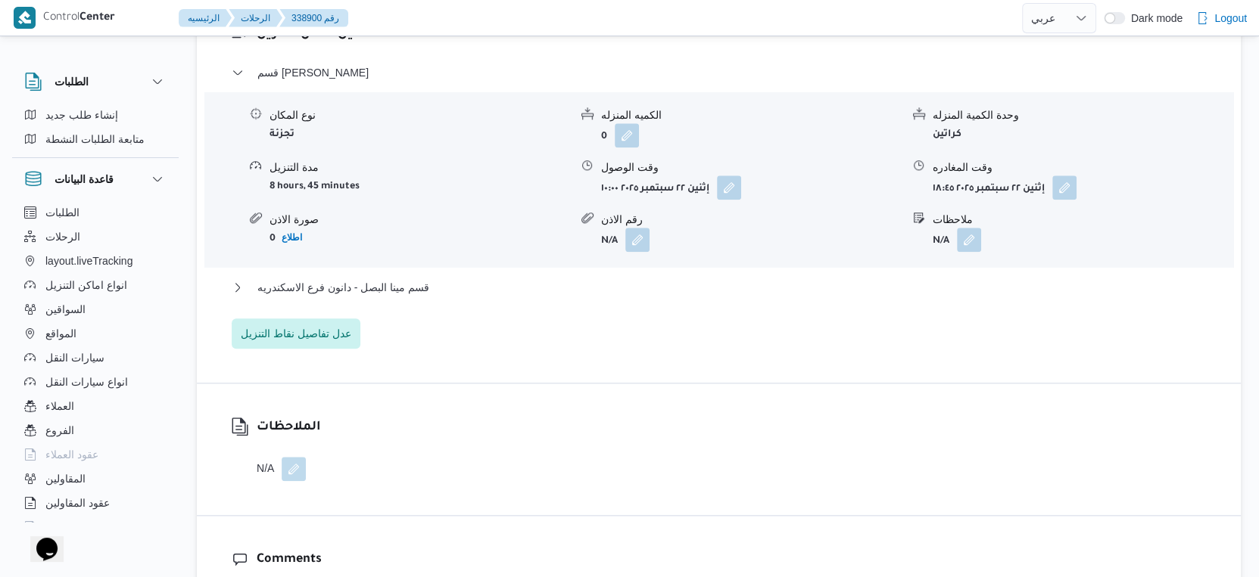
scroll to position [1345, 0]
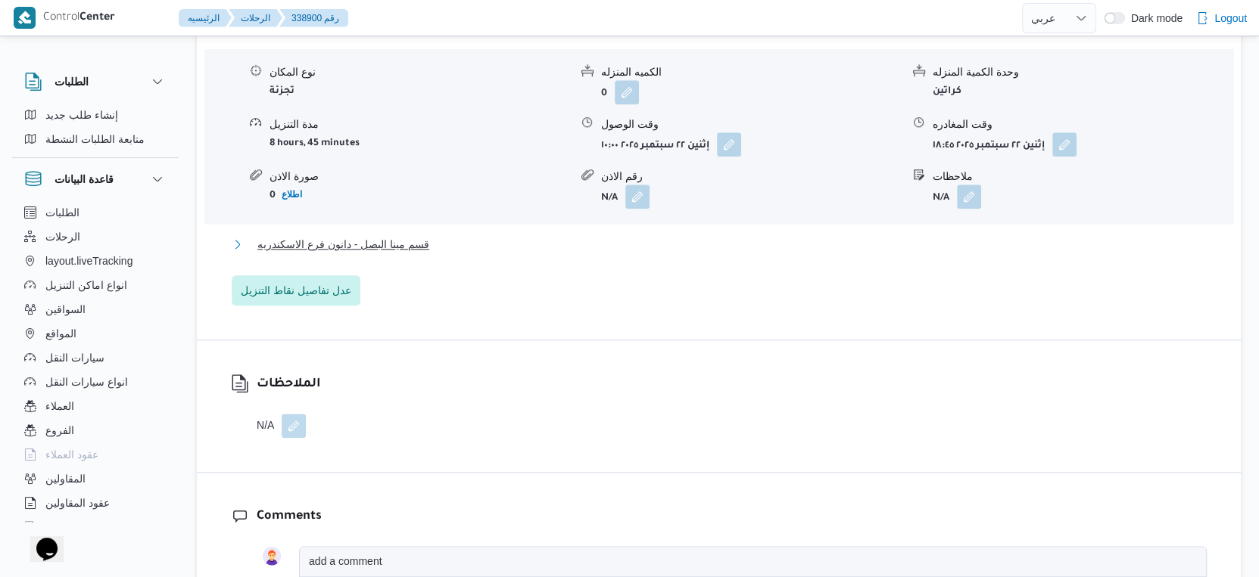
click at [422, 245] on span "قسم مينا البصل - دانون فرع الاسكندريه" at bounding box center [343, 244] width 172 height 18
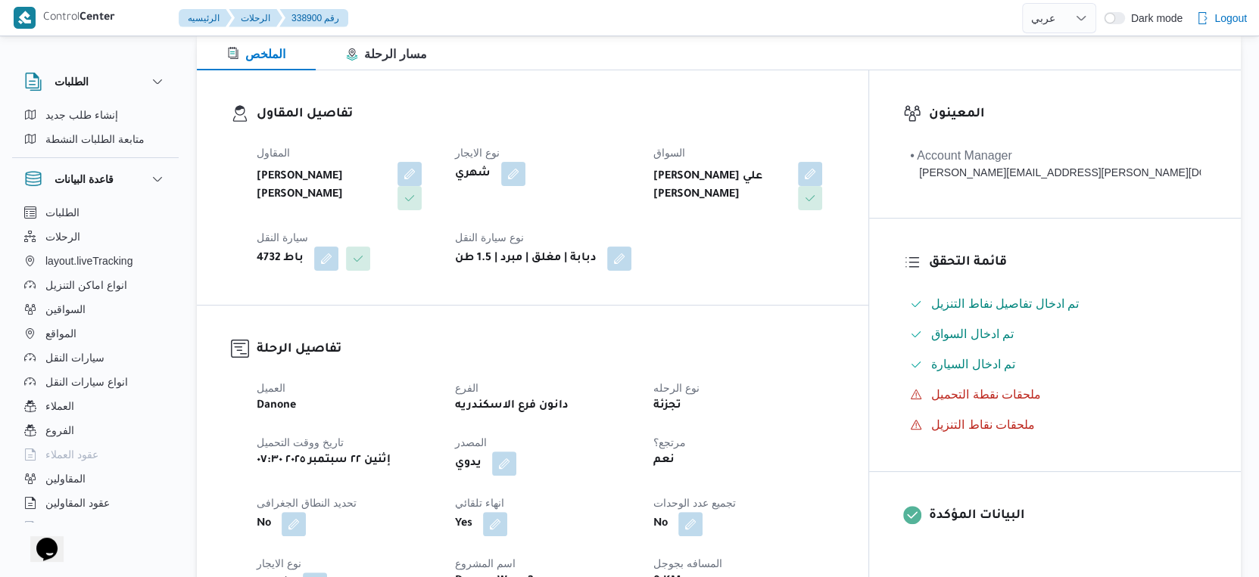
scroll to position [504, 0]
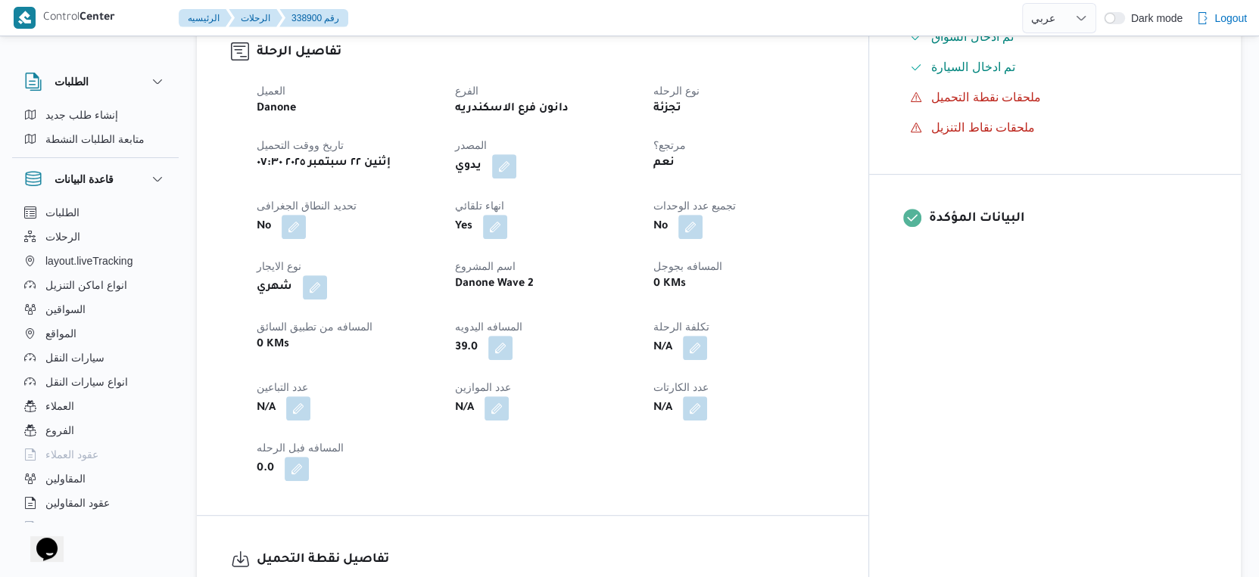
select select "ar"
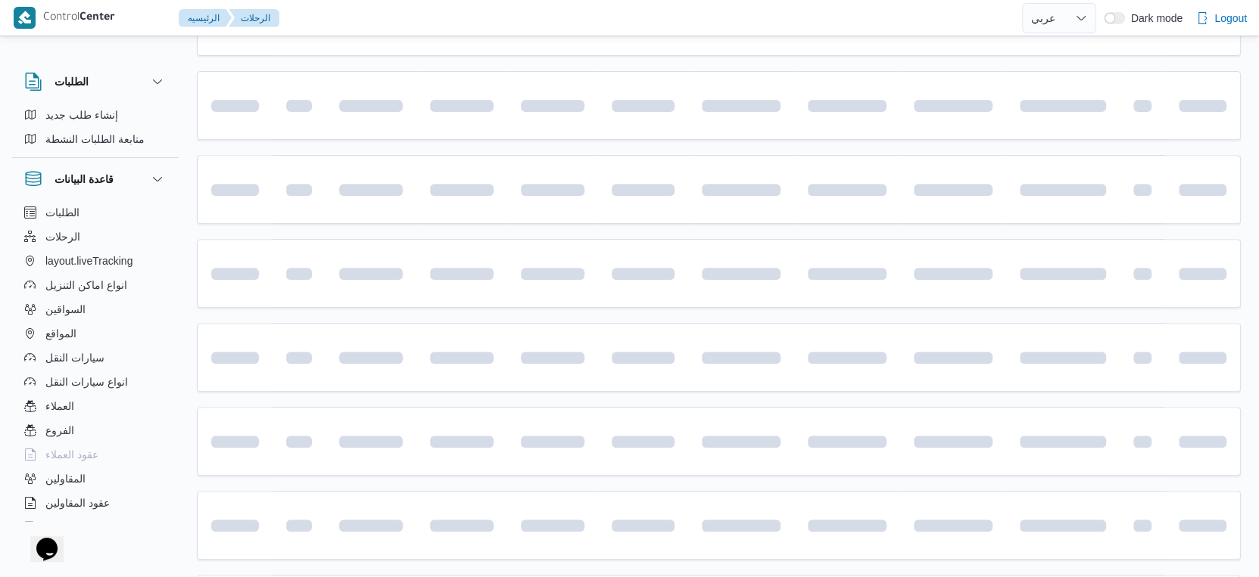
scroll to position [1019, 0]
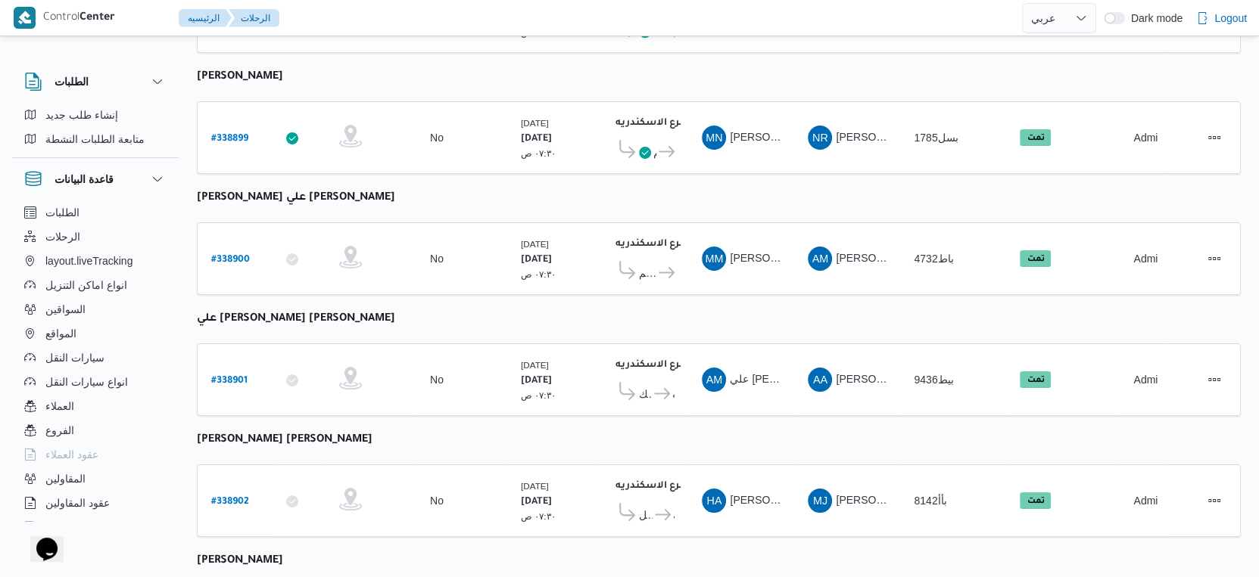
select select "ar"
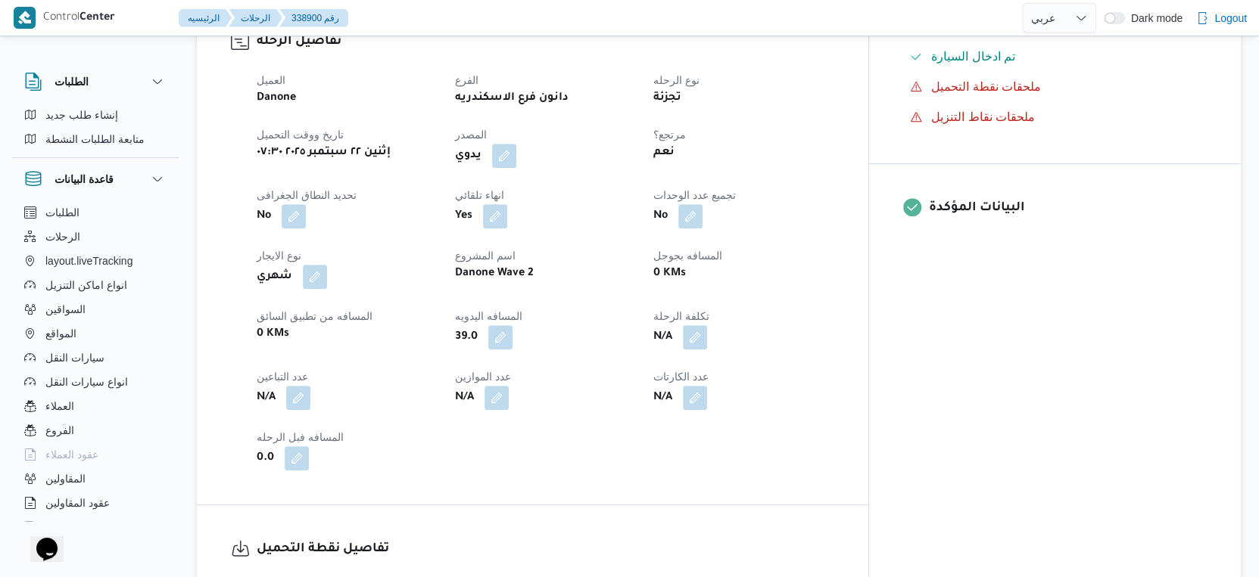
scroll to position [514, 0]
select select "ar"
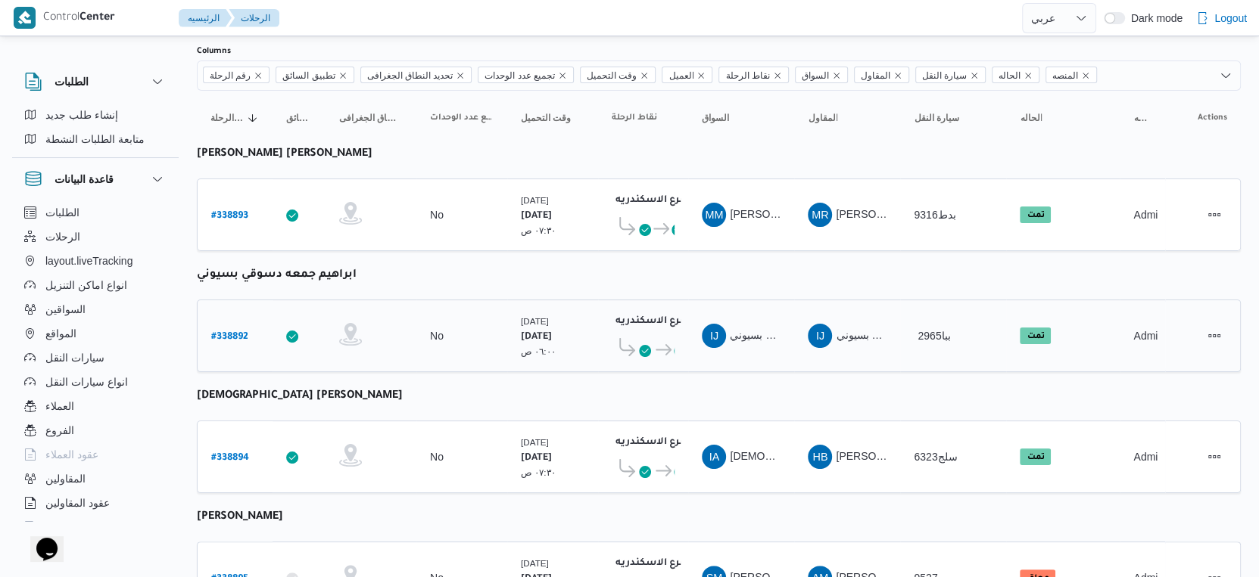
click at [227, 332] on b "# 338892" at bounding box center [229, 337] width 37 height 11
select select "ar"
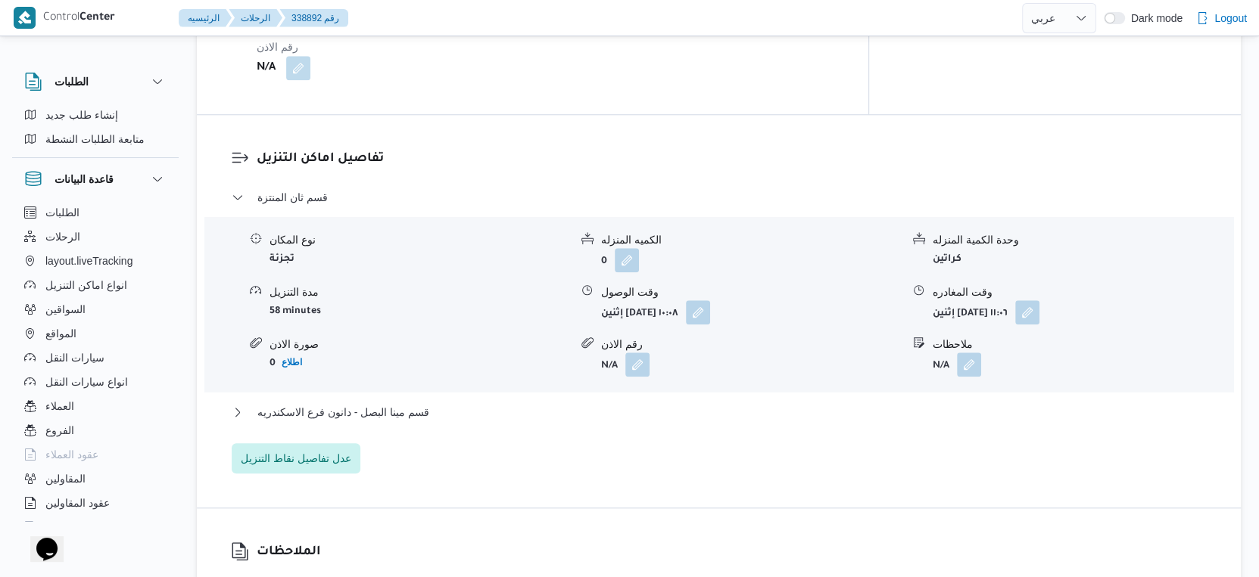
scroll to position [1355, 0]
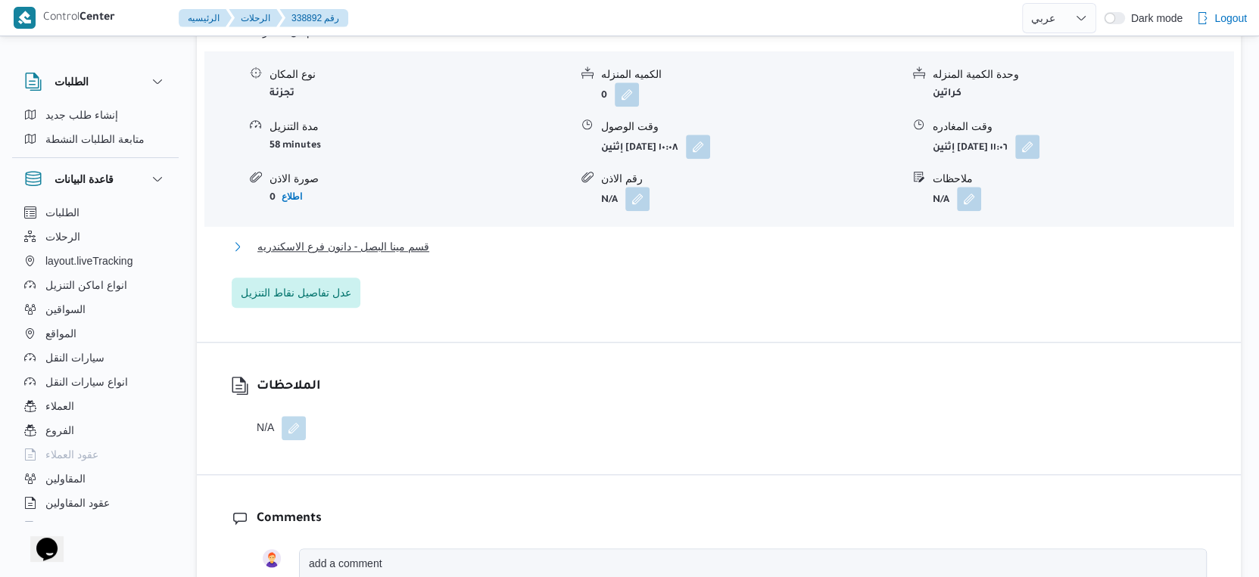
click at [425, 238] on span "قسم مينا البصل - دانون فرع الاسكندريه" at bounding box center [343, 247] width 172 height 18
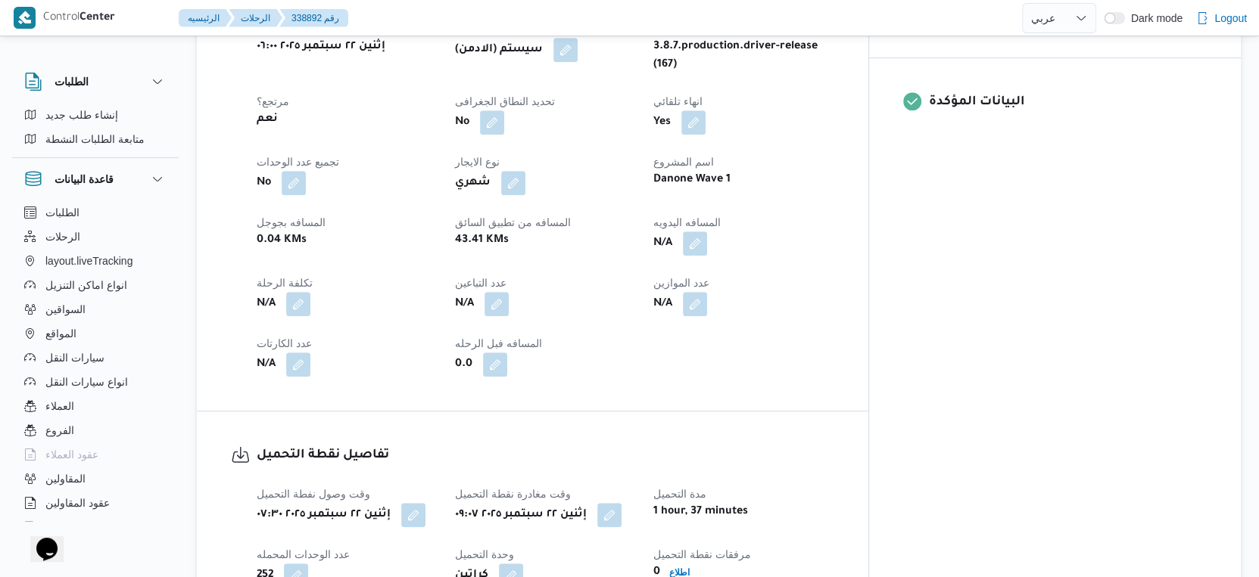
scroll to position [599, 0]
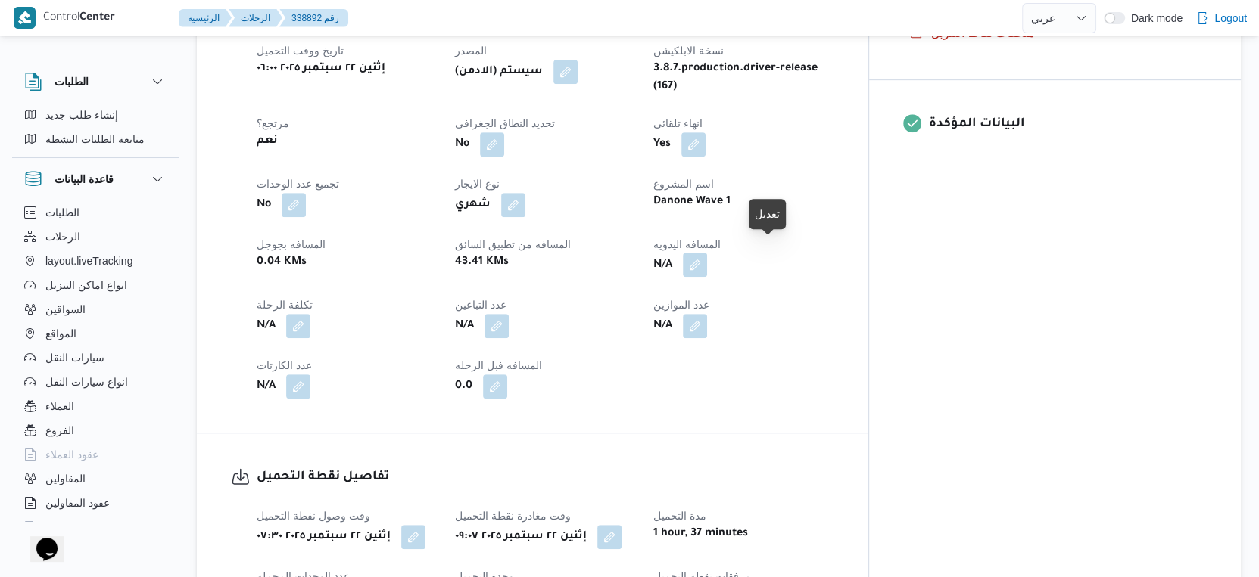
click at [707, 253] on button "button" at bounding box center [695, 265] width 24 height 24
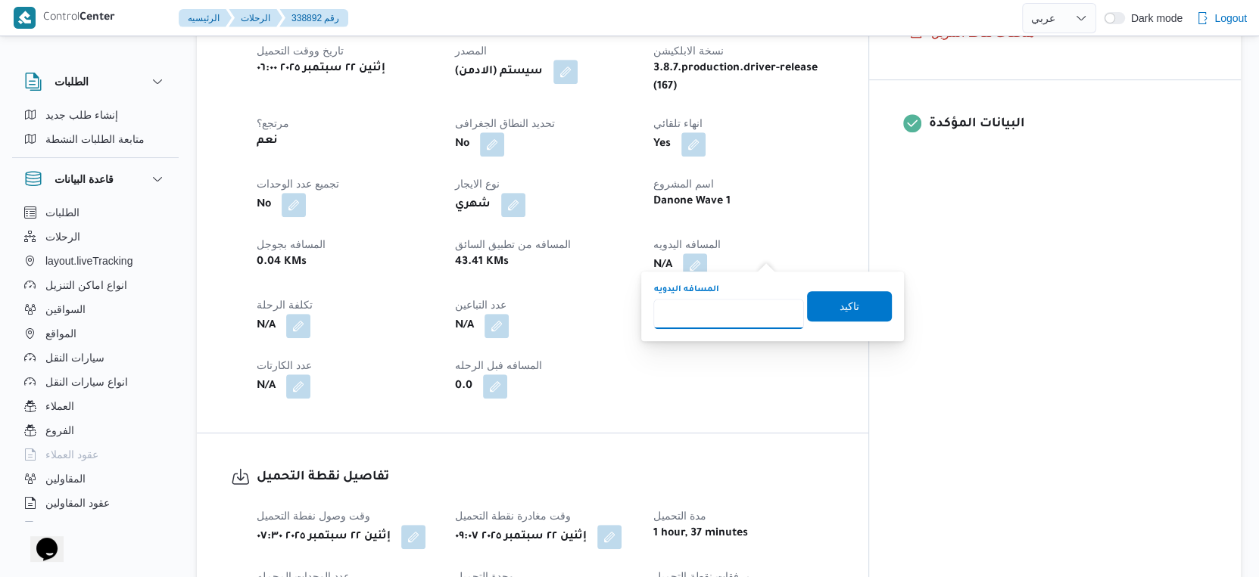
click at [726, 310] on input "المسافه اليدويه" at bounding box center [728, 314] width 151 height 30
type input "41"
click at [841, 311] on span "تاكيد" at bounding box center [849, 306] width 20 height 18
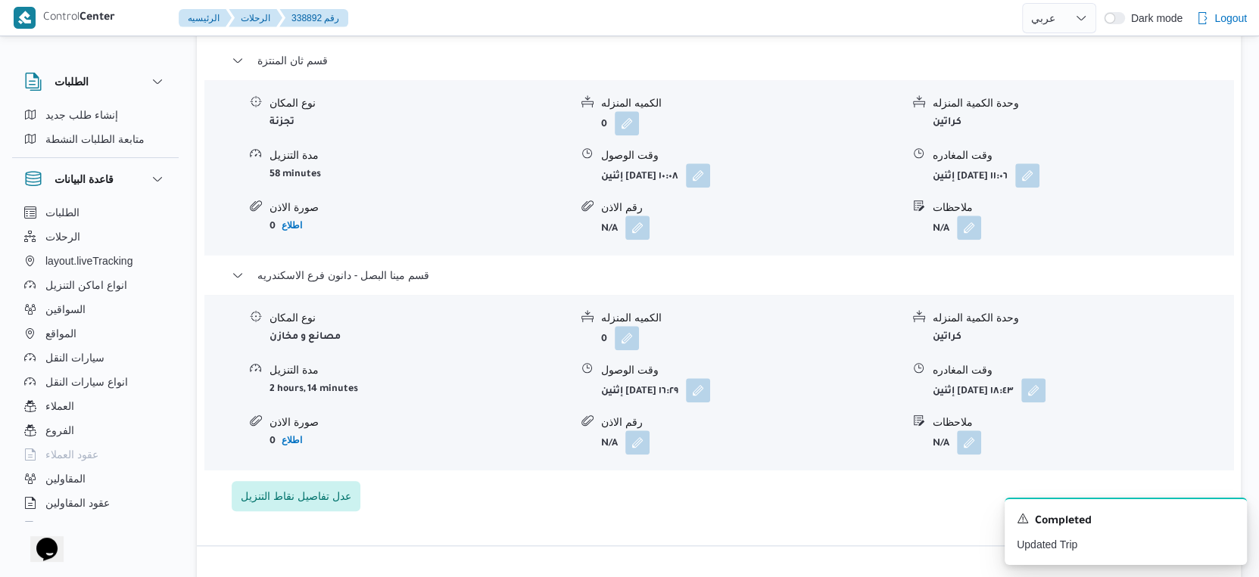
scroll to position [1355, 0]
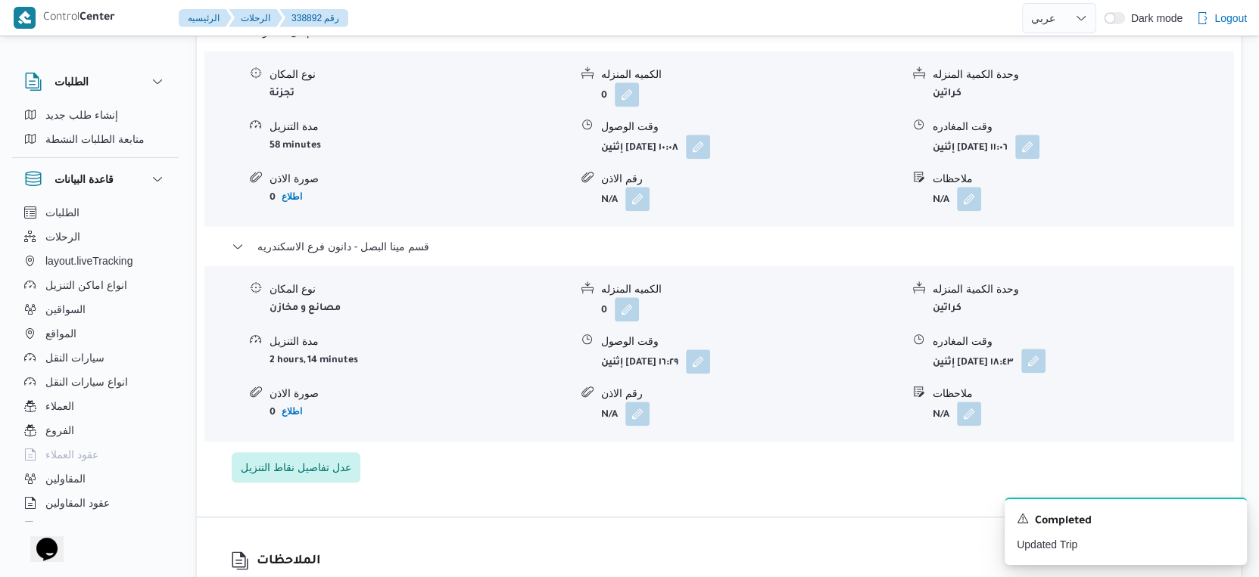
click at [1045, 350] on button "button" at bounding box center [1033, 361] width 24 height 24
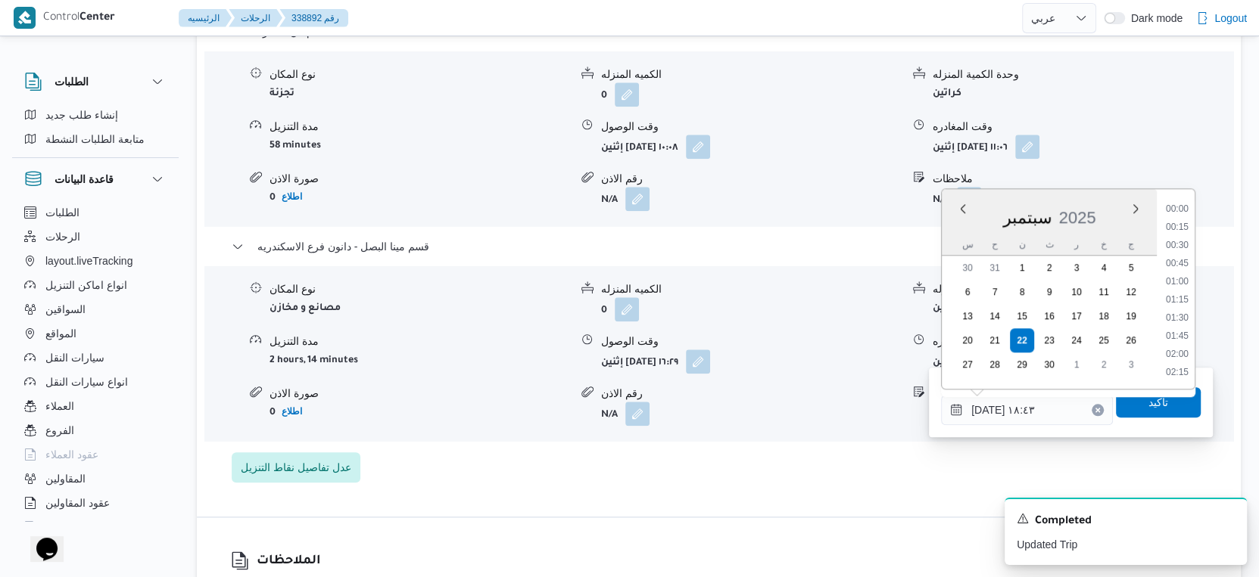
click at [1044, 403] on input "[DATE] ١٨:٤٣" at bounding box center [1027, 410] width 172 height 30
click at [1180, 280] on li "17:00" at bounding box center [1176, 277] width 35 height 15
type input "[DATE] ١٧:٠٠"
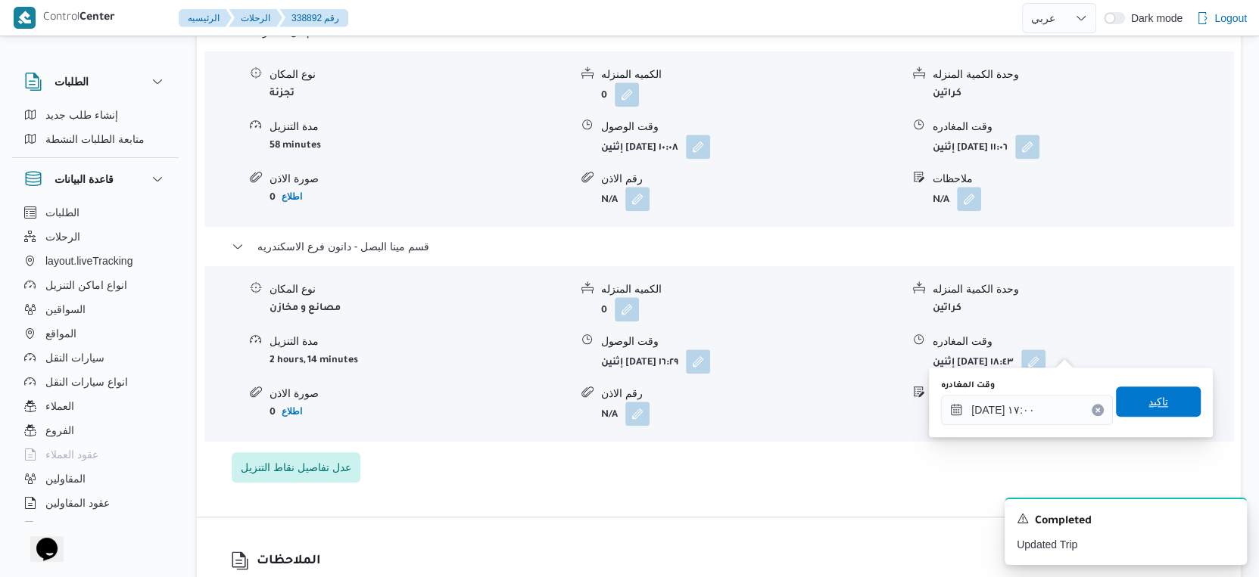
click at [1159, 388] on span "تاكيد" at bounding box center [1158, 402] width 85 height 30
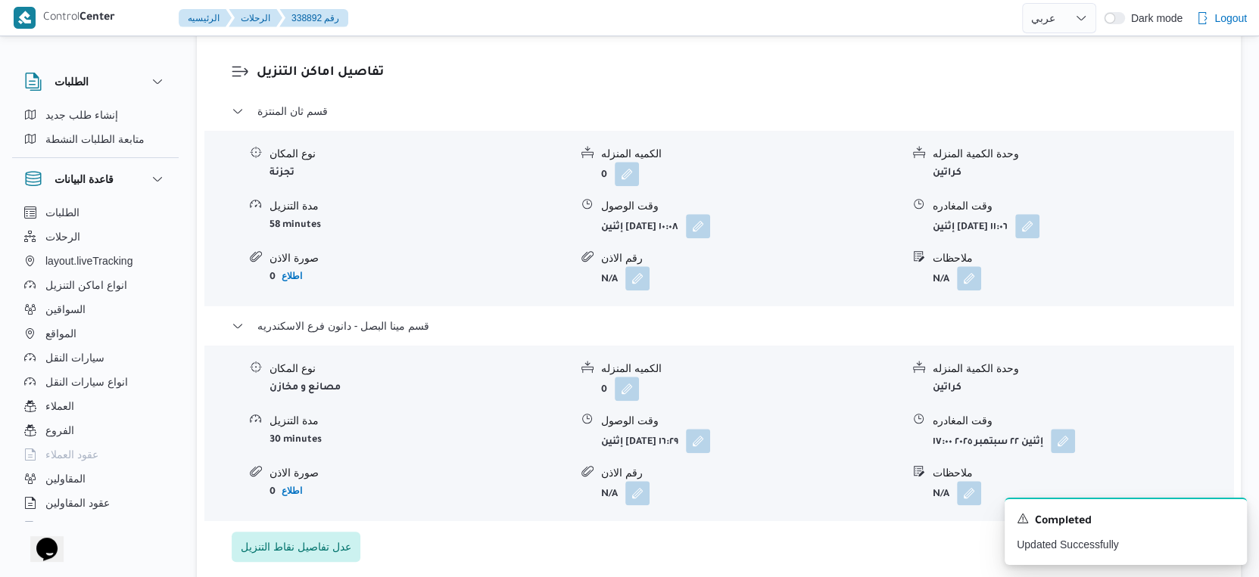
scroll to position [1187, 0]
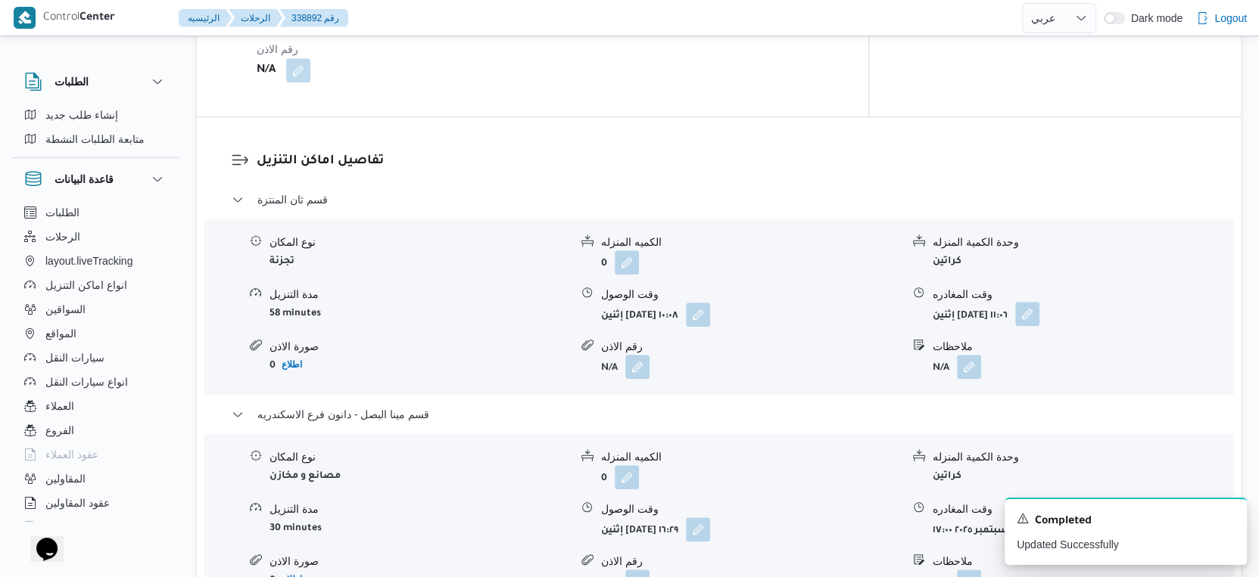
click at [1039, 302] on button "button" at bounding box center [1027, 314] width 24 height 24
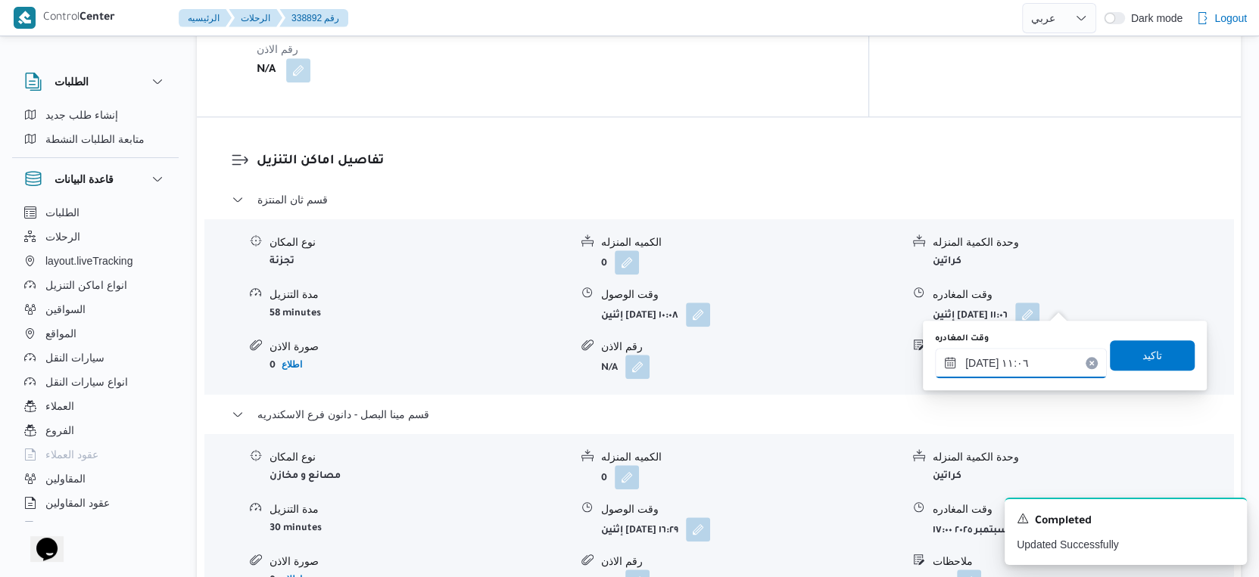
click at [1037, 366] on input "[DATE] ١١:٠٦" at bounding box center [1021, 363] width 172 height 30
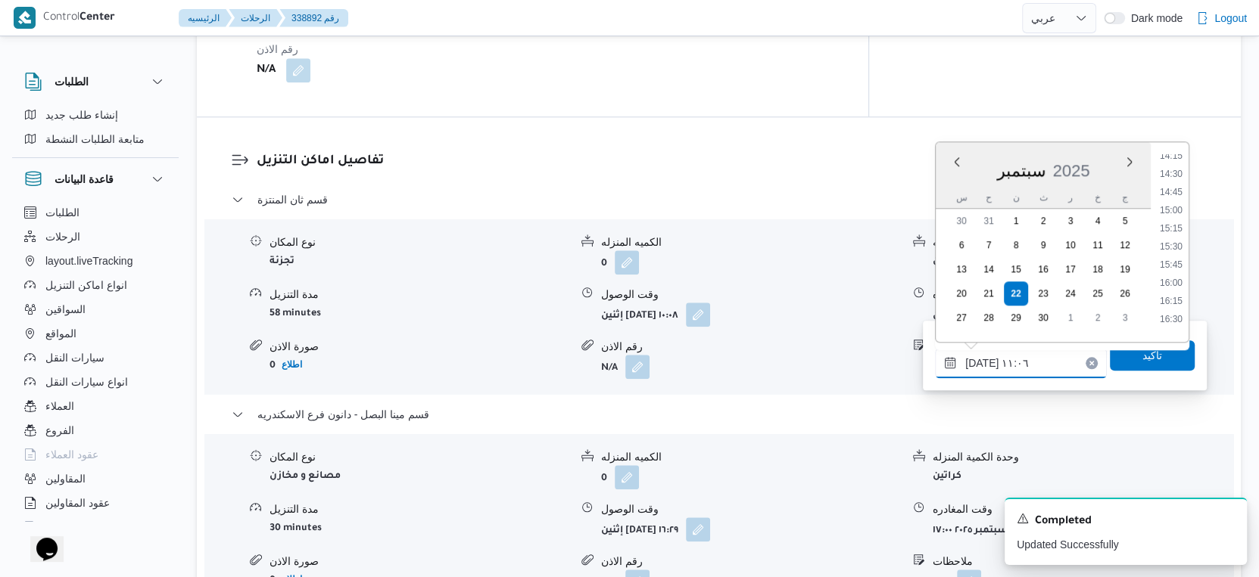
scroll to position [1042, 0]
click at [1181, 285] on li "16:00" at bounding box center [1170, 282] width 35 height 15
type input "[DATE] ١٦:٠٠"
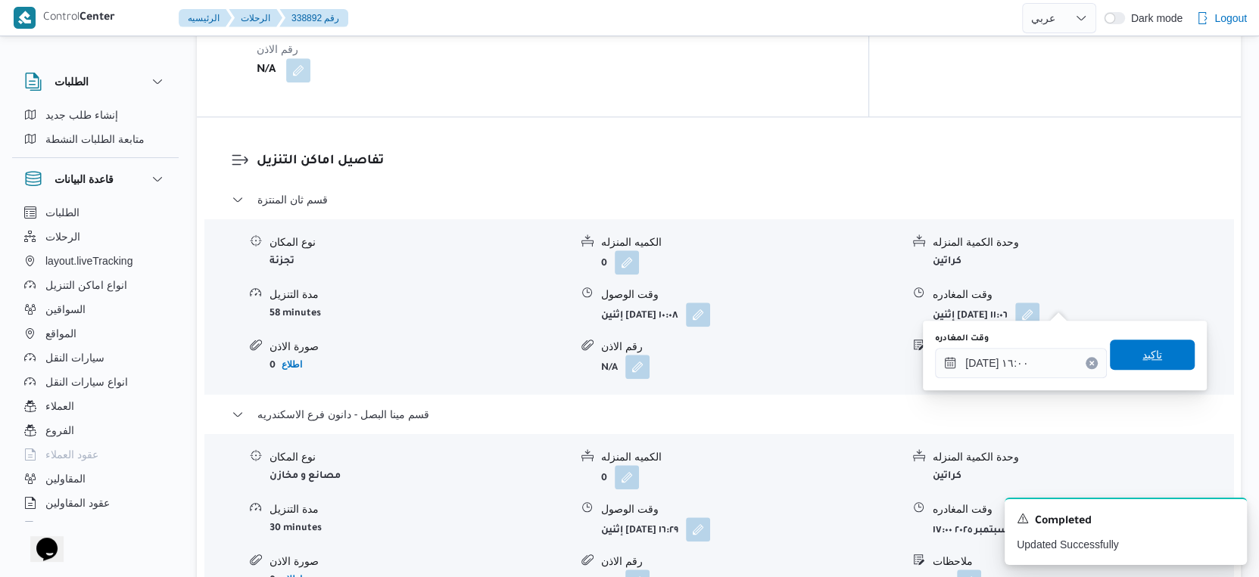
click at [1157, 347] on span "تاكيد" at bounding box center [1152, 355] width 85 height 30
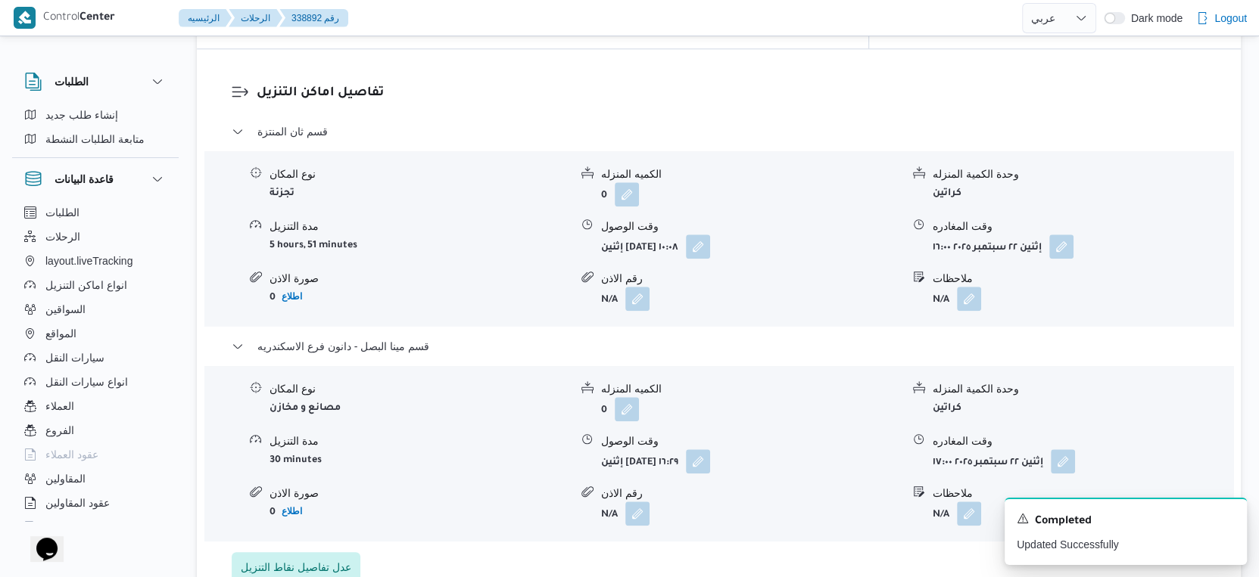
scroll to position [1355, 0]
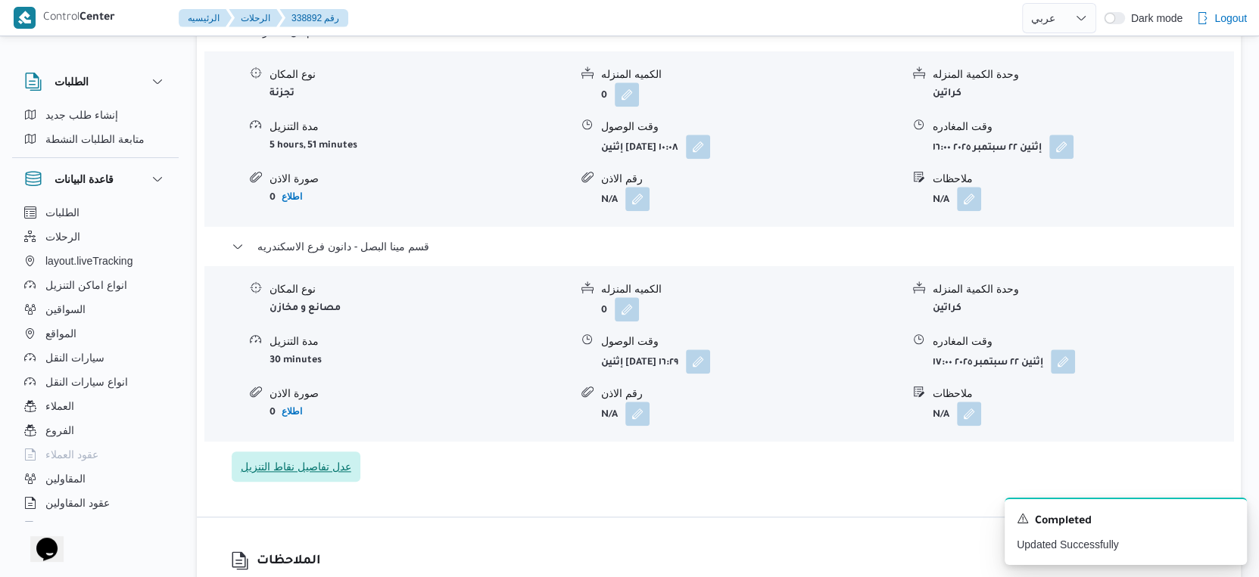
click at [335, 458] on span "عدل تفاصيل نقاط التنزيل" at bounding box center [296, 467] width 110 height 18
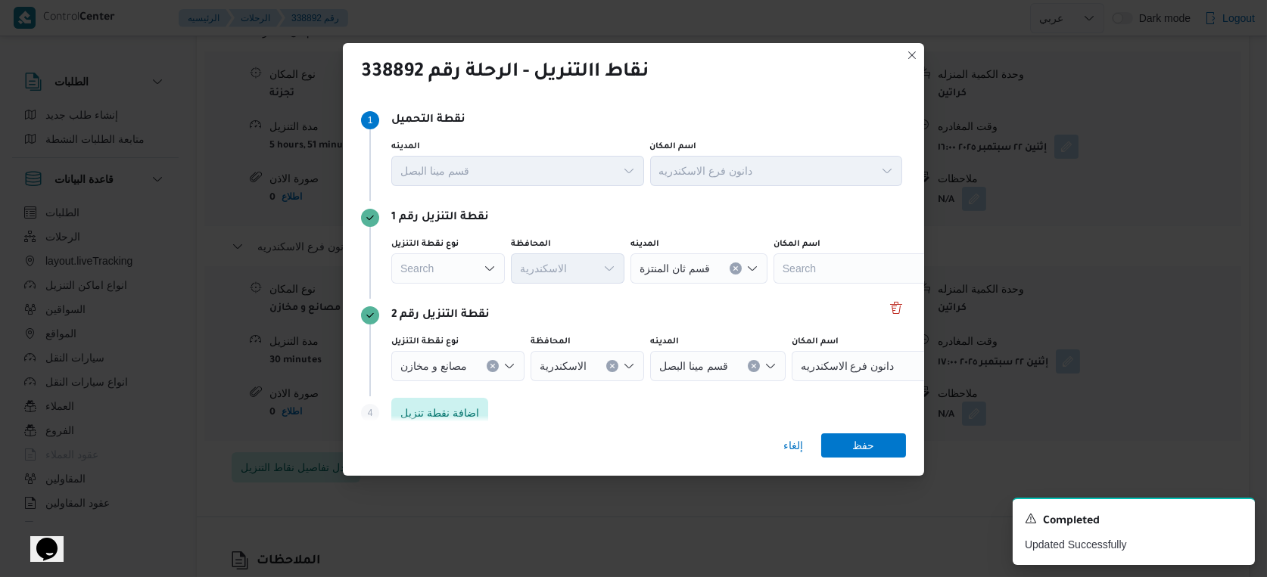
click at [470, 260] on div "Search" at bounding box center [448, 269] width 114 height 30
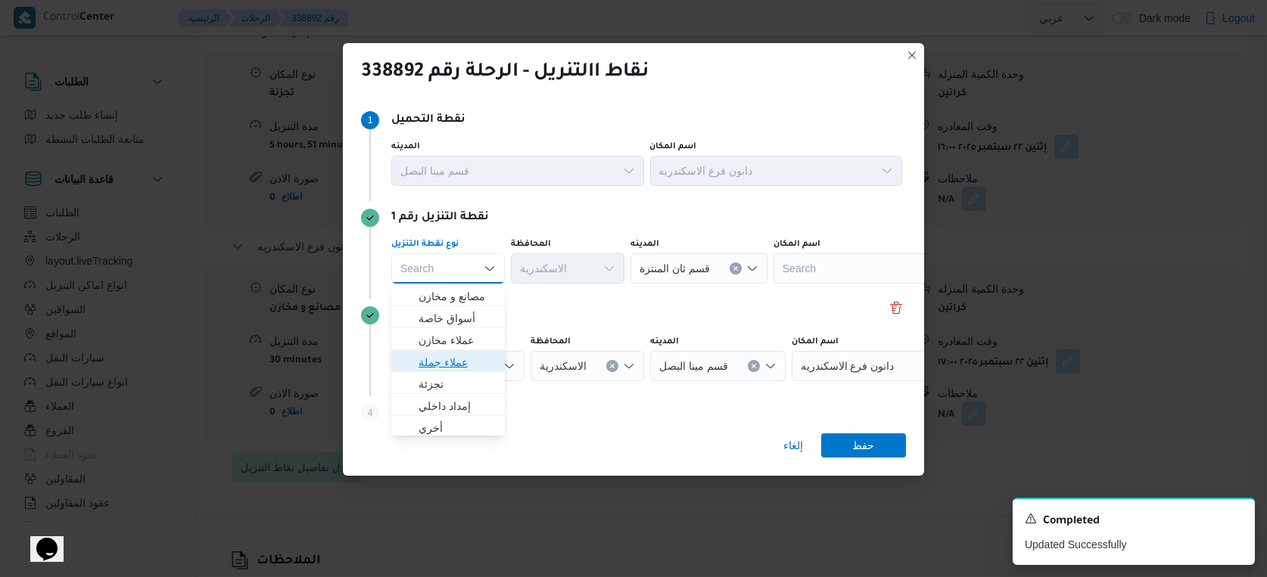
click at [447, 366] on span "عملاء جملة" at bounding box center [457, 362] width 77 height 18
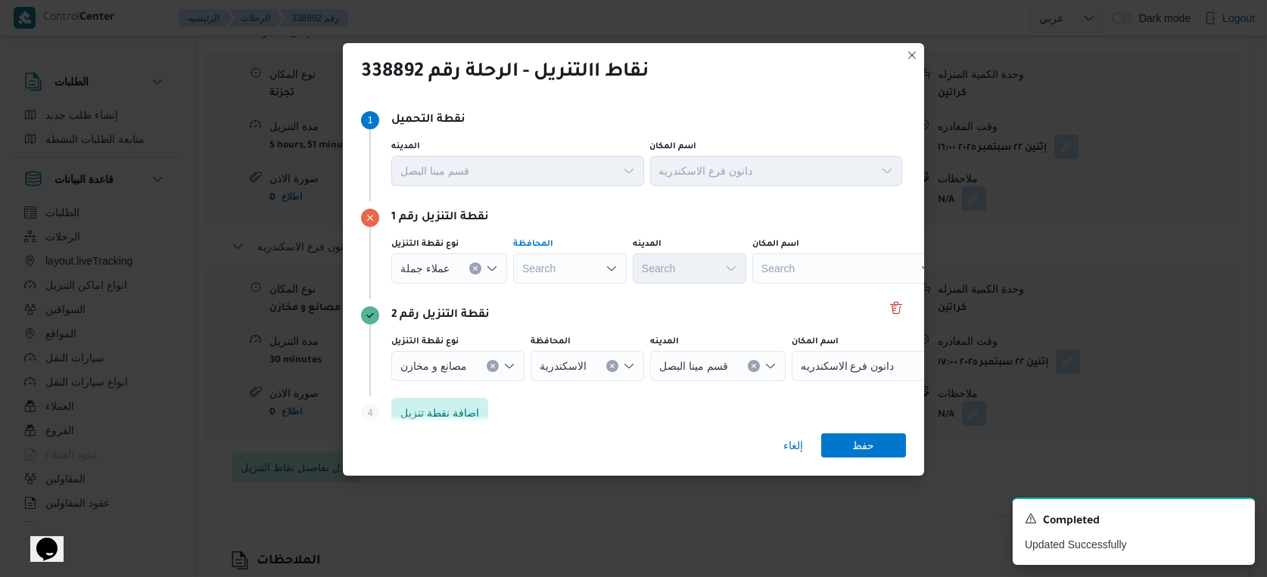
click at [577, 260] on div "Search" at bounding box center [570, 269] width 114 height 30
type input "الاسكند"
click at [577, 273] on div "الاسكند الاسكند Combo box. Selected. الاسكند. Selected. Combo box input. Search…" at bounding box center [570, 269] width 114 height 30
click at [550, 385] on span "الاسكند رية" at bounding box center [576, 384] width 77 height 18
click at [425, 264] on span "عملاء جملة" at bounding box center [424, 268] width 49 height 17
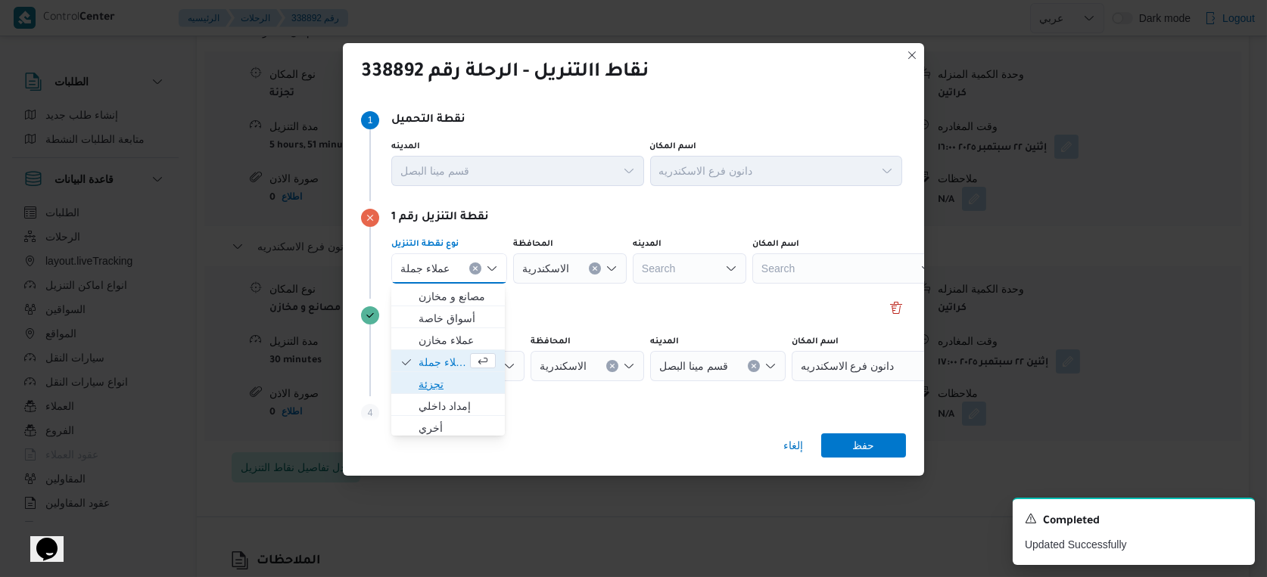
click at [443, 391] on span "تجزئة" at bounding box center [457, 384] width 77 height 18
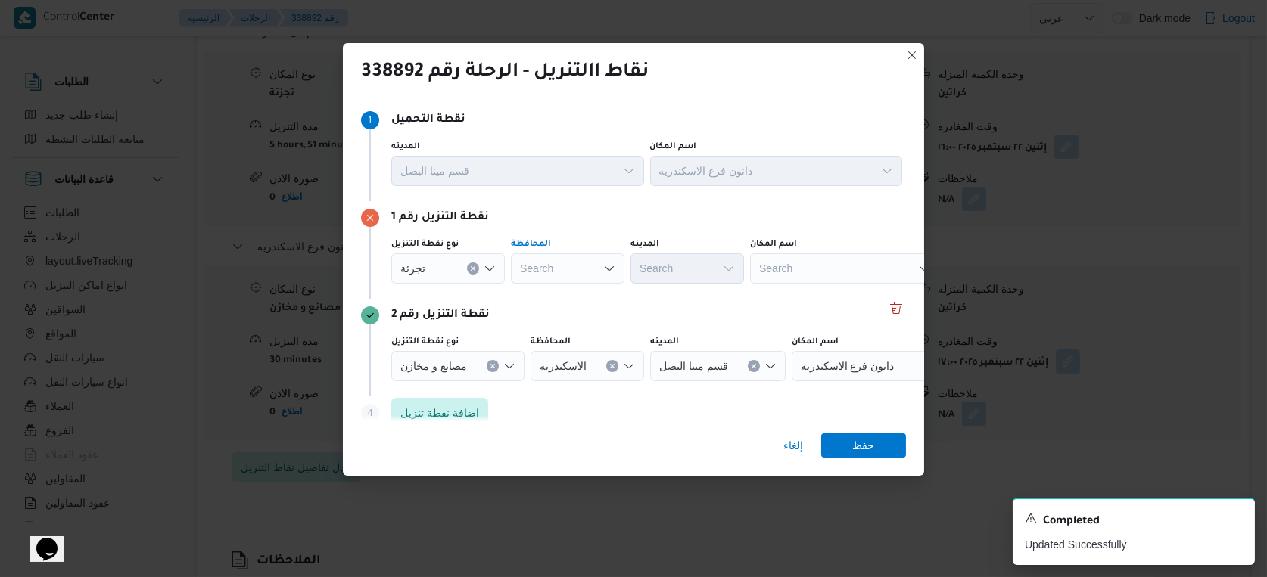
click at [559, 272] on div "Search" at bounding box center [568, 269] width 114 height 30
click at [569, 385] on span "الاسكندرية" at bounding box center [576, 384] width 77 height 18
click at [690, 267] on div "Search" at bounding box center [687, 269] width 114 height 30
type input "ثان"
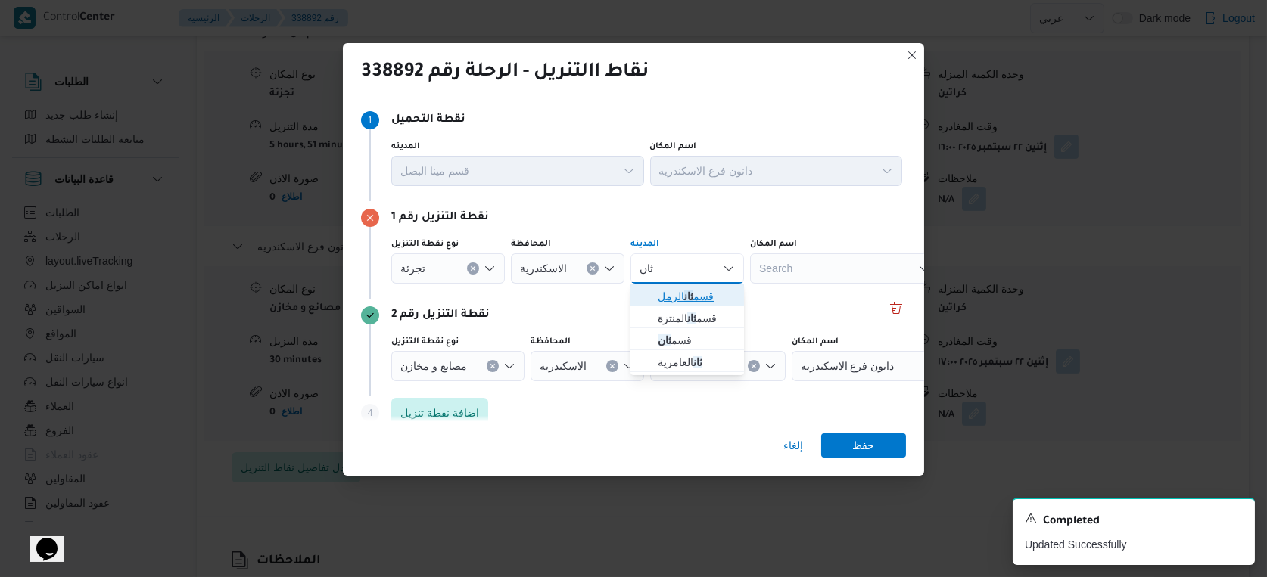
click at [693, 294] on mark "ثان" at bounding box center [688, 297] width 9 height 12
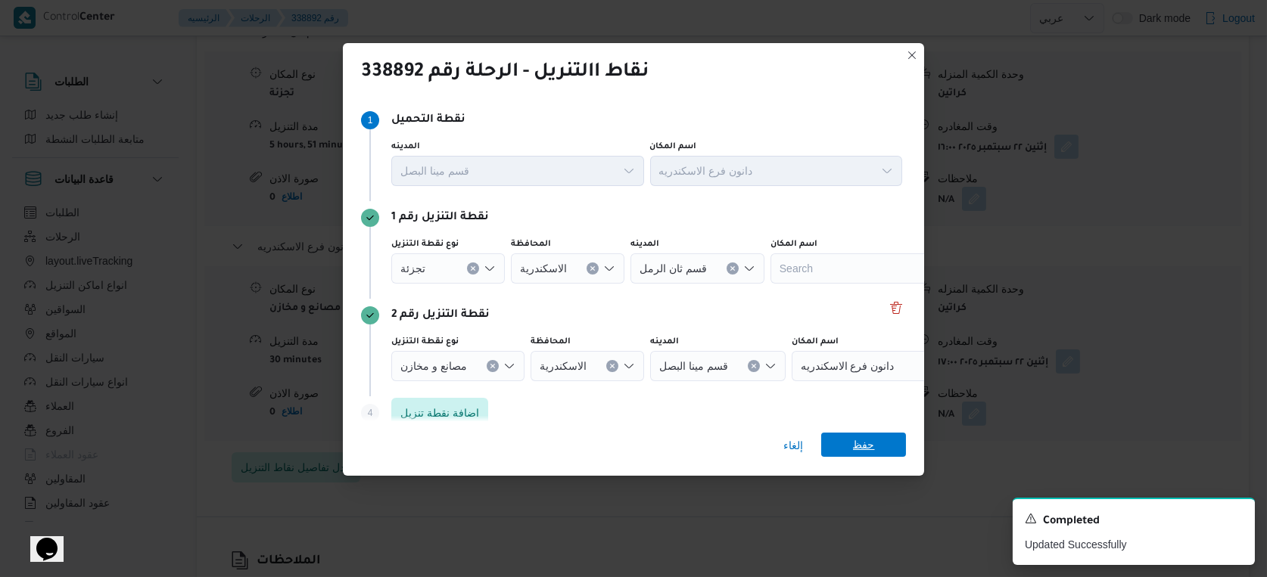
click at [857, 437] on span "حفظ" at bounding box center [864, 445] width 22 height 24
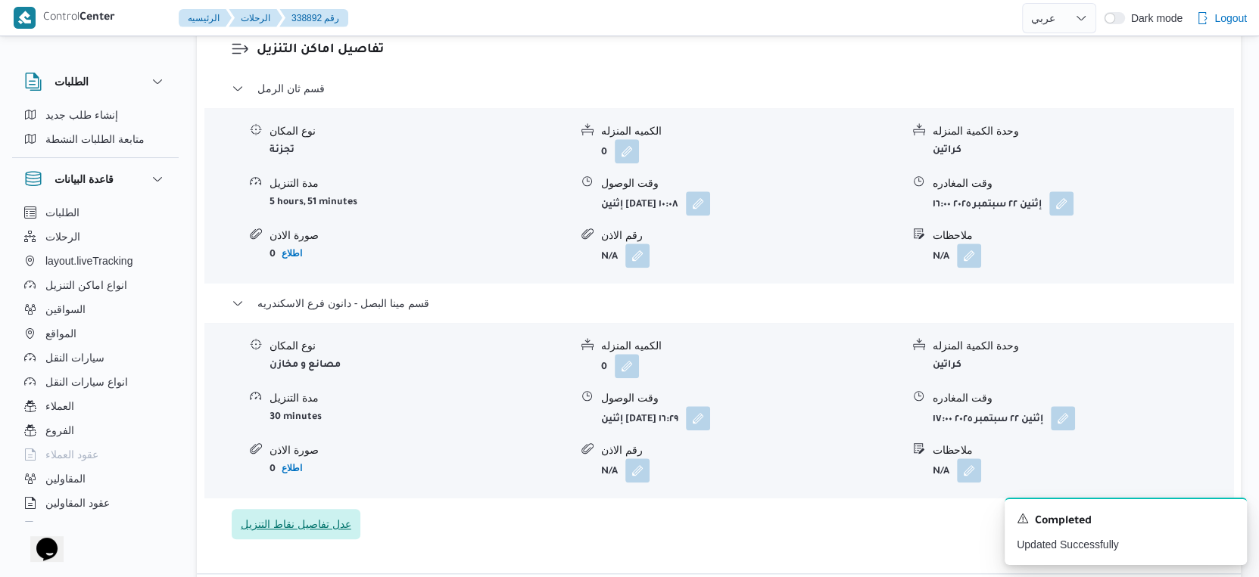
scroll to position [1187, 0]
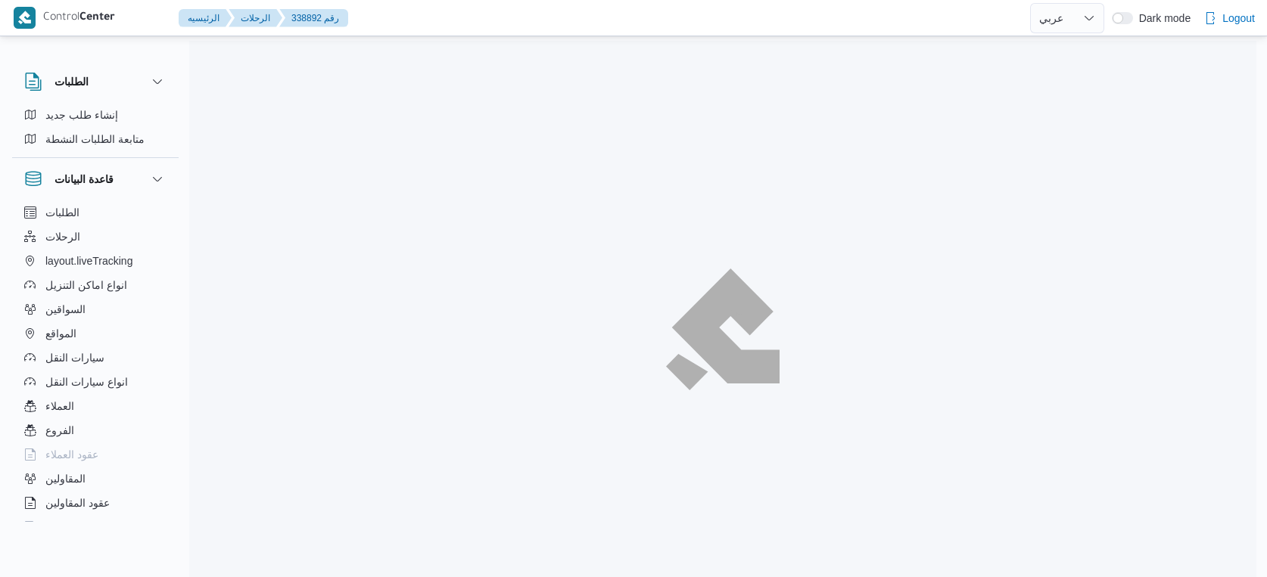
select select "ar"
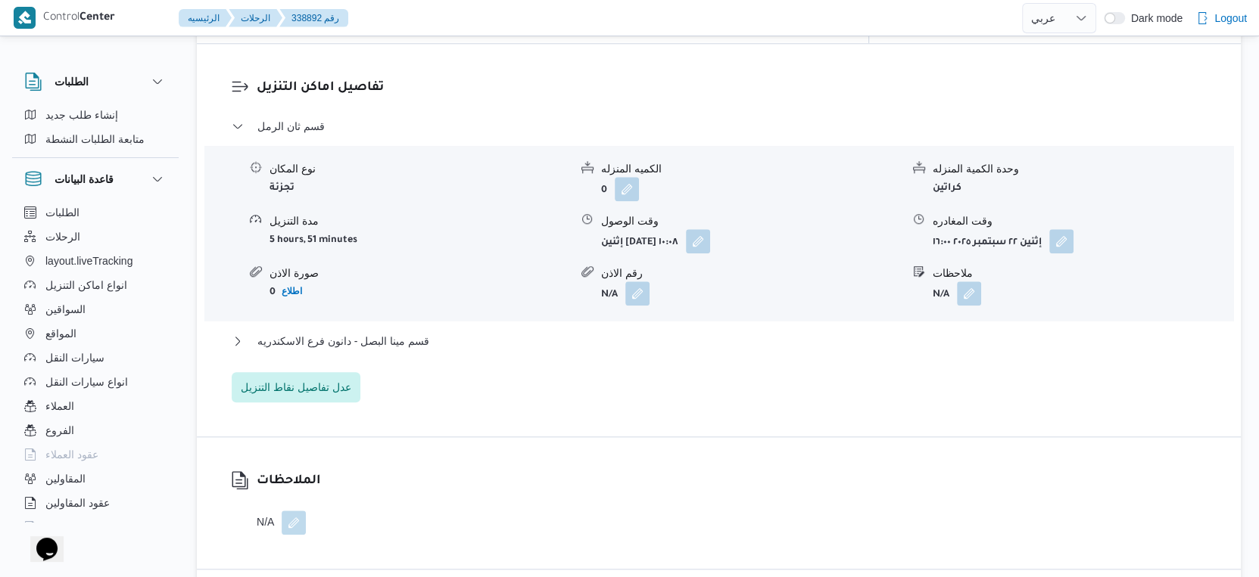
scroll to position [1262, 0]
click at [456, 331] on button "قسم مينا البصل - دانون فرع الاسكندريه" at bounding box center [719, 340] width 975 height 18
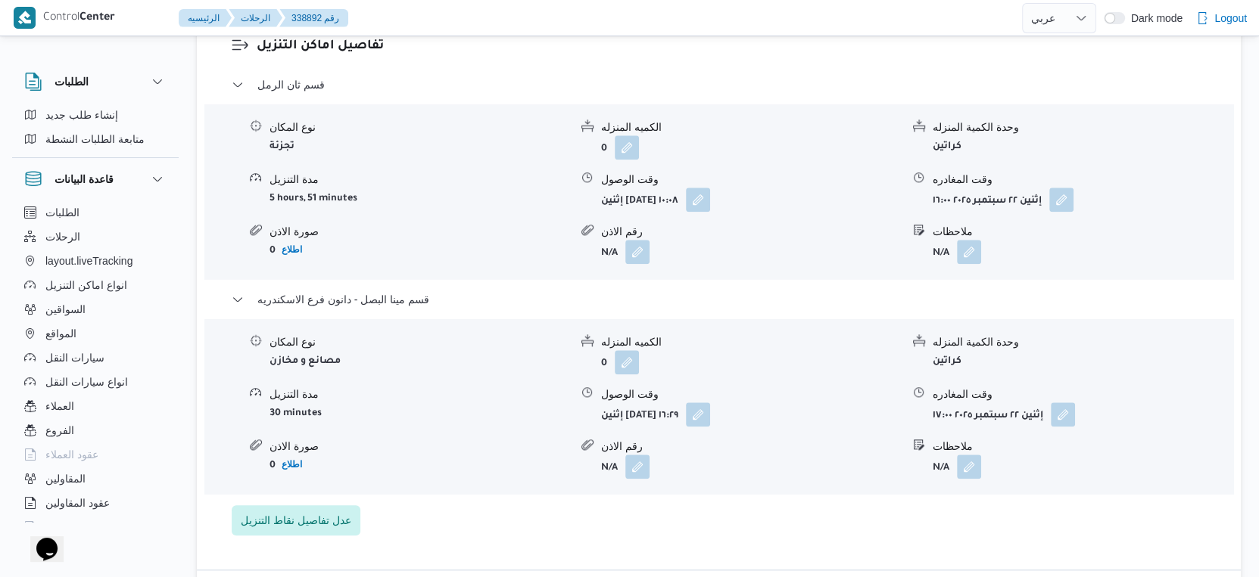
scroll to position [1345, 0]
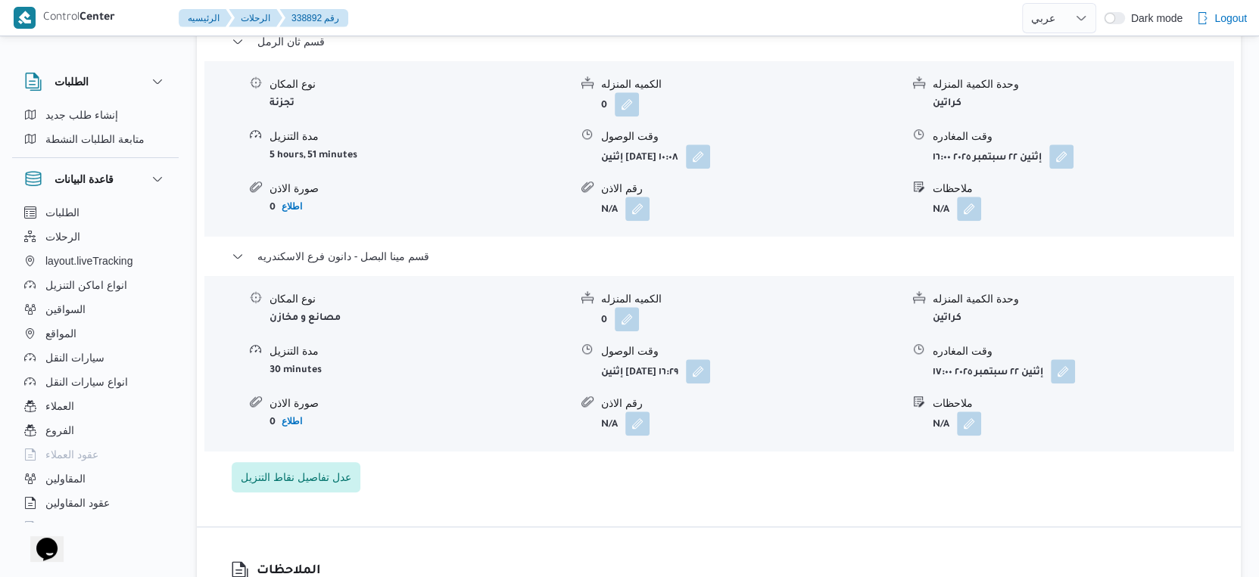
select select "ar"
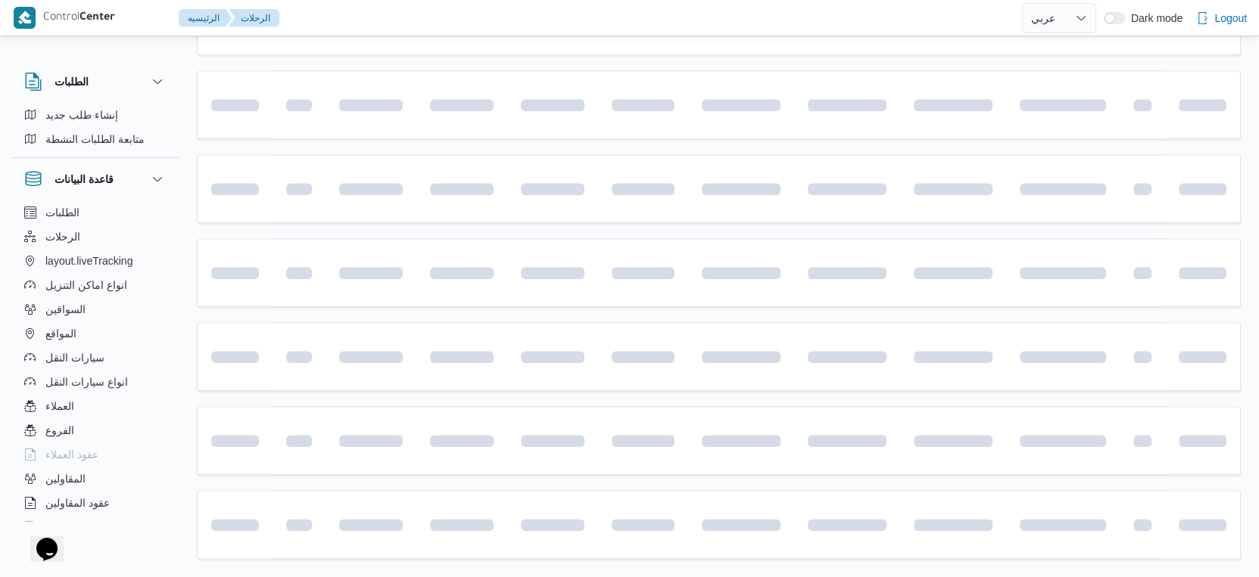
scroll to position [94, 0]
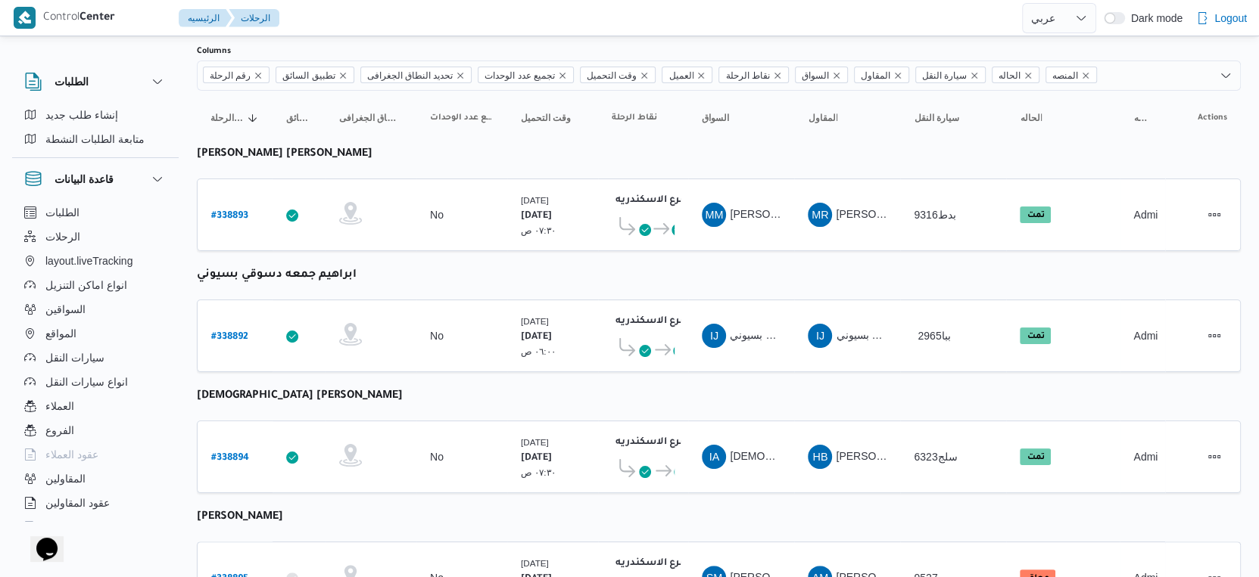
select select "ar"
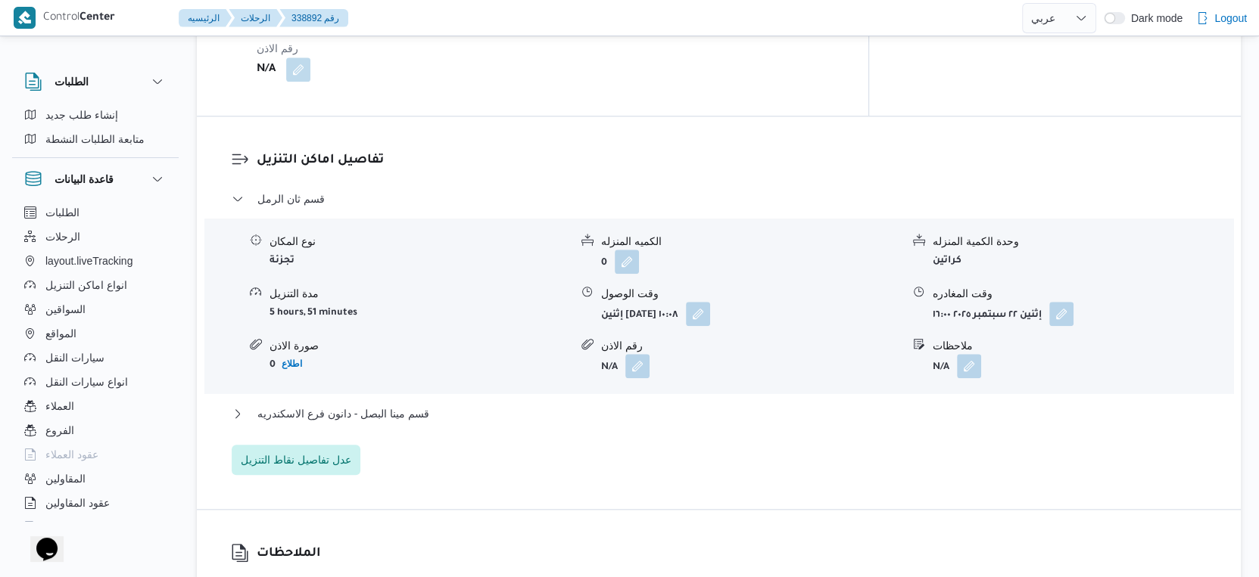
scroll to position [1356, 0]
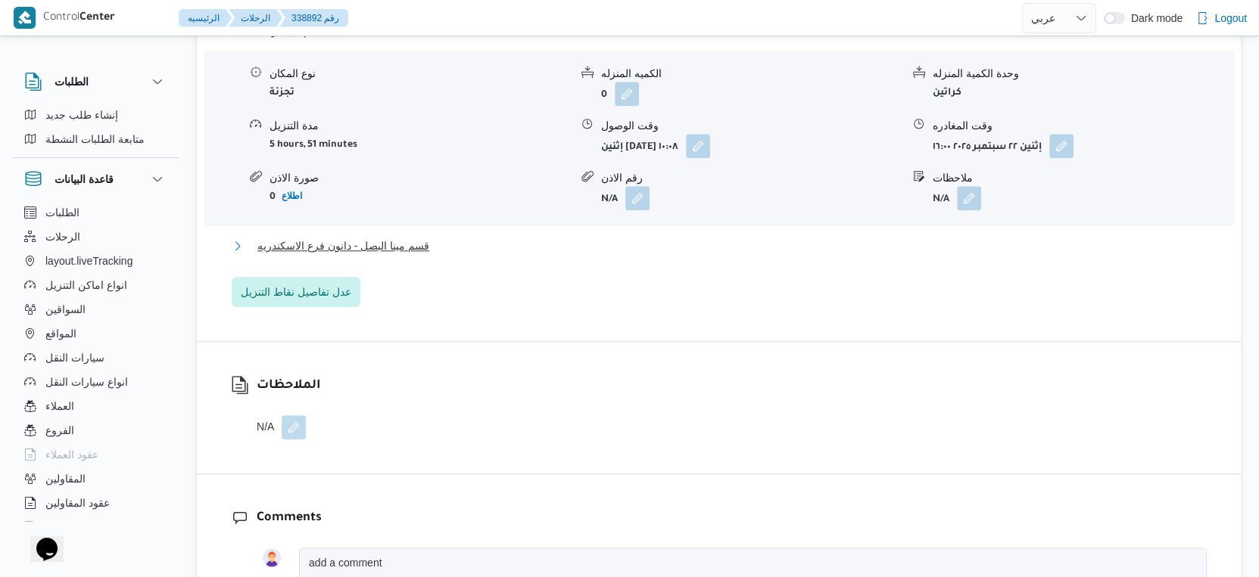
click at [367, 237] on span "قسم مينا البصل - دانون فرع الاسكندريه" at bounding box center [343, 246] width 172 height 18
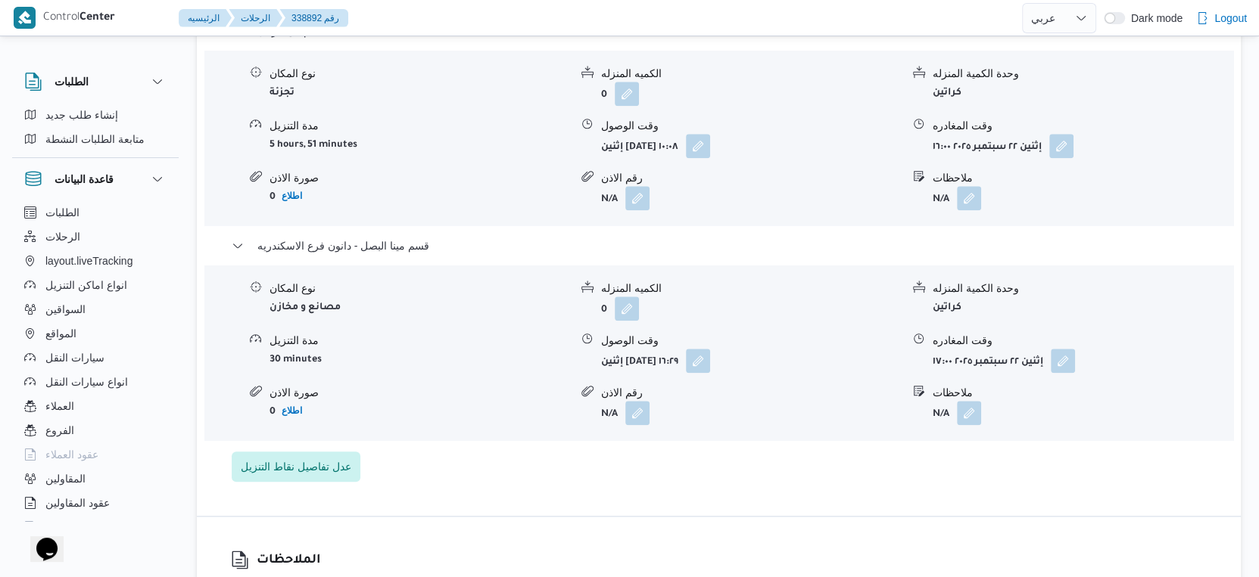
select select "ar"
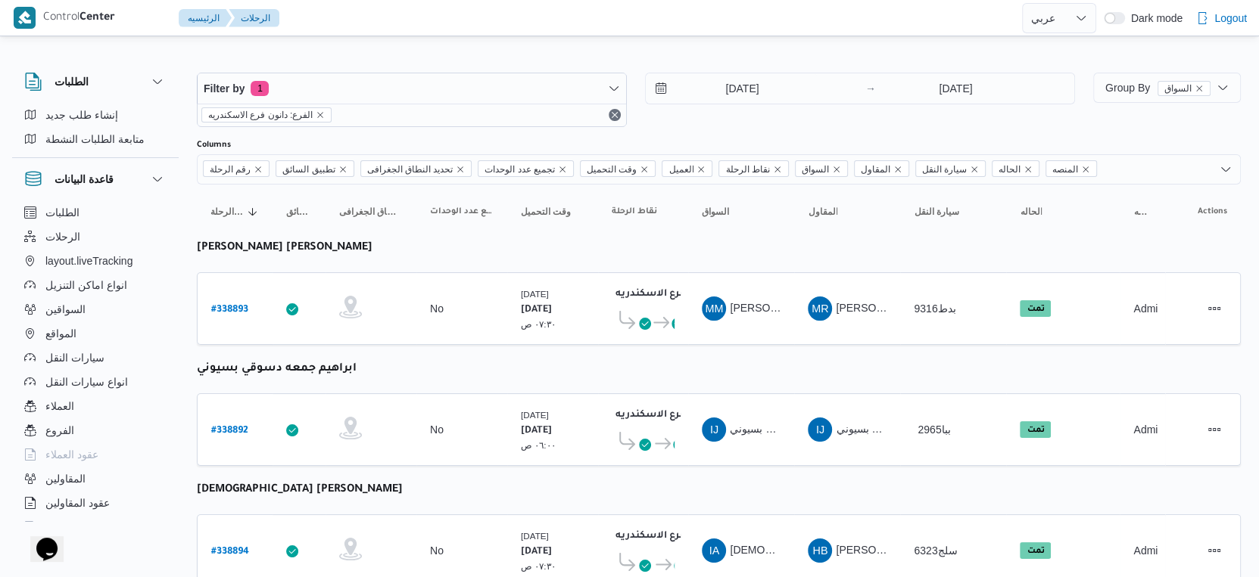
select select "ar"
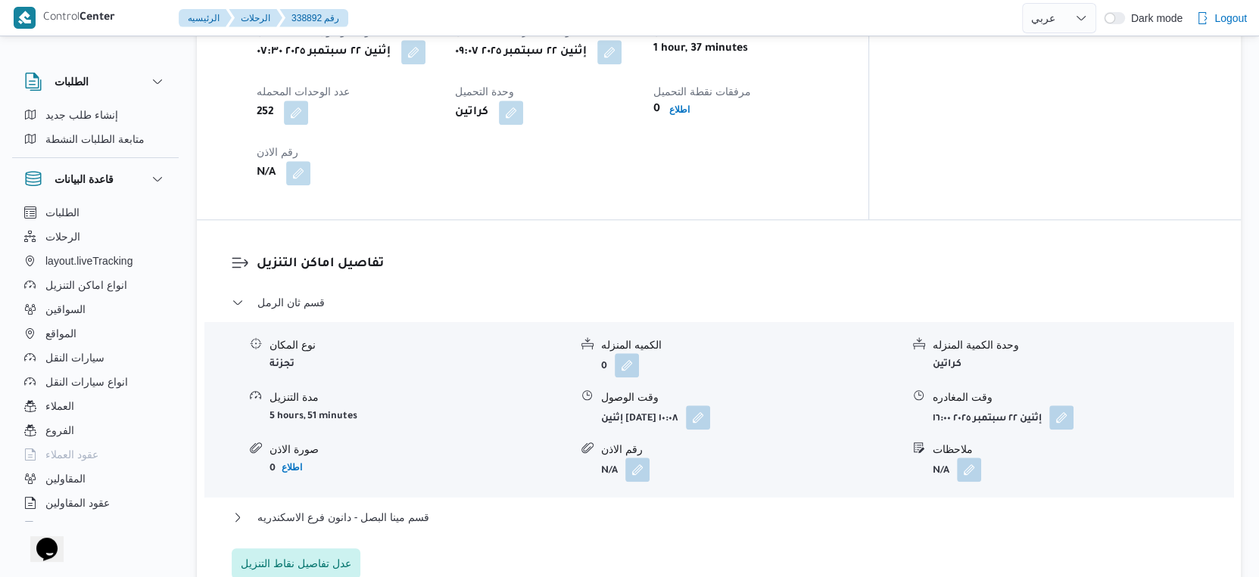
scroll to position [1218, 0]
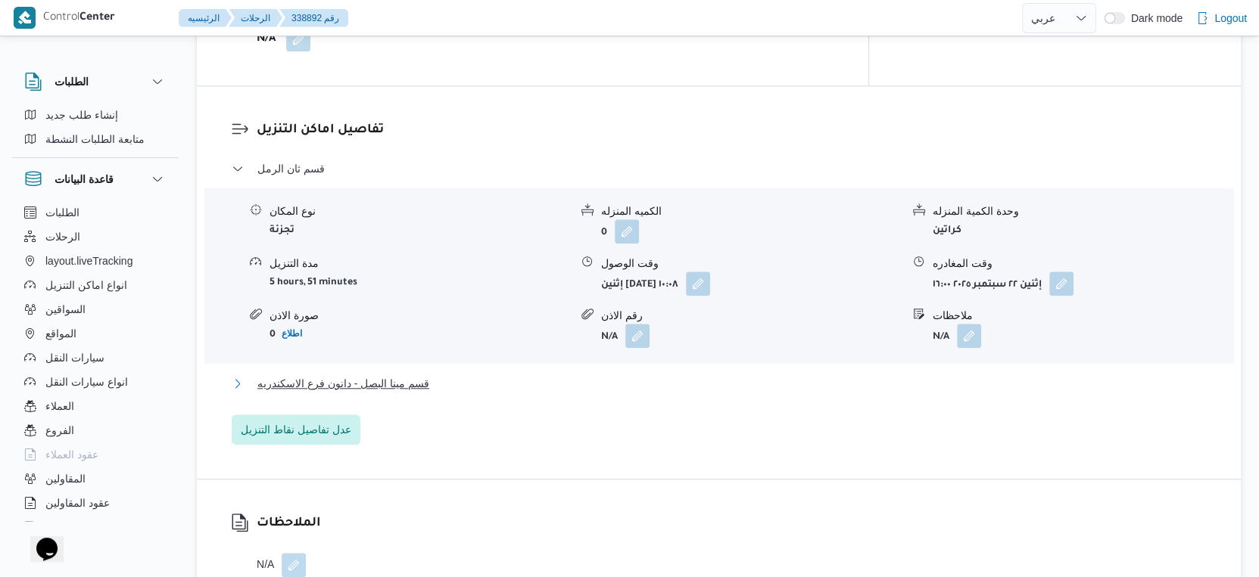
click at [405, 377] on span "قسم مينا البصل - دانون فرع الاسكندريه" at bounding box center [343, 384] width 172 height 18
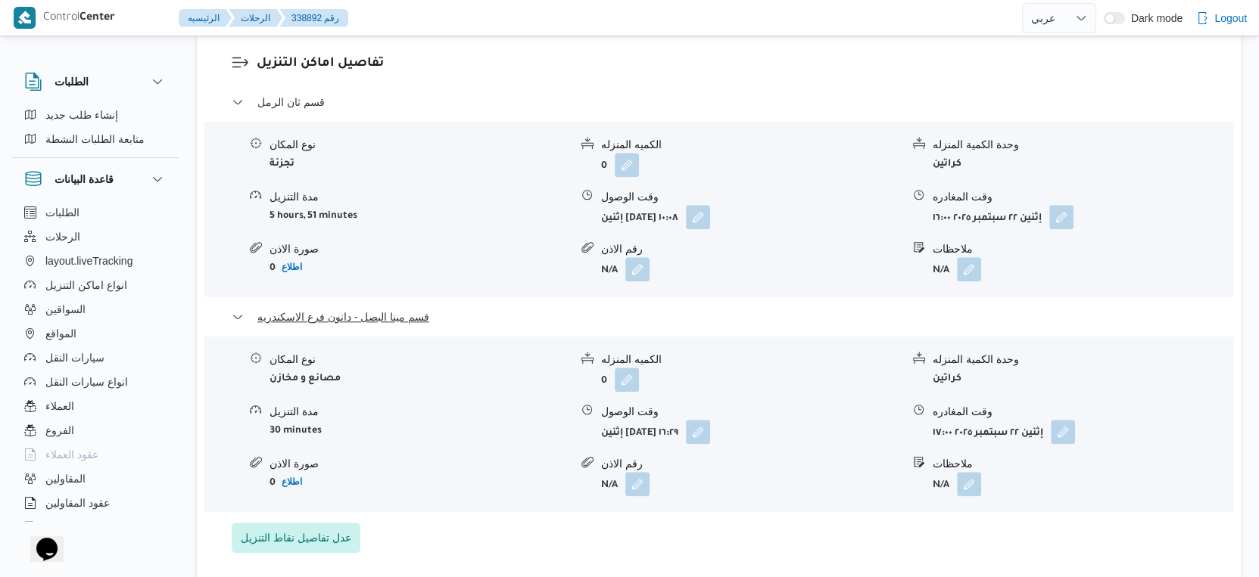
scroll to position [1386, 0]
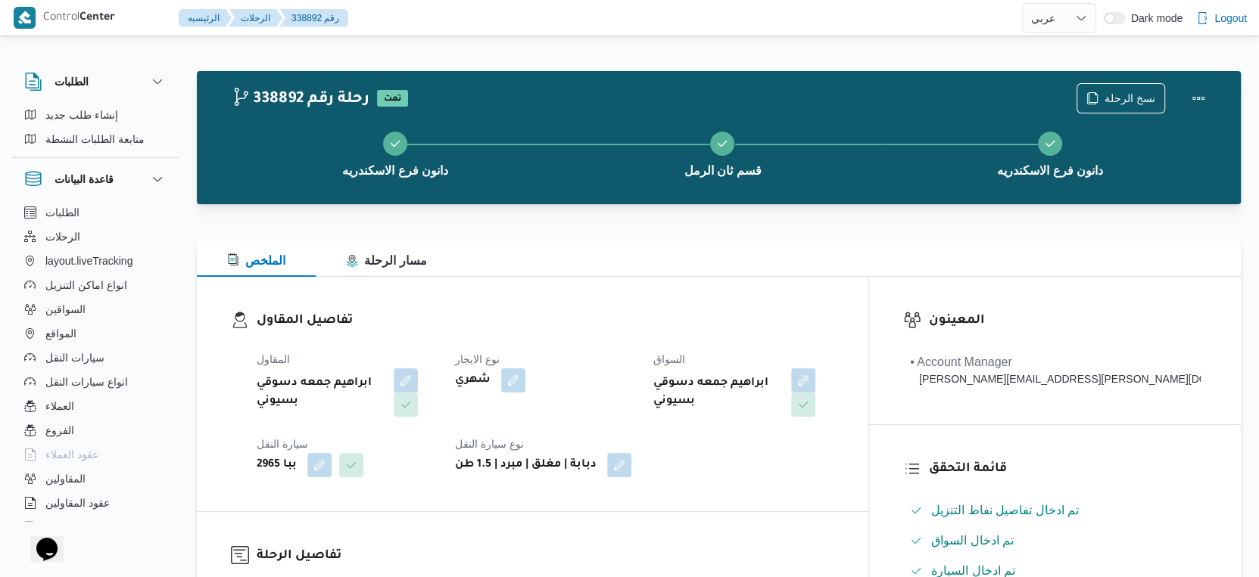
select select "ar"
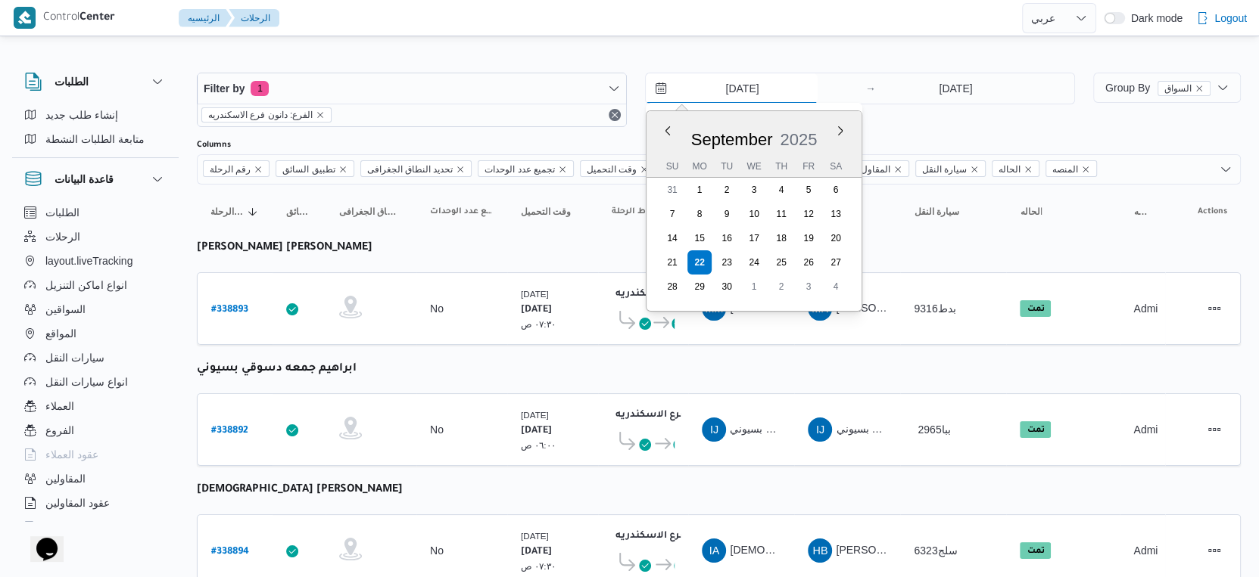
click at [754, 94] on input "[DATE]" at bounding box center [732, 88] width 172 height 30
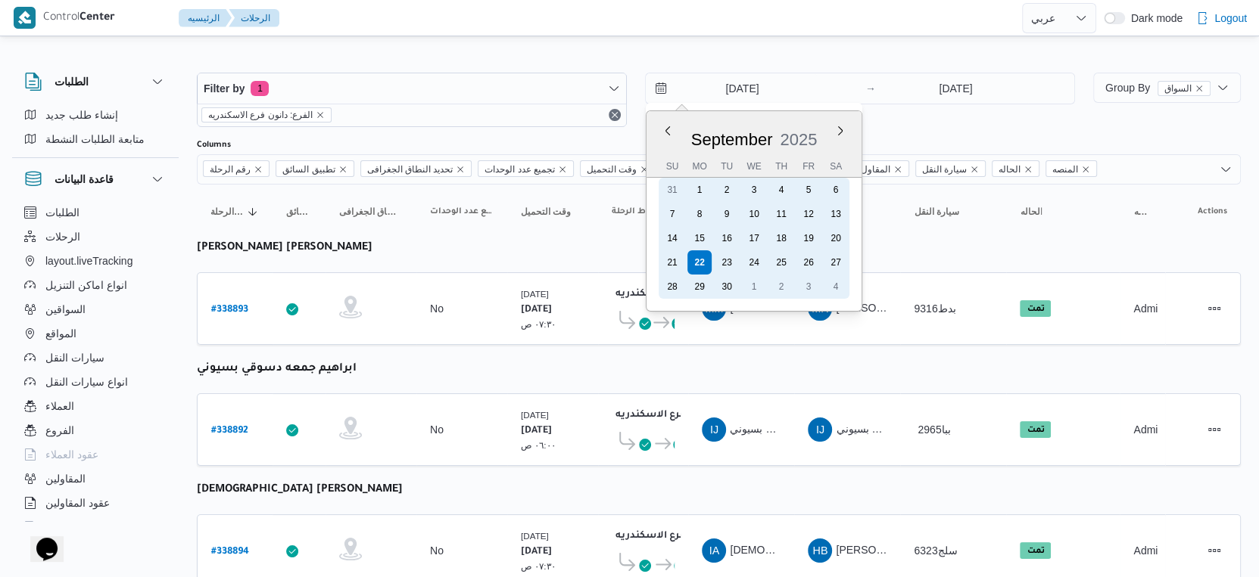
drag, startPoint x: 728, startPoint y: 265, endPoint x: 752, endPoint y: 244, distance: 31.1
click at [739, 254] on div "23" at bounding box center [726, 263] width 24 height 24
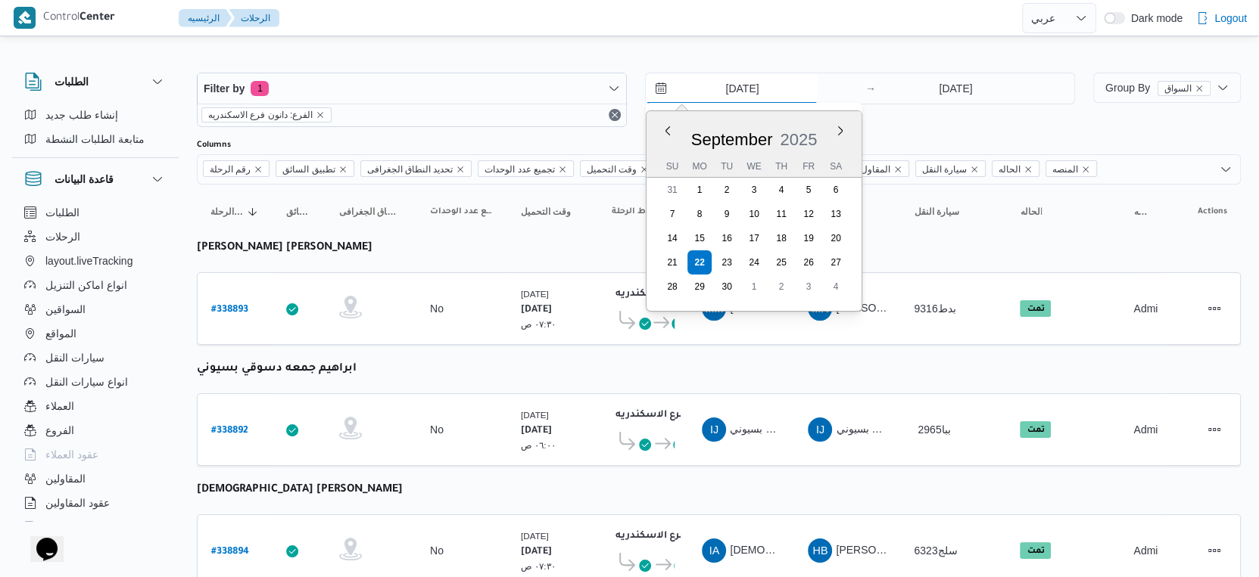
type input "[DATE]"
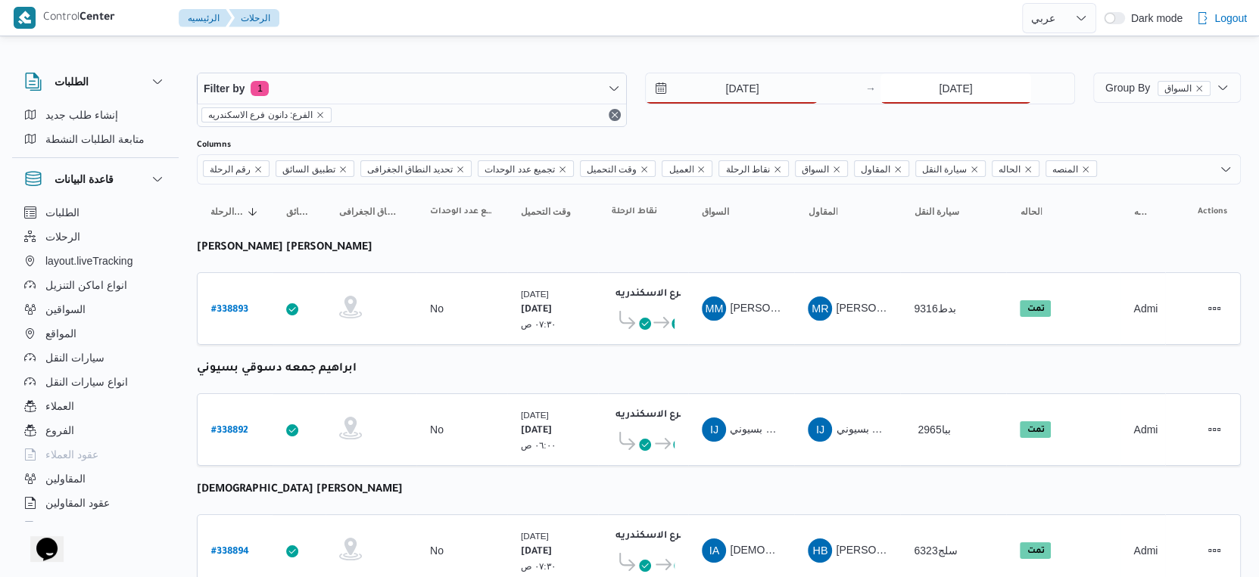
click at [958, 92] on input "[DATE]" at bounding box center [955, 88] width 151 height 30
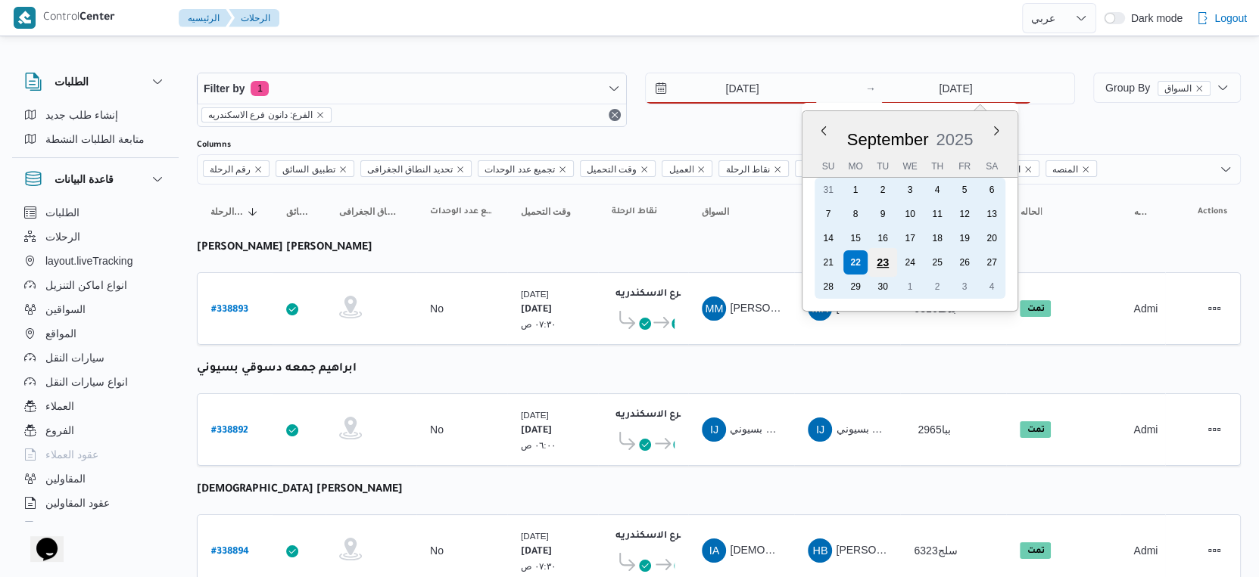
click at [888, 256] on div "23" at bounding box center [882, 262] width 29 height 29
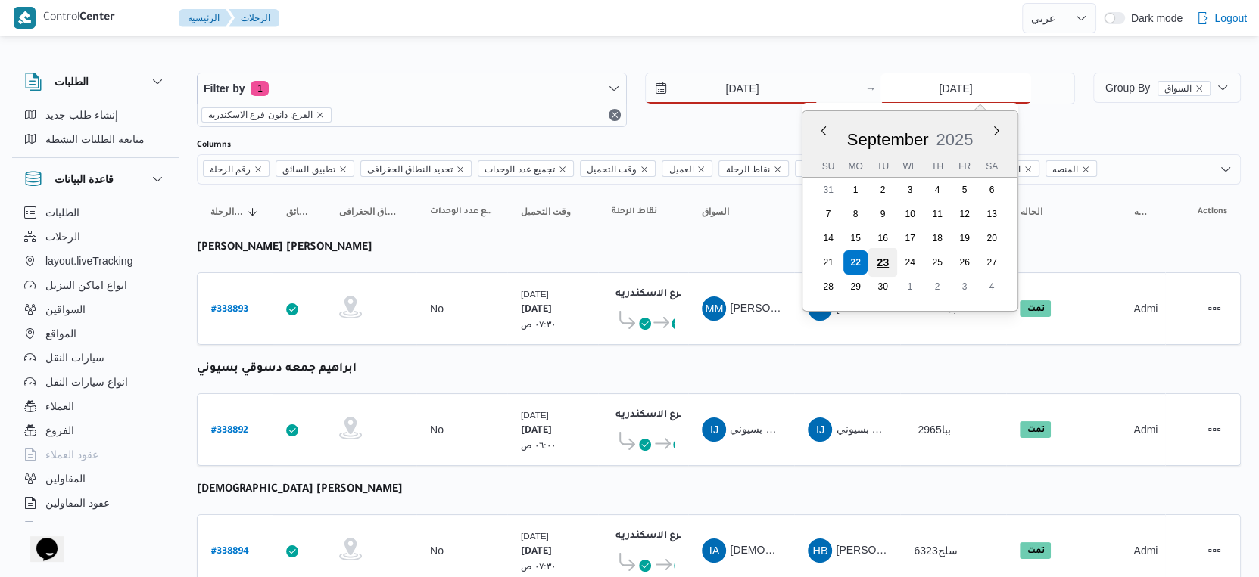
type input "[DATE]"
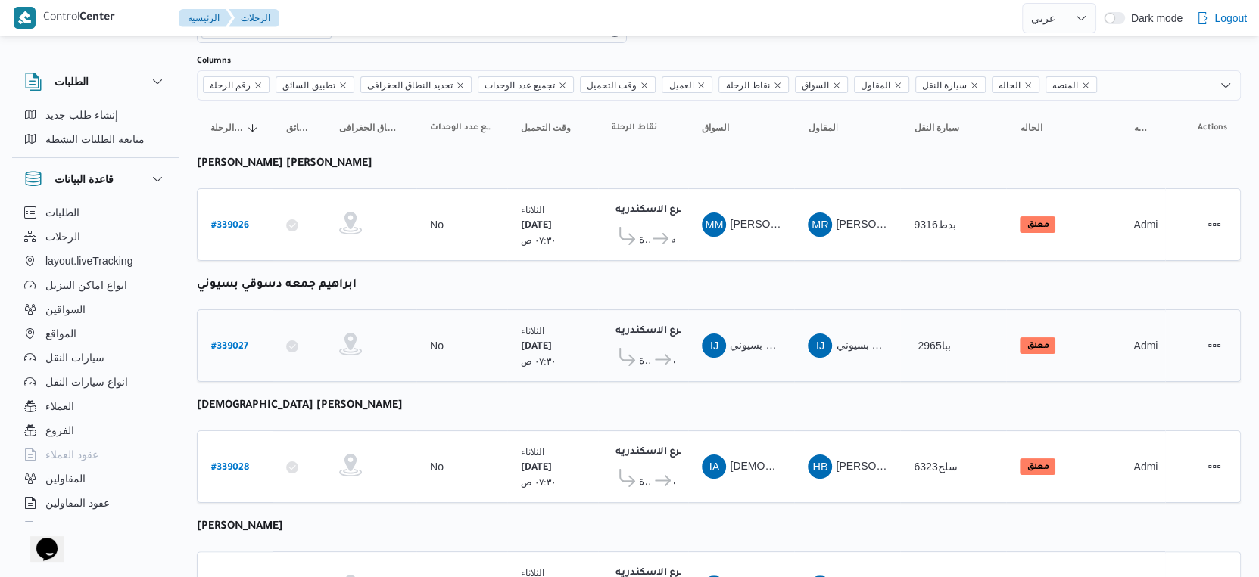
click at [232, 342] on b "# 339027" at bounding box center [229, 347] width 37 height 11
select select "ar"
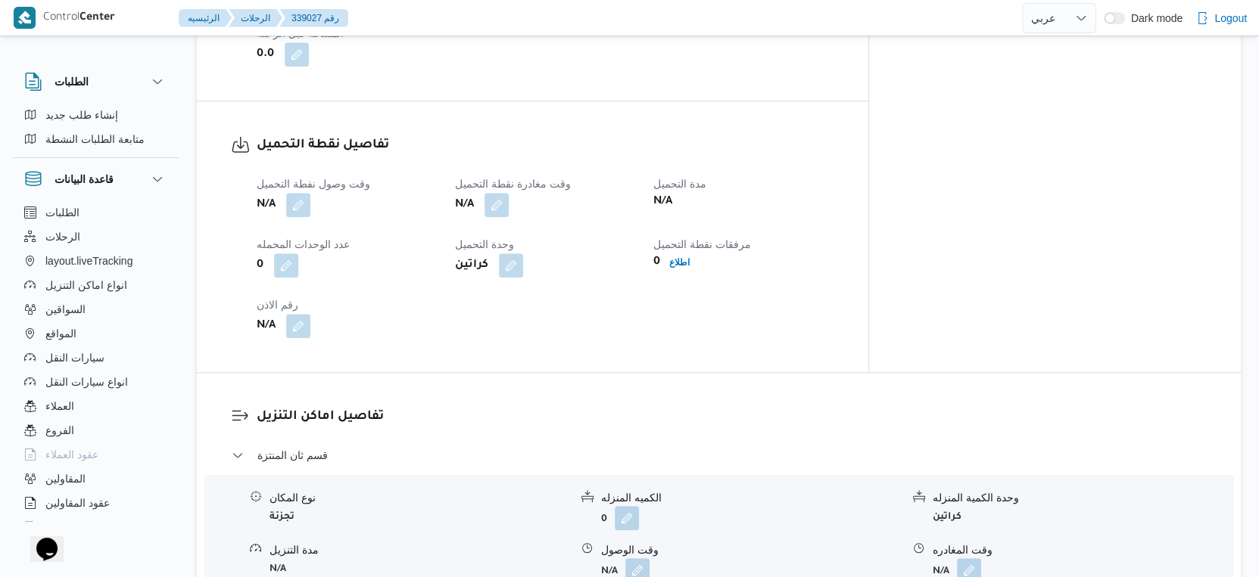
scroll to position [1093, 0]
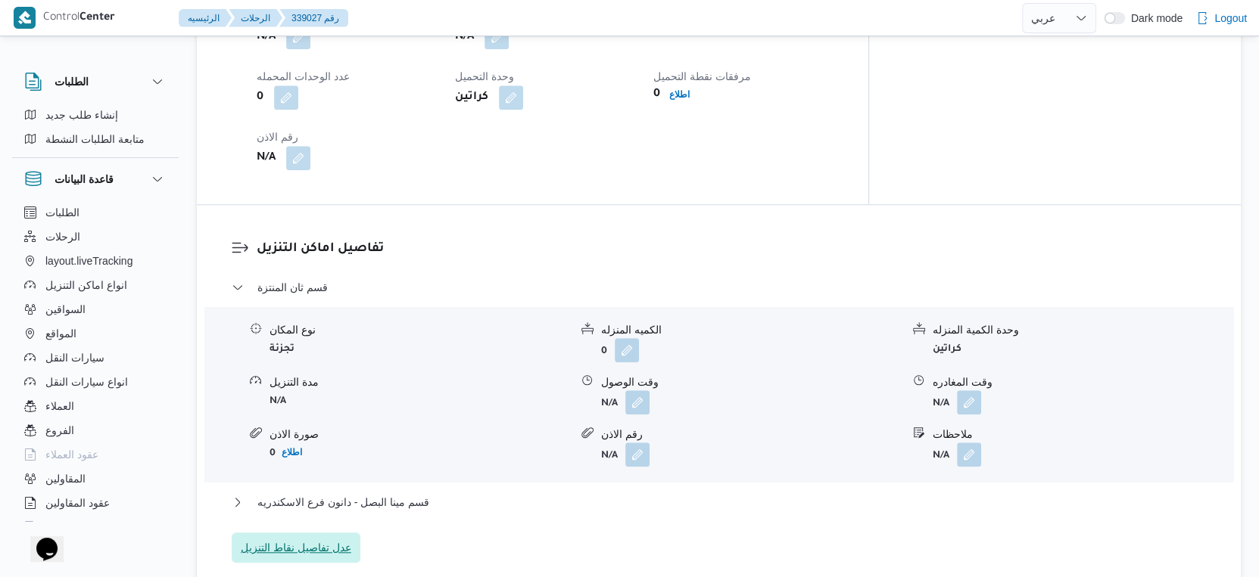
click at [319, 543] on span "عدل تفاصيل نقاط التنزيل" at bounding box center [296, 548] width 110 height 18
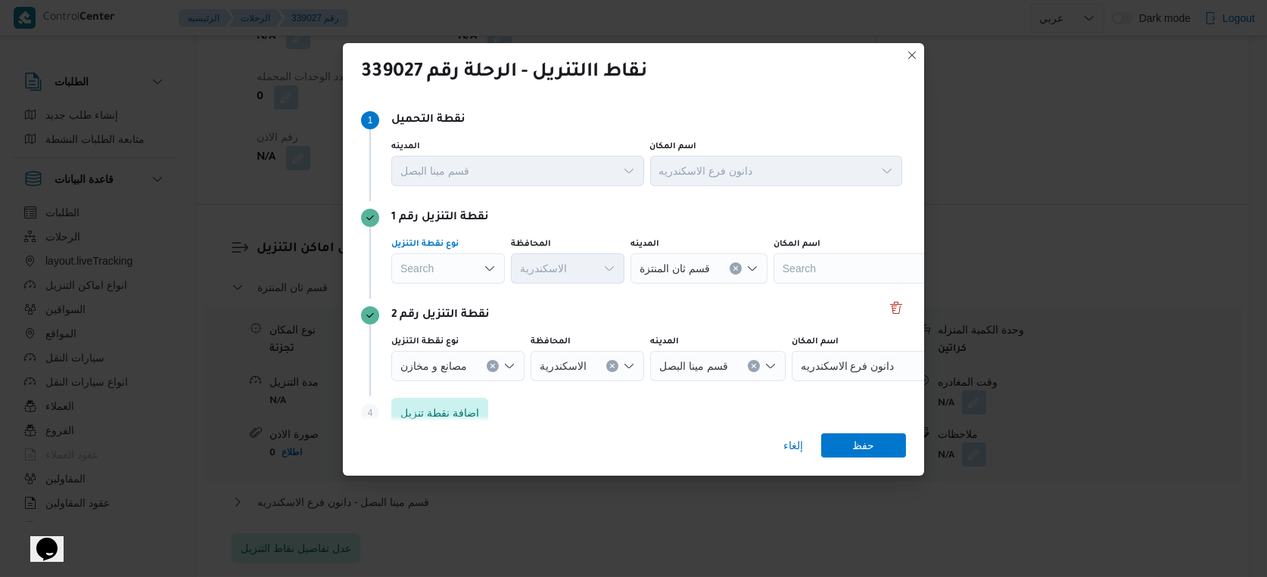
click at [457, 271] on div "Search" at bounding box center [448, 269] width 114 height 30
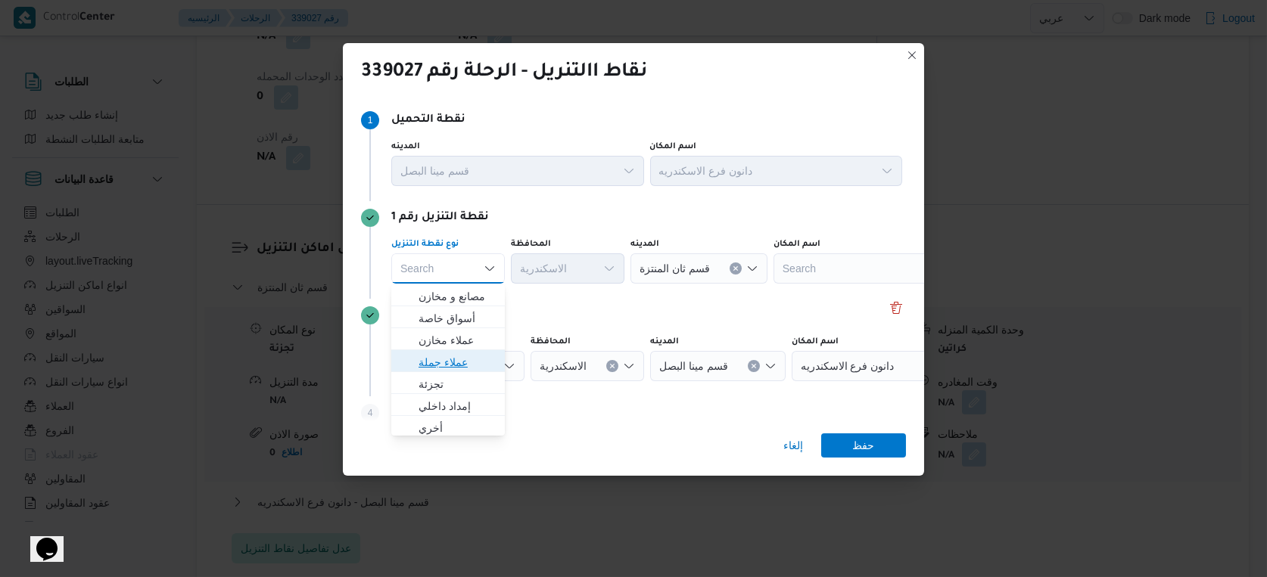
click at [445, 354] on span "عملاء جملة" at bounding box center [457, 362] width 77 height 18
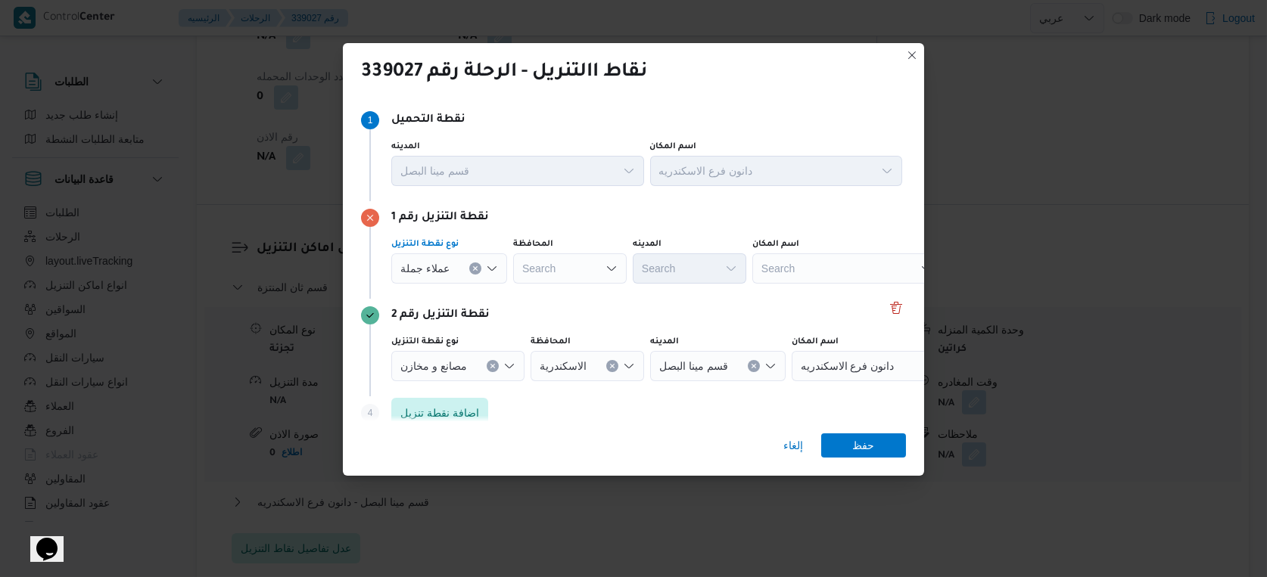
click at [594, 260] on div "Search" at bounding box center [570, 269] width 114 height 30
type input "الاسك"
click at [591, 258] on div "الاسك الاسك" at bounding box center [570, 269] width 114 height 30
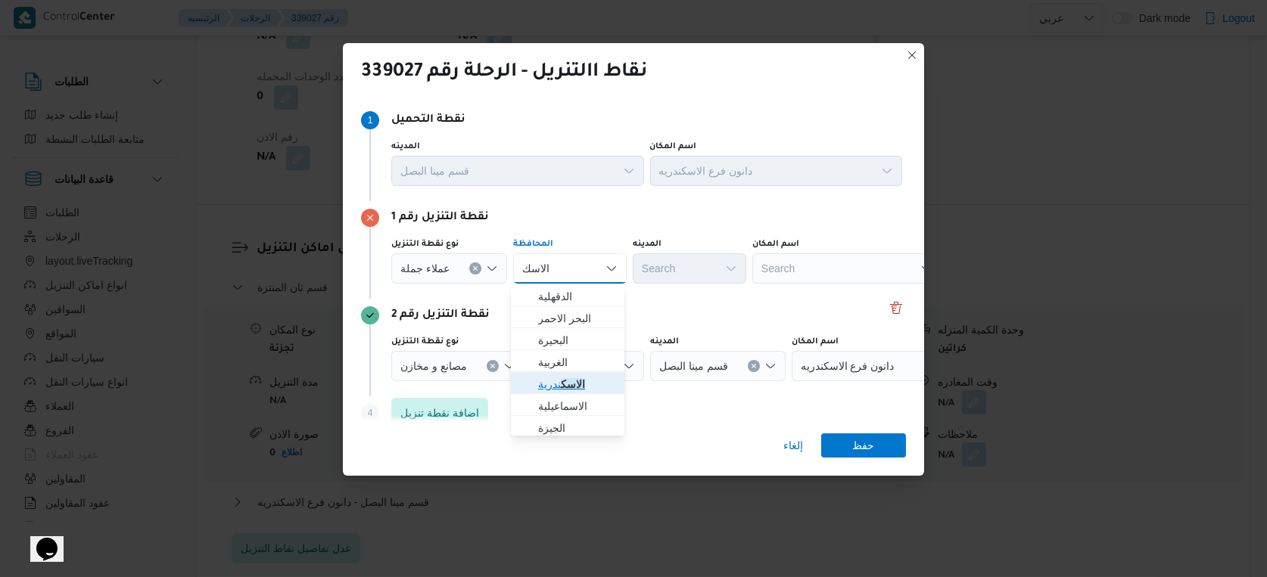
click at [571, 381] on mark "الاسك" at bounding box center [573, 384] width 24 height 12
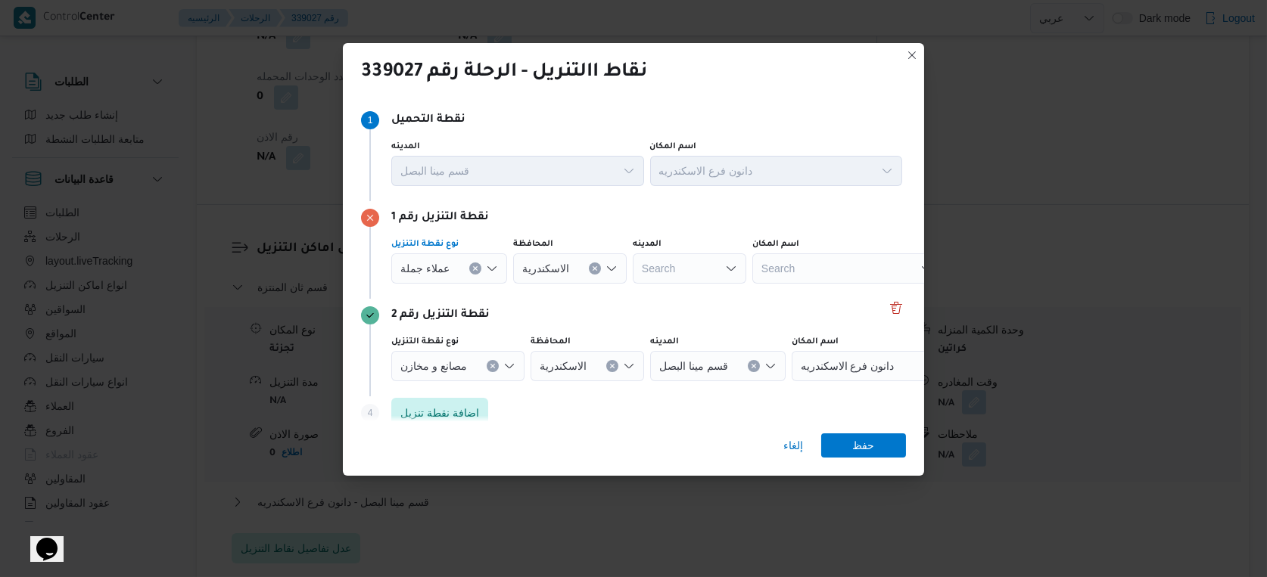
click at [438, 270] on span "عملاء جملة" at bounding box center [424, 268] width 49 height 17
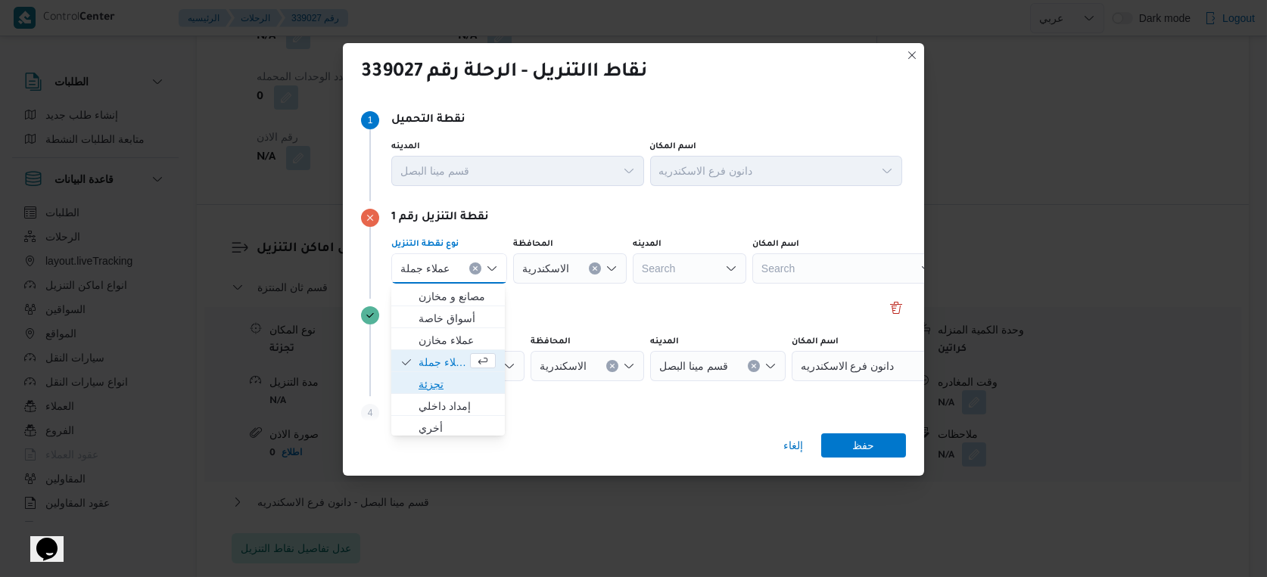
drag, startPoint x: 435, startPoint y: 384, endPoint x: 552, endPoint y: 306, distance: 140.9
click at [447, 378] on span "تجزئة" at bounding box center [457, 384] width 77 height 18
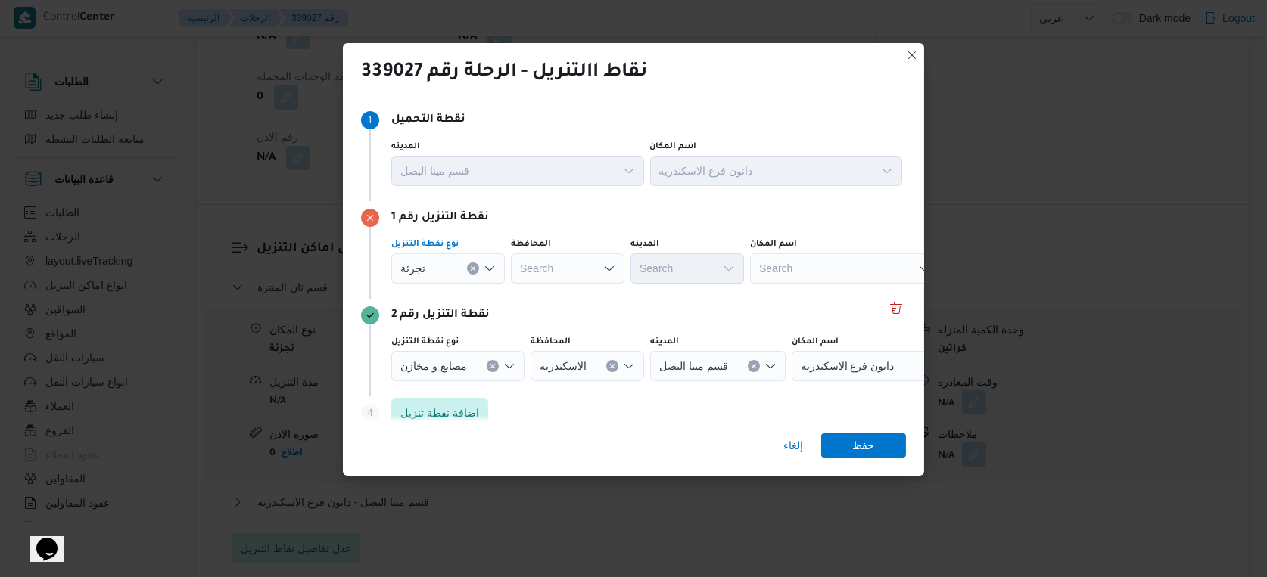
click at [559, 275] on div "Search" at bounding box center [568, 269] width 114 height 30
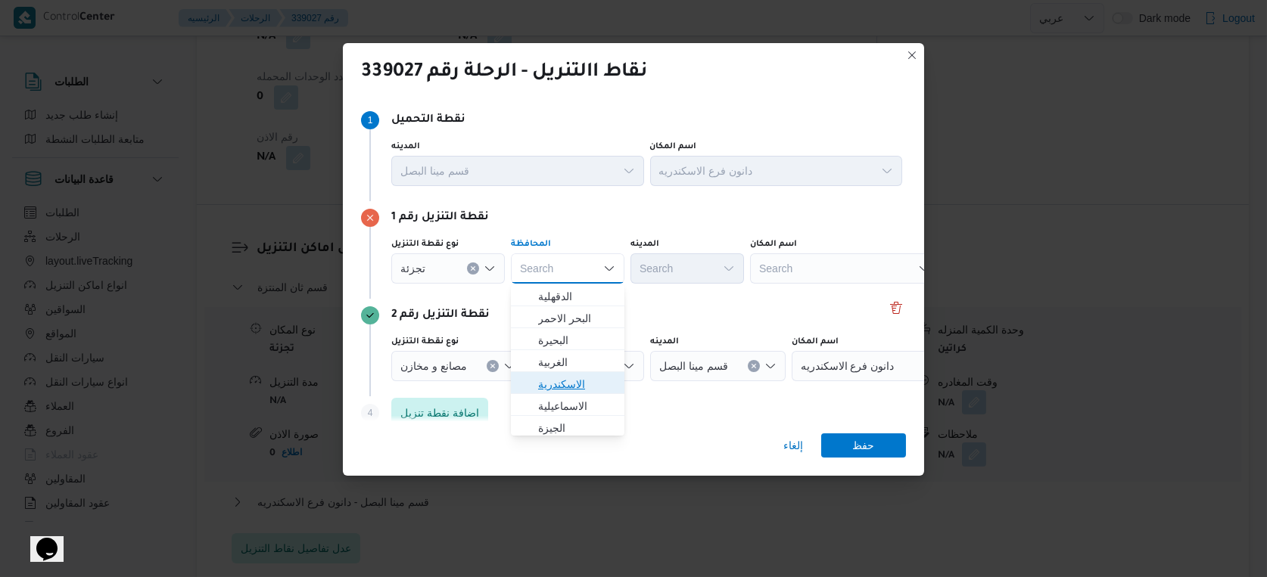
click at [573, 383] on span "الاسكندرية" at bounding box center [576, 384] width 77 height 18
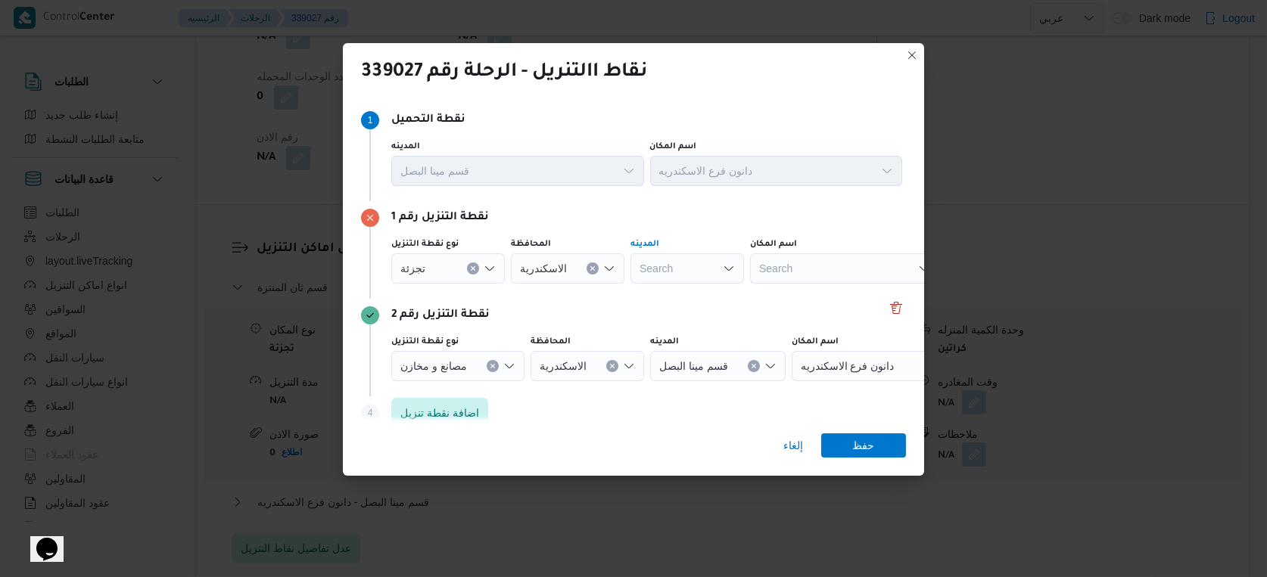
click at [680, 277] on div "Search" at bounding box center [687, 269] width 114 height 30
type input "الرمل"
click at [692, 297] on span "قسم ثان الرمل" at bounding box center [696, 297] width 77 height 18
click at [861, 447] on span "حفظ" at bounding box center [864, 445] width 22 height 24
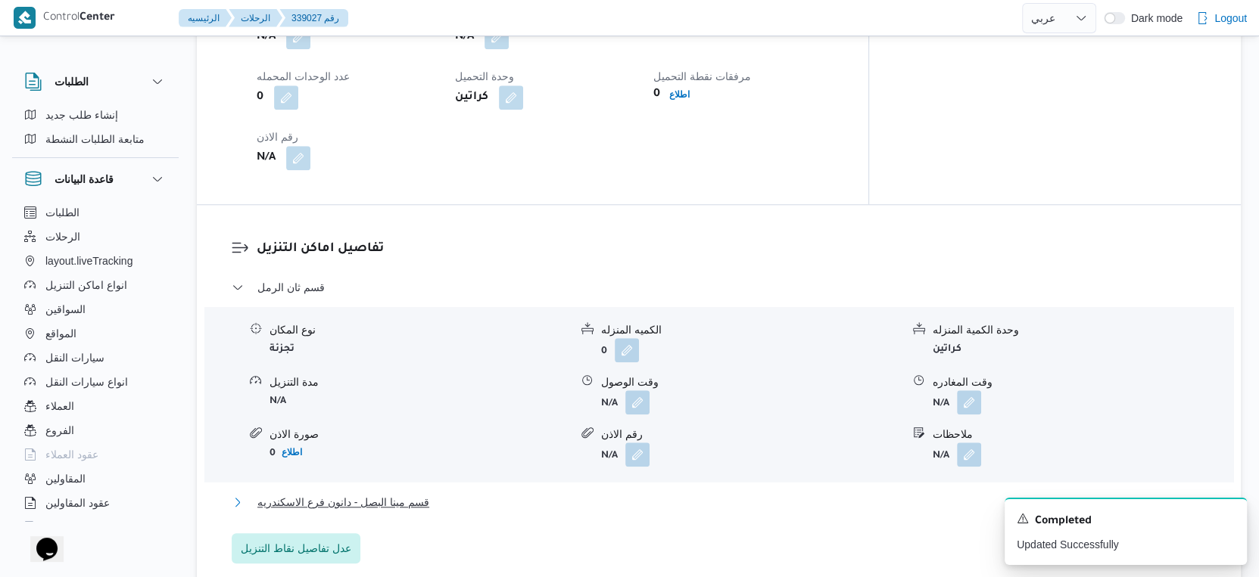
click at [395, 500] on span "قسم مينا البصل - دانون فرع الاسكندريه" at bounding box center [343, 502] width 172 height 18
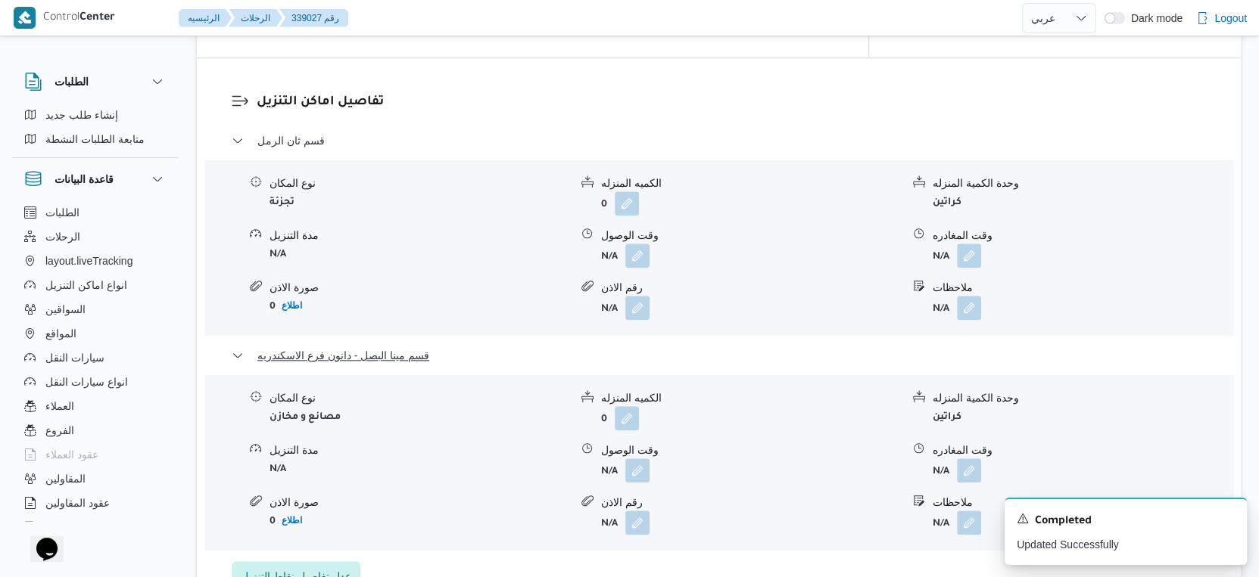
scroll to position [1262, 0]
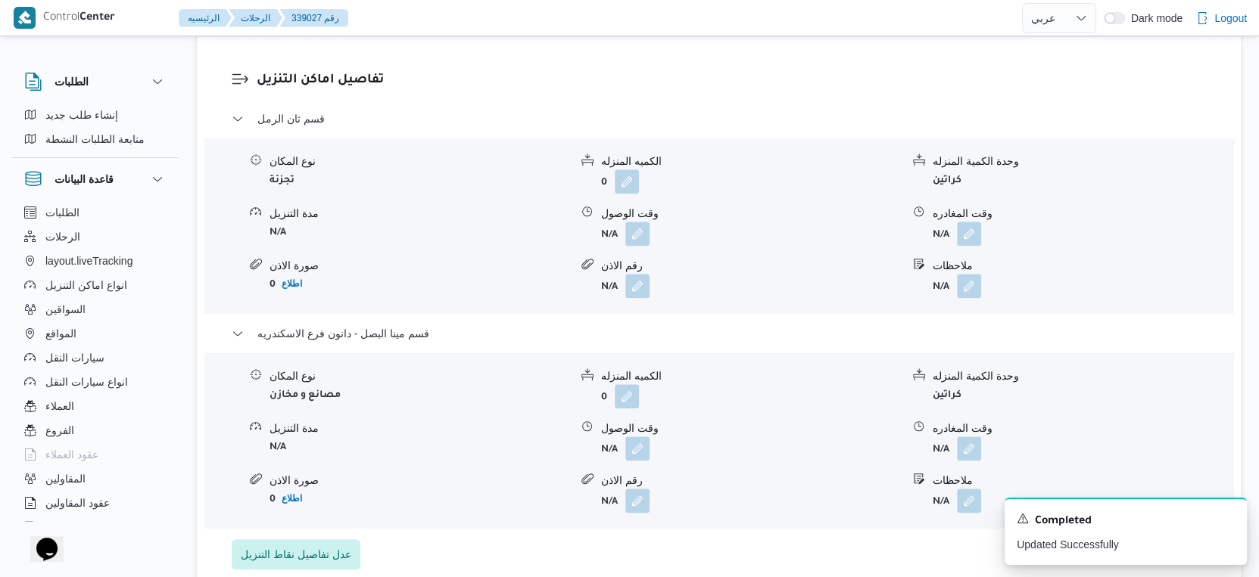
click at [441, 459] on div "مدة التنزيل N/A" at bounding box center [419, 441] width 300 height 40
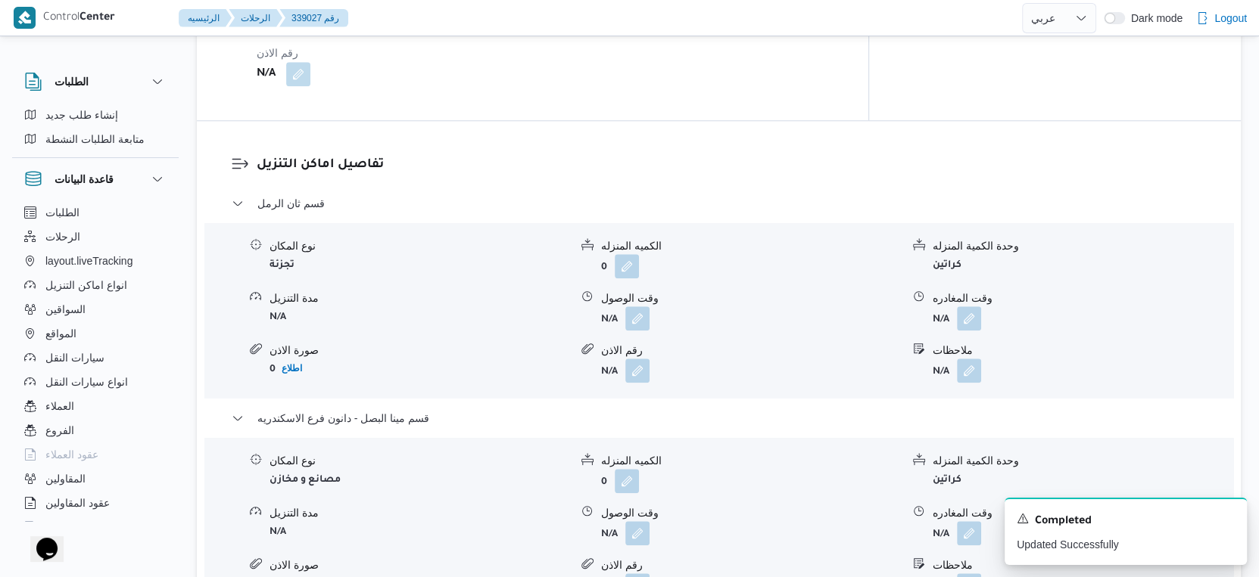
select select "ar"
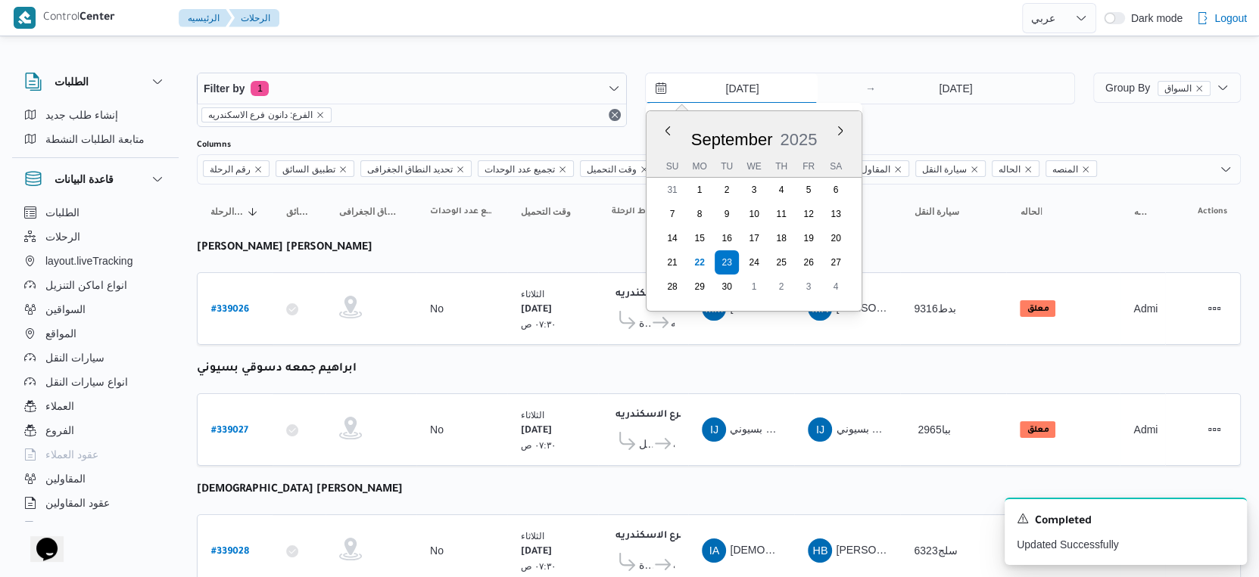
click at [752, 74] on input "[DATE]" at bounding box center [732, 88] width 172 height 30
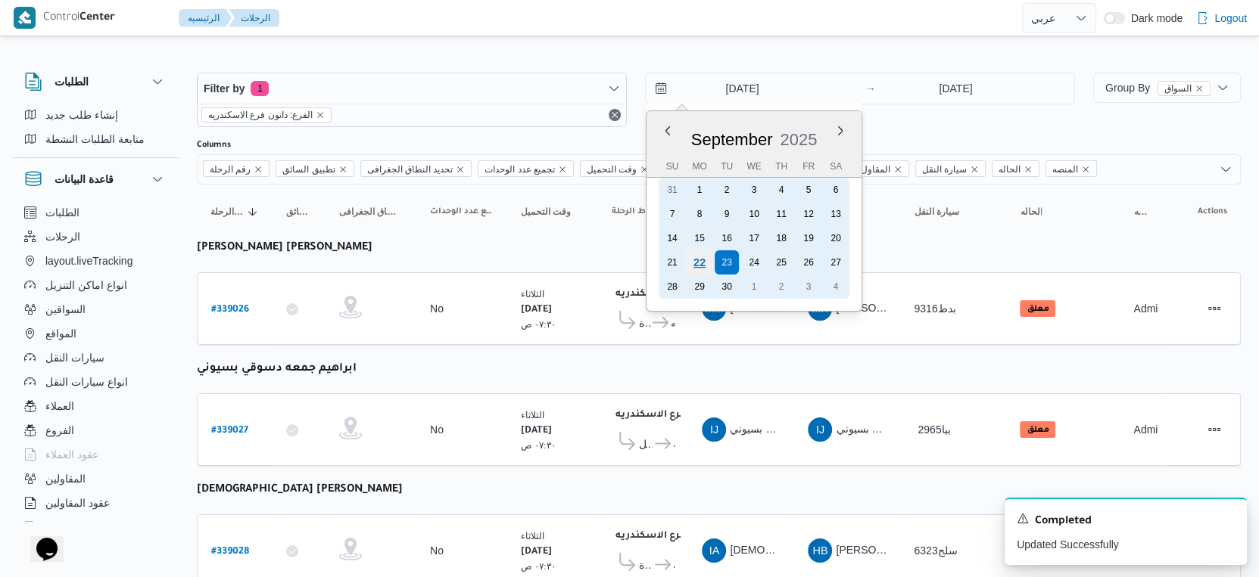
click at [698, 265] on div "22" at bounding box center [699, 262] width 29 height 29
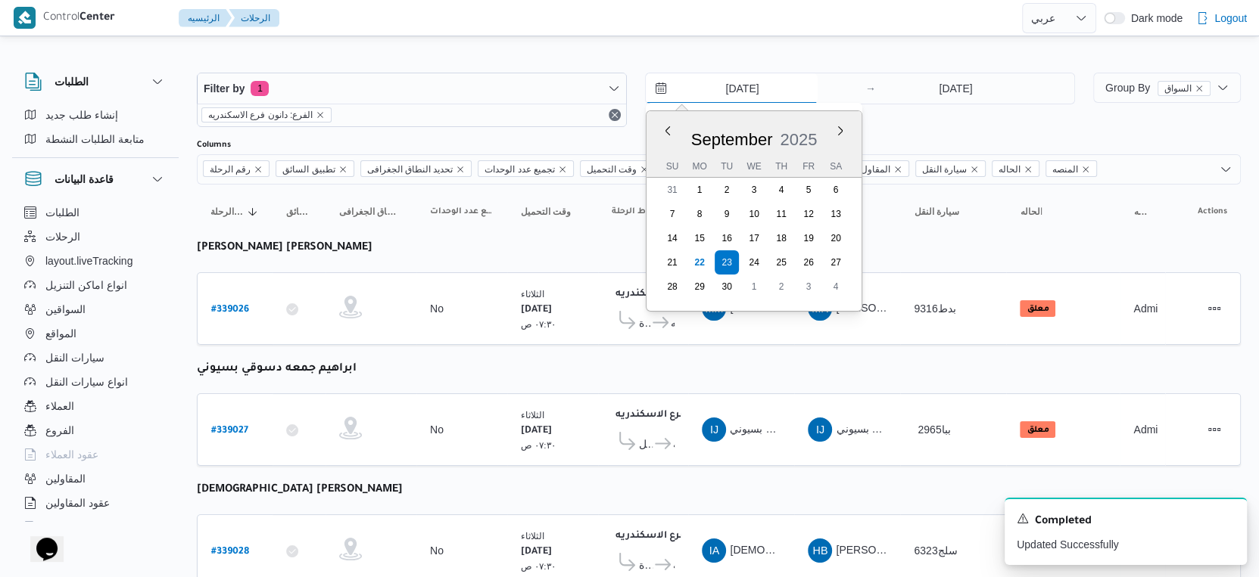
type input "[DATE]"
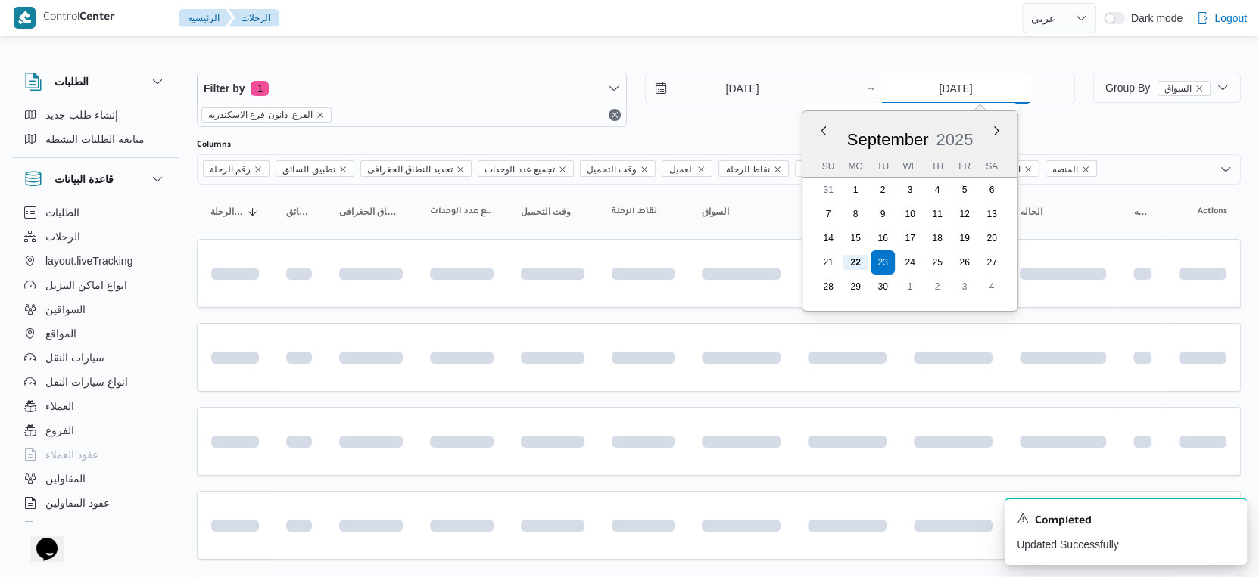
click at [948, 90] on input "[DATE]" at bounding box center [955, 88] width 151 height 30
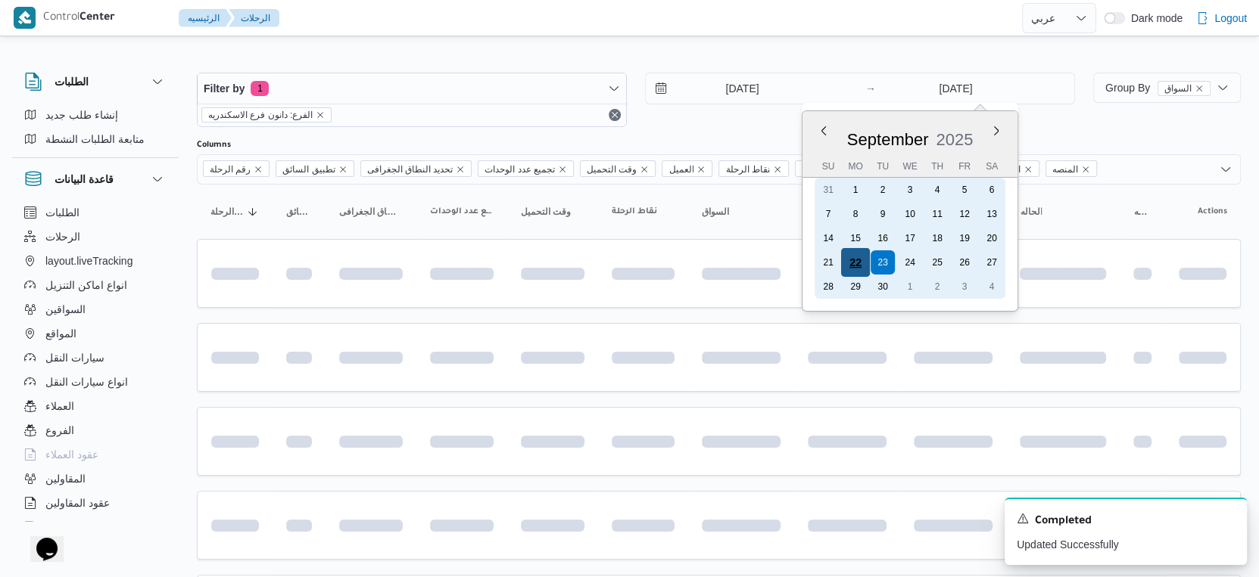
click at [861, 262] on div "22" at bounding box center [855, 262] width 29 height 29
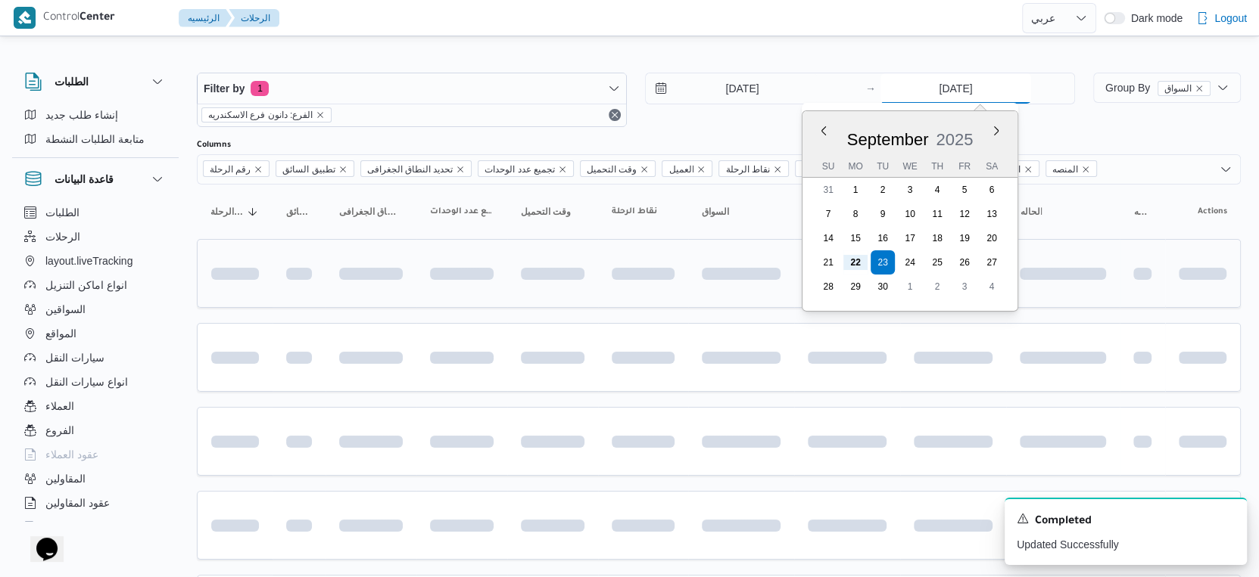
type input "[DATE]"
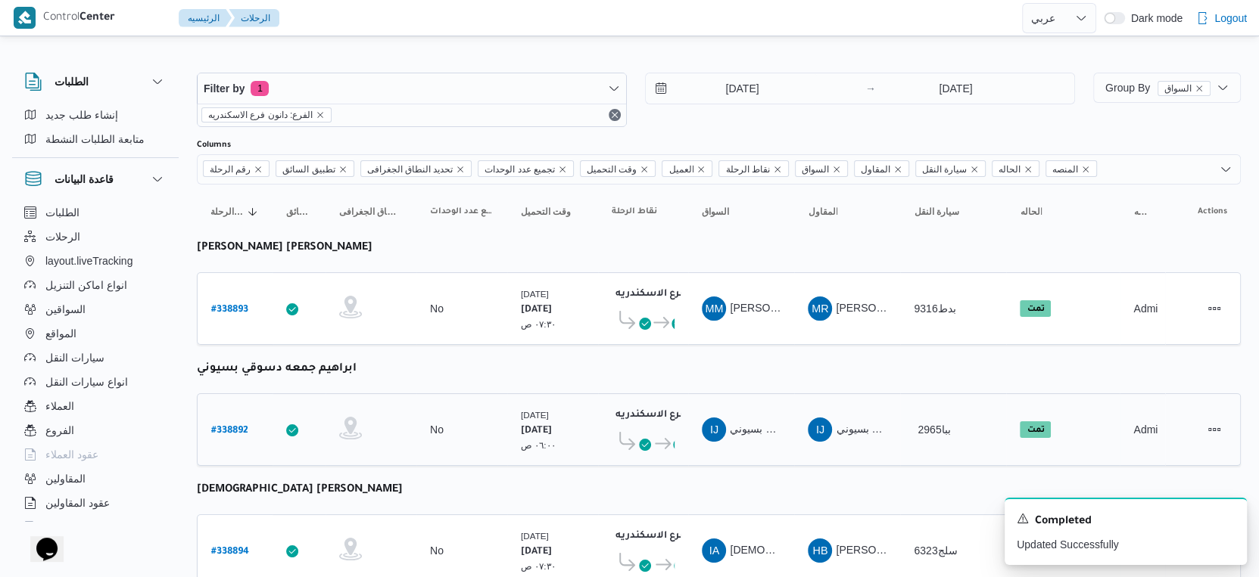
click at [600, 394] on td "نقاط الرحلة دانون فرع الاسكندريه ٠٧:٤٨ م قسم ثان الرمل دانون فرع الاسكندريه" at bounding box center [643, 430] width 90 height 73
drag, startPoint x: 1228, startPoint y: 521, endPoint x: 790, endPoint y: 433, distance: 446.3
click at [1225, 521] on icon "Dismiss toast" at bounding box center [1228, 518] width 12 height 12
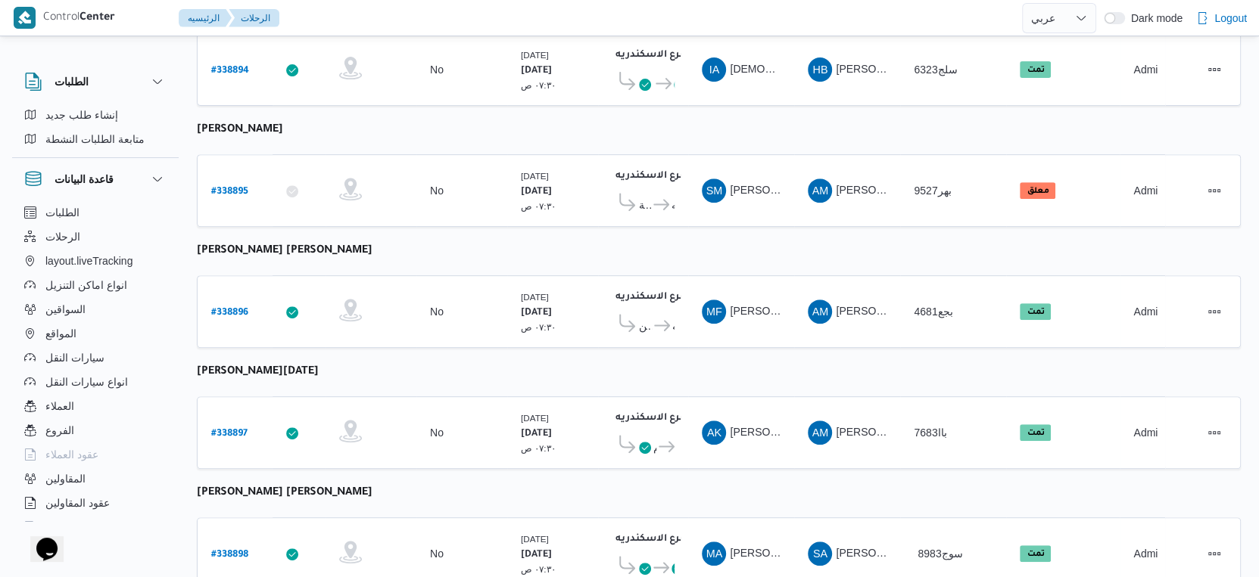
scroll to position [478, 0]
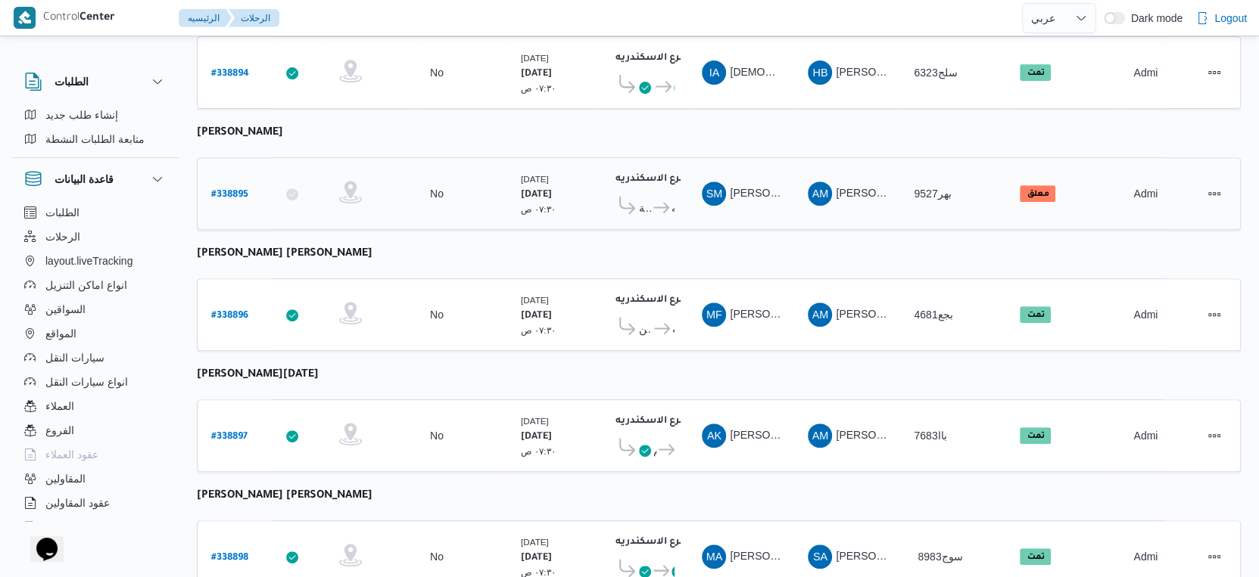
click at [237, 190] on b "# 338895" at bounding box center [229, 195] width 37 height 11
select select "ar"
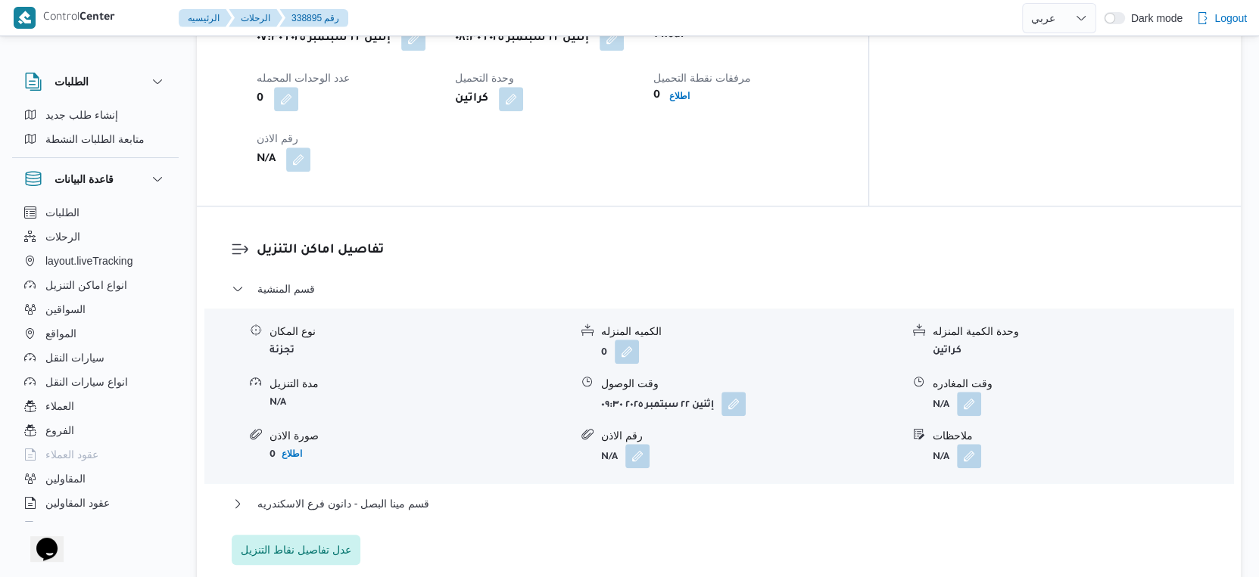
scroll to position [562, 0]
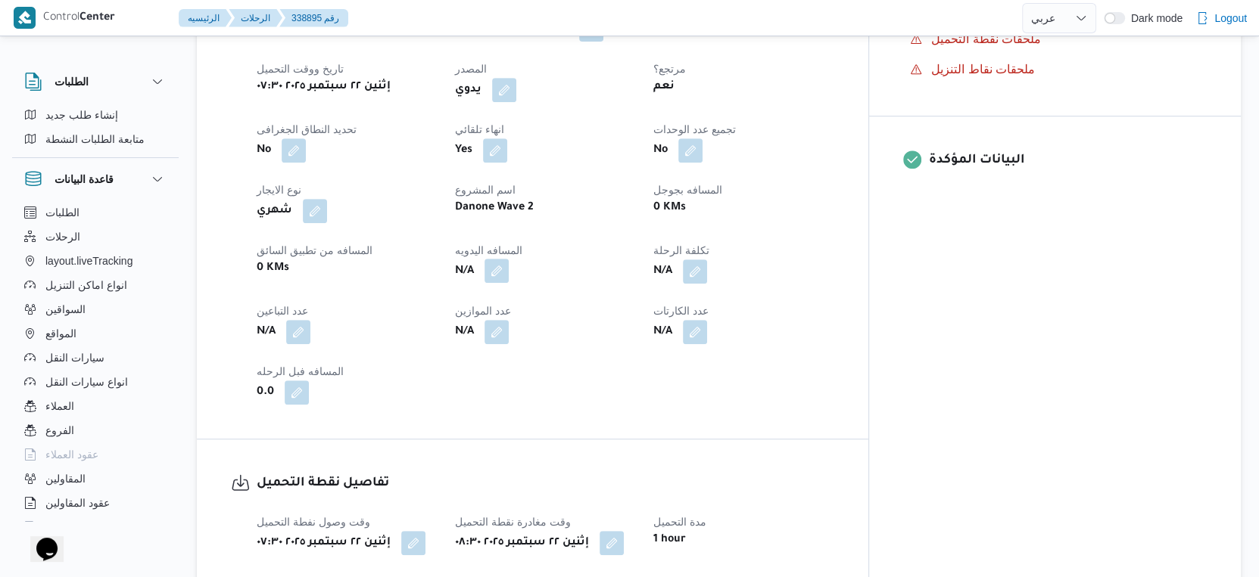
click at [509, 283] on button "button" at bounding box center [496, 271] width 24 height 24
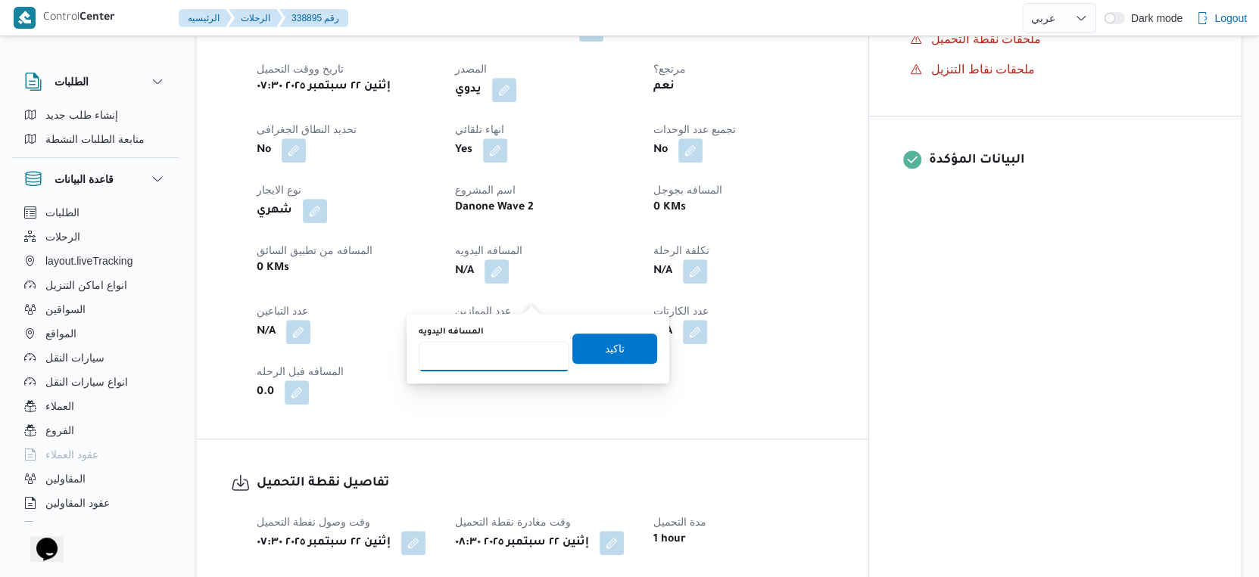
click at [506, 350] on input "المسافه اليدويه" at bounding box center [494, 356] width 151 height 30
type input "19"
click at [611, 344] on span "تاكيد" at bounding box center [615, 348] width 20 height 18
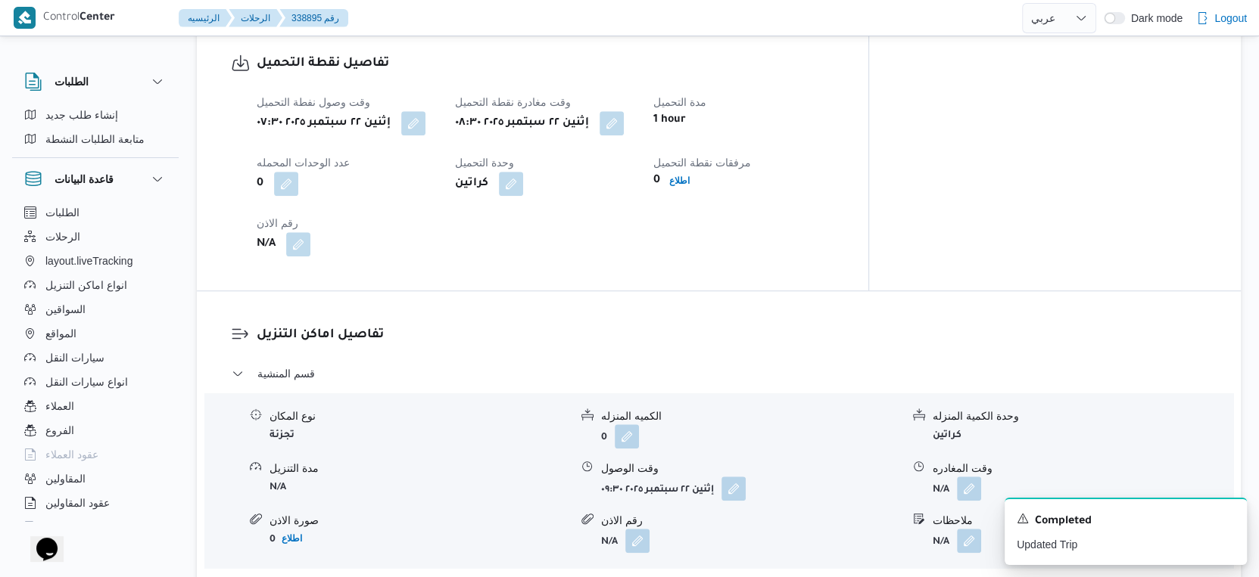
scroll to position [983, 0]
click at [624, 134] on button "button" at bounding box center [611, 122] width 24 height 24
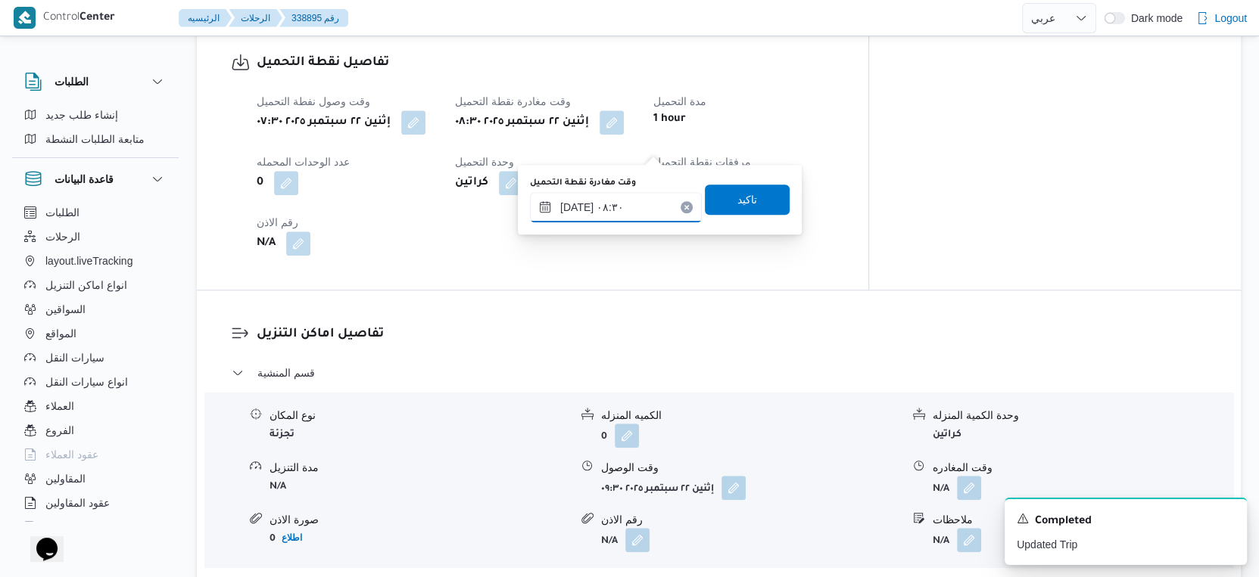
click at [624, 209] on input "[DATE] ٠٨:٣٠" at bounding box center [616, 207] width 172 height 30
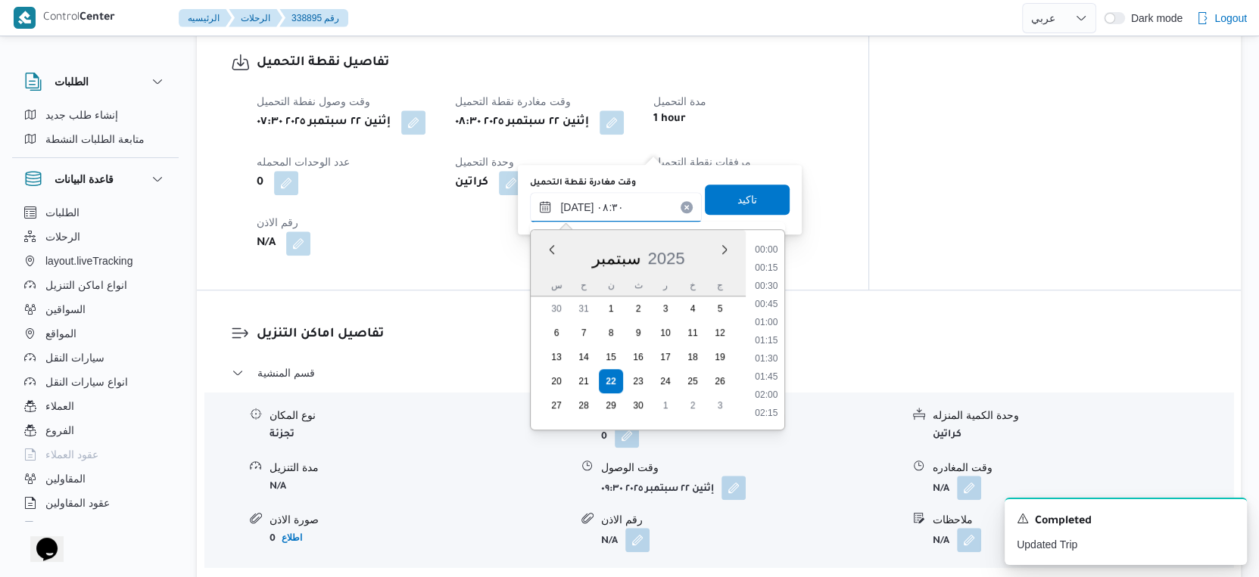
scroll to position [524, 0]
click at [773, 408] on li "09:30" at bounding box center [766, 415] width 35 height 15
type input "[DATE] ٠٩:٣٠"
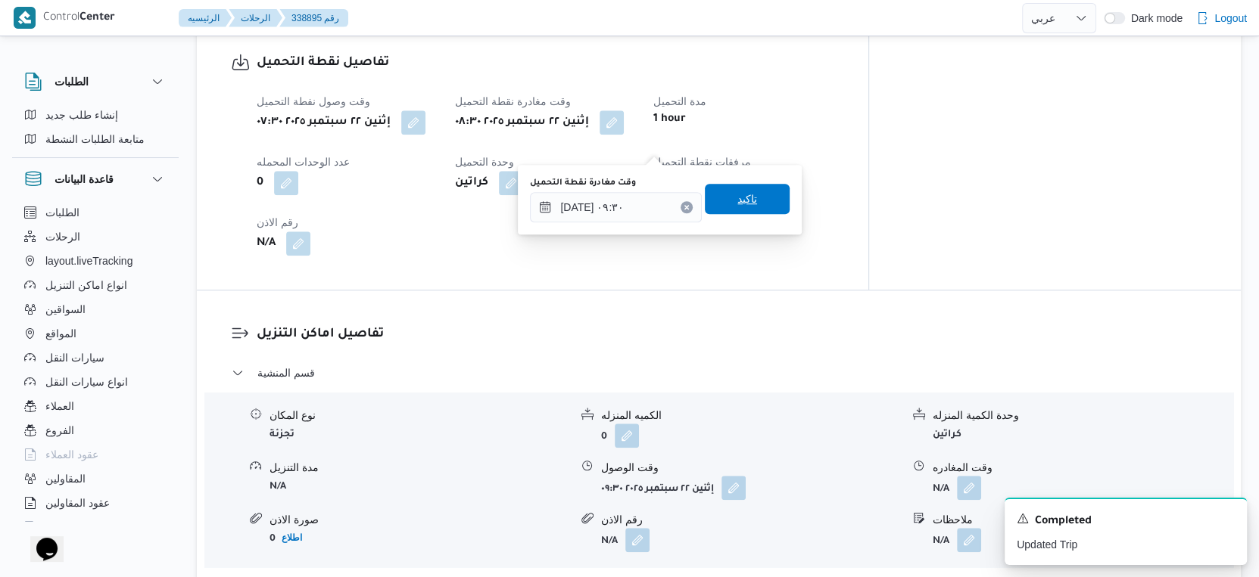
click at [750, 195] on span "تاكيد" at bounding box center [747, 199] width 85 height 30
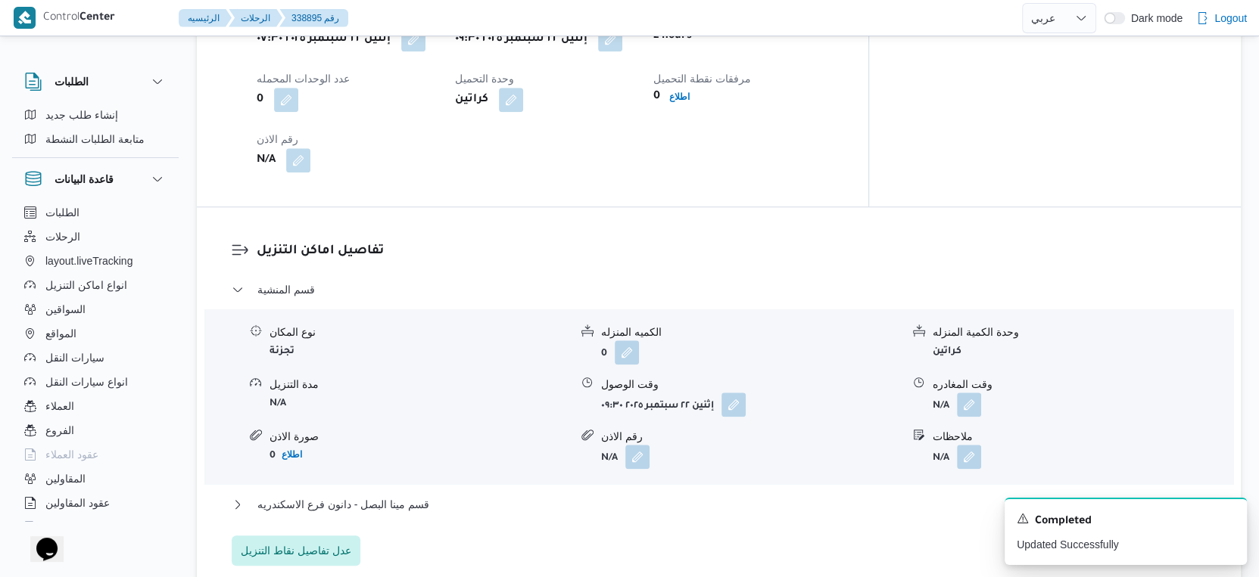
scroll to position [1067, 0]
click at [733, 416] on button "button" at bounding box center [733, 403] width 24 height 24
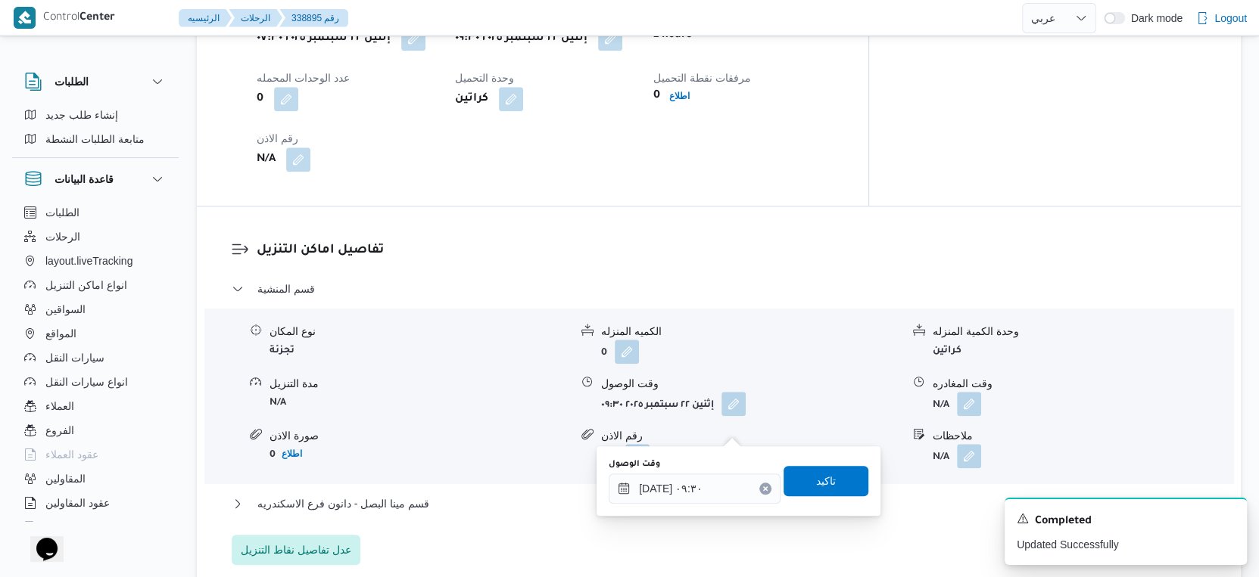
click at [696, 465] on div "وقت الوصول" at bounding box center [695, 465] width 172 height 12
click at [705, 484] on input "٢٢/٠٩/٢٠٢٥ ٠٩:٣٠" at bounding box center [695, 489] width 172 height 30
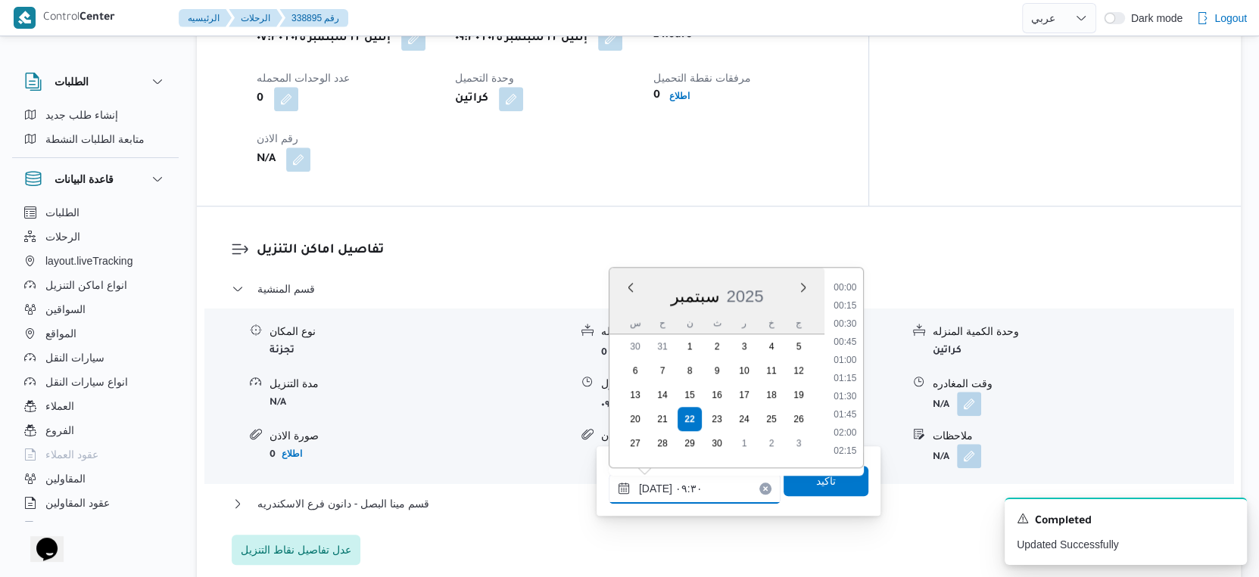
scroll to position [598, 0]
click at [848, 396] on li "09:45" at bounding box center [844, 398] width 35 height 15
type input "٢٢/٠٩/٢٠٢٥ ٠٩:٤٥"
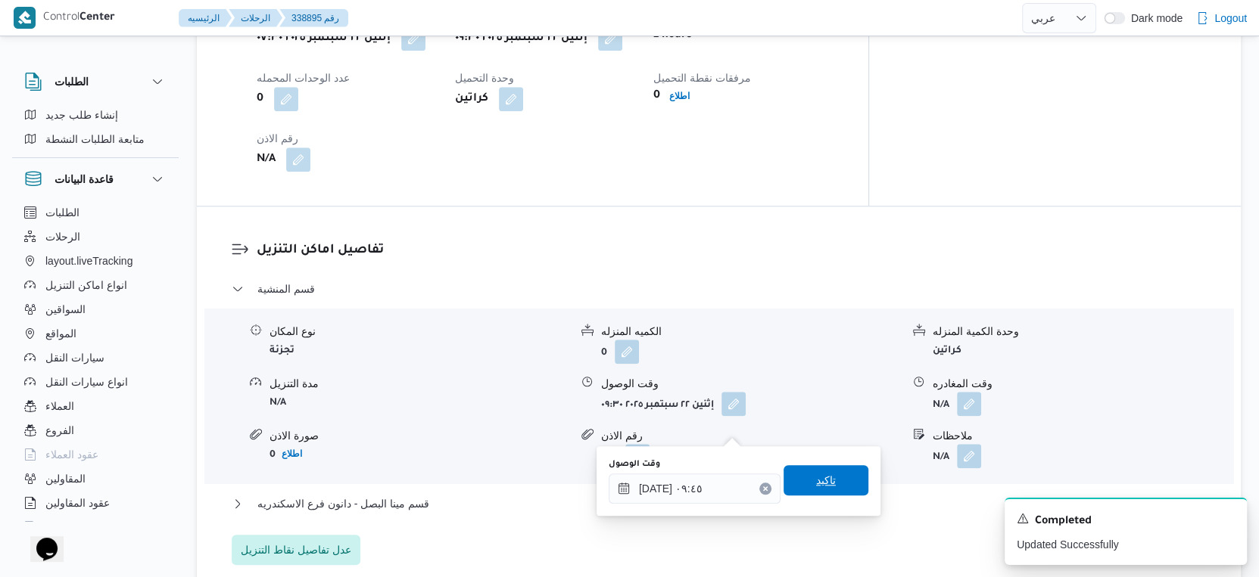
click at [830, 488] on span "تاكيد" at bounding box center [825, 480] width 85 height 30
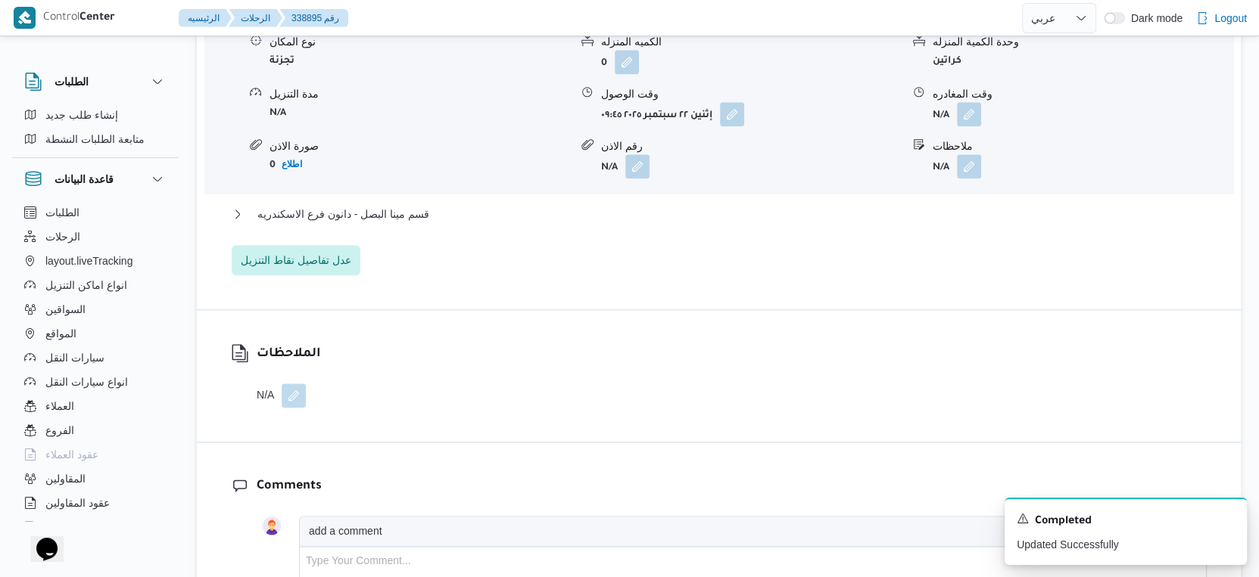
scroll to position [1403, 0]
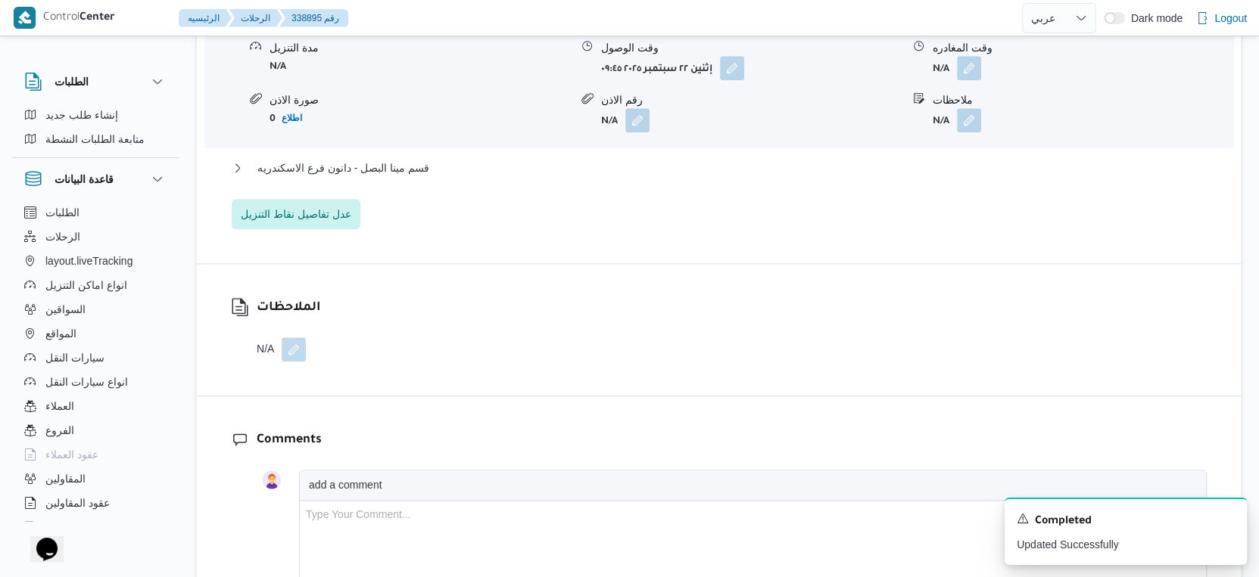
click at [456, 179] on div "قسم المنشية نوع المكان تجزئة الكميه المنزله 0 وحدة الكمية المنزله كراتين مدة ال…" at bounding box center [719, 86] width 975 height 285
click at [443, 177] on button "قسم مينا البصل - دانون فرع الاسكندريه" at bounding box center [719, 168] width 975 height 18
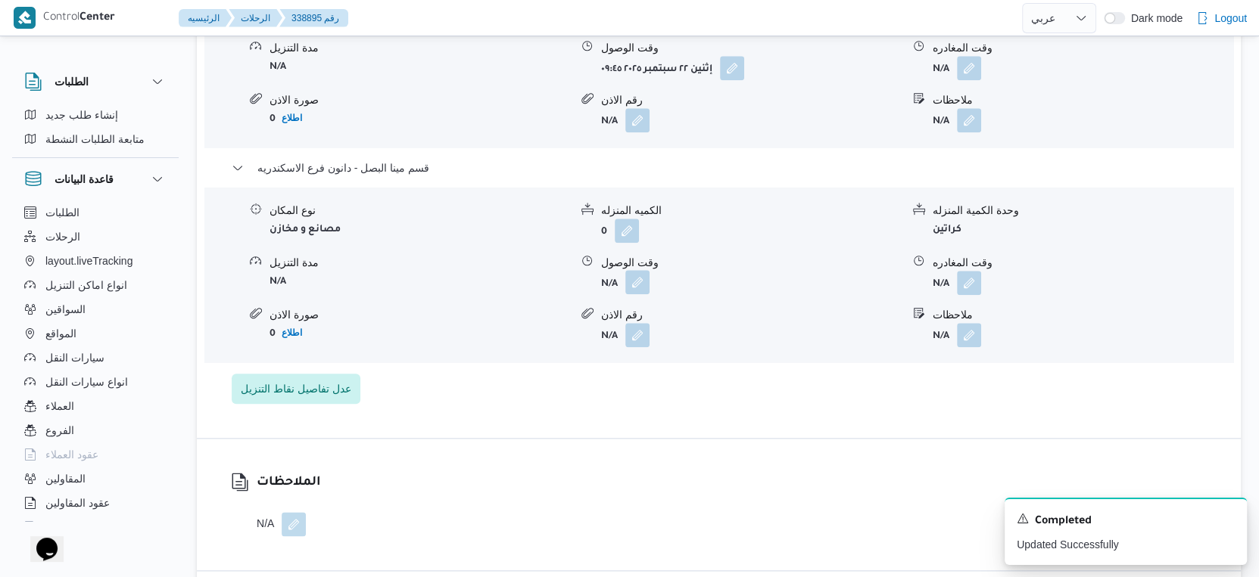
click at [646, 294] on button "button" at bounding box center [637, 282] width 24 height 24
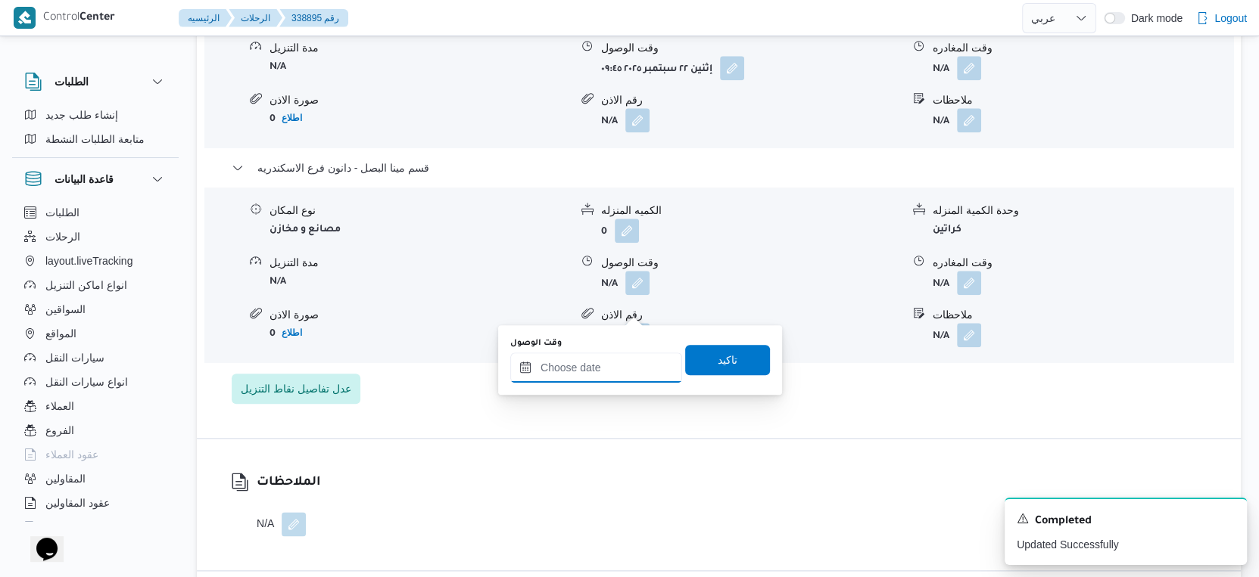
drag, startPoint x: 586, startPoint y: 372, endPoint x: 603, endPoint y: 379, distance: 19.0
click at [586, 372] on input "وقت الوصول" at bounding box center [596, 368] width 172 height 30
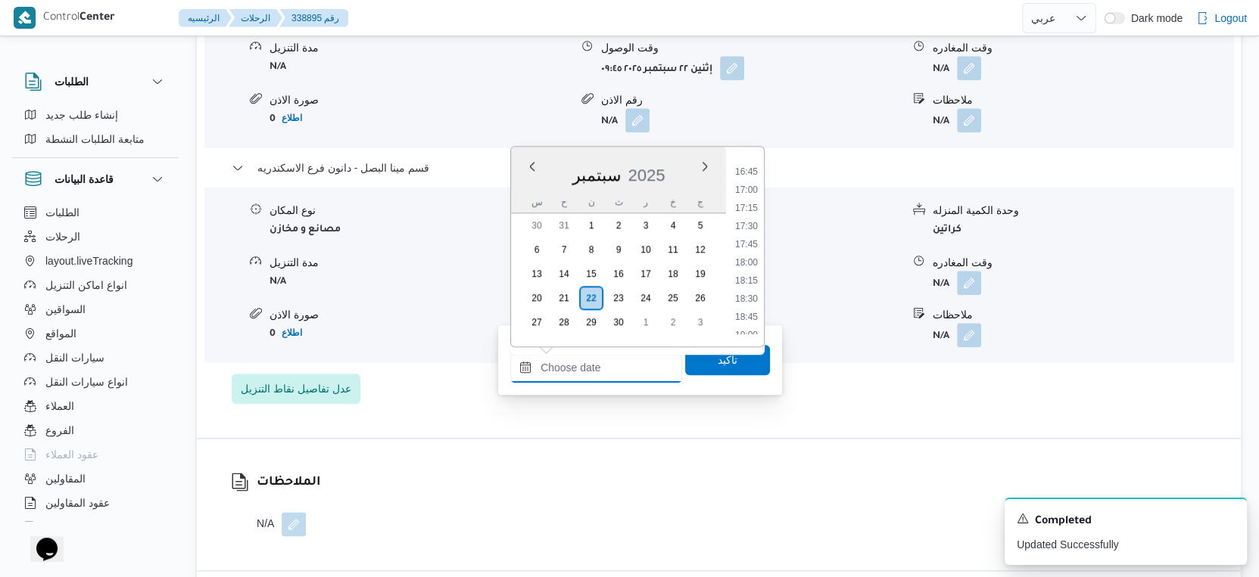
scroll to position [1209, 0]
drag, startPoint x: 747, startPoint y: 282, endPoint x: 744, endPoint y: 311, distance: 29.7
click at [747, 282] on li "18:15" at bounding box center [746, 282] width 35 height 15
type input "٢٢/٠٩/٢٠٢٥ ١٨:١٥"
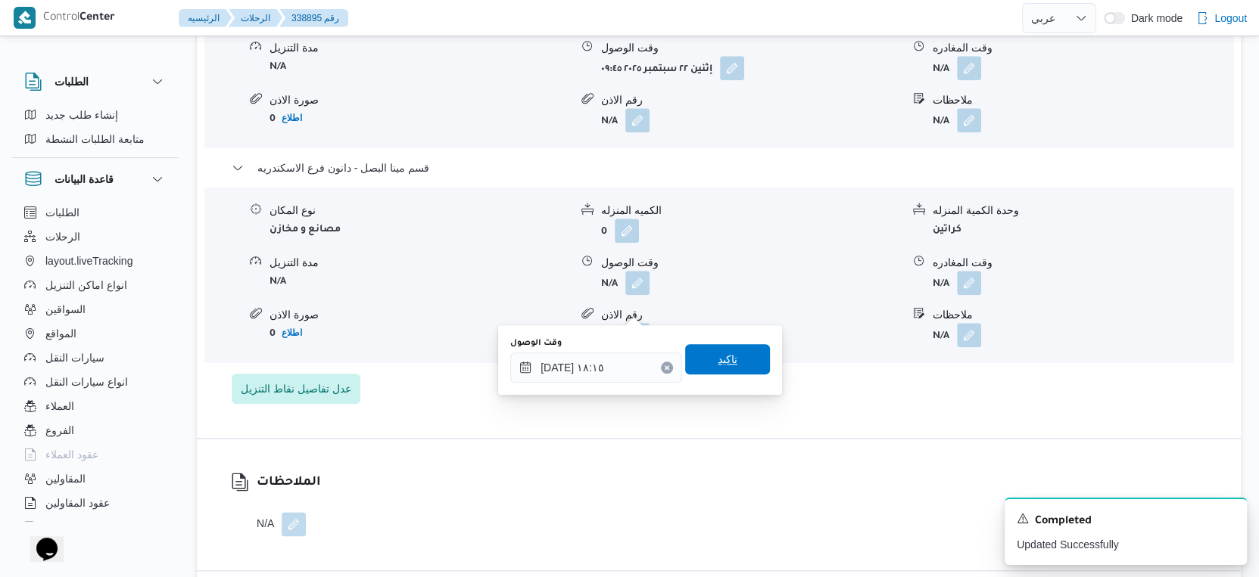
click at [736, 348] on span "تاكيد" at bounding box center [727, 359] width 85 height 30
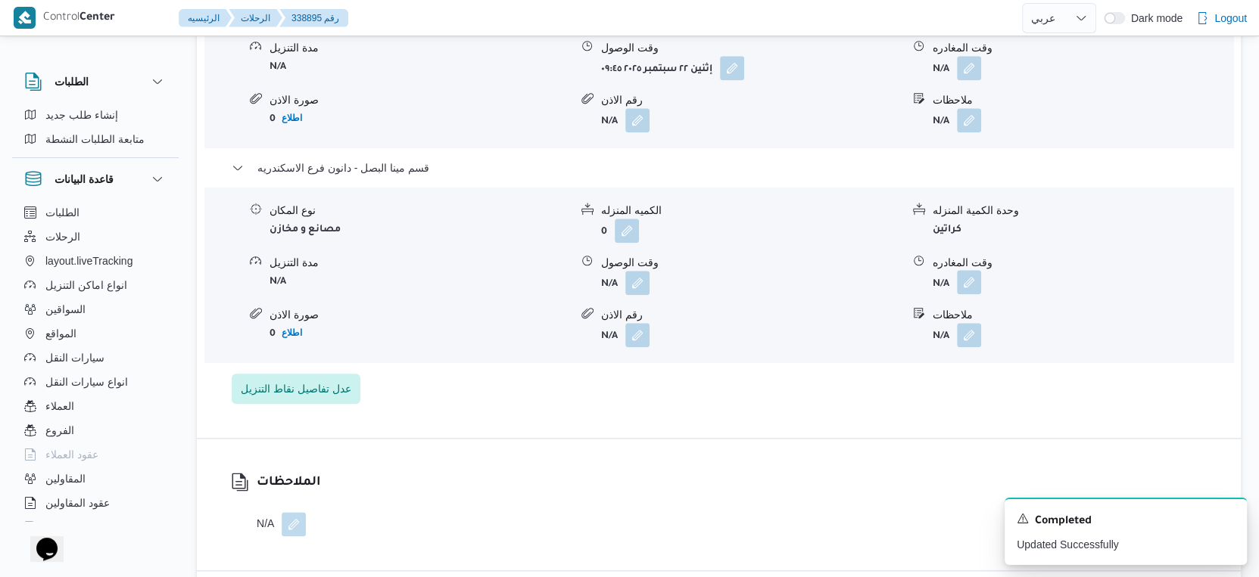
click at [970, 294] on button "button" at bounding box center [969, 282] width 24 height 24
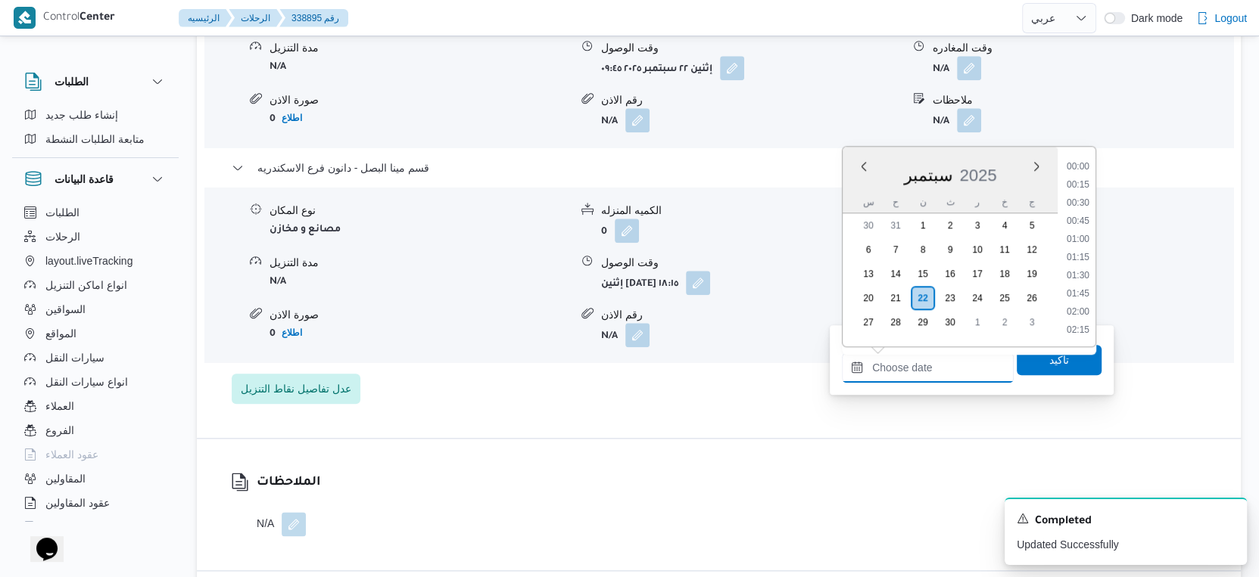
click at [948, 368] on input "وقت المغادره" at bounding box center [928, 368] width 172 height 30
click at [1085, 216] on li "18:30" at bounding box center [1077, 217] width 35 height 15
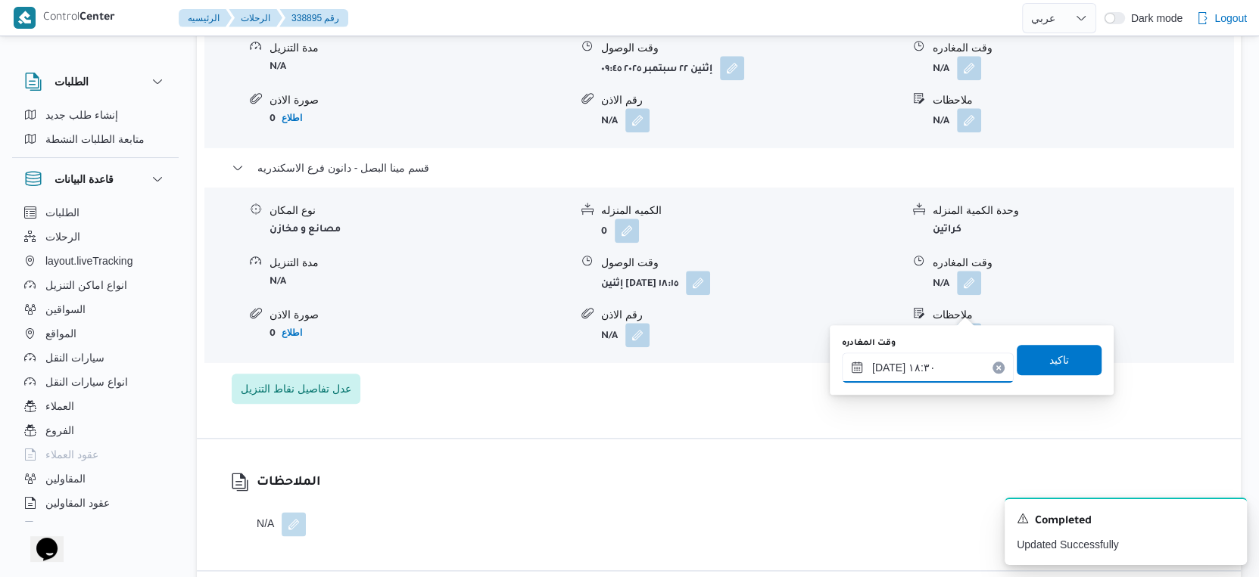
click at [886, 363] on input "[DATE] ١٨:٣٠" at bounding box center [928, 368] width 172 height 30
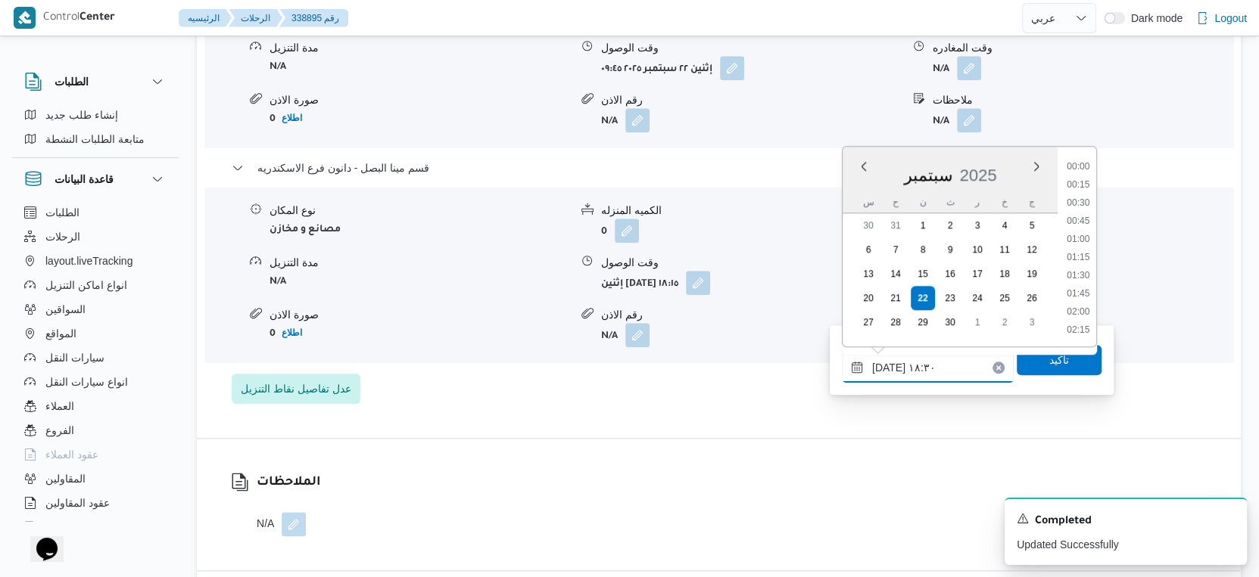
click at [886, 363] on input "٢٢/٠٩/٢٠٢٥ ١٨:٣٠" at bounding box center [928, 368] width 172 height 30
type input "٢٢/٠٩/٢٠٢٥ ١٨:40"
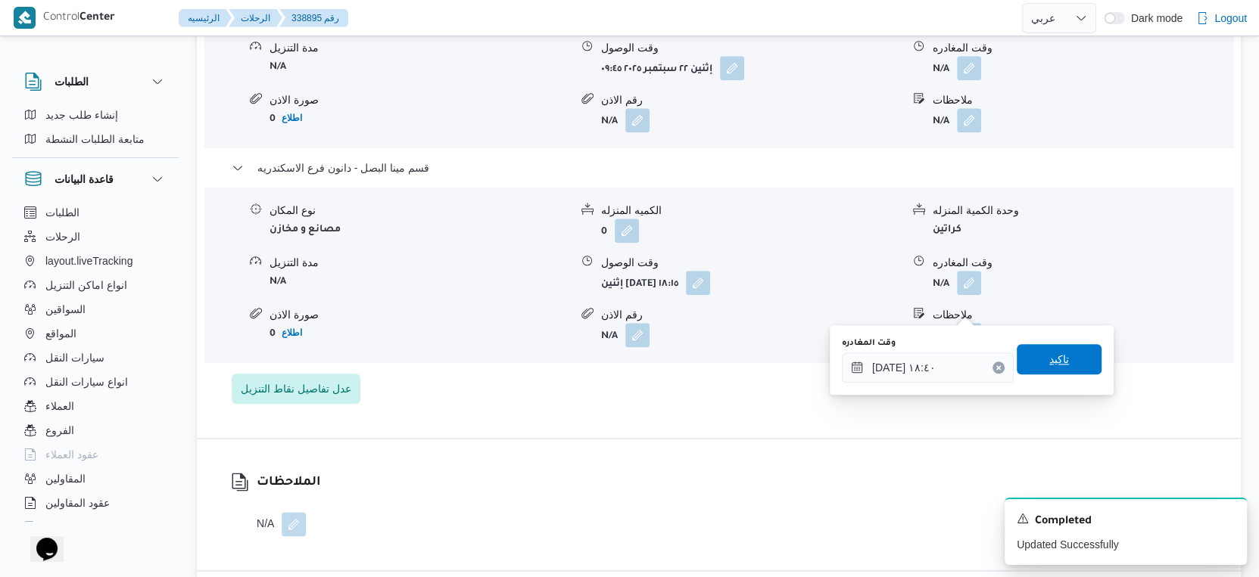
click at [1052, 365] on span "تاكيد" at bounding box center [1059, 359] width 20 height 18
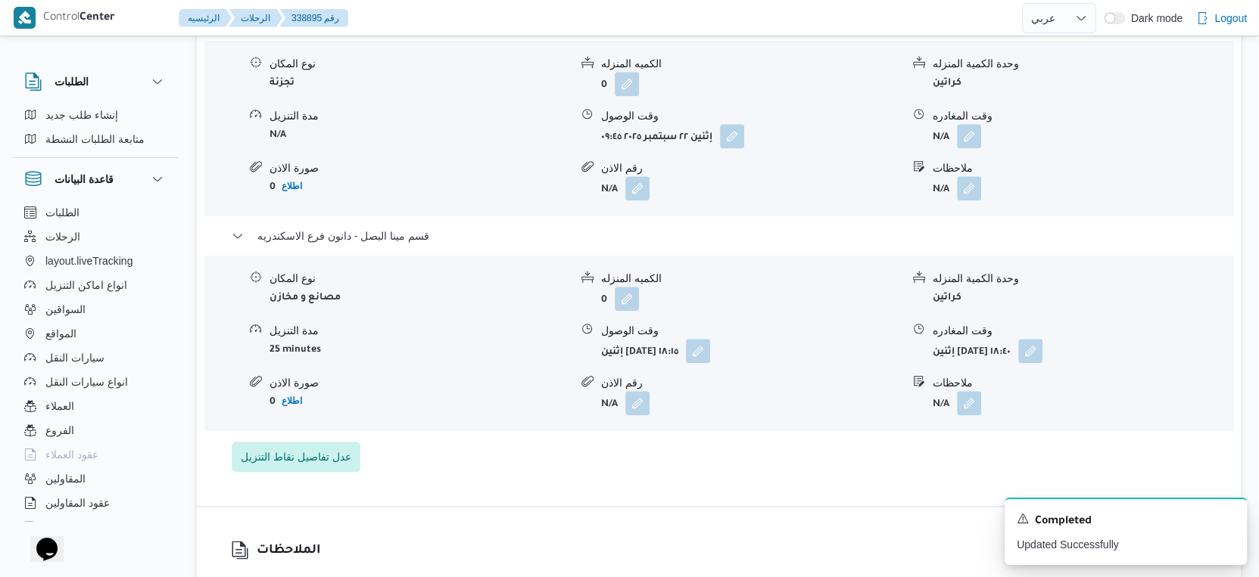
scroll to position [1235, 0]
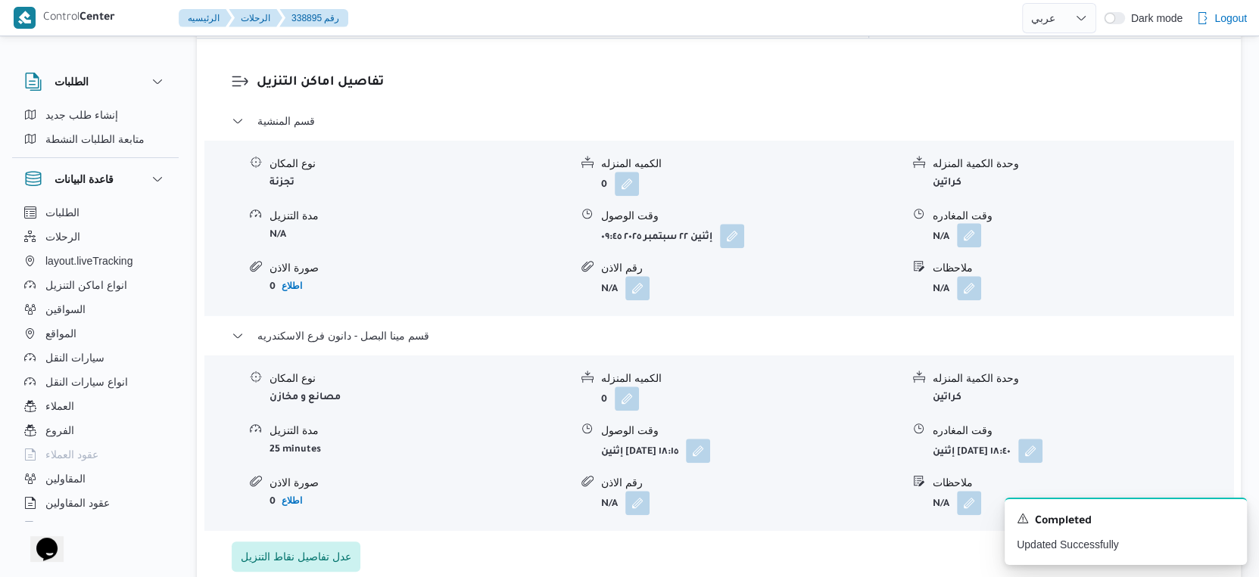
click at [965, 247] on button "button" at bounding box center [969, 235] width 24 height 24
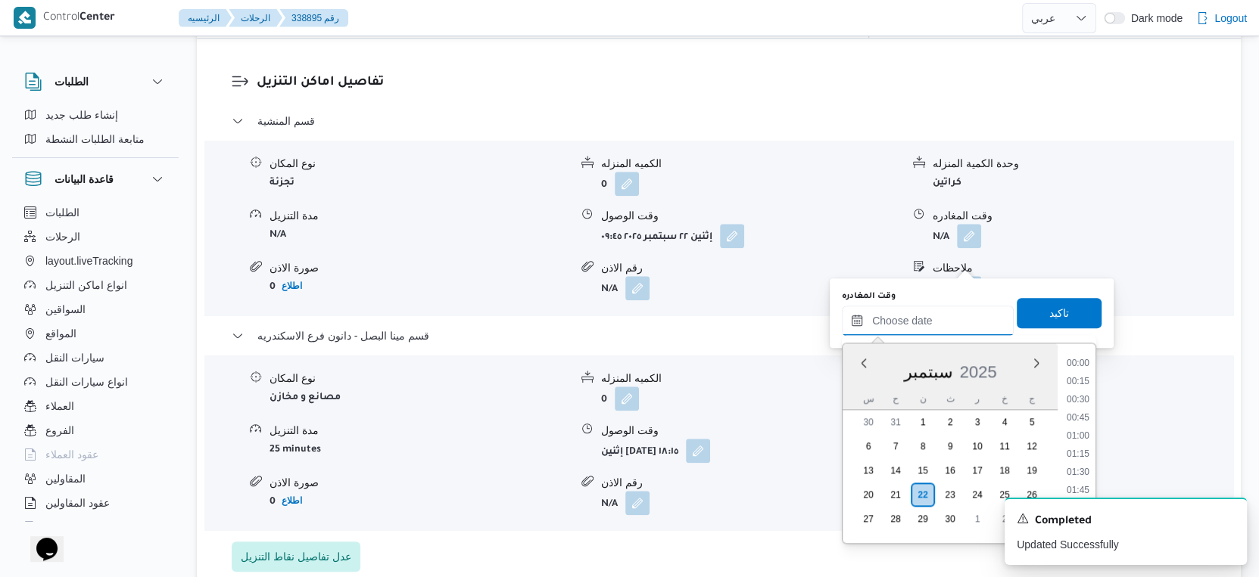
drag, startPoint x: 936, startPoint y: 324, endPoint x: 963, endPoint y: 335, distance: 29.2
click at [936, 324] on input "وقت المغادره" at bounding box center [928, 321] width 172 height 30
click at [1082, 373] on li "18:00" at bounding box center [1077, 377] width 35 height 15
type input "٢٢/٠٩/٢٠٢٥ ١٨:٠٠"
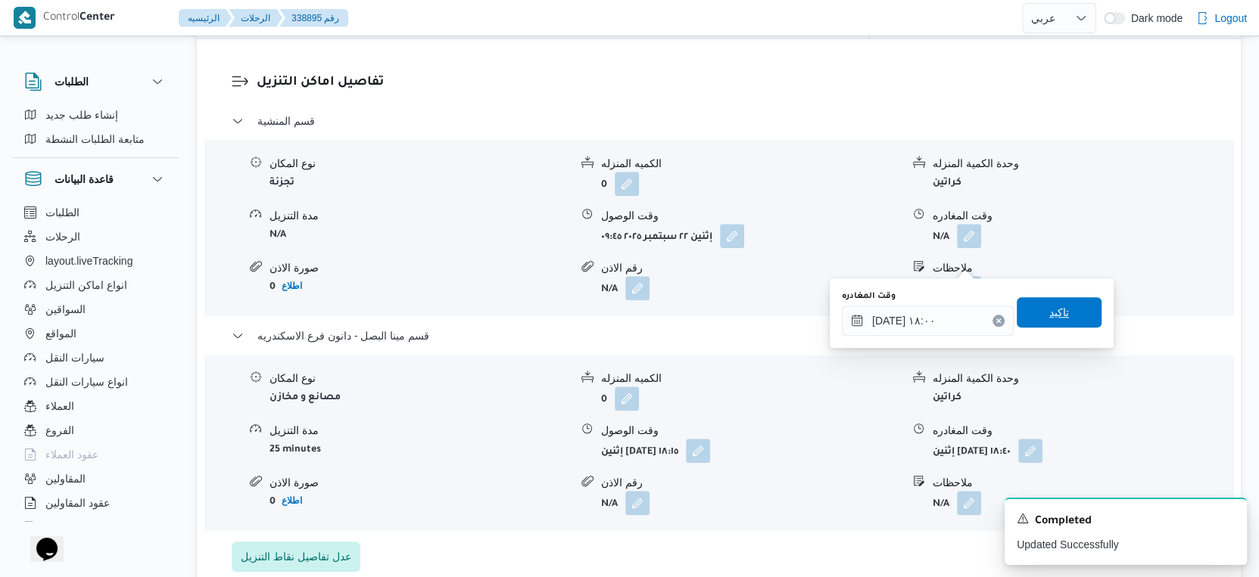
click at [1058, 301] on span "تاكيد" at bounding box center [1058, 312] width 85 height 30
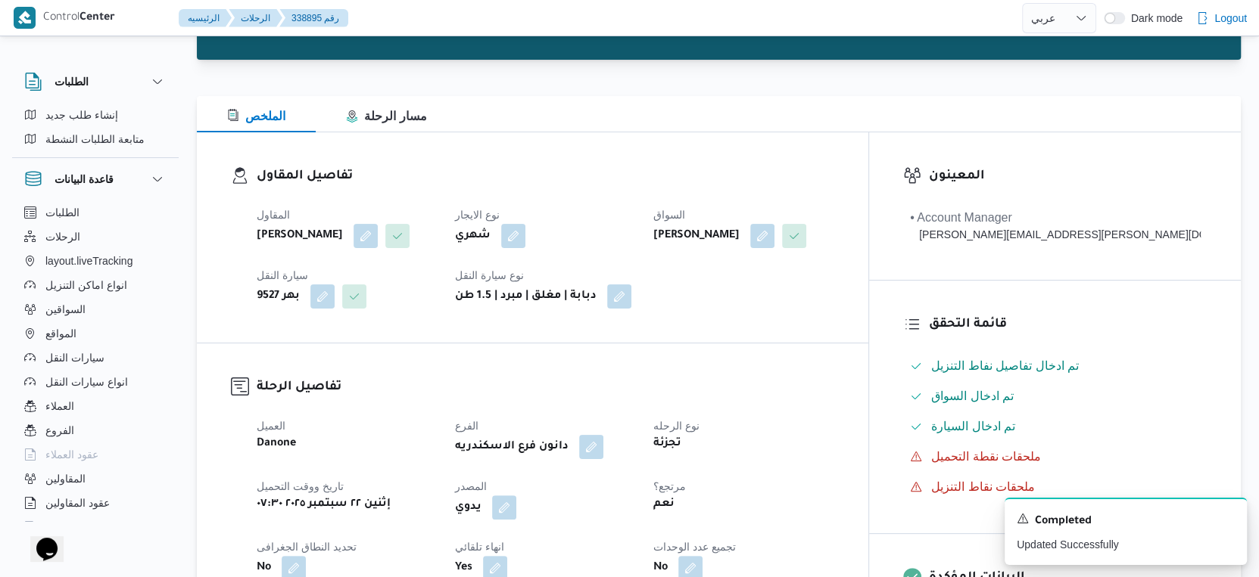
scroll to position [0, 0]
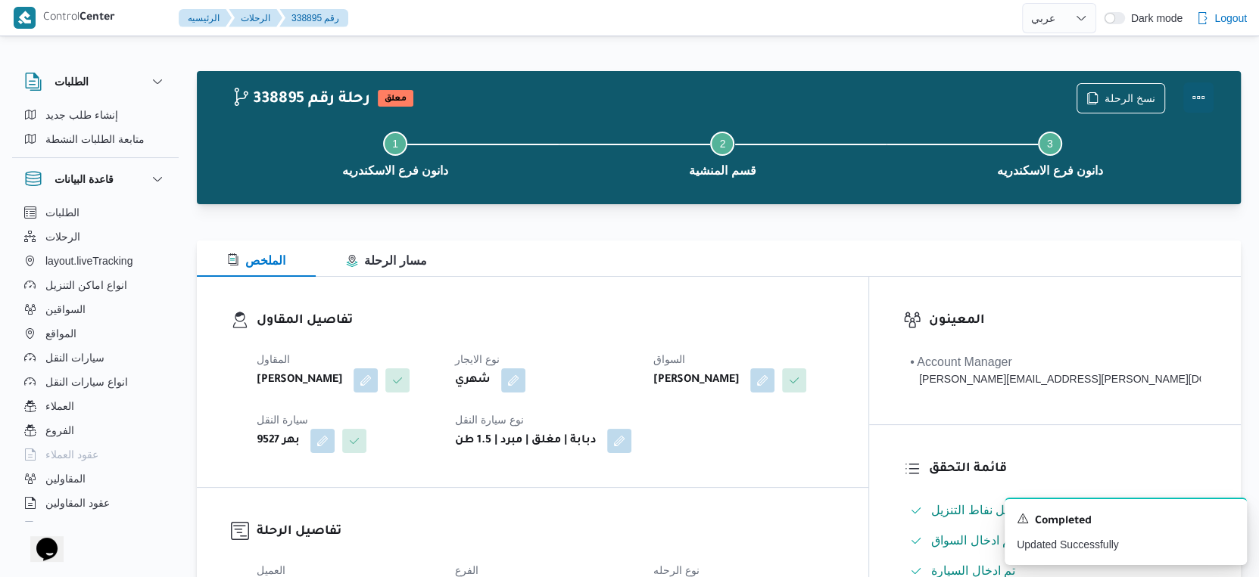
click at [1200, 88] on button "Actions" at bounding box center [1198, 97] width 30 height 30
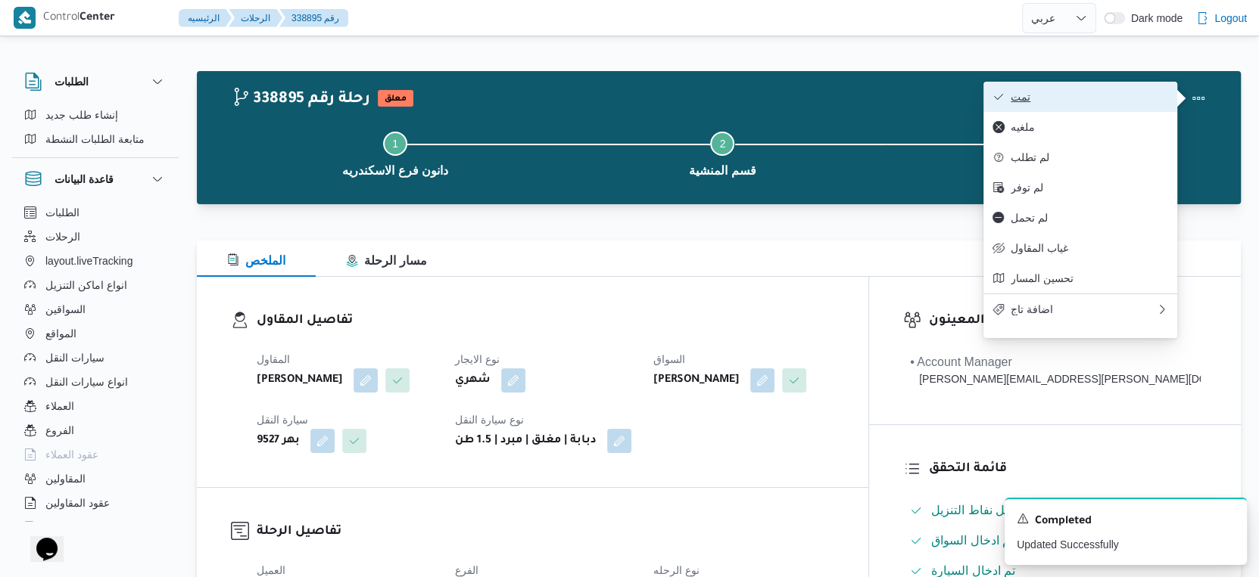
click at [1111, 92] on span "تمت" at bounding box center [1088, 97] width 157 height 12
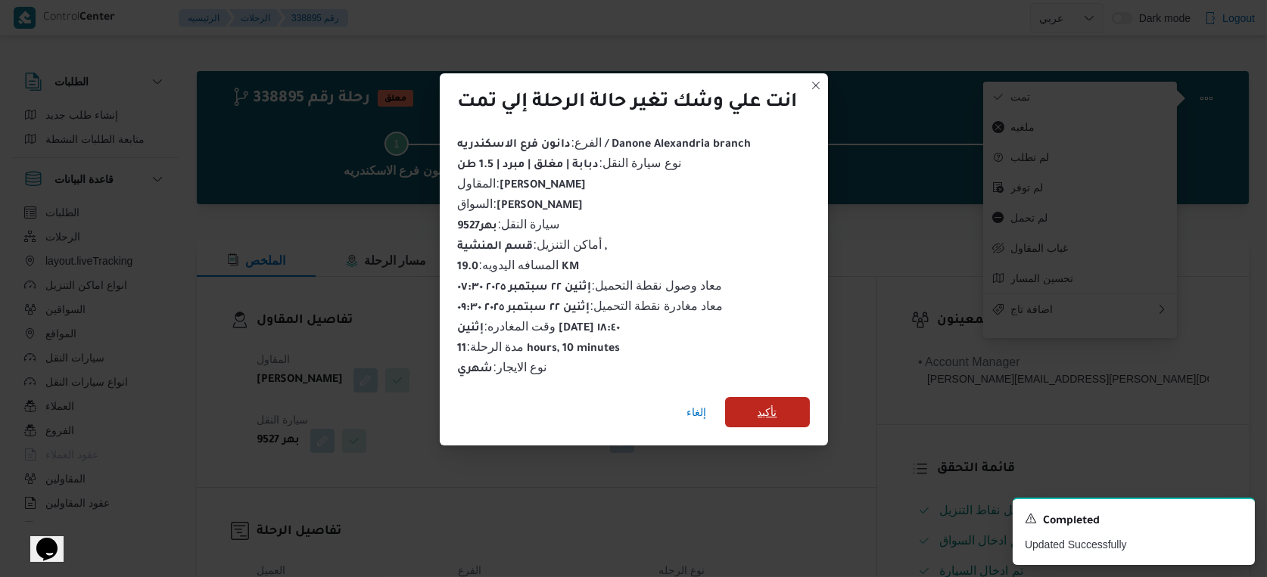
click at [736, 398] on span "تأكيد" at bounding box center [767, 412] width 85 height 30
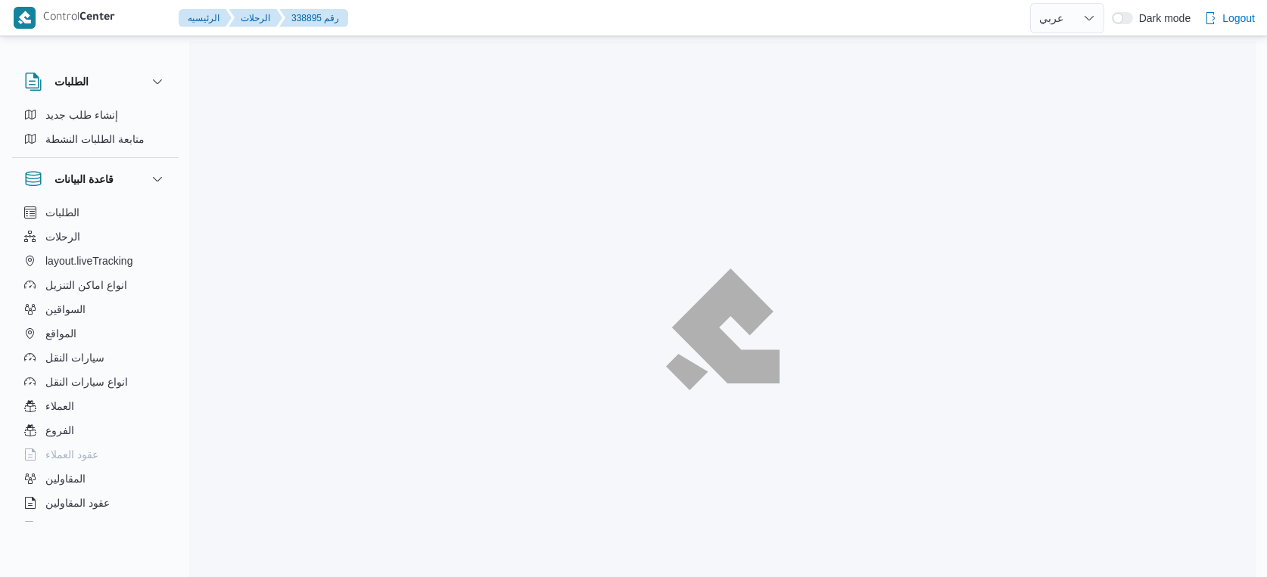
select select "ar"
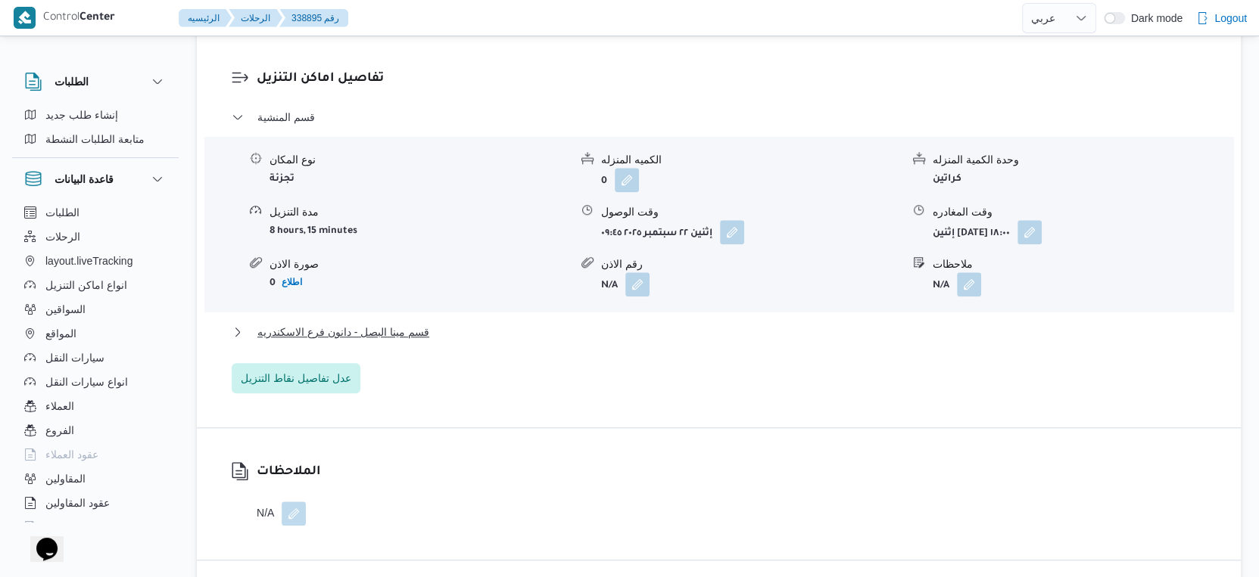
scroll to position [1262, 0]
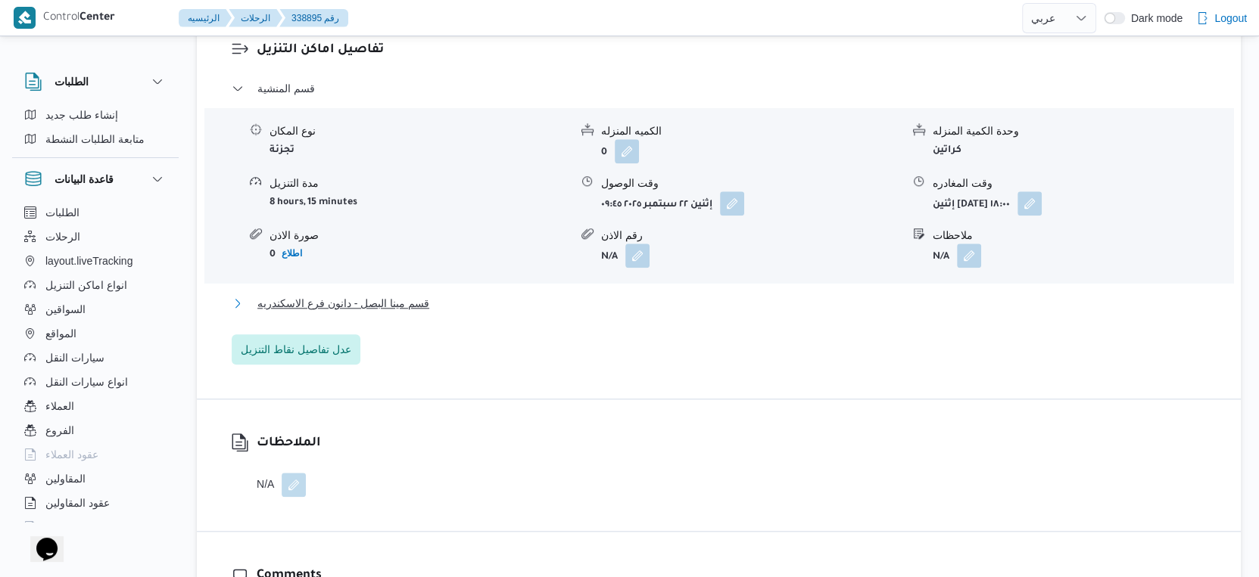
click at [431, 313] on button "قسم مينا البصل - دانون فرع الاسكندريه" at bounding box center [719, 303] width 975 height 18
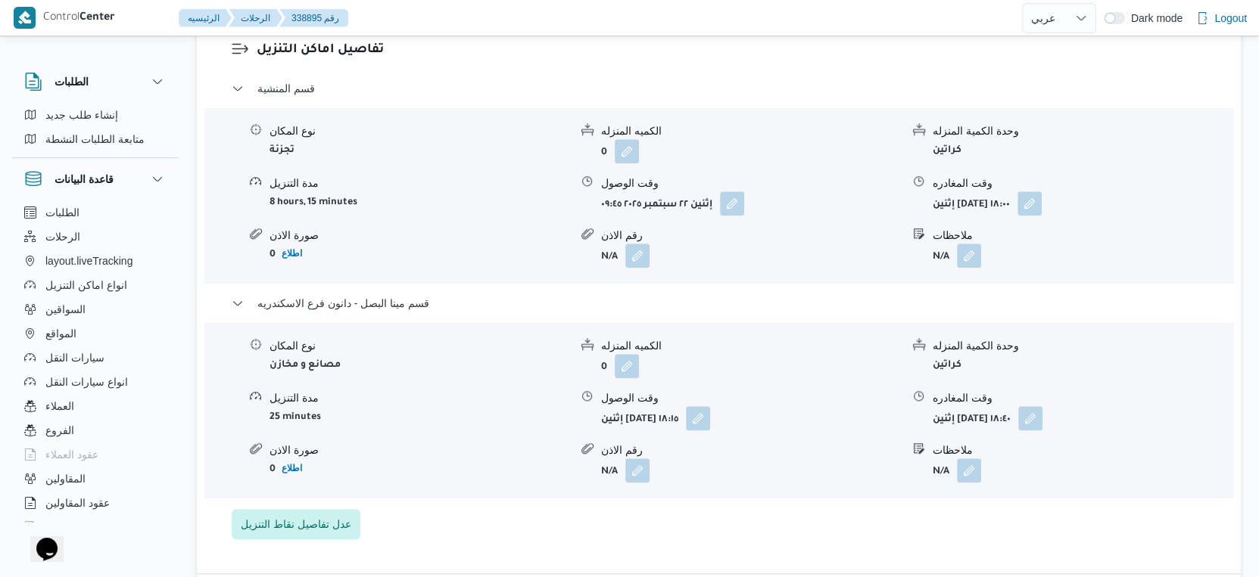
scroll to position [478, 0]
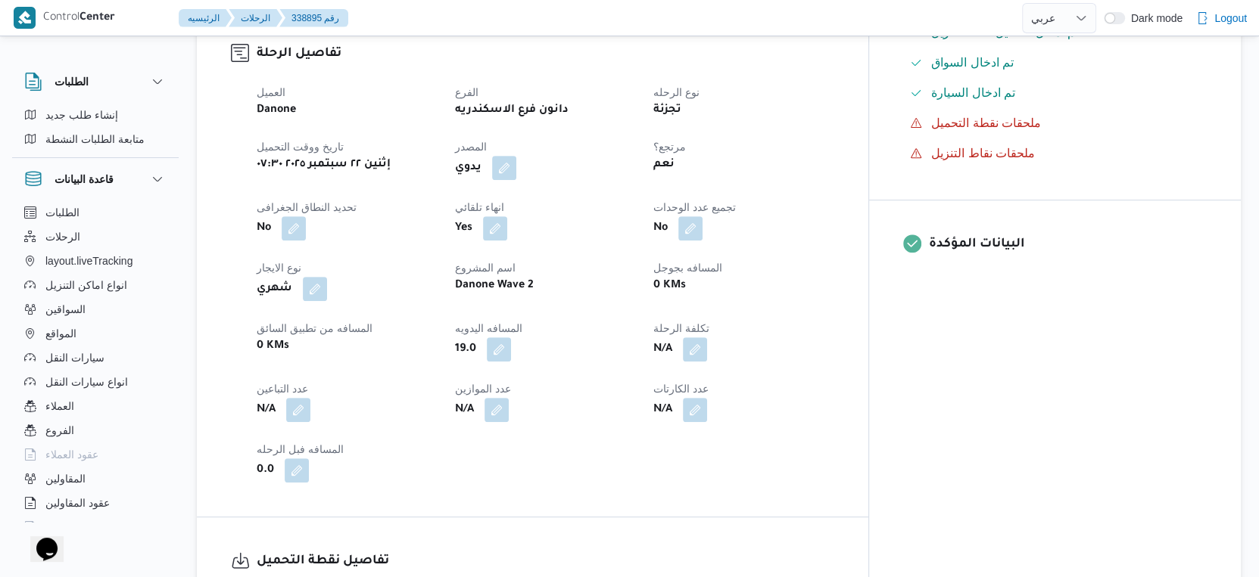
select select "ar"
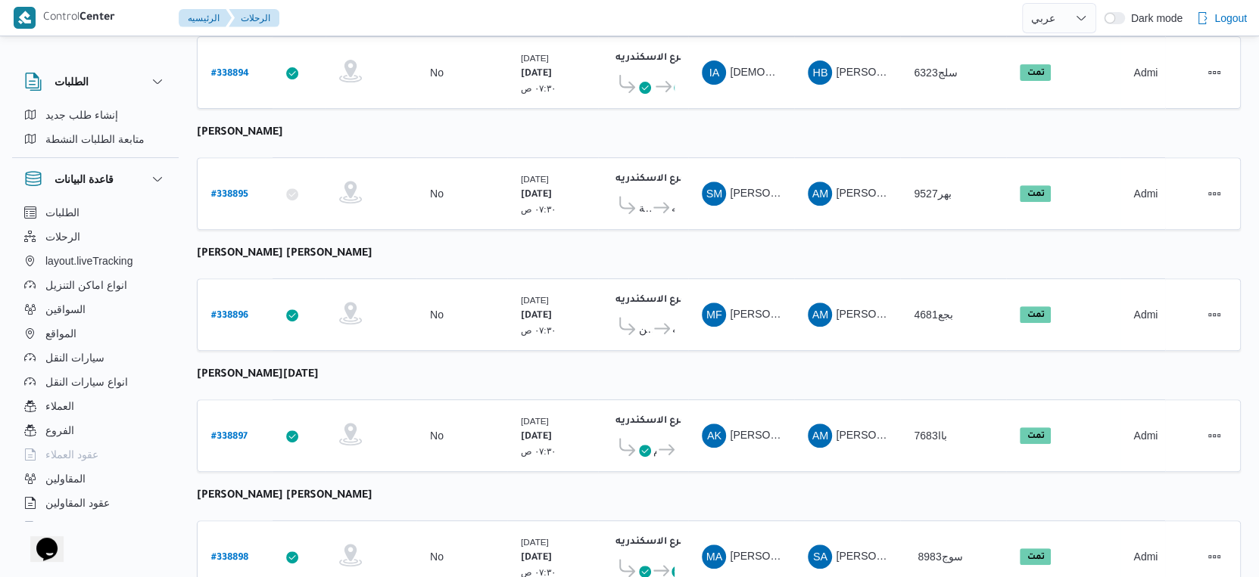
scroll to position [0, 0]
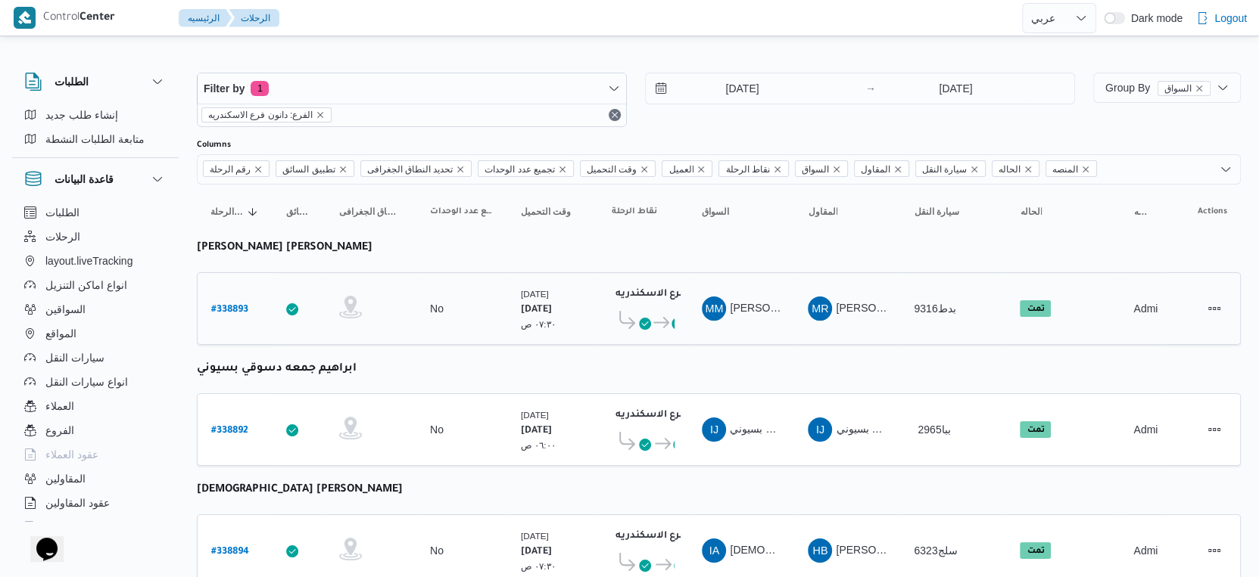
click at [232, 307] on b "# 338893" at bounding box center [229, 310] width 37 height 11
select select "ar"
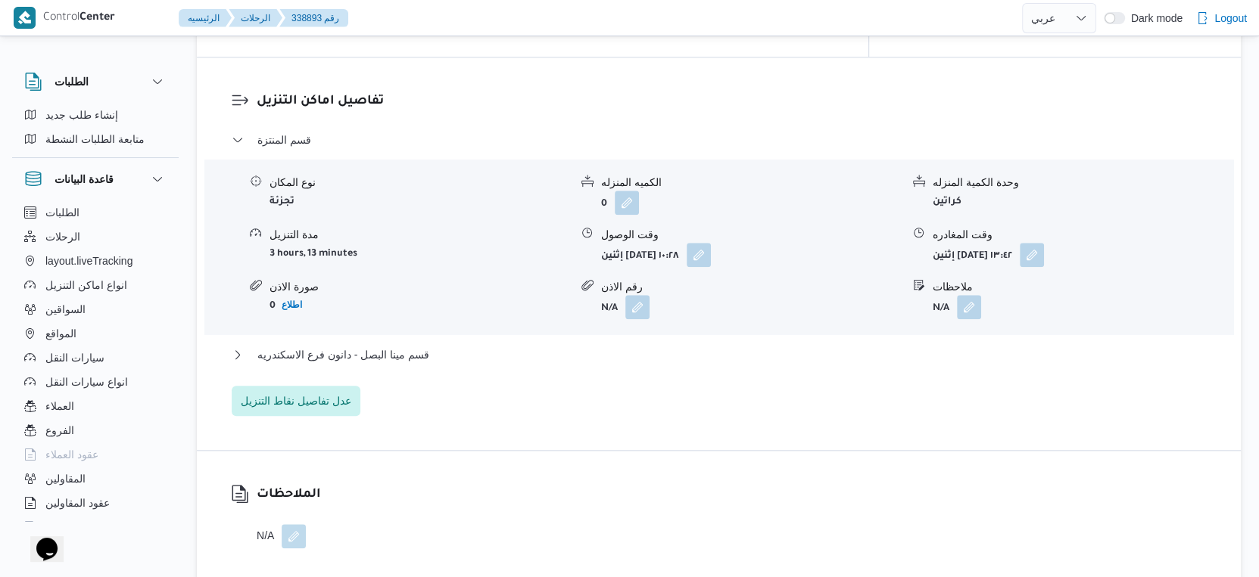
scroll to position [1262, 0]
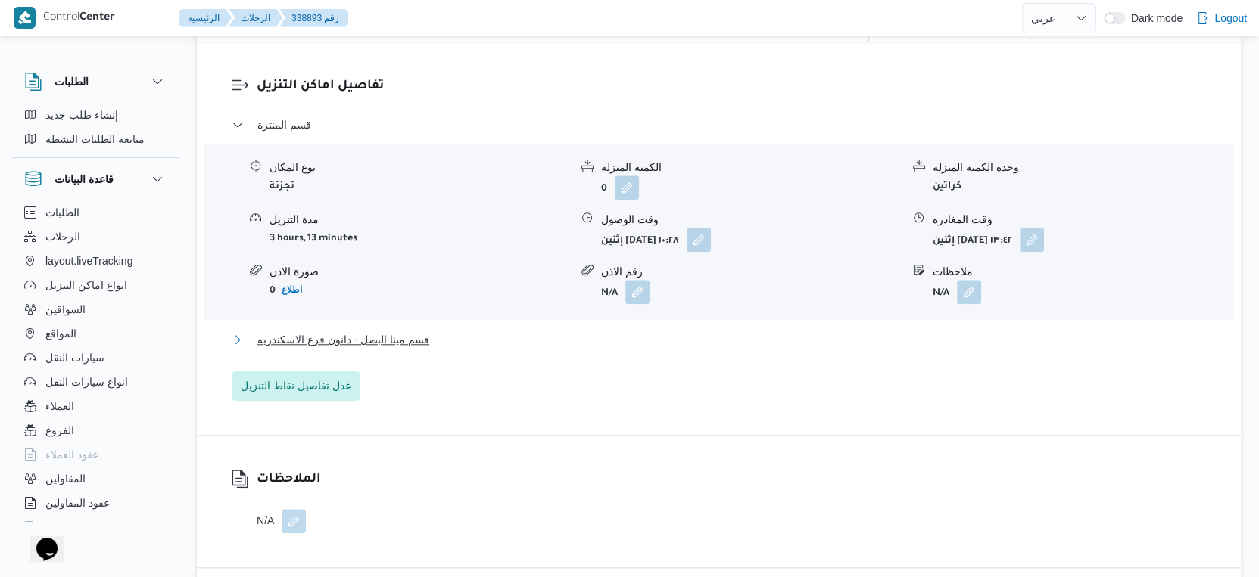
click at [416, 331] on span "قسم مينا البصل - دانون فرع الاسكندريه" at bounding box center [343, 340] width 172 height 18
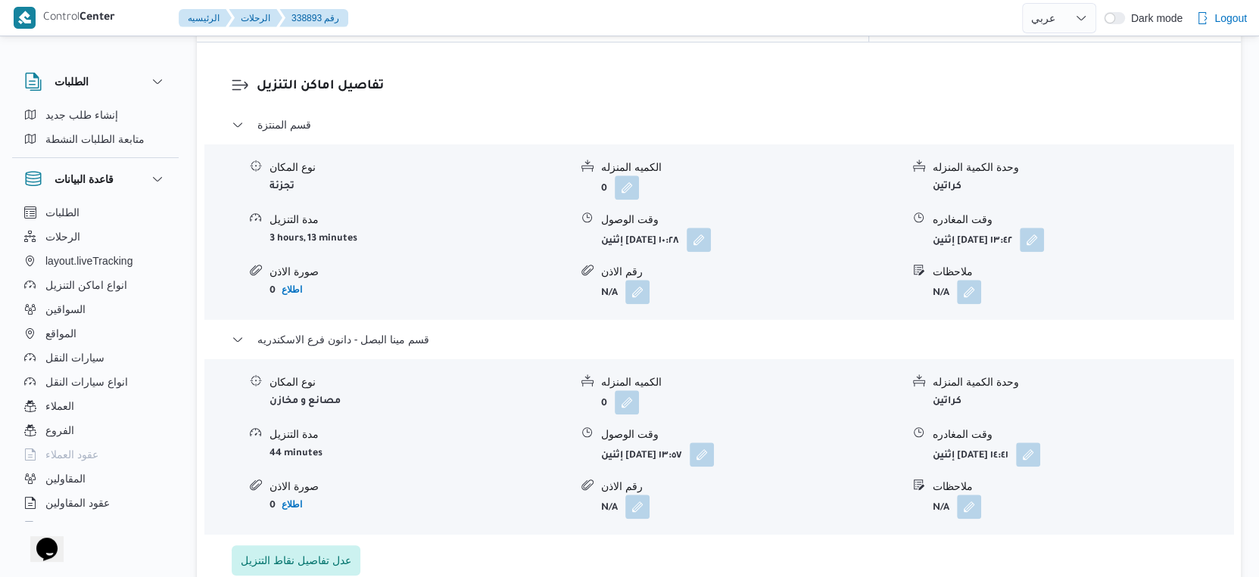
click at [437, 406] on div "نوع المكان مصانع و مخازن الكميه المنزله 0 وحدة الكمية المنزله كراتين مدة التنزي…" at bounding box center [718, 447] width 1041 height 172
click at [1040, 442] on button "button" at bounding box center [1028, 454] width 24 height 24
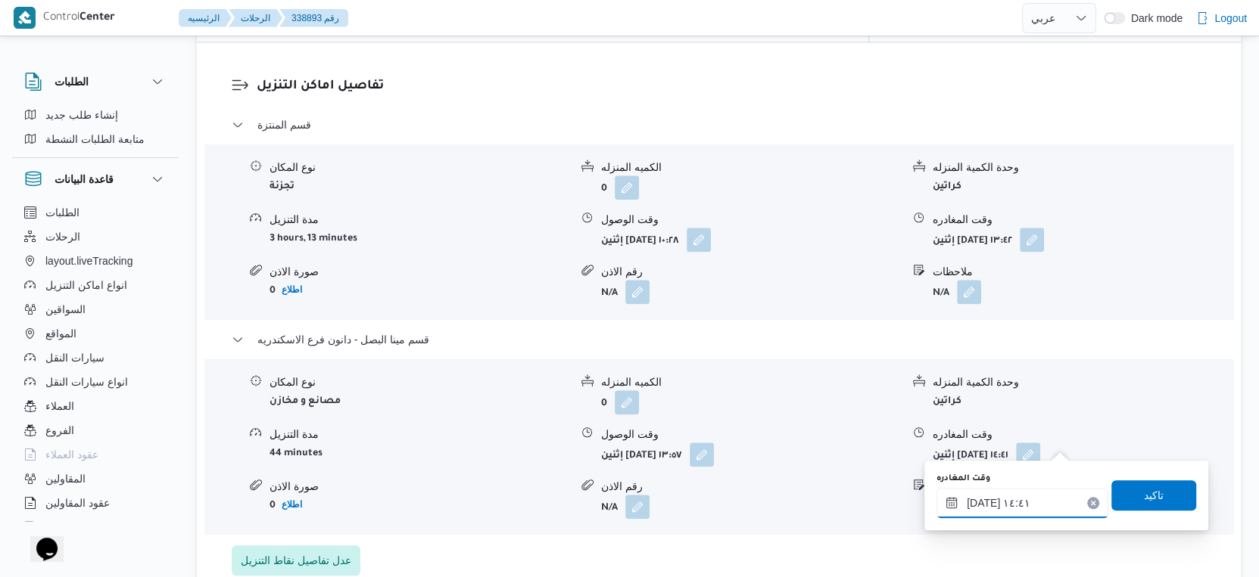
click at [1016, 494] on input "[DATE] ١٤:٤١" at bounding box center [1022, 503] width 172 height 30
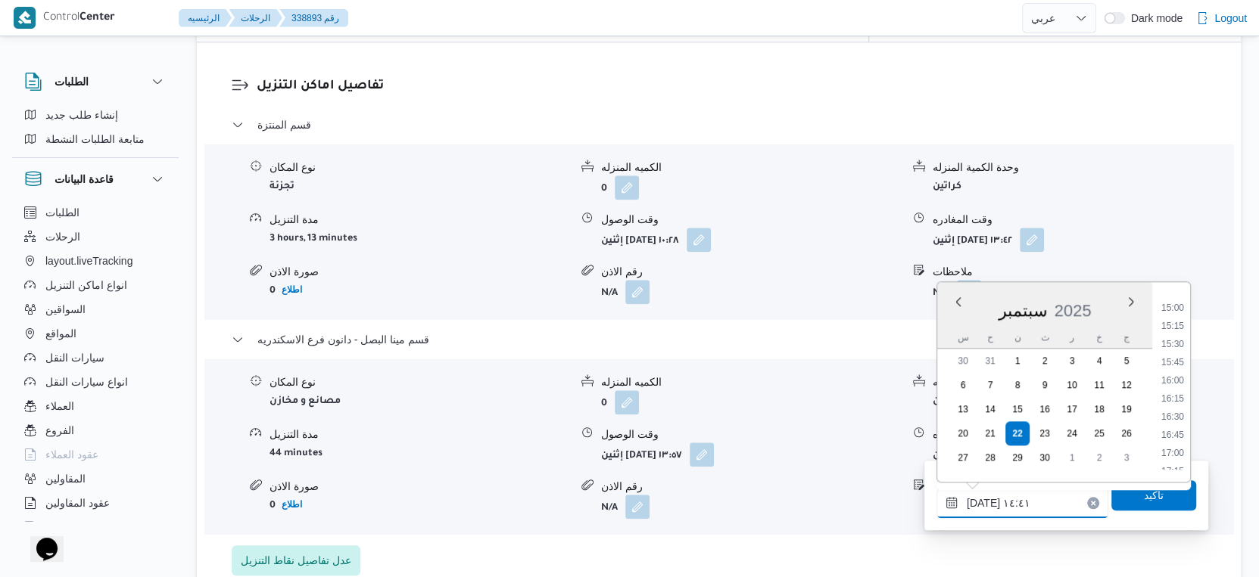
scroll to position [1296, 0]
click at [1174, 405] on li "19:15" at bounding box center [1172, 404] width 35 height 15
type input "[DATE] ١٩:١٥"
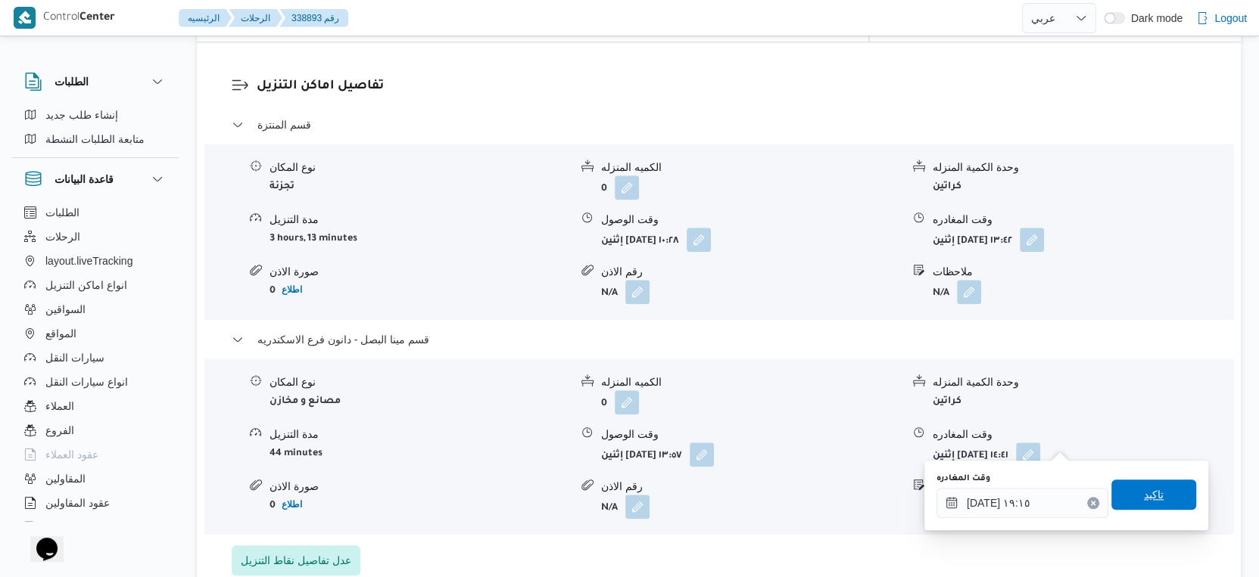
click at [1154, 496] on span "تاكيد" at bounding box center [1153, 495] width 85 height 30
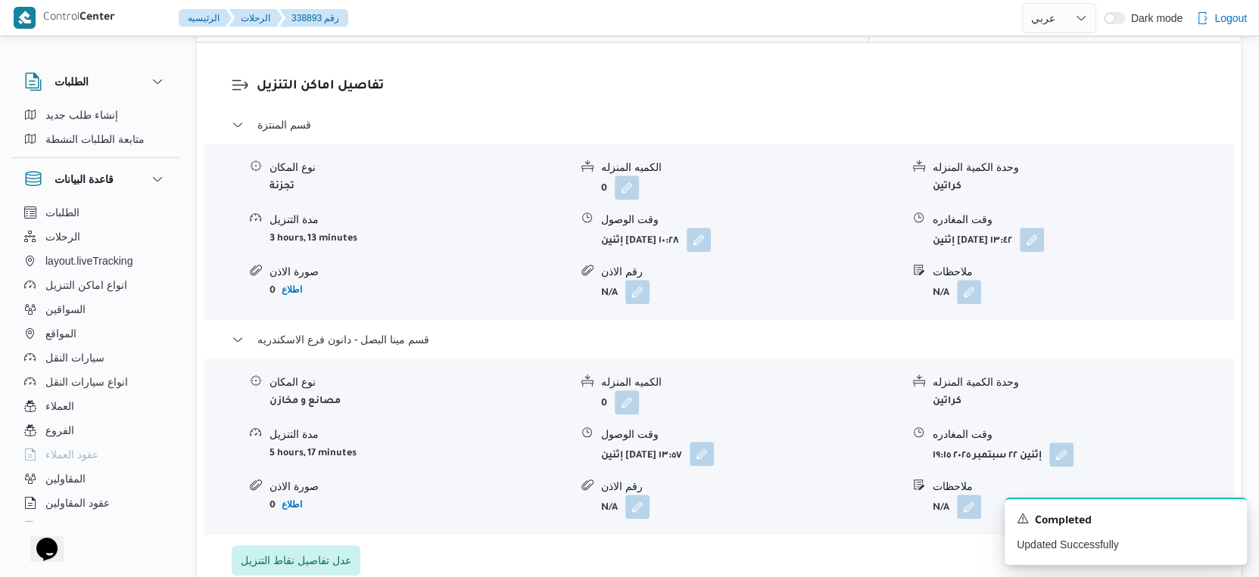
click at [714, 442] on button "button" at bounding box center [701, 454] width 24 height 24
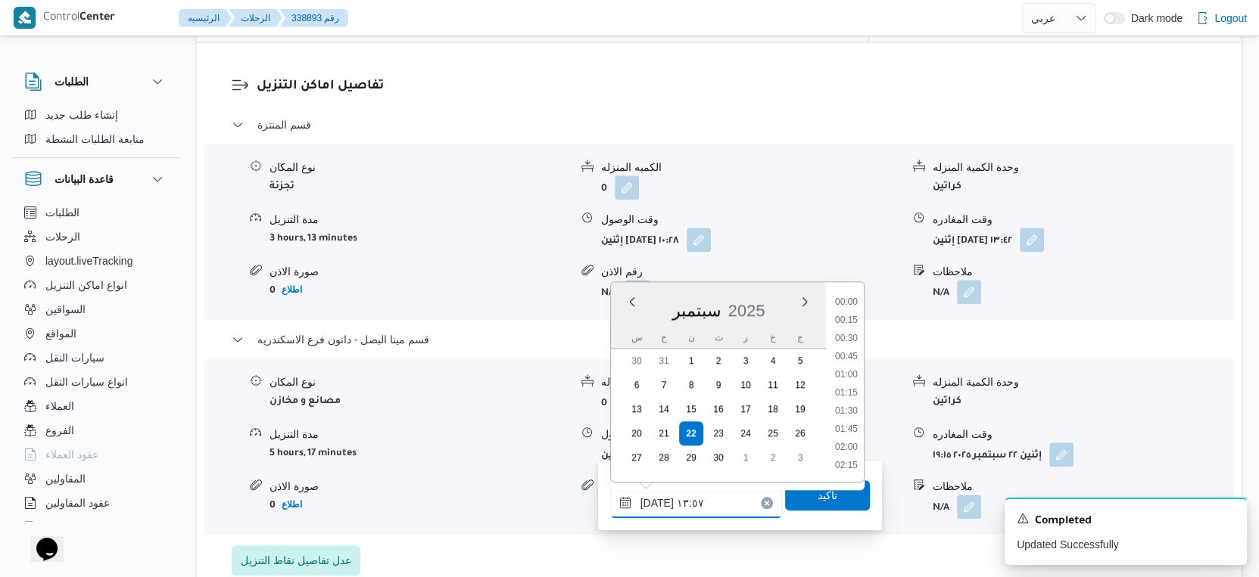
click at [705, 488] on input "[DATE] ١٣:٥٧" at bounding box center [696, 503] width 172 height 30
click at [846, 402] on li "18:30" at bounding box center [846, 404] width 35 height 15
type input "[DATE] ١٨:٣٠"
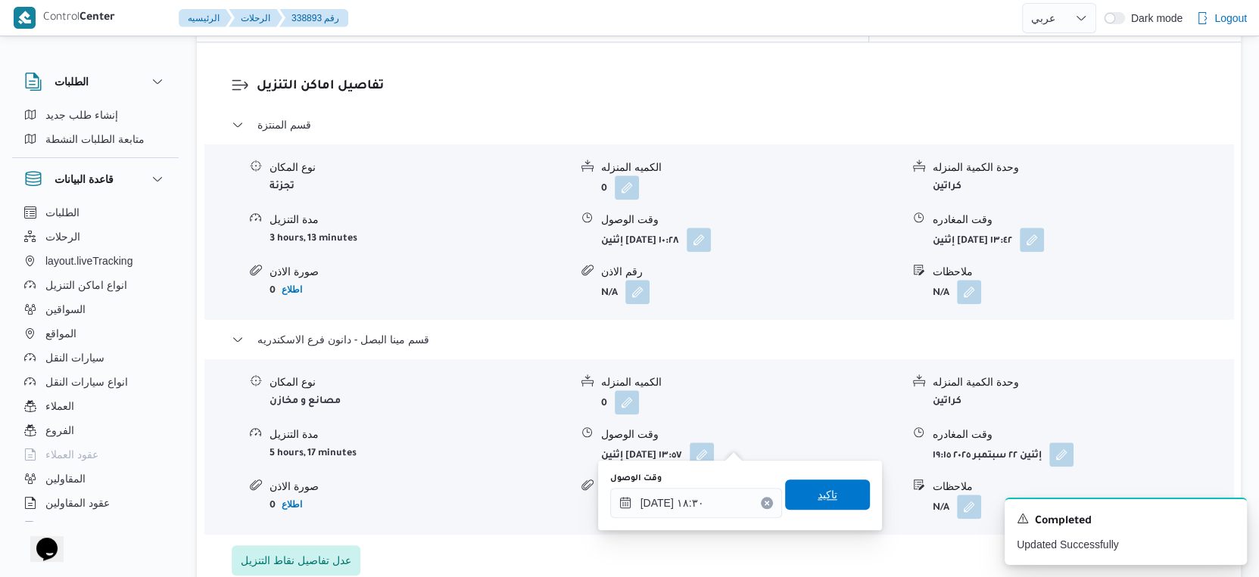
click at [819, 496] on span "تاكيد" at bounding box center [827, 495] width 20 height 18
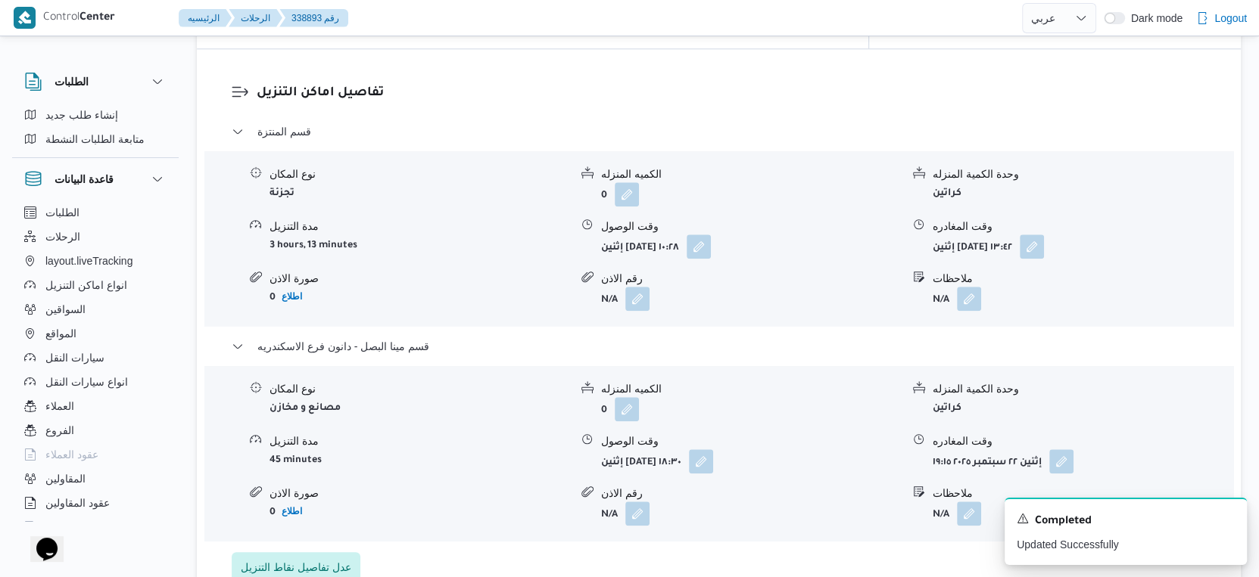
scroll to position [1262, 0]
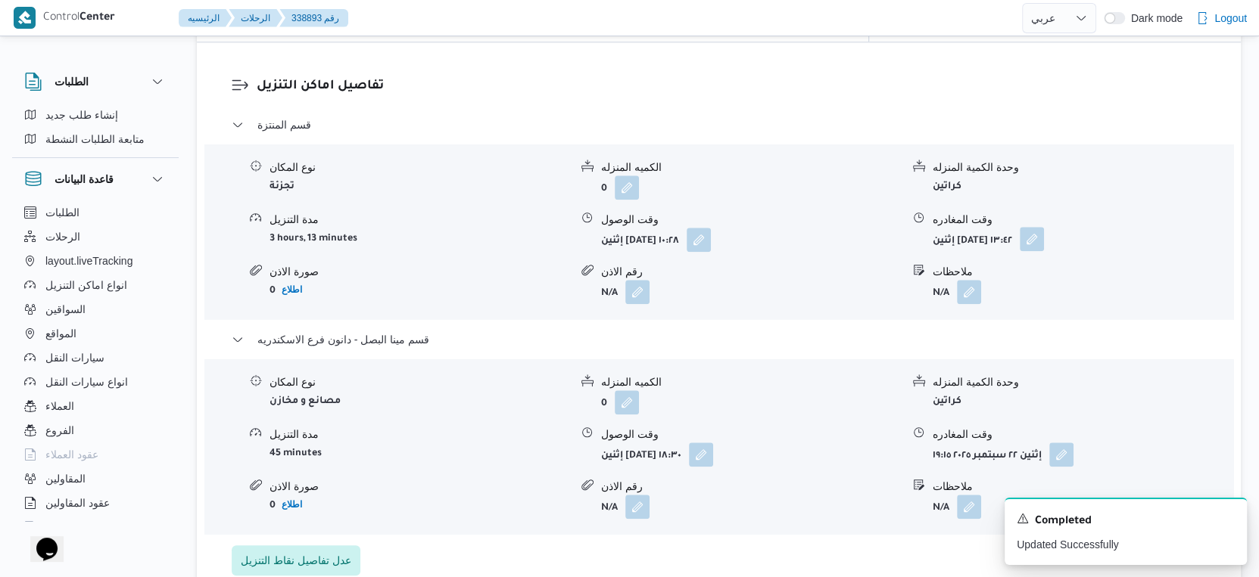
click at [1044, 227] on button "button" at bounding box center [1031, 239] width 24 height 24
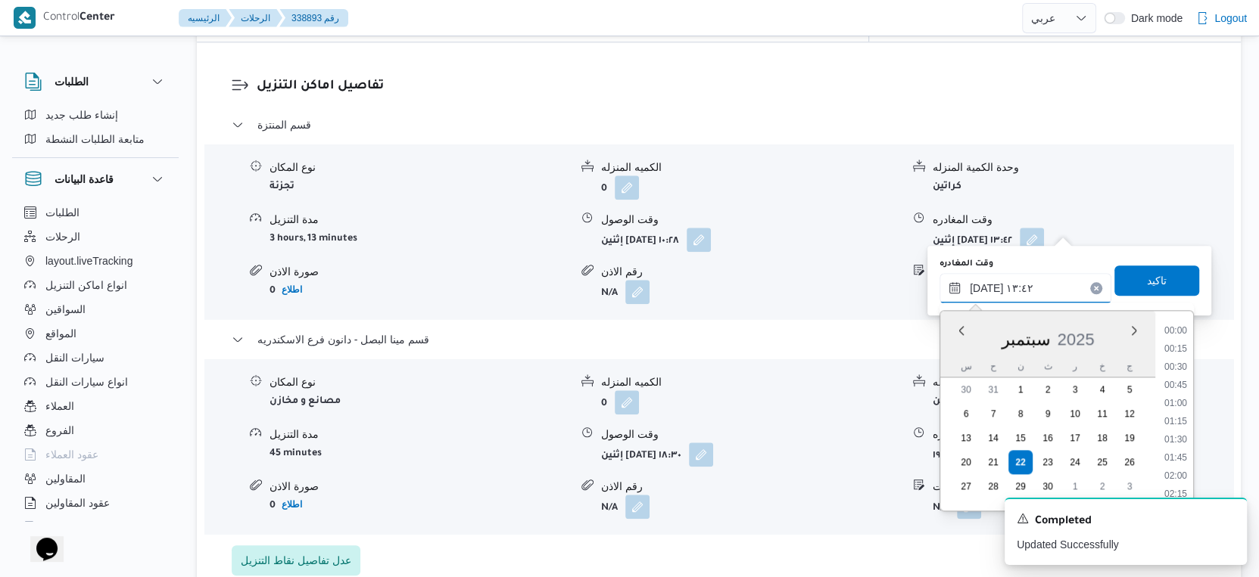
click at [1032, 285] on input "[DATE] ١٣:٤٢" at bounding box center [1025, 288] width 172 height 30
click at [1183, 328] on li "18:00" at bounding box center [1175, 330] width 35 height 15
type input "[DATE] ١٨:٠٠"
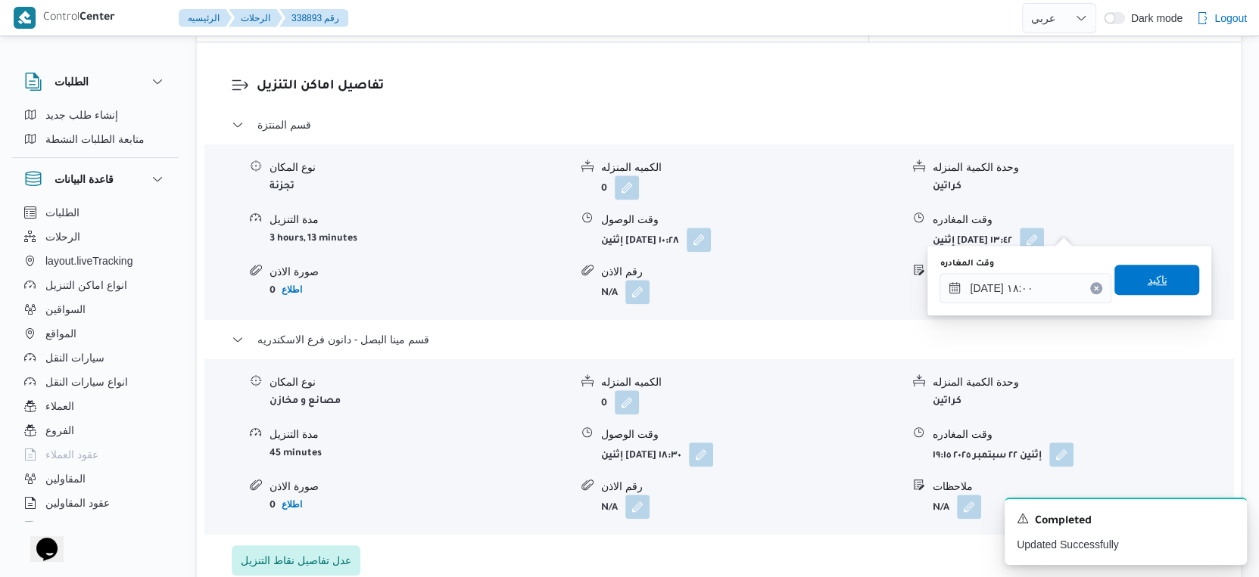
click at [1164, 282] on span "تاكيد" at bounding box center [1156, 280] width 85 height 30
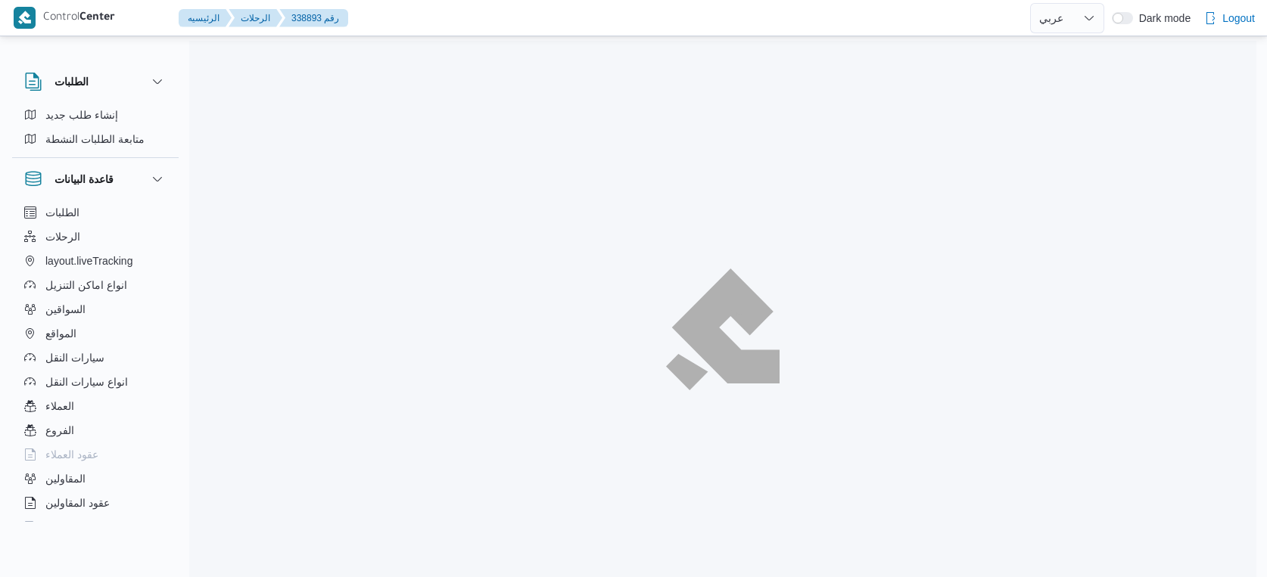
select select "ar"
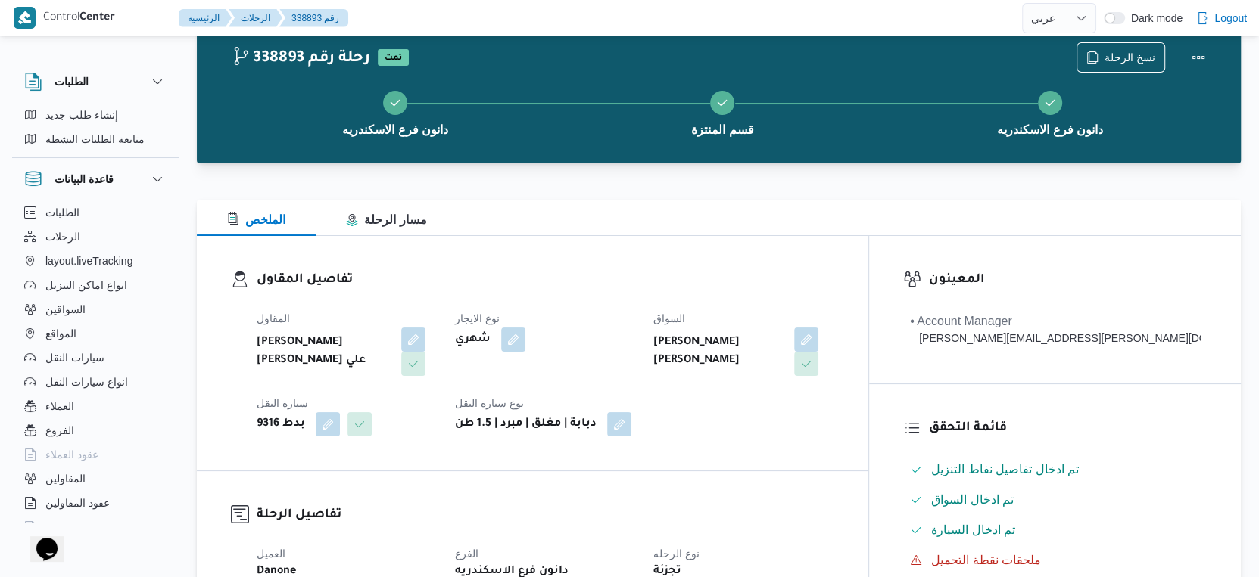
scroll to position [630, 0]
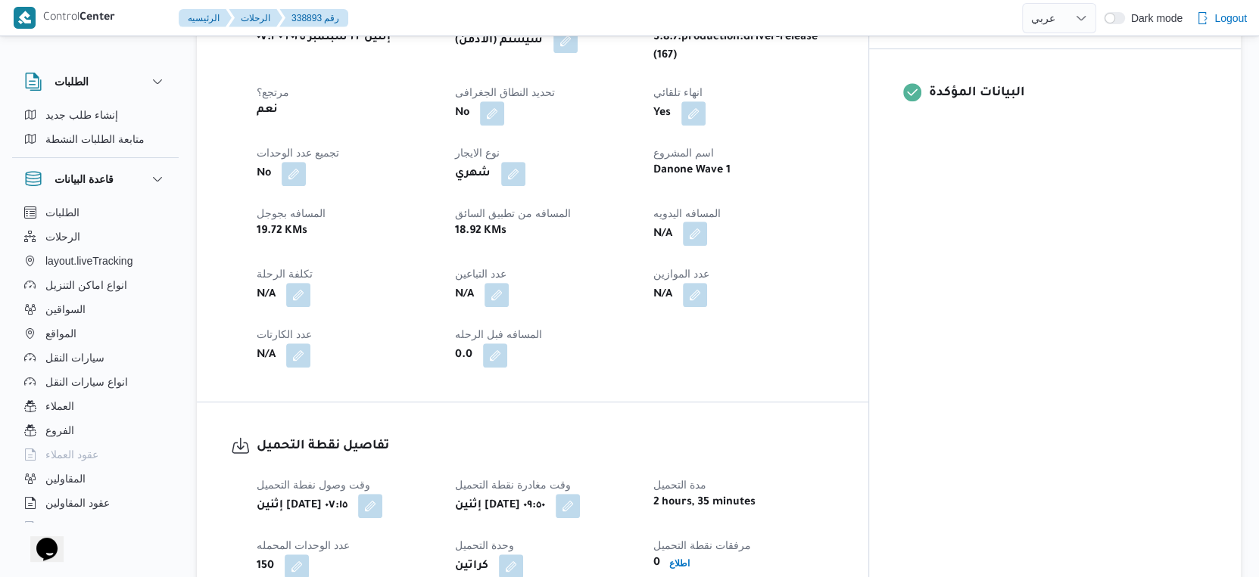
click at [707, 222] on button "button" at bounding box center [695, 234] width 24 height 24
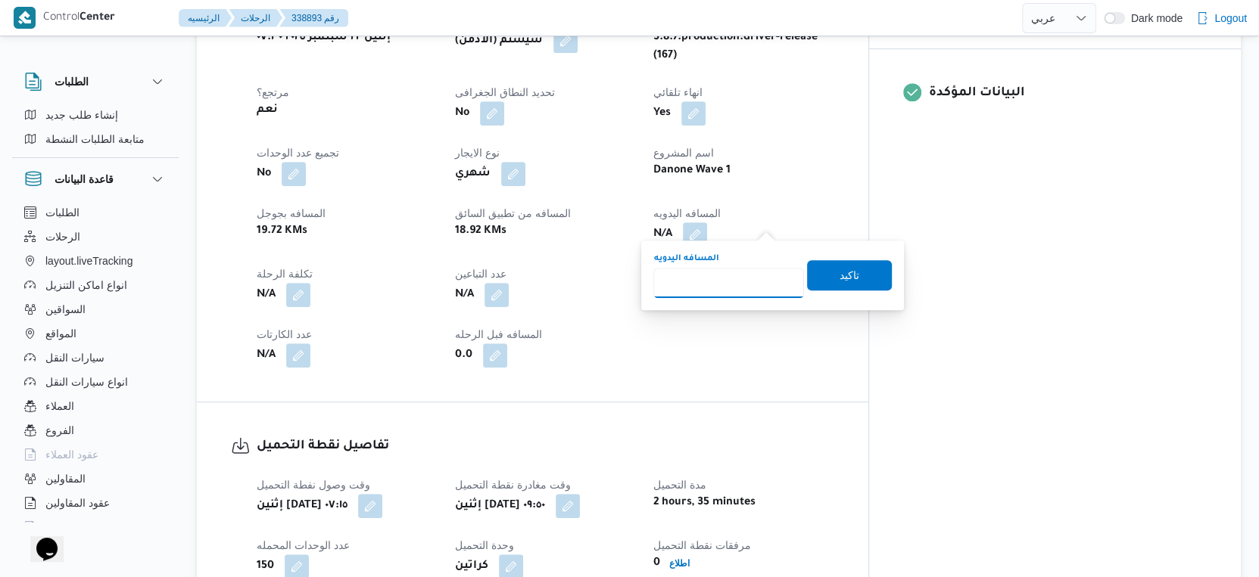
click at [721, 281] on input "المسافه اليدويه" at bounding box center [728, 283] width 151 height 30
type input "43"
click at [842, 275] on span "تاكيد" at bounding box center [849, 275] width 20 height 18
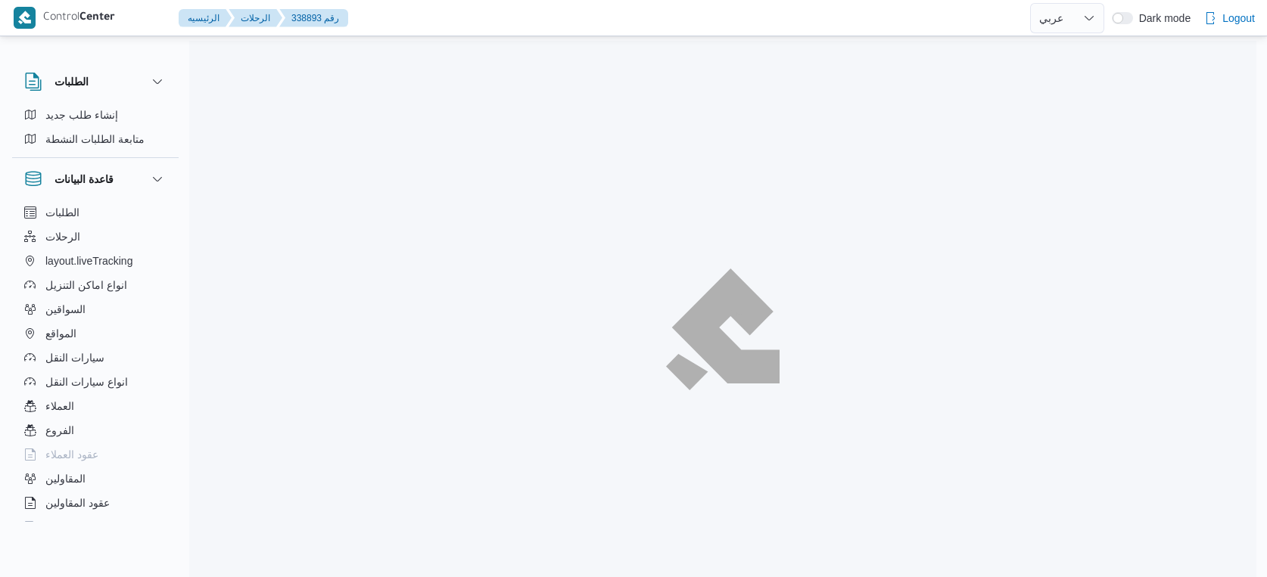
select select "ar"
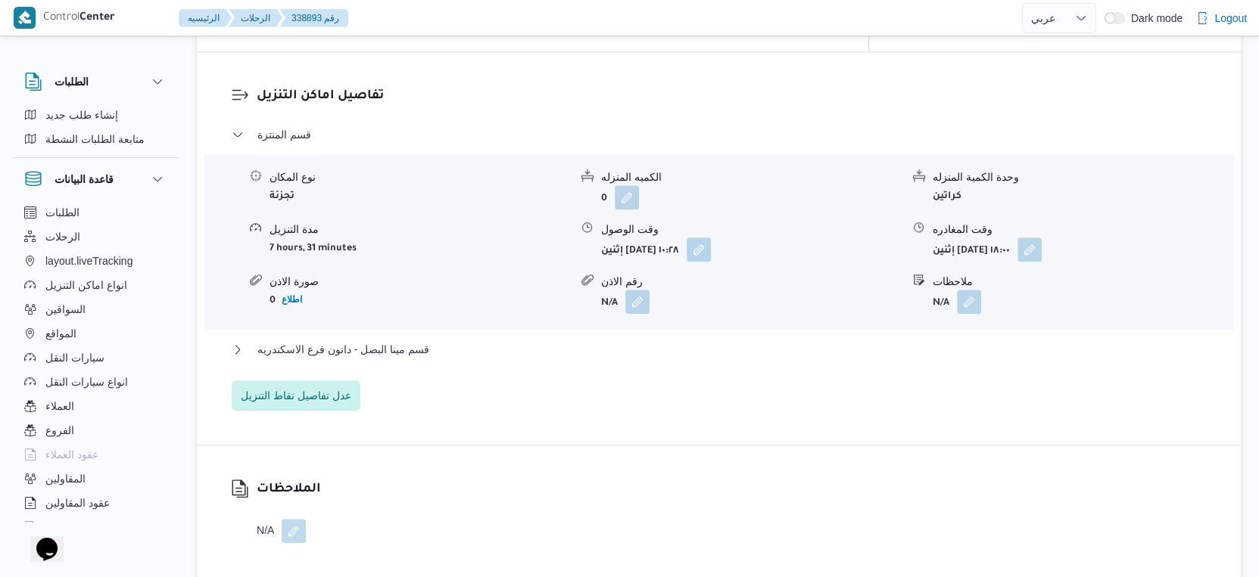
scroll to position [1262, 0]
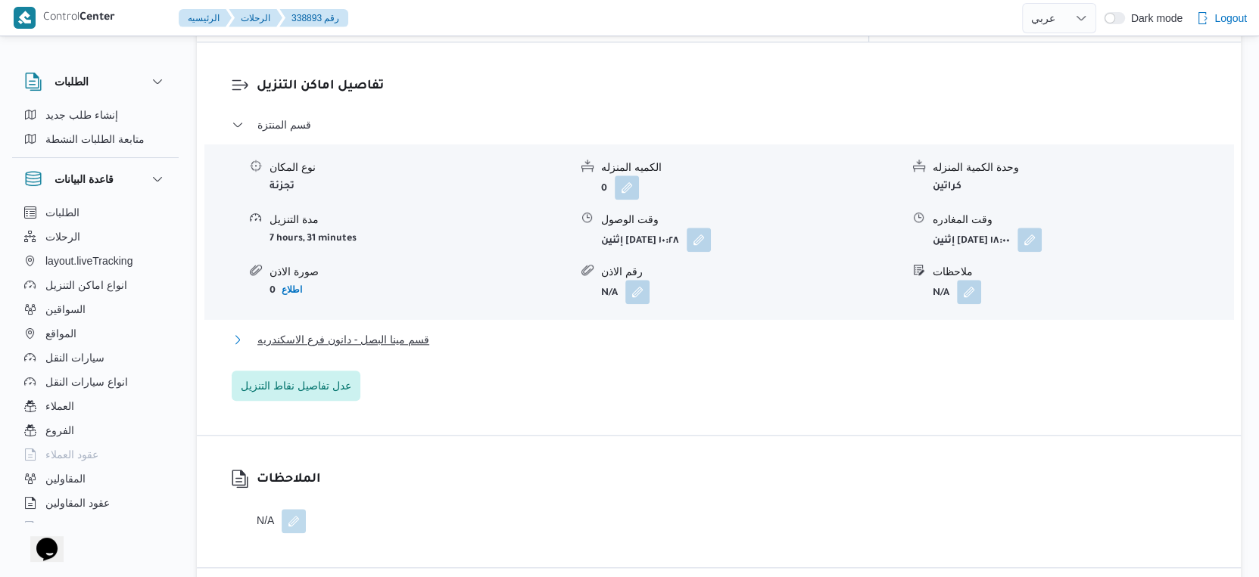
click at [425, 331] on span "قسم مينا البصل - دانون فرع الاسكندريه" at bounding box center [343, 340] width 172 height 18
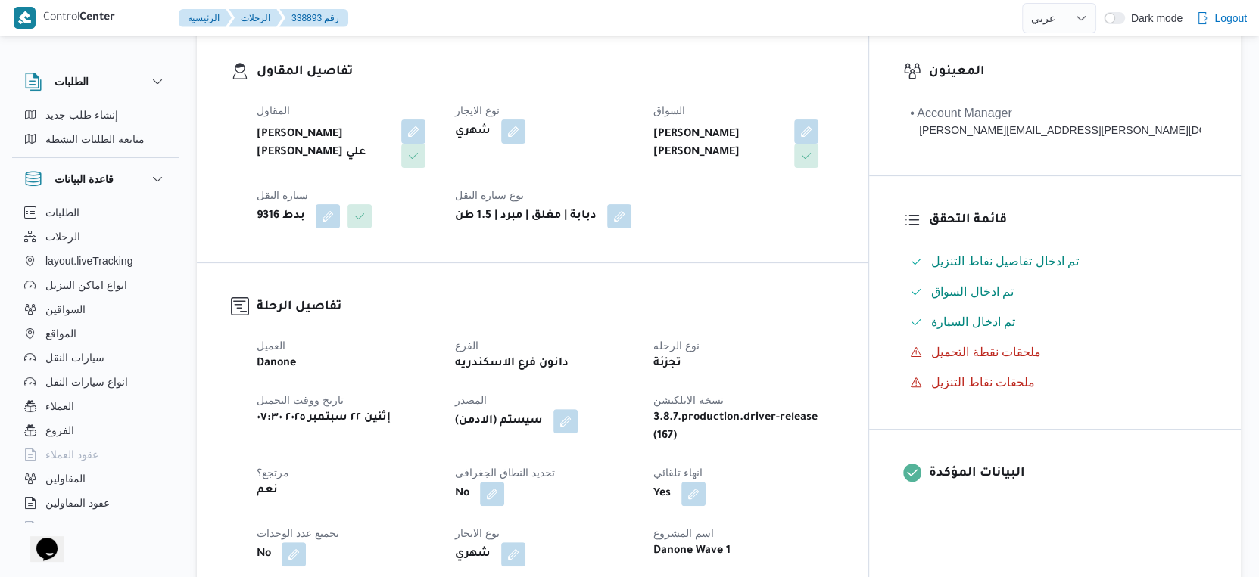
scroll to position [420, 0]
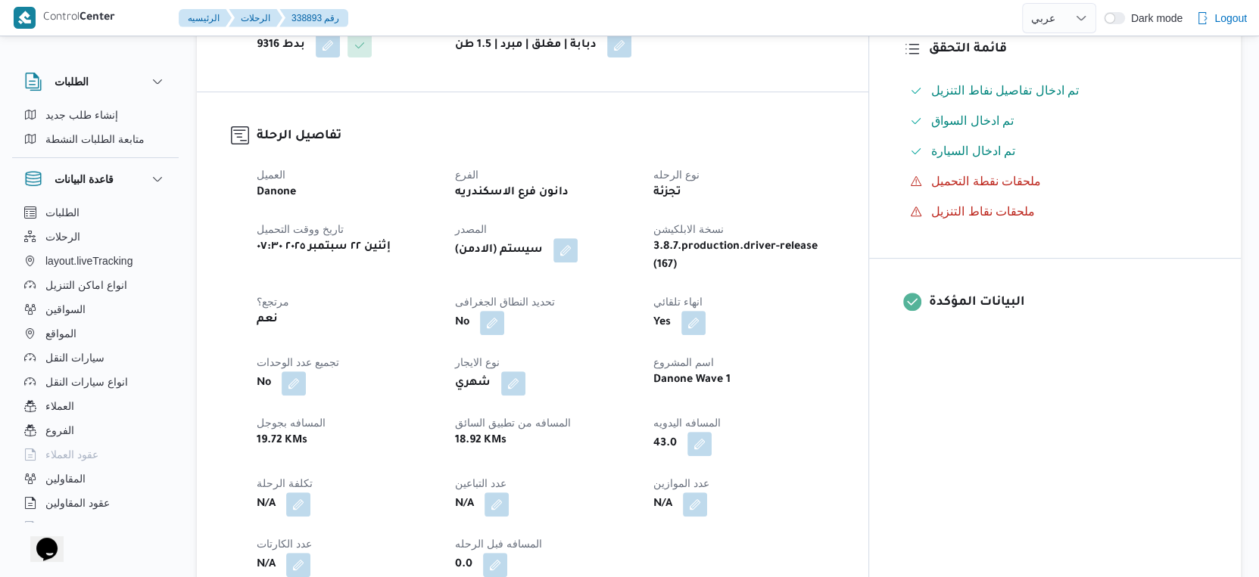
select select "ar"
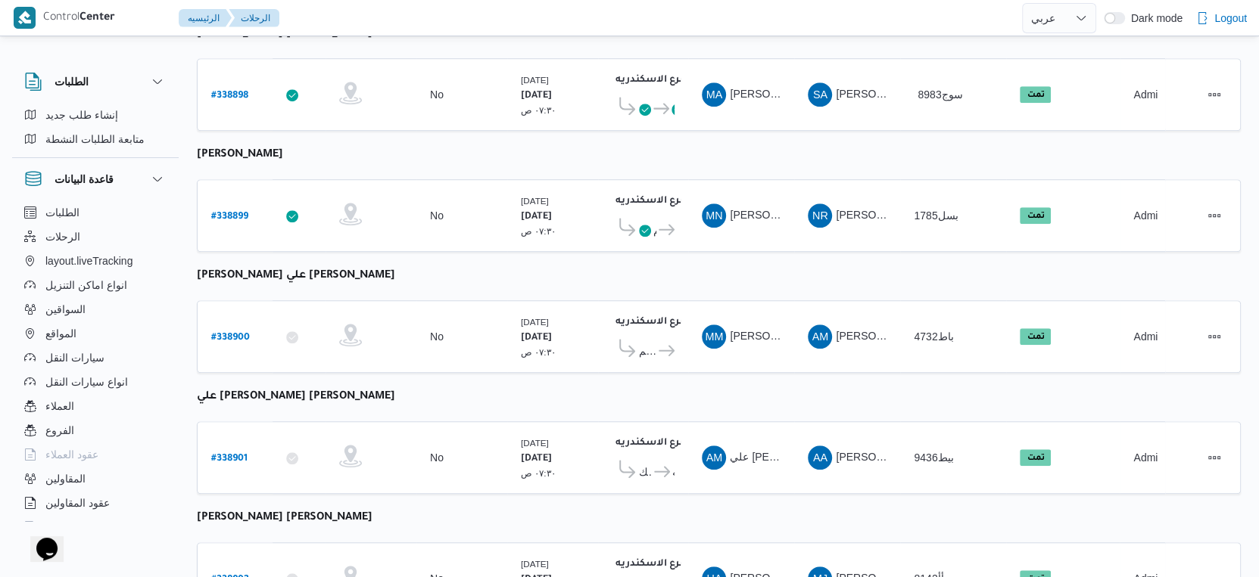
scroll to position [898, 0]
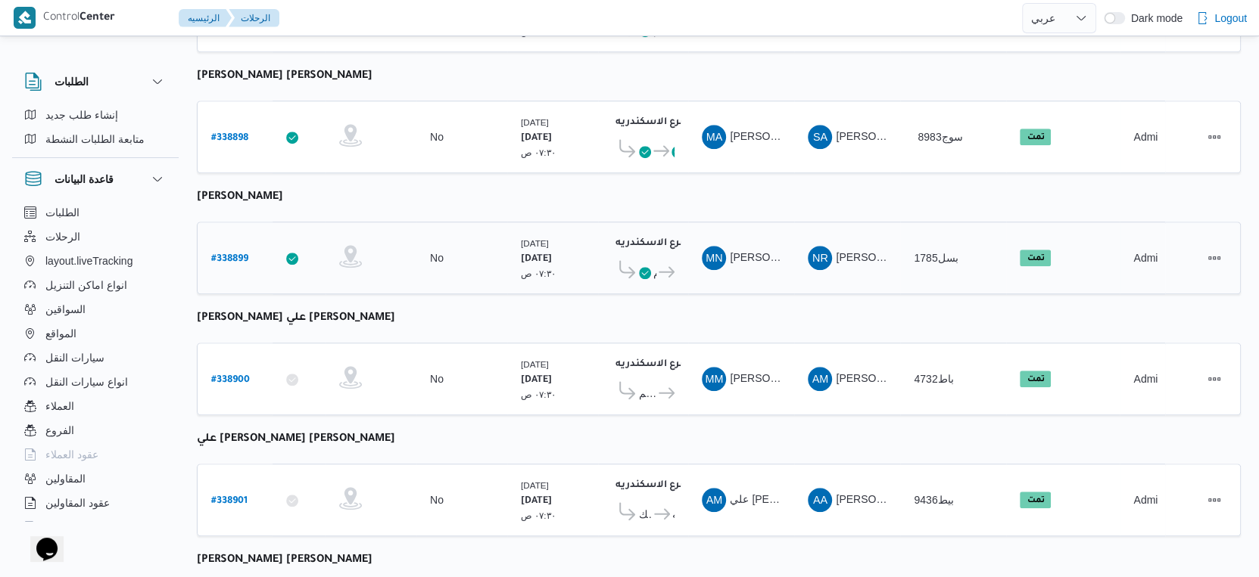
click at [235, 254] on b "# 338899" at bounding box center [229, 259] width 37 height 11
select select "ar"
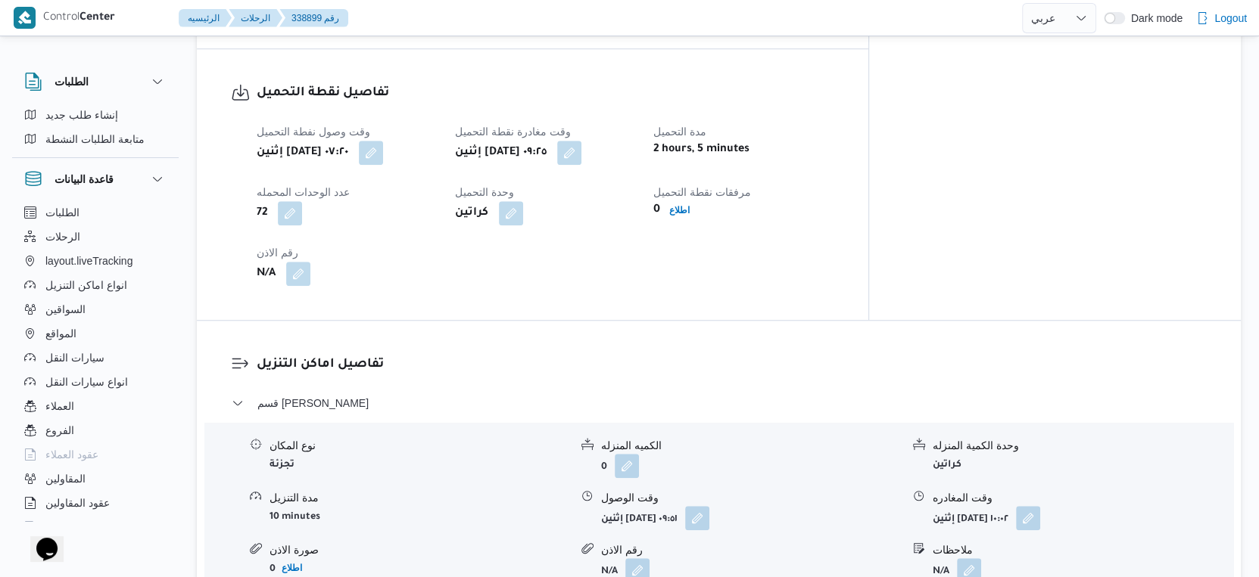
scroll to position [1151, 0]
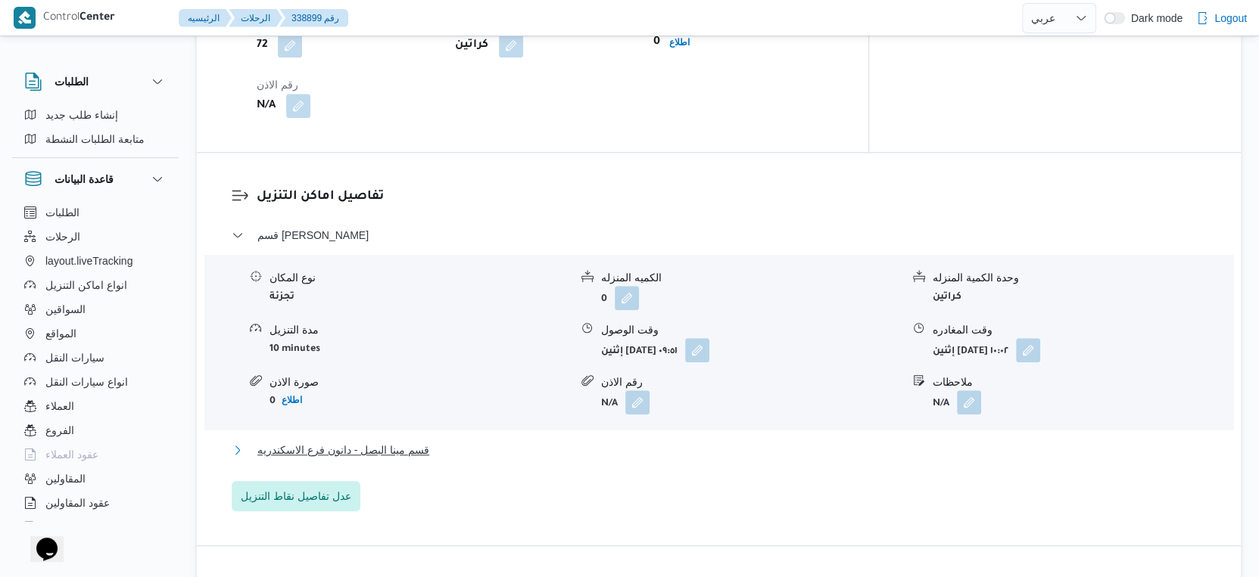
click at [421, 441] on span "قسم مينا البصل - دانون فرع الاسكندريه" at bounding box center [343, 450] width 172 height 18
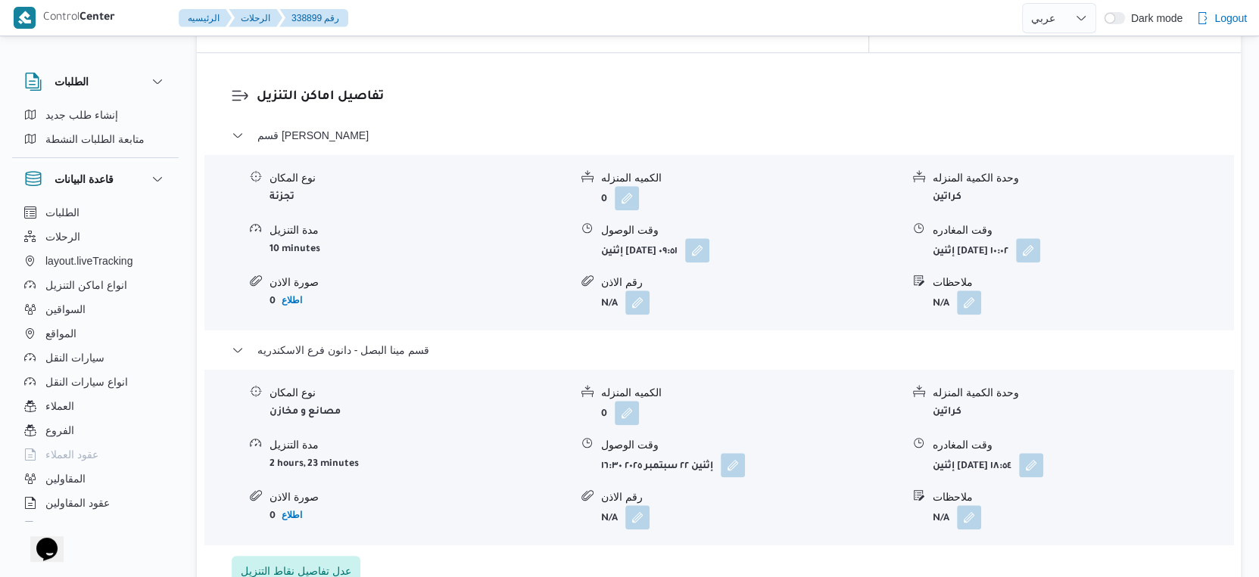
scroll to position [1319, 0]
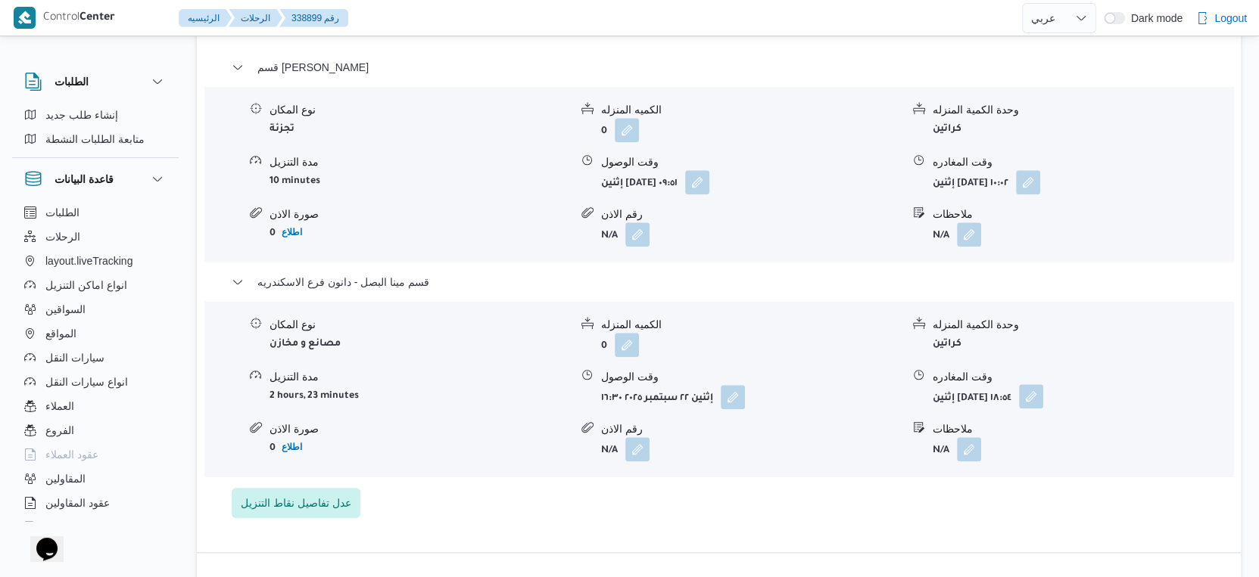
click at [1043, 384] on button "button" at bounding box center [1031, 396] width 24 height 24
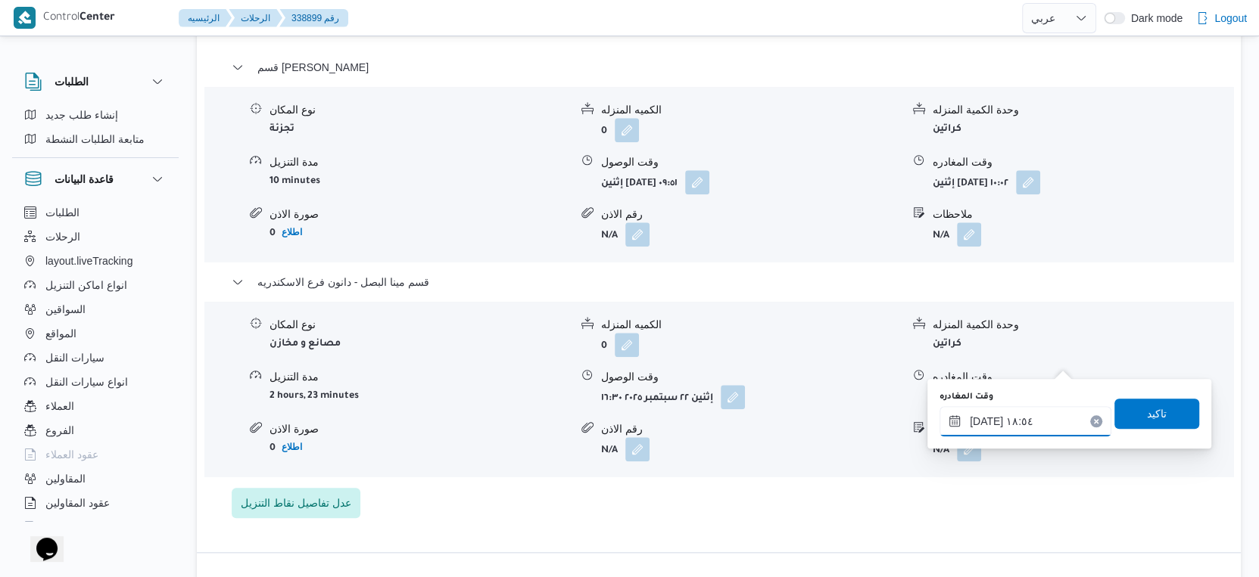
click at [1027, 433] on input "٢٢/٠٩/٢٠٢٥ ١٨:٥٤" at bounding box center [1025, 421] width 172 height 30
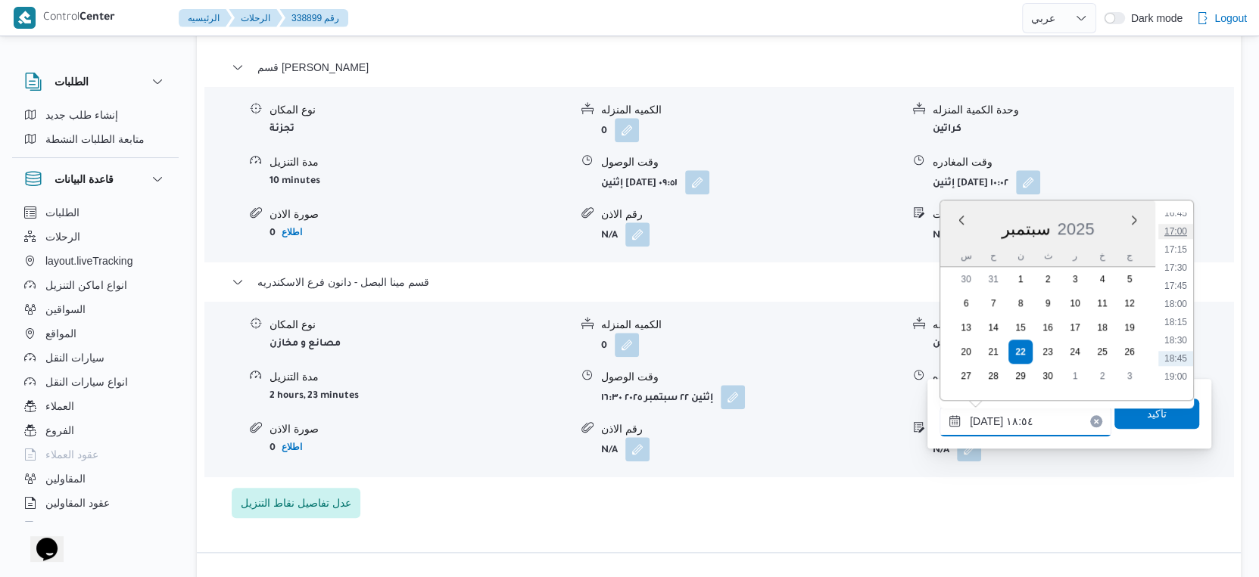
scroll to position [1184, 0]
click at [1177, 251] on li "16:45" at bounding box center [1175, 252] width 35 height 15
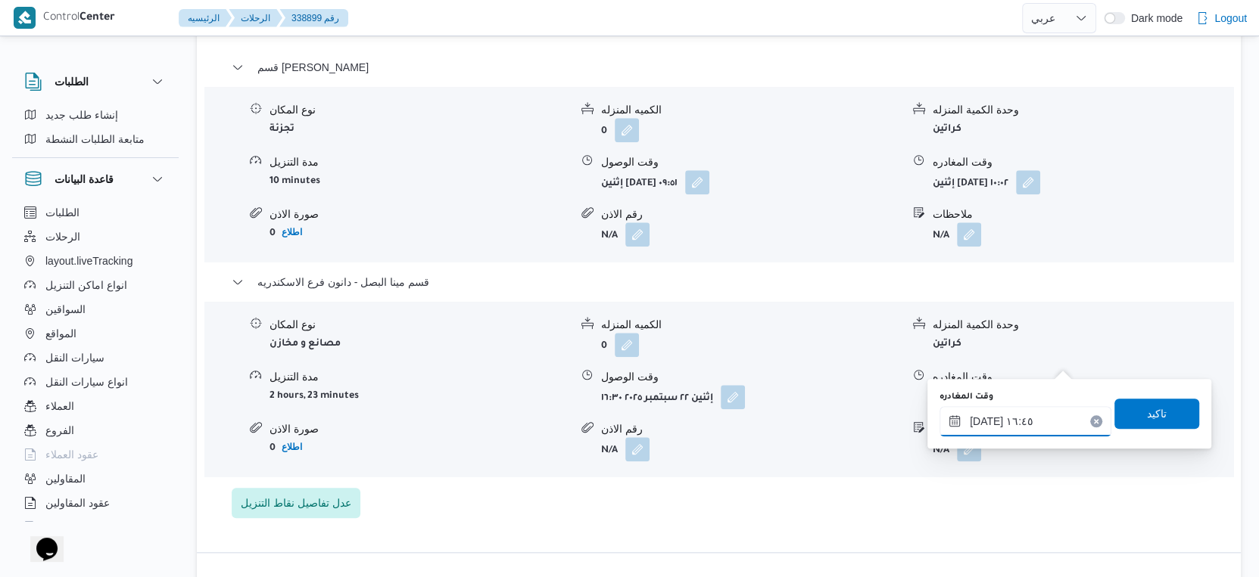
click at [985, 418] on input "٢٢/٠٩/٢٠٢٥ ١٦:٤٥" at bounding box center [1025, 421] width 172 height 30
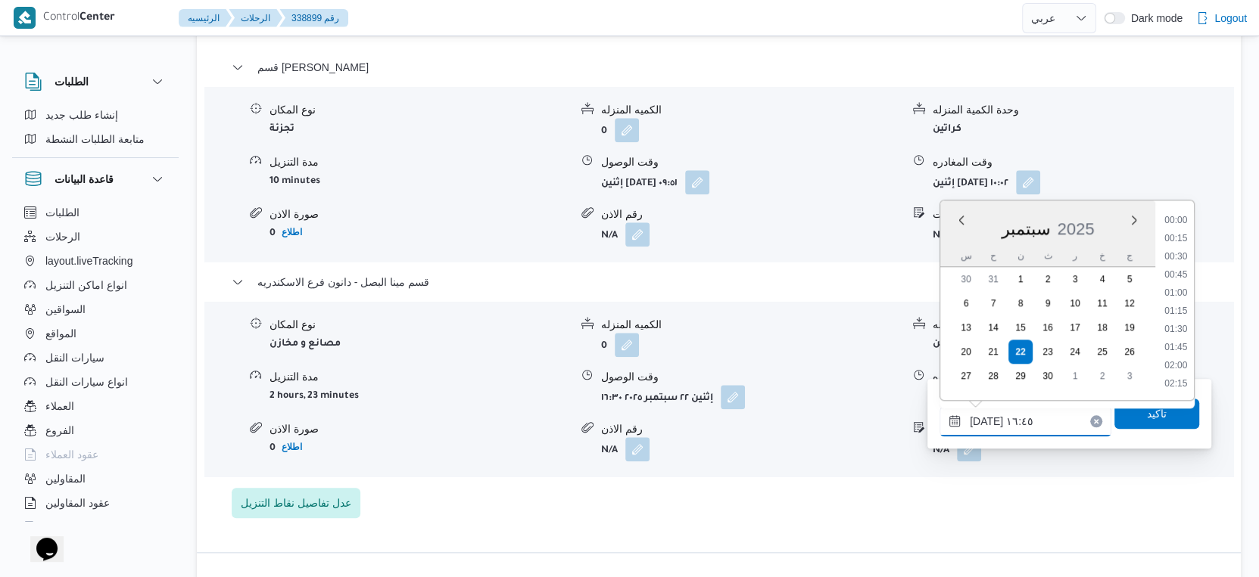
click at [985, 418] on input "٢٢/٠٩/٢٠٢٥ ١٦:٤٥" at bounding box center [1025, 421] width 172 height 30
type input "٢٢/٠٩/٢٠٢٥ ١٦:٥٤"
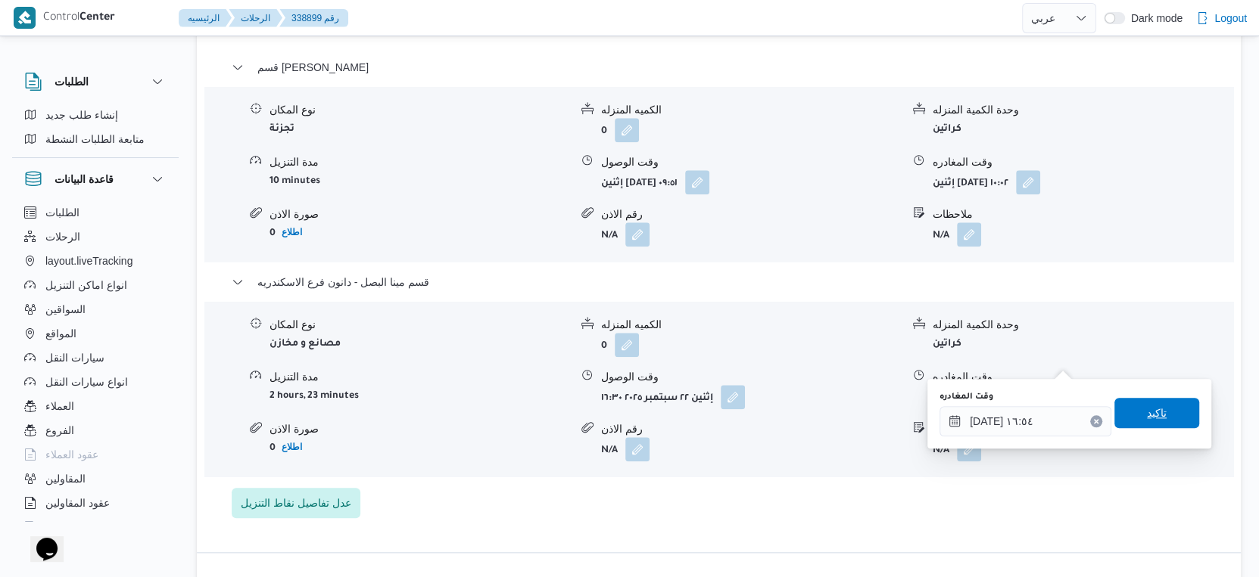
click at [1147, 426] on span "تاكيد" at bounding box center [1156, 413] width 85 height 30
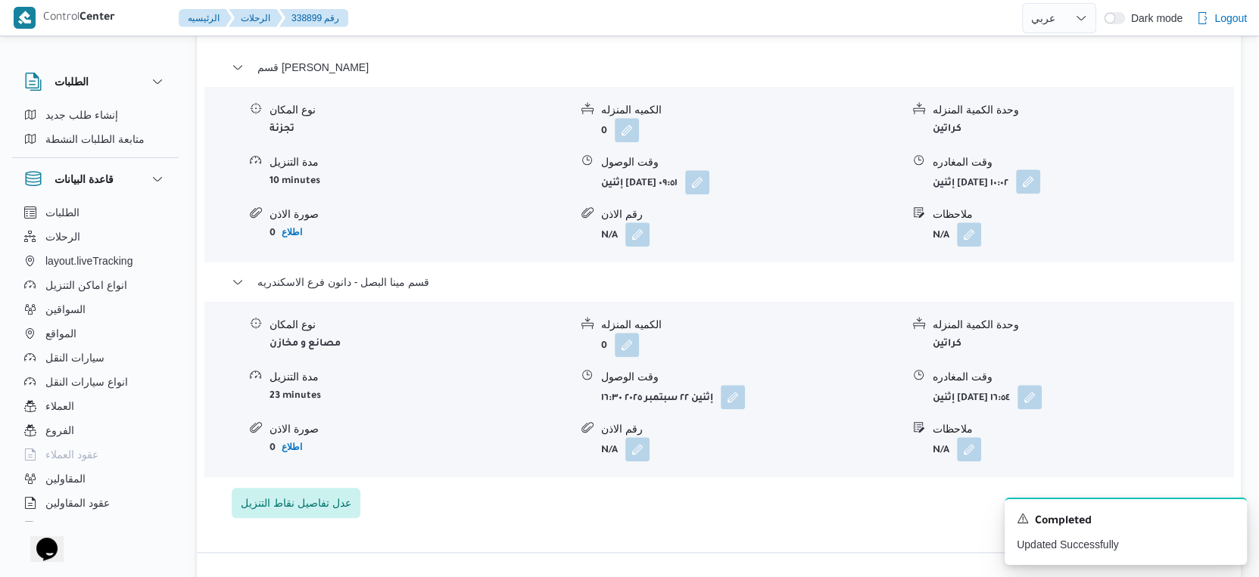
click at [1040, 170] on button "button" at bounding box center [1028, 182] width 24 height 24
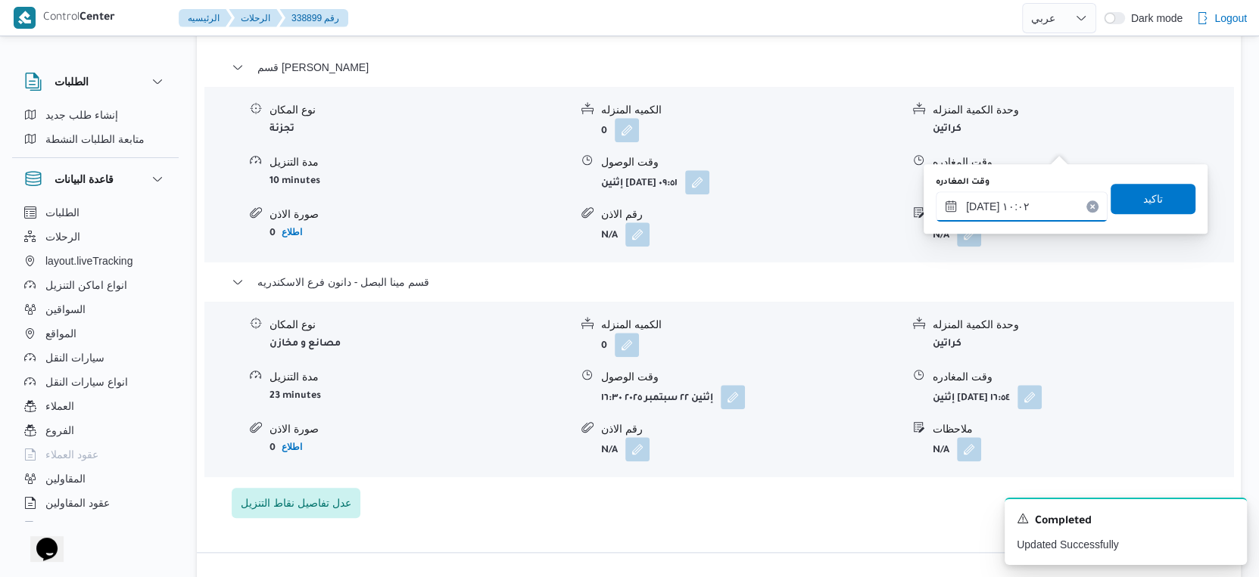
click at [1042, 203] on input "٢٢/٠٩/٢٠٢٥ ١٠:٠٢" at bounding box center [1021, 206] width 172 height 30
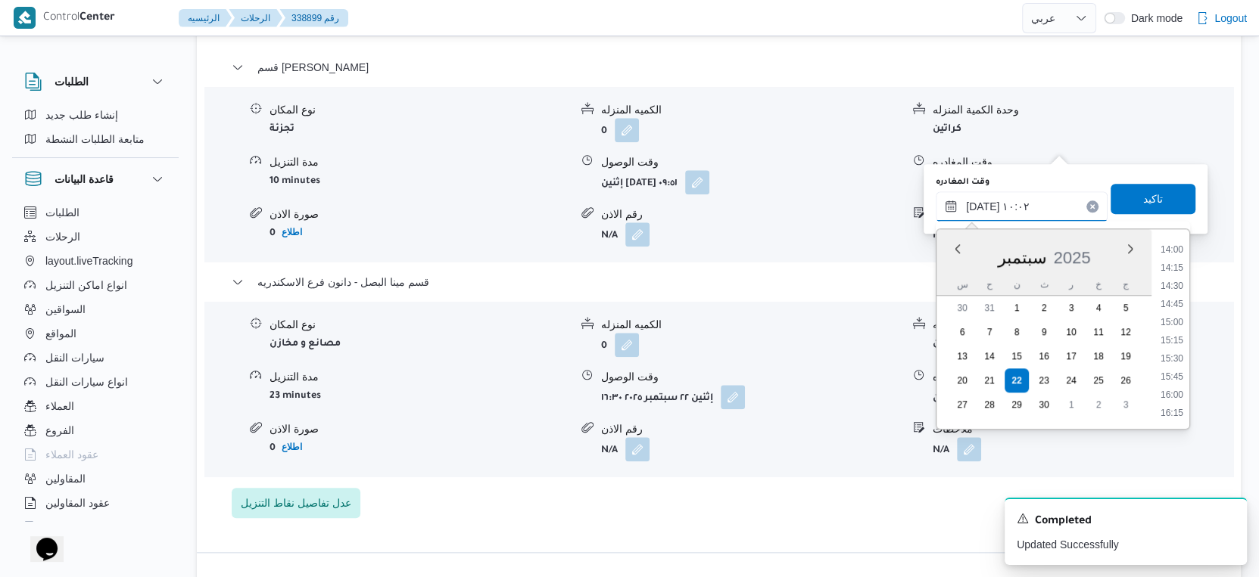
scroll to position [1055, 0]
click at [1174, 355] on li "16:00" at bounding box center [1171, 356] width 35 height 15
type input "٢٢/٠٩/٢٠٢٥ ١٦:٠٠"
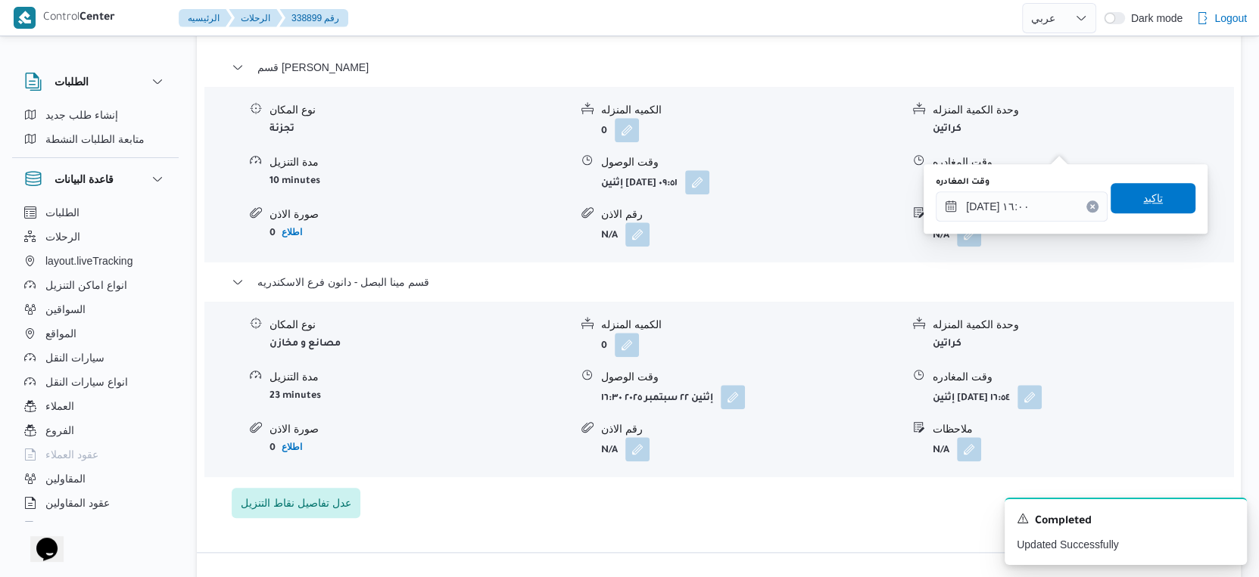
click at [1149, 192] on span "تاكيد" at bounding box center [1153, 198] width 20 height 18
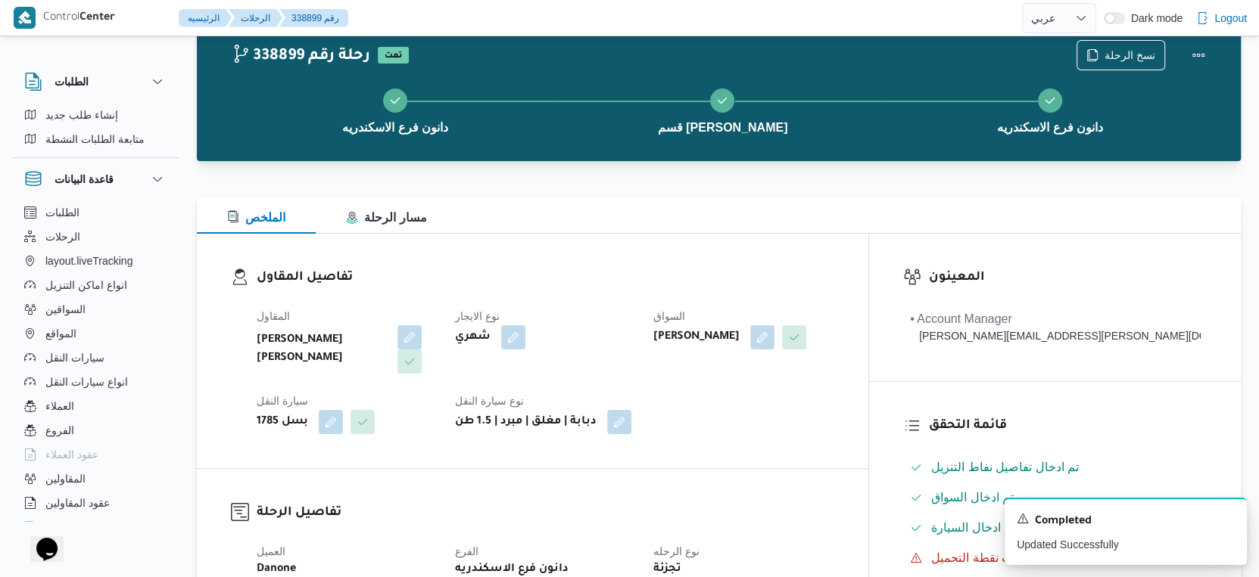
scroll to position [0, 0]
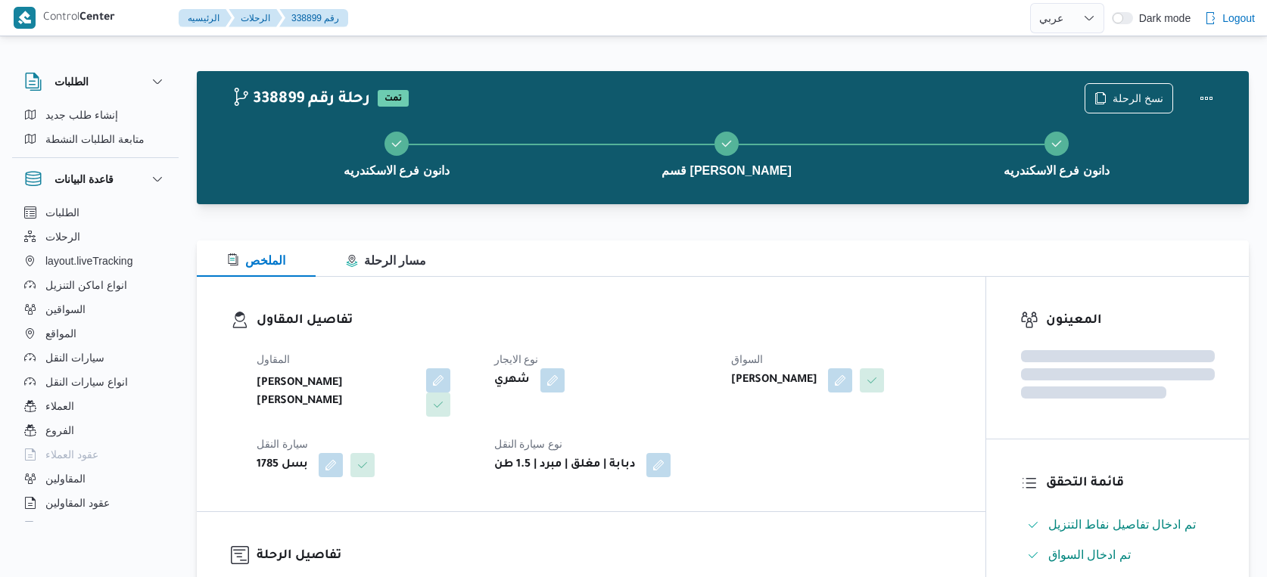
select select "ar"
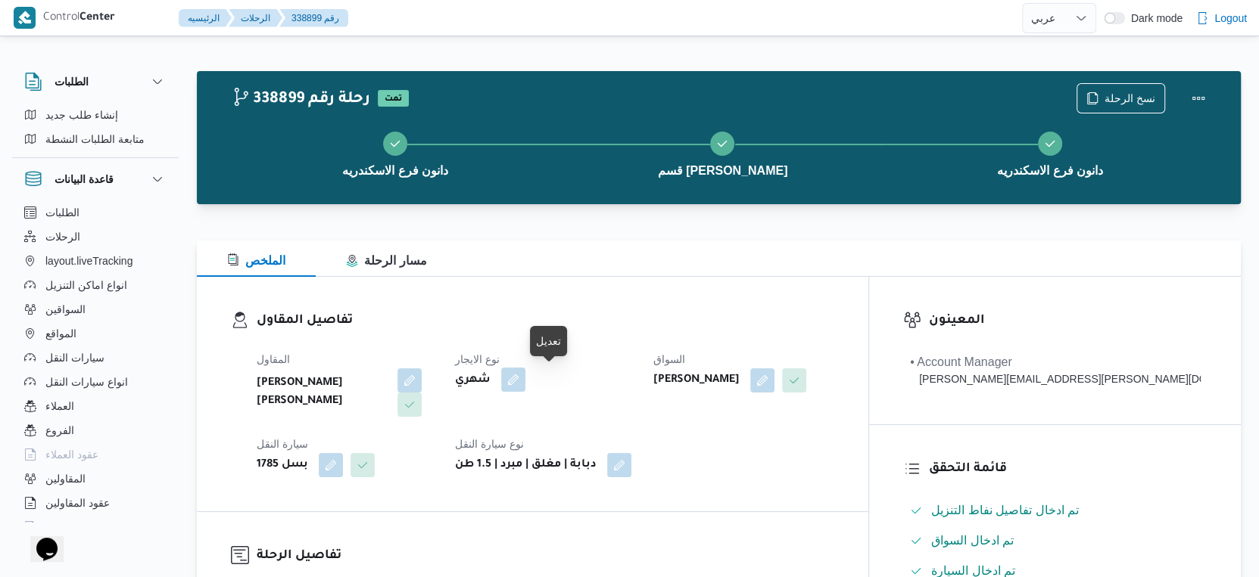
scroll to position [504, 0]
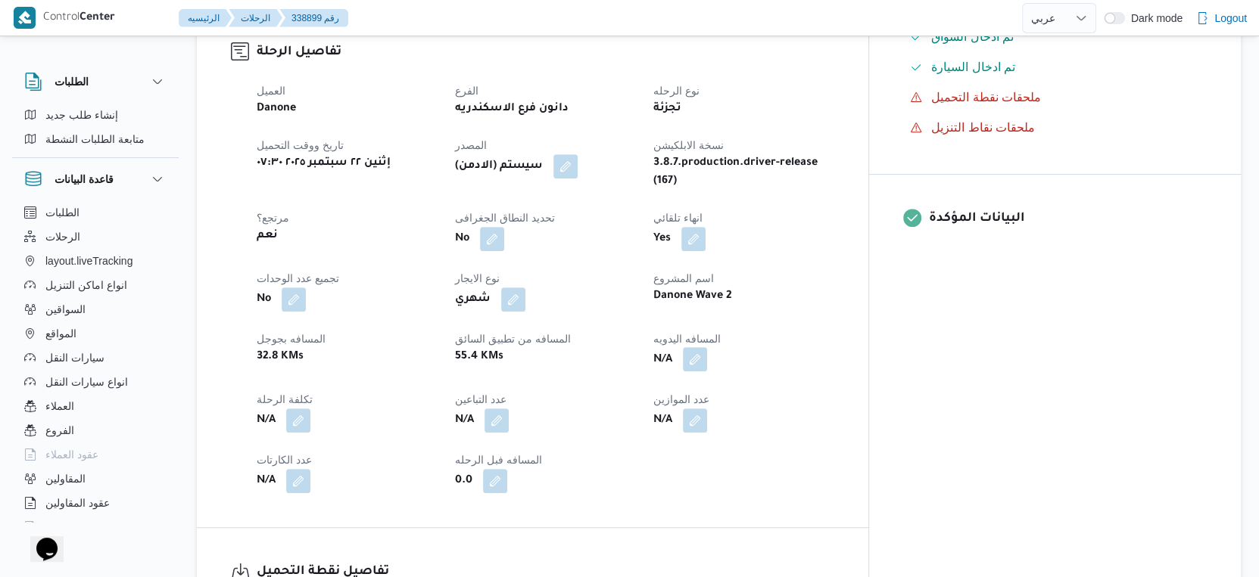
click at [707, 347] on button "button" at bounding box center [695, 359] width 24 height 24
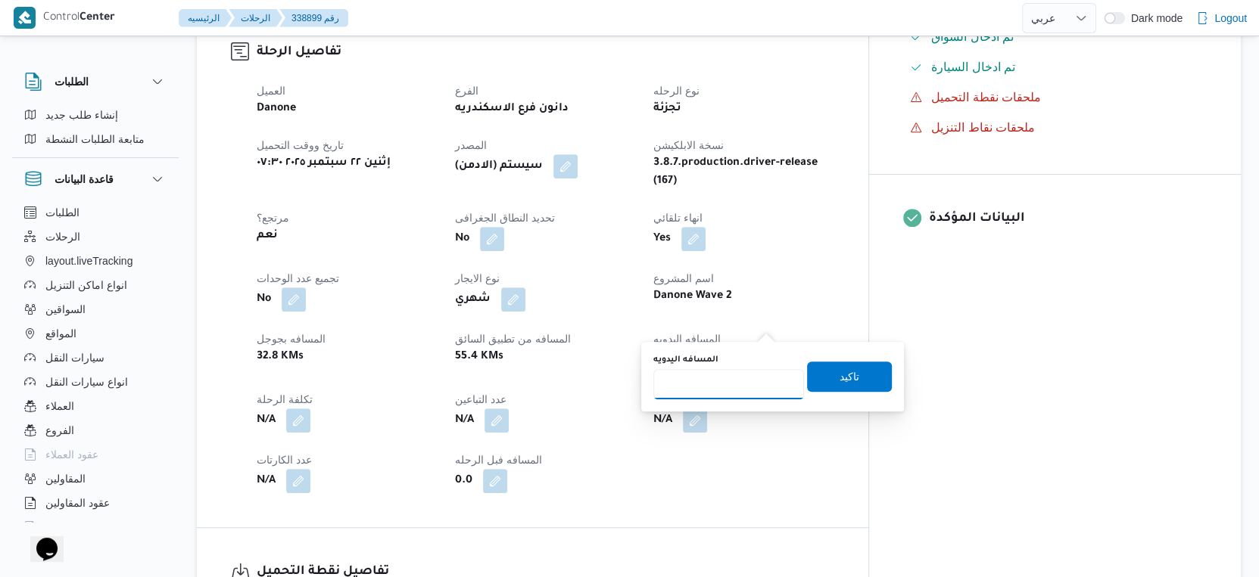
click at [711, 388] on input "المسافه اليدويه" at bounding box center [728, 384] width 151 height 30
type input "27"
click at [842, 372] on span "تاكيد" at bounding box center [849, 376] width 20 height 18
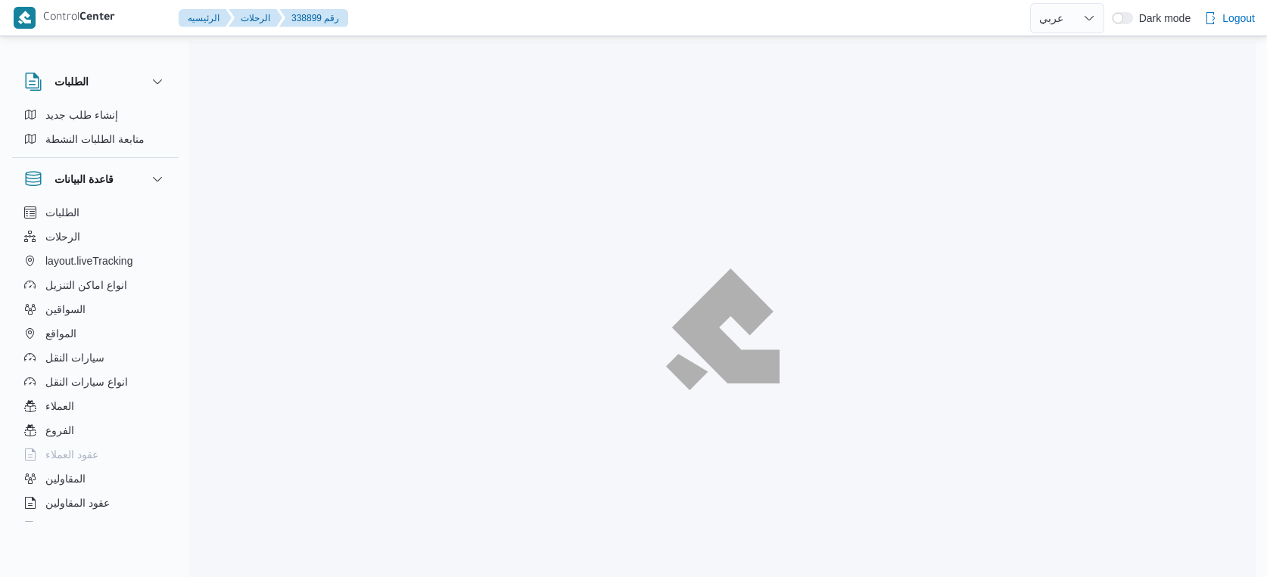
select select "ar"
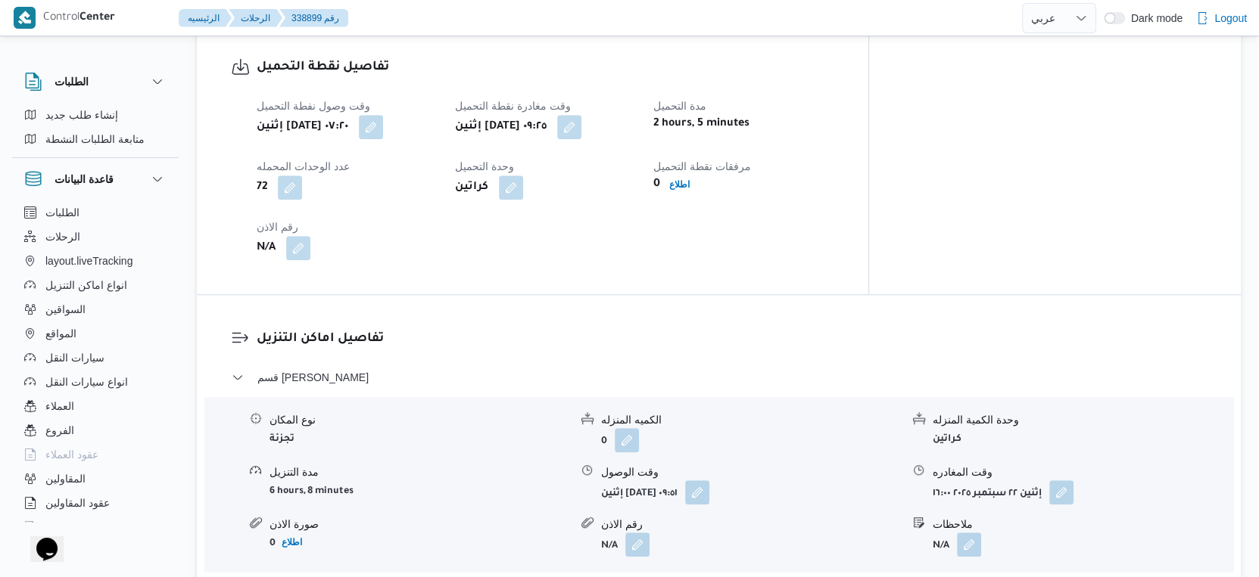
scroll to position [1345, 0]
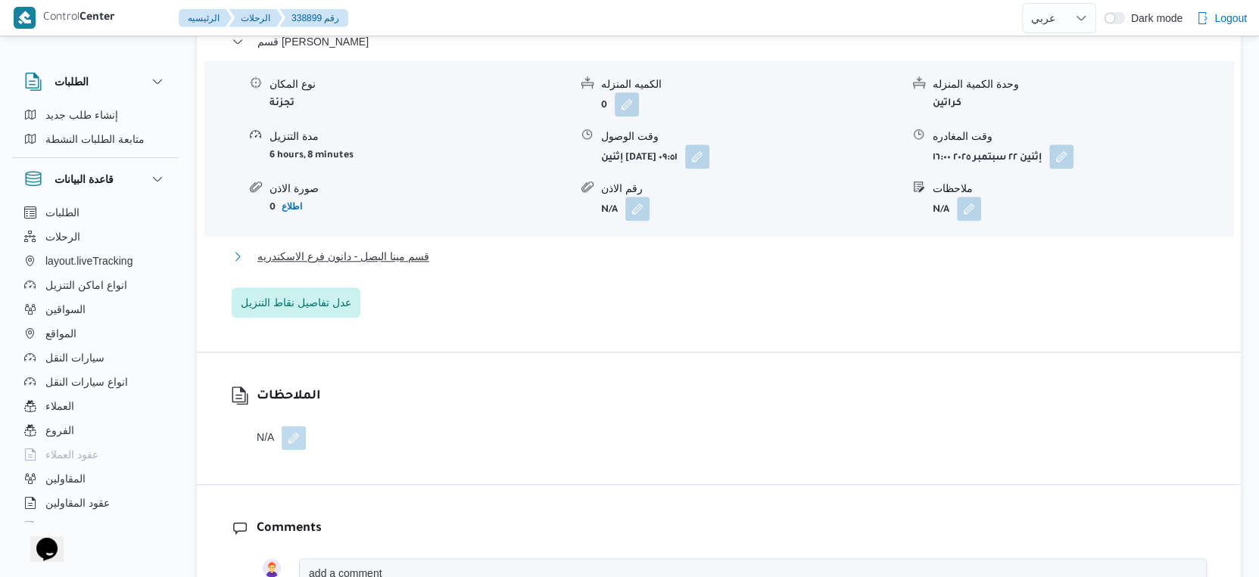
click at [434, 247] on button "قسم مينا البصل - دانون فرع الاسكندريه" at bounding box center [719, 256] width 975 height 18
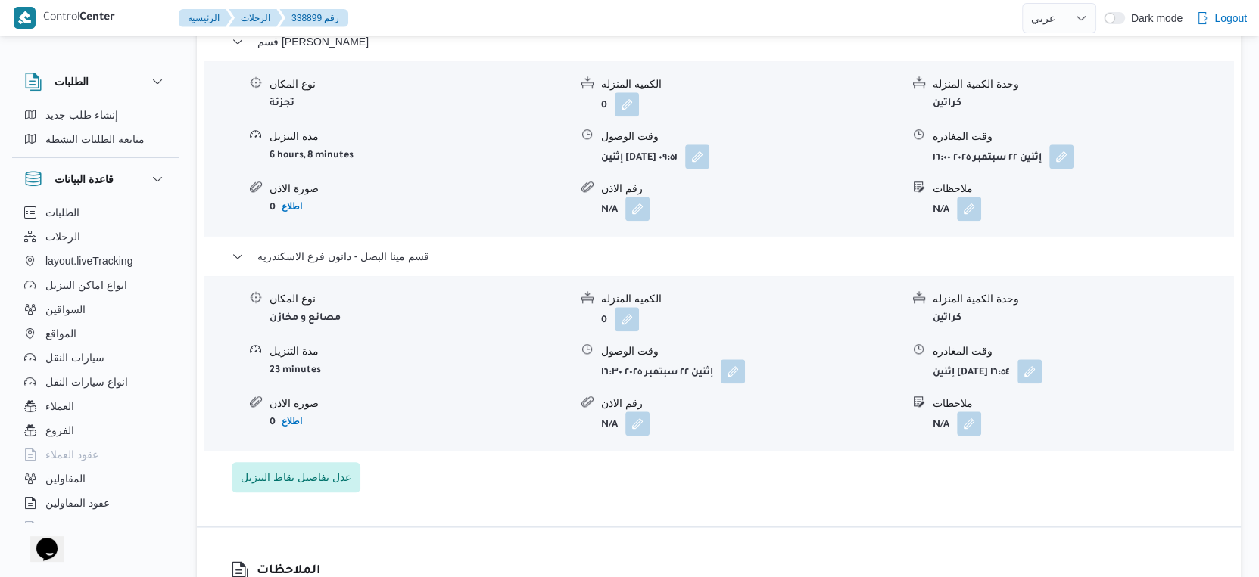
click at [564, 456] on div "تفاصيل اماكن التنزيل قسم سيدى جابر نوع المكان تجزئة الكميه المنزله 0 وحدة الكمي…" at bounding box center [719, 243] width 1044 height 568
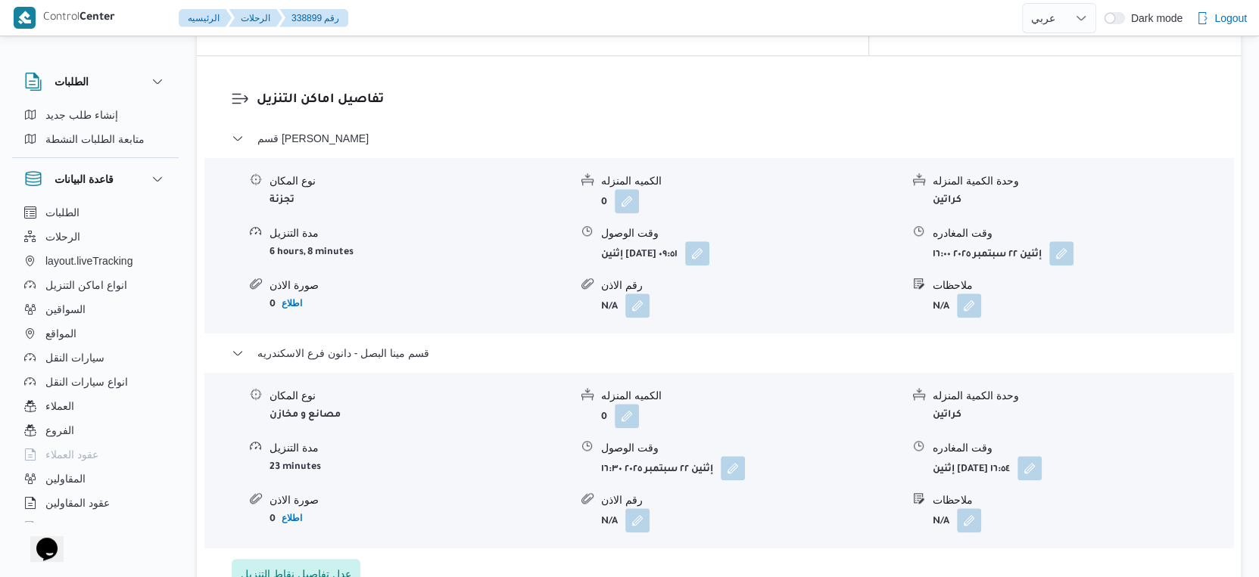
scroll to position [1262, 0]
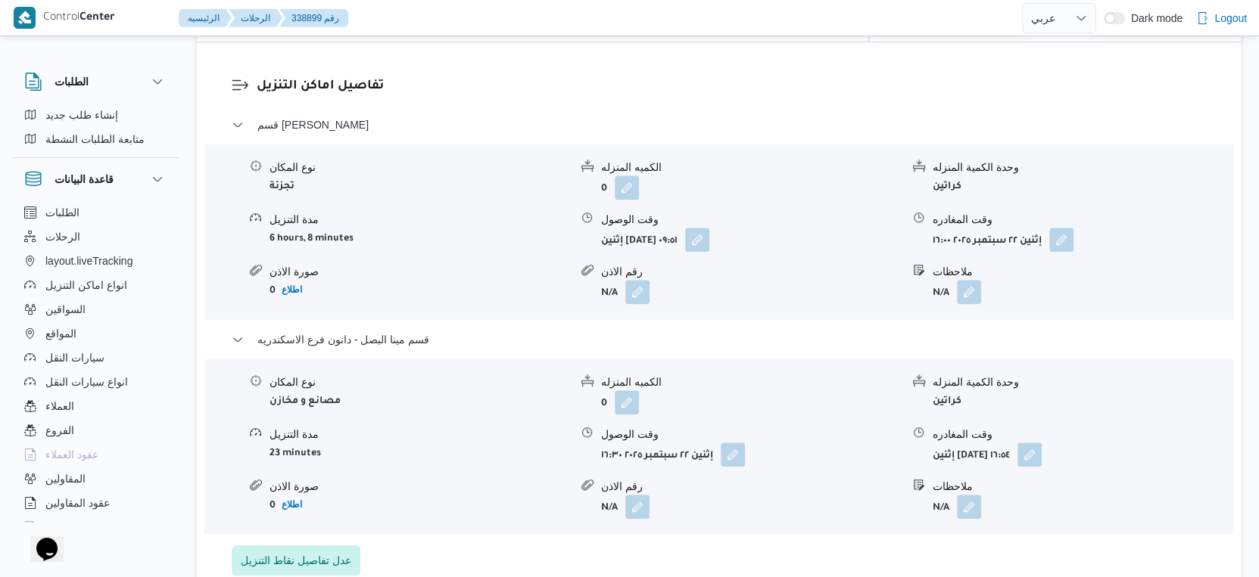
select select "ar"
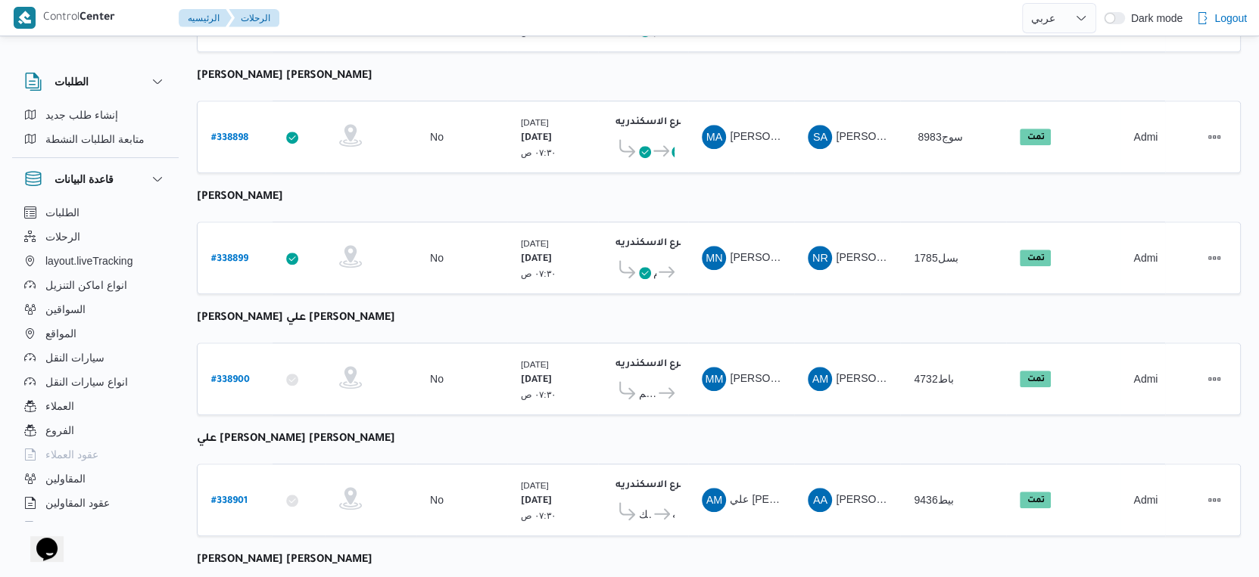
scroll to position [1235, 0]
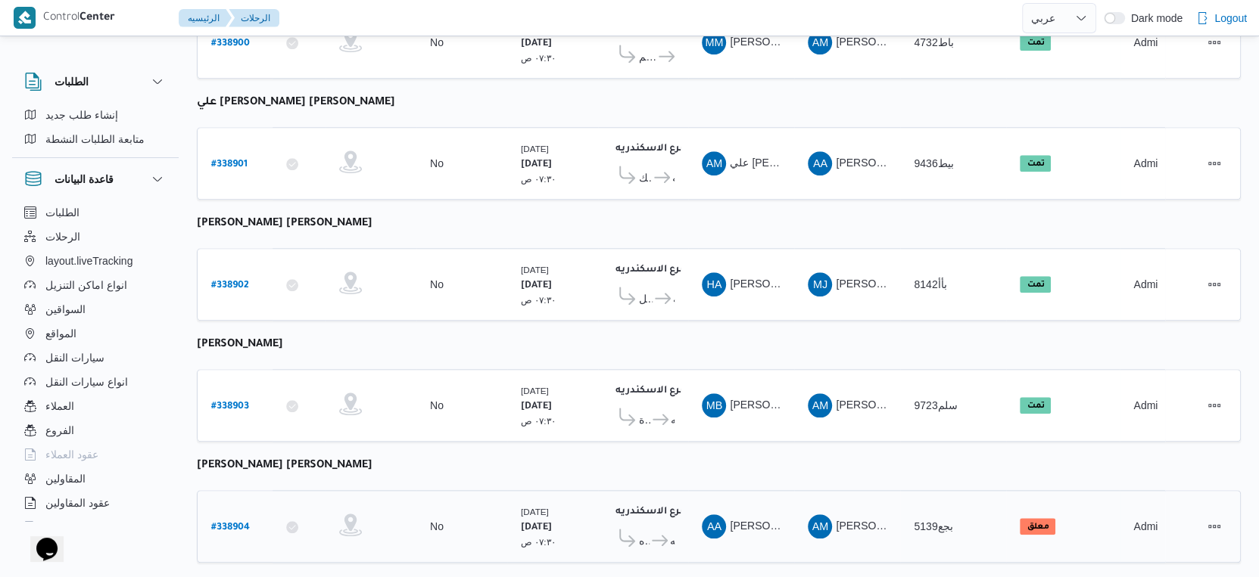
click at [235, 523] on b "# 338904" at bounding box center [230, 528] width 39 height 11
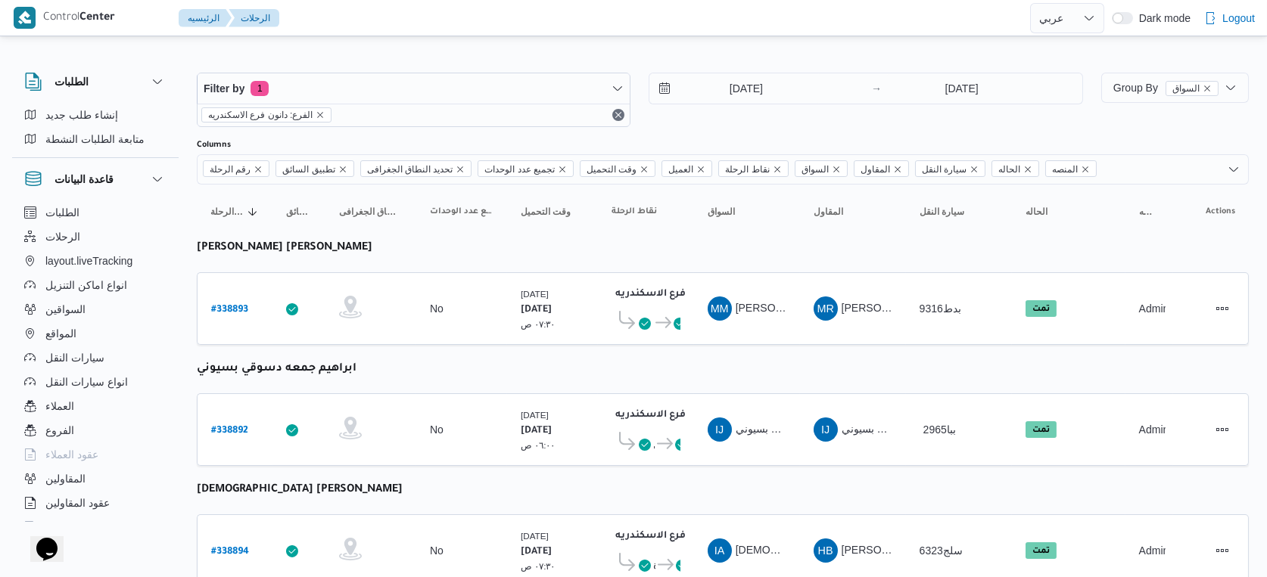
select select "ar"
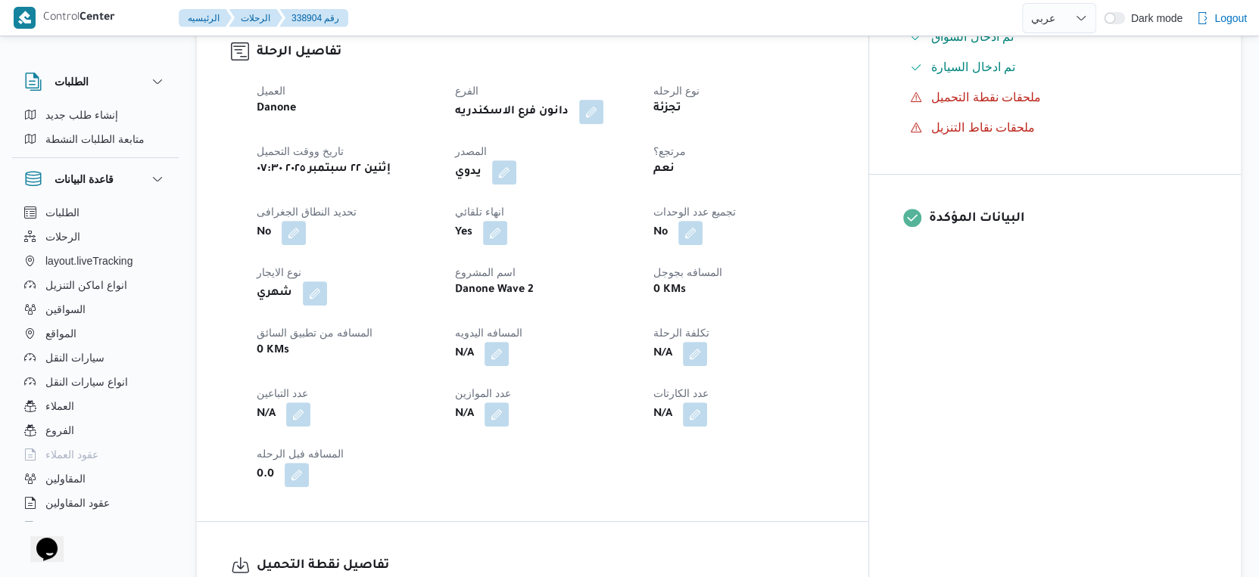
scroll to position [925, 0]
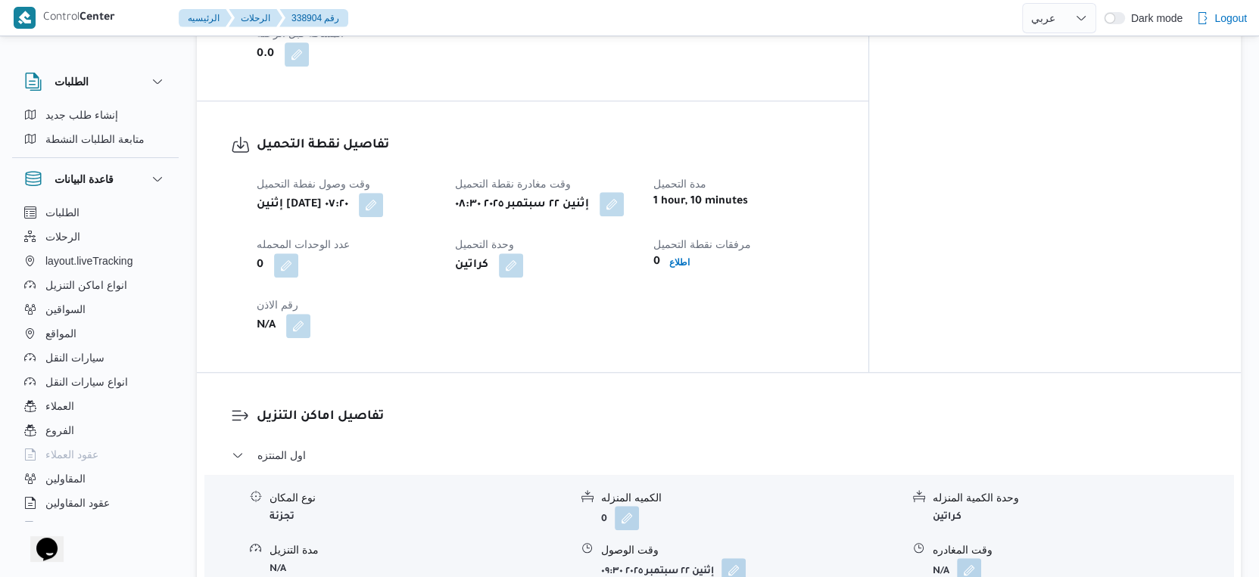
click at [624, 207] on button "button" at bounding box center [611, 204] width 24 height 24
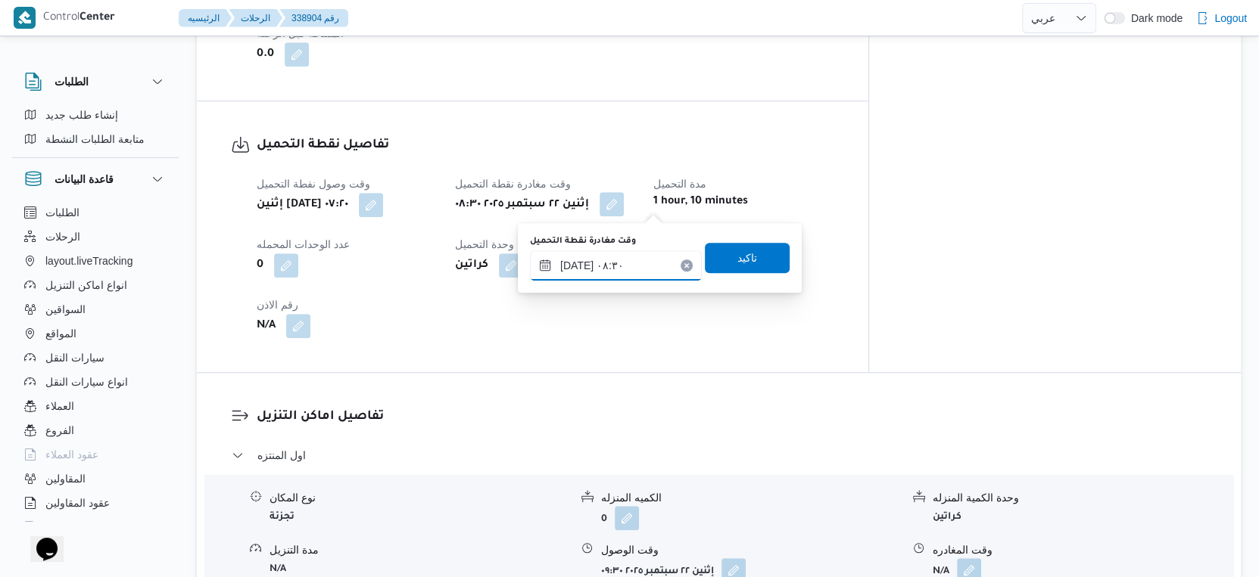
click at [622, 266] on input "٢٢/٠٩/٢٠٢٥ ٠٨:٣٠" at bounding box center [616, 266] width 172 height 30
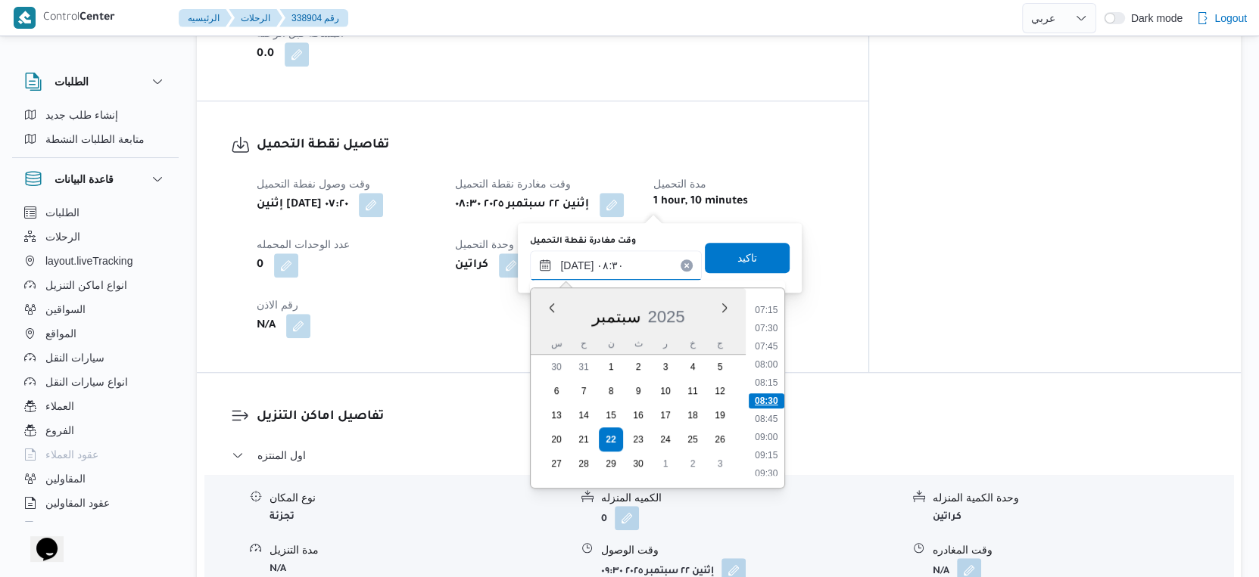
scroll to position [609, 0]
click at [772, 391] on li "09:30" at bounding box center [766, 388] width 35 height 15
type input "٢٢/٠٩/٢٠٢٥ ٠٩:٣٠"
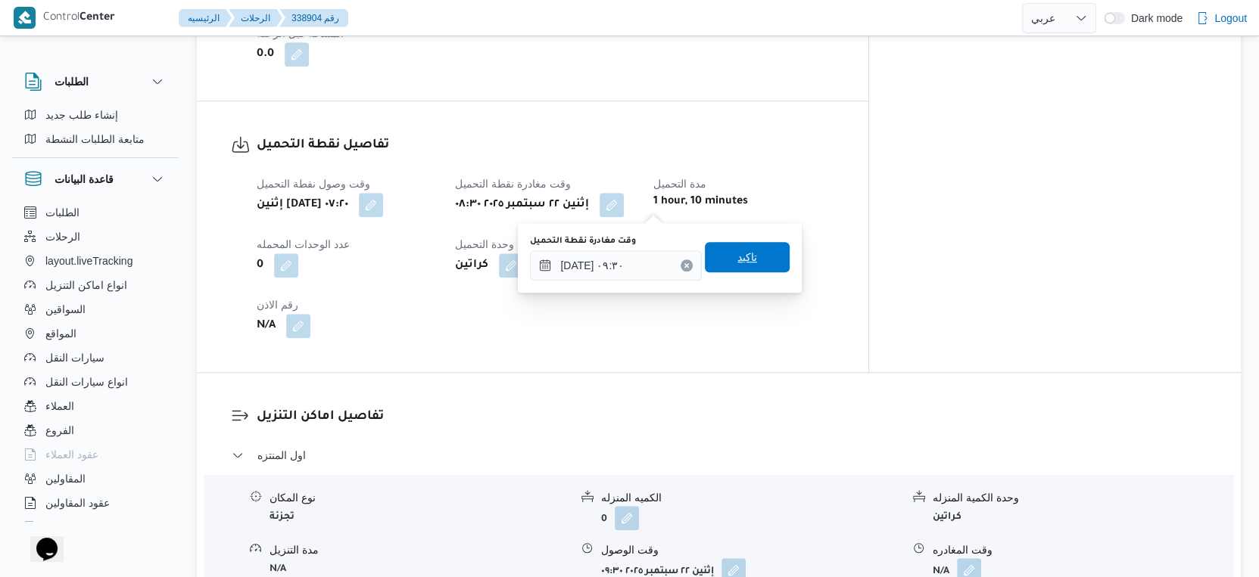
click at [755, 260] on span "تاكيد" at bounding box center [747, 257] width 85 height 30
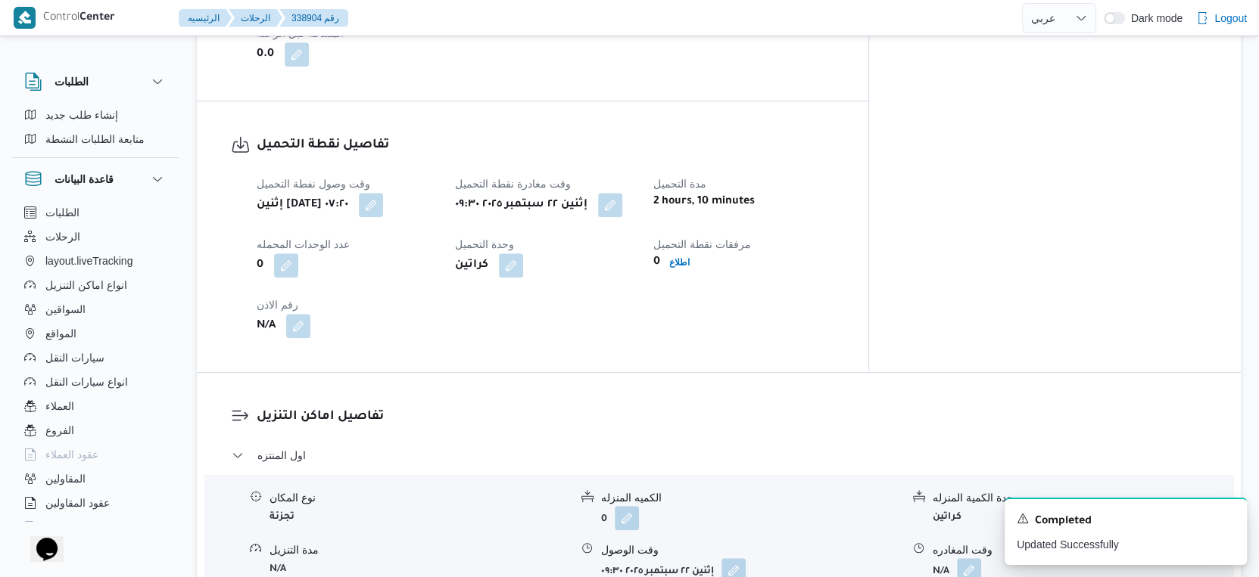
scroll to position [1093, 0]
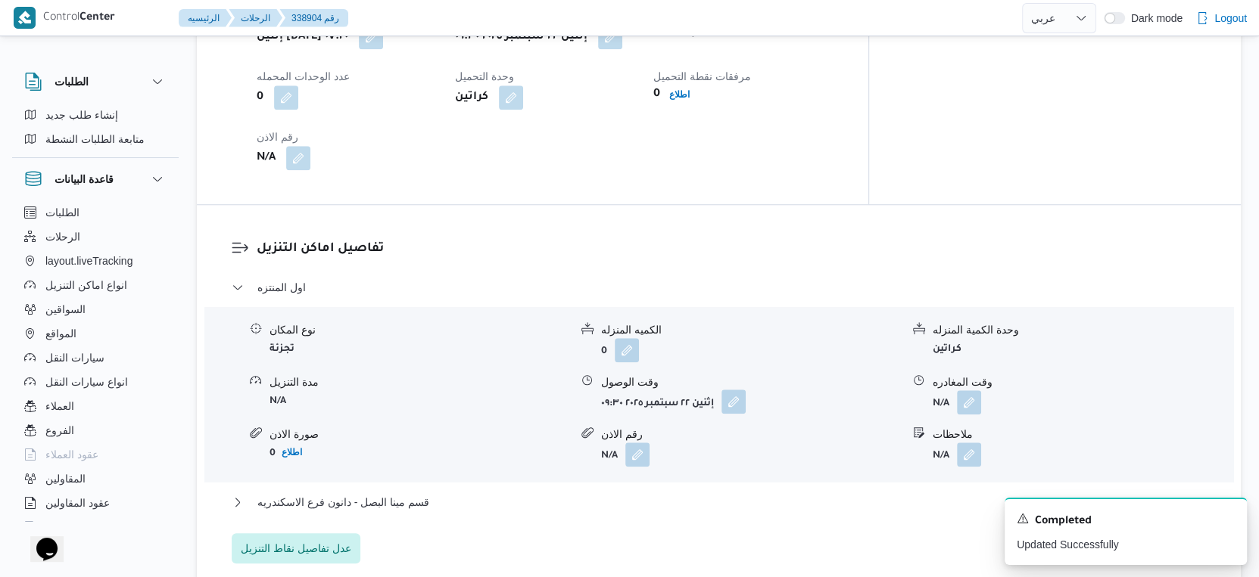
click at [738, 402] on button "button" at bounding box center [733, 402] width 24 height 24
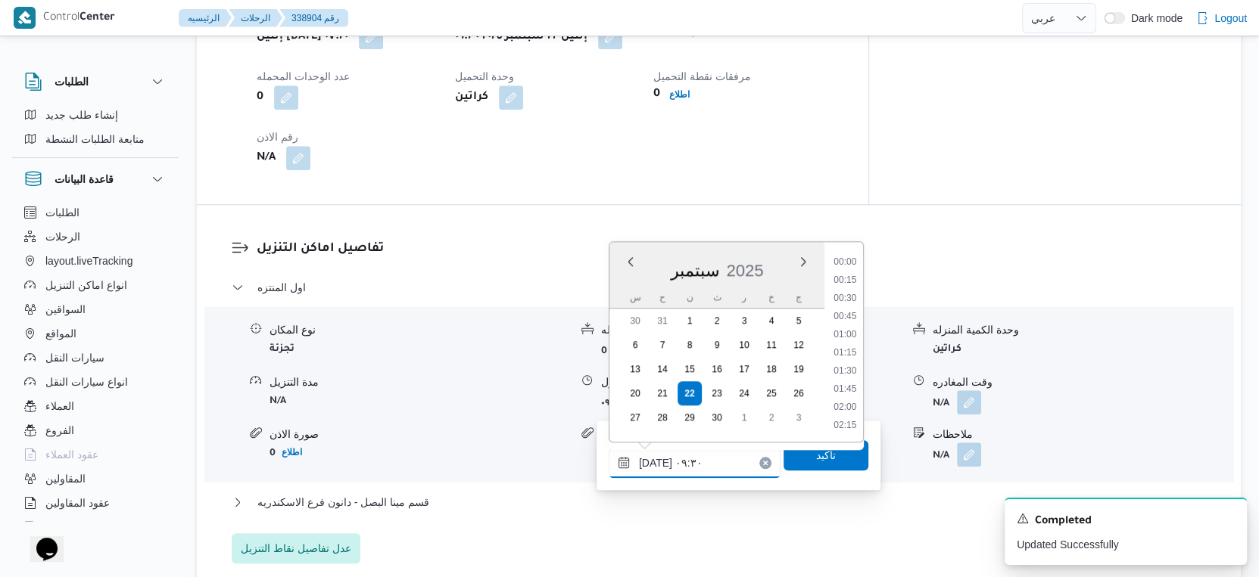
click at [703, 458] on input "٢٢/٠٩/٢٠٢٥ ٠٩:٣٠" at bounding box center [695, 463] width 172 height 30
click at [852, 305] on li "10:00" at bounding box center [844, 306] width 35 height 15
type input "٢٢/٠٩/٢٠٢٥ ١٠:٠٠"
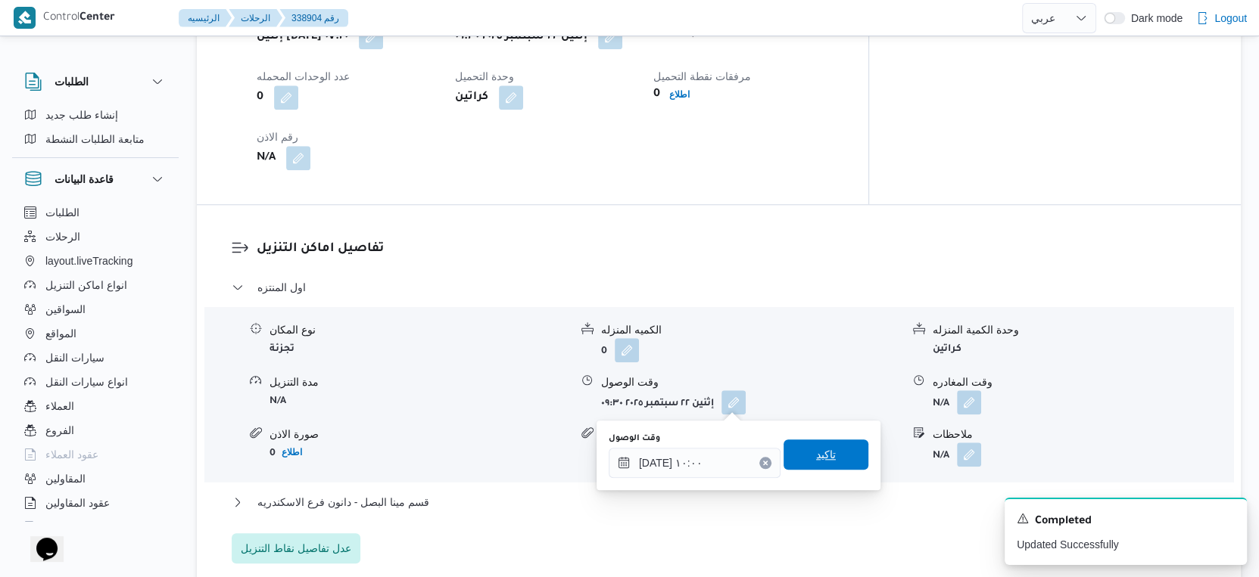
click at [820, 450] on span "تاكيد" at bounding box center [826, 455] width 20 height 18
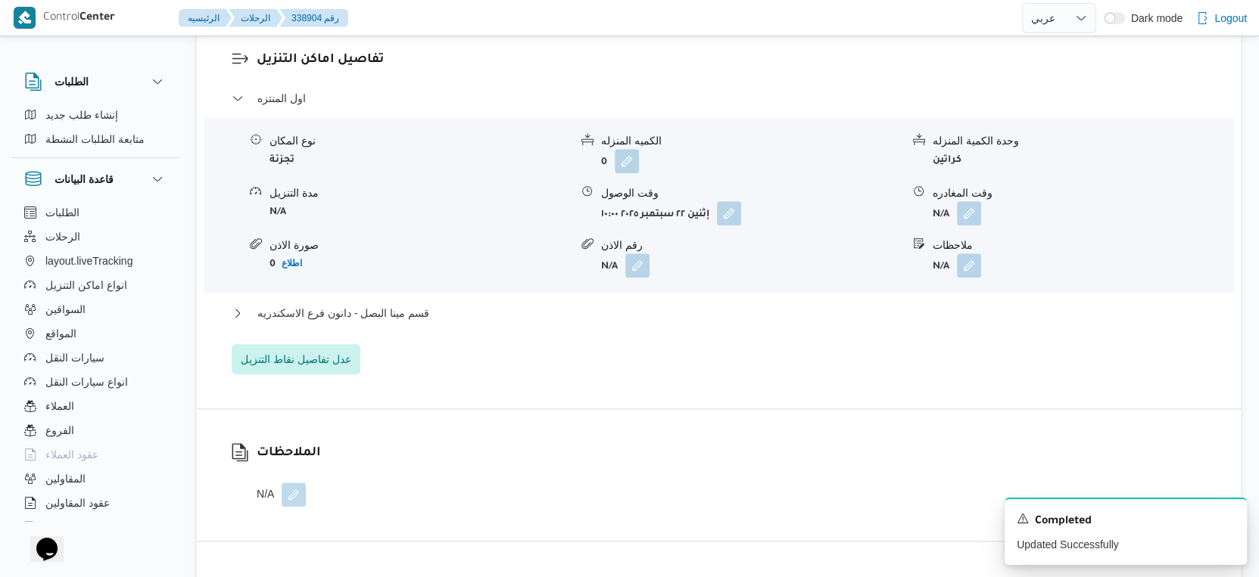
scroll to position [1345, 0]
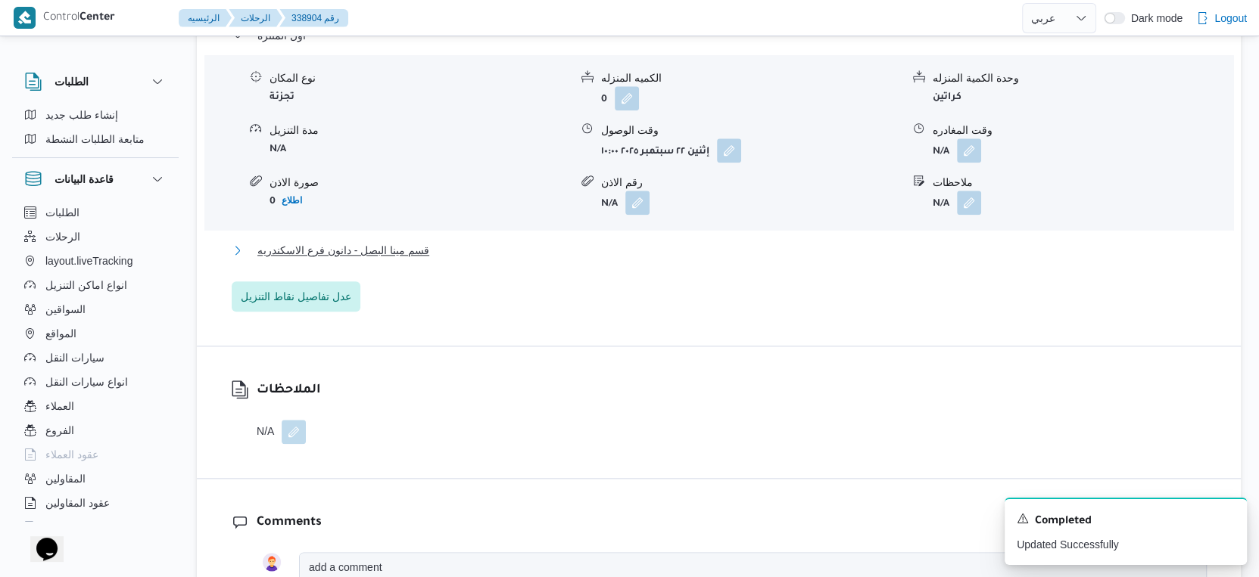
click at [416, 247] on span "قسم مينا البصل - دانون فرع الاسكندريه" at bounding box center [343, 250] width 172 height 18
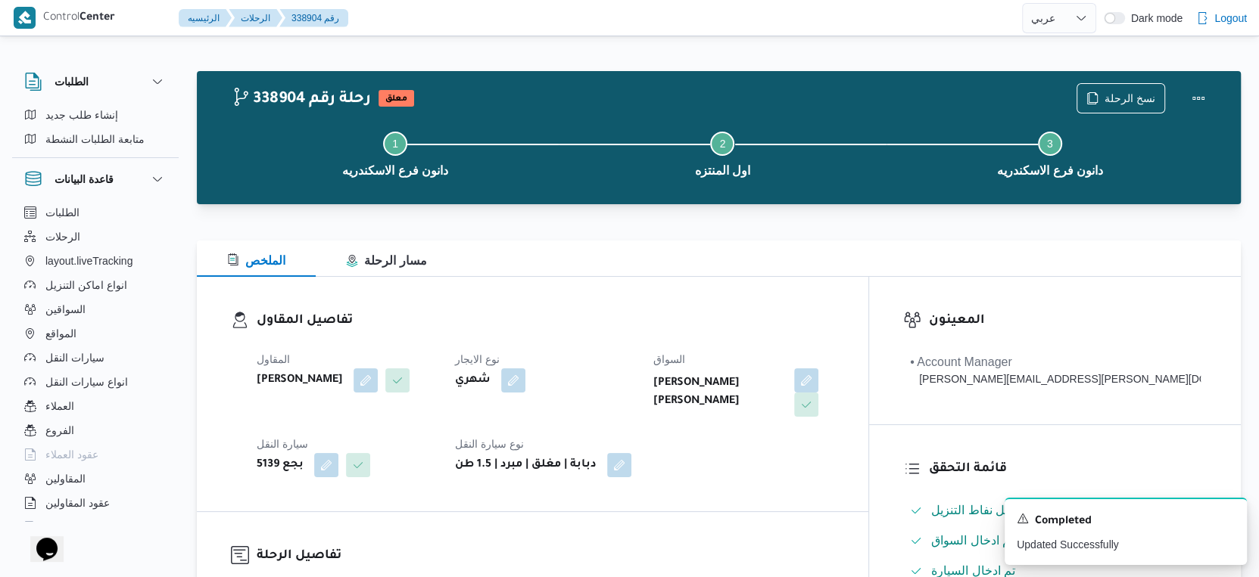
scroll to position [336, 0]
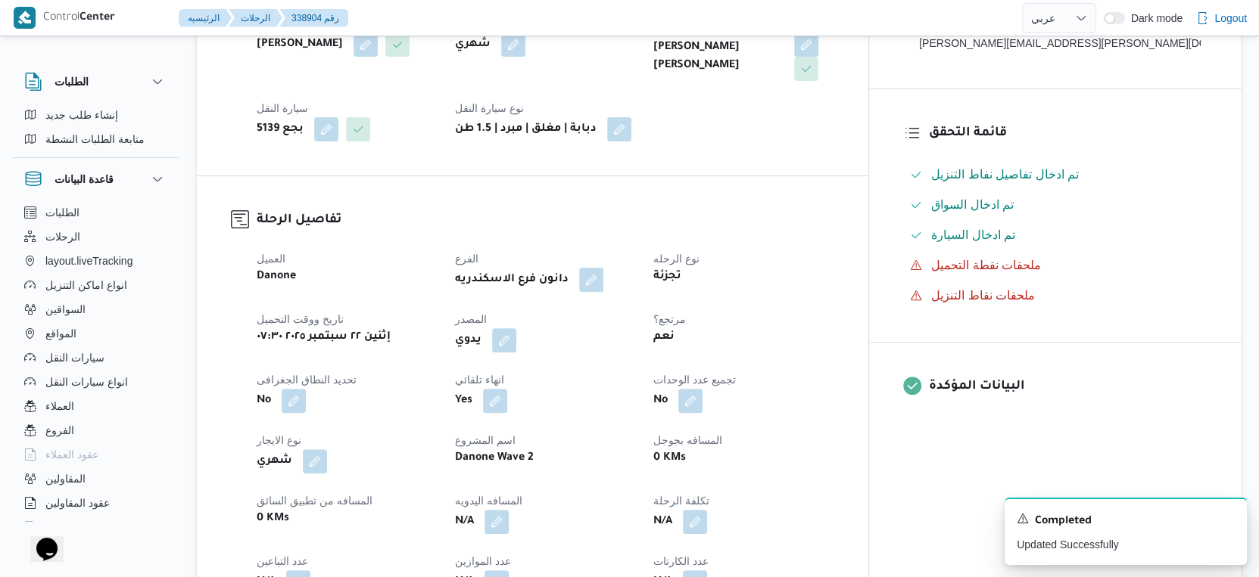
select select "ar"
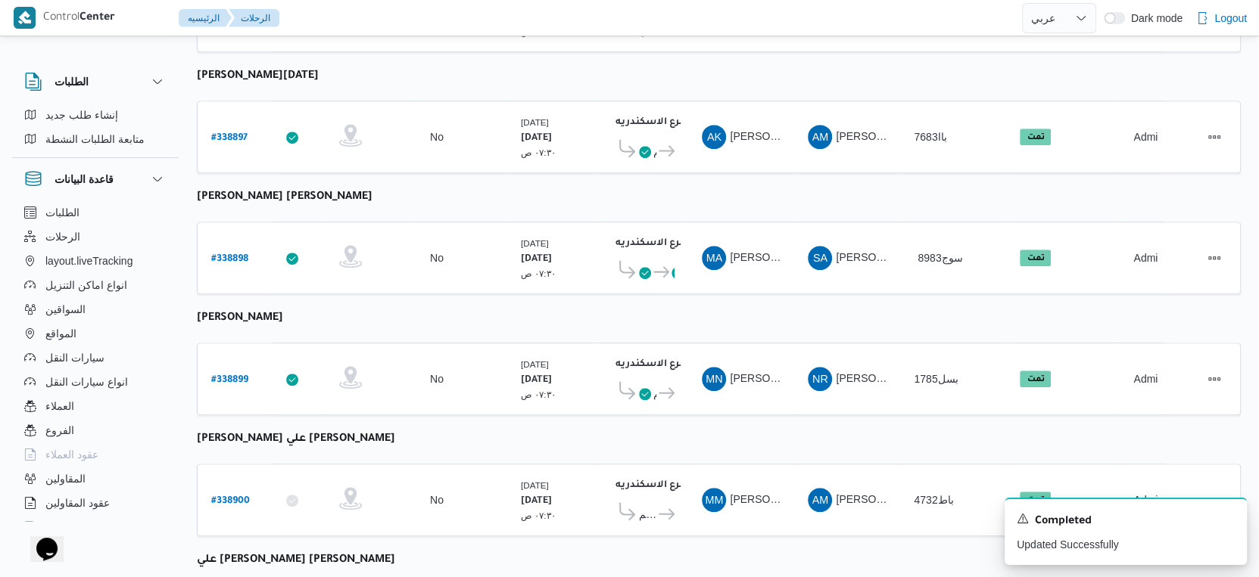
scroll to position [1019, 0]
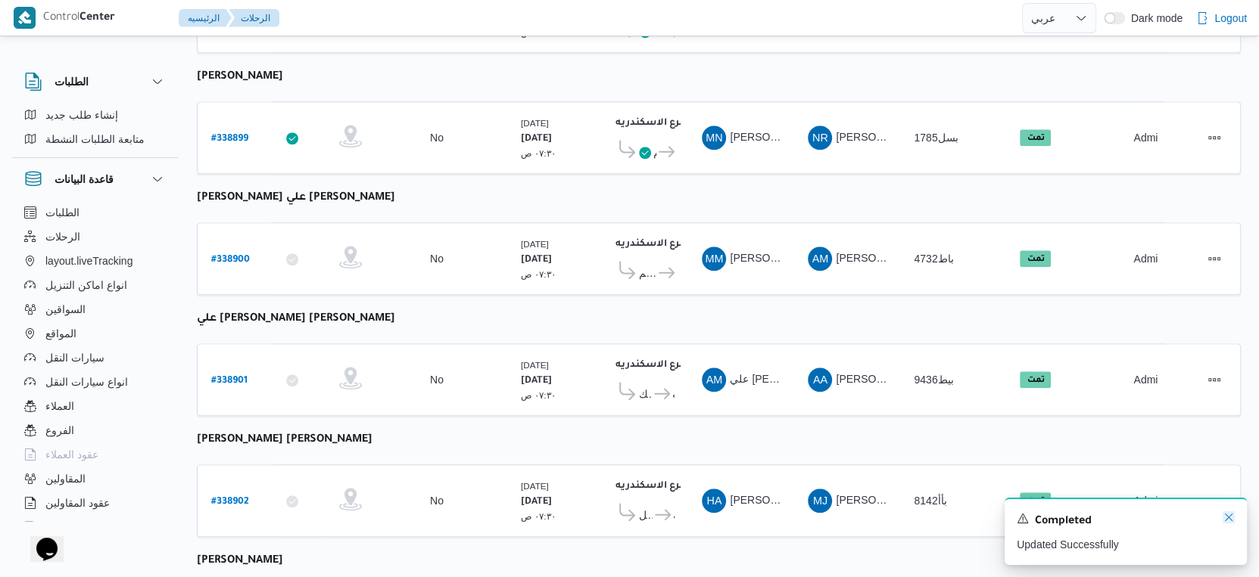
click at [1228, 518] on icon "Dismiss toast" at bounding box center [1228, 518] width 12 height 12
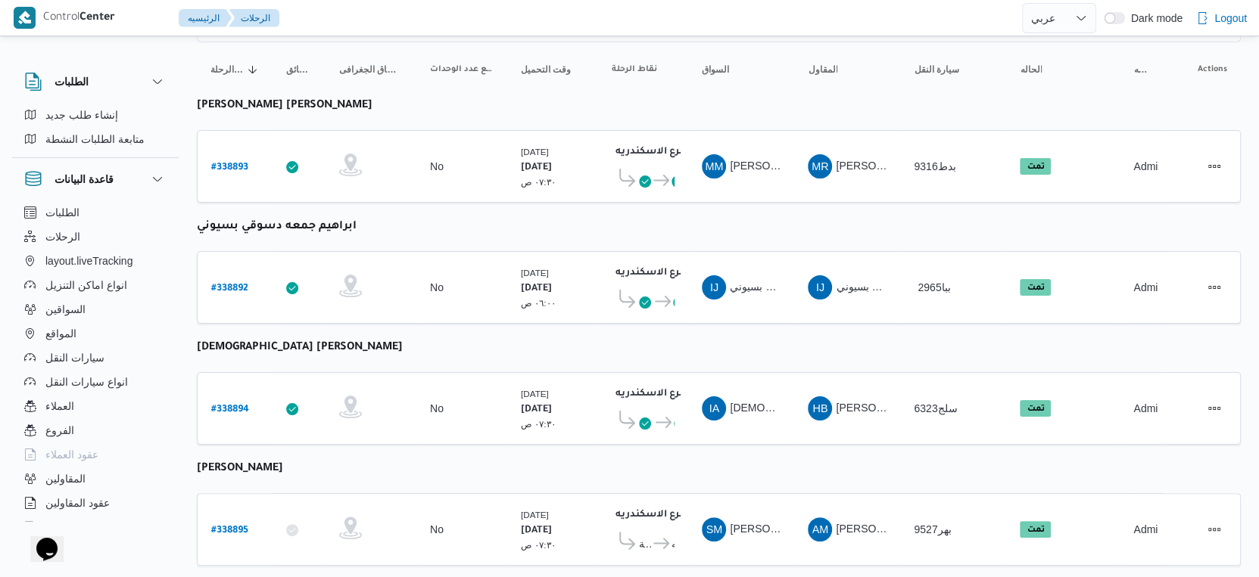
scroll to position [0, 0]
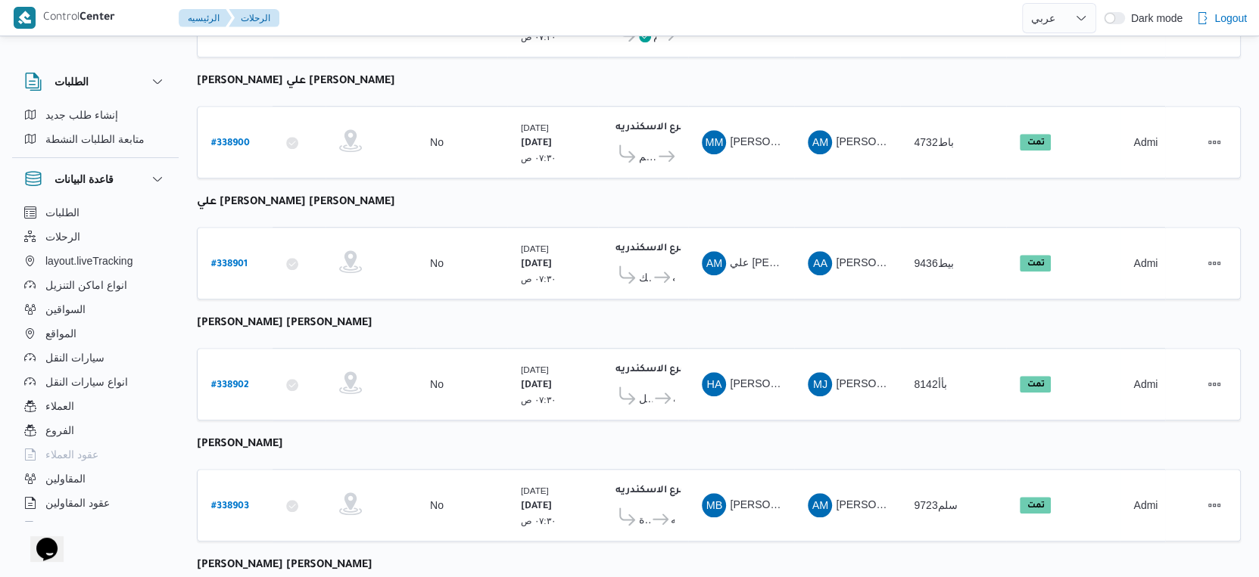
scroll to position [1235, 0]
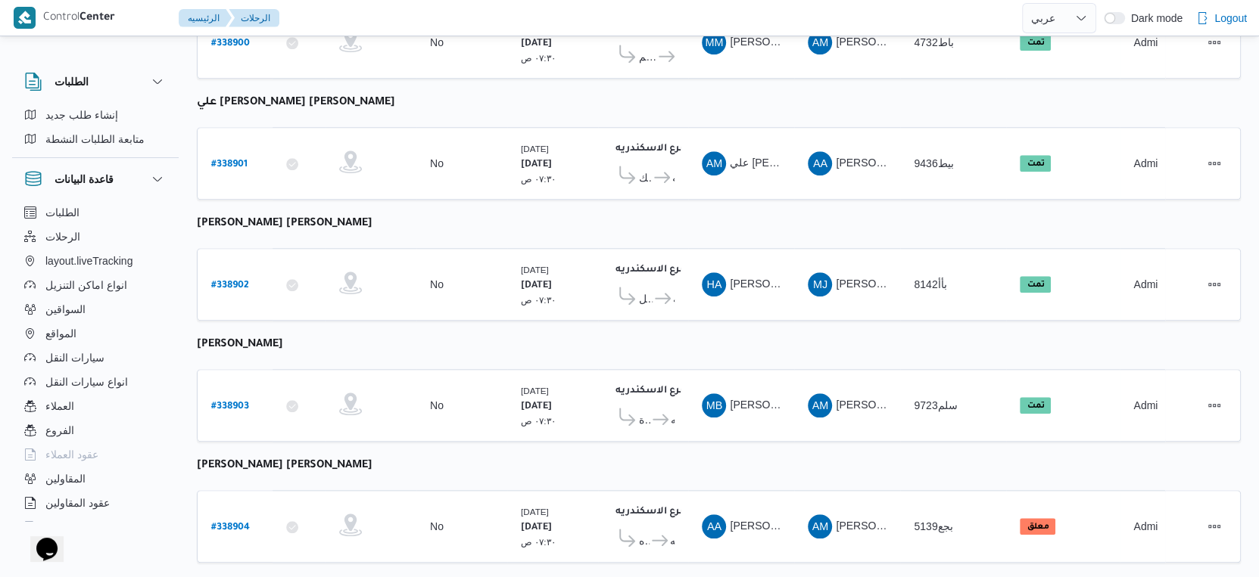
click at [243, 523] on b "# 338904" at bounding box center [230, 528] width 39 height 11
select select "ar"
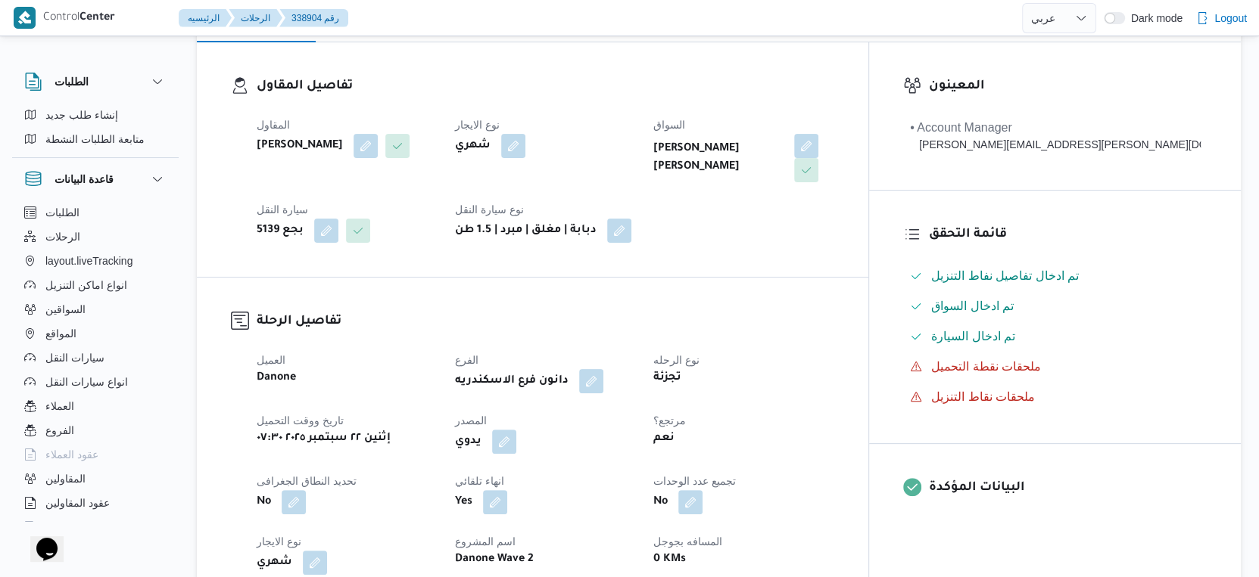
scroll to position [420, 0]
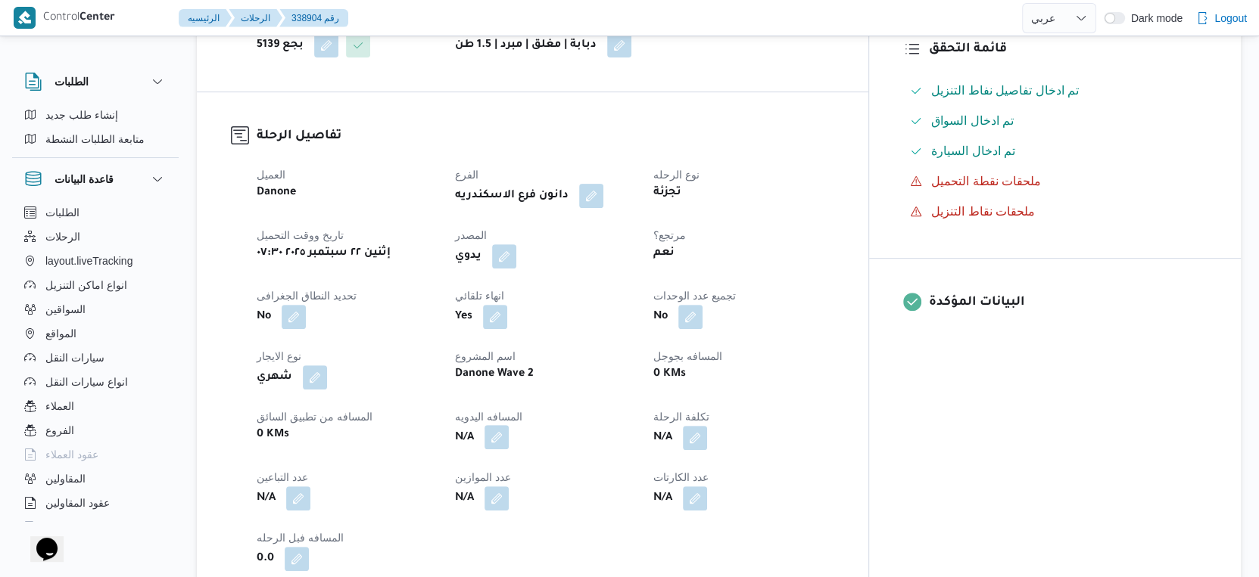
click at [509, 435] on button "button" at bounding box center [496, 437] width 24 height 24
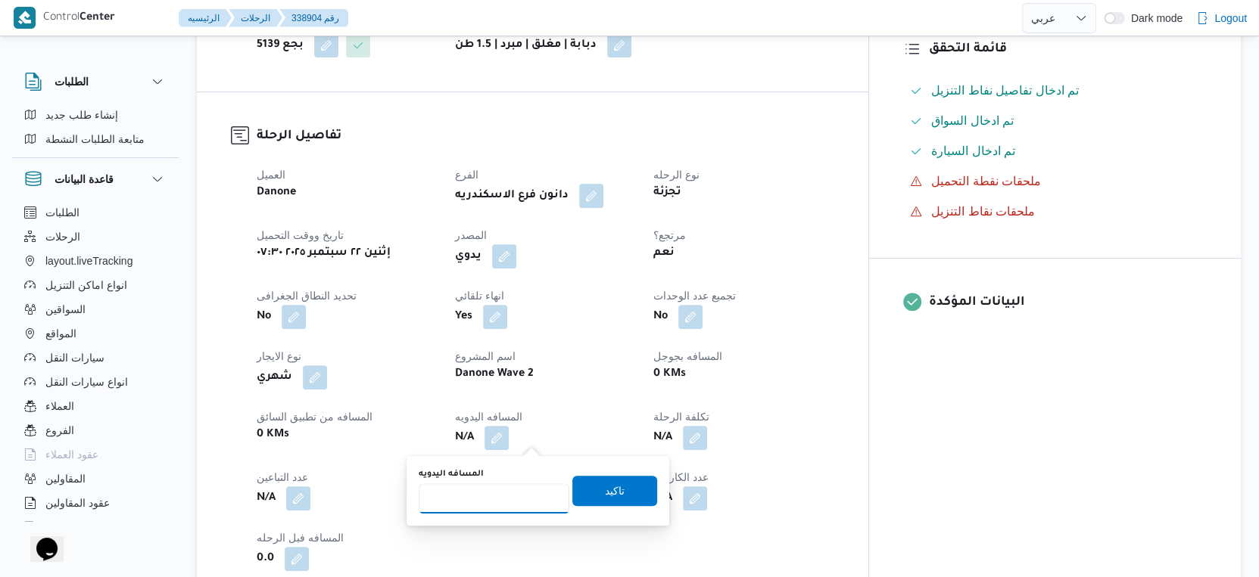
click at [495, 492] on input "المسافه اليدويه" at bounding box center [494, 499] width 151 height 30
type input "52"
click at [640, 487] on span "تاكيد" at bounding box center [614, 490] width 85 height 30
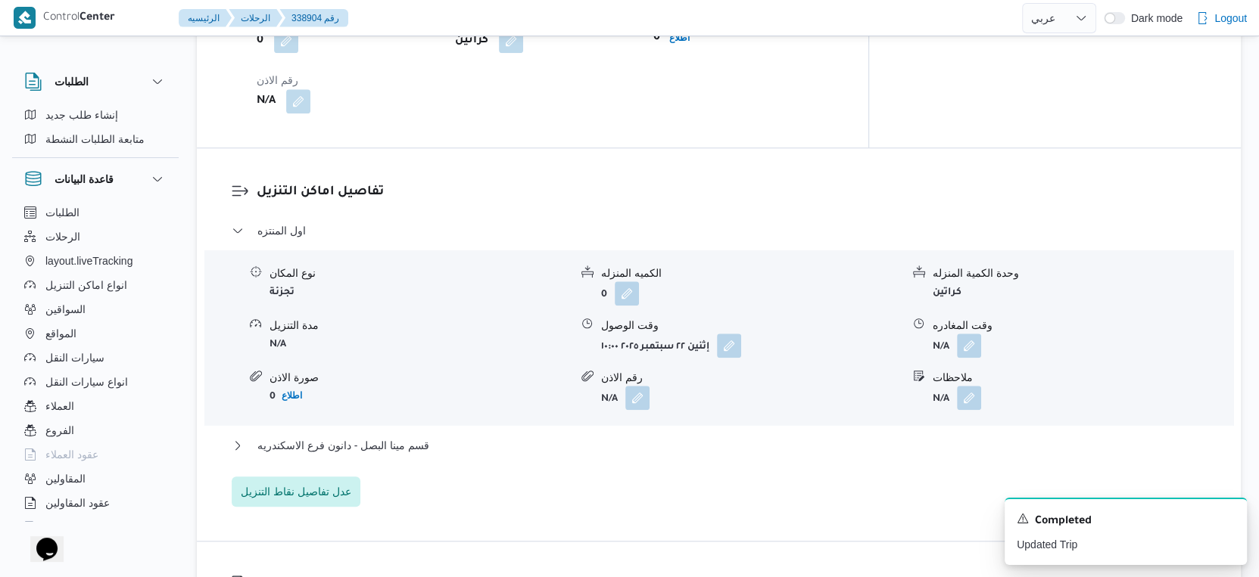
scroll to position [1345, 0]
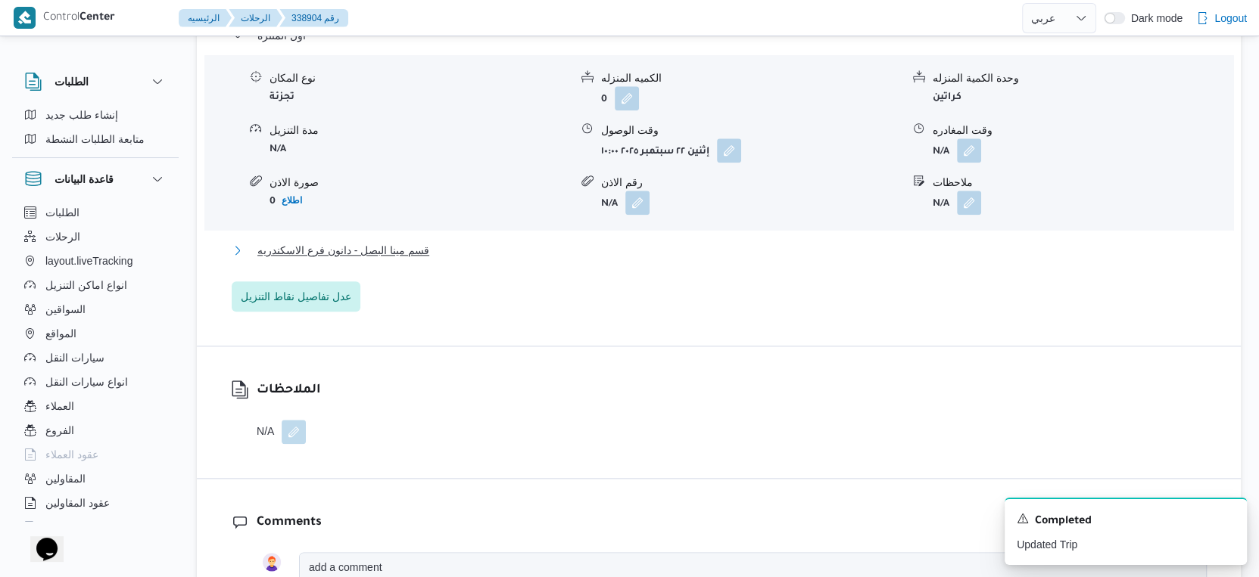
click at [451, 254] on button "قسم مينا البصل - دانون فرع الاسكندريه" at bounding box center [719, 250] width 975 height 18
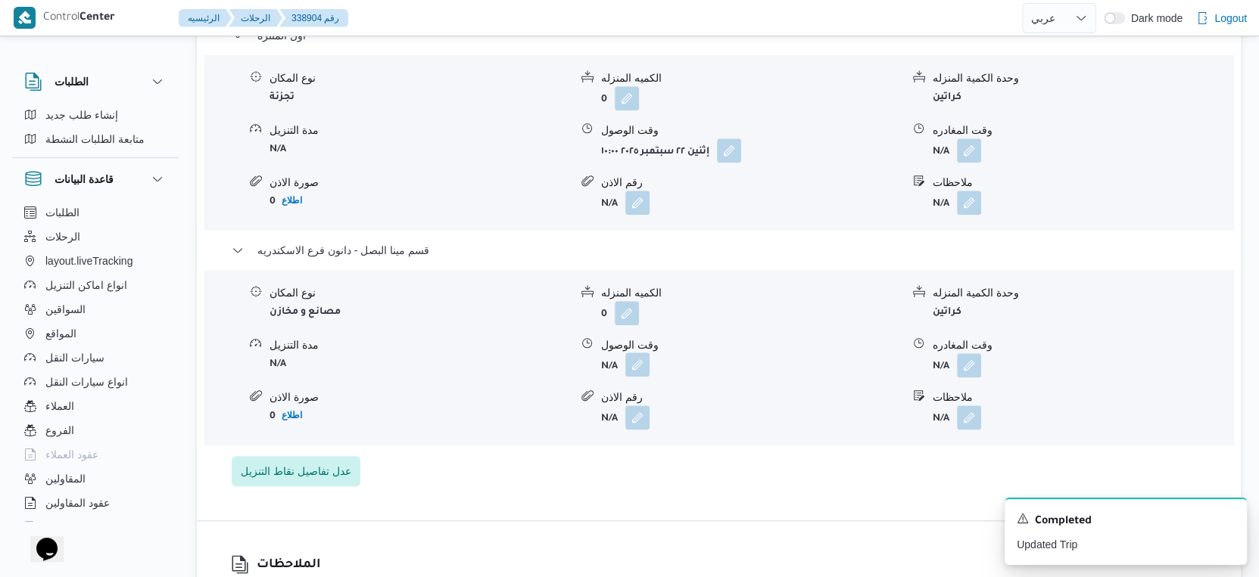
click at [638, 373] on button "button" at bounding box center [637, 365] width 24 height 24
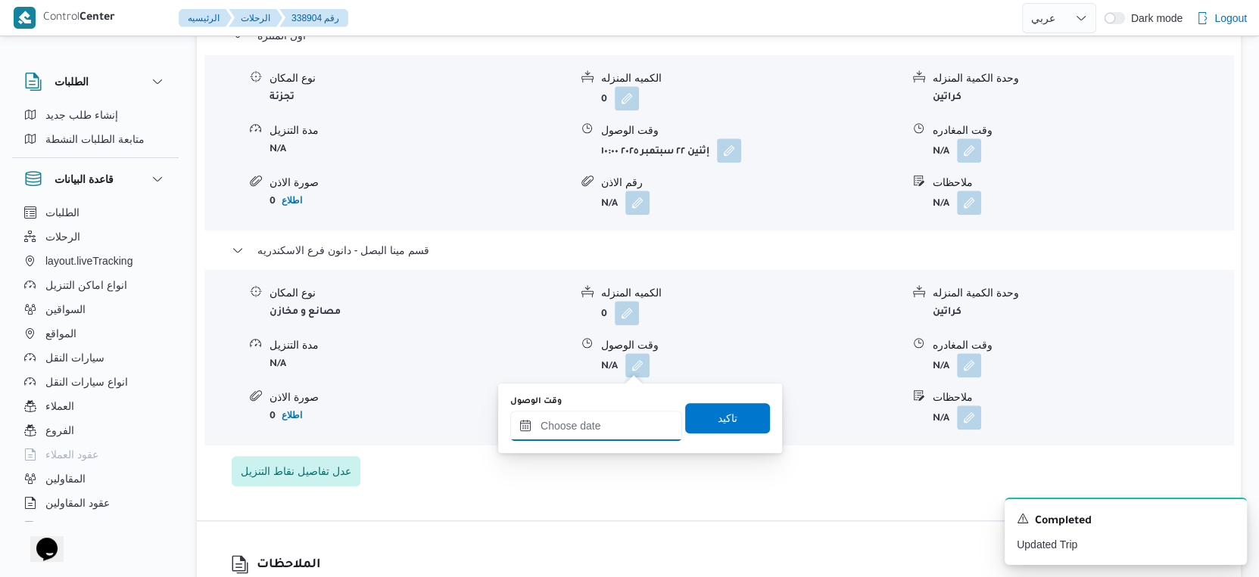
click at [626, 418] on input "وقت الوصول" at bounding box center [596, 426] width 172 height 30
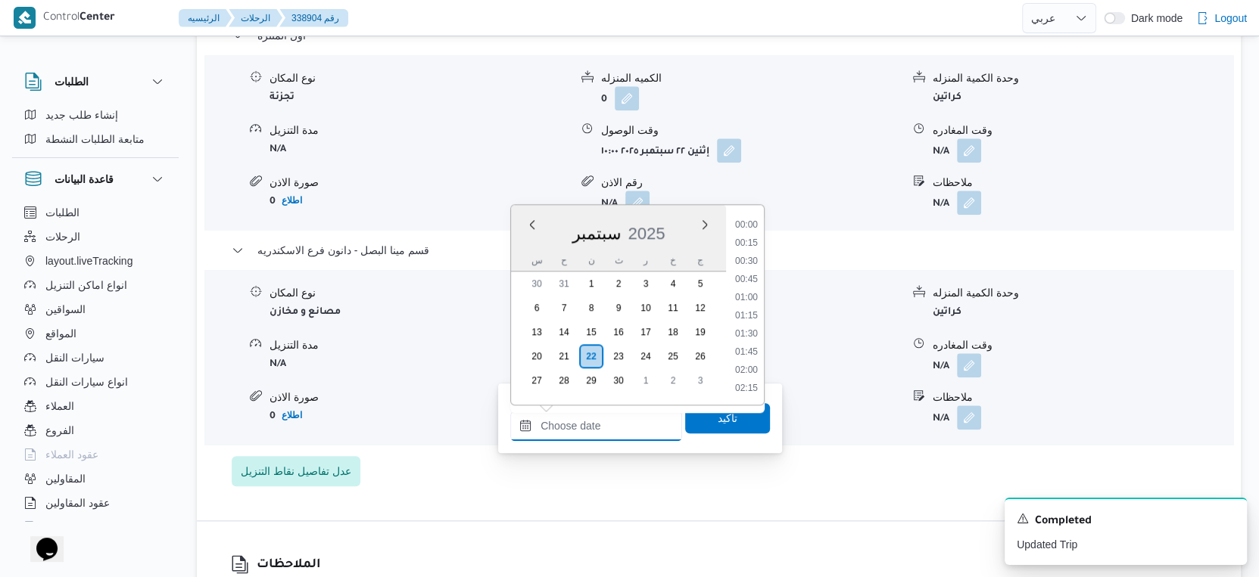
scroll to position [1396, 0]
drag, startPoint x: 749, startPoint y: 294, endPoint x: 762, endPoint y: 366, distance: 73.0
click at [749, 294] on li "20:15" at bounding box center [746, 300] width 35 height 15
type input "٢٢/٠٩/٢٠٢٥ ٢٠:١٥"
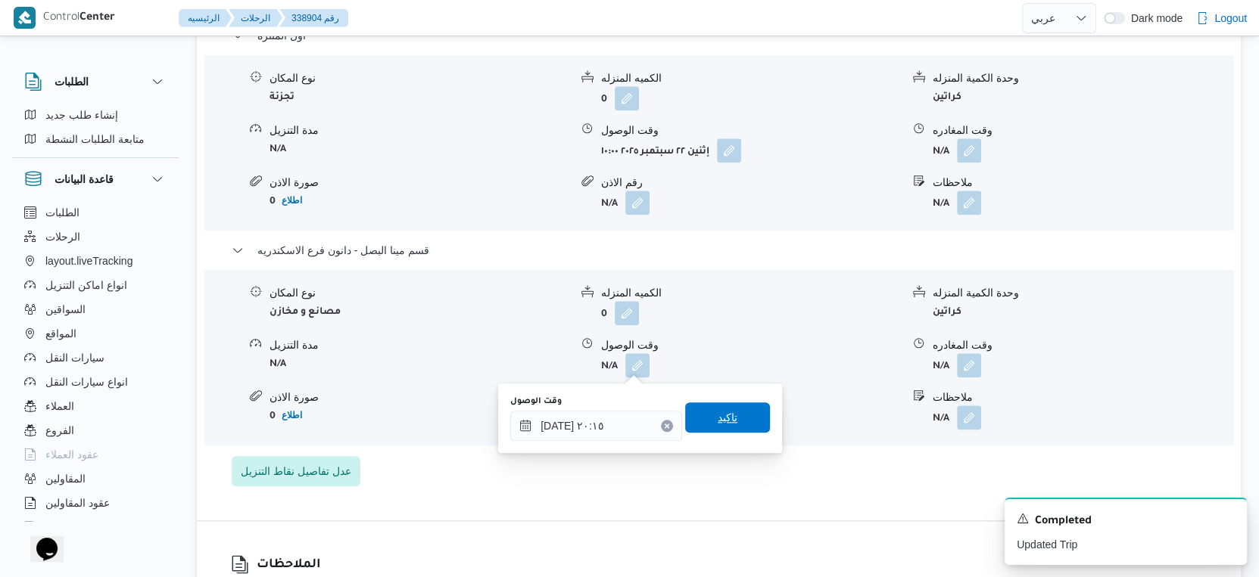
click at [756, 418] on span "تاكيد" at bounding box center [727, 418] width 85 height 30
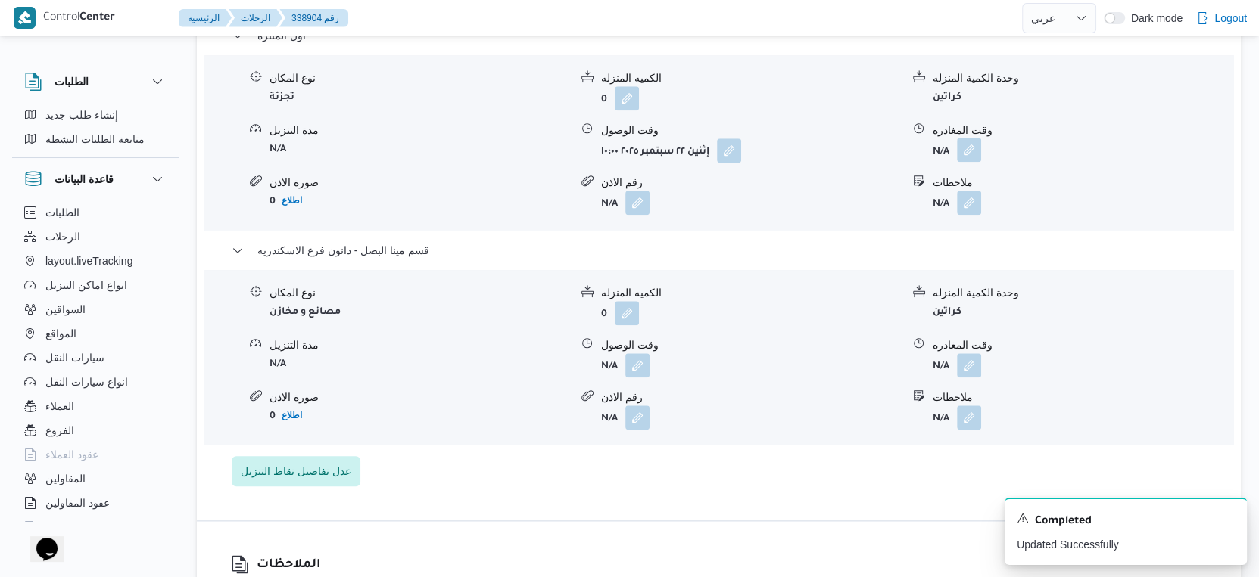
click at [963, 152] on button "button" at bounding box center [969, 150] width 24 height 24
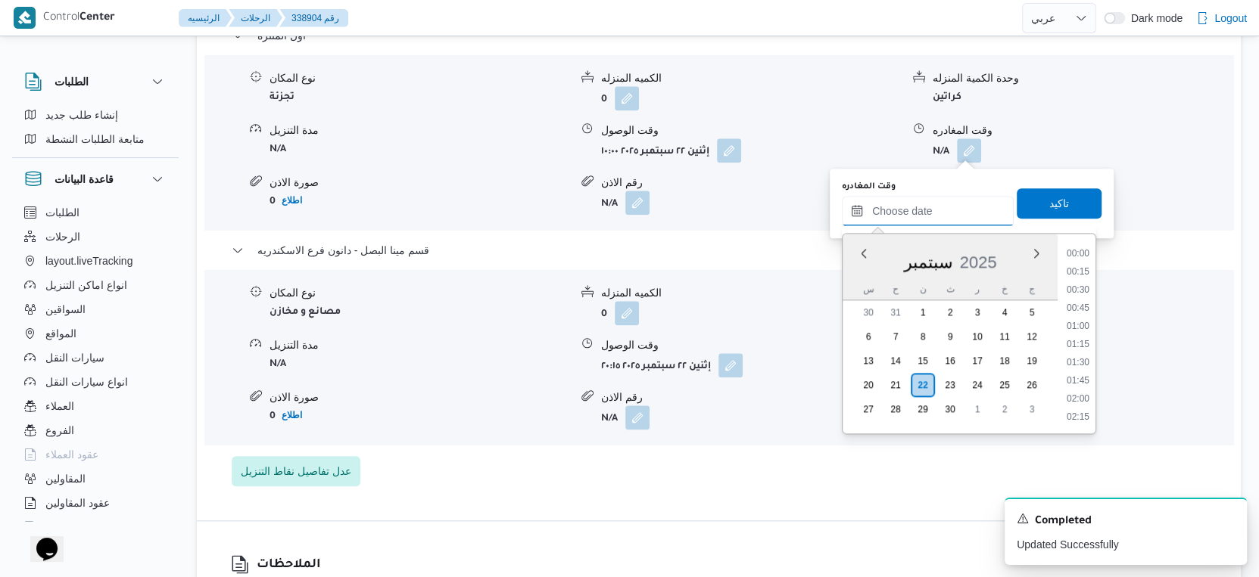
click at [945, 222] on input "وقت المغادره" at bounding box center [928, 211] width 172 height 30
click at [1077, 291] on li "19:45" at bounding box center [1077, 292] width 35 height 15
type input "٢٢/٠٩/٢٠٢٥ ١٩:٤٥"
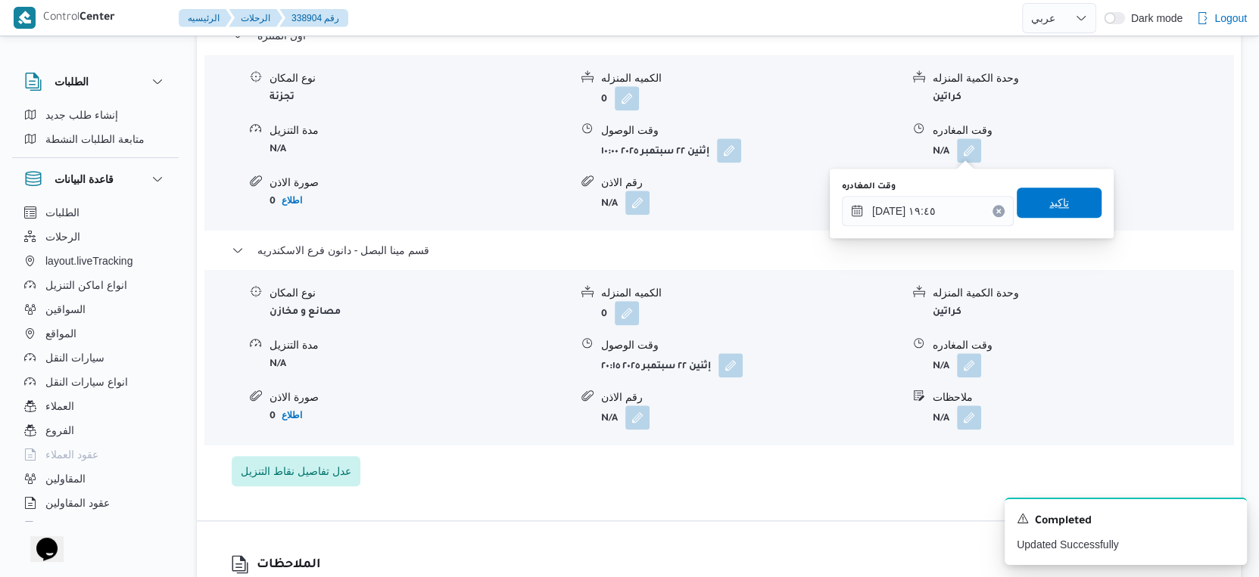
click at [1064, 200] on span "تاكيد" at bounding box center [1058, 203] width 85 height 30
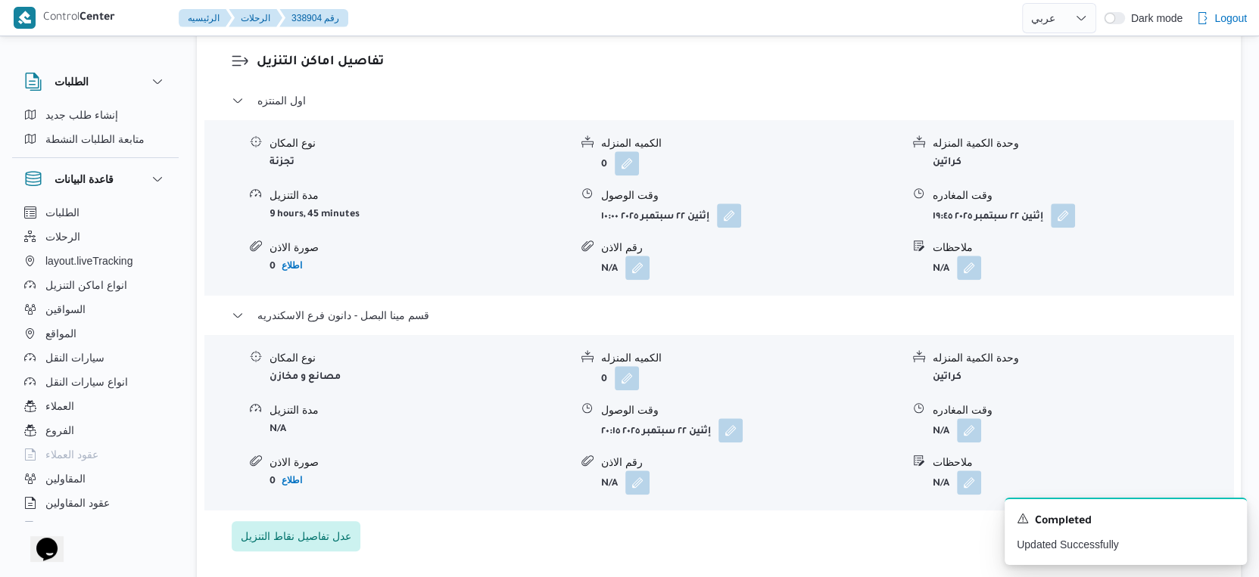
scroll to position [1514, 0]
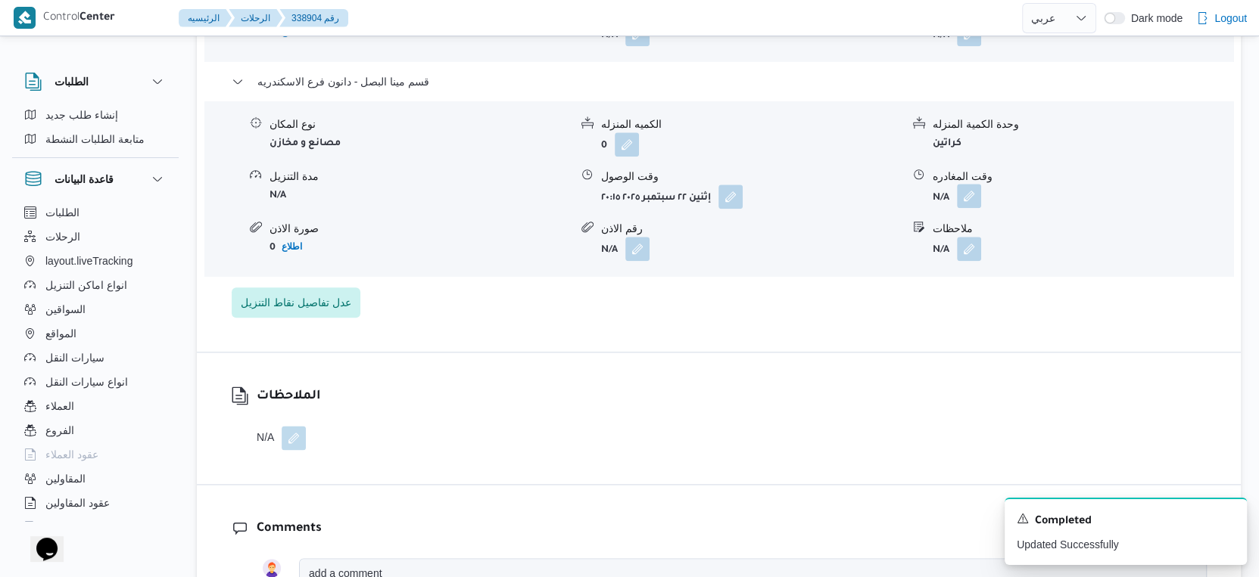
click at [962, 207] on button "button" at bounding box center [969, 196] width 24 height 24
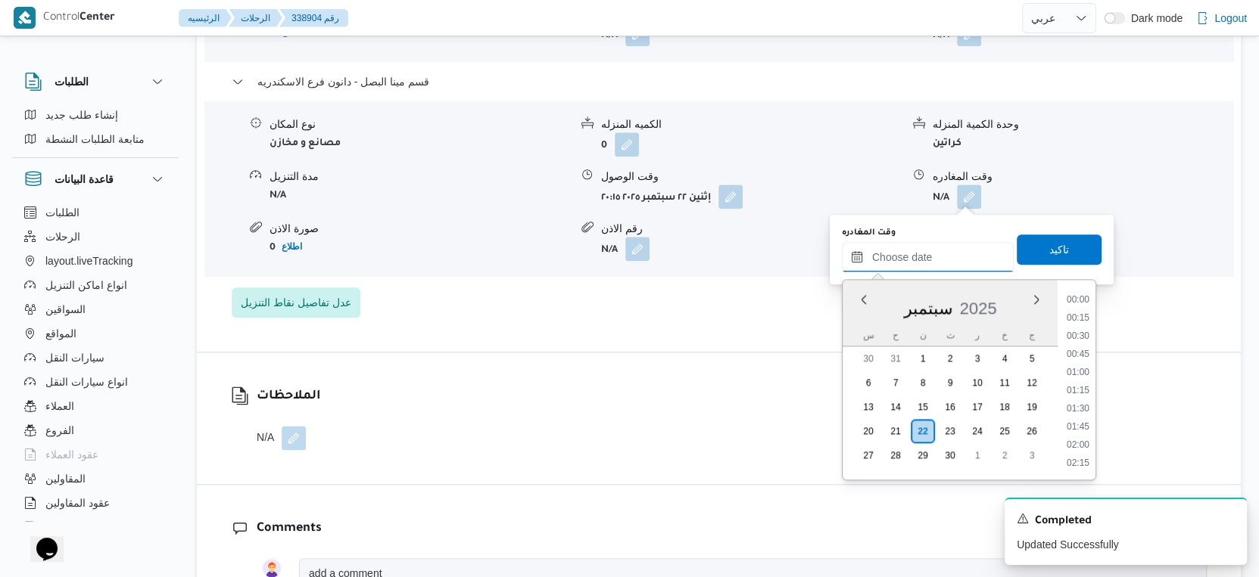
drag, startPoint x: 938, startPoint y: 248, endPoint x: 954, endPoint y: 269, distance: 26.5
click at [938, 248] on input "وقت المغادره" at bounding box center [928, 257] width 172 height 30
click at [1086, 390] on li "20:30" at bounding box center [1077, 393] width 35 height 15
type input "٢٢/٠٩/٢٠٢٥ ٢٠:٣٠"
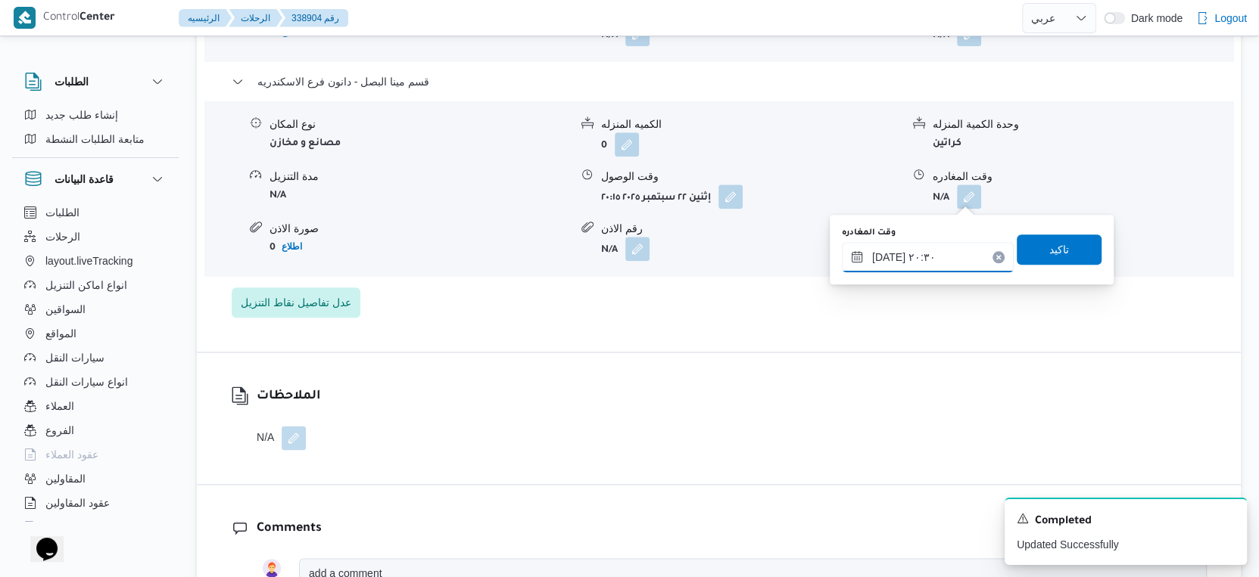
click at [884, 256] on input "٢٢/٠٩/٢٠٢٥ ٢٠:٣٠" at bounding box center [928, 257] width 172 height 30
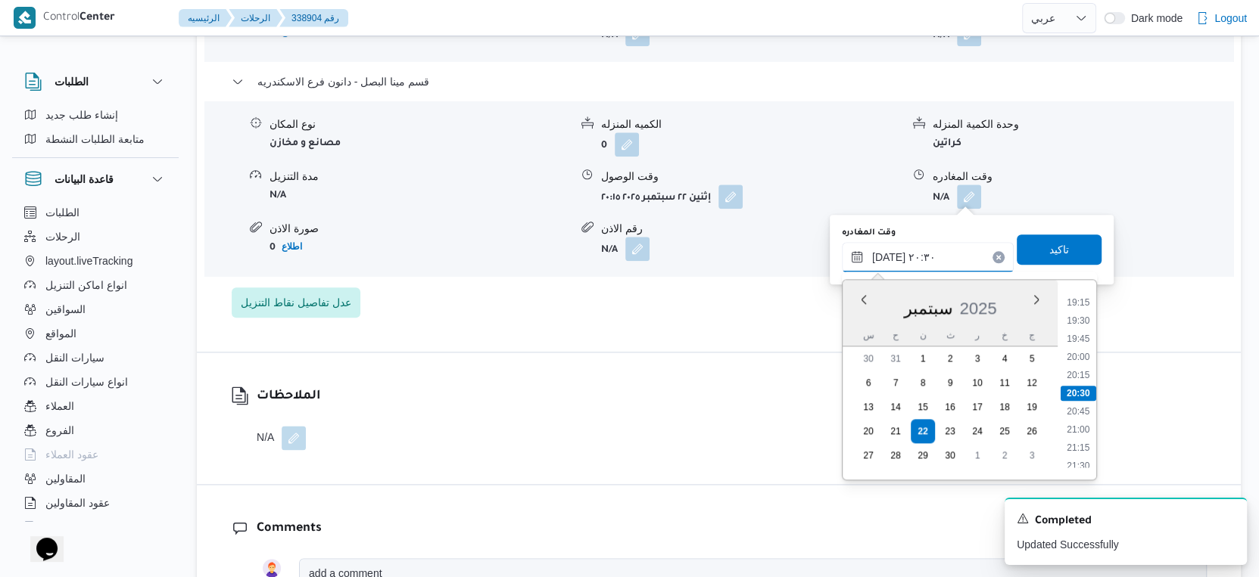
click at [884, 256] on input "٢٢/٠٩/٢٠٢٥ ٢٠:٣٠" at bounding box center [928, 257] width 172 height 30
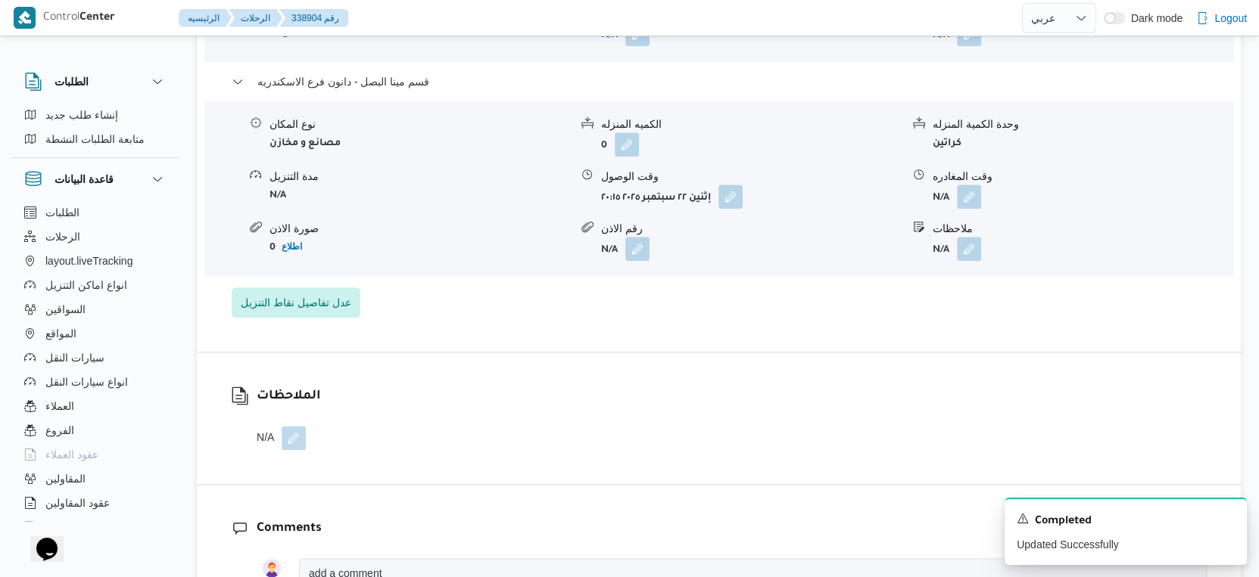
click at [486, 396] on div "الملاحظات N/A" at bounding box center [719, 419] width 1044 height 132
click at [970, 199] on button "button" at bounding box center [969, 196] width 24 height 24
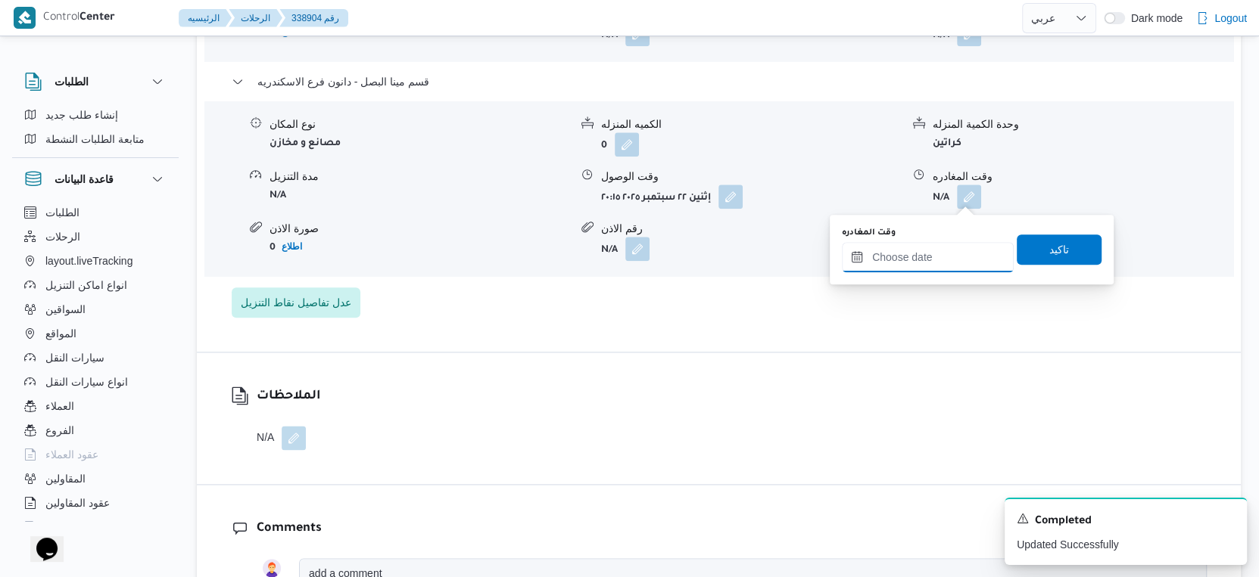
click at [943, 252] on input "وقت المغادره" at bounding box center [928, 257] width 172 height 30
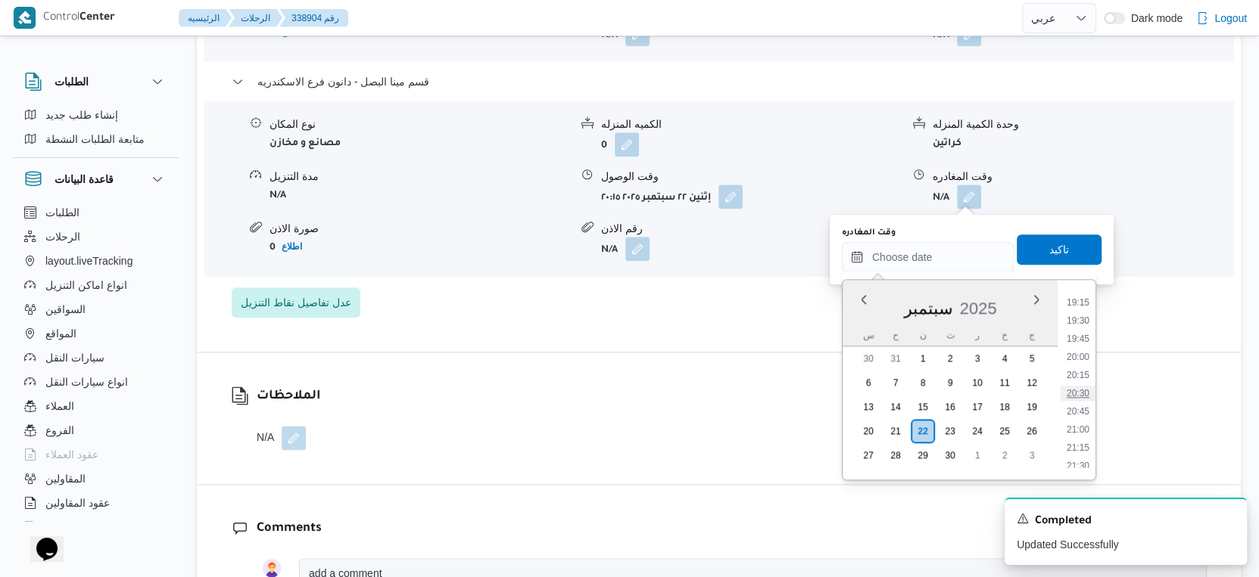
click at [1080, 388] on li "20:30" at bounding box center [1077, 393] width 35 height 15
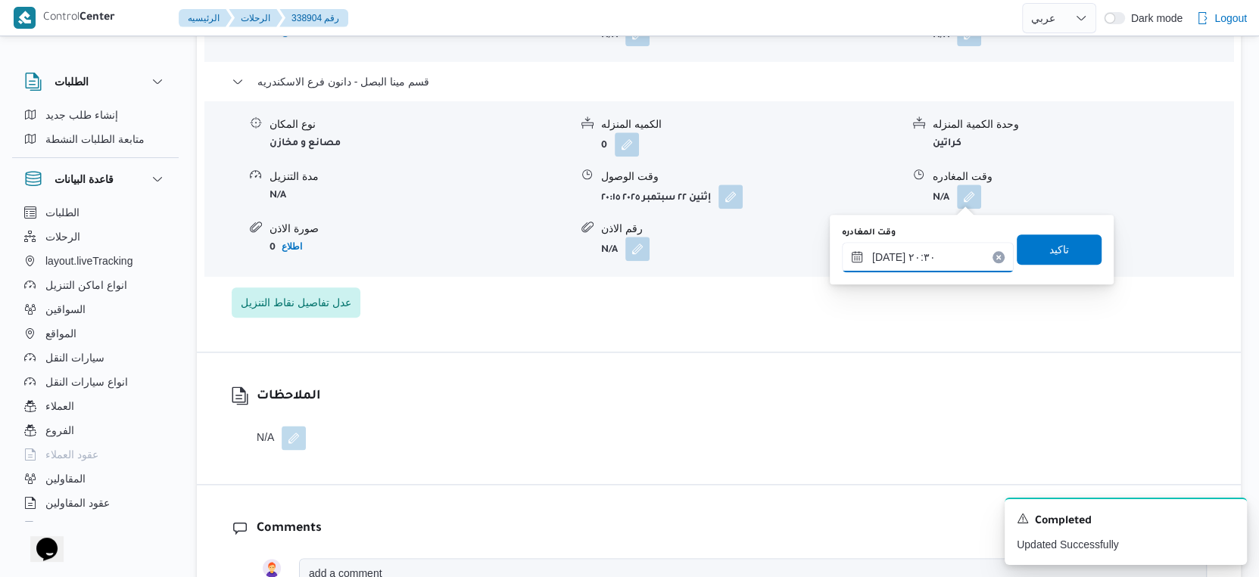
click at [886, 258] on input "٢٢/٠٩/٢٠٢٥ ٢٠:٣٠" at bounding box center [928, 257] width 172 height 30
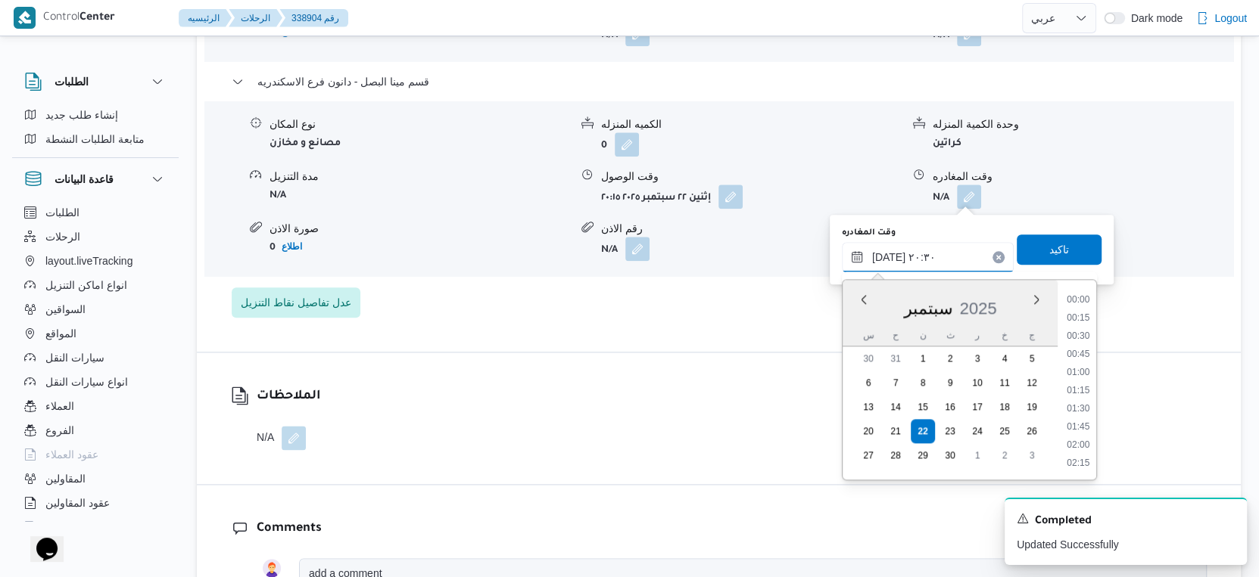
click at [886, 258] on input "٢٢/٠٩/٢٠٢٥ ٢٠:٣٠" at bounding box center [928, 257] width 172 height 30
type input "٢٢/٠٩/٢٠٢٥ ٢٠:٤٠"
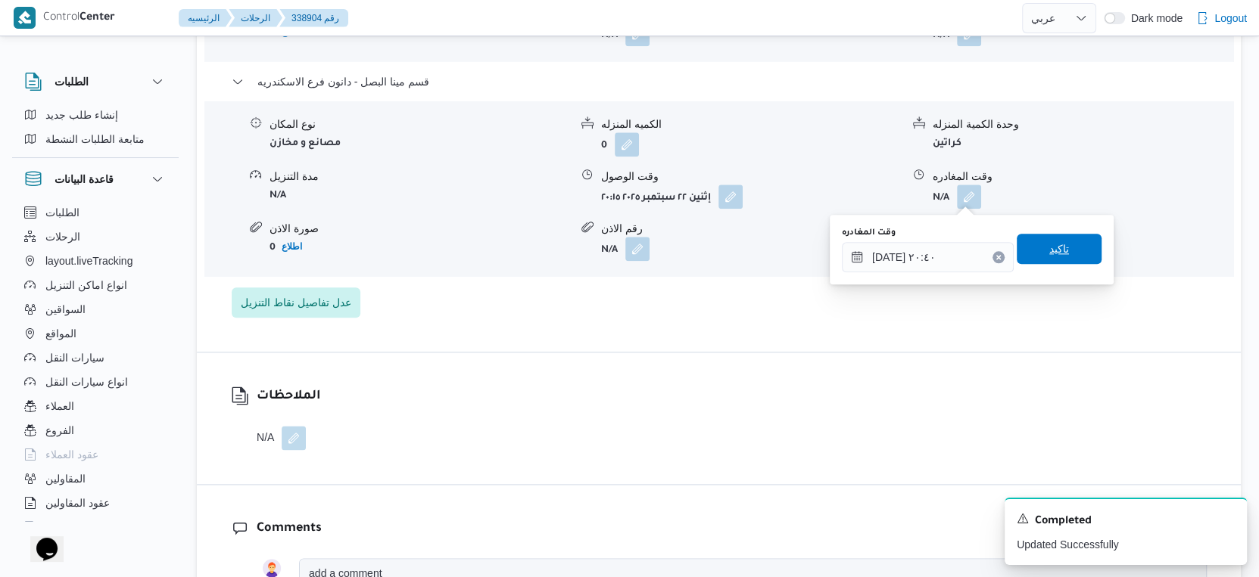
click at [1028, 249] on span "تاكيد" at bounding box center [1058, 249] width 85 height 30
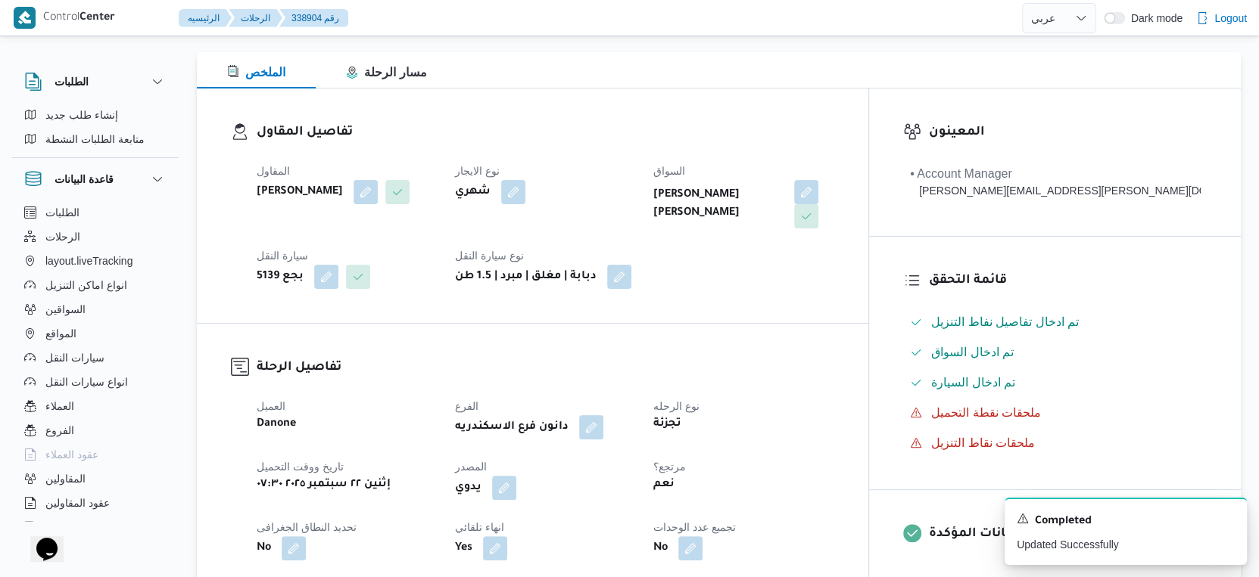
scroll to position [0, 0]
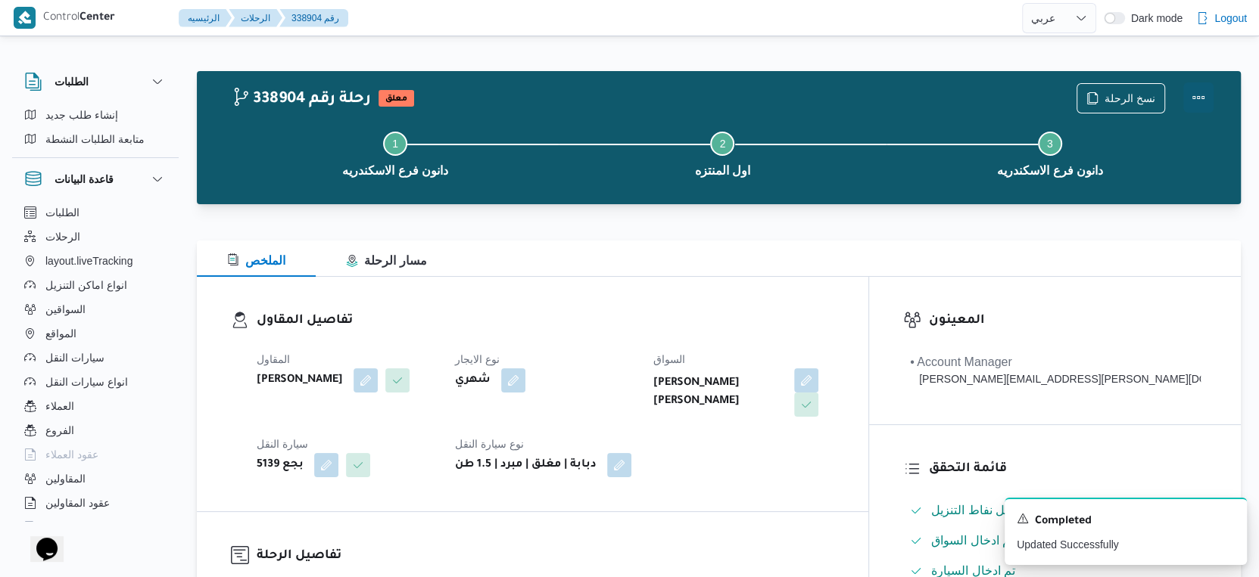
click at [1206, 91] on button "Actions" at bounding box center [1198, 97] width 30 height 30
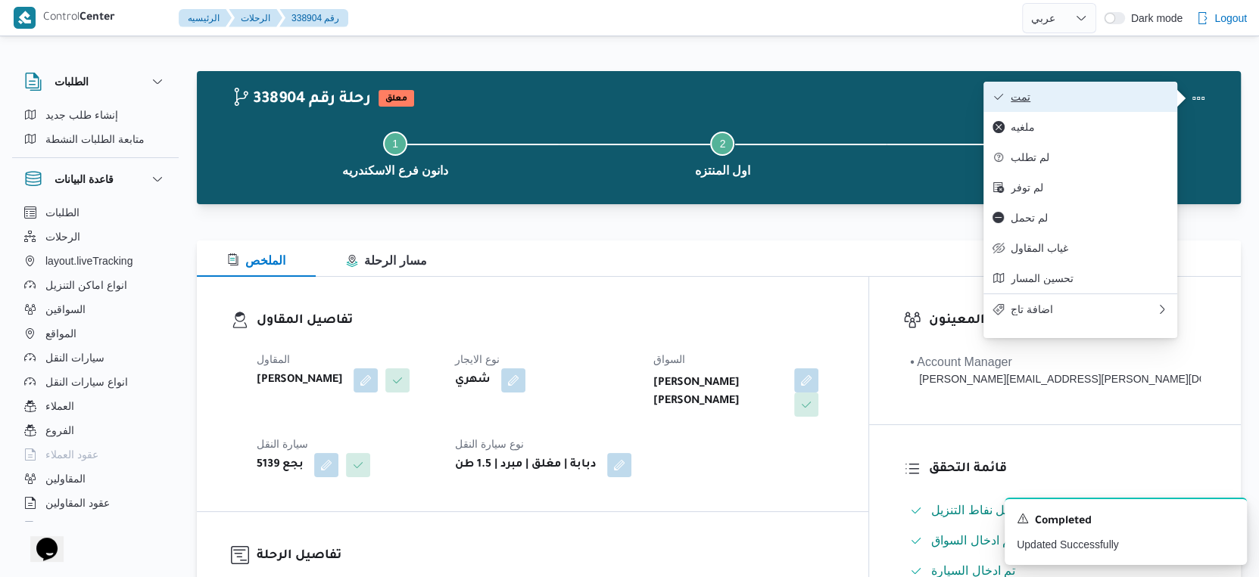
click at [1134, 97] on span "تمت" at bounding box center [1088, 97] width 157 height 12
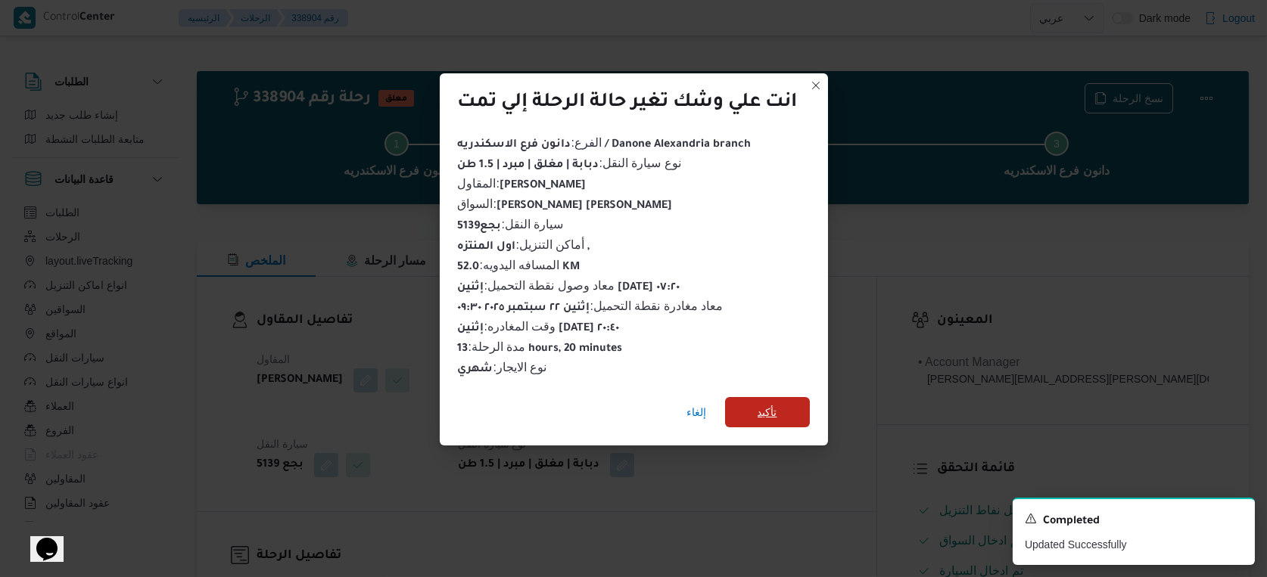
click at [764, 407] on span "تأكيد" at bounding box center [768, 412] width 20 height 18
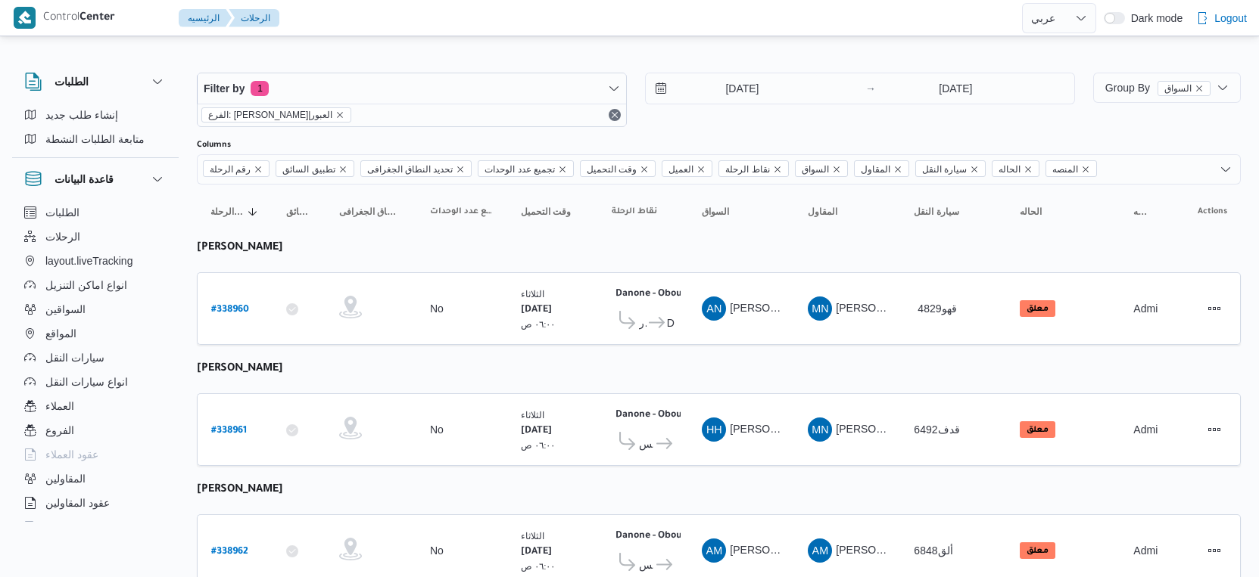
select select "ar"
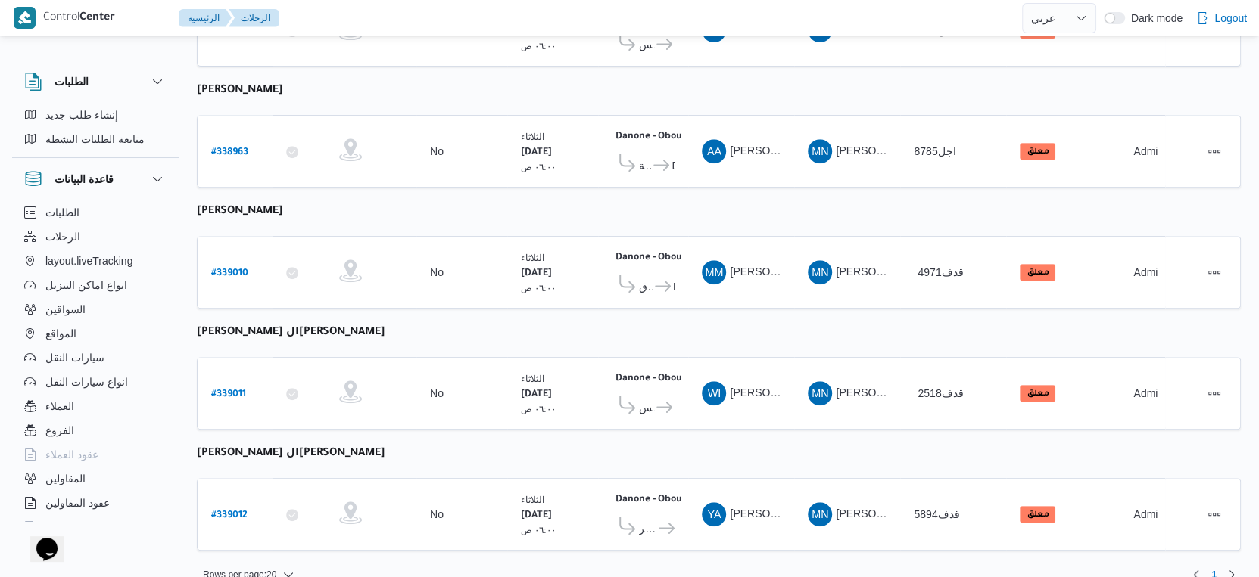
scroll to position [524, 0]
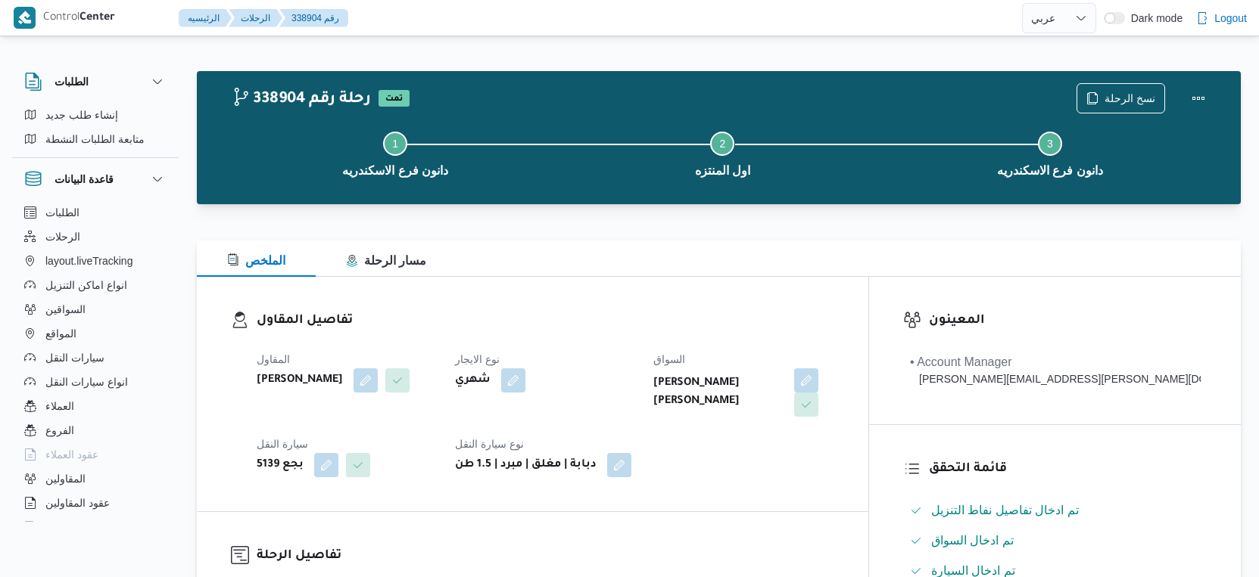
select select "ar"
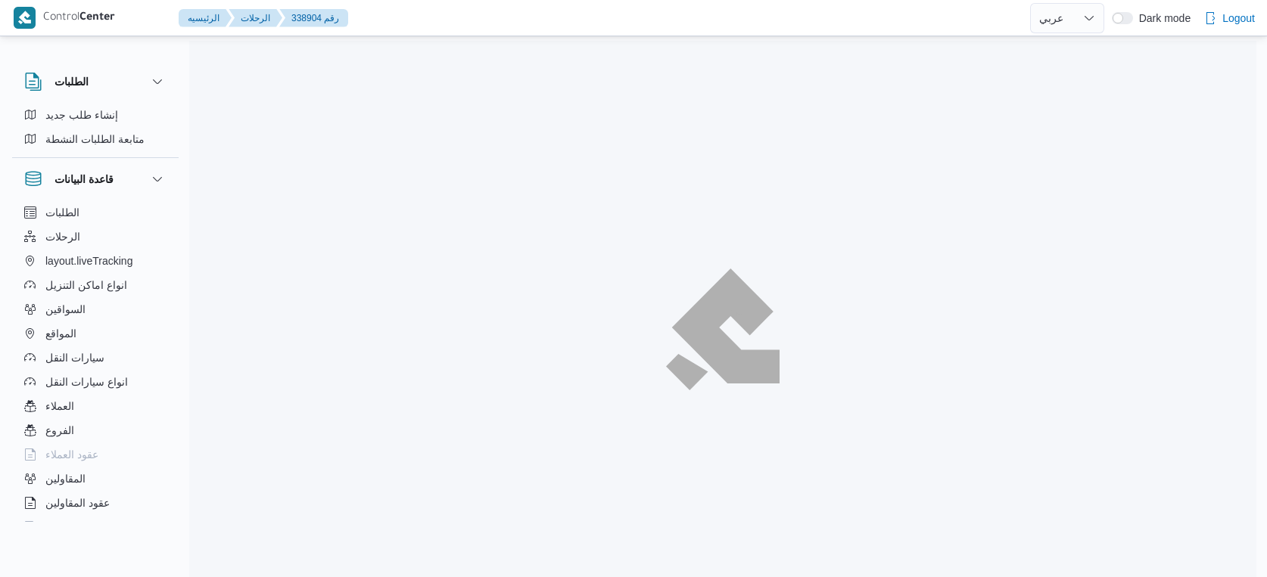
select select "ar"
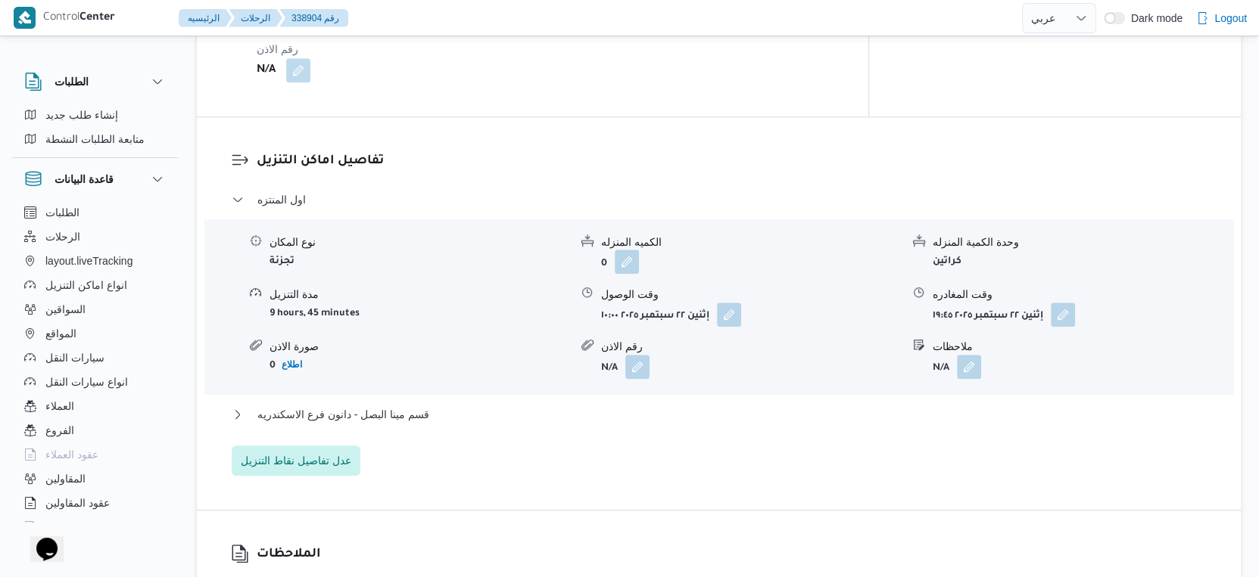
scroll to position [1177, 0]
click at [404, 416] on span "قسم مينا البصل - دانون فرع الاسكندريه" at bounding box center [343, 412] width 172 height 18
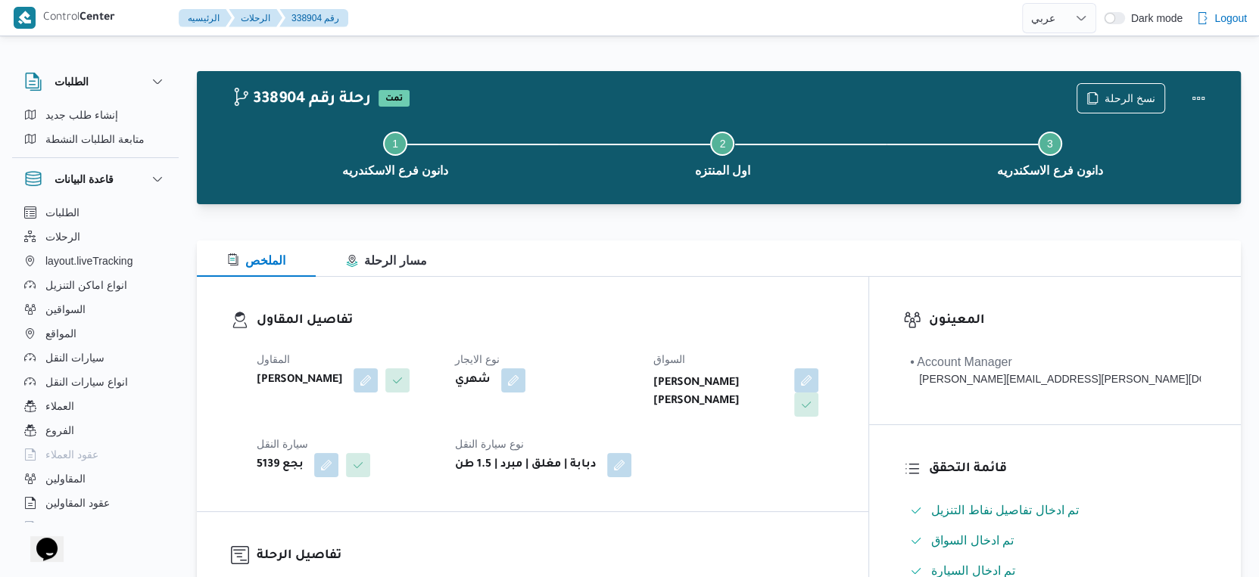
scroll to position [504, 0]
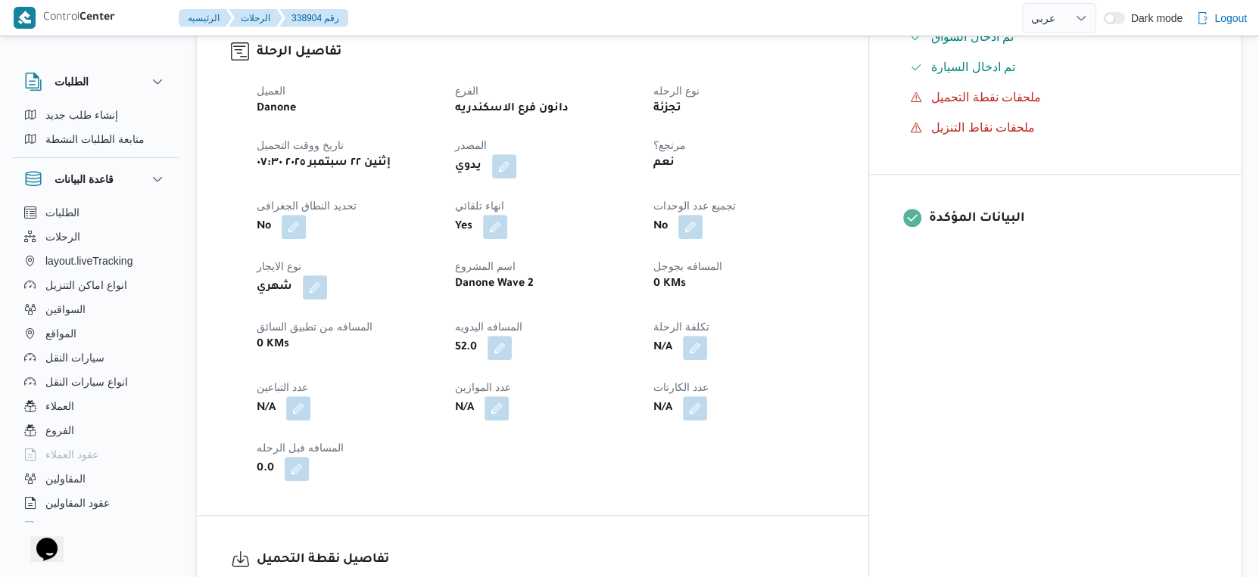
select select "ar"
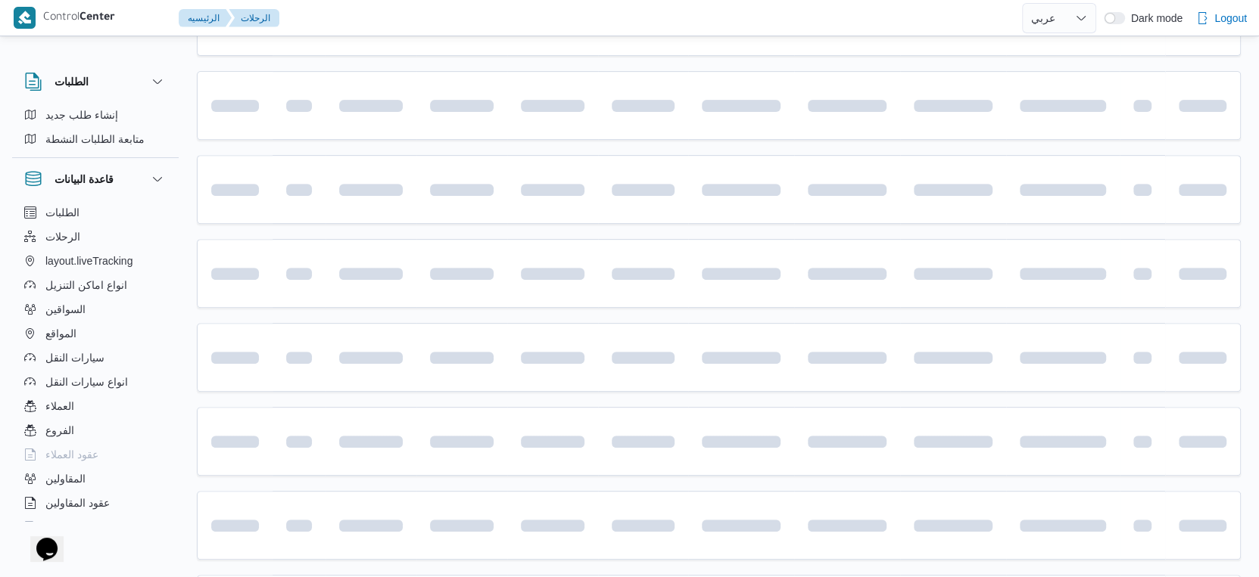
scroll to position [1235, 0]
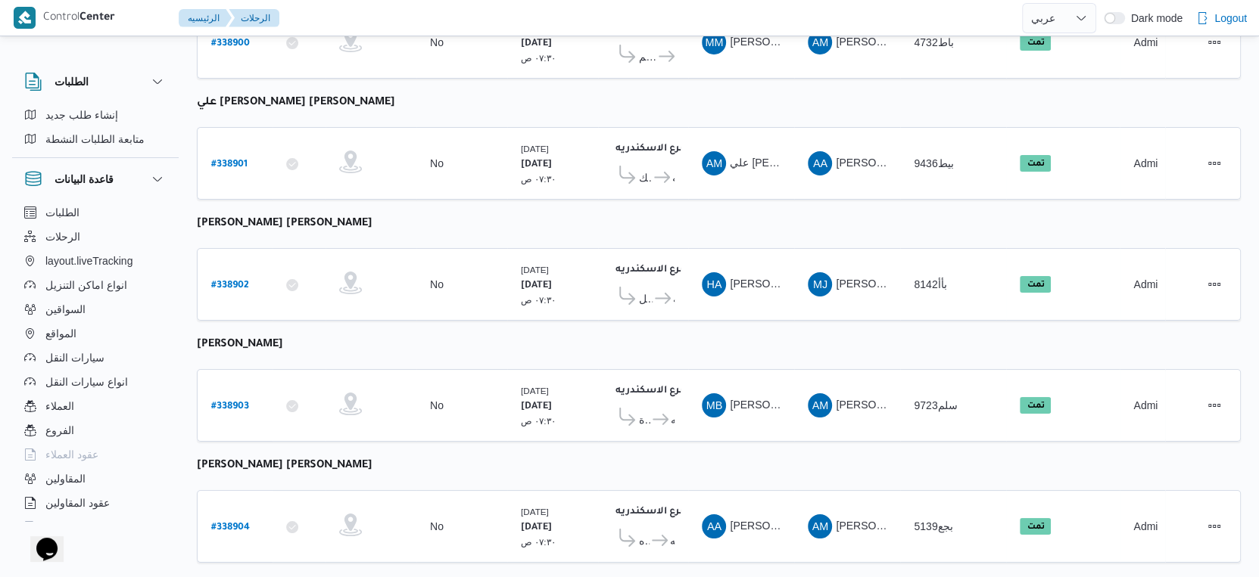
select select "ar"
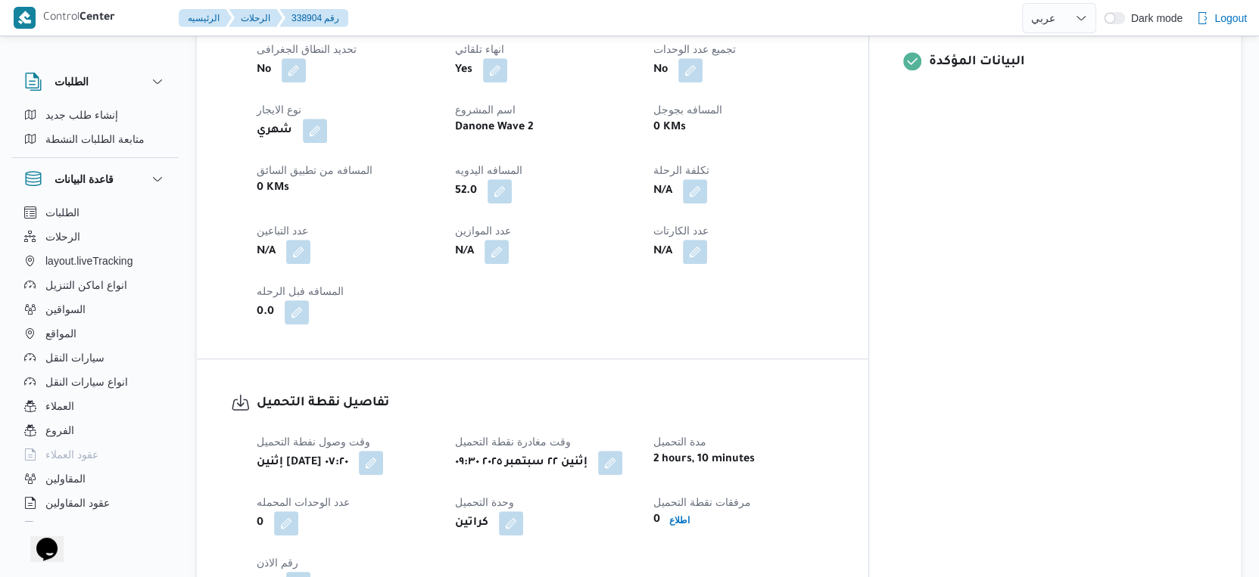
scroll to position [646, 0]
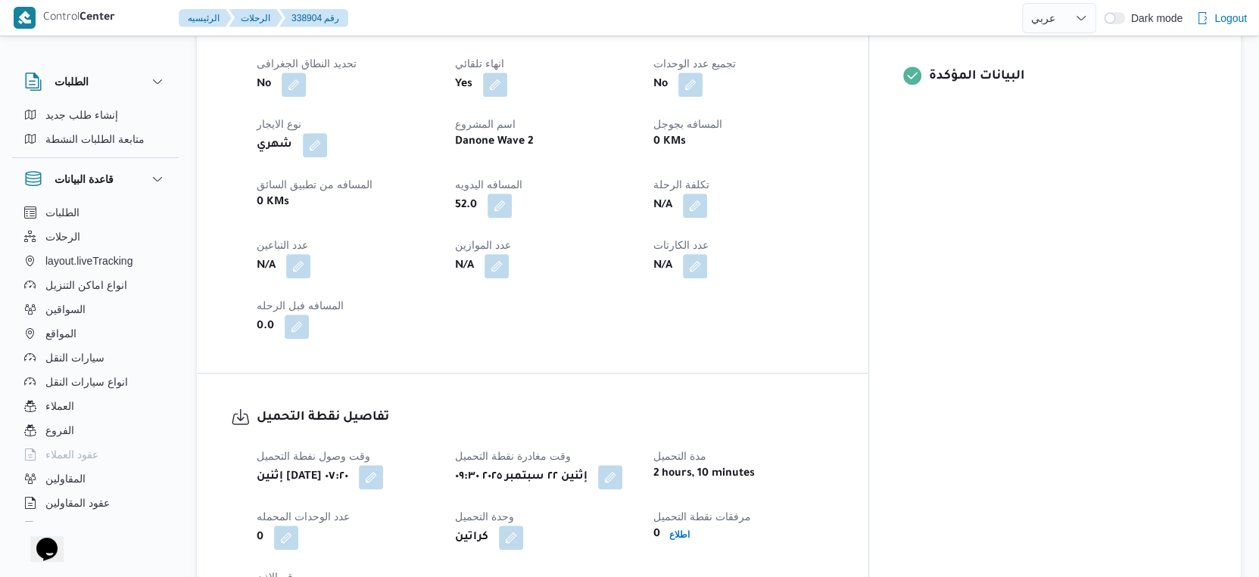
select select "ar"
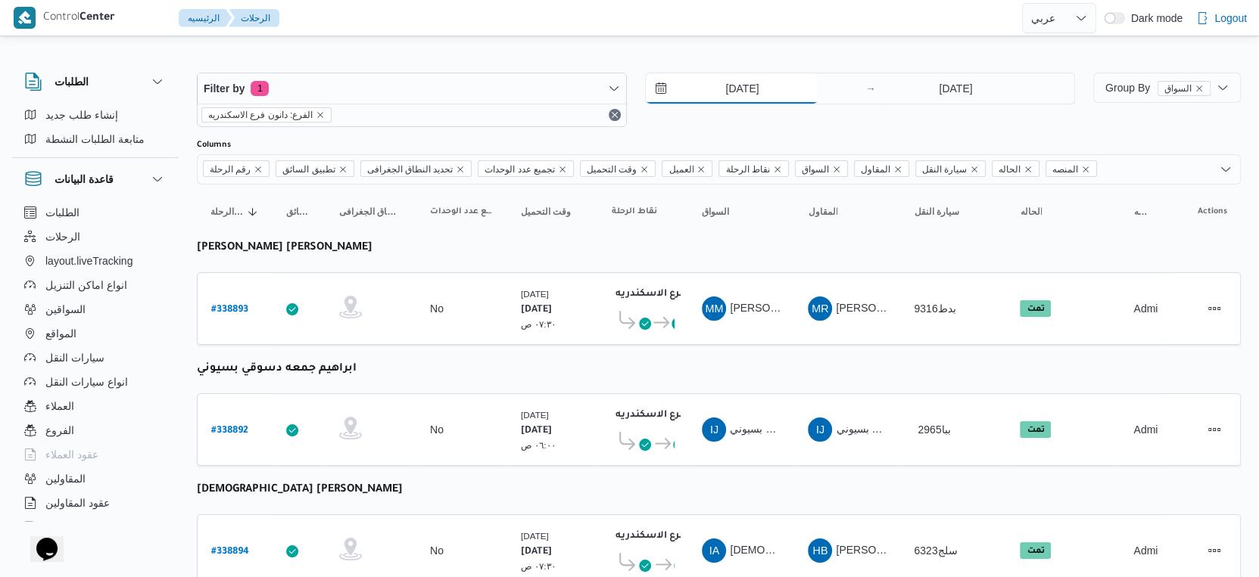
click at [729, 93] on input "[DATE]" at bounding box center [732, 88] width 172 height 30
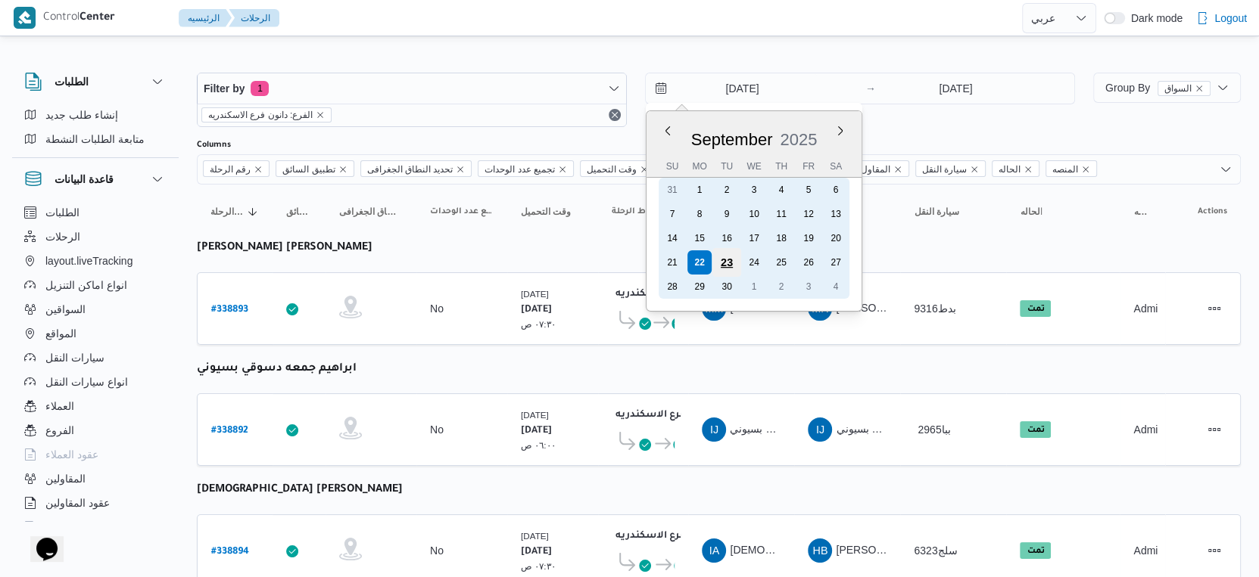
click at [723, 263] on div "23" at bounding box center [726, 262] width 29 height 29
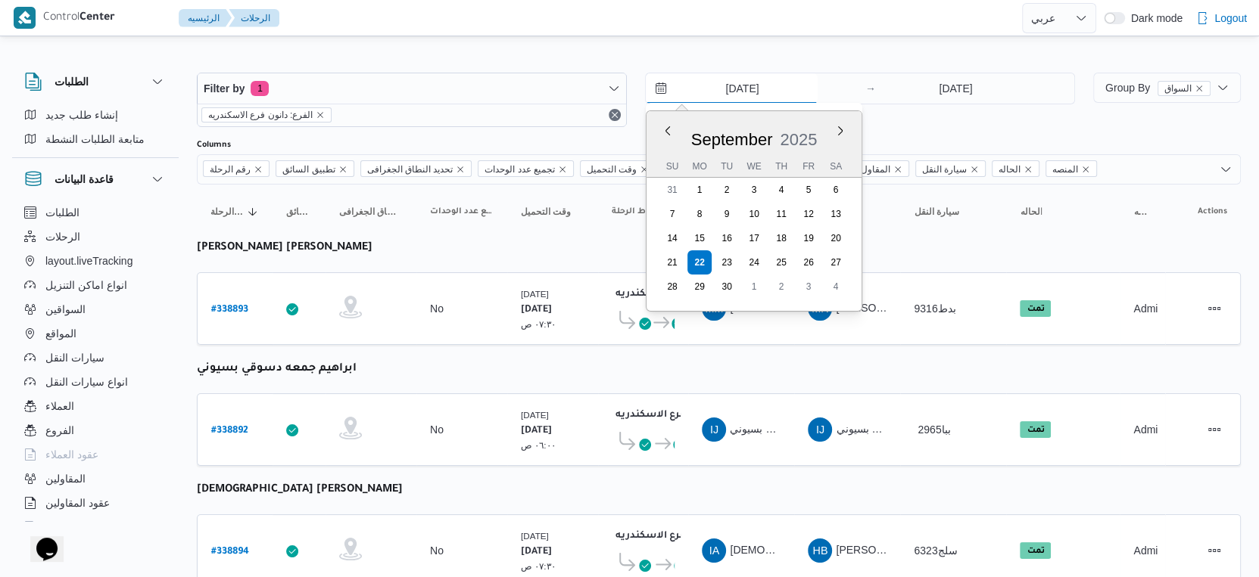
type input "[DATE]"
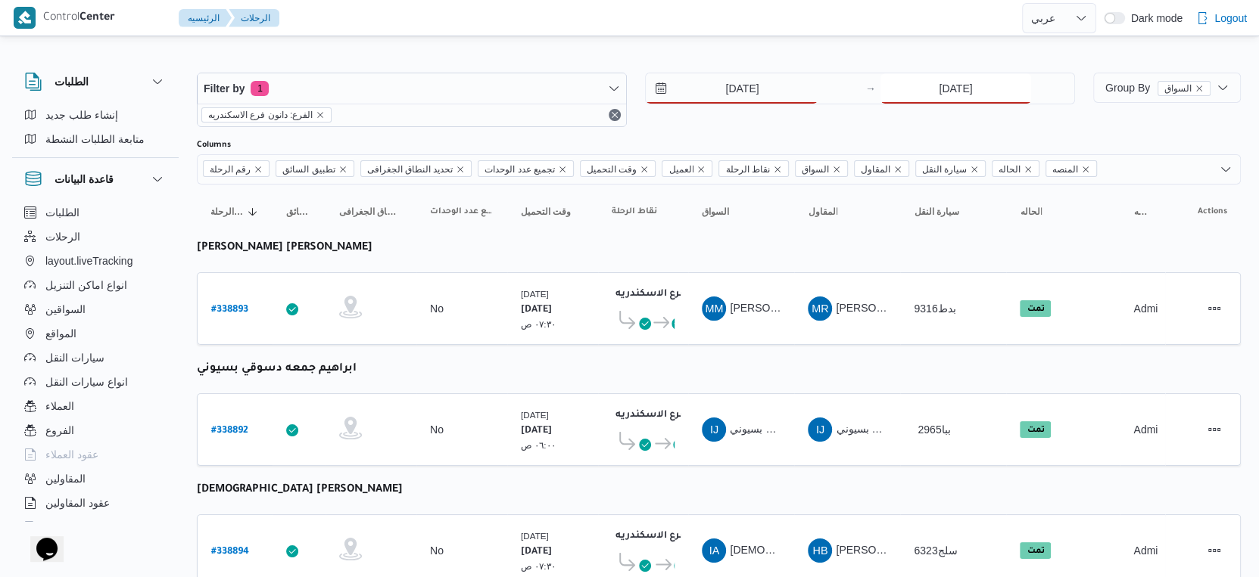
click at [946, 95] on input "[DATE]" at bounding box center [955, 88] width 151 height 30
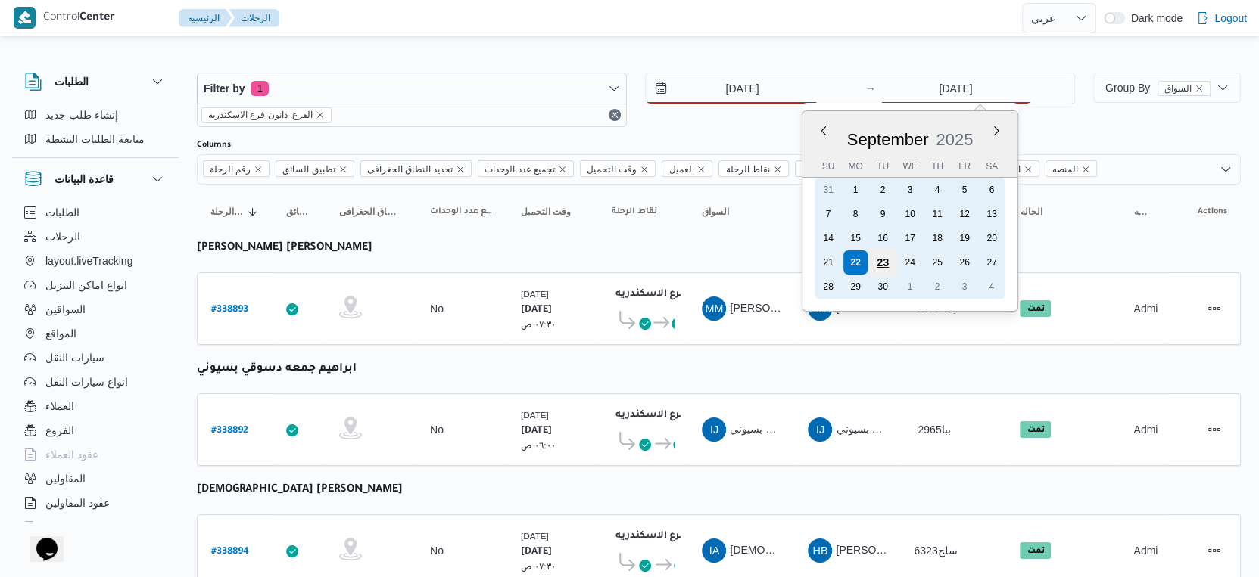
click at [880, 255] on div "23" at bounding box center [882, 262] width 29 height 29
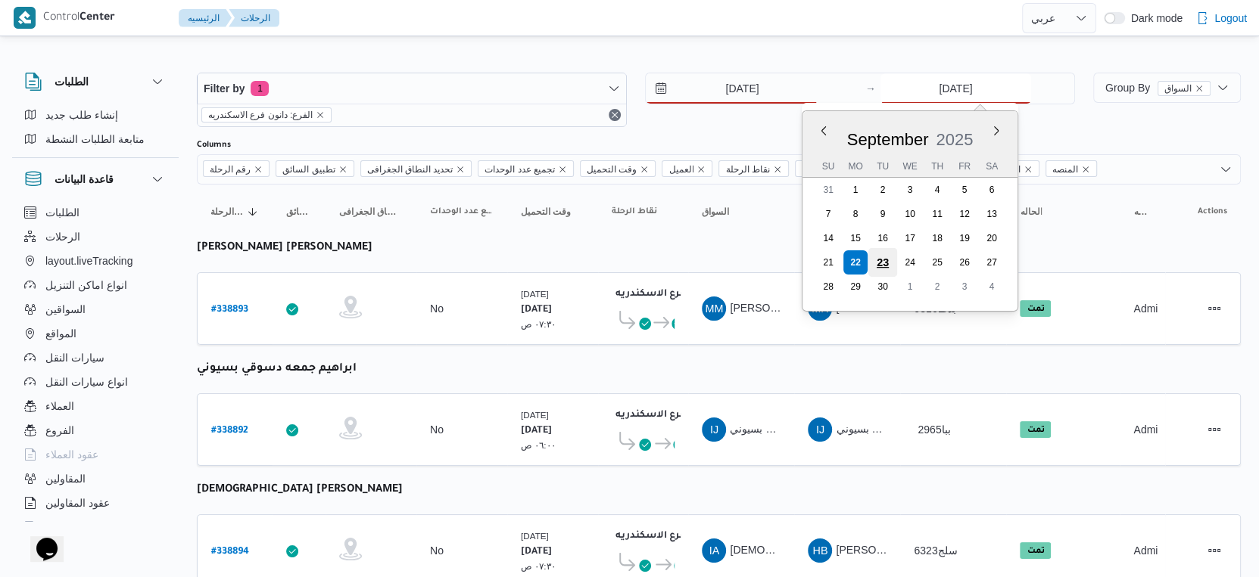
type input "23/9/2025"
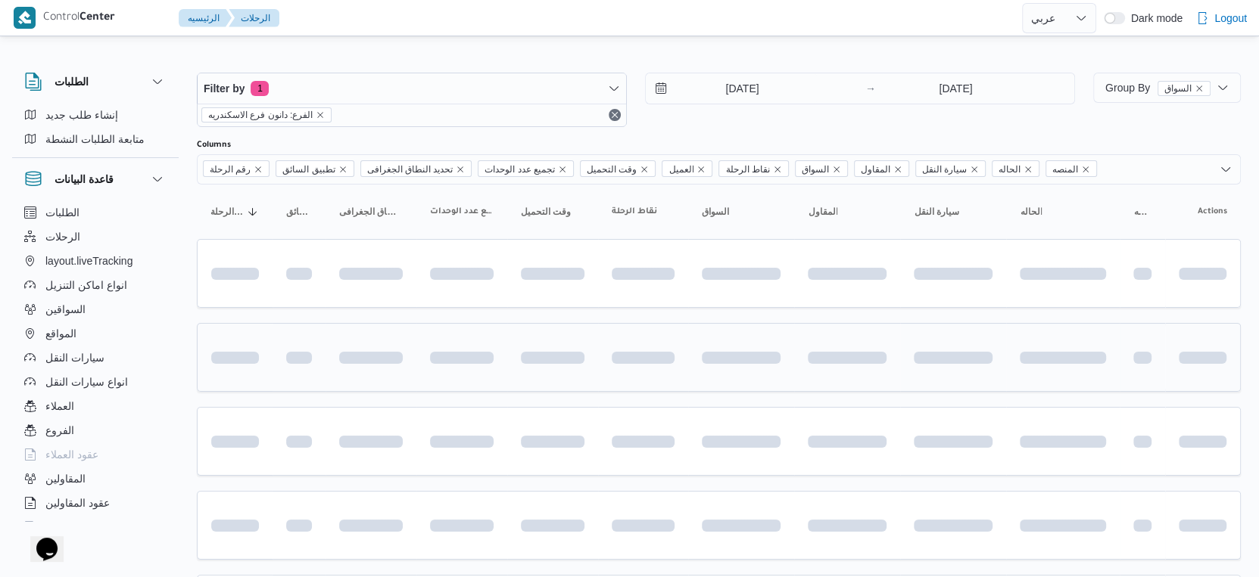
click at [675, 360] on div at bounding box center [642, 358] width 75 height 60
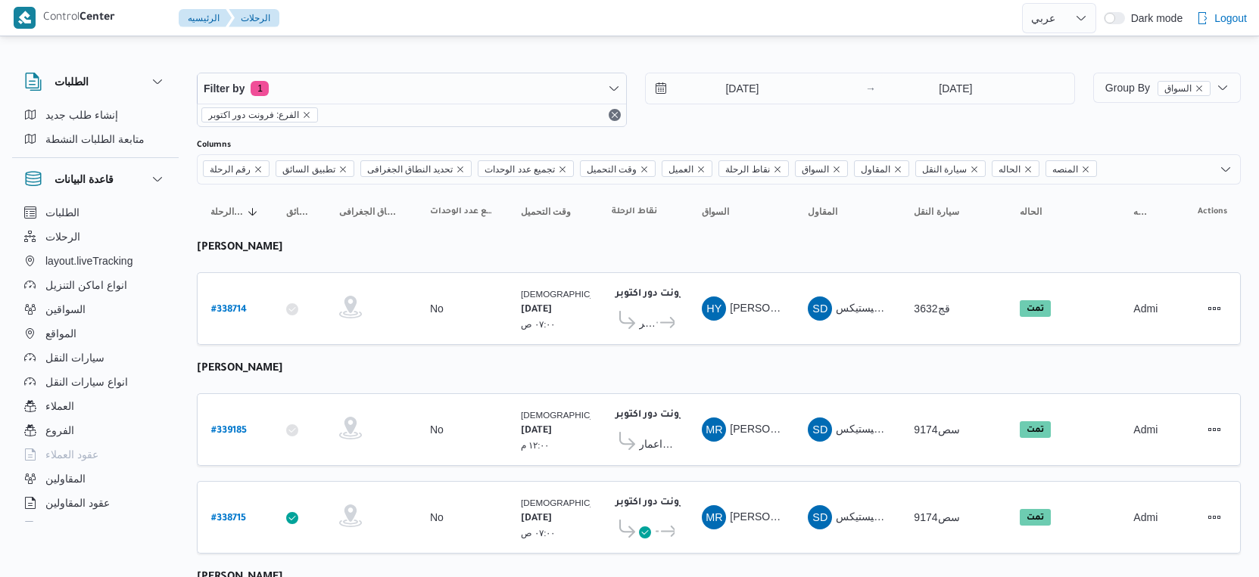
select select "ar"
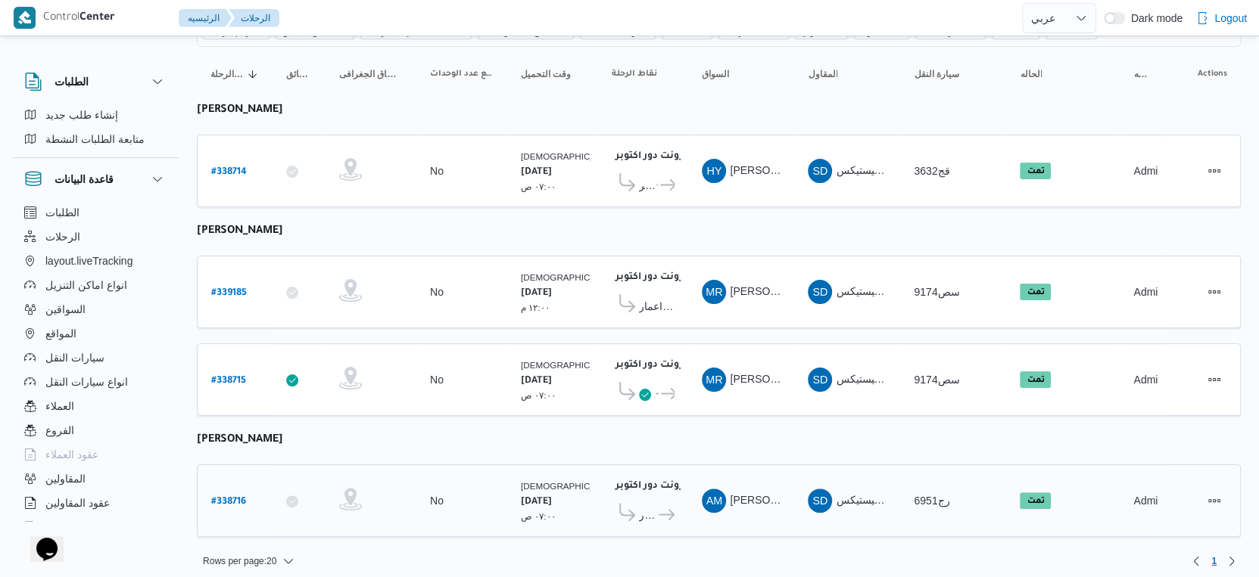
click at [660, 509] on icon at bounding box center [666, 514] width 16 height 11
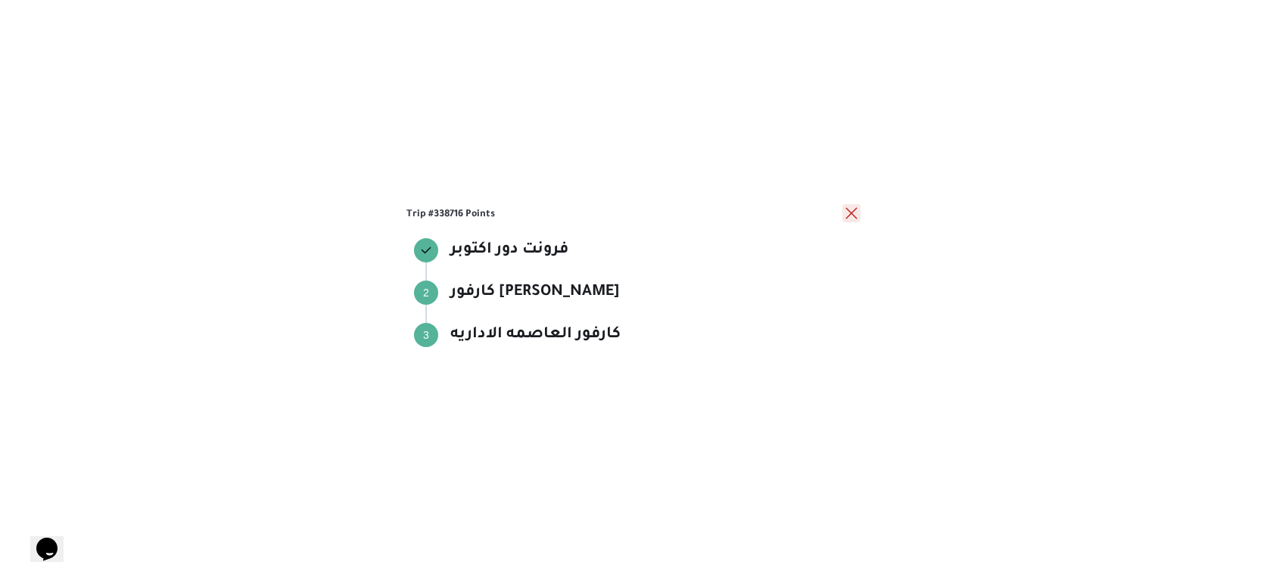
click at [849, 214] on button "close" at bounding box center [851, 213] width 18 height 18
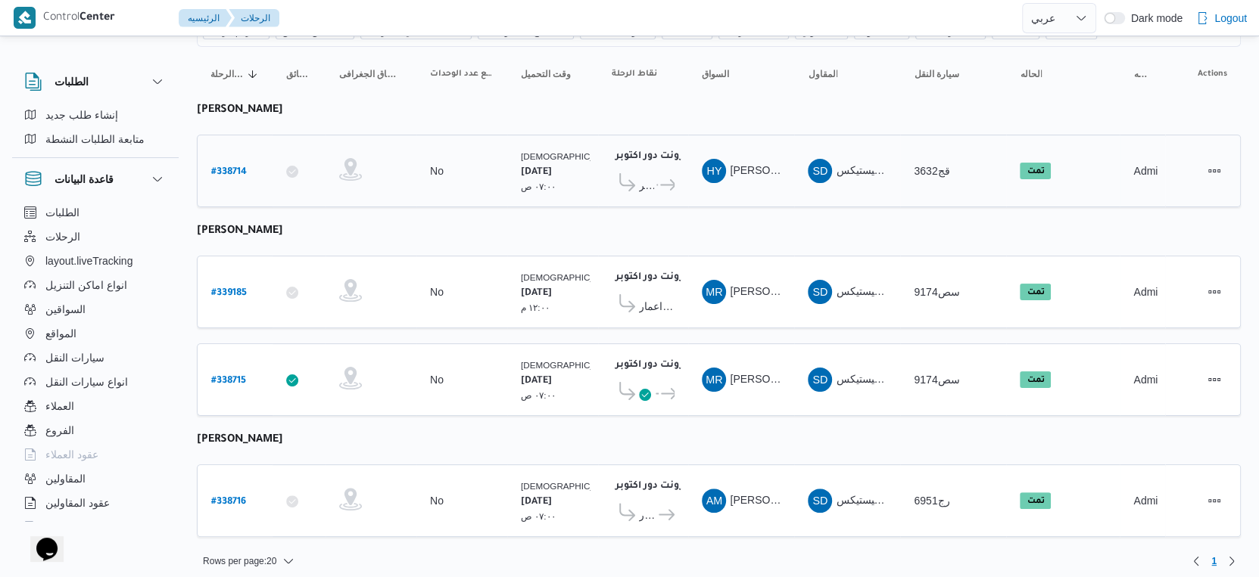
click at [647, 185] on span "هايبر ماركت مهدي عرفه" at bounding box center [646, 185] width 15 height 18
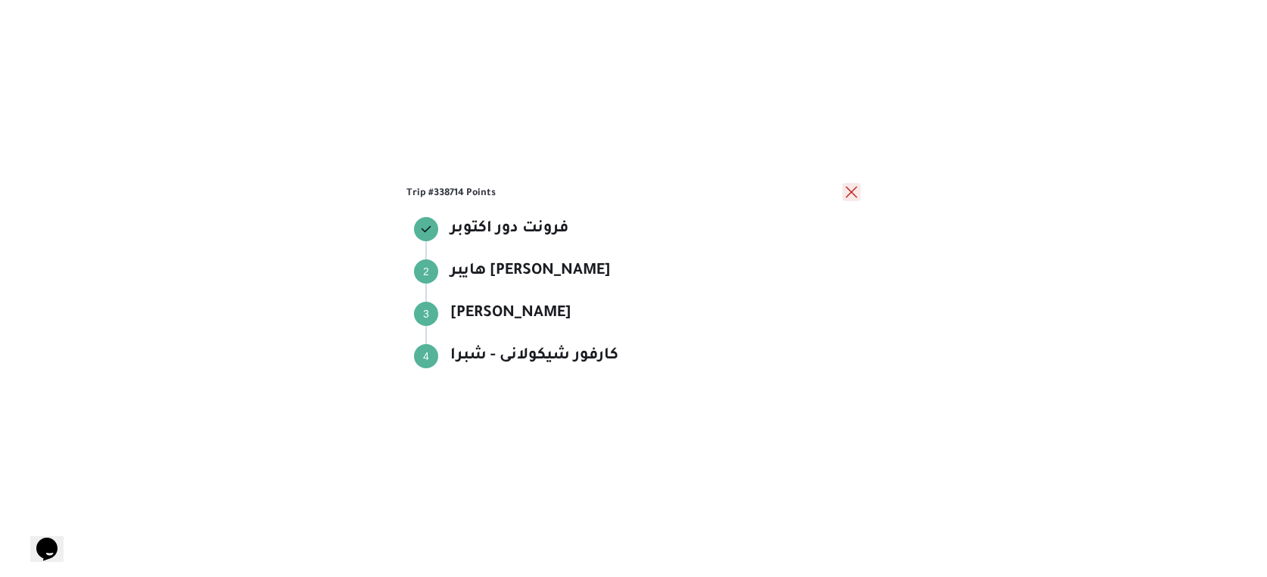
click at [859, 190] on button "close" at bounding box center [851, 192] width 18 height 18
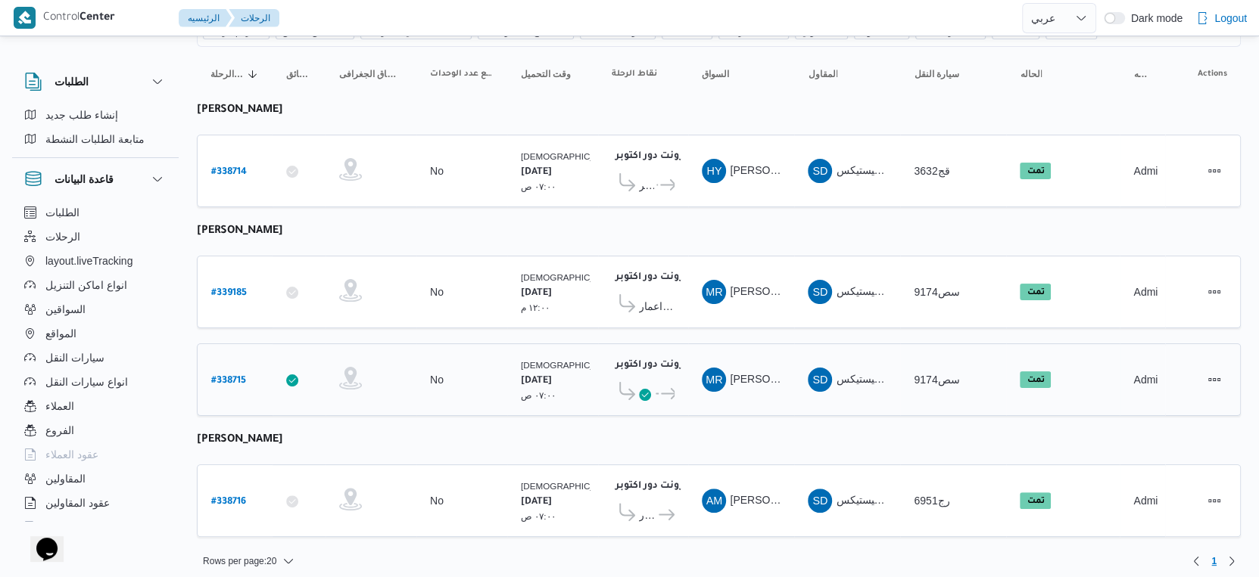
click at [661, 388] on span "فرونت دور اكتوبر" at bounding box center [666, 394] width 16 height 18
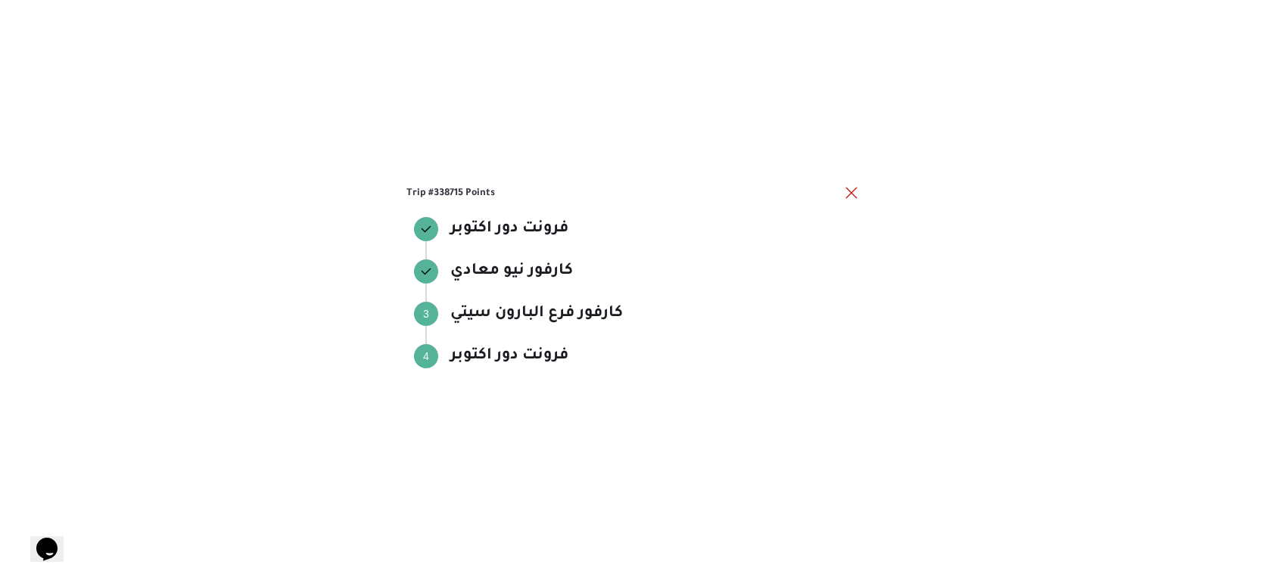
click at [661, 388] on div "فرونت دور اكتوبر فرونت دور اكتوبر كارفور نيو معادي كارفور نيو معادي Step 3 3 كا…" at bounding box center [633, 302] width 454 height 185
drag, startPoint x: 849, startPoint y: 194, endPoint x: 643, endPoint y: 307, distance: 234.7
click at [851, 194] on button "close" at bounding box center [851, 193] width 18 height 18
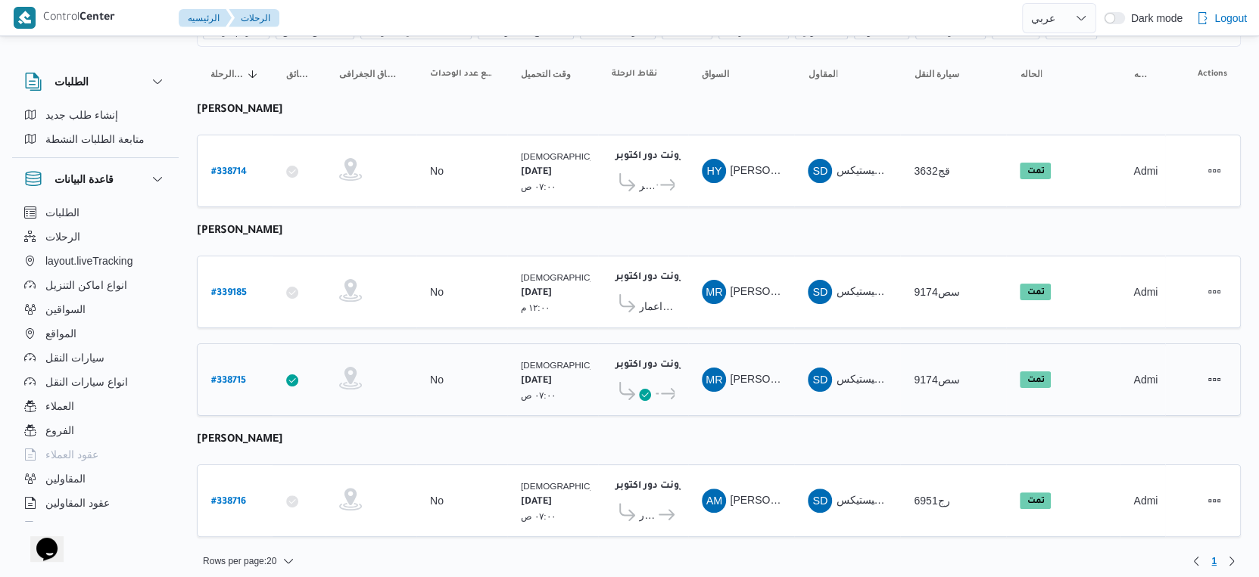
click at [238, 376] on b "# 338715" at bounding box center [228, 381] width 35 height 11
select select "ar"
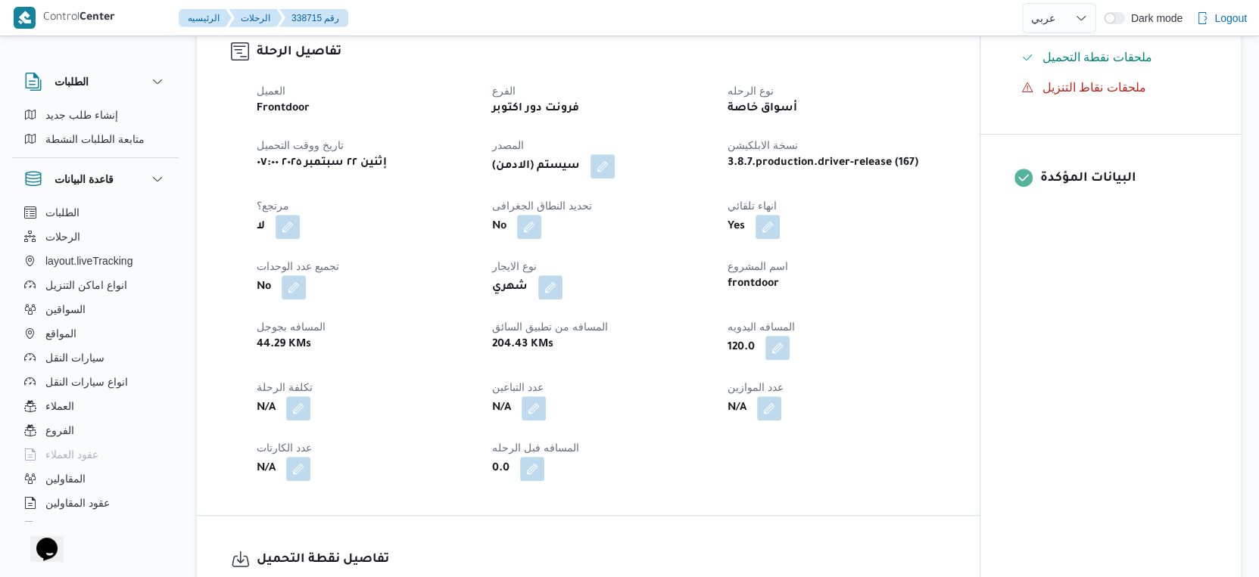
scroll to position [1009, 0]
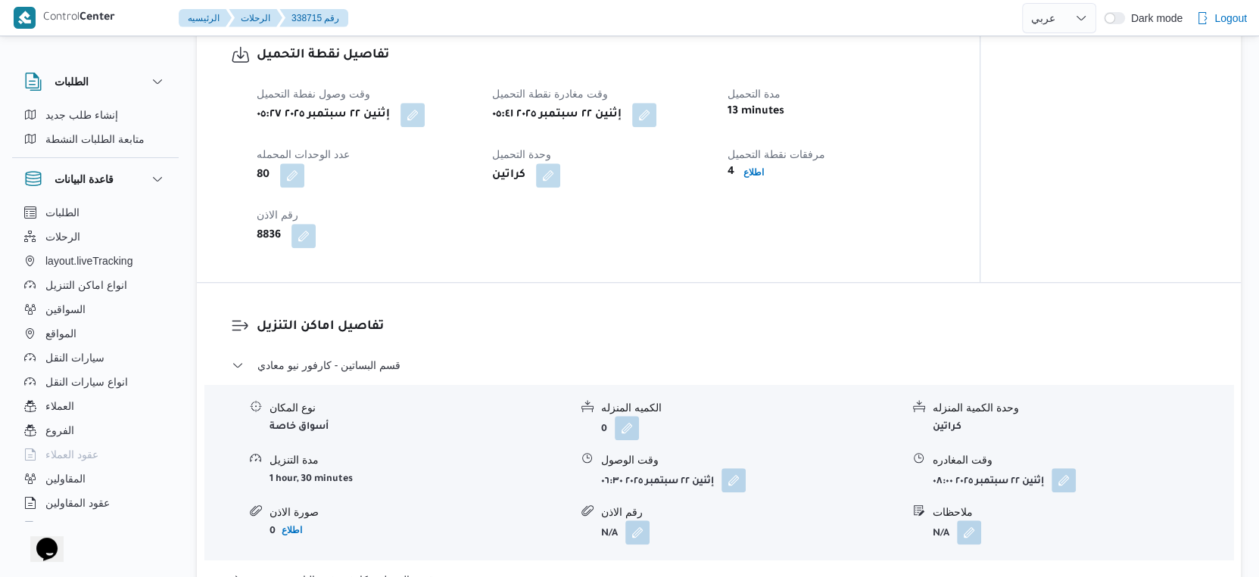
select select "ar"
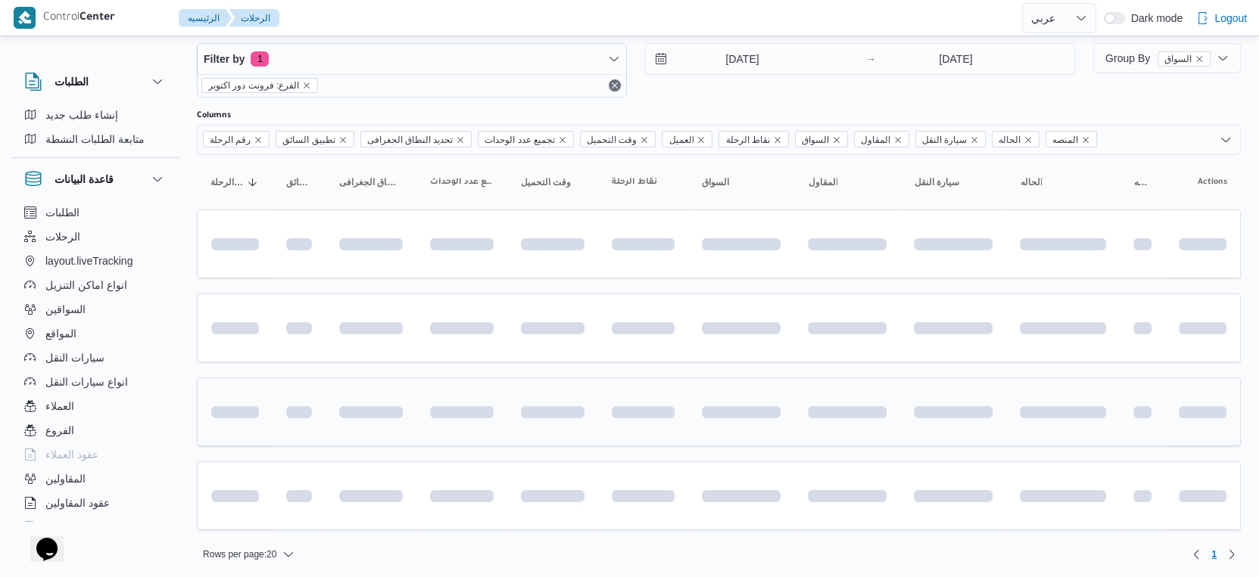
scroll to position [138, 0]
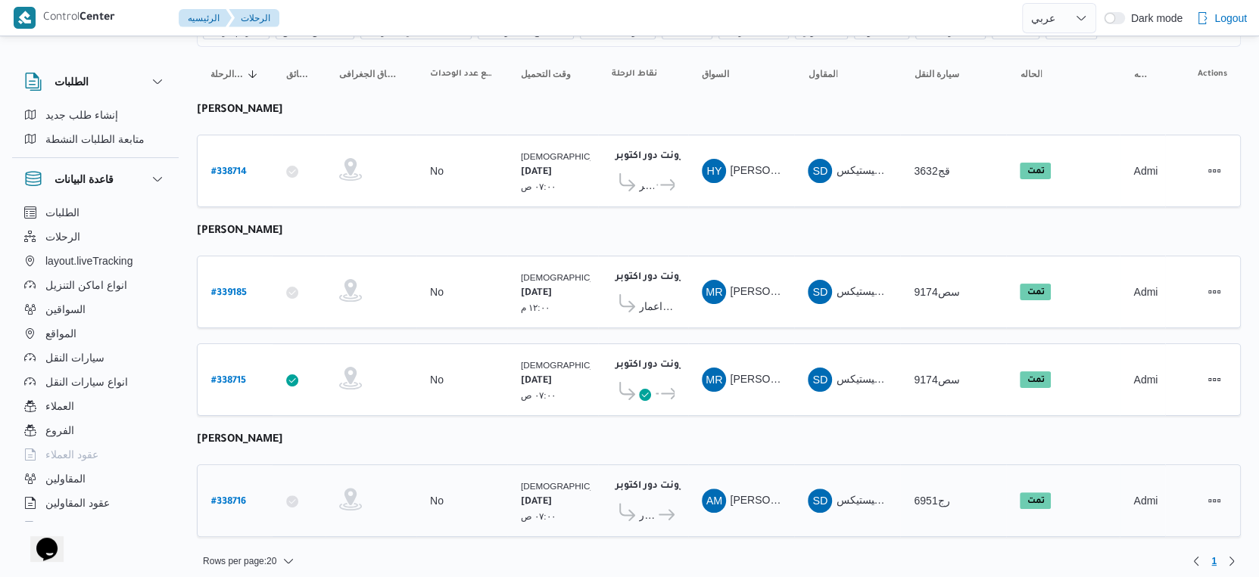
click at [236, 497] on b "# 338716" at bounding box center [228, 502] width 35 height 11
select select "ar"
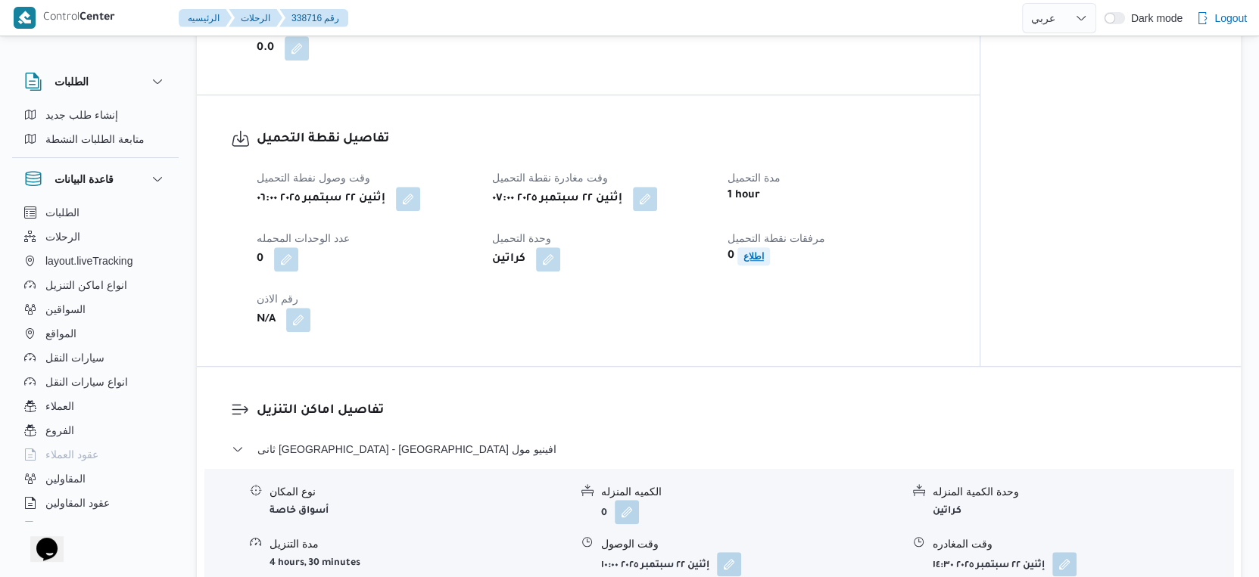
click at [753, 262] on b "اطلاع" at bounding box center [753, 256] width 20 height 11
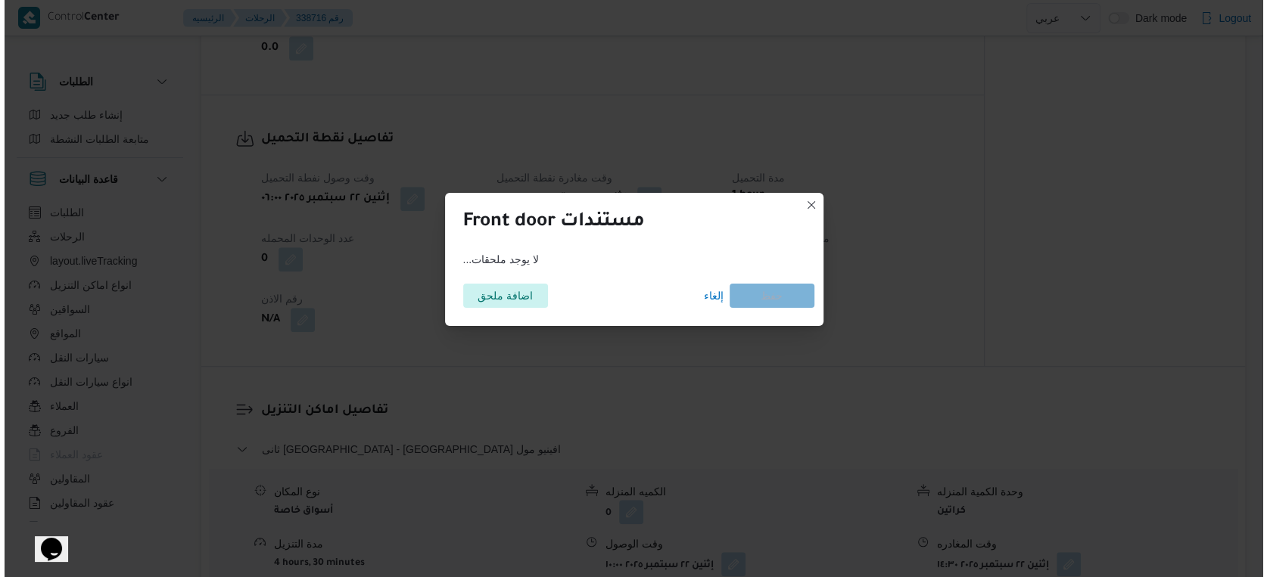
scroll to position [913, 0]
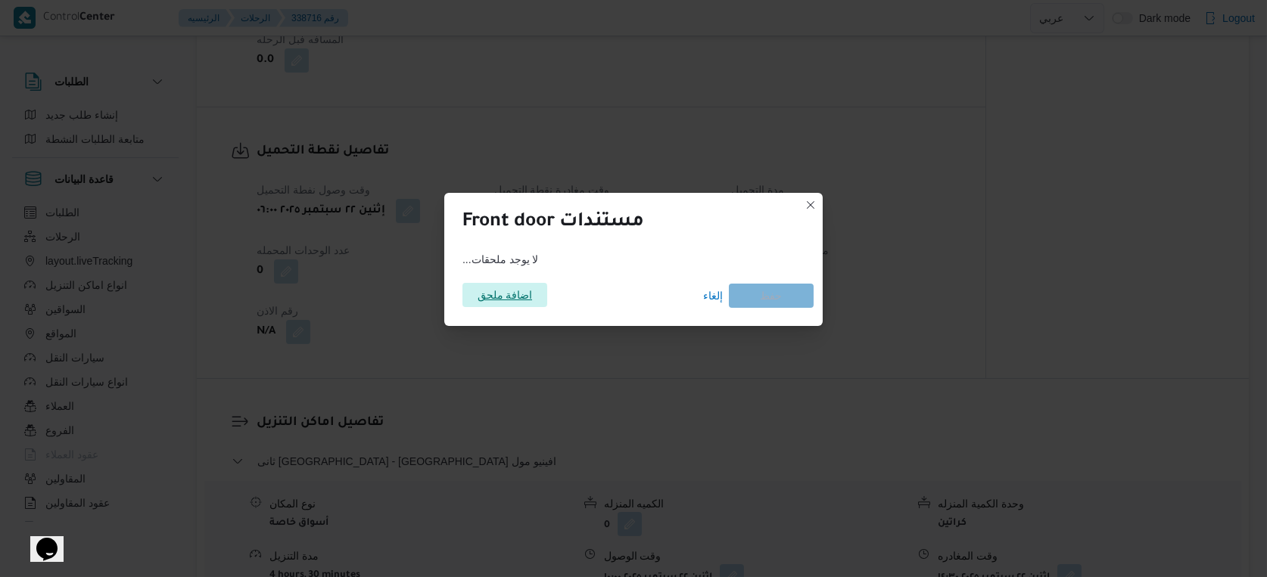
click at [518, 289] on span "اضافة ملحق" at bounding box center [505, 295] width 55 height 24
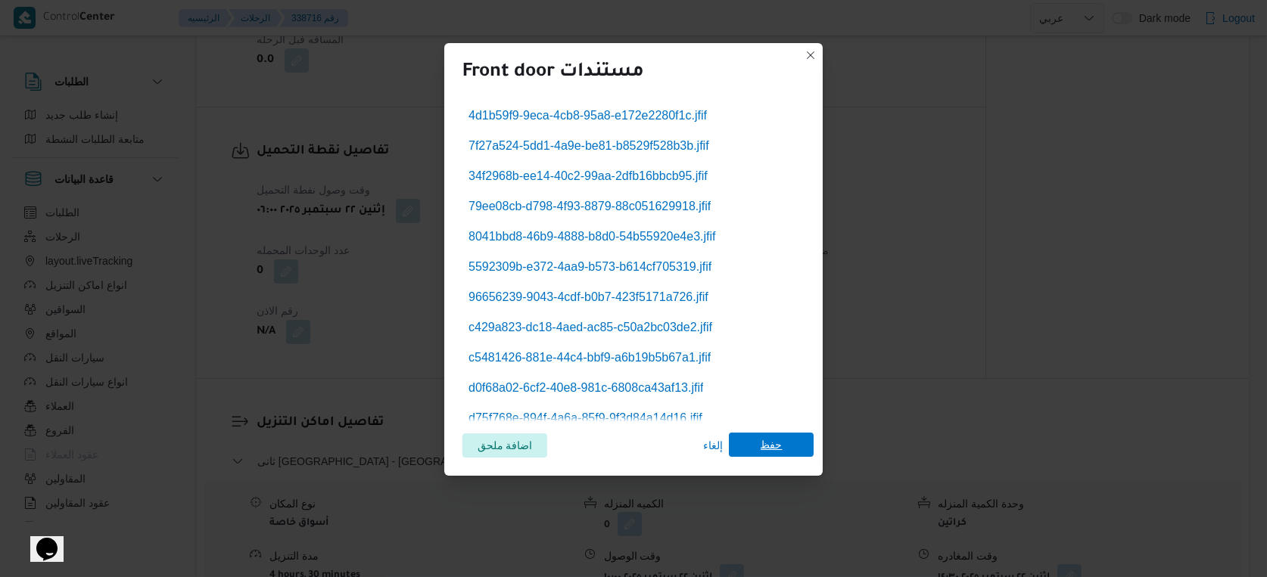
click at [770, 454] on span "حفظ" at bounding box center [772, 445] width 22 height 24
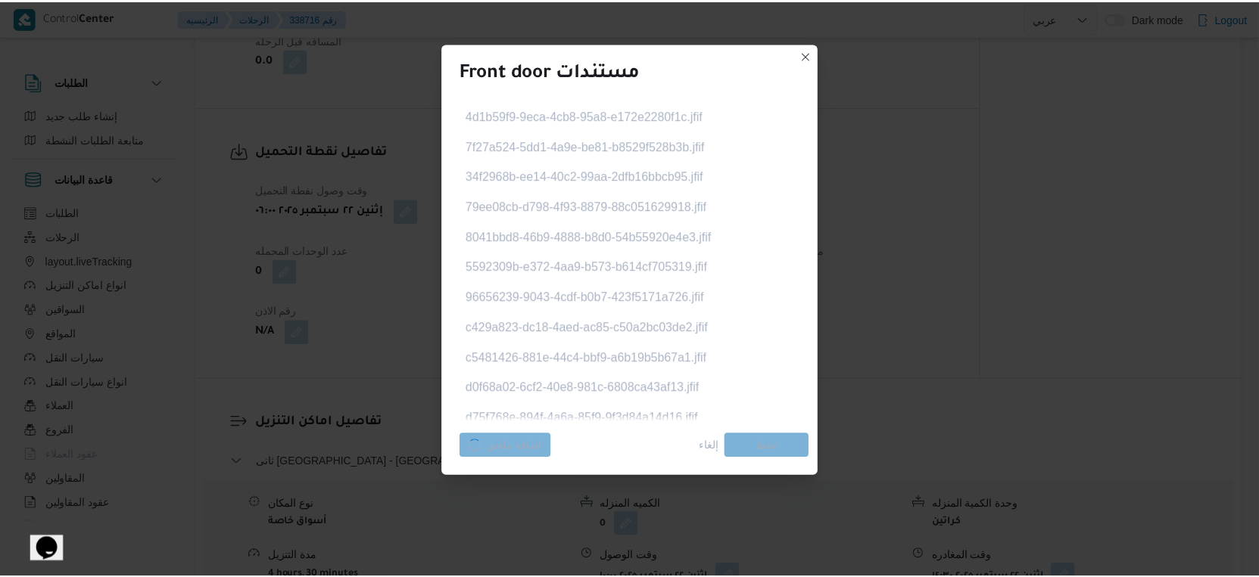
scroll to position [925, 0]
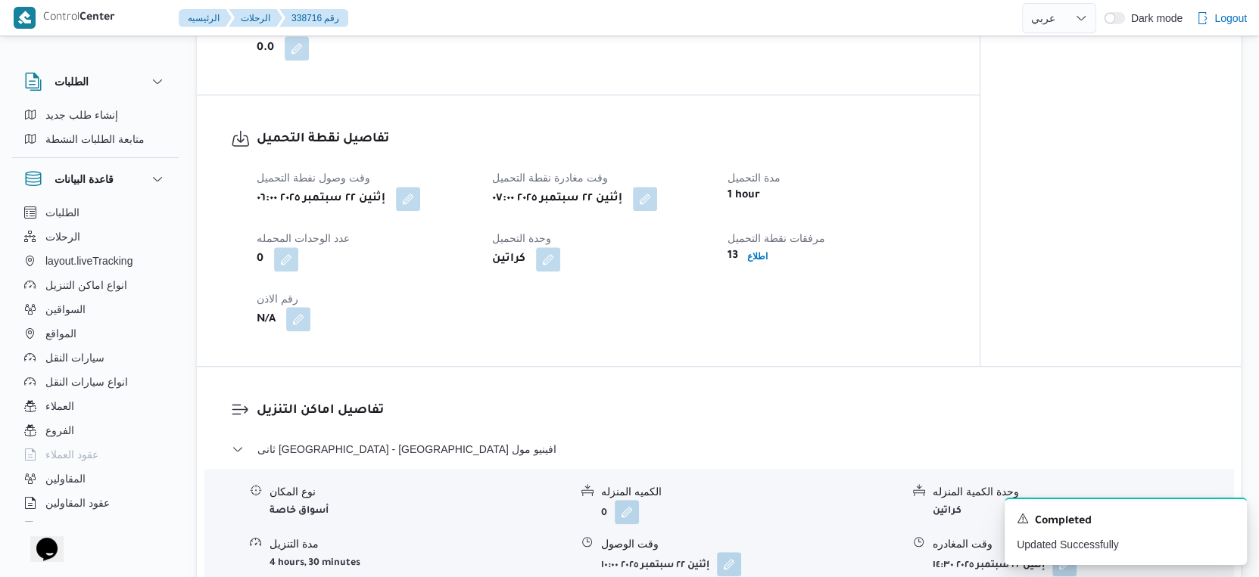
click at [294, 331] on button "button" at bounding box center [298, 319] width 24 height 24
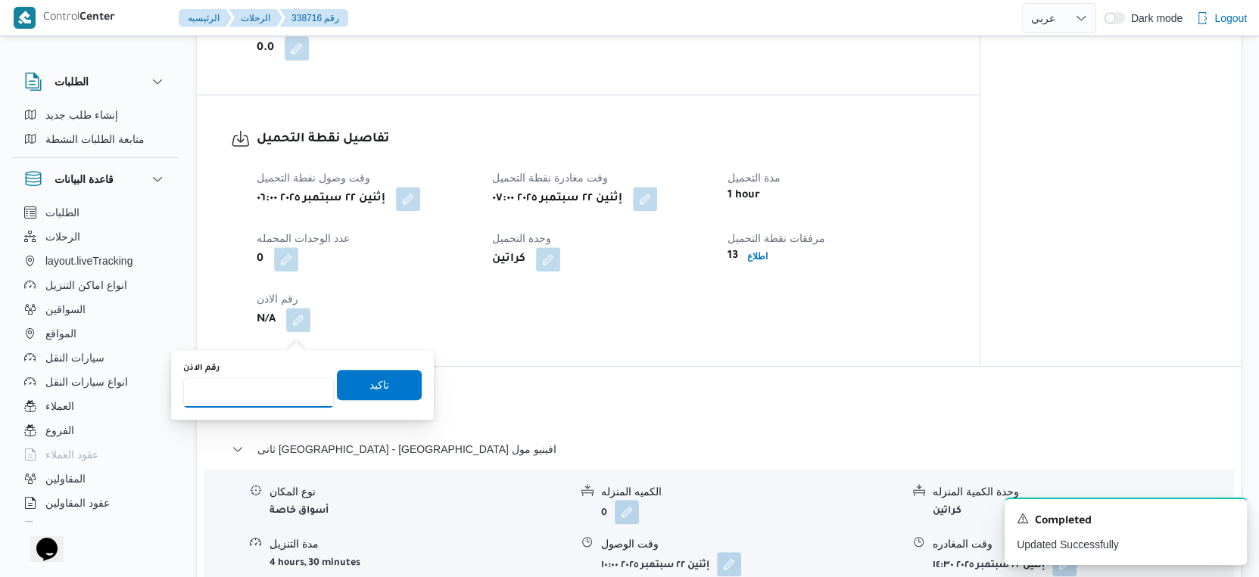
click at [263, 385] on input "رقم الاذن" at bounding box center [258, 393] width 151 height 30
type input "8841"
click at [369, 383] on span "تاكيد" at bounding box center [379, 384] width 20 height 18
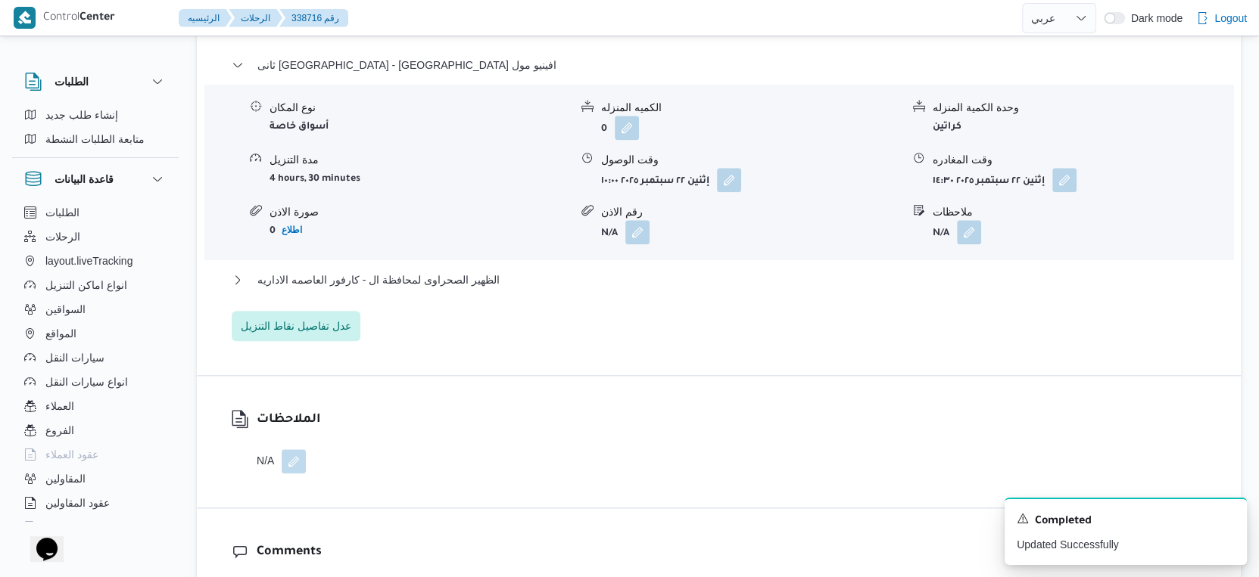
scroll to position [1345, 0]
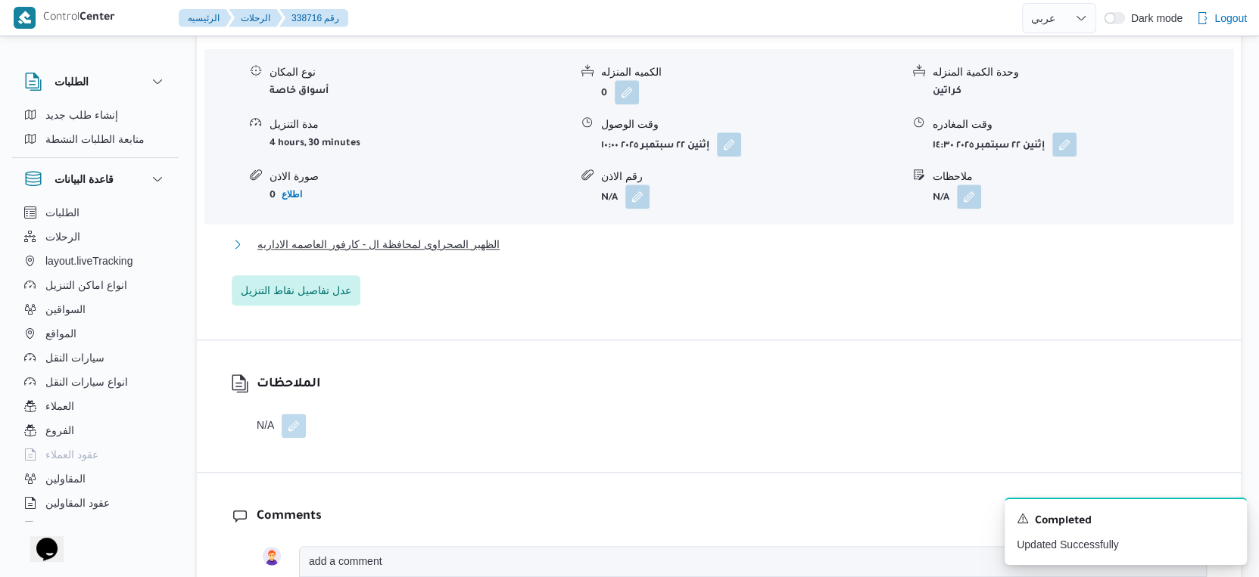
click at [465, 254] on span "الظهير الصحراوى لمحافظة ال - كارفور العاصمه الاداريه" at bounding box center [378, 244] width 242 height 18
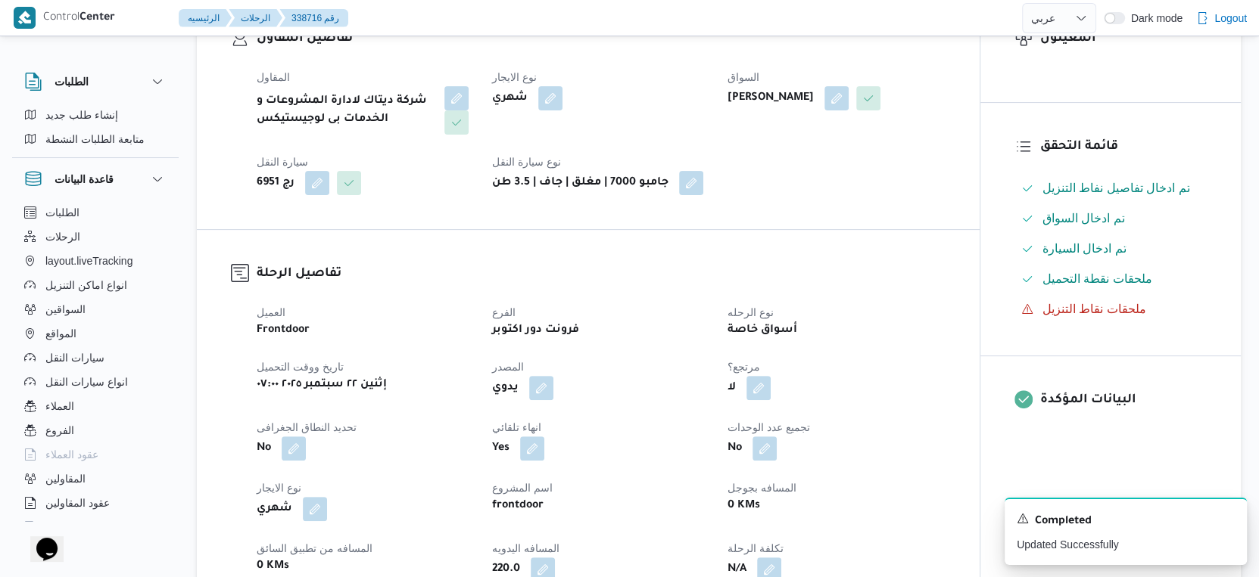
scroll to position [504, 0]
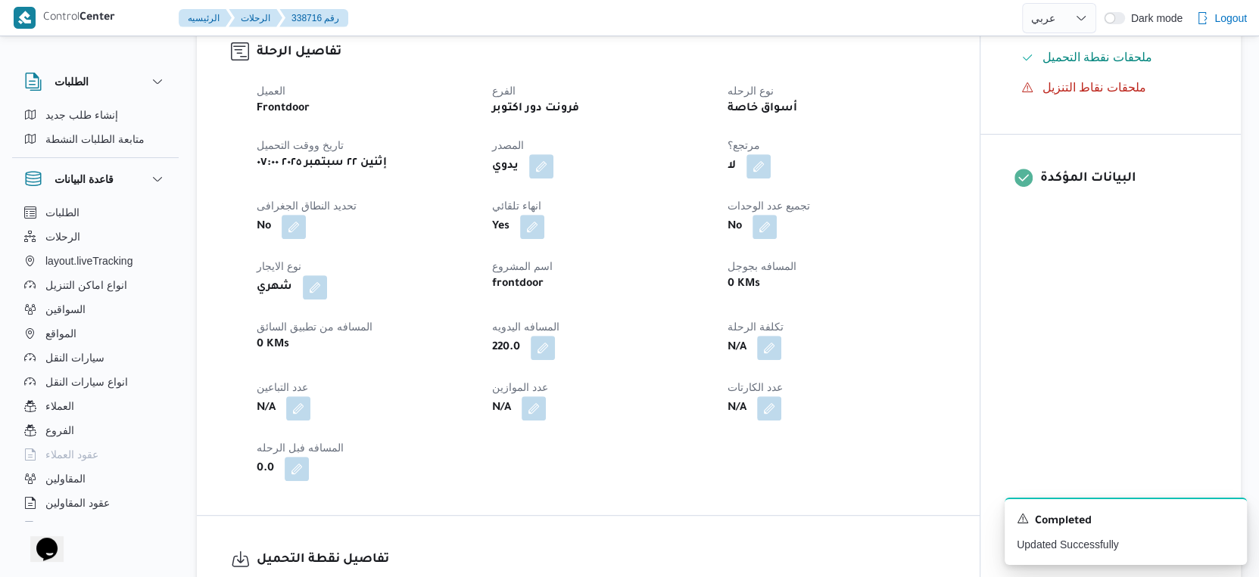
select select "ar"
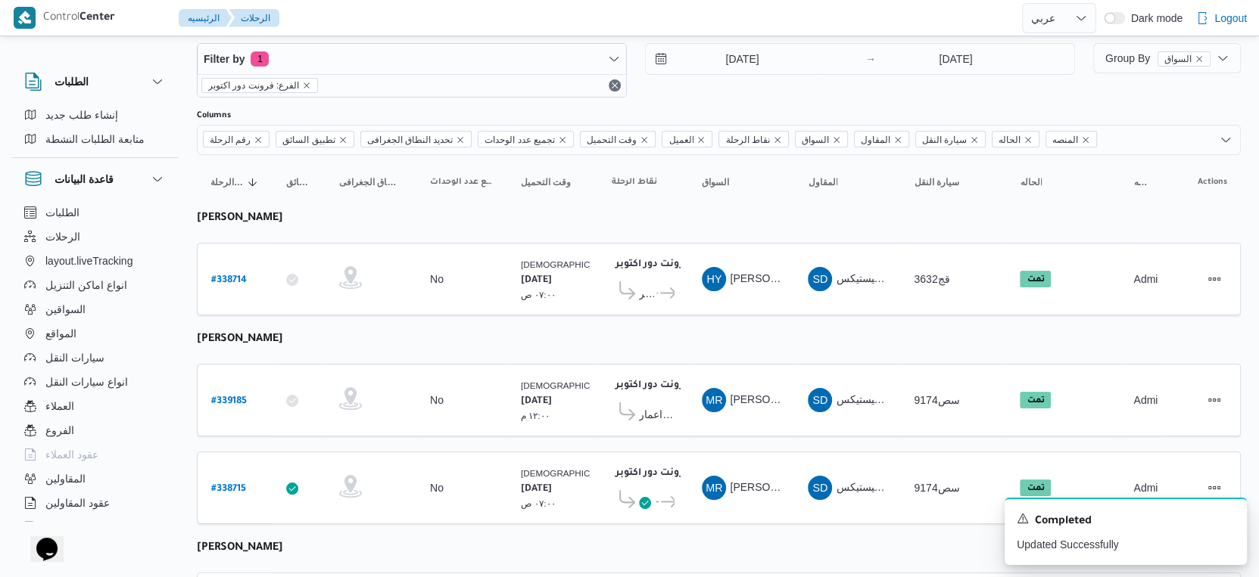
scroll to position [138, 0]
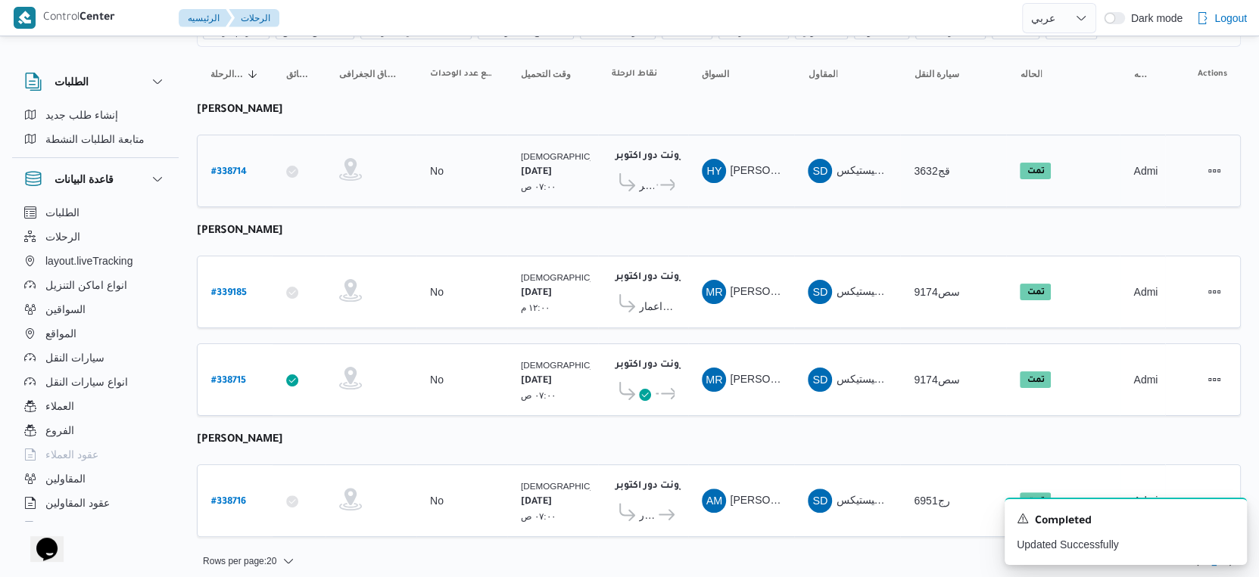
click at [221, 167] on b "# 338714" at bounding box center [229, 172] width 36 height 11
select select "ar"
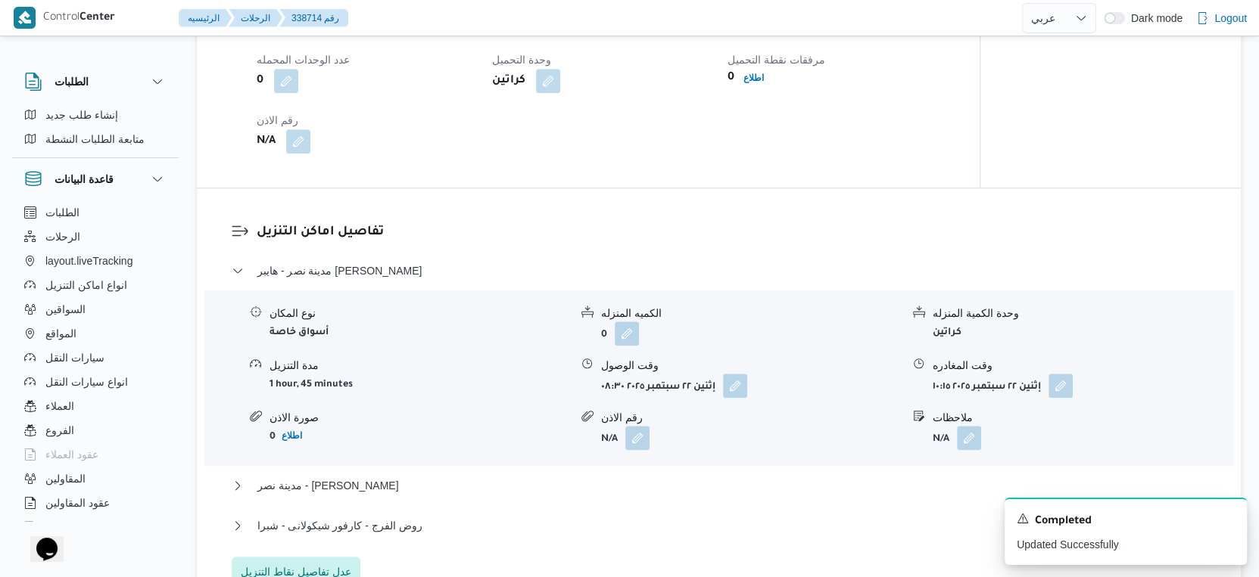
scroll to position [1009, 0]
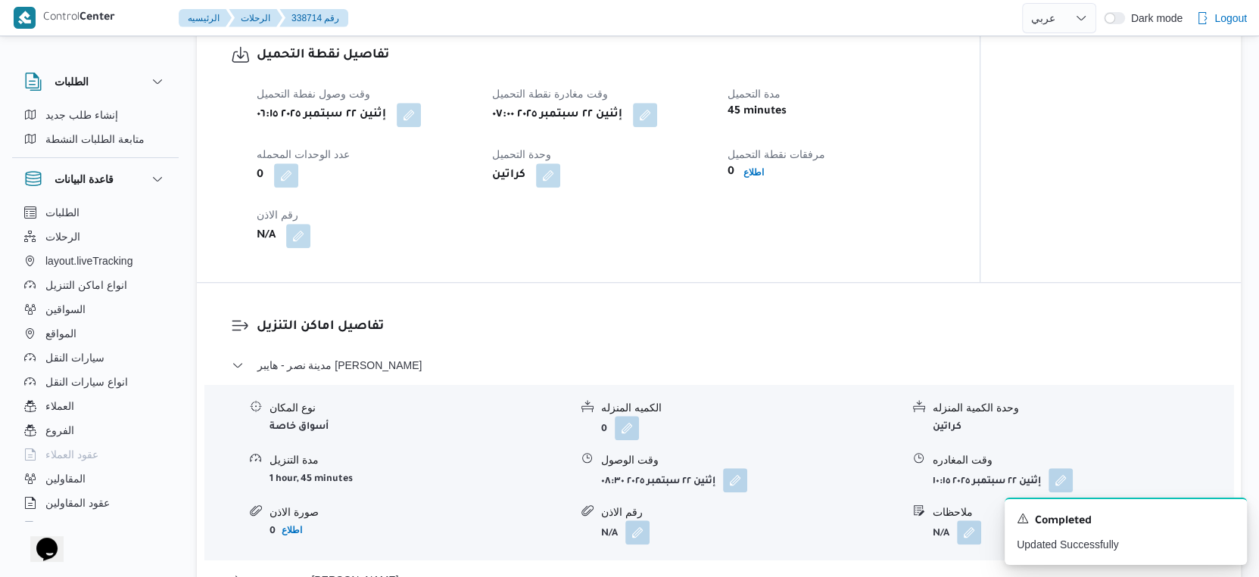
select select "ar"
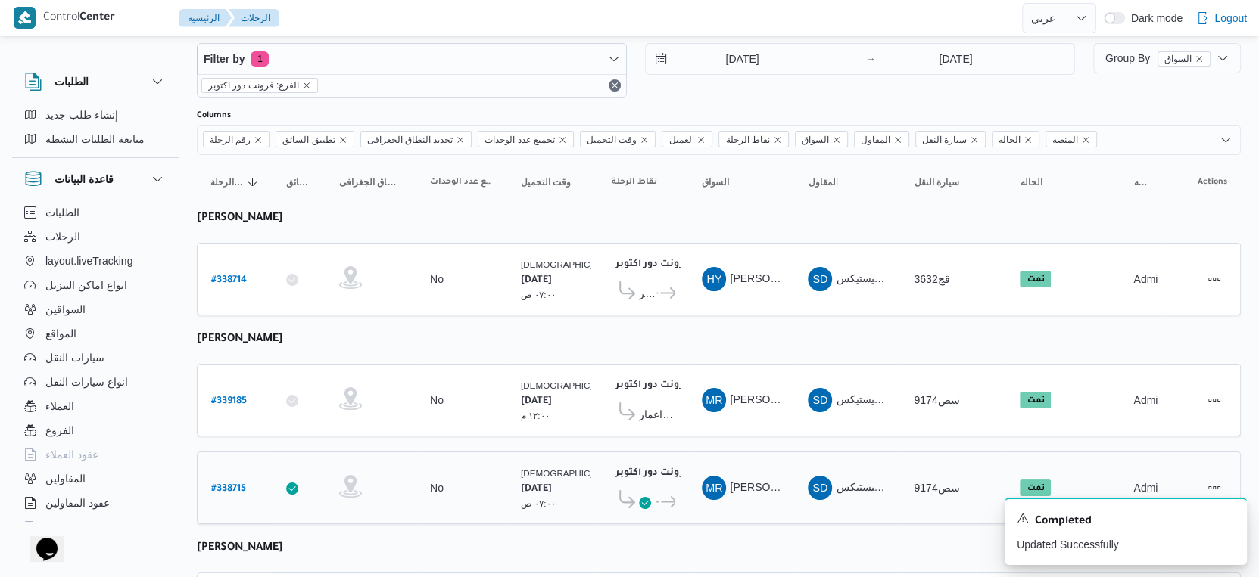
scroll to position [138, 0]
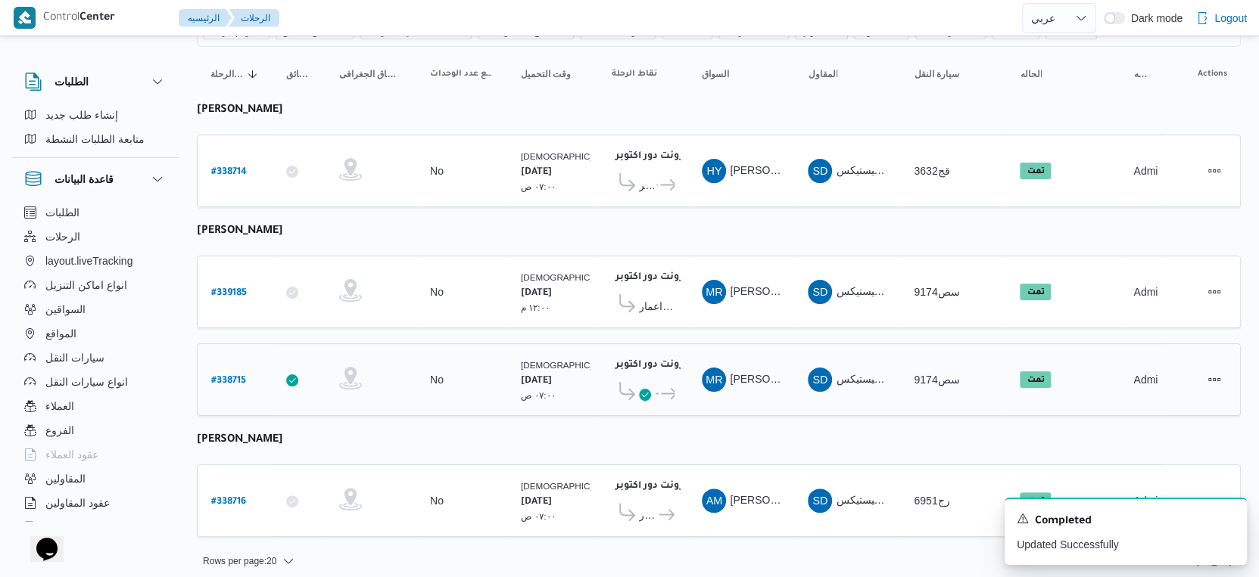
click at [225, 376] on b "# 338715" at bounding box center [228, 381] width 35 height 11
select select "ar"
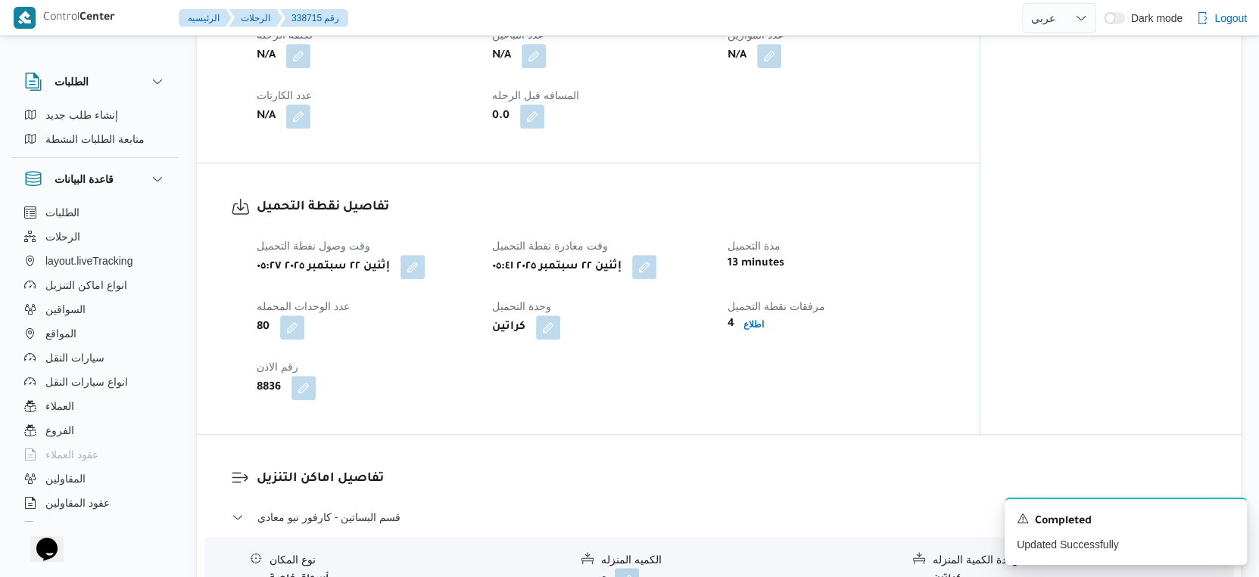
scroll to position [925, 0]
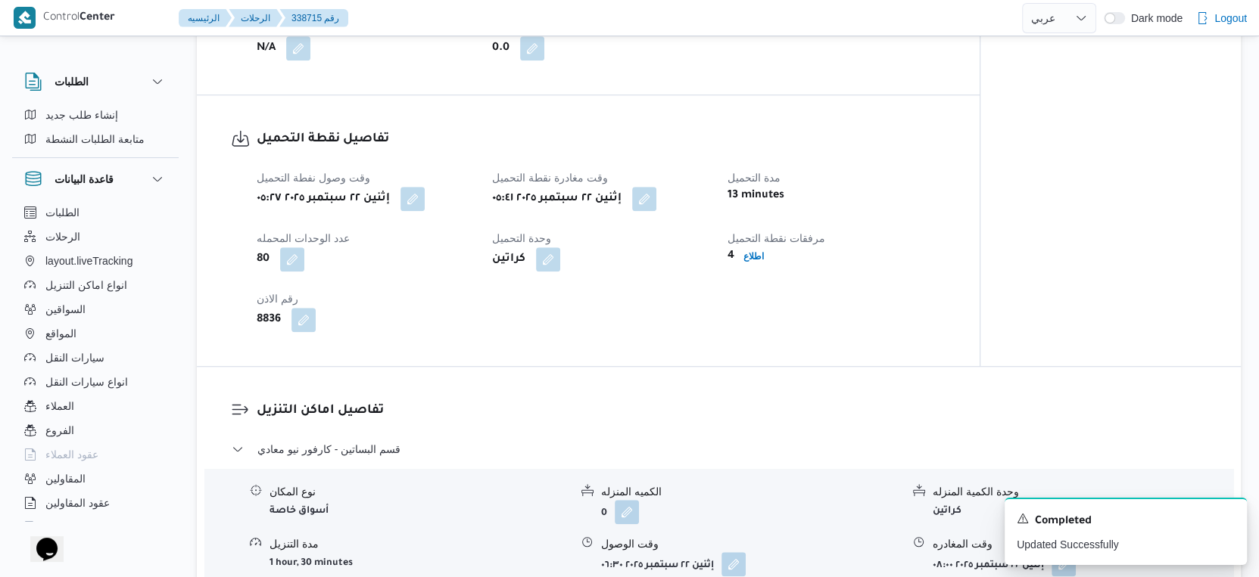
select select "ar"
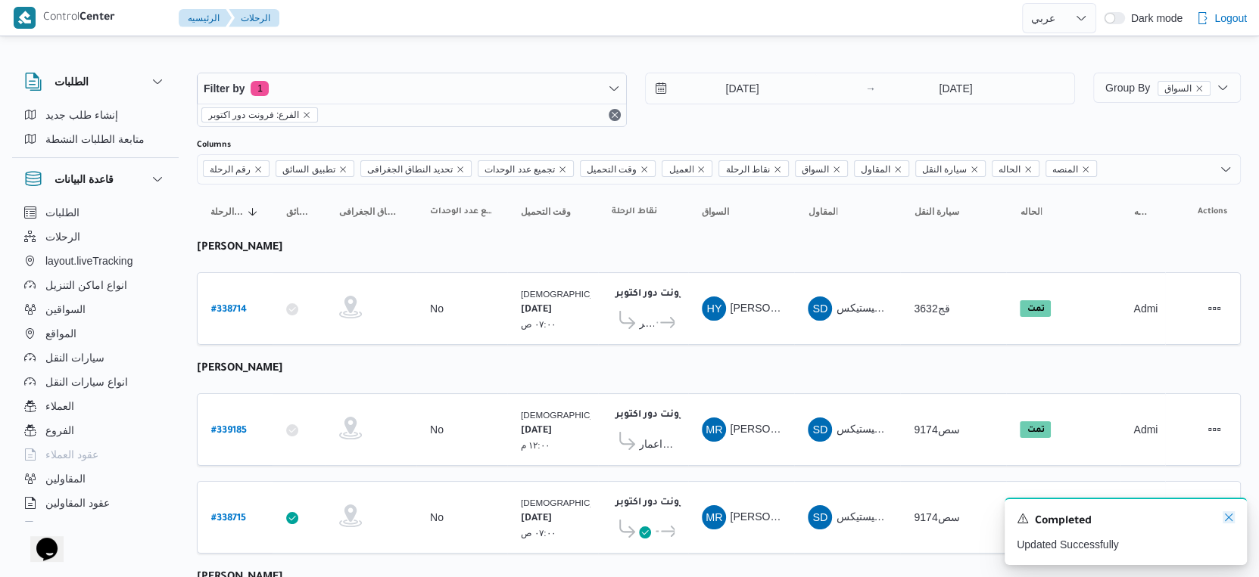
click at [1229, 515] on icon "Dismiss toast" at bounding box center [1228, 518] width 12 height 12
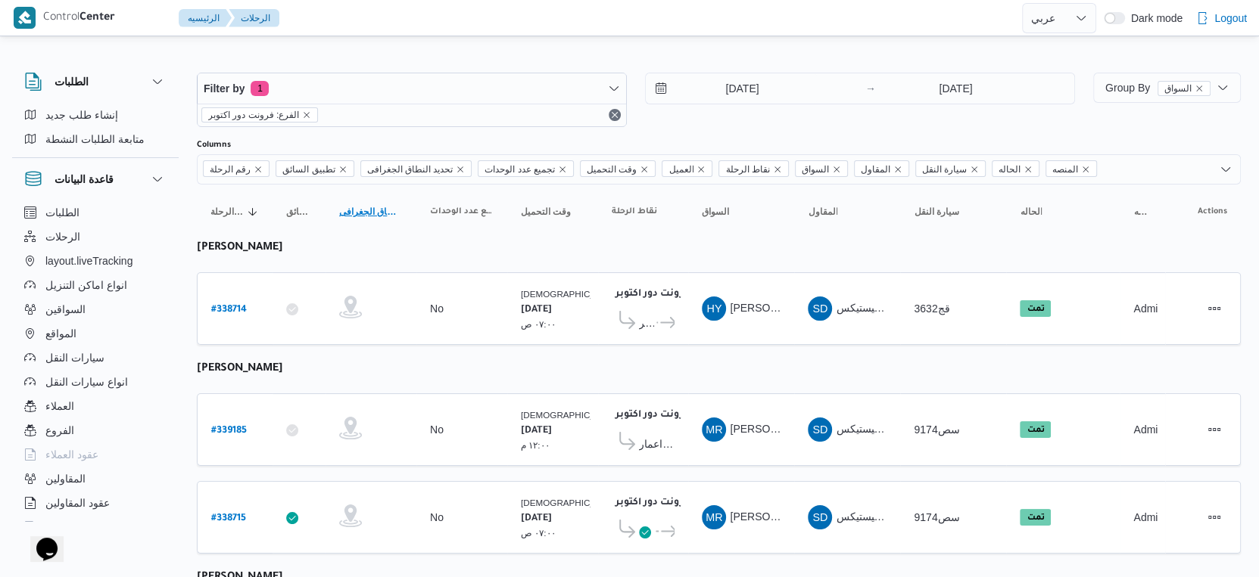
scroll to position [138, 0]
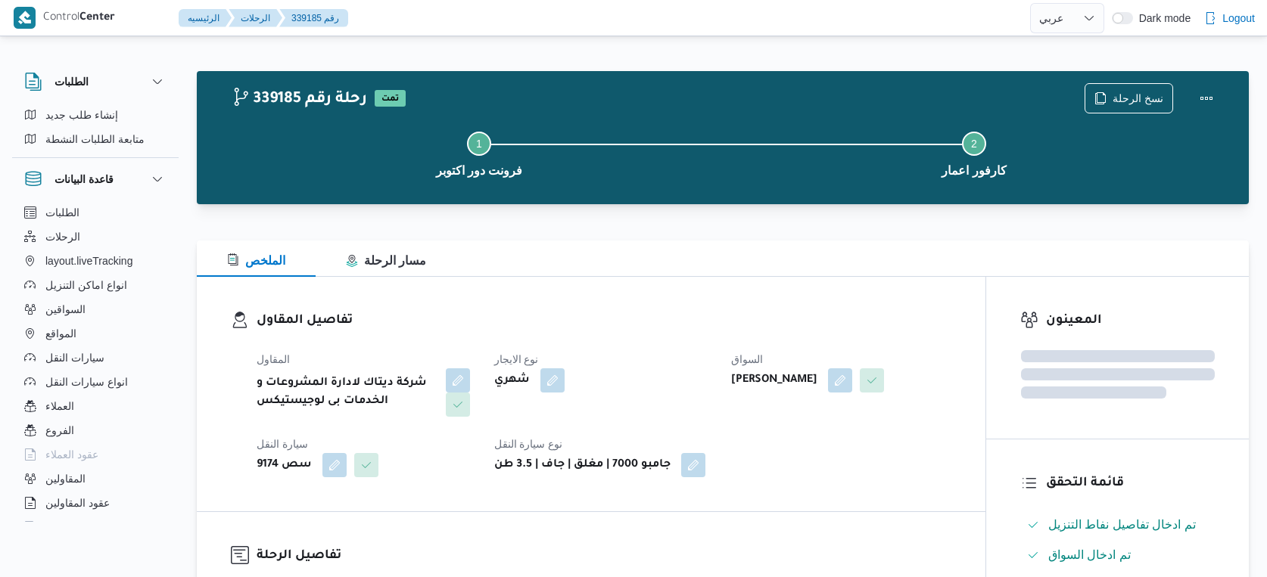
select select "ar"
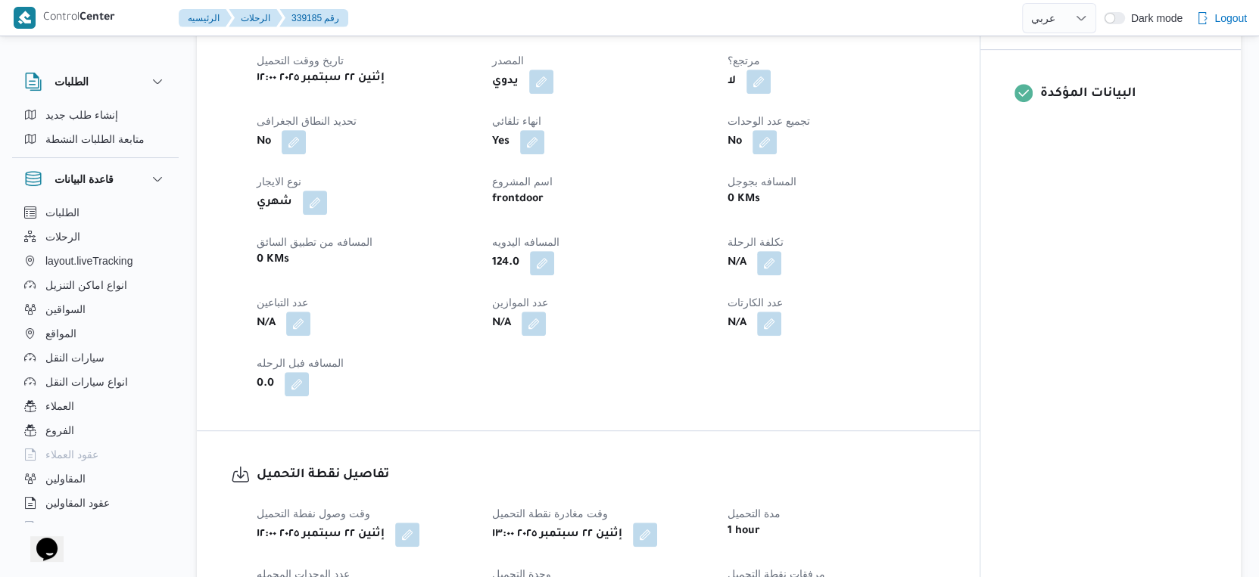
scroll to position [925, 0]
